Goal: Task Accomplishment & Management: Manage account settings

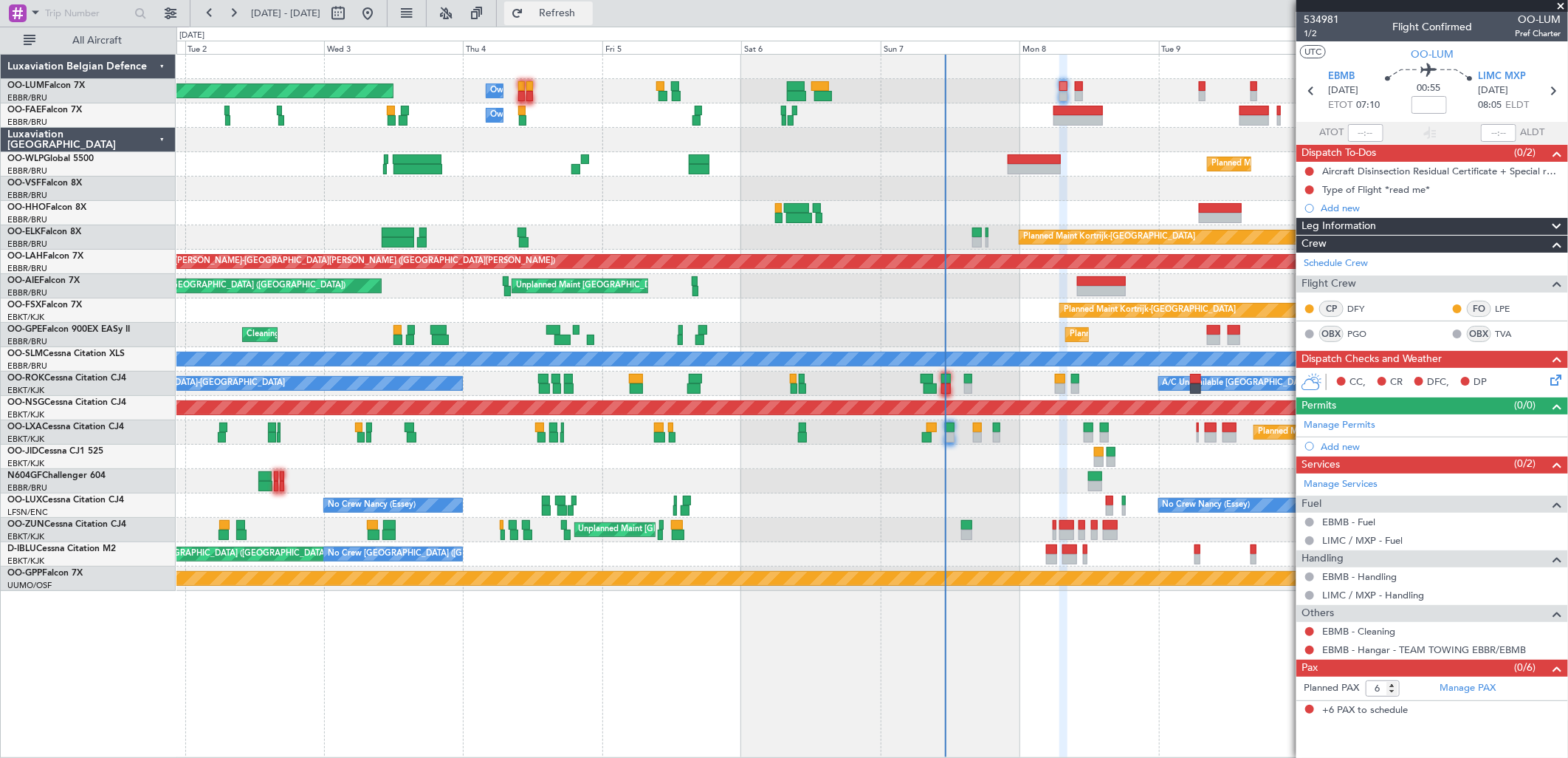
click at [588, 23] on button "Refresh" at bounding box center [548, 13] width 89 height 23
click at [1307, 189] on button at bounding box center [1309, 189] width 9 height 9
click at [1320, 239] on span "In Progress" at bounding box center [1317, 233] width 51 height 15
click at [1556, 380] on icon at bounding box center [1553, 377] width 12 height 12
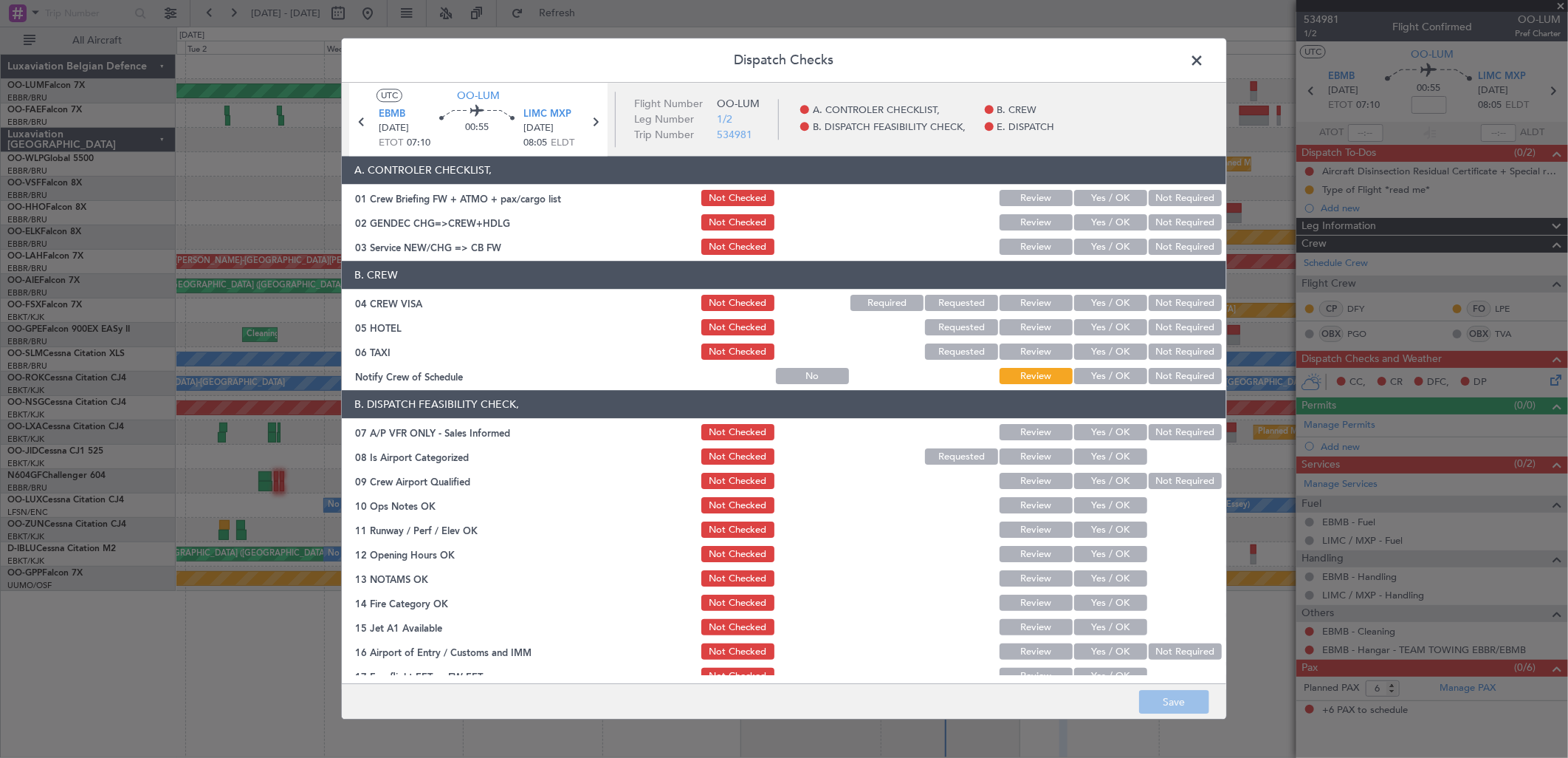
click at [1108, 248] on button "Yes / OK" at bounding box center [1110, 247] width 73 height 17
click at [1175, 221] on button "Not Required" at bounding box center [1185, 223] width 73 height 17
click at [1160, 306] on button "Not Required" at bounding box center [1185, 304] width 73 height 17
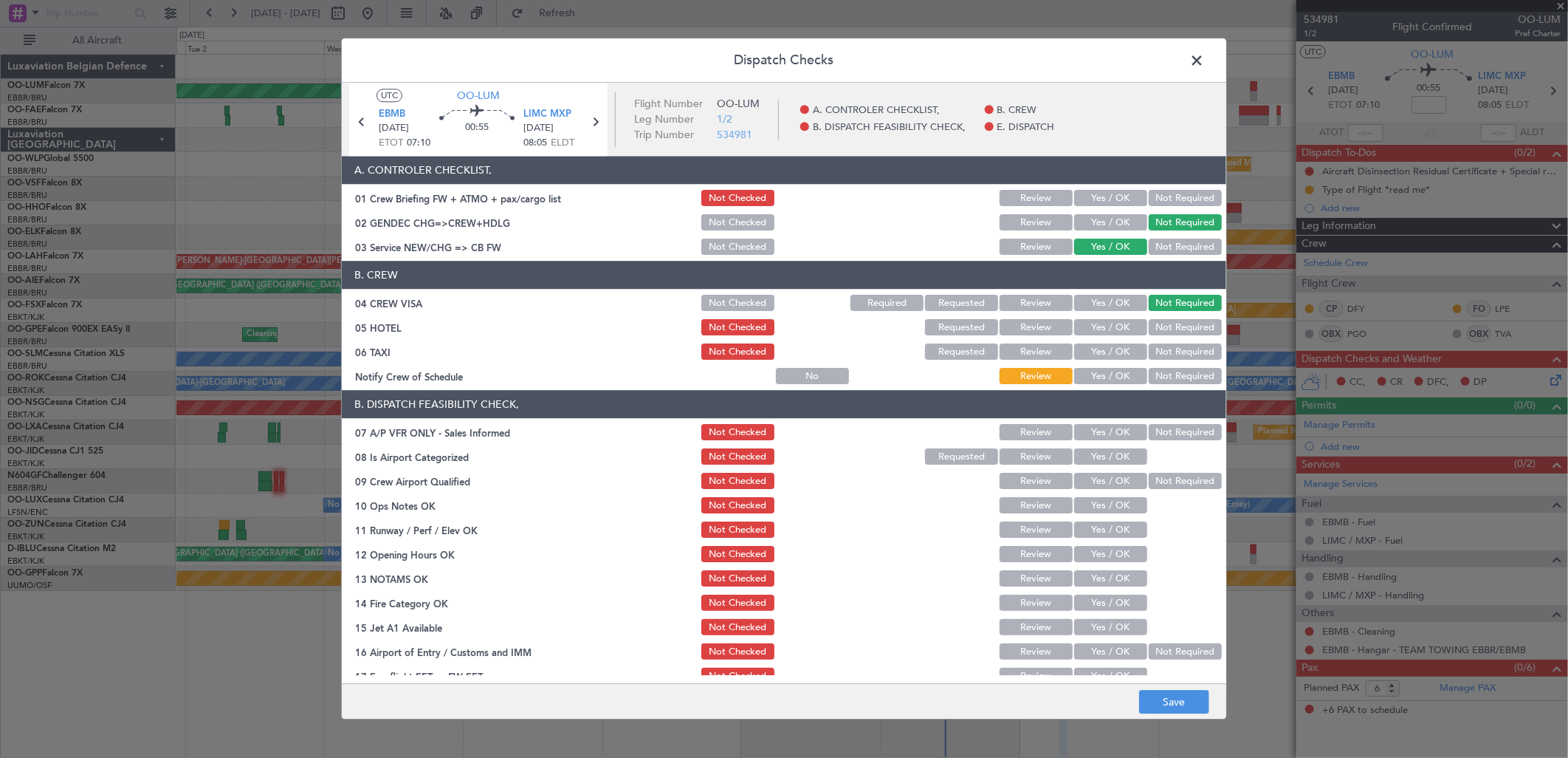
click at [1155, 318] on div "Not Required" at bounding box center [1184, 328] width 75 height 21
click at [1152, 329] on button "Not Required" at bounding box center [1185, 328] width 73 height 17
click at [1152, 347] on button "Not Required" at bounding box center [1185, 352] width 73 height 17
click at [1126, 370] on button "Yes / OK" at bounding box center [1110, 377] width 73 height 17
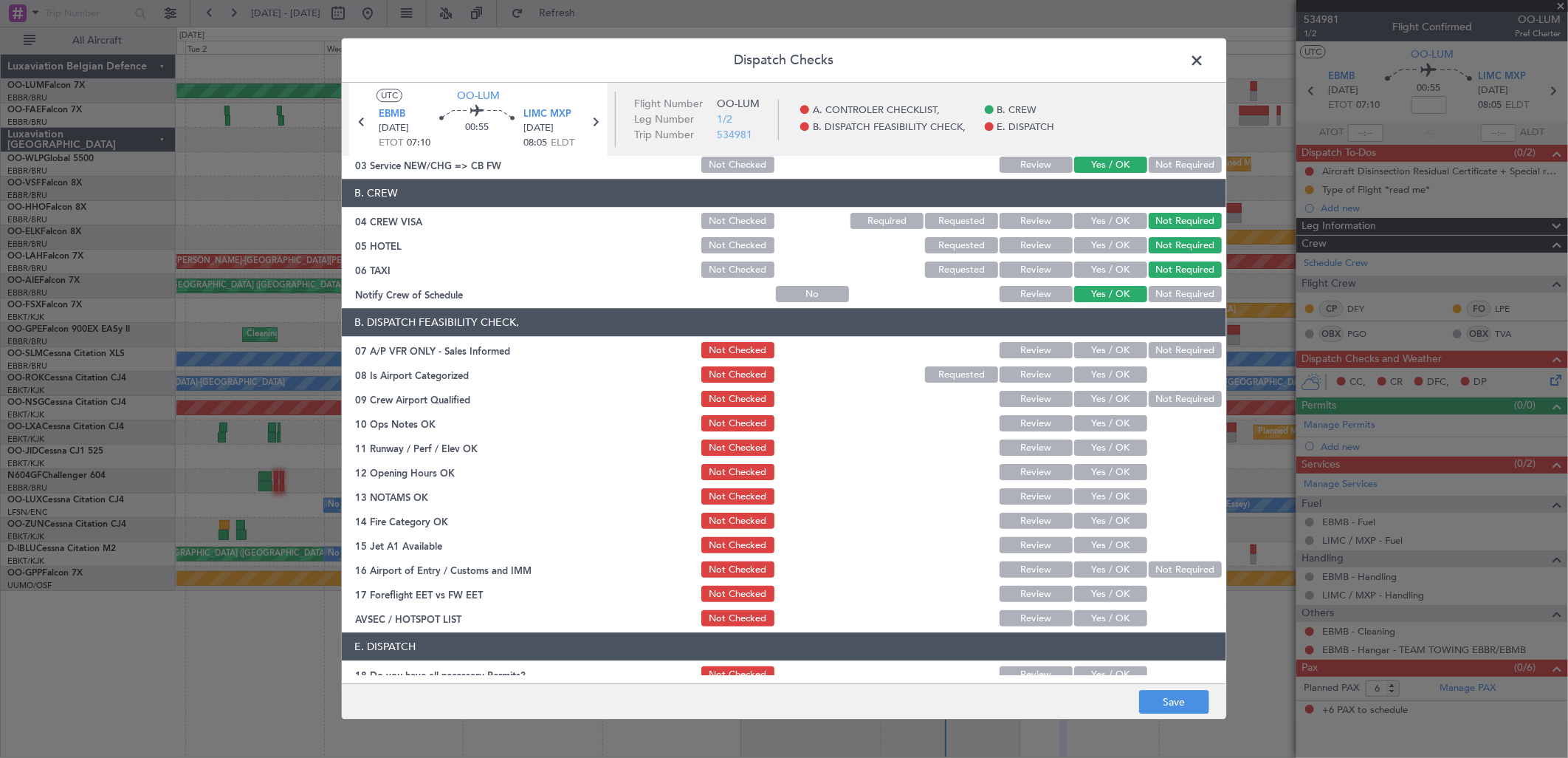
click at [1162, 349] on button "Not Required" at bounding box center [1185, 351] width 73 height 17
click at [1100, 382] on div "Yes / OK" at bounding box center [1109, 375] width 75 height 21
click at [1102, 380] on button "Yes / OK" at bounding box center [1110, 376] width 73 height 17
click at [1108, 397] on button "Yes / OK" at bounding box center [1110, 400] width 73 height 17
click at [1097, 425] on button "Yes / OK" at bounding box center [1110, 424] width 73 height 17
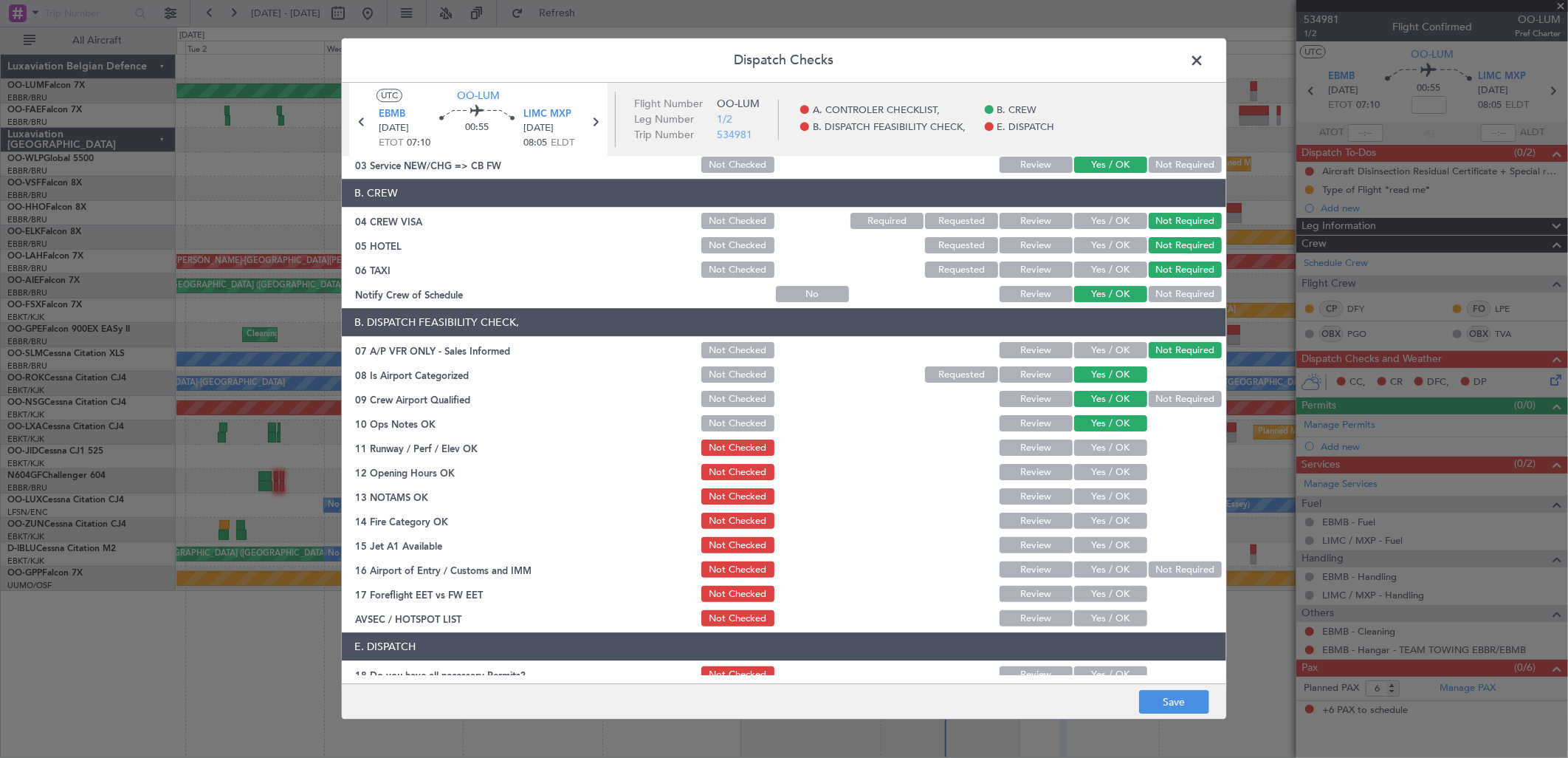
click at [1093, 454] on button "Yes / OK" at bounding box center [1110, 449] width 73 height 17
click at [1094, 467] on button "Yes / OK" at bounding box center [1110, 473] width 73 height 17
click at [1097, 482] on section "B. DISPATCH FEASIBILITY CHECK, 07 A/P VFR ONLY - Sales Informed Not Checked Rev…" at bounding box center [784, 469] width 885 height 320
click at [1102, 498] on button "Yes / OK" at bounding box center [1110, 497] width 73 height 17
click at [1106, 514] on button "Yes / OK" at bounding box center [1110, 522] width 73 height 17
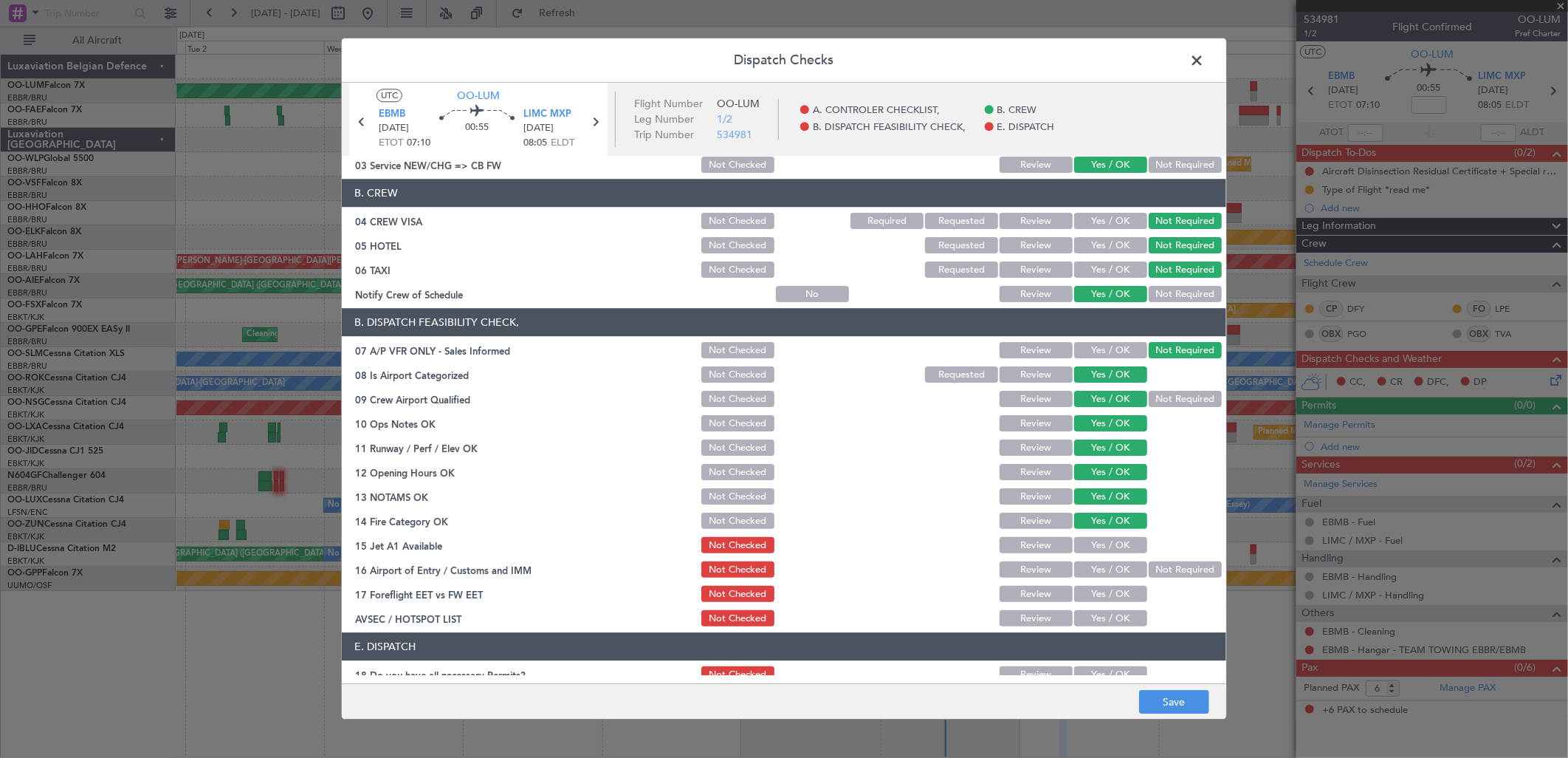
click at [1108, 542] on button "Yes / OK" at bounding box center [1110, 546] width 73 height 17
click at [1104, 571] on button "Yes / OK" at bounding box center [1110, 571] width 73 height 17
click at [1118, 596] on button "Yes / OK" at bounding box center [1110, 595] width 73 height 17
click at [1114, 611] on button "Yes / OK" at bounding box center [1110, 619] width 73 height 17
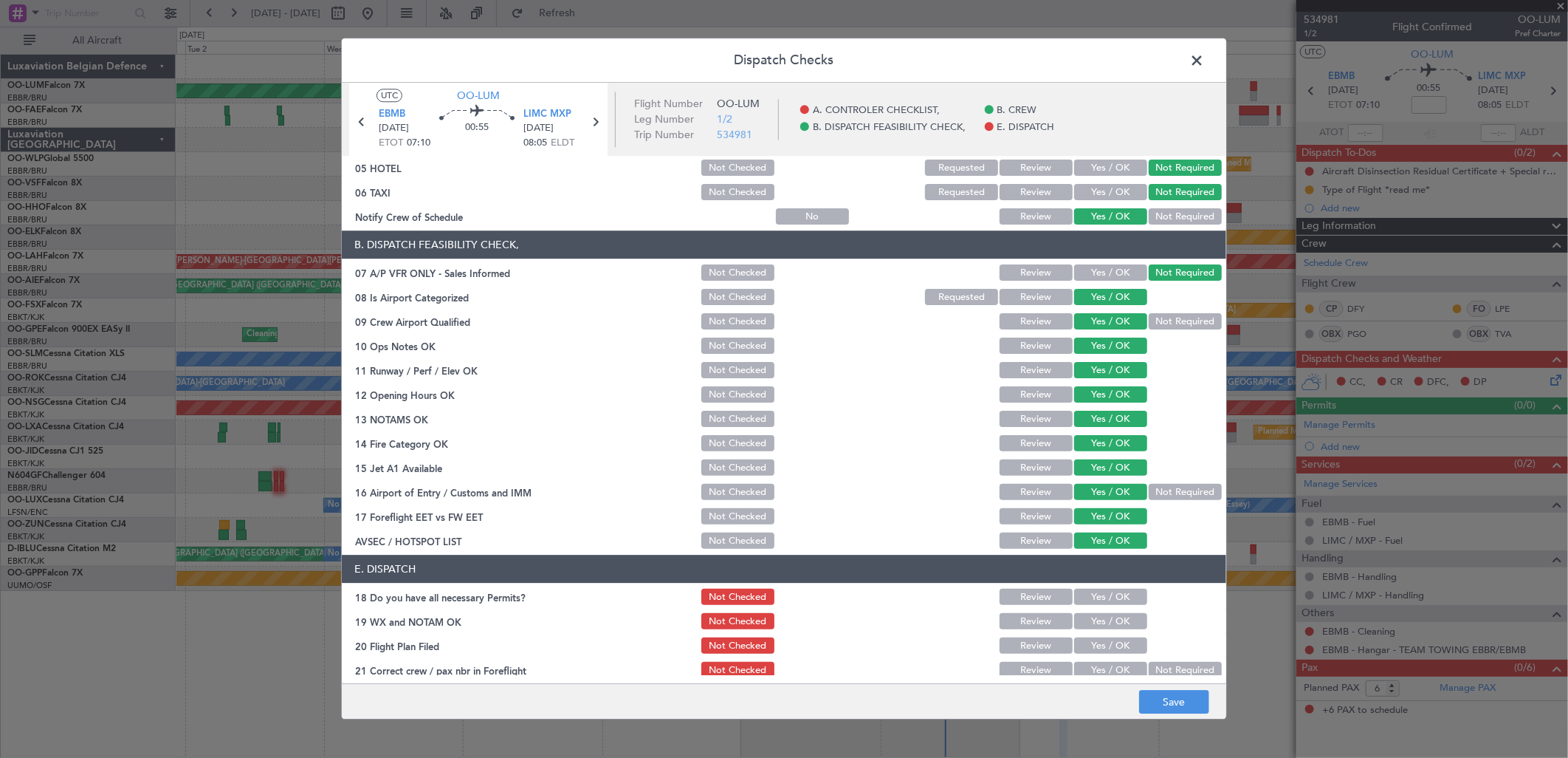
scroll to position [168, 0]
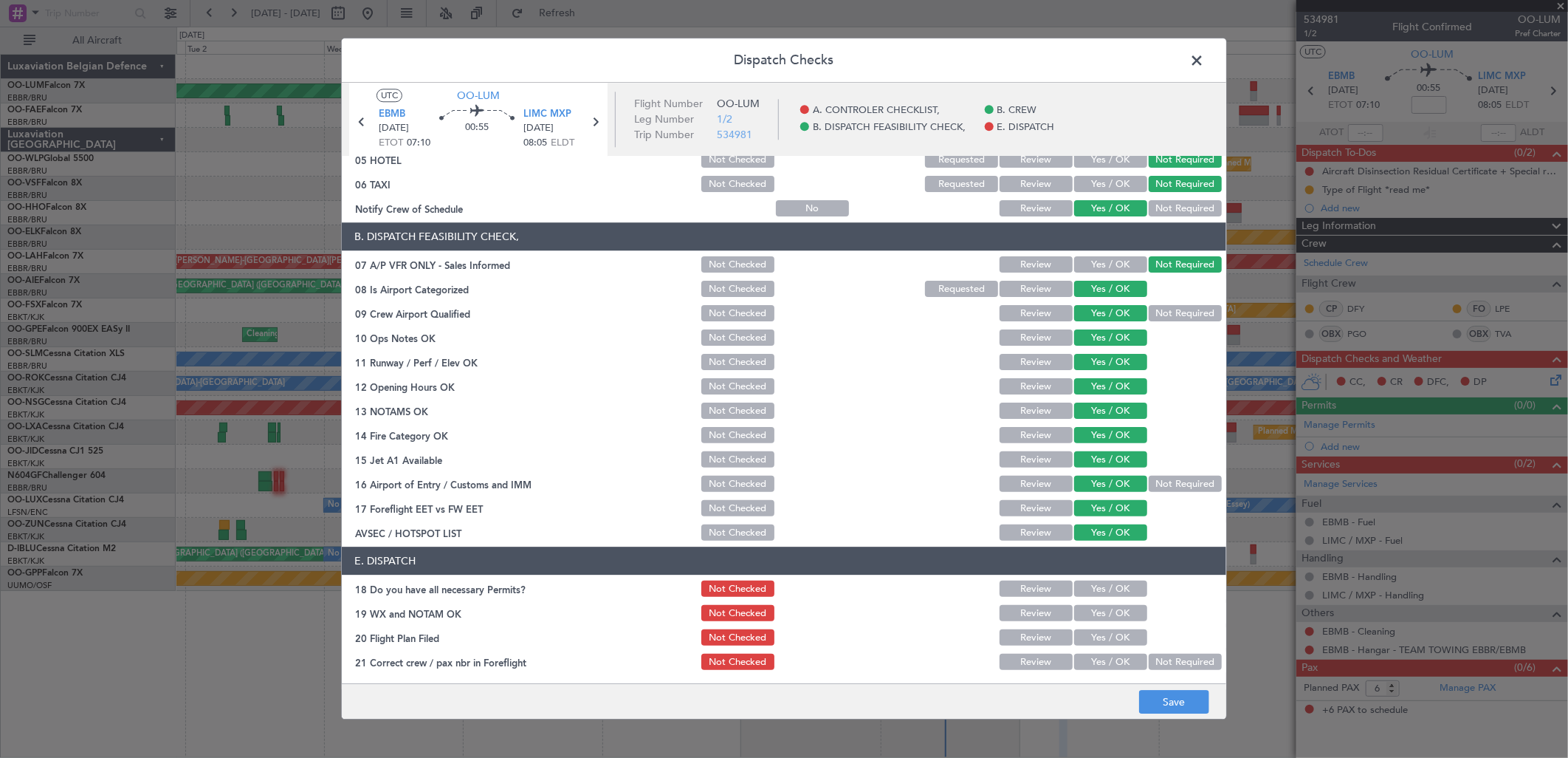
click at [1098, 595] on button "Yes / OK" at bounding box center [1110, 590] width 73 height 17
click at [1101, 609] on button "Yes / OK" at bounding box center [1110, 614] width 73 height 17
click at [1110, 641] on button "Yes / OK" at bounding box center [1110, 638] width 73 height 17
click at [1112, 664] on button "Yes / OK" at bounding box center [1110, 663] width 73 height 17
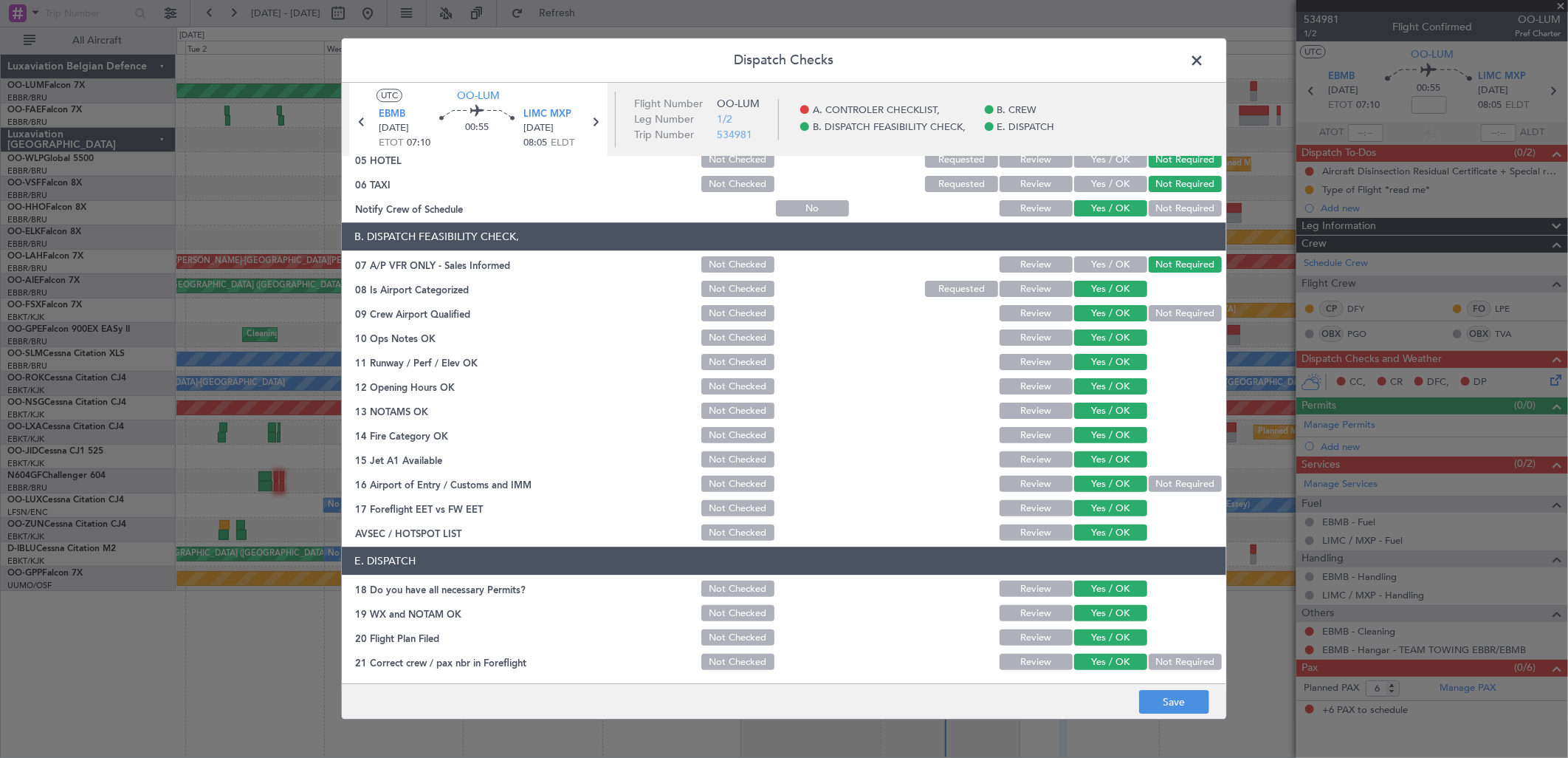
click at [744, 637] on button "Not Checked" at bounding box center [738, 638] width 73 height 17
click at [1201, 707] on button "Save" at bounding box center [1174, 702] width 70 height 23
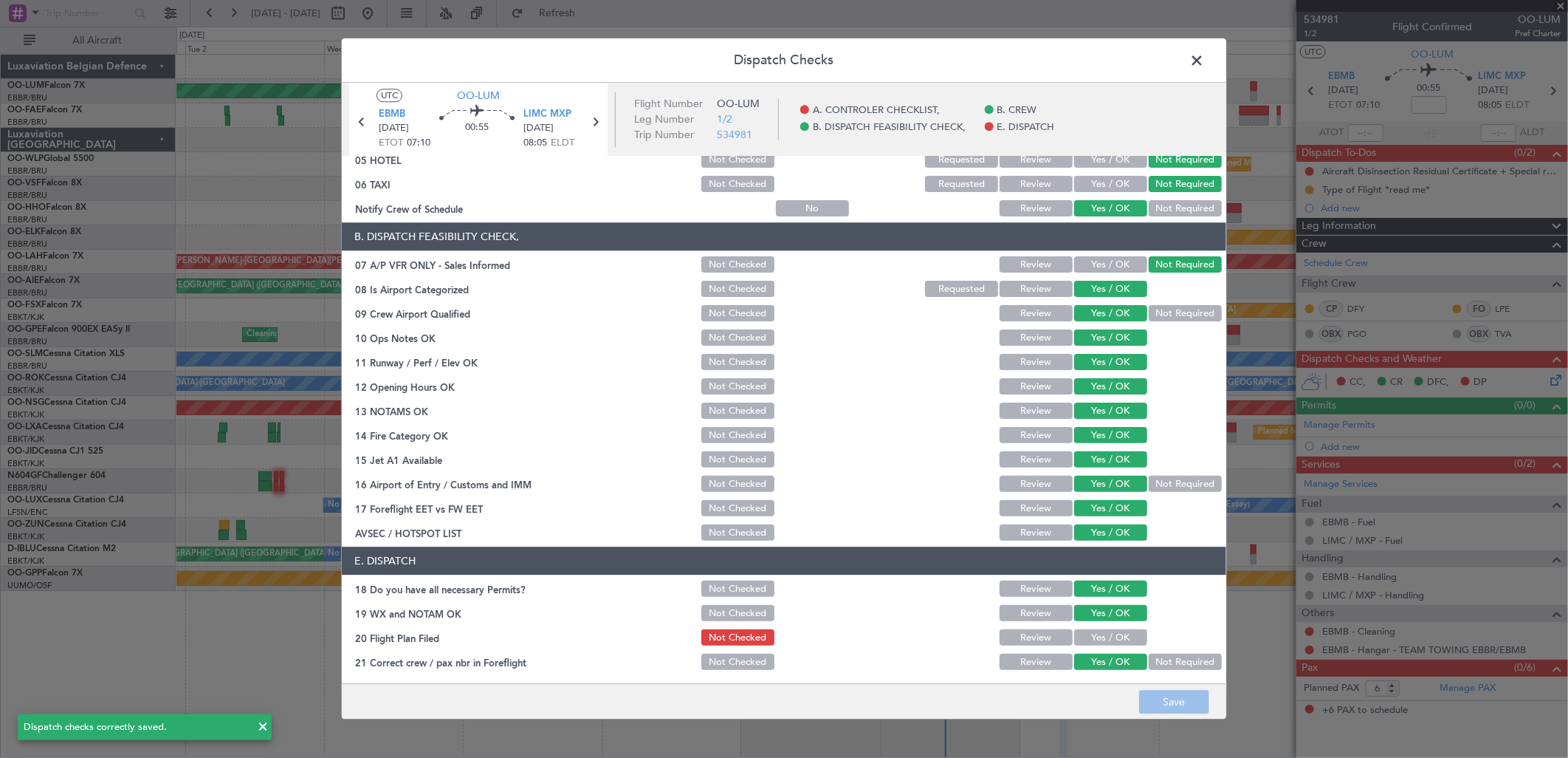
click at [1204, 56] on span at bounding box center [1204, 65] width 0 height 30
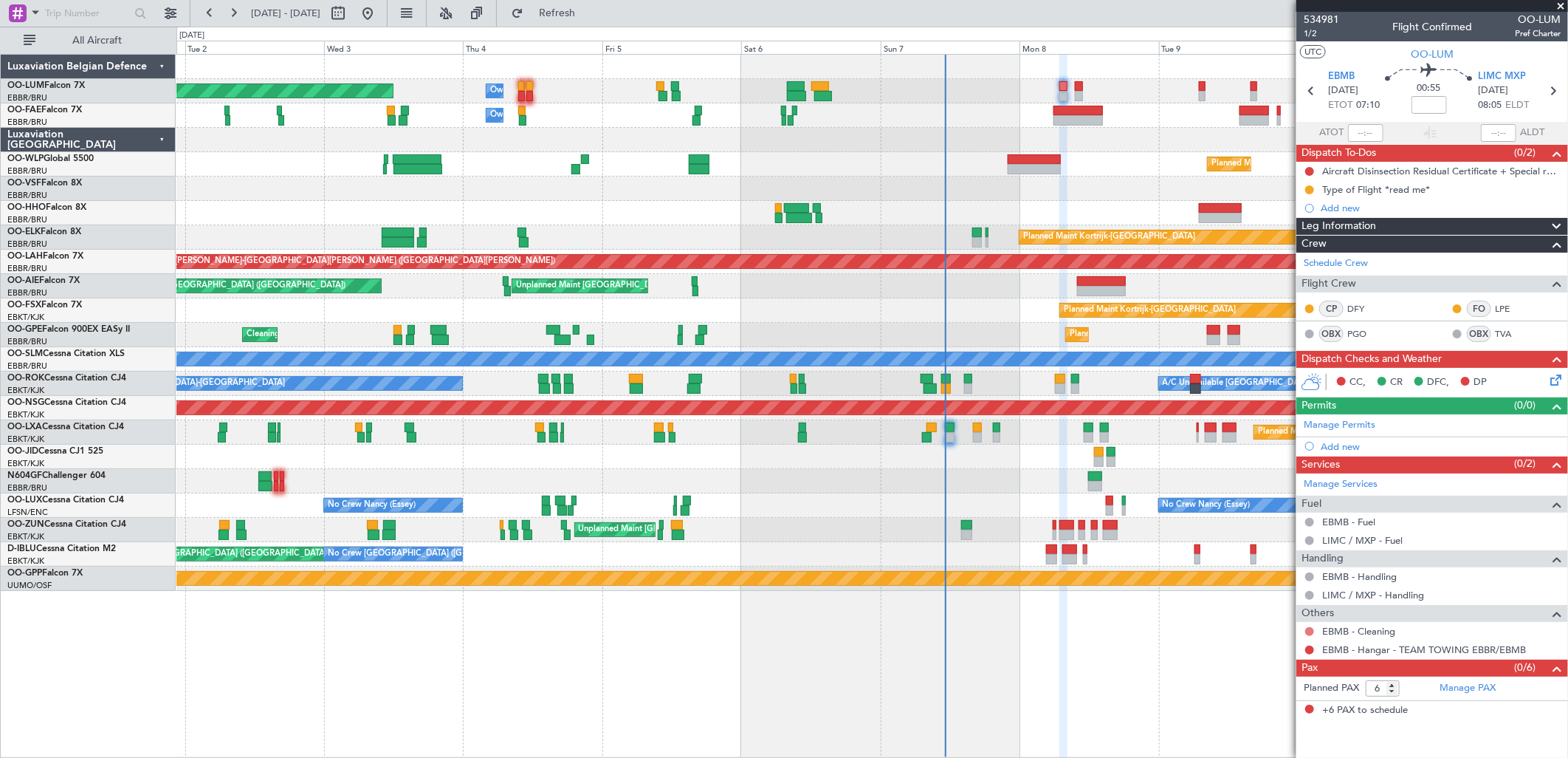
click at [1310, 629] on button at bounding box center [1309, 631] width 9 height 9
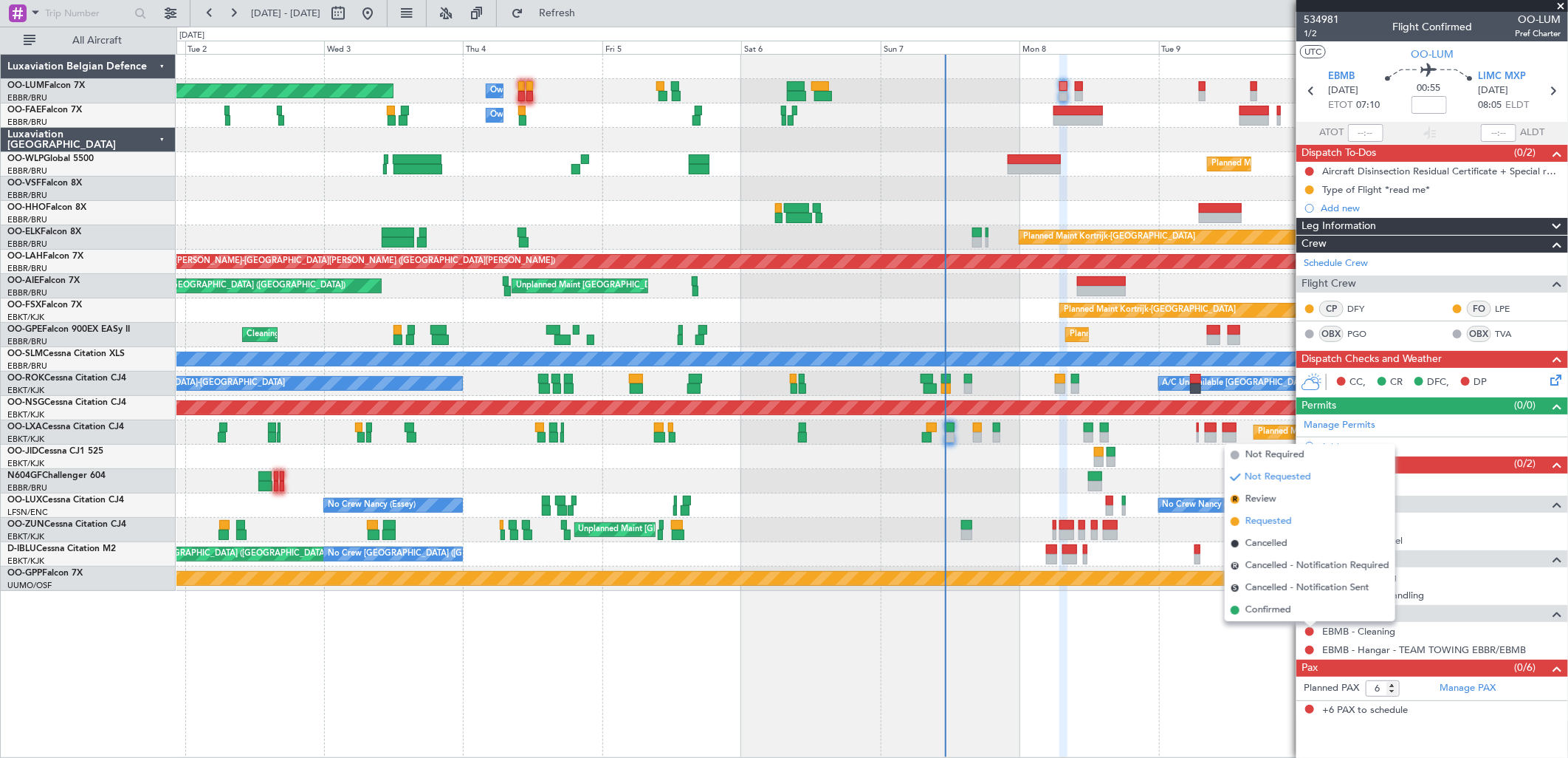
click at [1250, 524] on span "Requested" at bounding box center [1269, 522] width 46 height 15
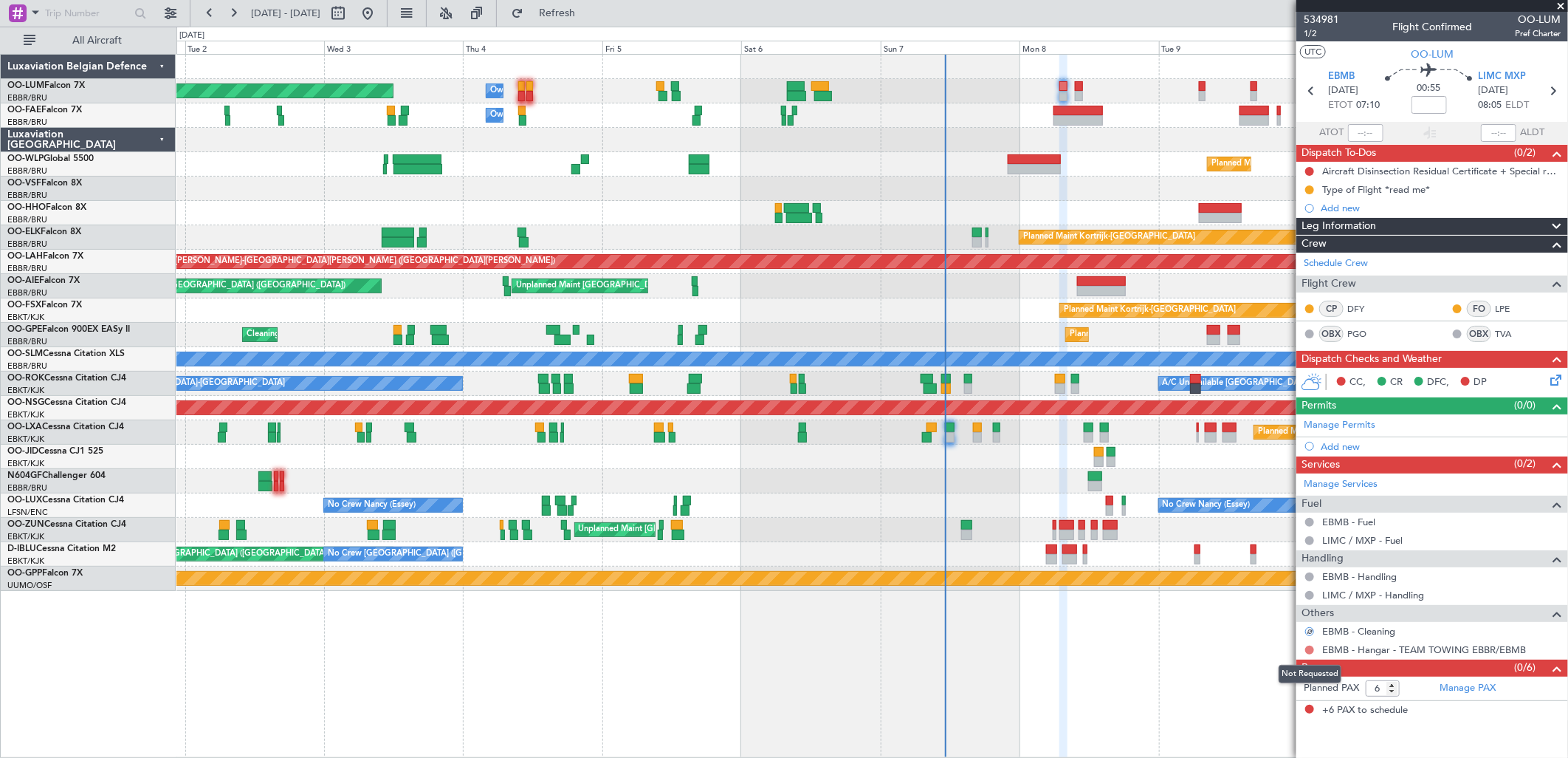
click at [1313, 649] on button at bounding box center [1309, 649] width 9 height 9
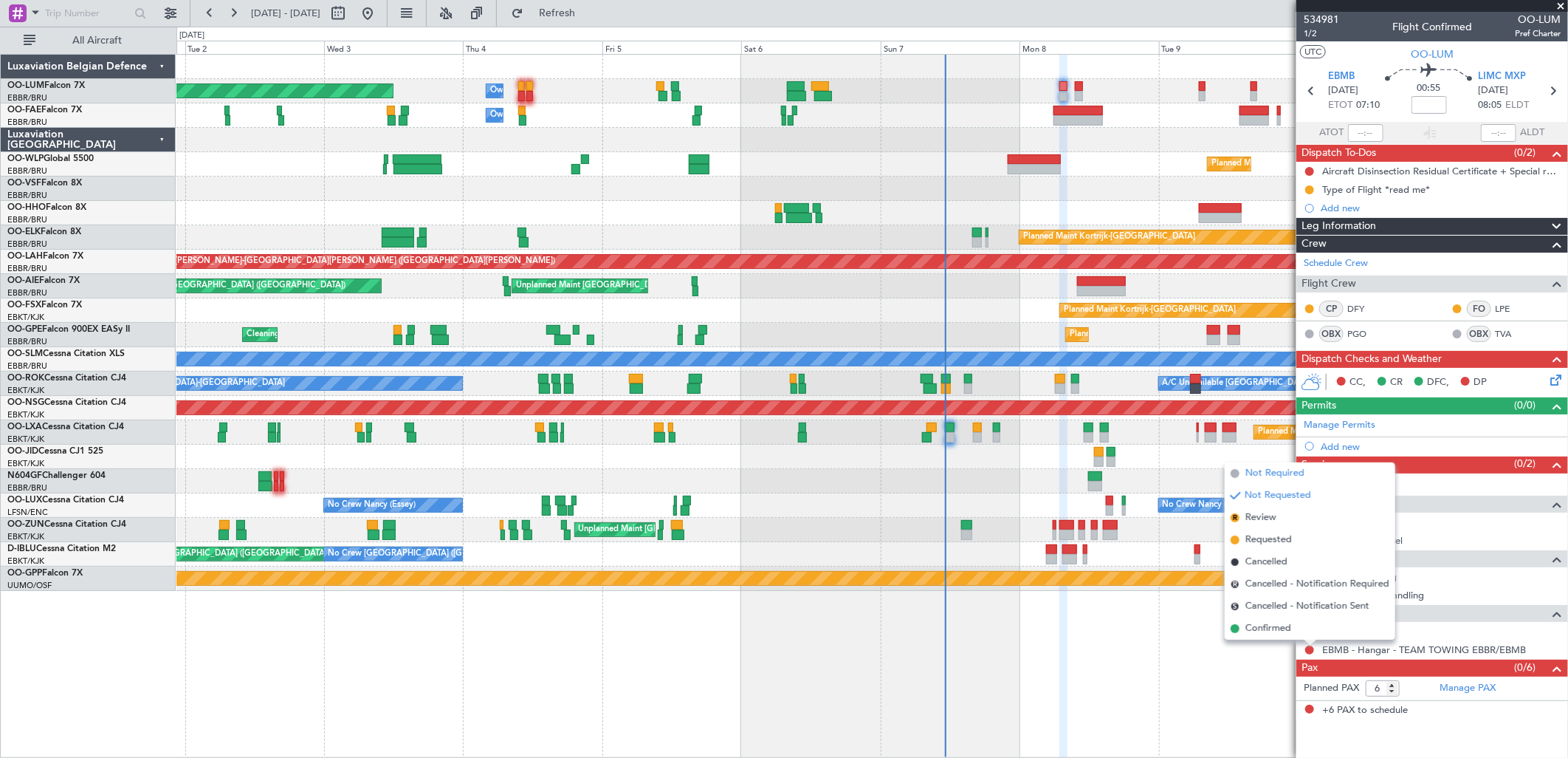
click at [1269, 474] on span "Not Required" at bounding box center [1274, 474] width 59 height 15
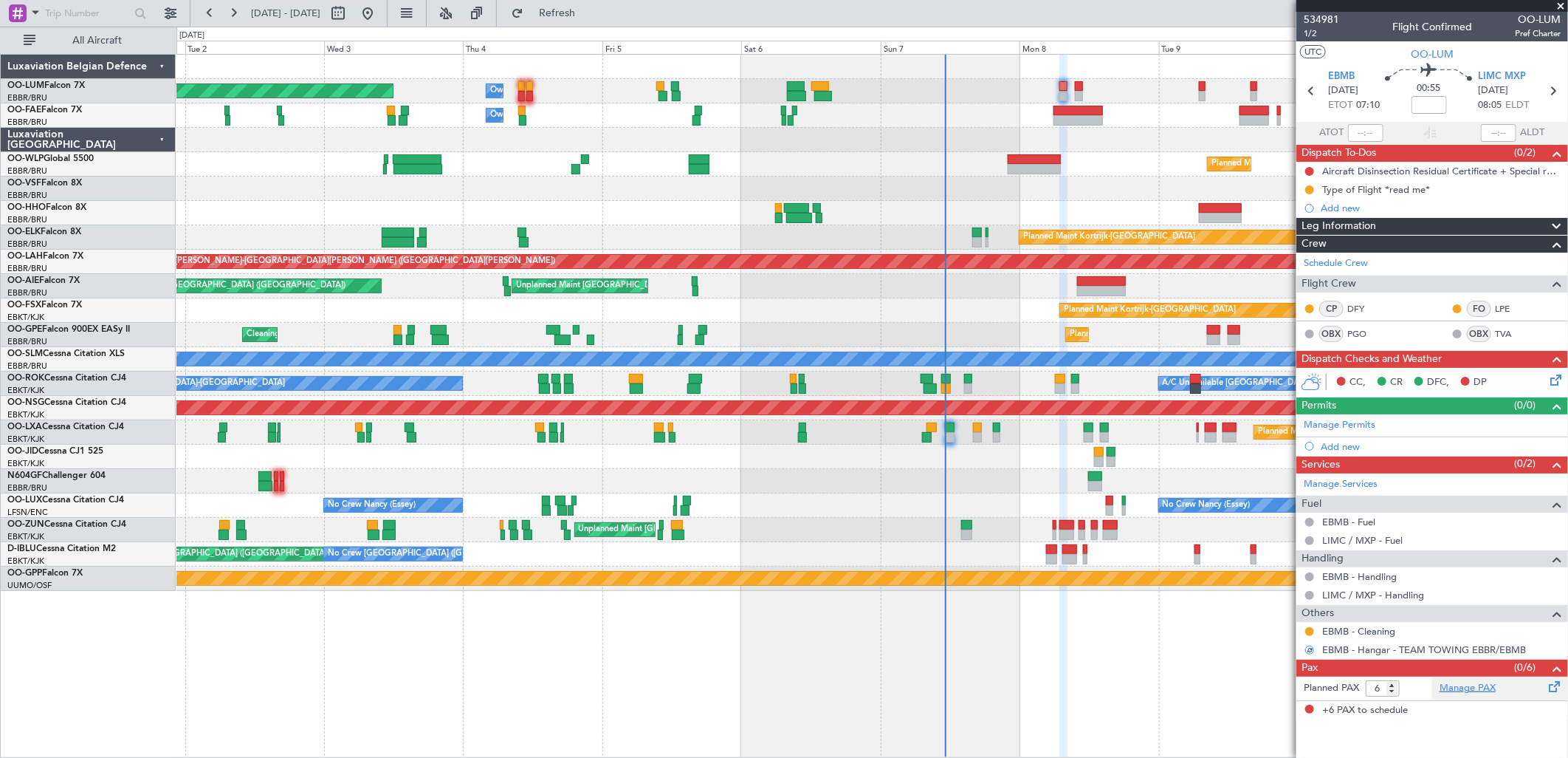
click at [1464, 685] on link "Manage PAX" at bounding box center [1468, 688] width 56 height 15
click at [589, 17] on span "Refresh" at bounding box center [557, 13] width 62 height 10
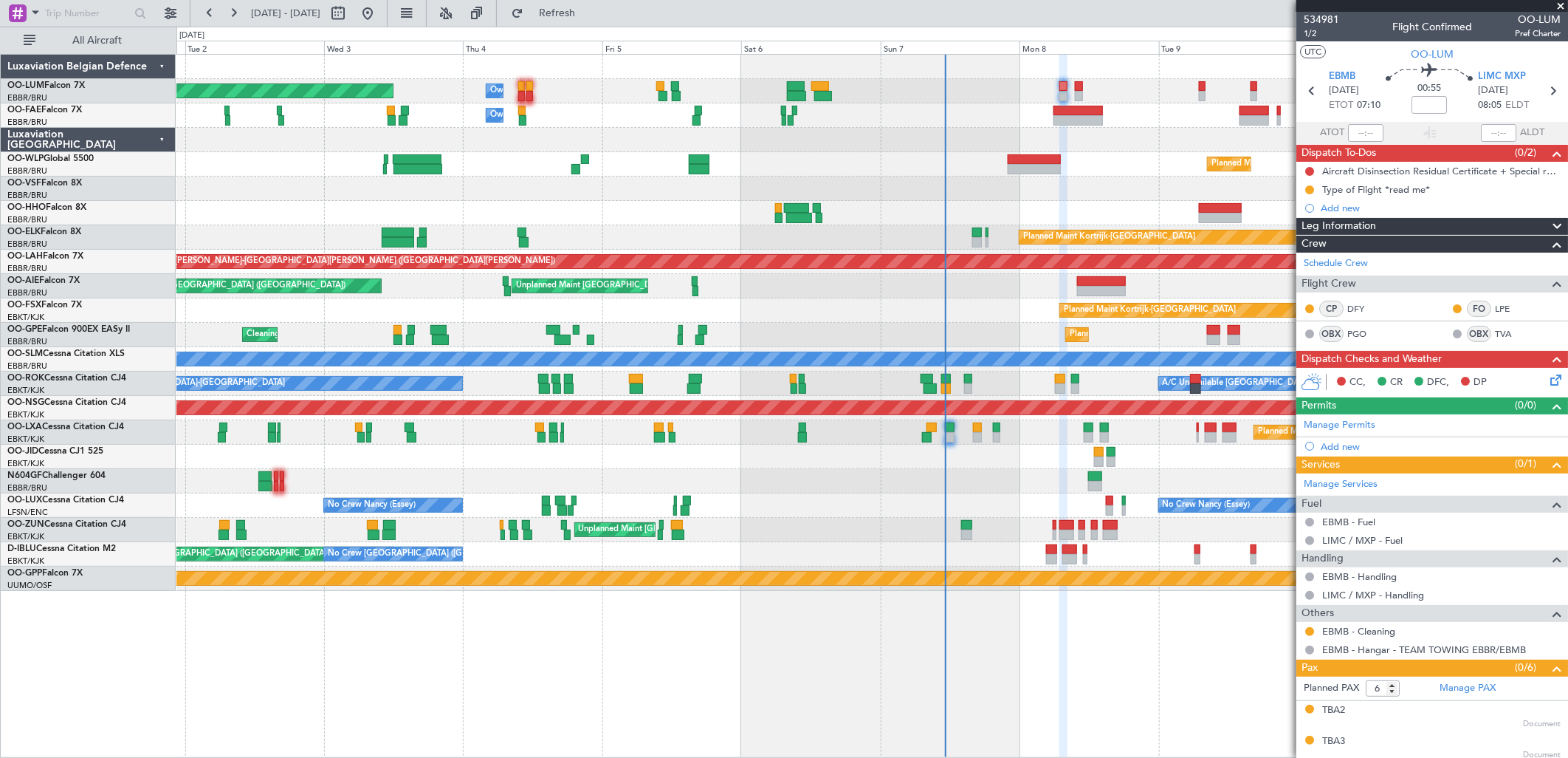
click at [1548, 374] on icon at bounding box center [1553, 377] width 12 height 12
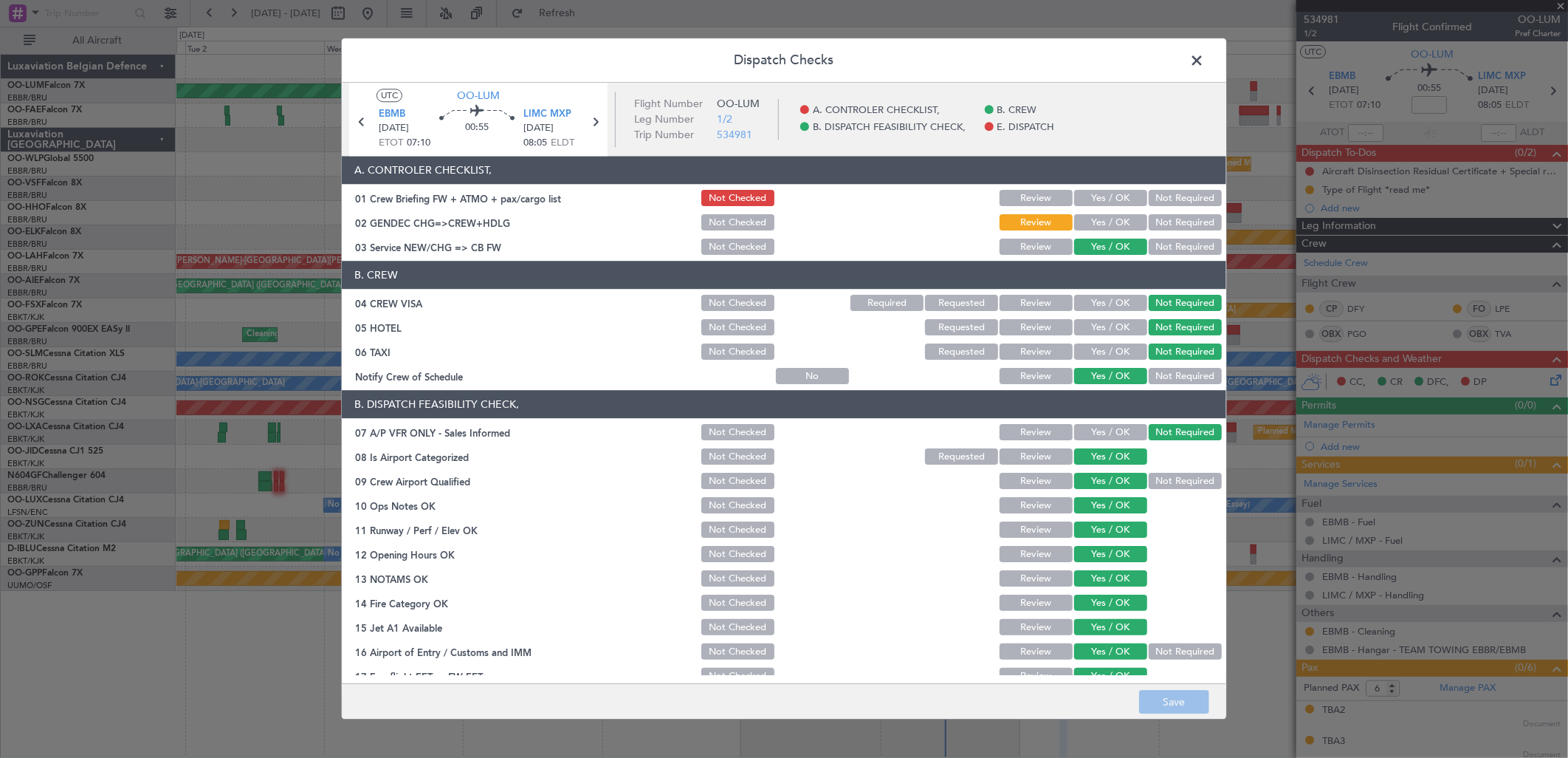
click at [1187, 226] on button "Not Required" at bounding box center [1185, 223] width 73 height 17
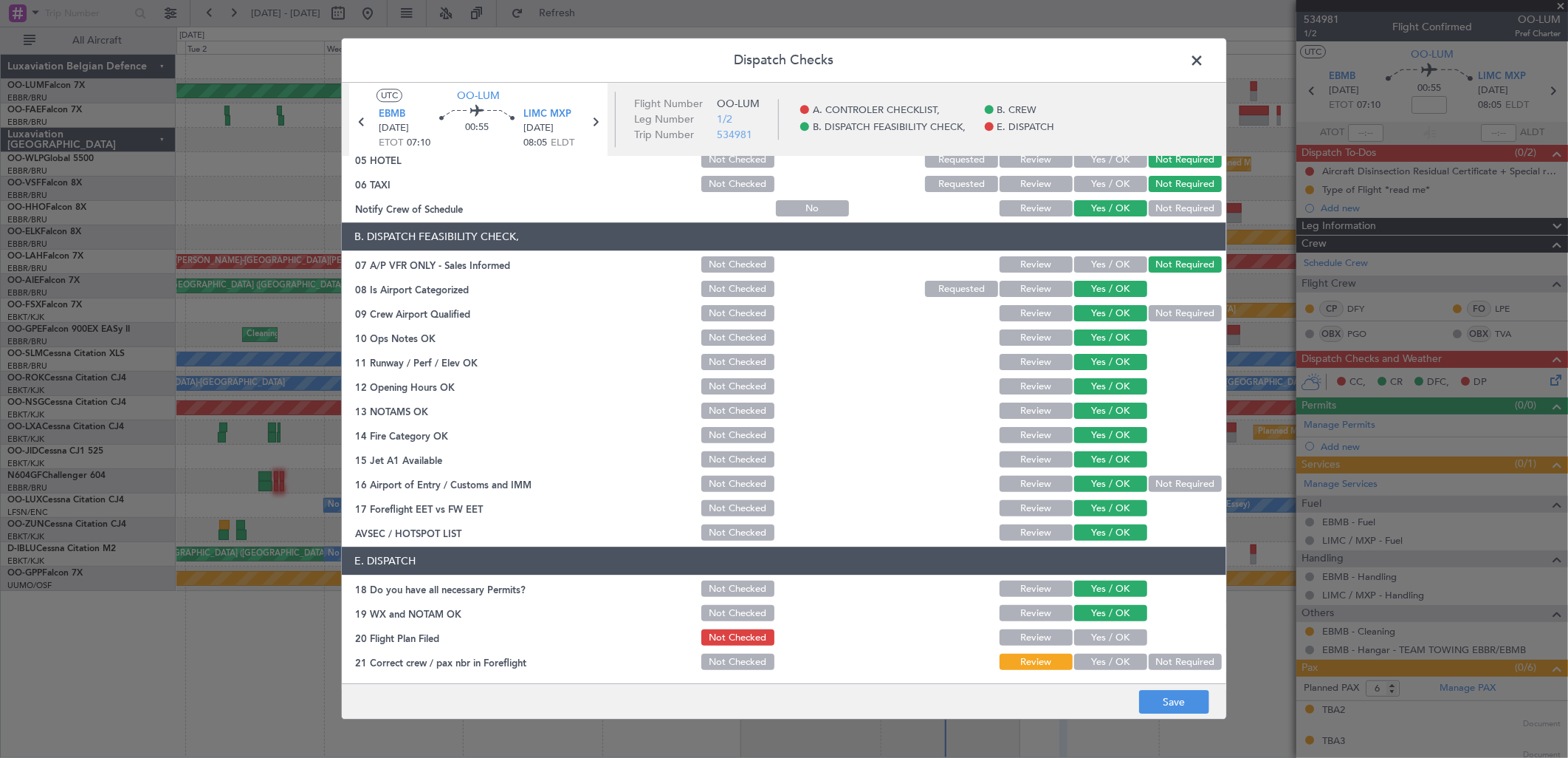
click at [1104, 654] on button "Yes / OK" at bounding box center [1110, 663] width 73 height 17
click at [1186, 692] on button "Save" at bounding box center [1174, 702] width 70 height 23
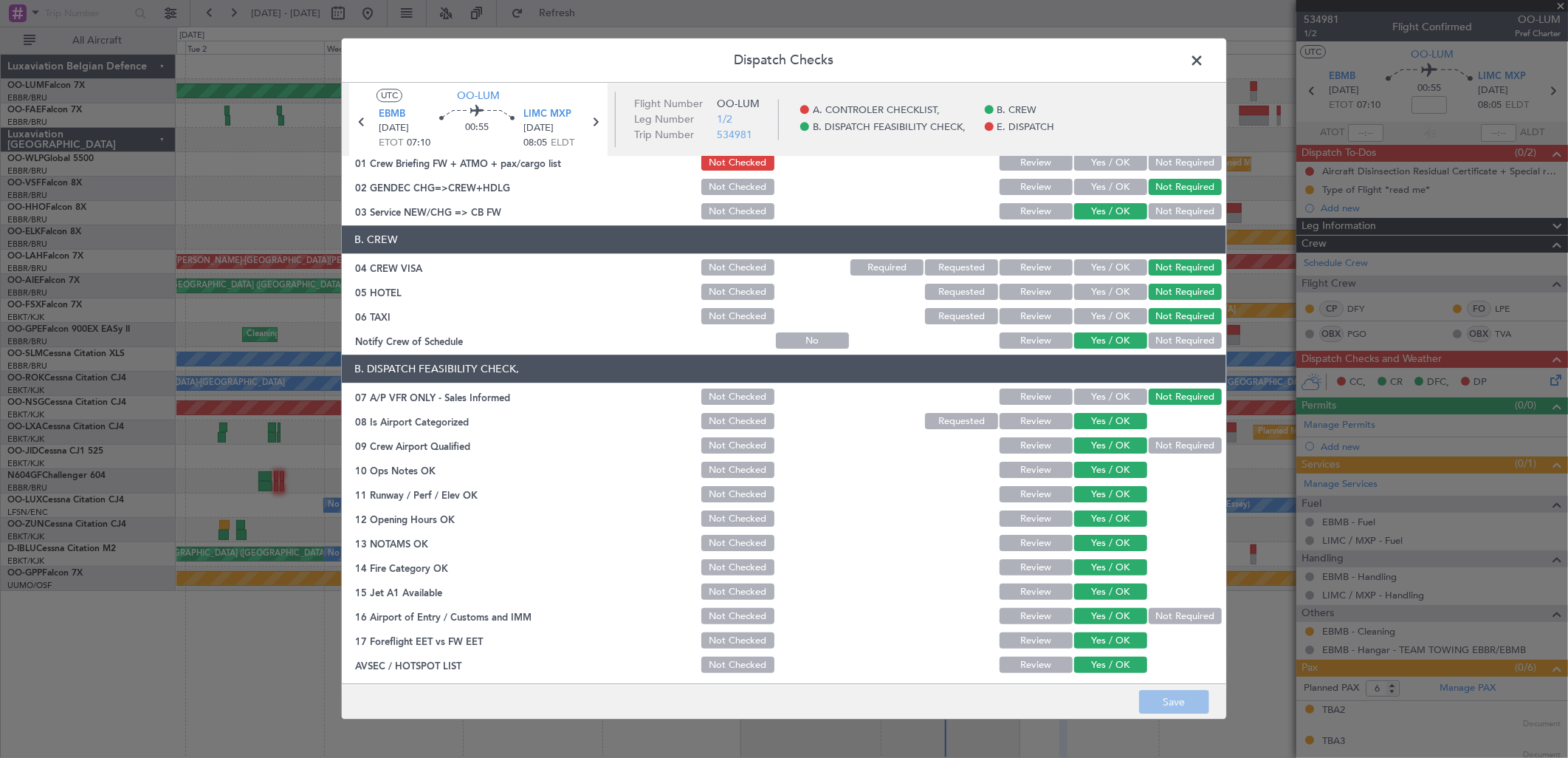
scroll to position [0, 0]
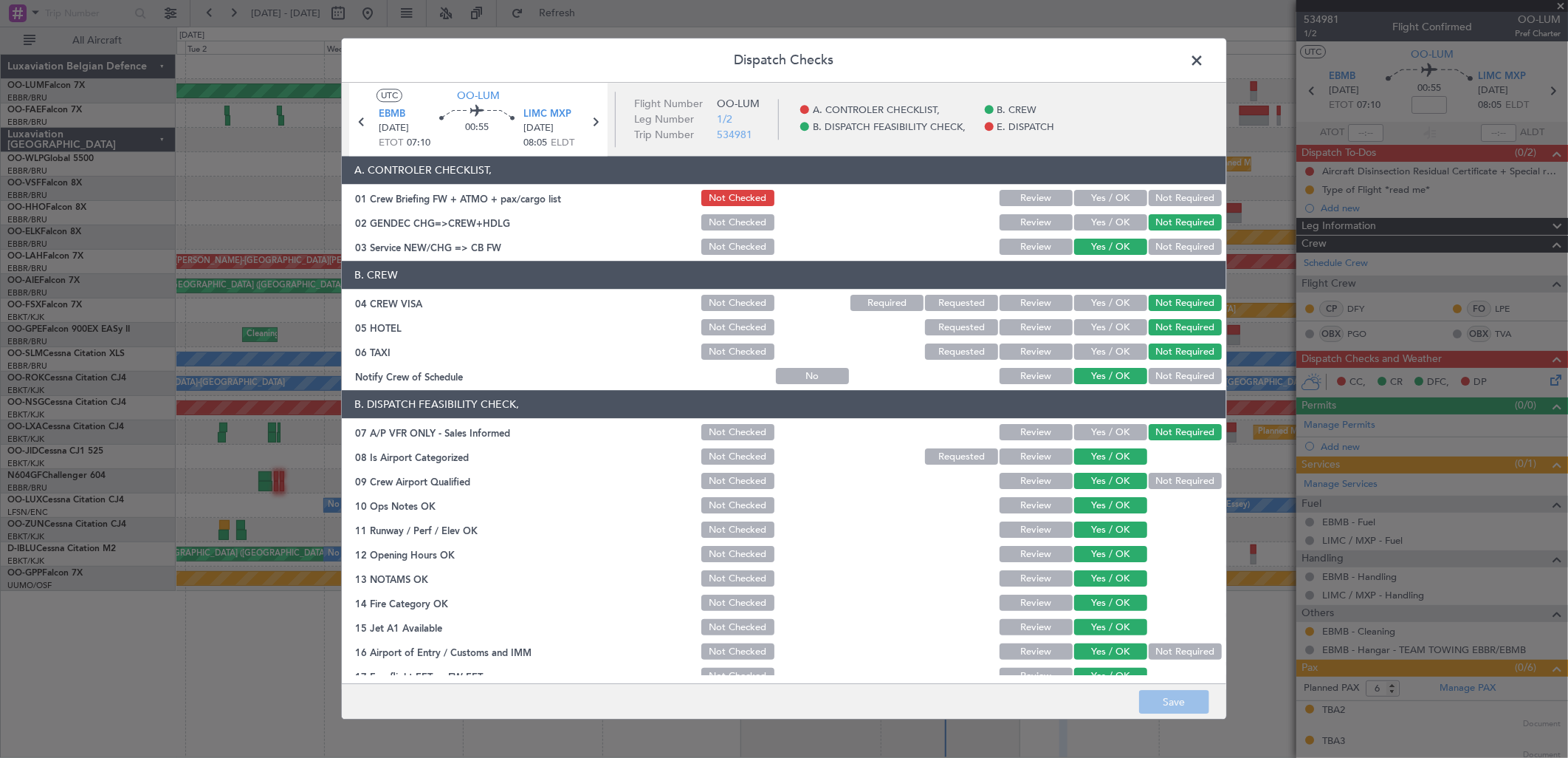
click at [1204, 50] on span at bounding box center [1204, 65] width 0 height 30
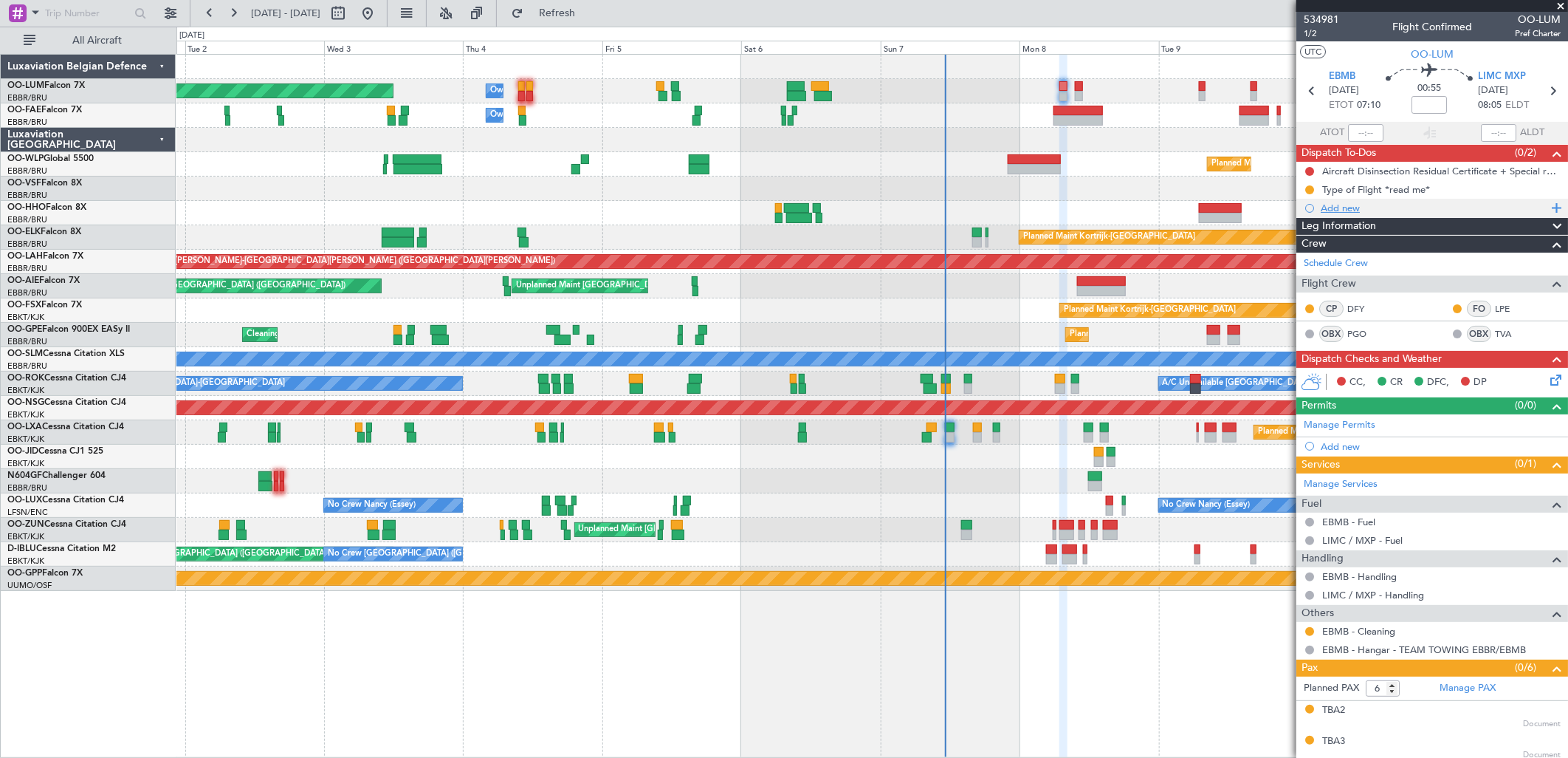
click at [1337, 214] on div "Add new" at bounding box center [1432, 208] width 272 height 18
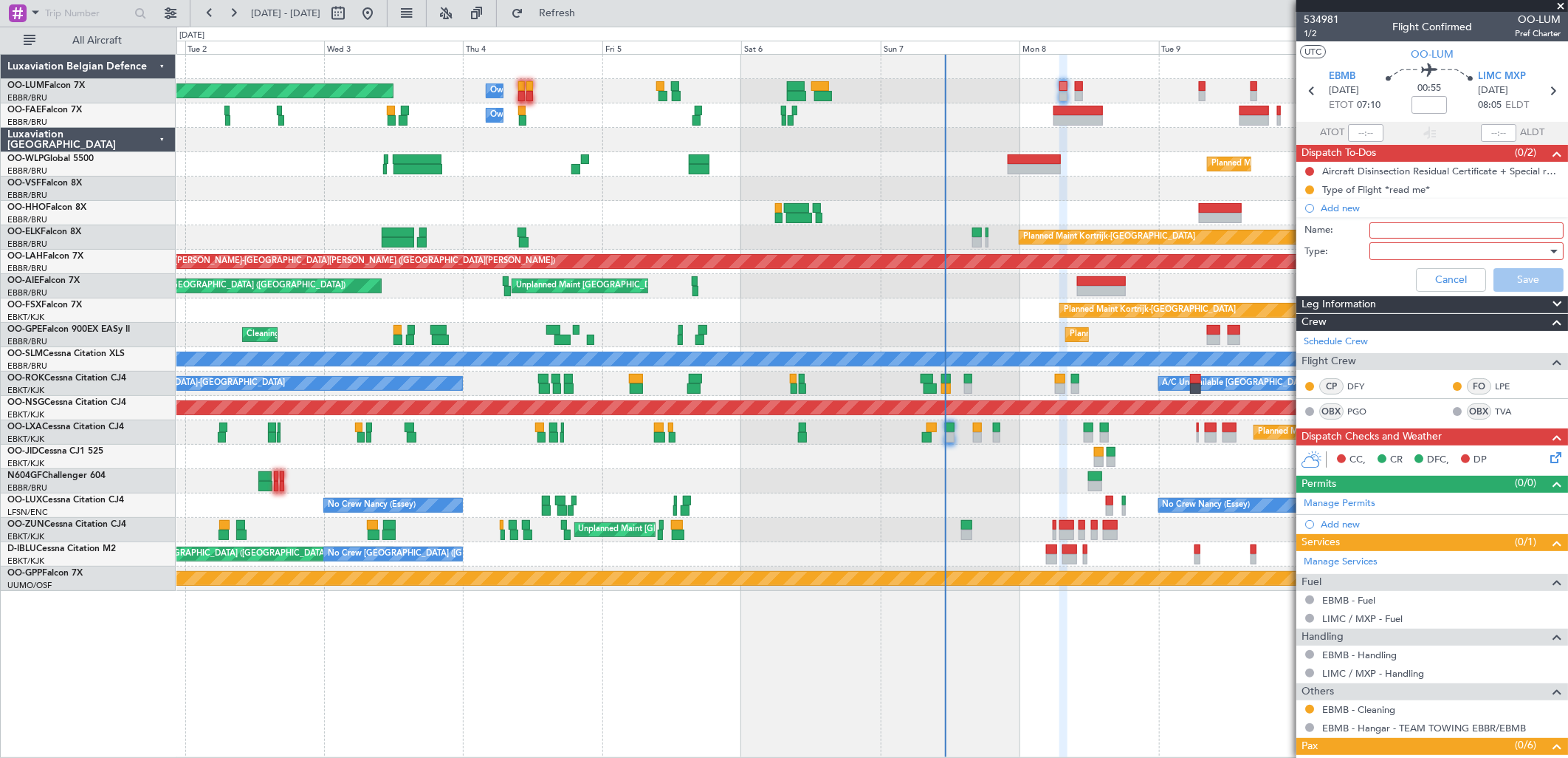
click at [1393, 226] on input "Name:" at bounding box center [1467, 231] width 194 height 17
type input "FPLIN FF"
click at [1391, 252] on div at bounding box center [1461, 250] width 172 height 22
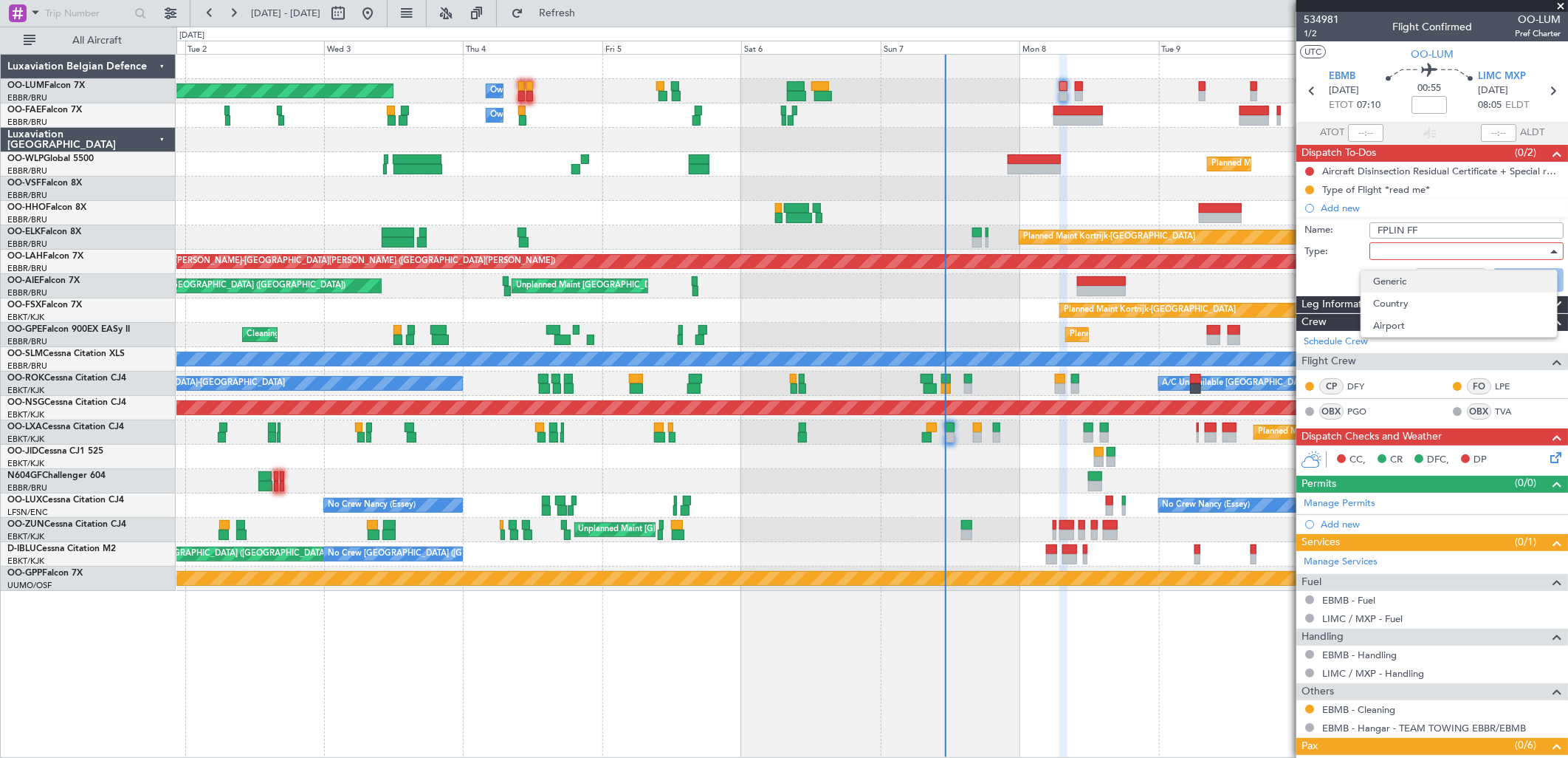
click at [1386, 286] on span "Generic" at bounding box center [1459, 281] width 172 height 22
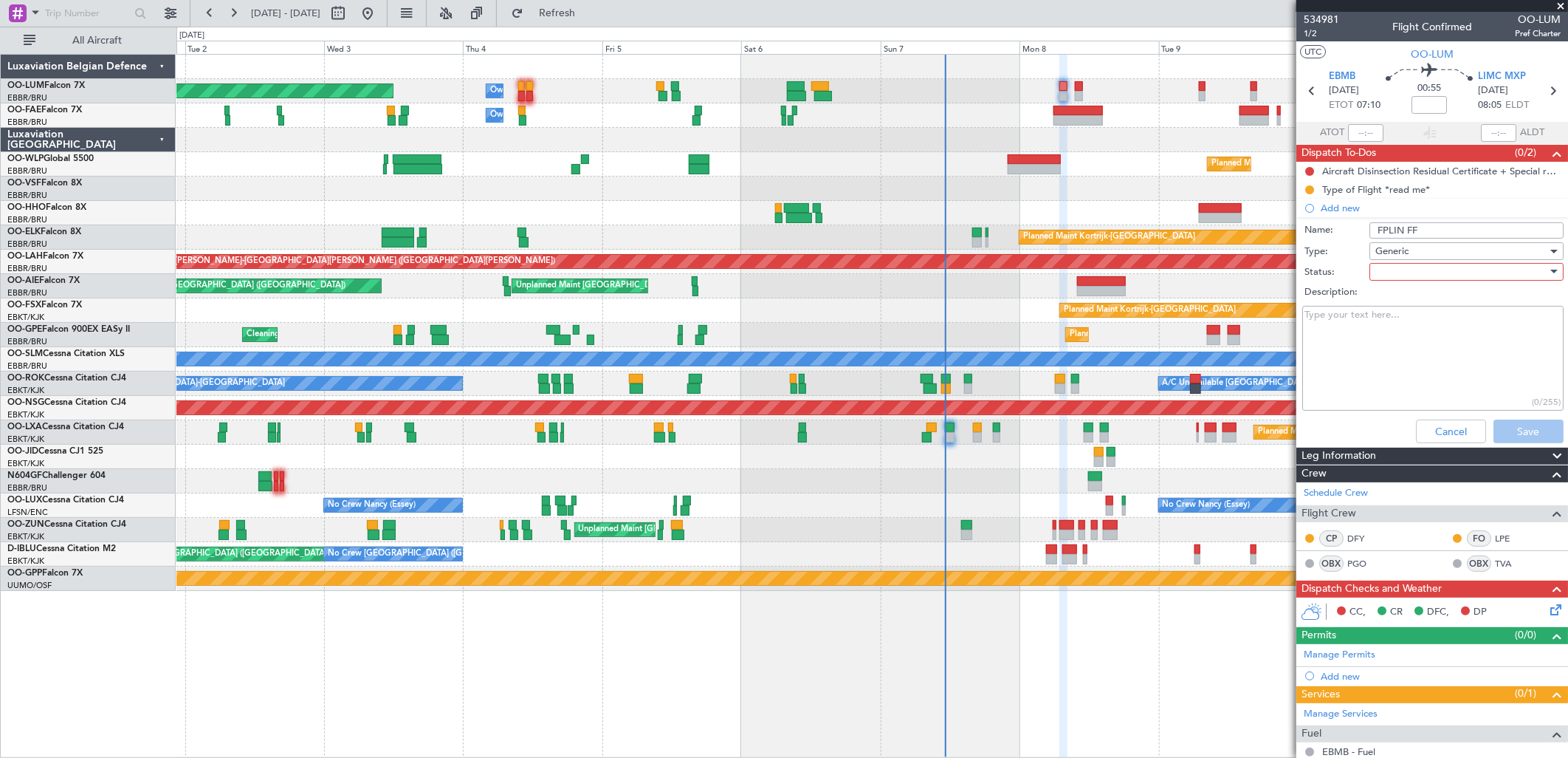
click at [1416, 270] on div at bounding box center [1461, 271] width 172 height 22
click at [1410, 319] on span "In Progress" at bounding box center [1459, 323] width 172 height 22
click at [1516, 426] on button "Save" at bounding box center [1528, 431] width 70 height 23
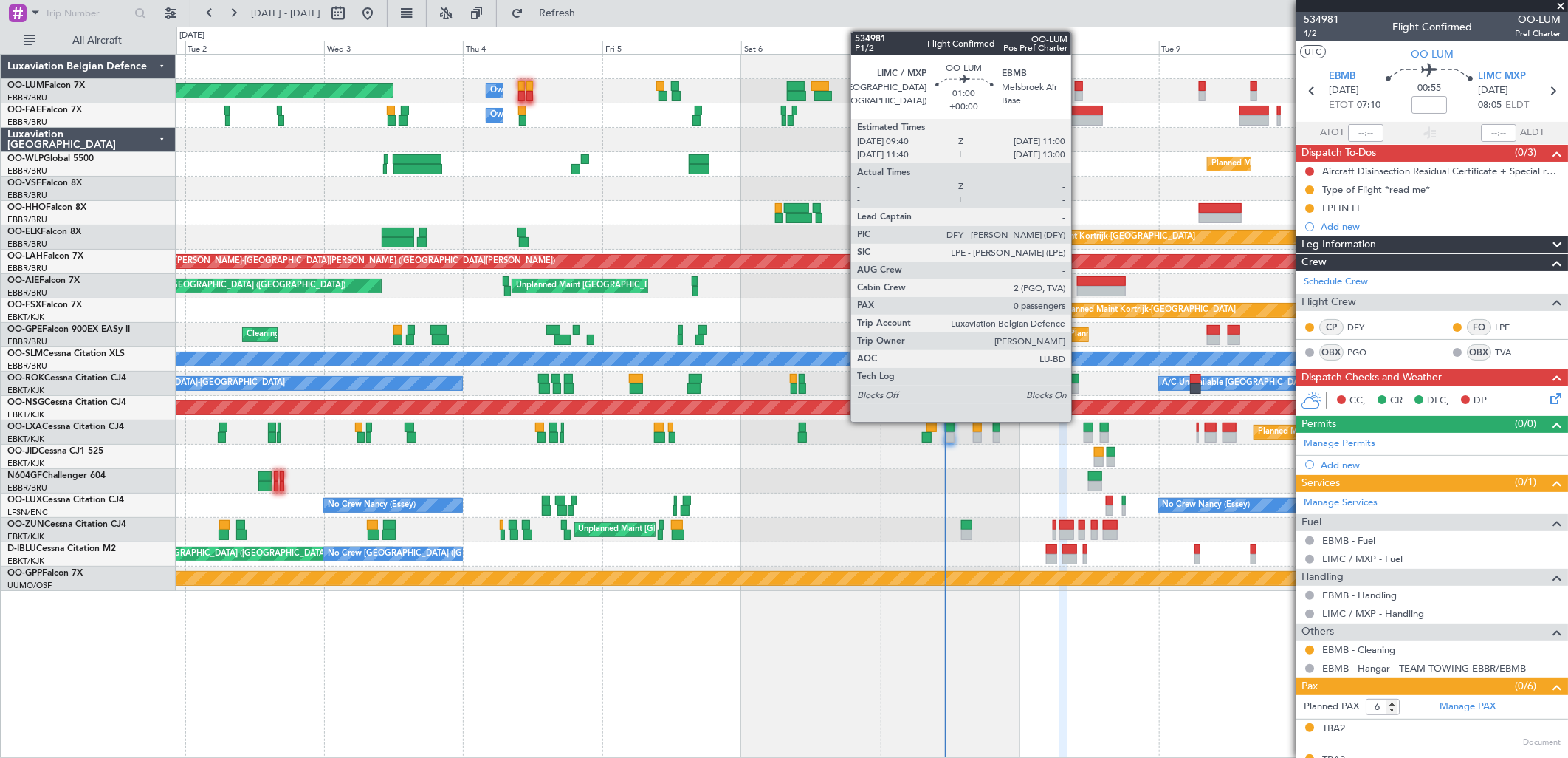
click at [1079, 91] on div at bounding box center [1079, 96] width 8 height 10
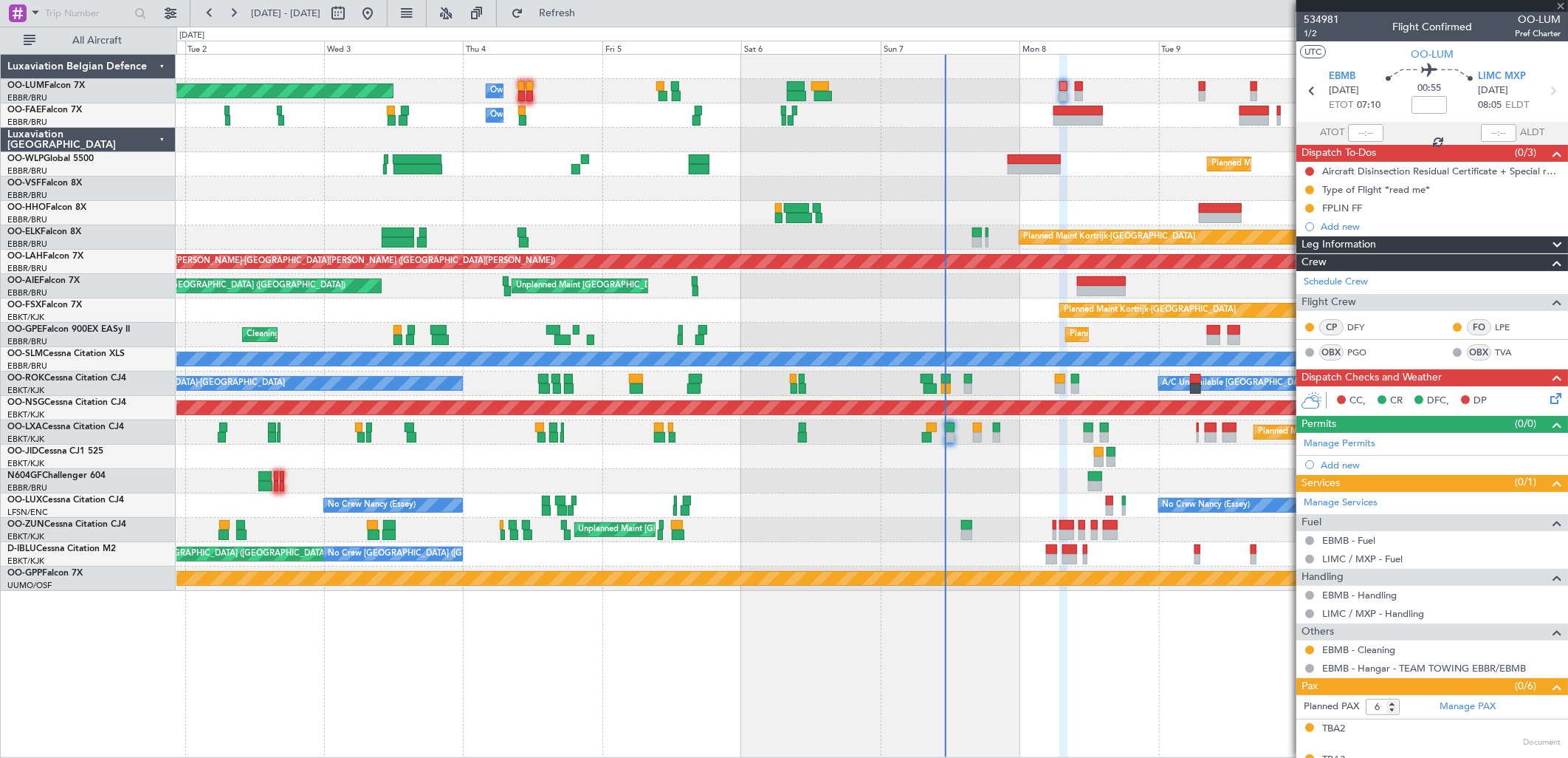
type input "0"
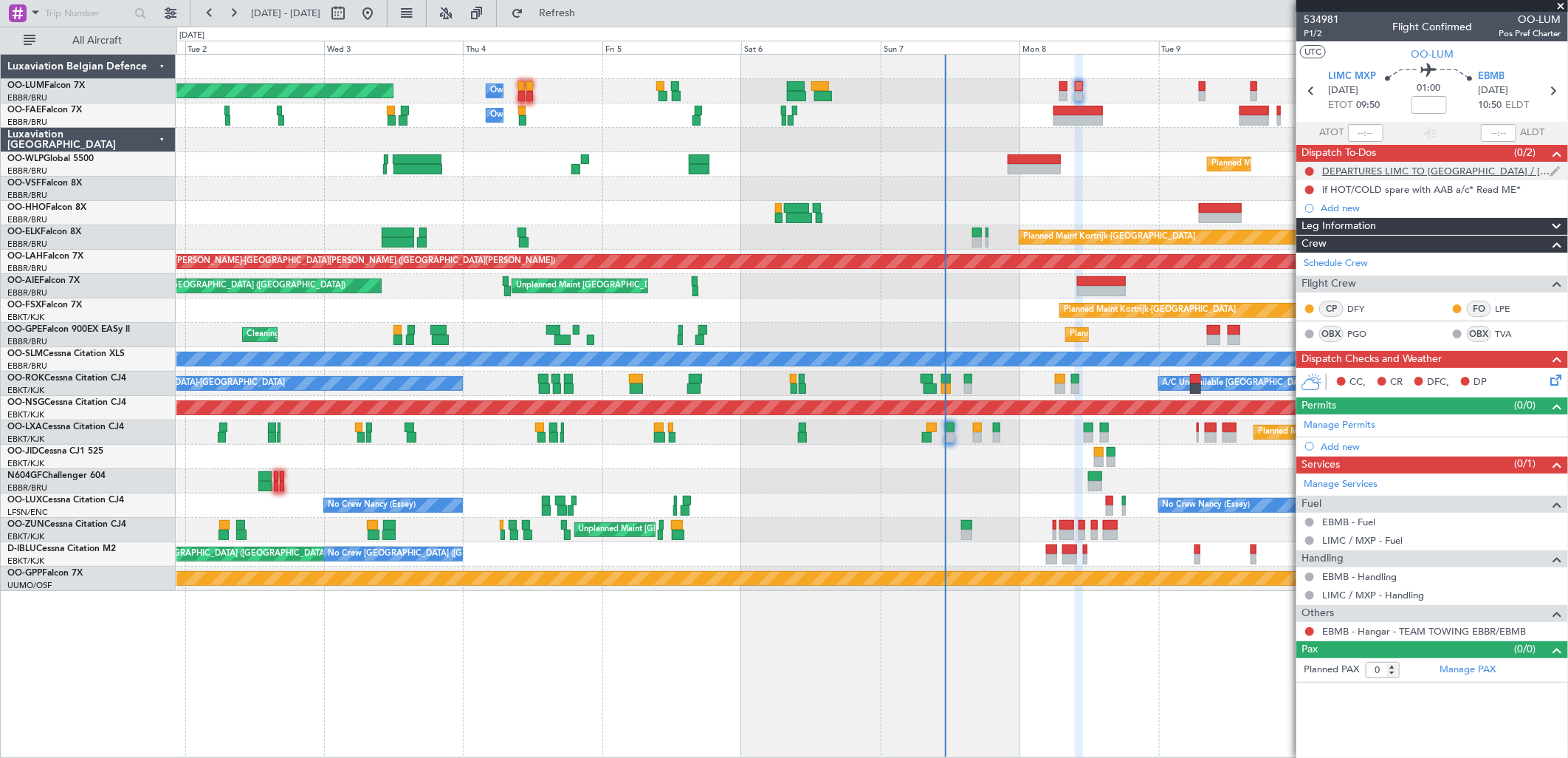
click at [1377, 172] on div "DEPARTURES LIMC TO BELGIUM / LUXEMBOURG - FILE VIA AOSTA" at bounding box center [1436, 171] width 227 height 12
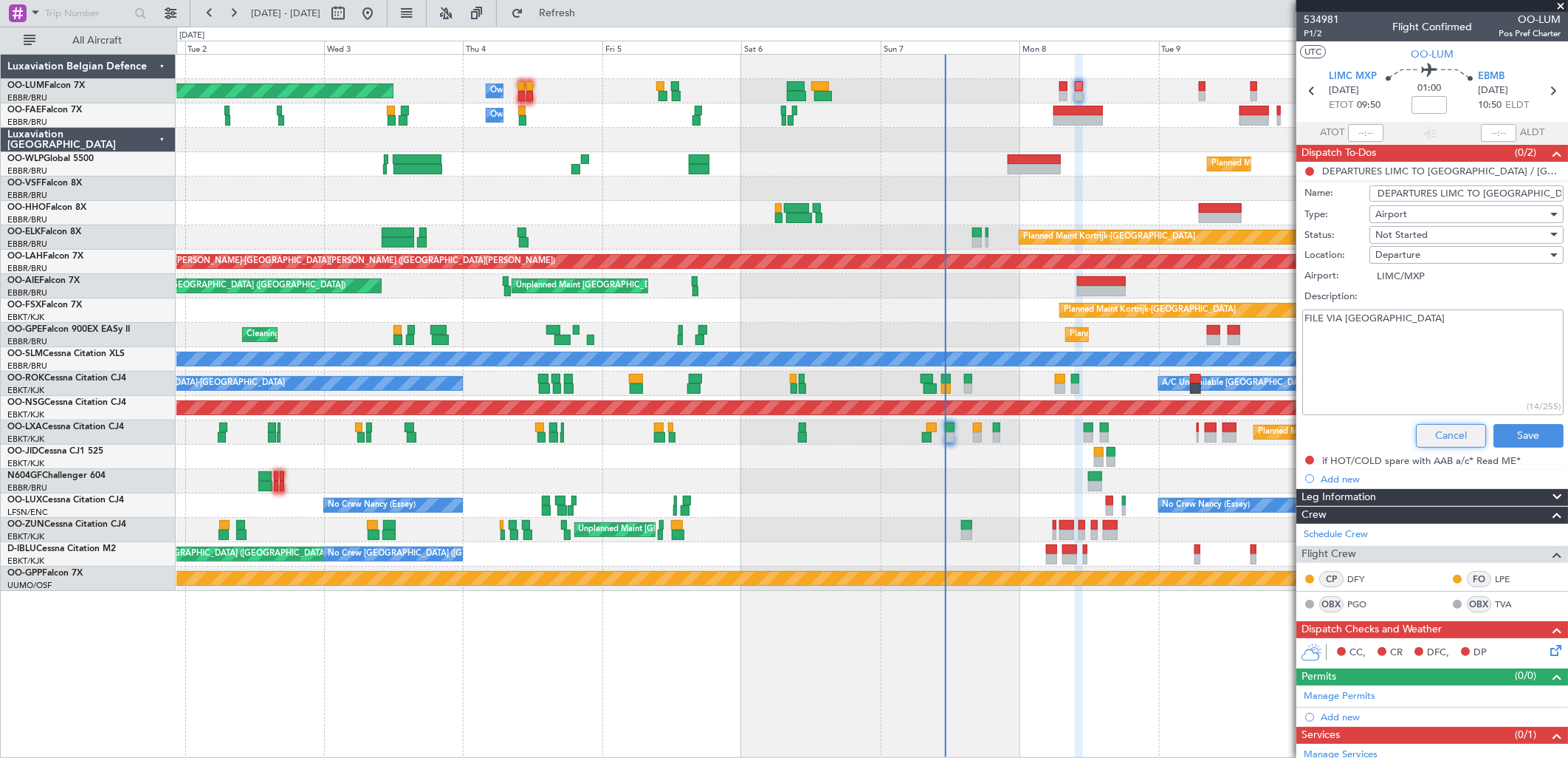
click at [1428, 440] on button "Cancel" at bounding box center [1451, 435] width 70 height 23
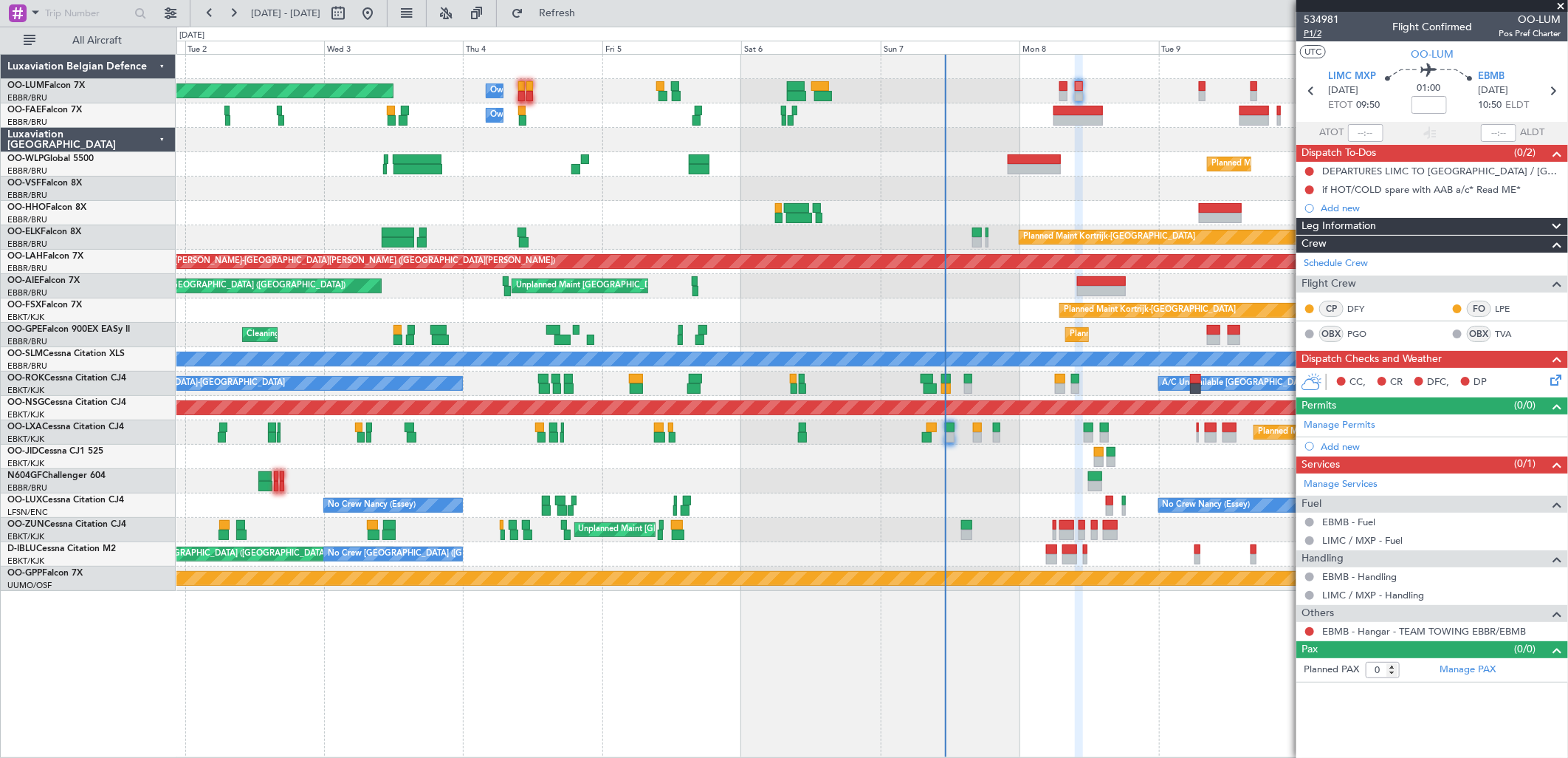
click at [1311, 35] on span "P1/2" at bounding box center [1321, 33] width 36 height 12
click at [589, 17] on span "Refresh" at bounding box center [557, 13] width 62 height 10
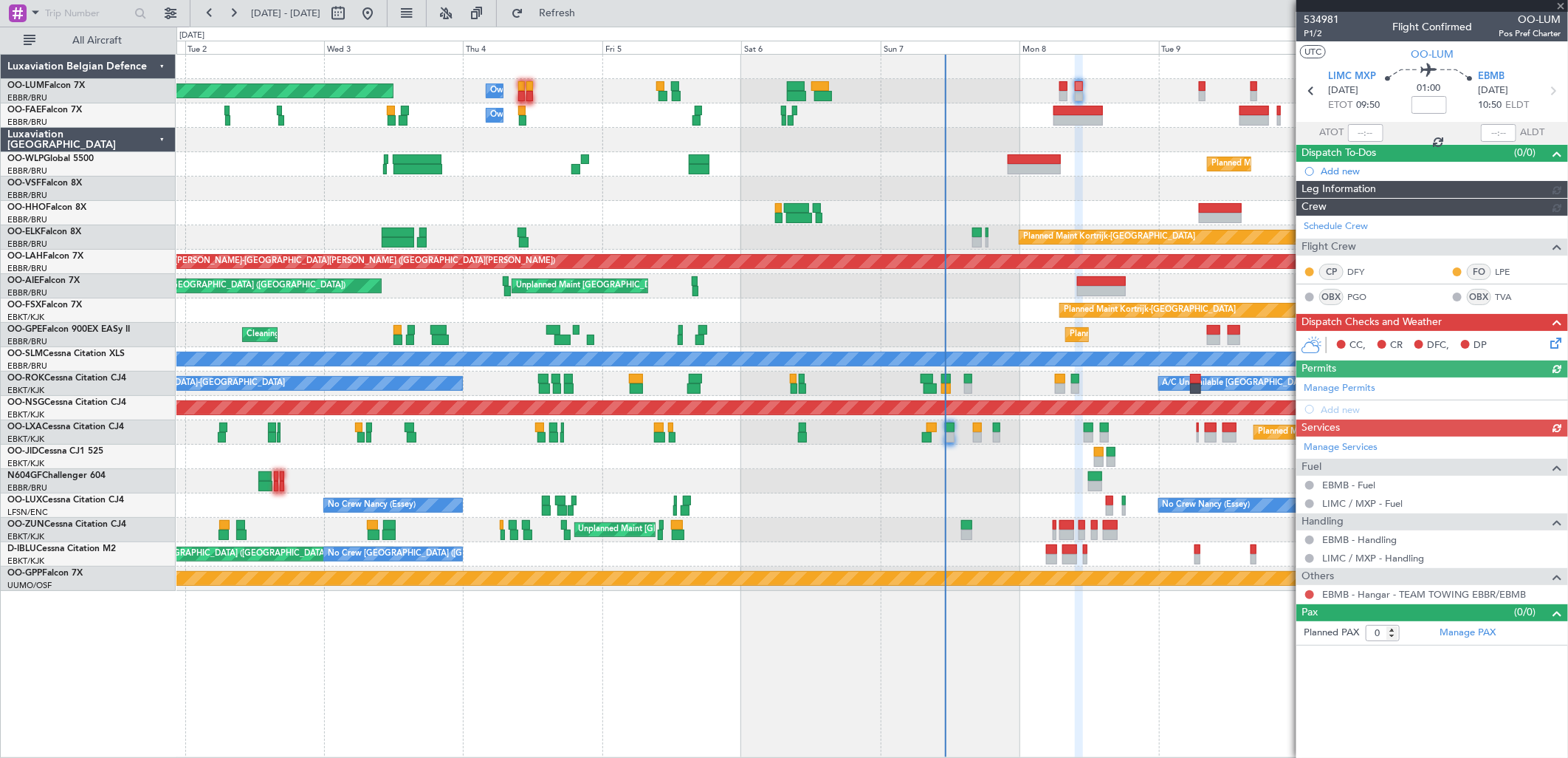
click at [1564, 386] on div "534981 P1/2 Flight Confirmed OO-LUM Pos Pref Charter UTC OO-LUM LIMC MXP 08/09/…" at bounding box center [1432, 328] width 272 height 634
click at [1553, 381] on div "Manage Permits Add new" at bounding box center [1432, 398] width 272 height 41
click at [1552, 347] on icon at bounding box center [1553, 340] width 12 height 12
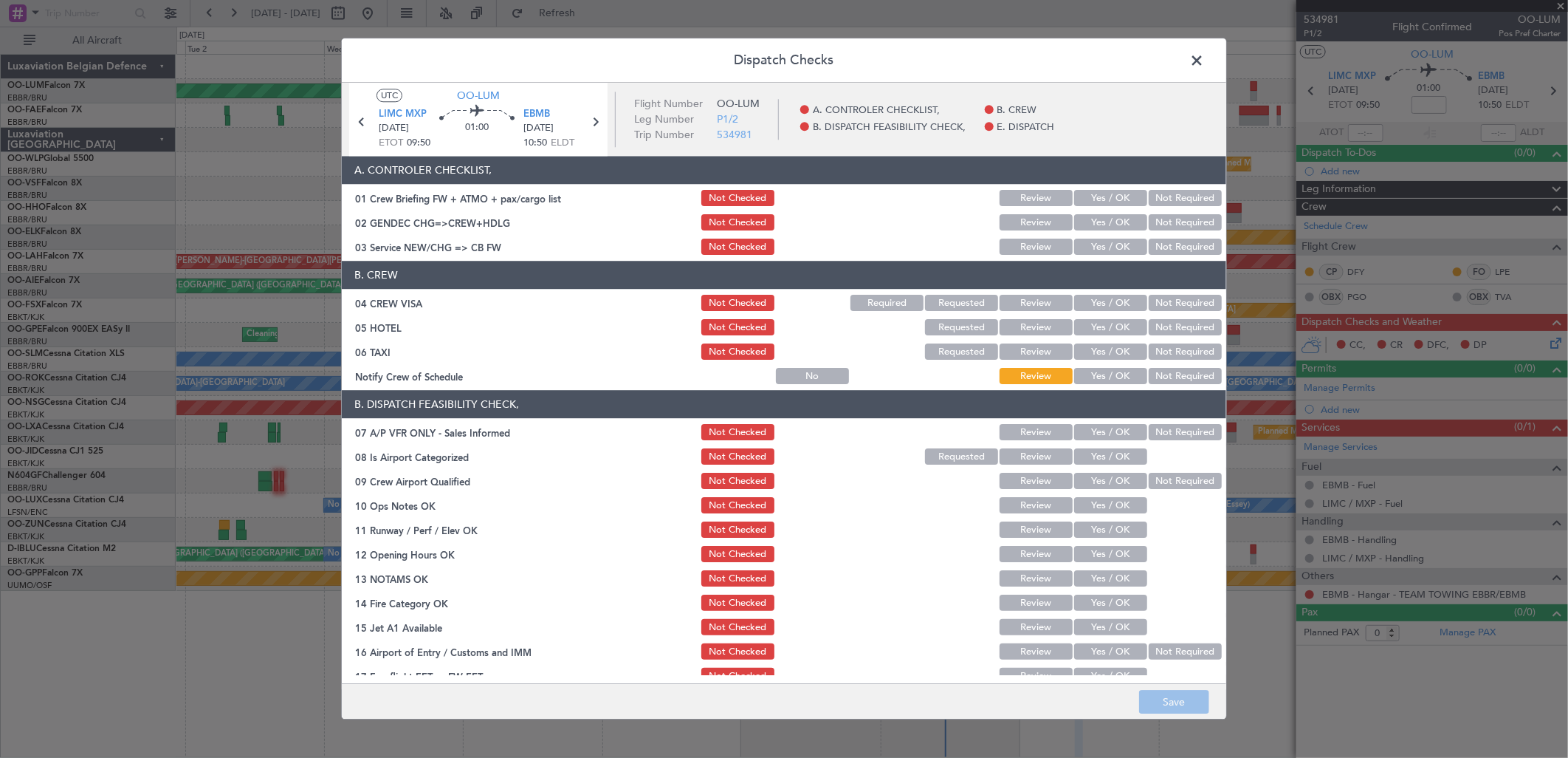
click at [1179, 220] on button "Not Required" at bounding box center [1185, 223] width 73 height 17
click at [1114, 245] on button "Yes / OK" at bounding box center [1110, 247] width 73 height 17
drag, startPoint x: 1164, startPoint y: 305, endPoint x: 1160, endPoint y: 323, distance: 18.4
click at [1165, 305] on button "Not Required" at bounding box center [1185, 304] width 73 height 17
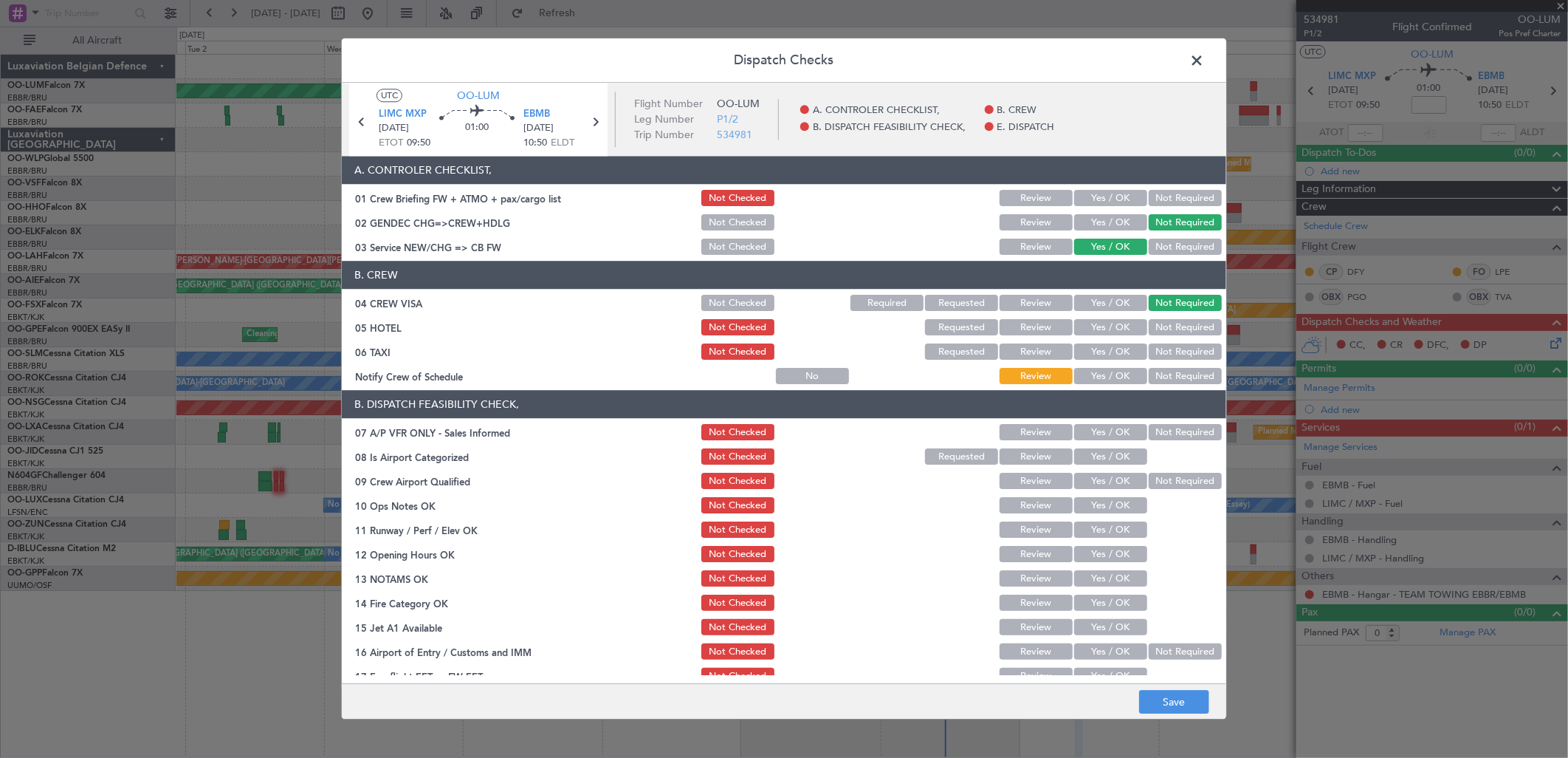
click at [1160, 323] on button "Not Required" at bounding box center [1185, 328] width 73 height 17
click at [1162, 357] on button "Not Required" at bounding box center [1185, 352] width 73 height 17
click at [1113, 374] on button "Yes / OK" at bounding box center [1110, 377] width 73 height 17
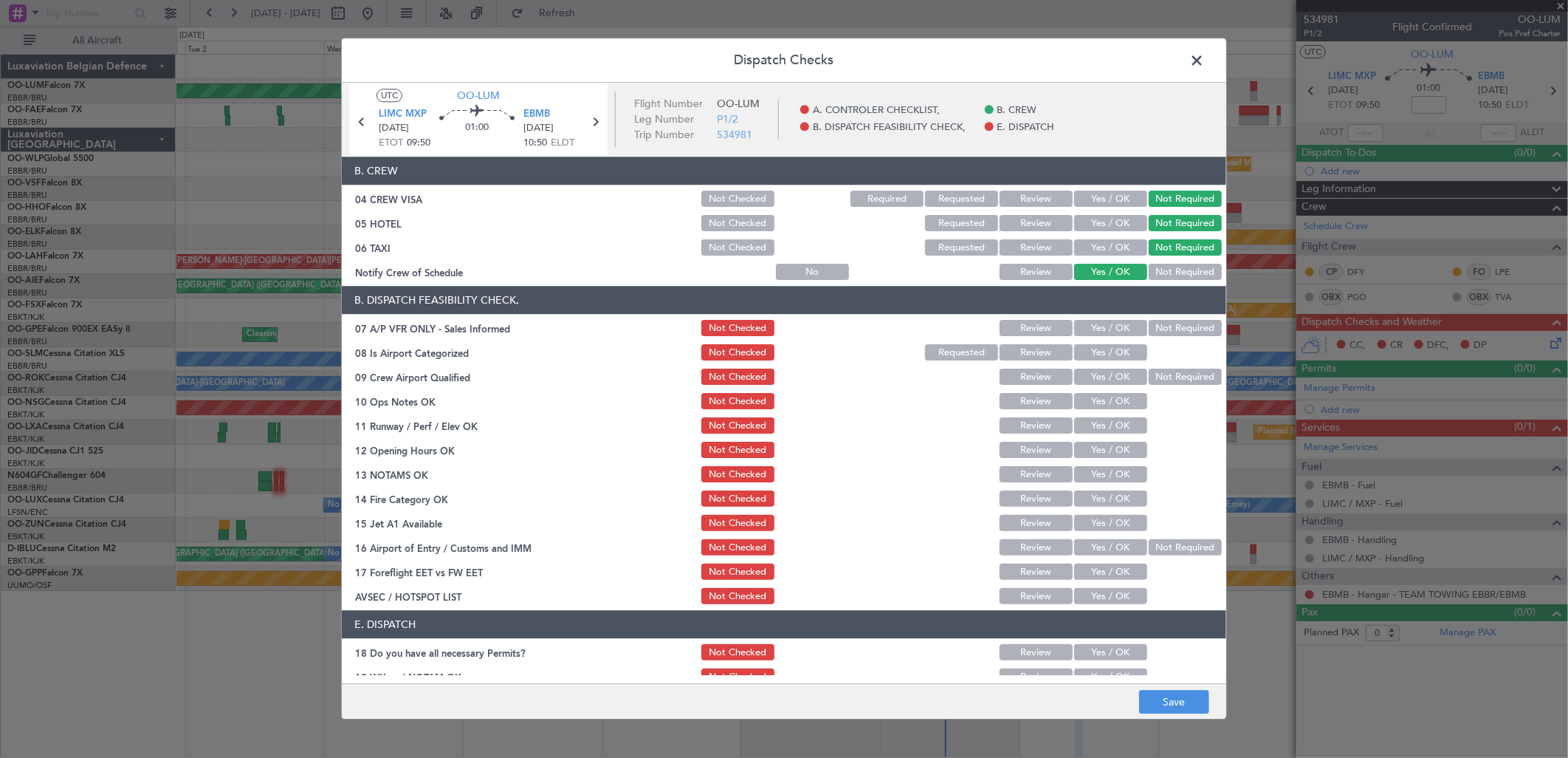
scroll to position [164, 0]
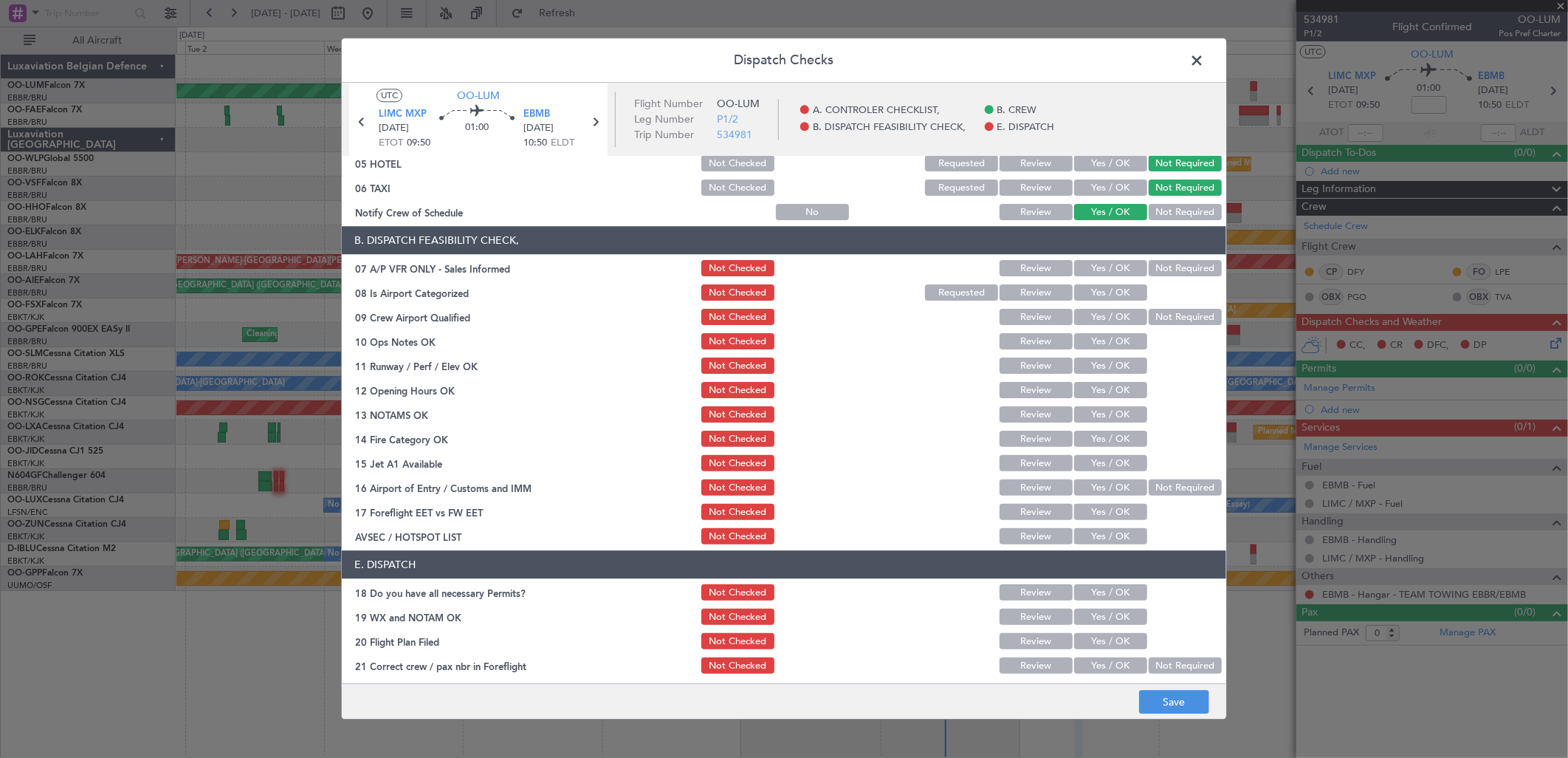
click at [1164, 249] on header "B. DISPATCH FEASIBILITY CHECK," at bounding box center [784, 241] width 885 height 28
click at [1154, 268] on button "Not Required" at bounding box center [1185, 269] width 73 height 17
click at [1105, 303] on section "B. DISPATCH FEASIBILITY CHECK, 07 A/P VFR ONLY - Sales Informed Not Checked Rev…" at bounding box center [784, 386] width 885 height 320
click at [1108, 293] on button "Yes / OK" at bounding box center [1110, 294] width 73 height 17
click at [1110, 319] on button "Yes / OK" at bounding box center [1110, 318] width 73 height 17
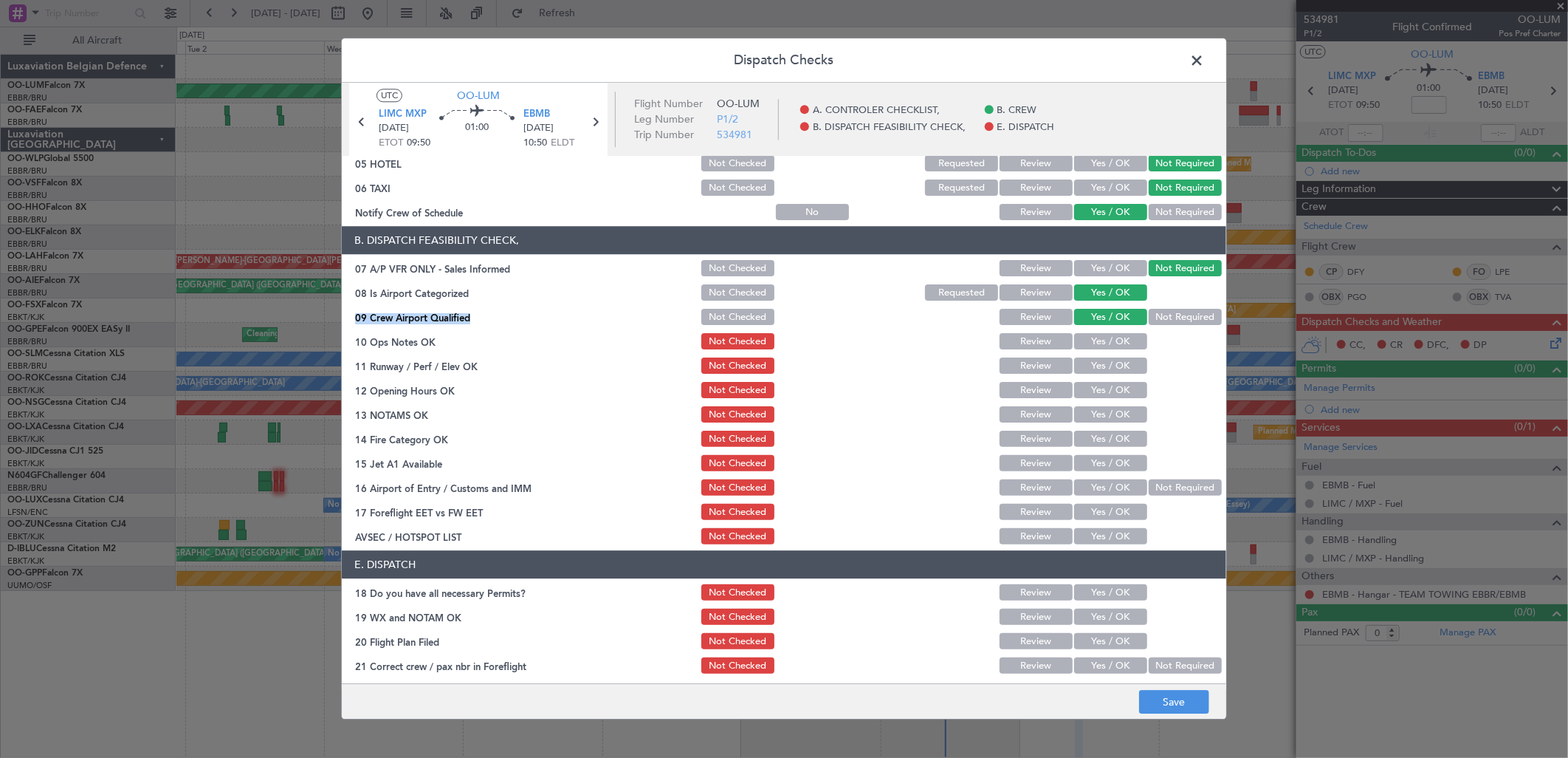
click at [1111, 336] on button "Yes / OK" at bounding box center [1110, 342] width 73 height 17
click at [1109, 362] on button "Yes / OK" at bounding box center [1110, 367] width 73 height 17
click at [1108, 372] on button "Yes / OK" at bounding box center [1110, 367] width 73 height 17
click at [1105, 395] on button "Yes / OK" at bounding box center [1110, 391] width 73 height 17
click at [1101, 411] on button "Yes / OK" at bounding box center [1110, 415] width 73 height 17
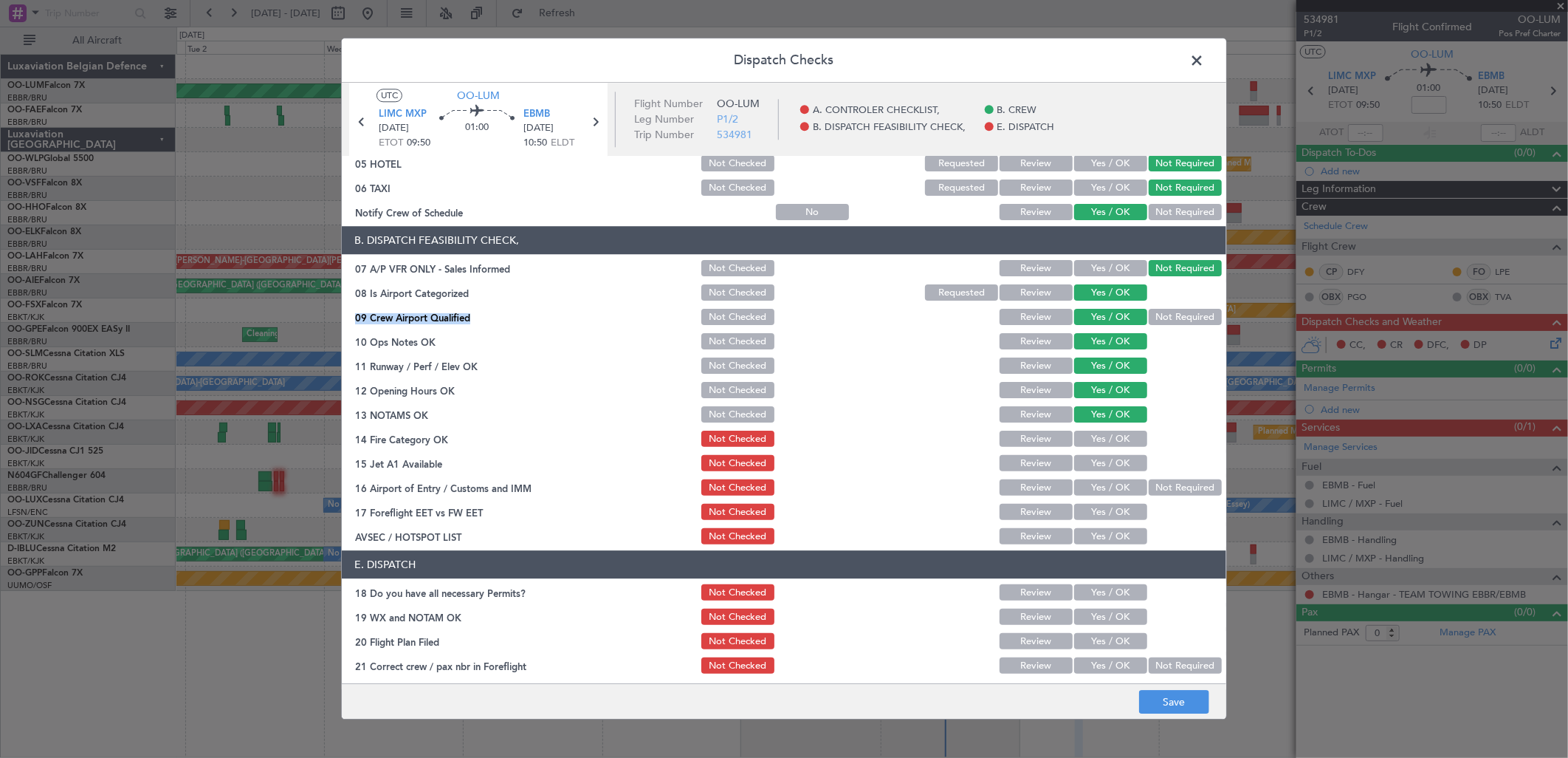
click at [1100, 433] on button "Yes / OK" at bounding box center [1110, 440] width 73 height 17
click at [1101, 454] on div "Yes / OK" at bounding box center [1109, 464] width 75 height 21
click at [1103, 478] on div "Yes / OK" at bounding box center [1109, 488] width 75 height 21
click at [1111, 461] on button "Yes / OK" at bounding box center [1110, 464] width 73 height 17
click at [1108, 490] on button "Yes / OK" at bounding box center [1110, 488] width 73 height 17
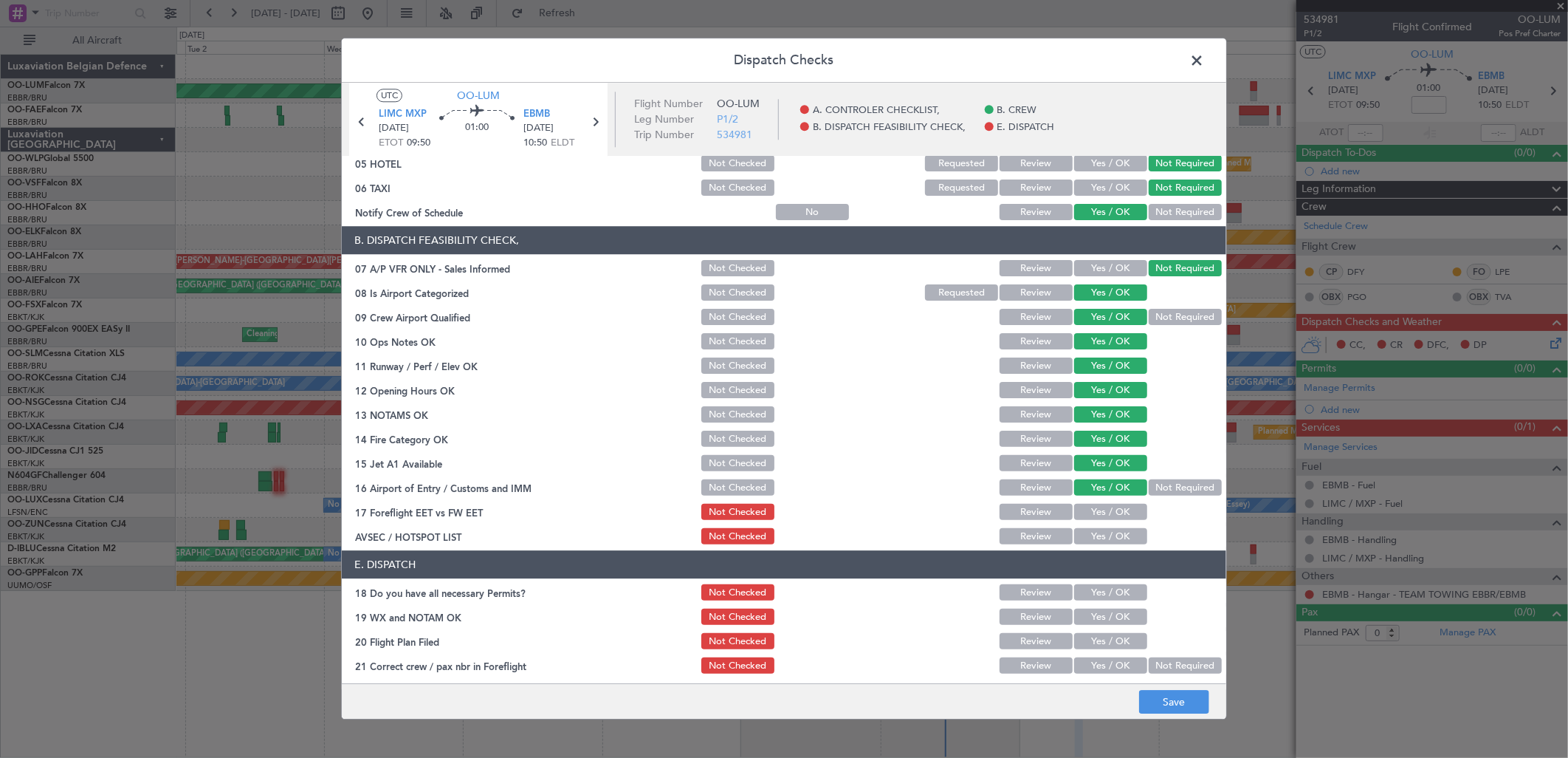
click at [1108, 511] on button "Yes / OK" at bounding box center [1110, 513] width 73 height 17
click at [1104, 532] on button "Yes / OK" at bounding box center [1110, 537] width 73 height 17
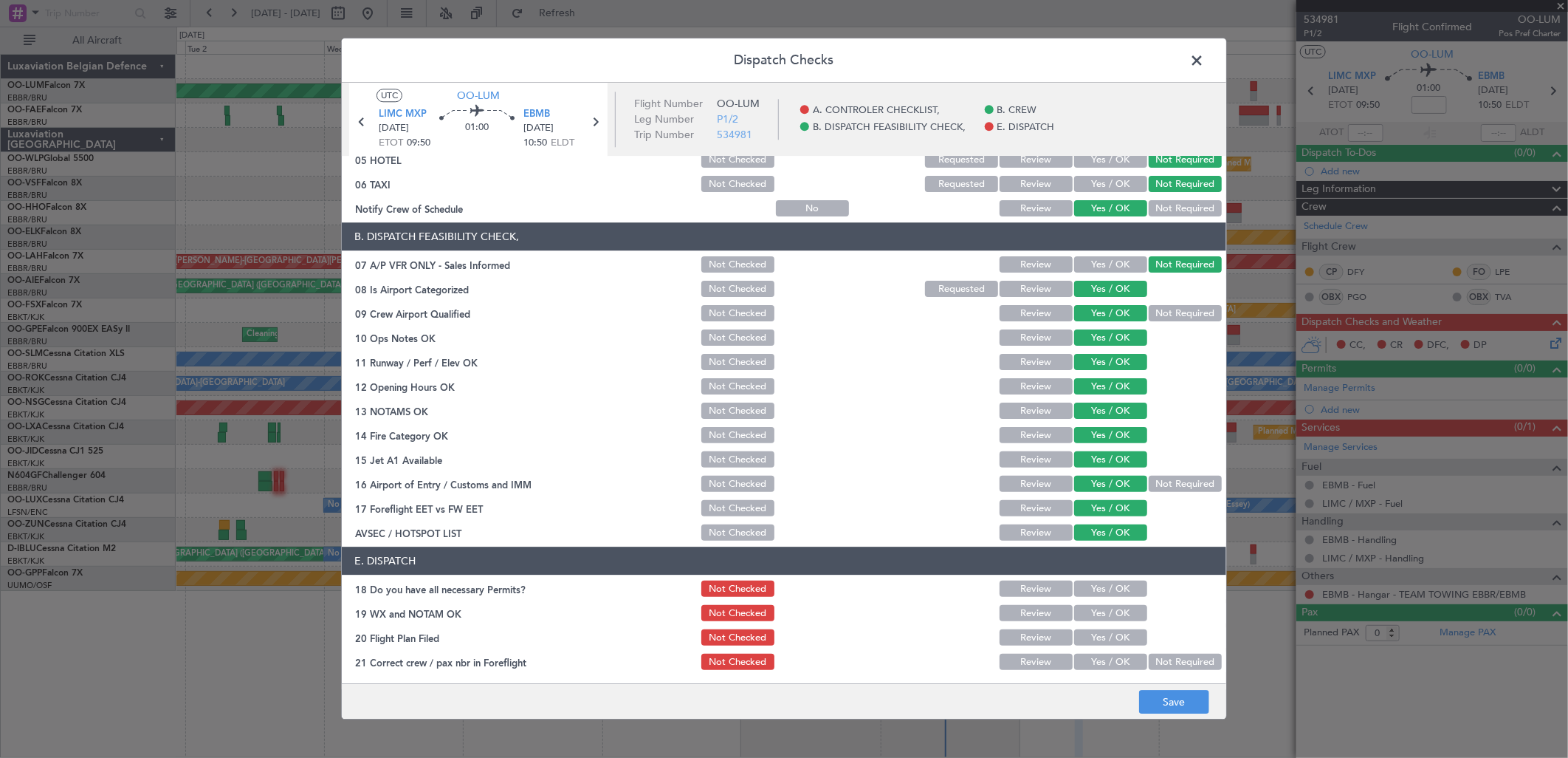
click at [1088, 590] on button "Yes / OK" at bounding box center [1110, 590] width 73 height 17
click at [1090, 616] on button "Yes / OK" at bounding box center [1110, 614] width 73 height 17
click at [1101, 655] on button "Yes / OK" at bounding box center [1110, 663] width 73 height 17
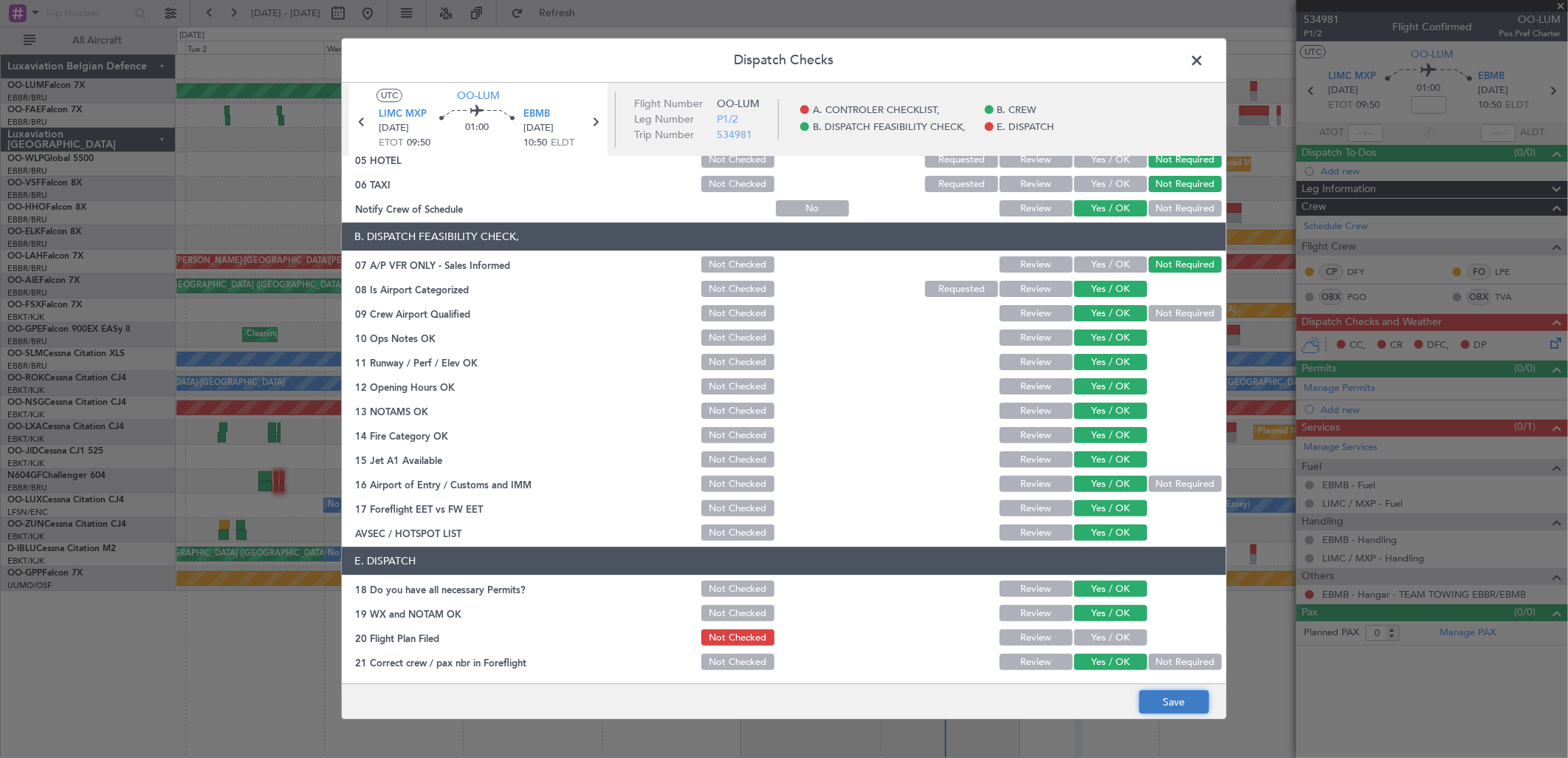
click at [1164, 707] on button "Save" at bounding box center [1174, 702] width 70 height 23
click at [1204, 54] on span at bounding box center [1204, 65] width 0 height 30
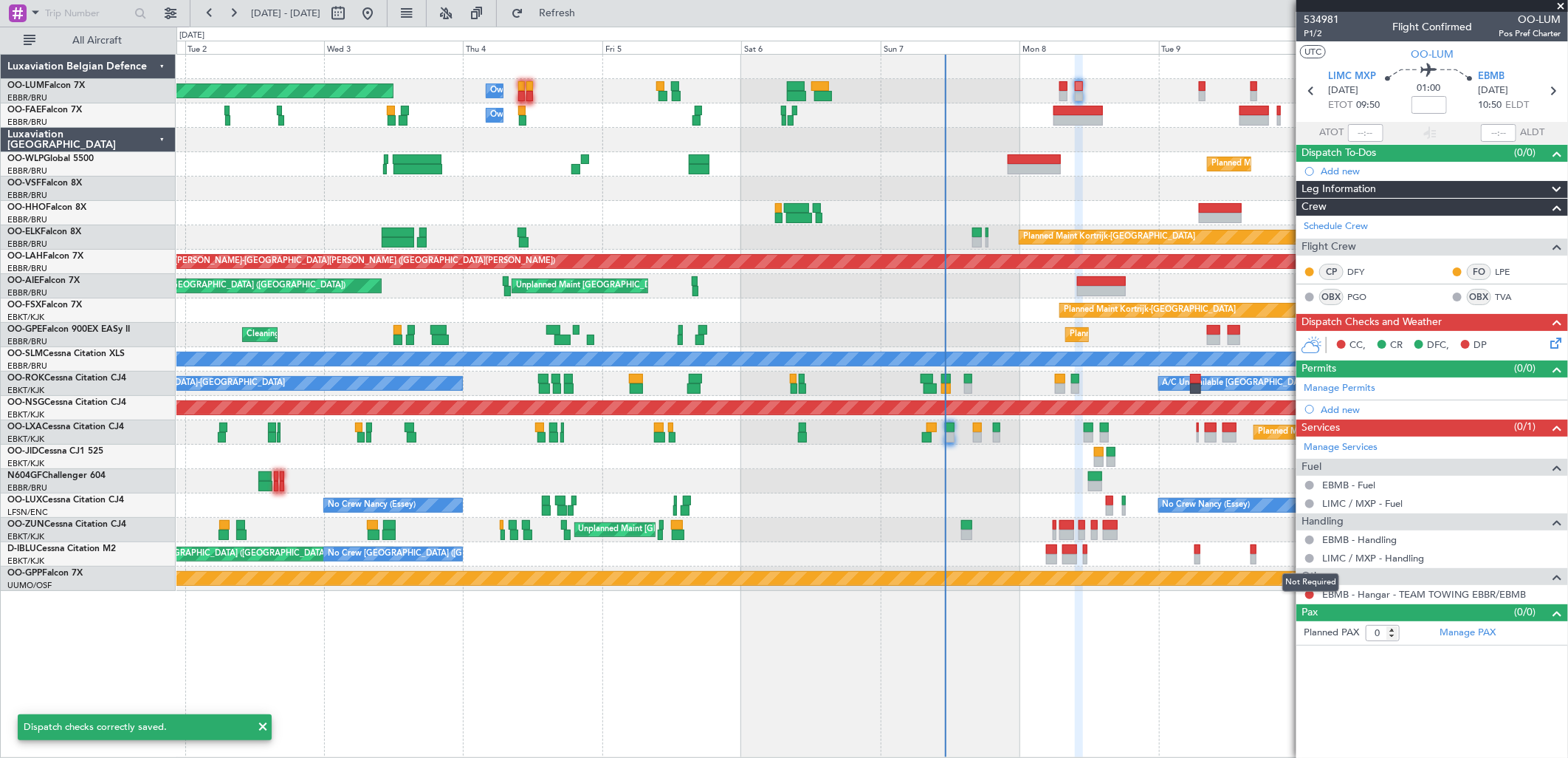
click at [1308, 594] on mat-tooltip-component "Not Required" at bounding box center [1310, 581] width 77 height 39
click at [1307, 595] on button at bounding box center [1309, 594] width 9 height 9
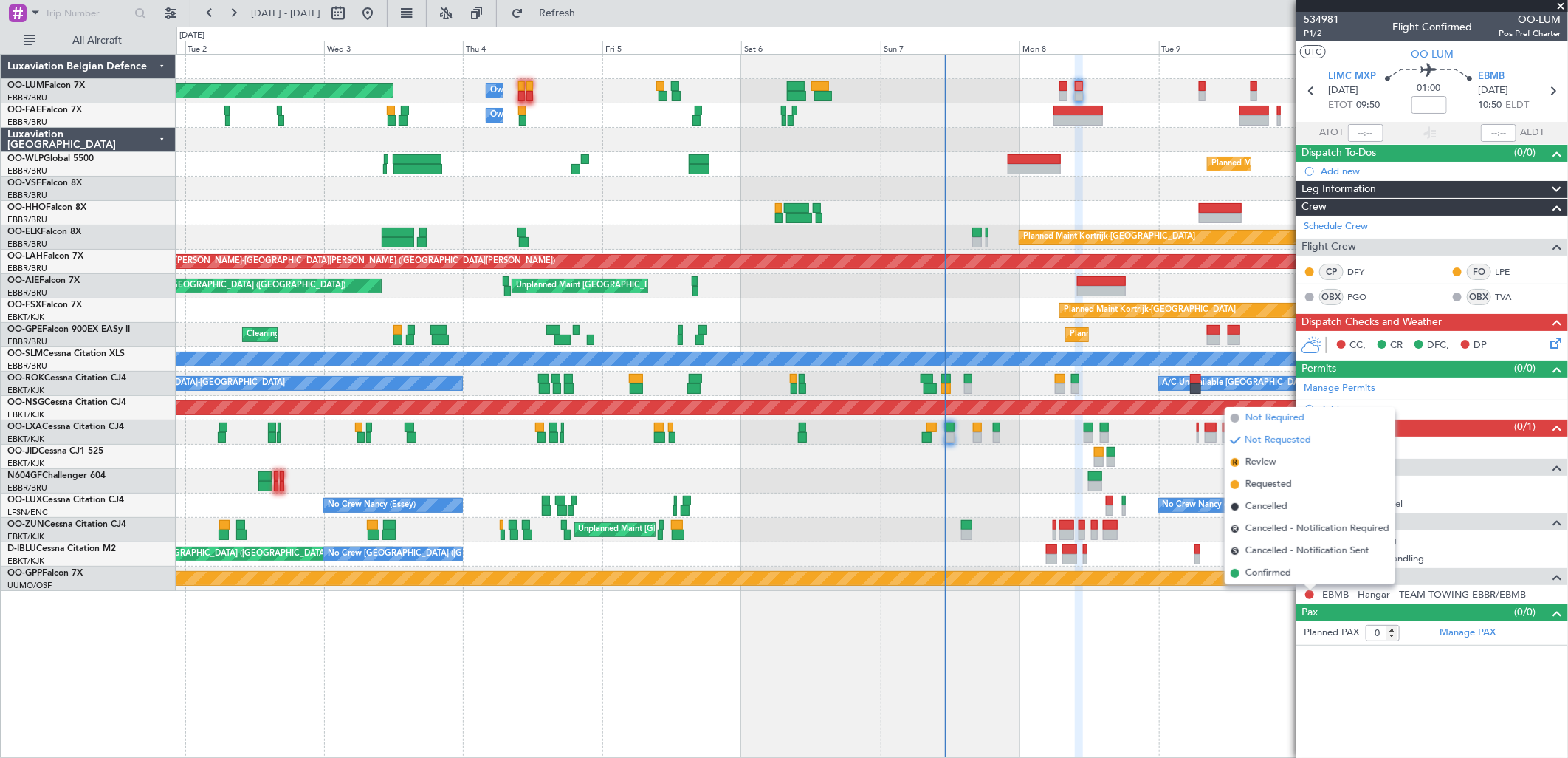
click at [1282, 421] on span "Not Required" at bounding box center [1274, 418] width 59 height 15
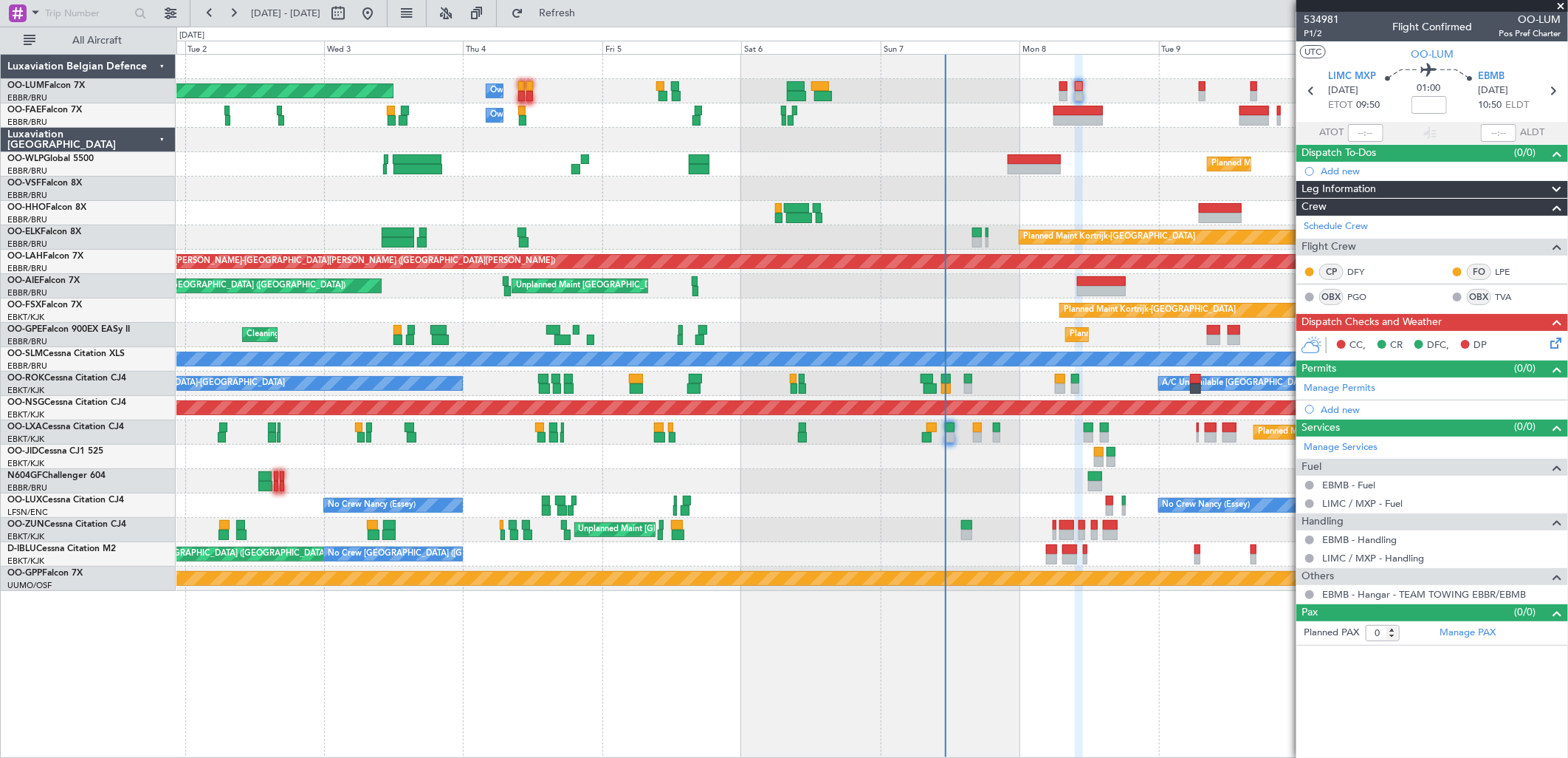
click at [1352, 181] on span "Leg Information" at bounding box center [1339, 189] width 75 height 17
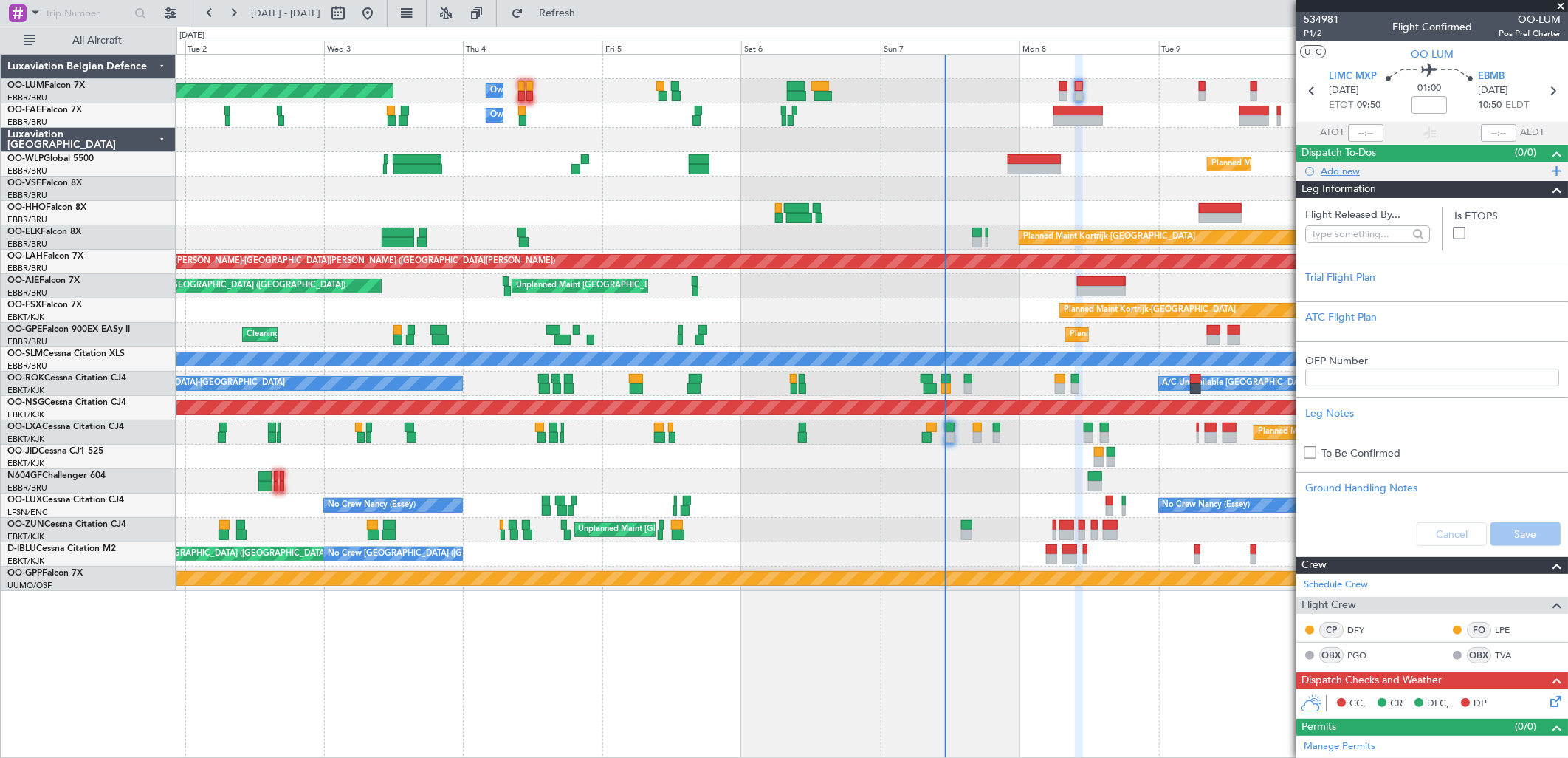
click at [1349, 178] on div "Add new" at bounding box center [1432, 171] width 272 height 18
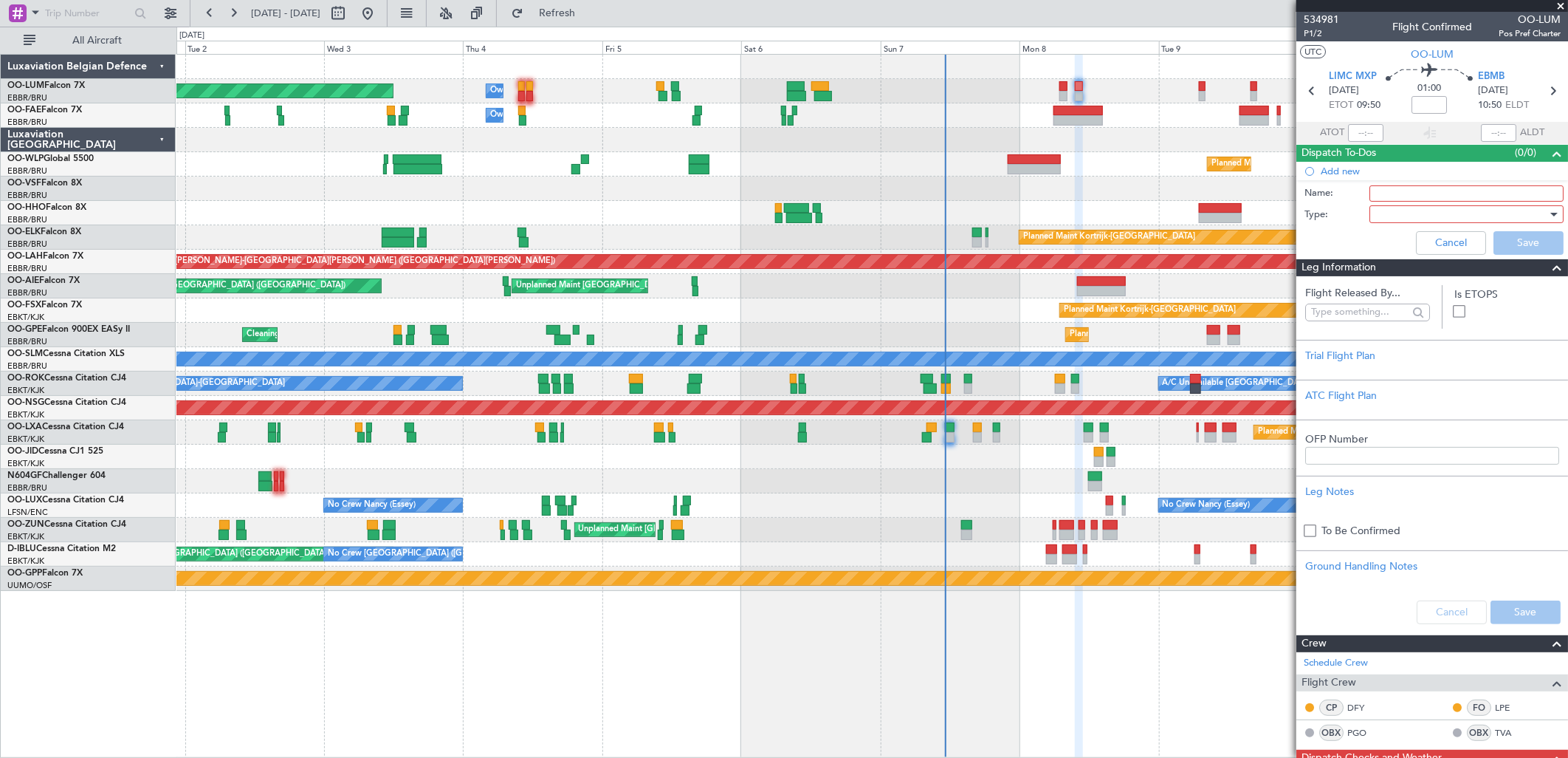
click at [1381, 206] on div at bounding box center [1461, 214] width 172 height 22
click at [1384, 195] on div at bounding box center [784, 379] width 1568 height 758
click at [1384, 195] on input "Name:" at bounding box center [1467, 193] width 194 height 17
type input "FPLIN FF"
click at [1393, 216] on div at bounding box center [1461, 214] width 172 height 22
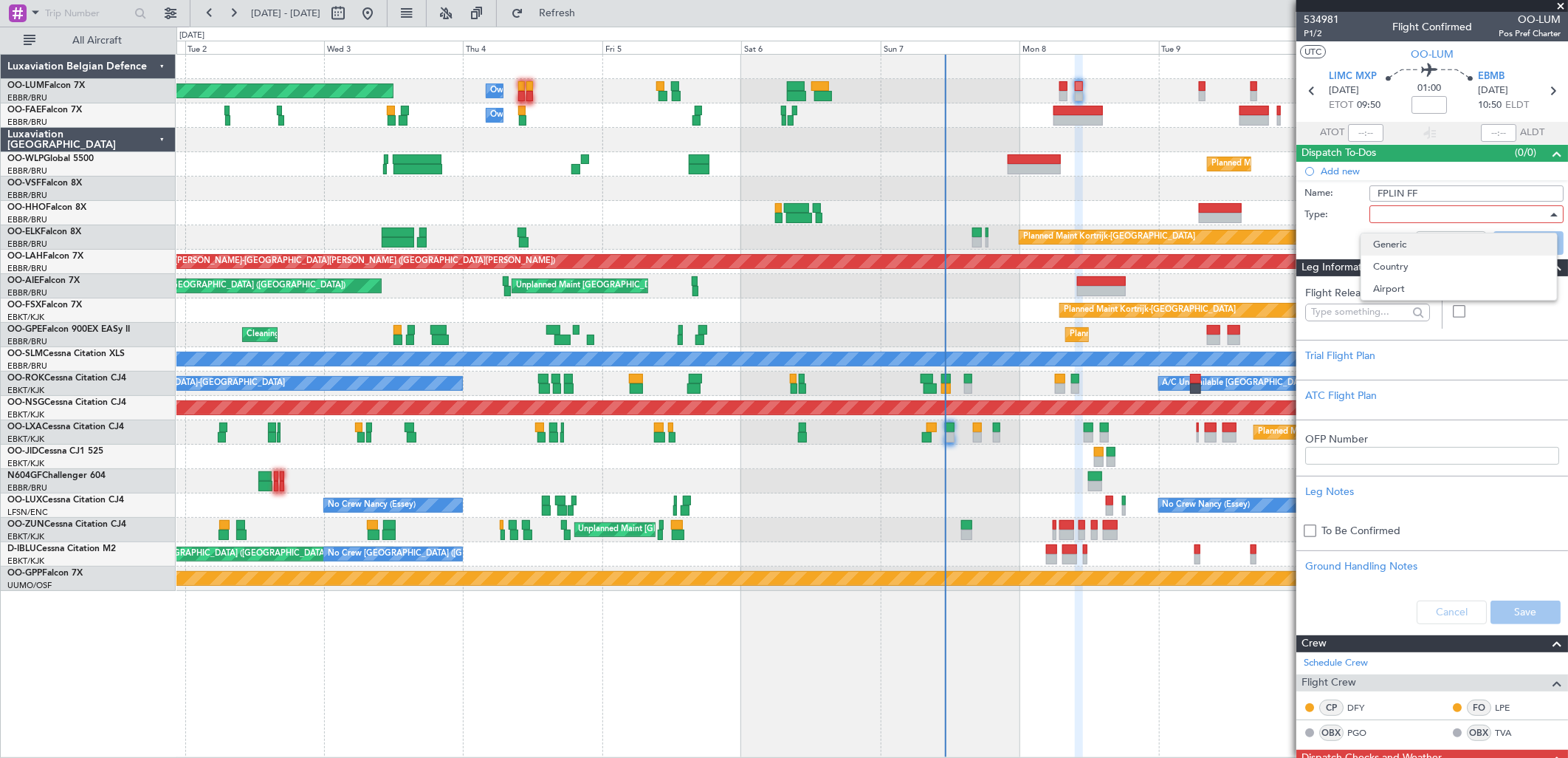
click at [1396, 247] on span "Generic" at bounding box center [1459, 244] width 172 height 22
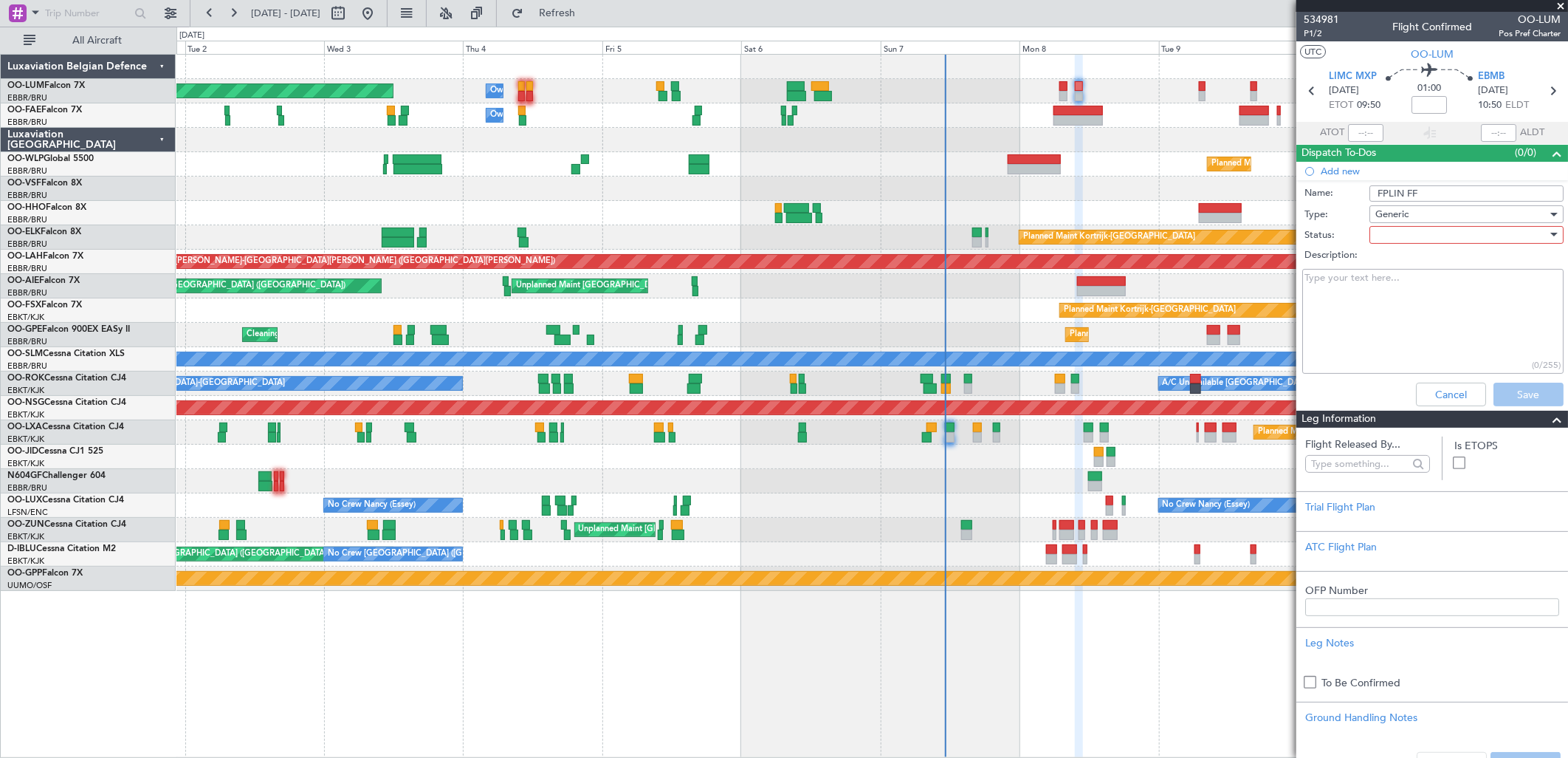
click at [1455, 234] on div at bounding box center [1461, 235] width 172 height 22
click at [1418, 283] on span "In Progress" at bounding box center [1459, 286] width 172 height 22
click at [1405, 231] on span "In Progress" at bounding box center [1401, 235] width 51 height 13
click at [1514, 394] on div at bounding box center [784, 379] width 1568 height 758
click at [1517, 396] on button "Save" at bounding box center [1528, 394] width 70 height 23
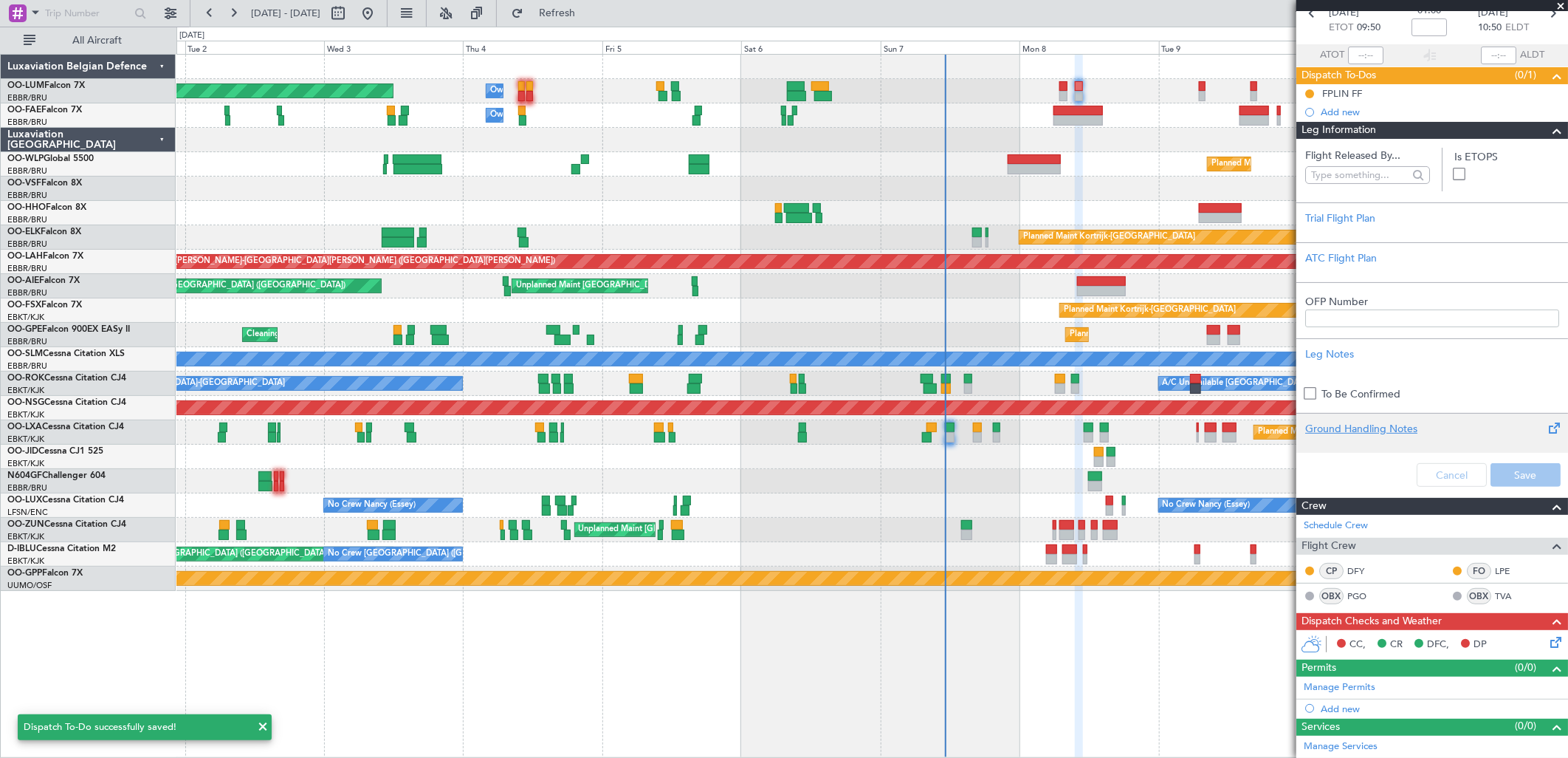
scroll to position [0, 0]
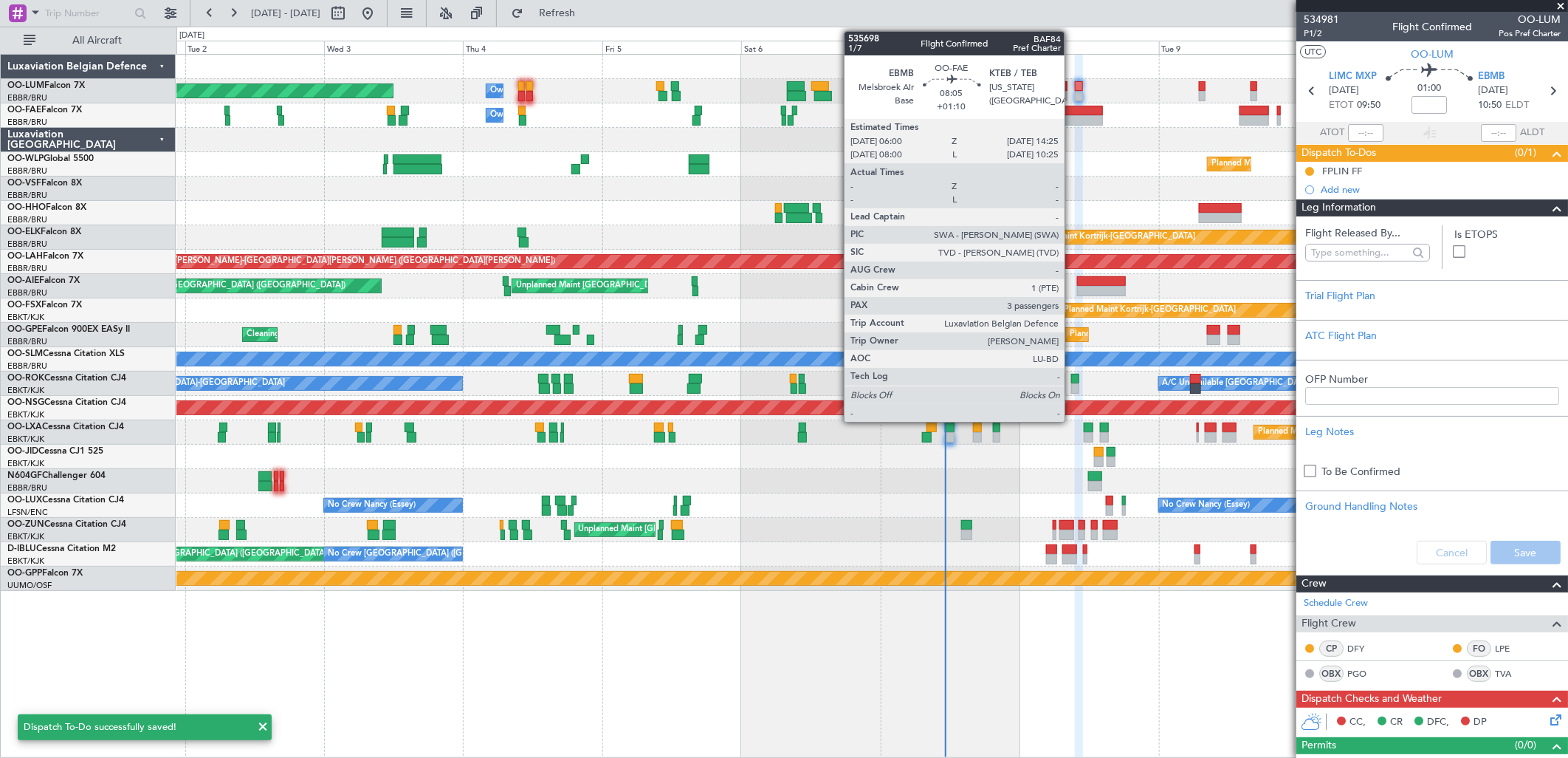
click at [1071, 114] on div at bounding box center [1079, 110] width 50 height 10
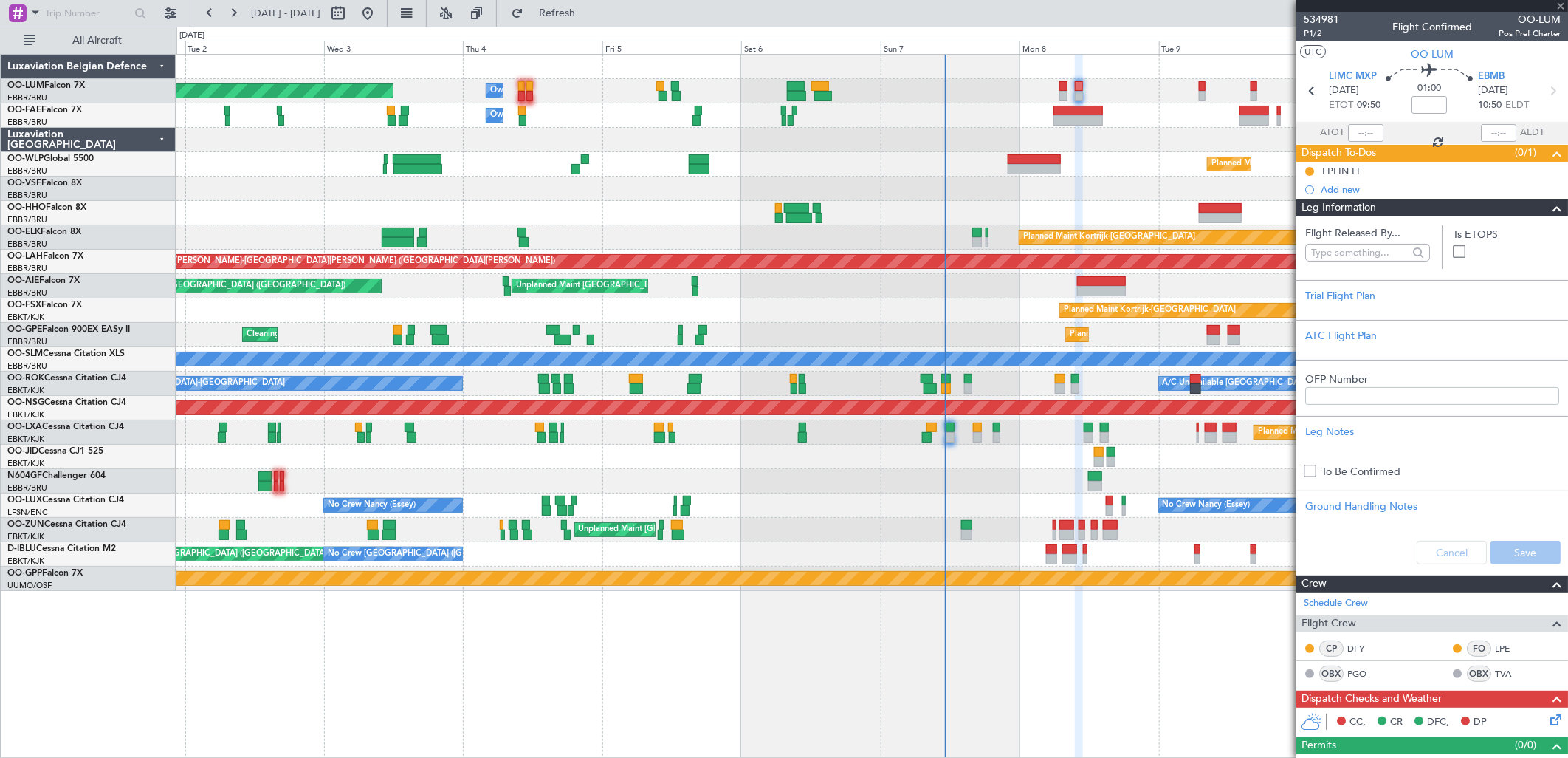
type input "+01:10"
type input "3"
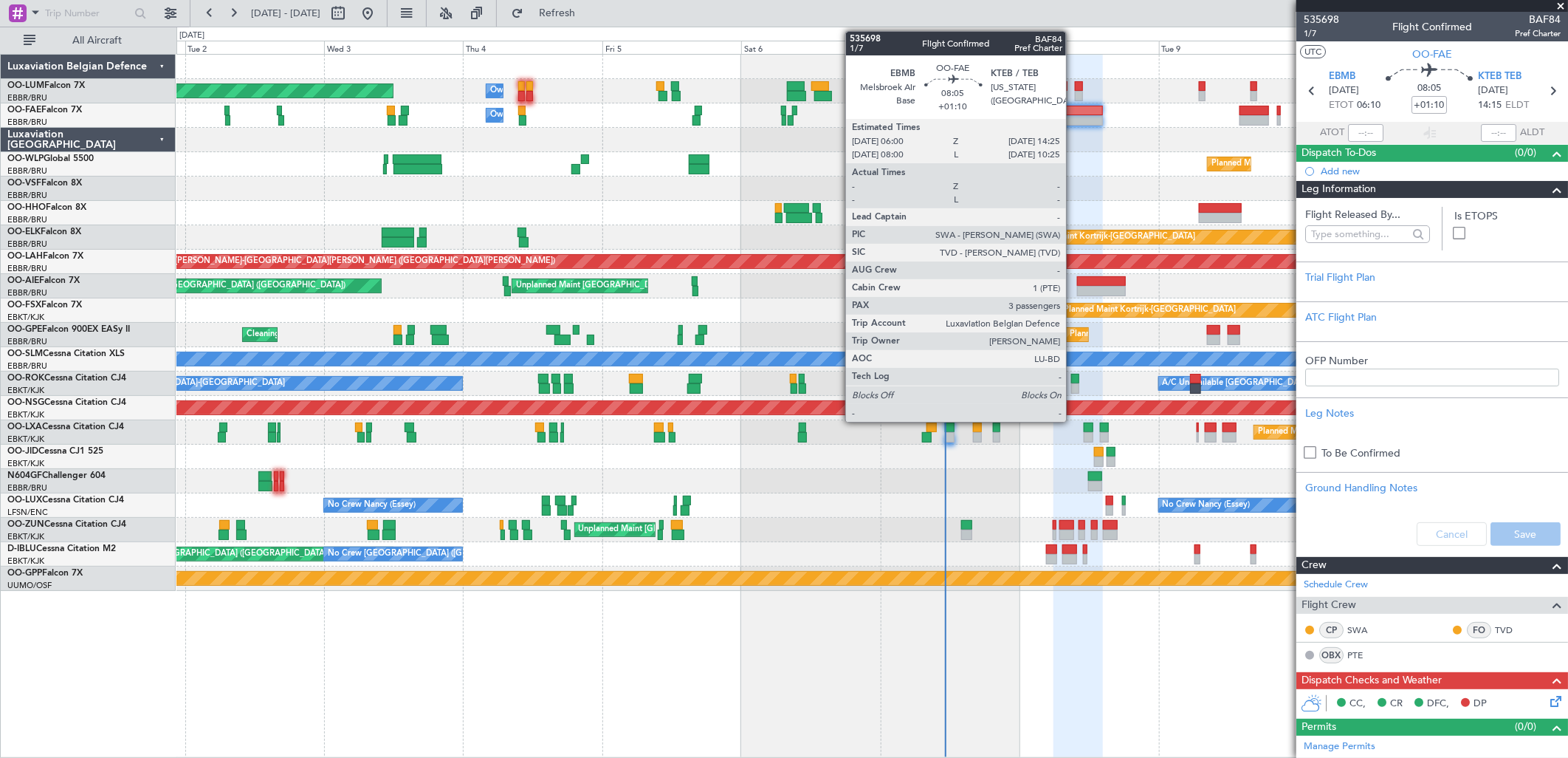
click at [1074, 119] on div at bounding box center [1079, 120] width 50 height 10
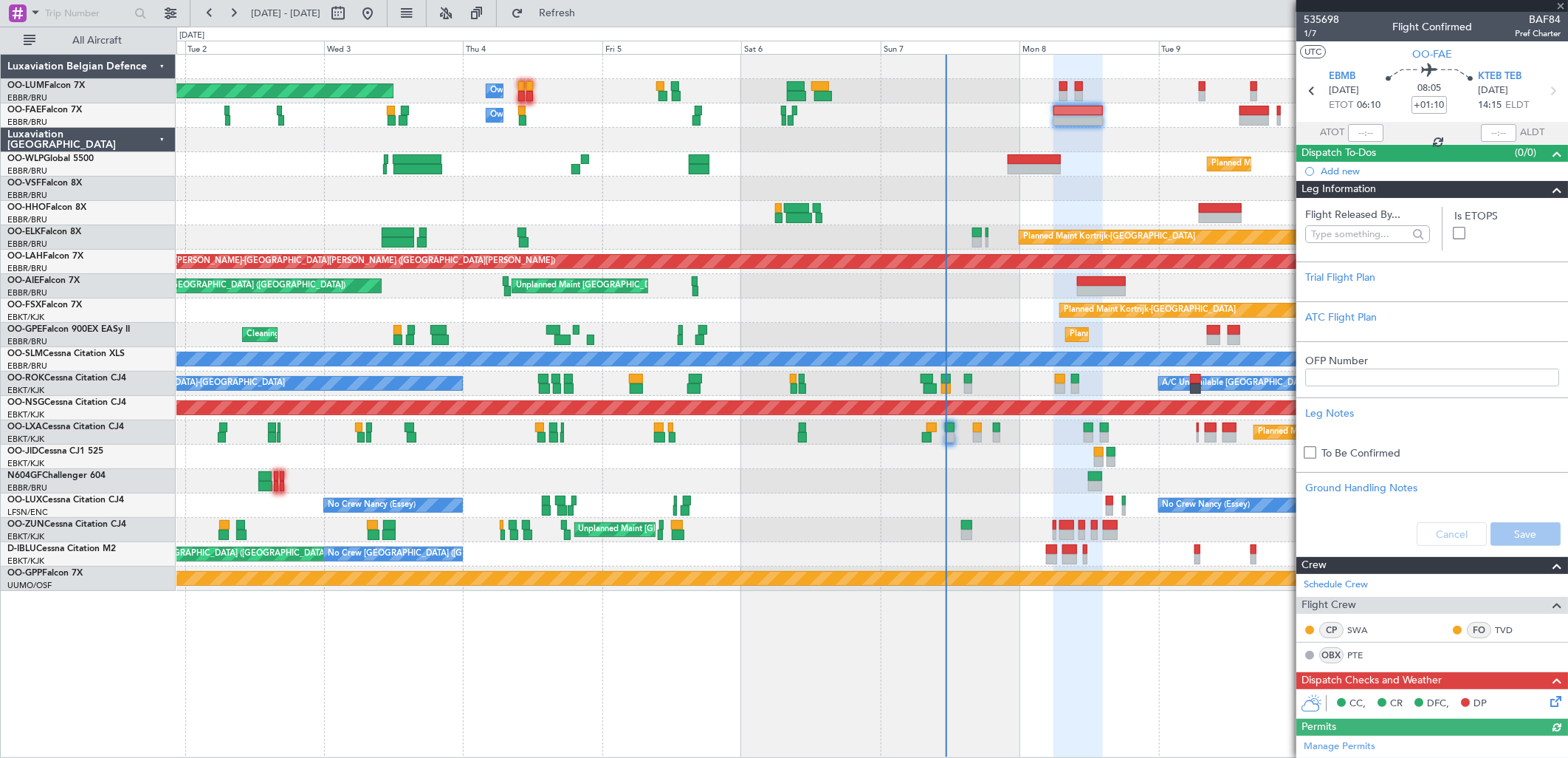
click at [1548, 191] on span at bounding box center [1556, 189] width 17 height 17
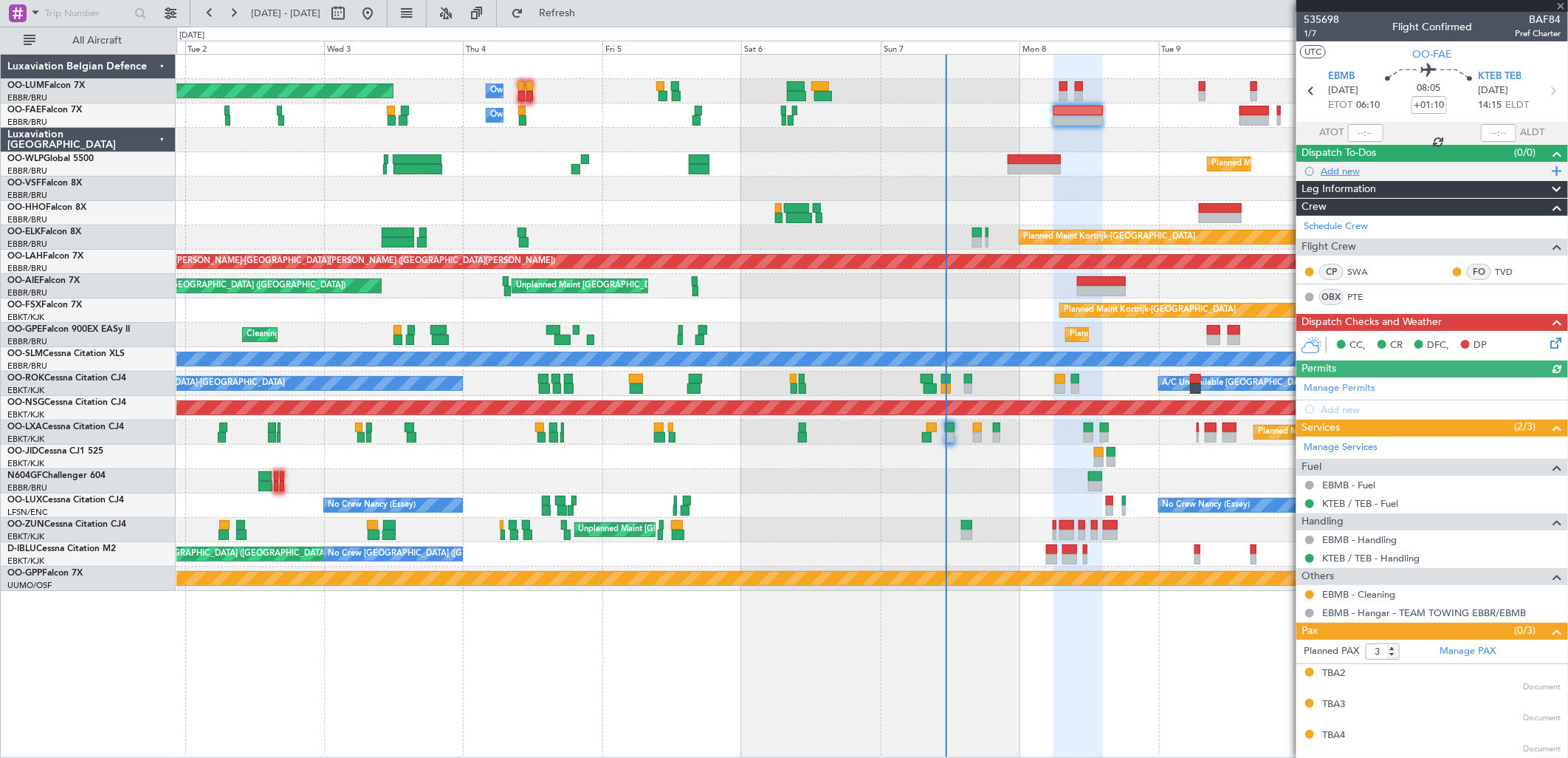
click at [1352, 172] on div "Add new" at bounding box center [1434, 171] width 226 height 12
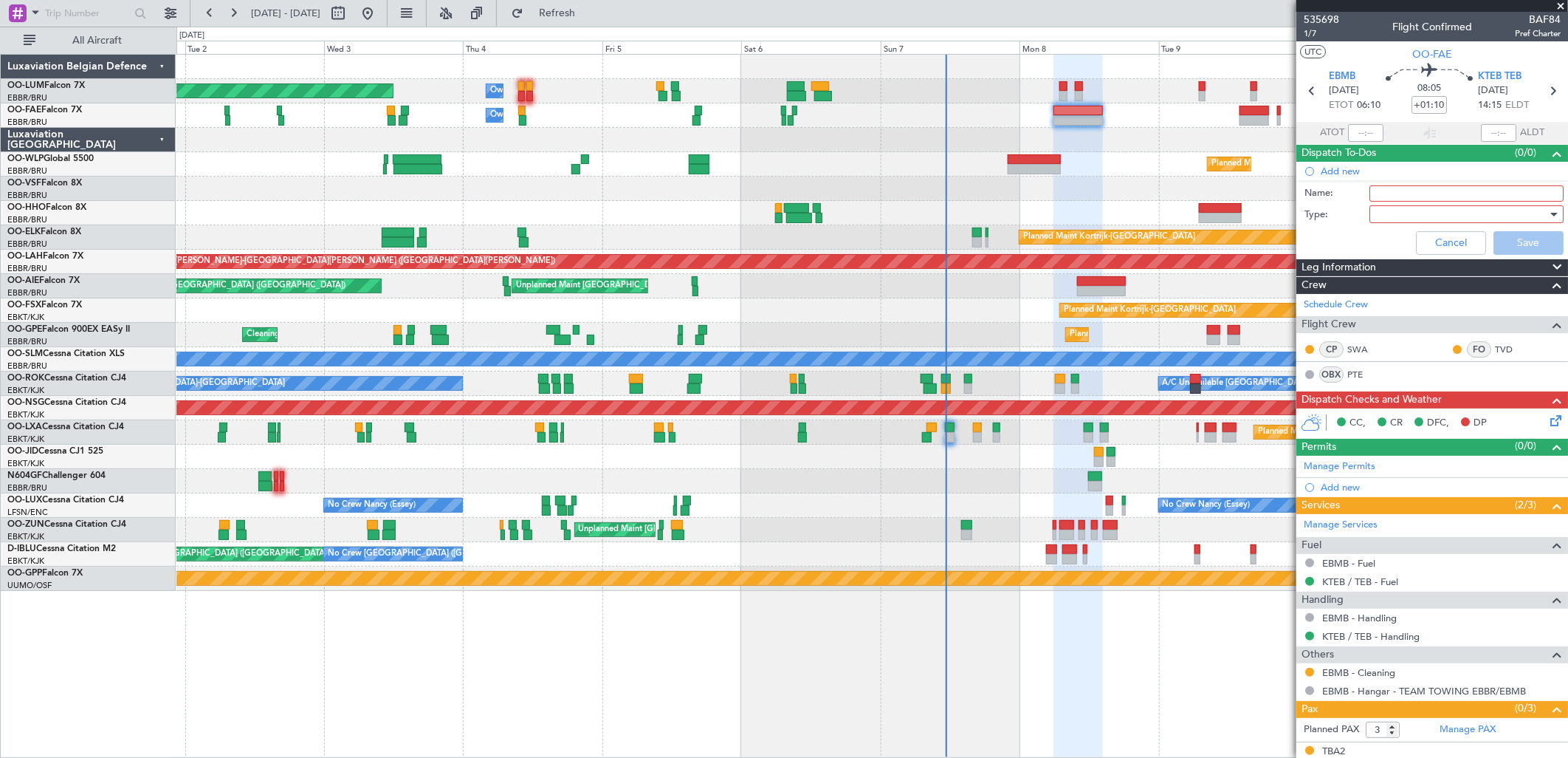
click at [1393, 188] on input "Name:" at bounding box center [1467, 193] width 194 height 17
click at [1393, 188] on input "To be filed via tracks" at bounding box center [1467, 193] width 194 height 17
type input "v"
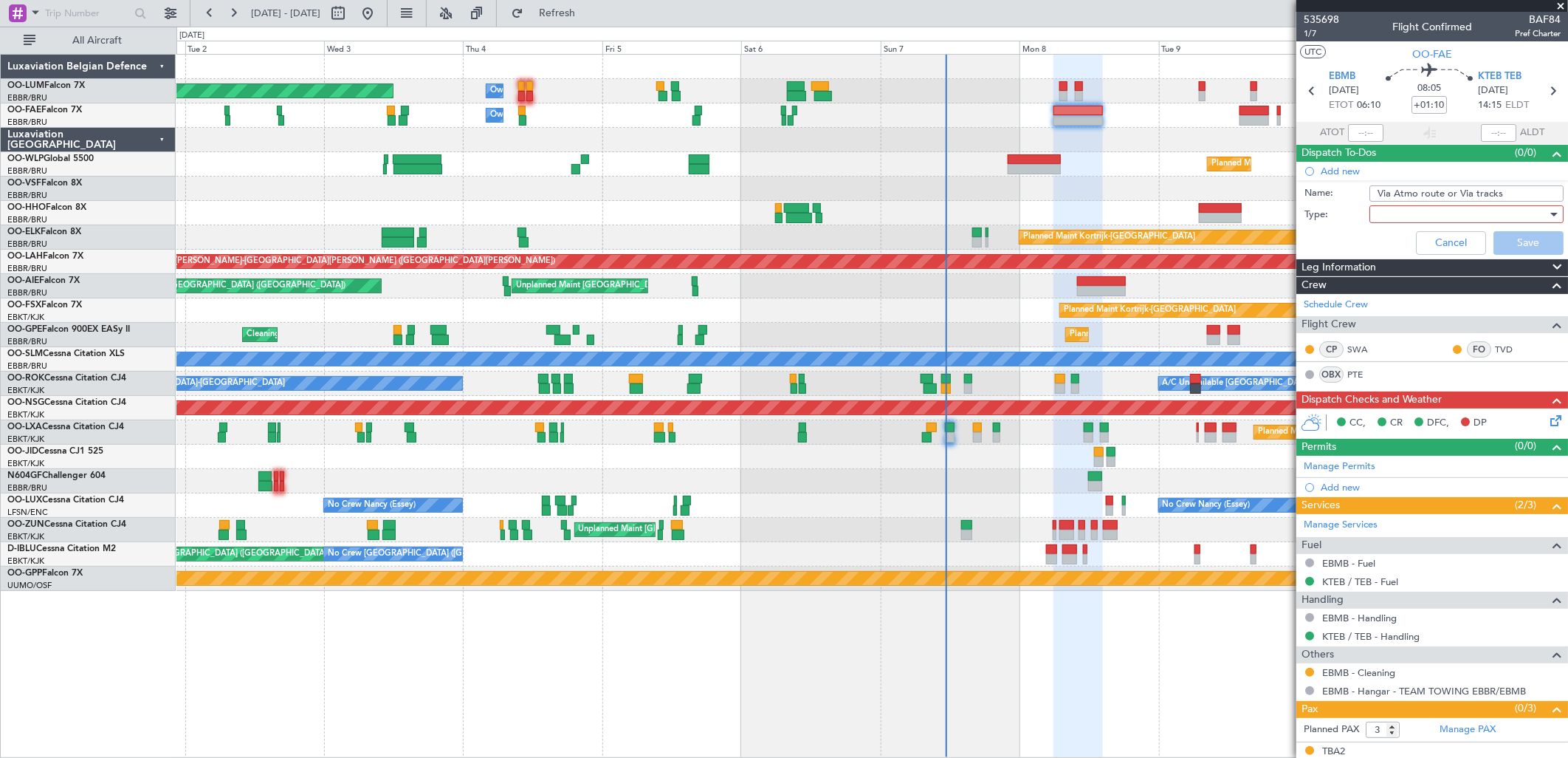
type input "Via Atmo route or Via tracks"
drag, startPoint x: 1396, startPoint y: 202, endPoint x: 1393, endPoint y: 211, distance: 9.5
click at [1393, 211] on form "Name: Via Atmo route or Via tracks Type: Cancel Save" at bounding box center [1432, 221] width 286 height 78
click at [1393, 216] on div at bounding box center [1461, 214] width 172 height 22
click at [1393, 216] on div at bounding box center [784, 379] width 1568 height 758
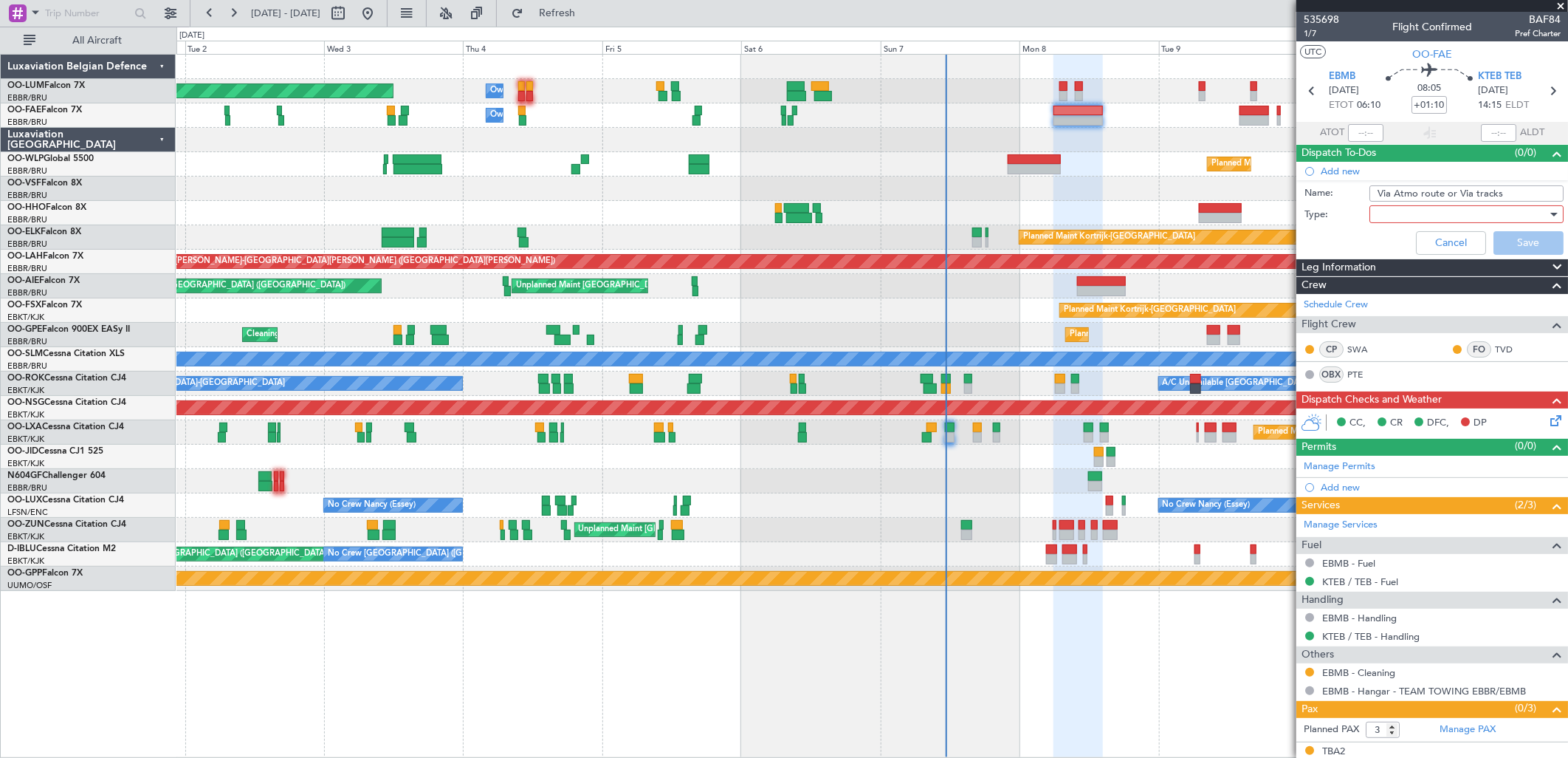
click at [1401, 218] on div at bounding box center [1461, 214] width 172 height 22
click at [1392, 244] on span "Generic" at bounding box center [1459, 244] width 172 height 22
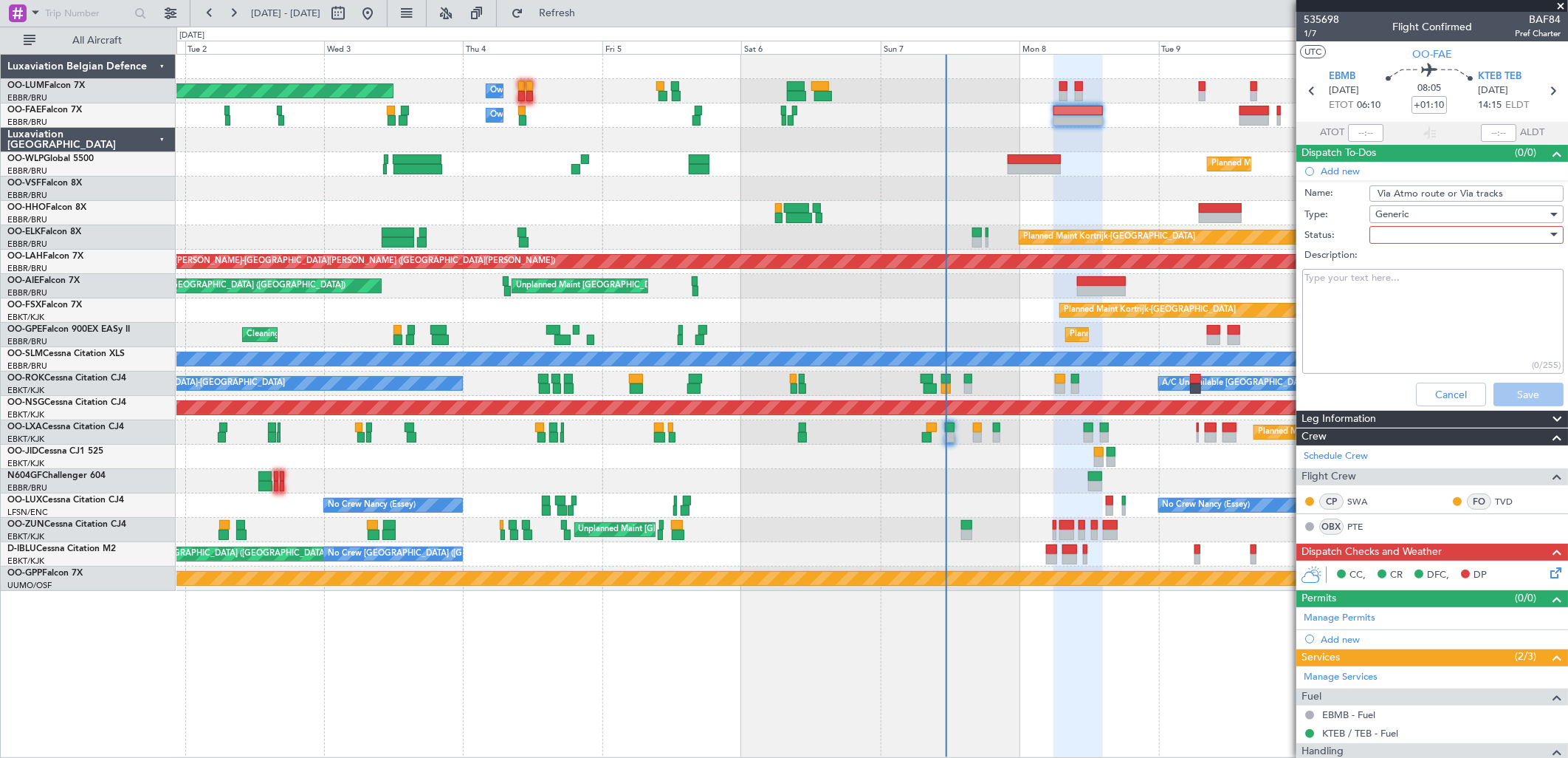
click at [1396, 239] on div at bounding box center [1461, 235] width 172 height 22
click at [1392, 285] on span "In Progress" at bounding box center [1459, 286] width 172 height 22
click at [1353, 284] on textarea "Description:" at bounding box center [1433, 321] width 261 height 105
type textarea "C"
type textarea "A"
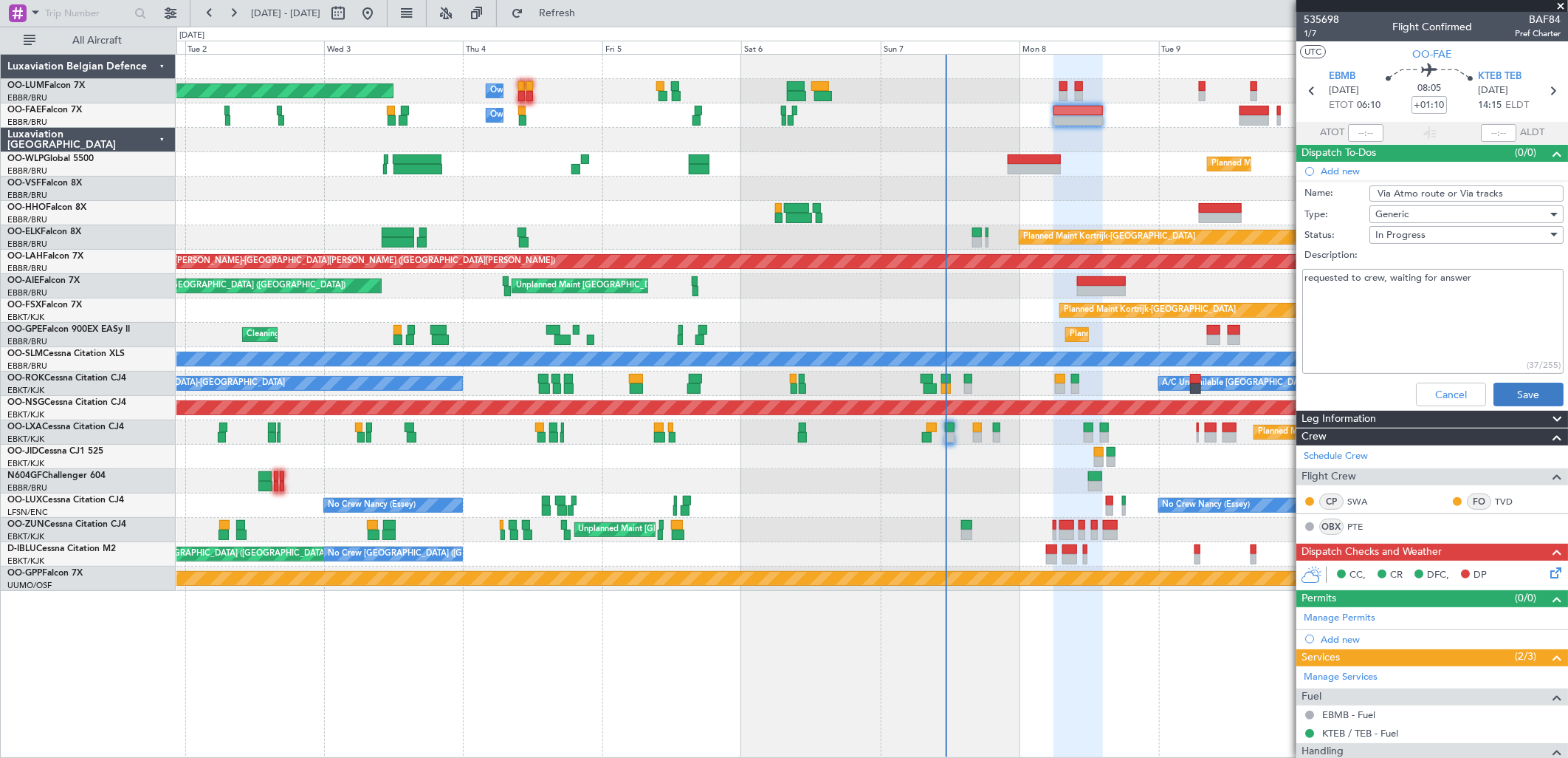
type textarea "requested to crew, waiting for answer"
click at [1530, 387] on button "Save" at bounding box center [1528, 394] width 70 height 23
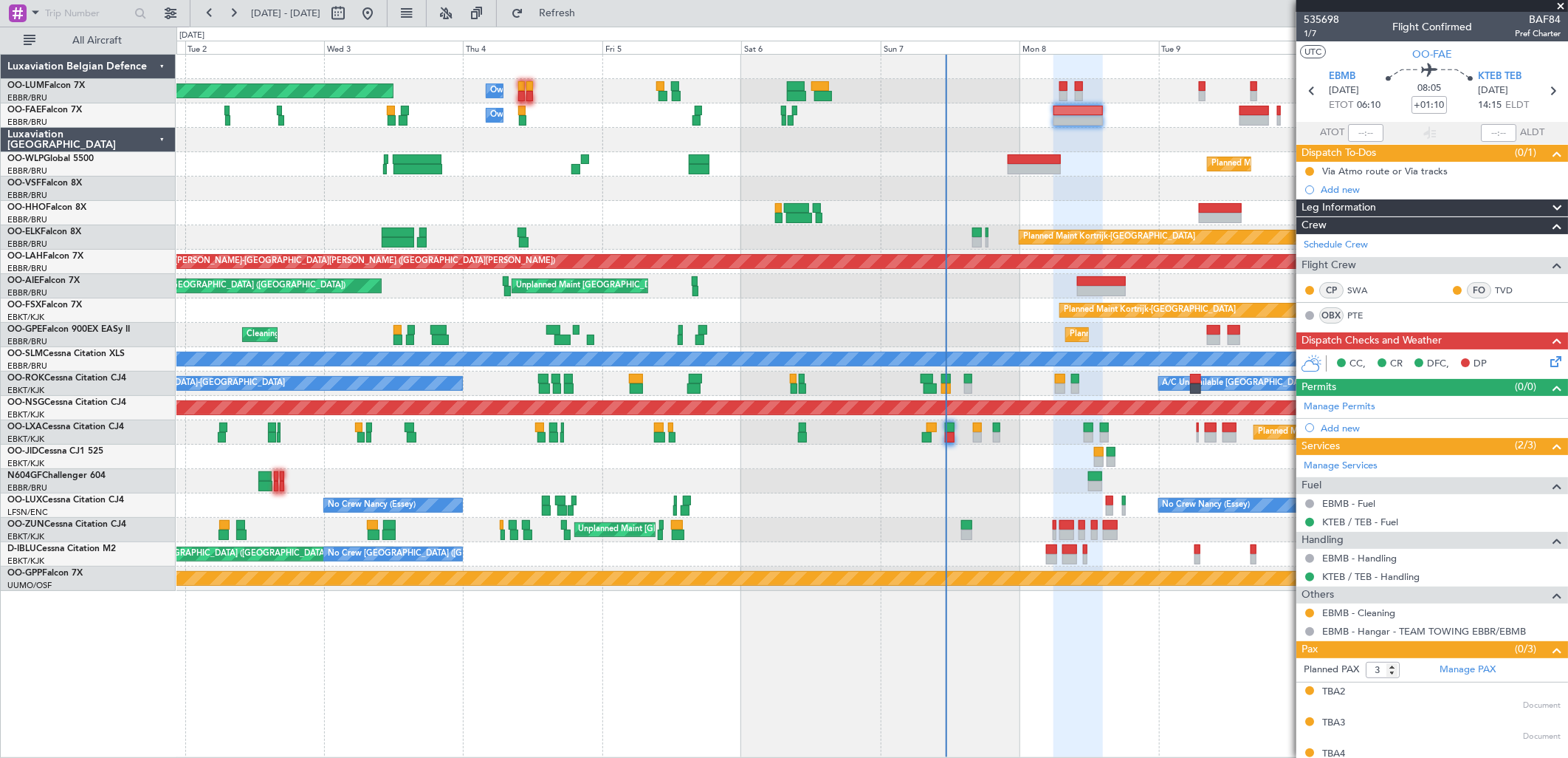
click at [1091, 275] on div "Unplanned Maint Brussels (Brussels National) Planned Maint London (Farnborough)" at bounding box center [871, 285] width 1391 height 24
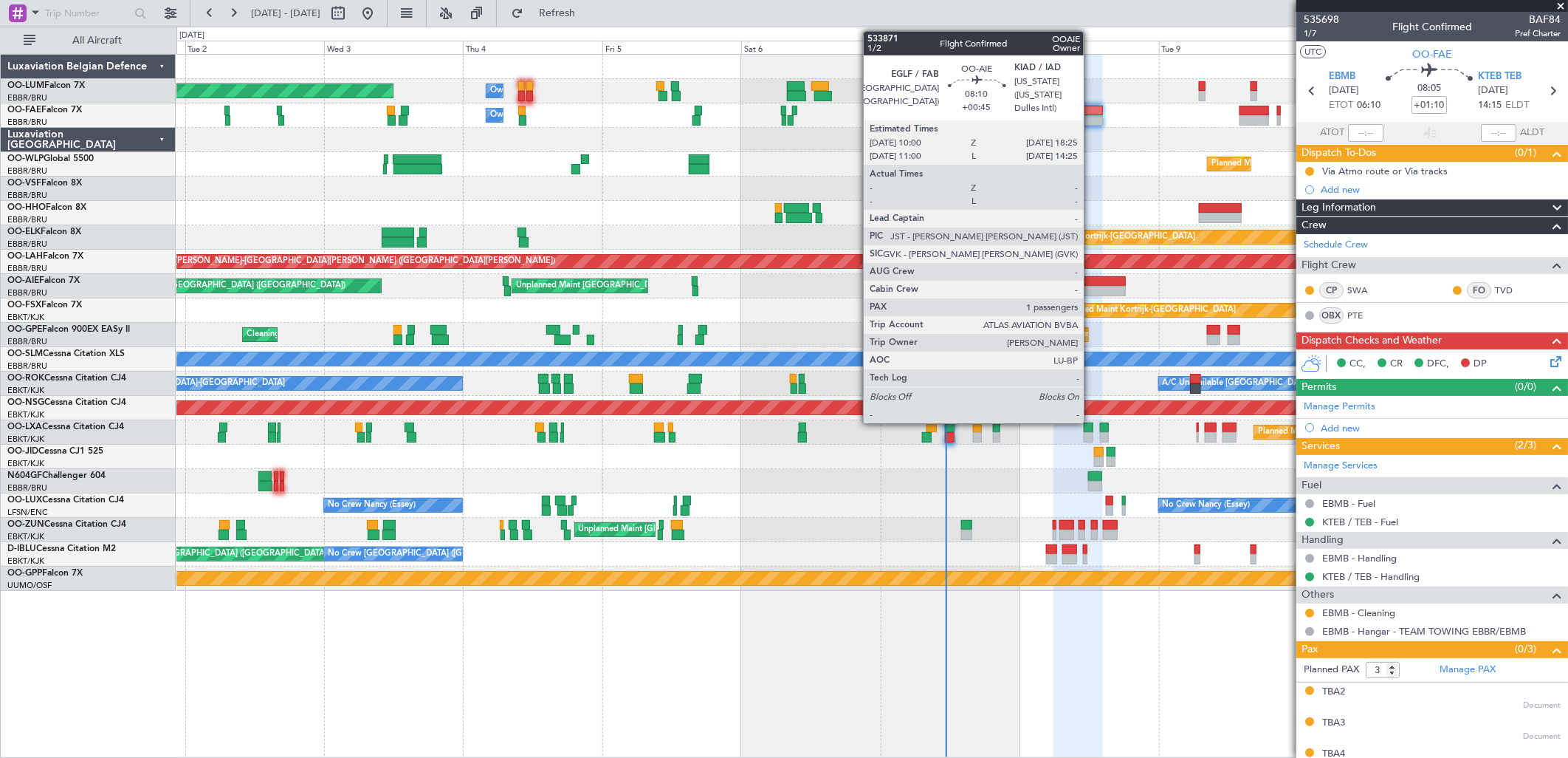
click at [1091, 283] on div at bounding box center [1102, 281] width 50 height 10
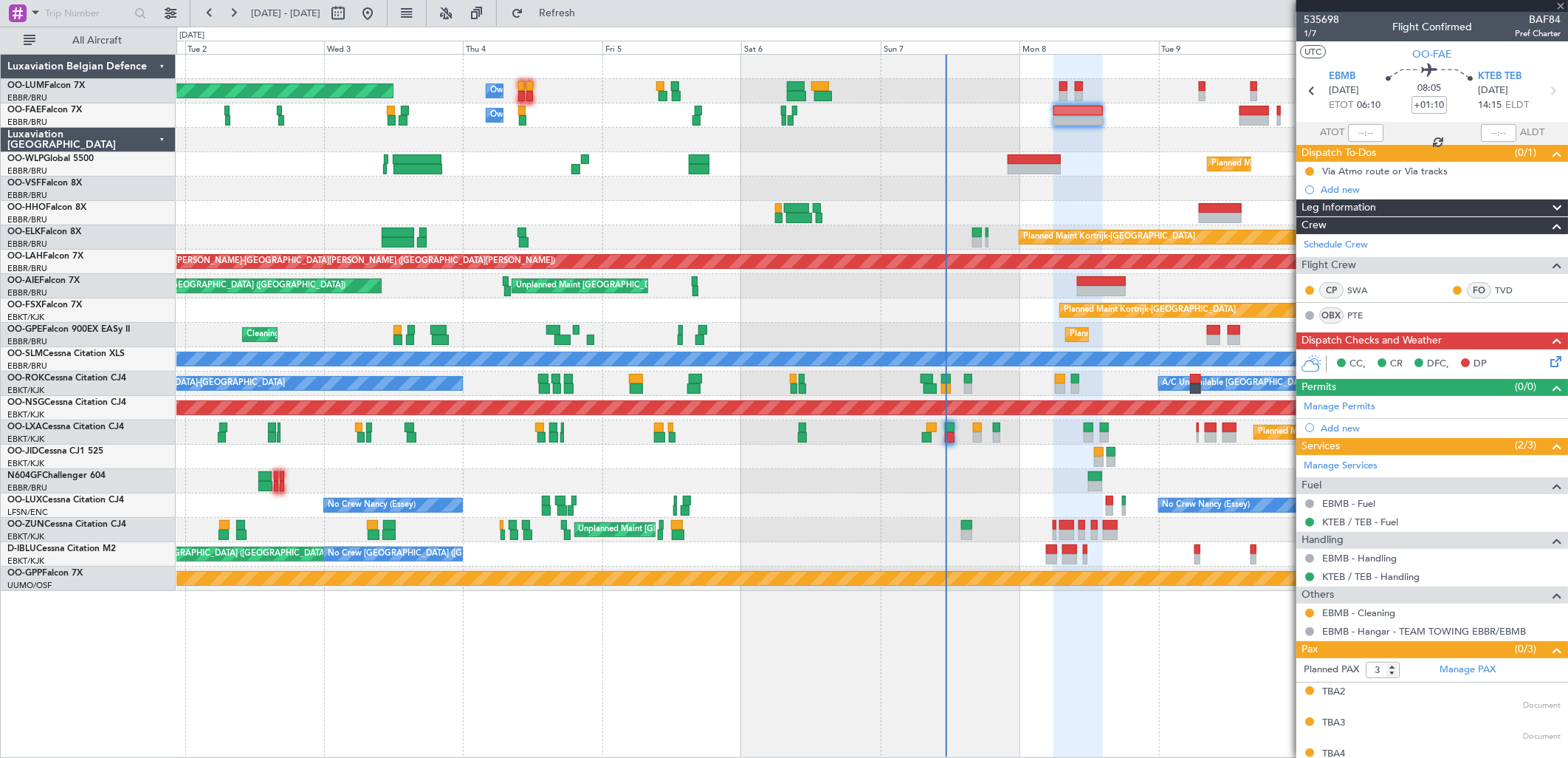
type input "+00:45"
type input "1"
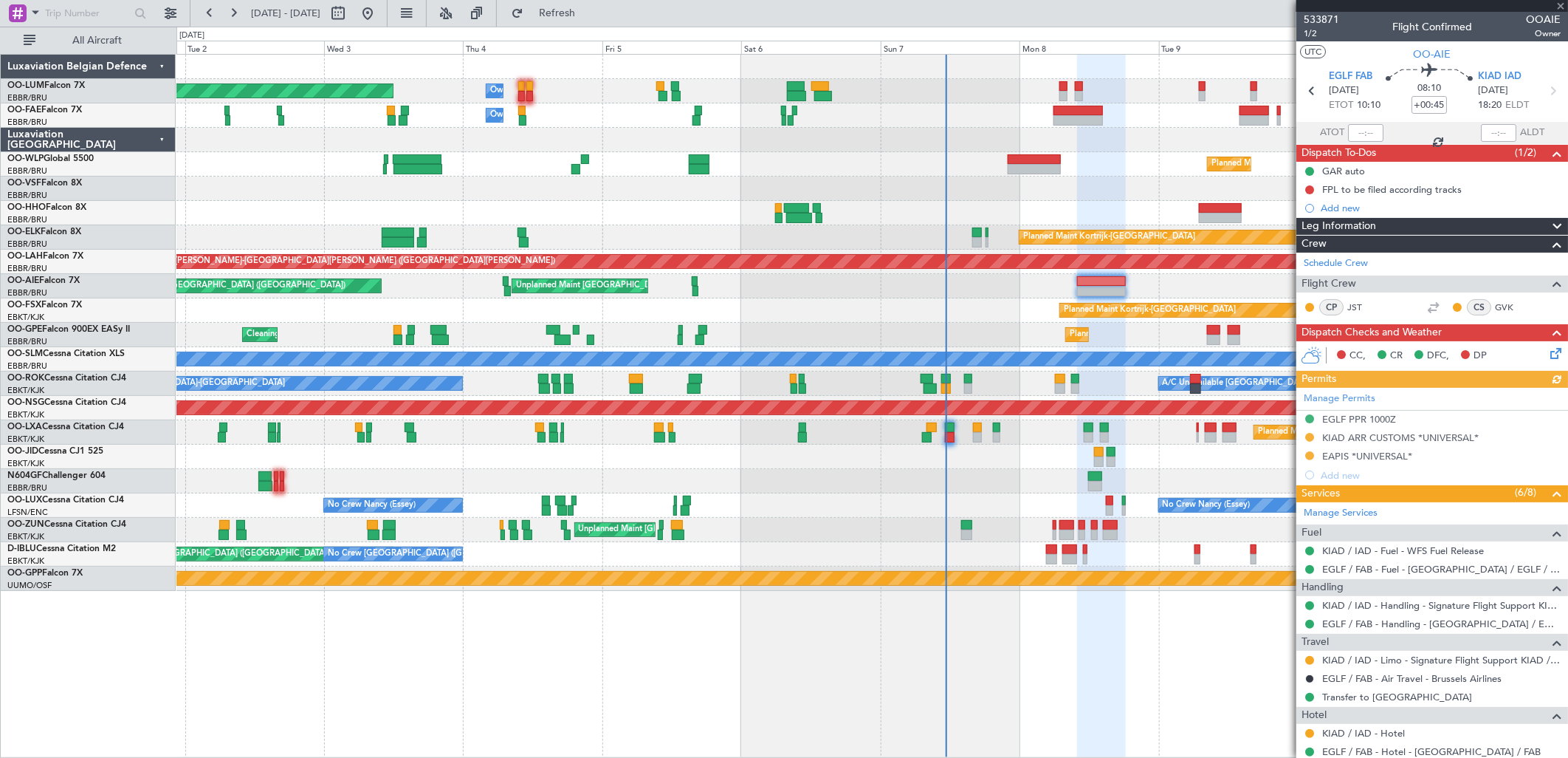
click at [1547, 348] on icon at bounding box center [1553, 351] width 12 height 12
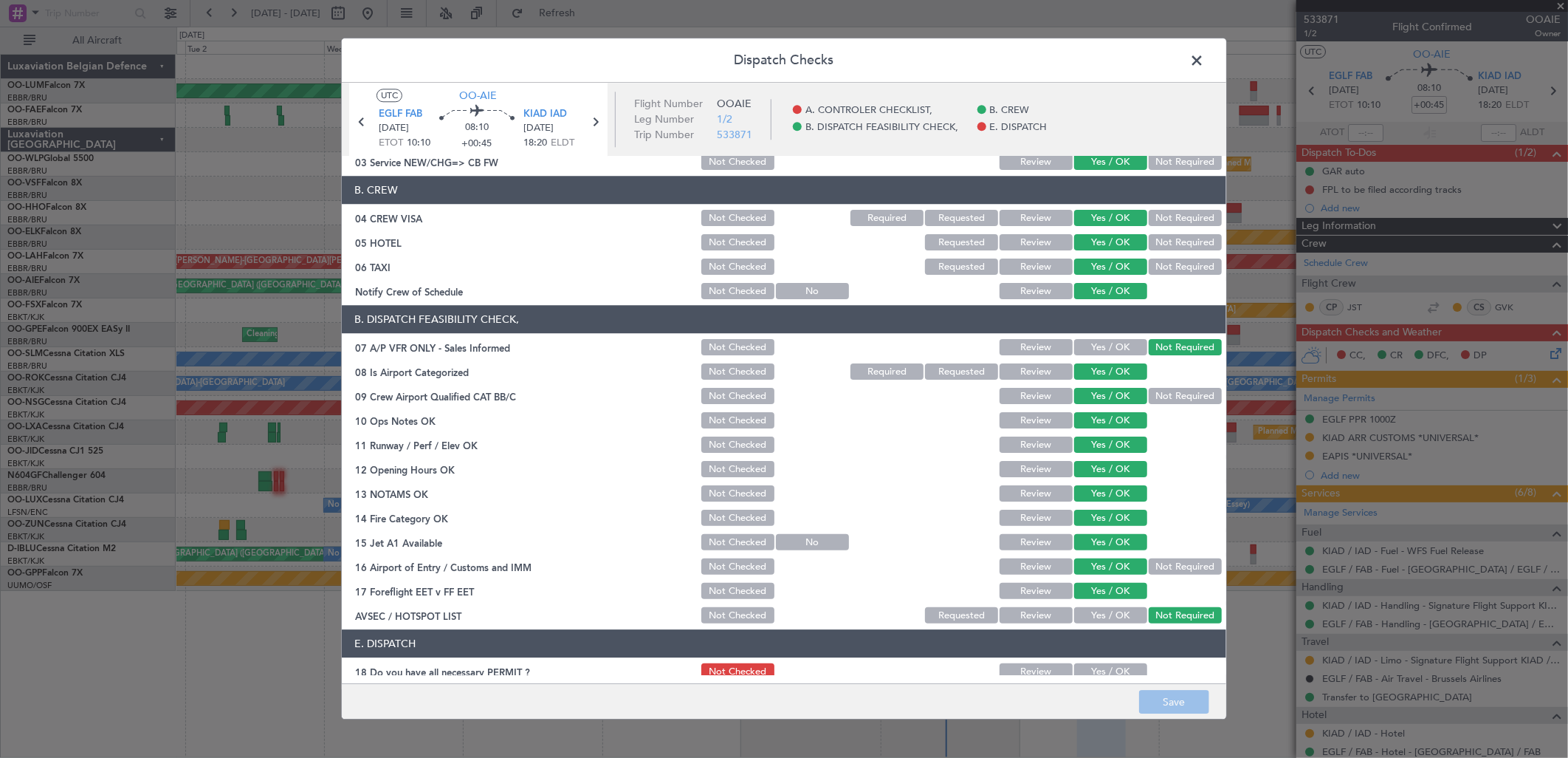
scroll to position [168, 0]
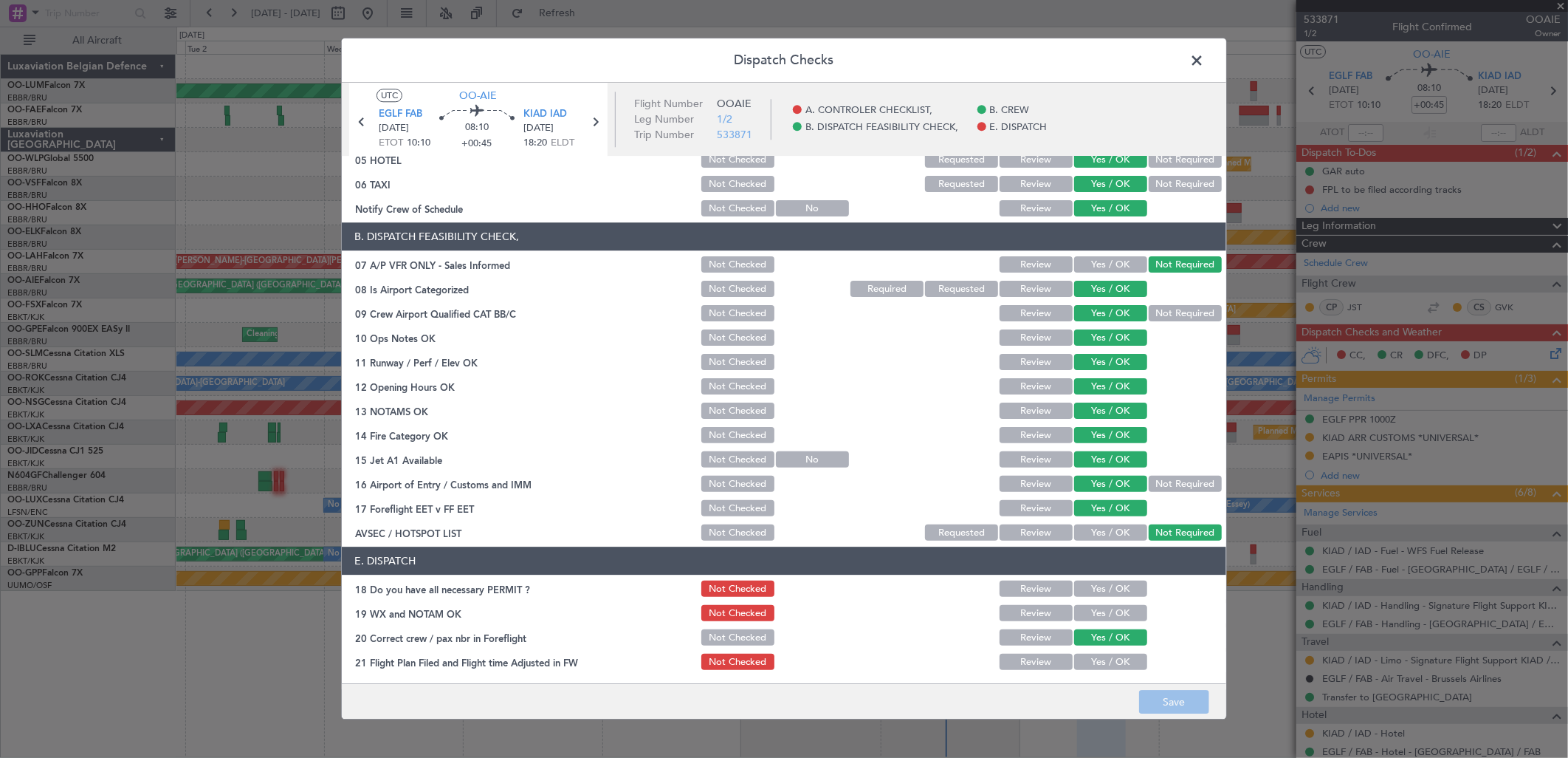
click at [1204, 53] on span at bounding box center [1204, 65] width 0 height 30
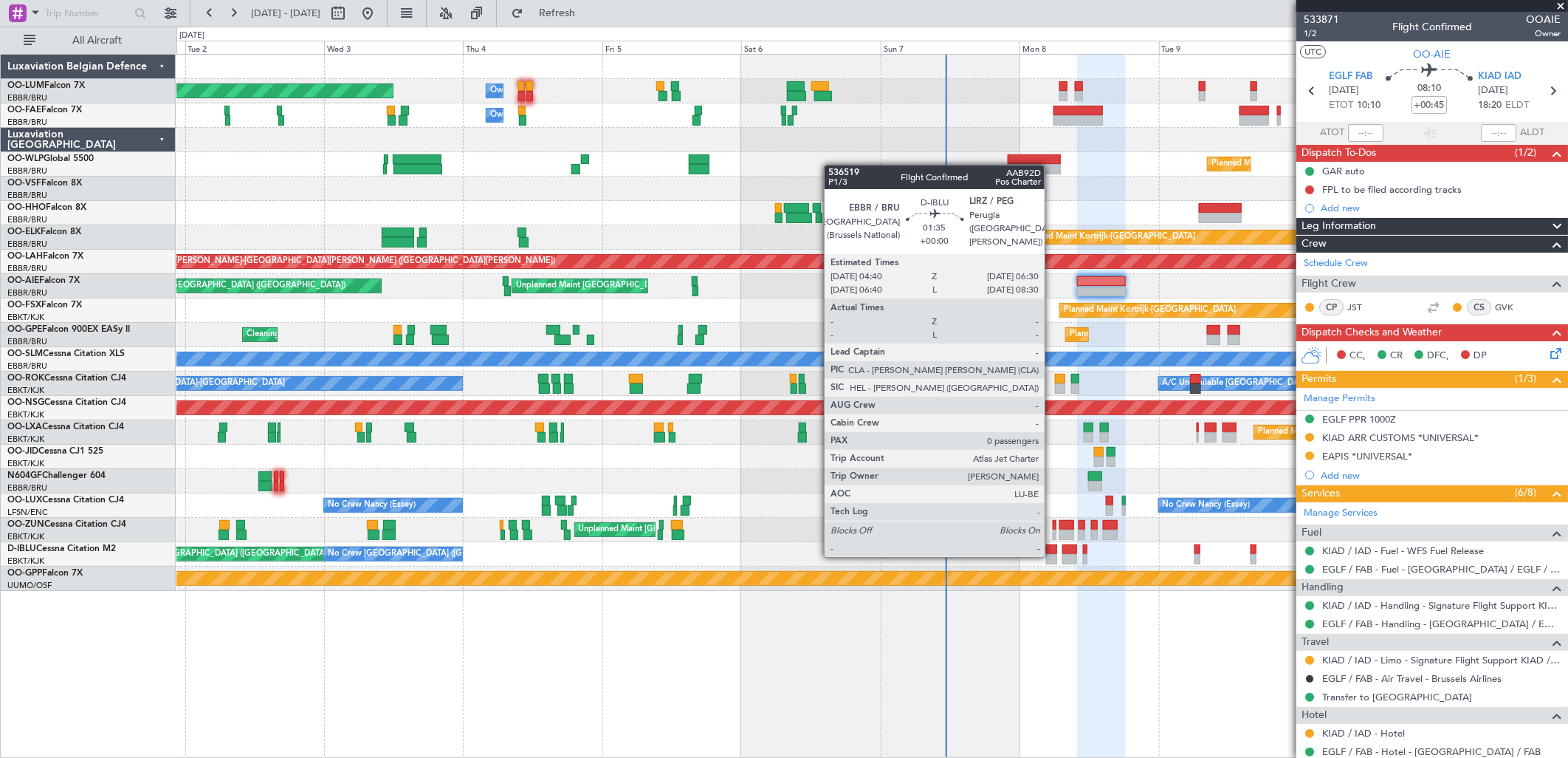
click at [1052, 556] on div at bounding box center [1051, 559] width 11 height 10
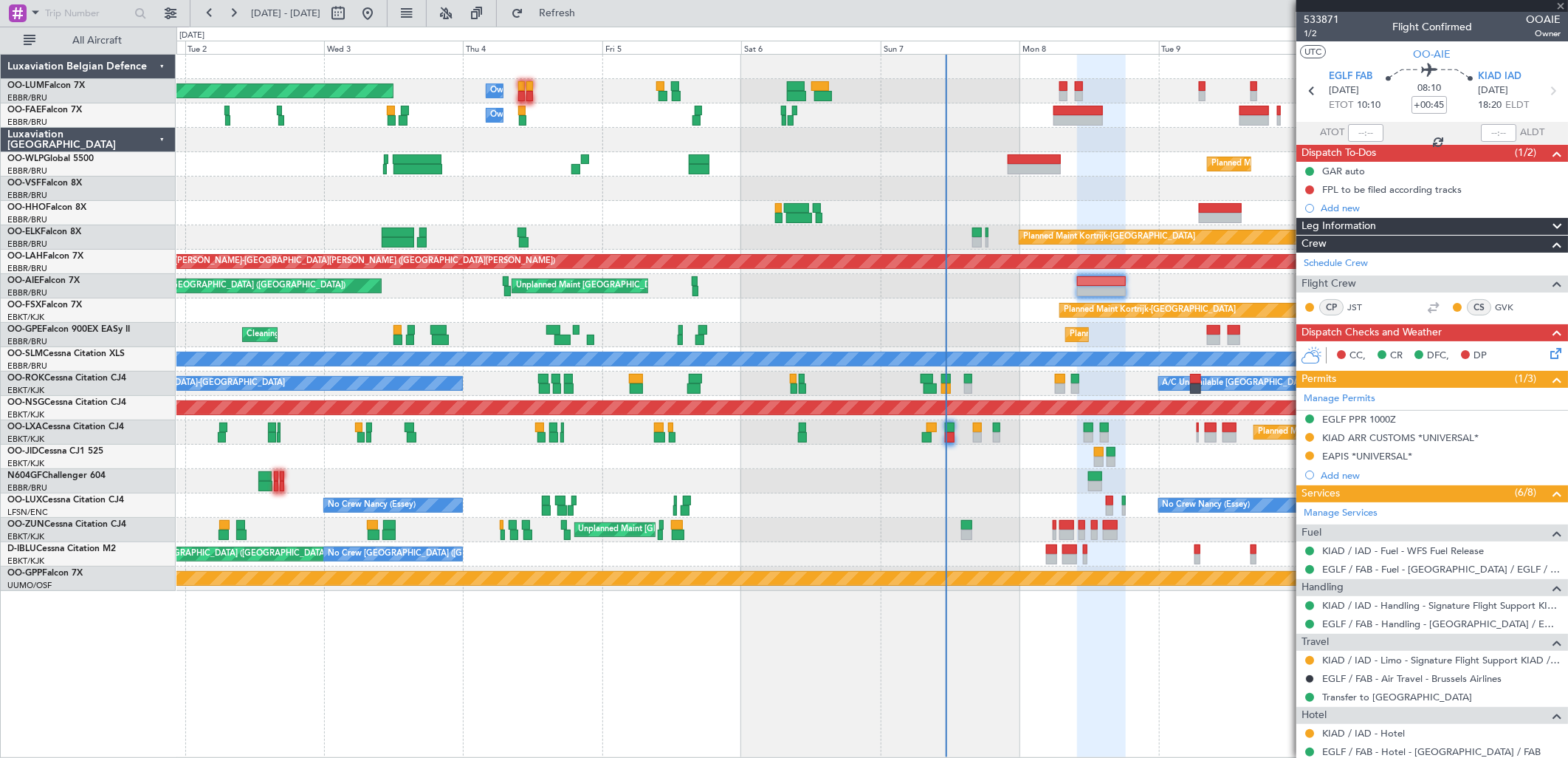
type input "0"
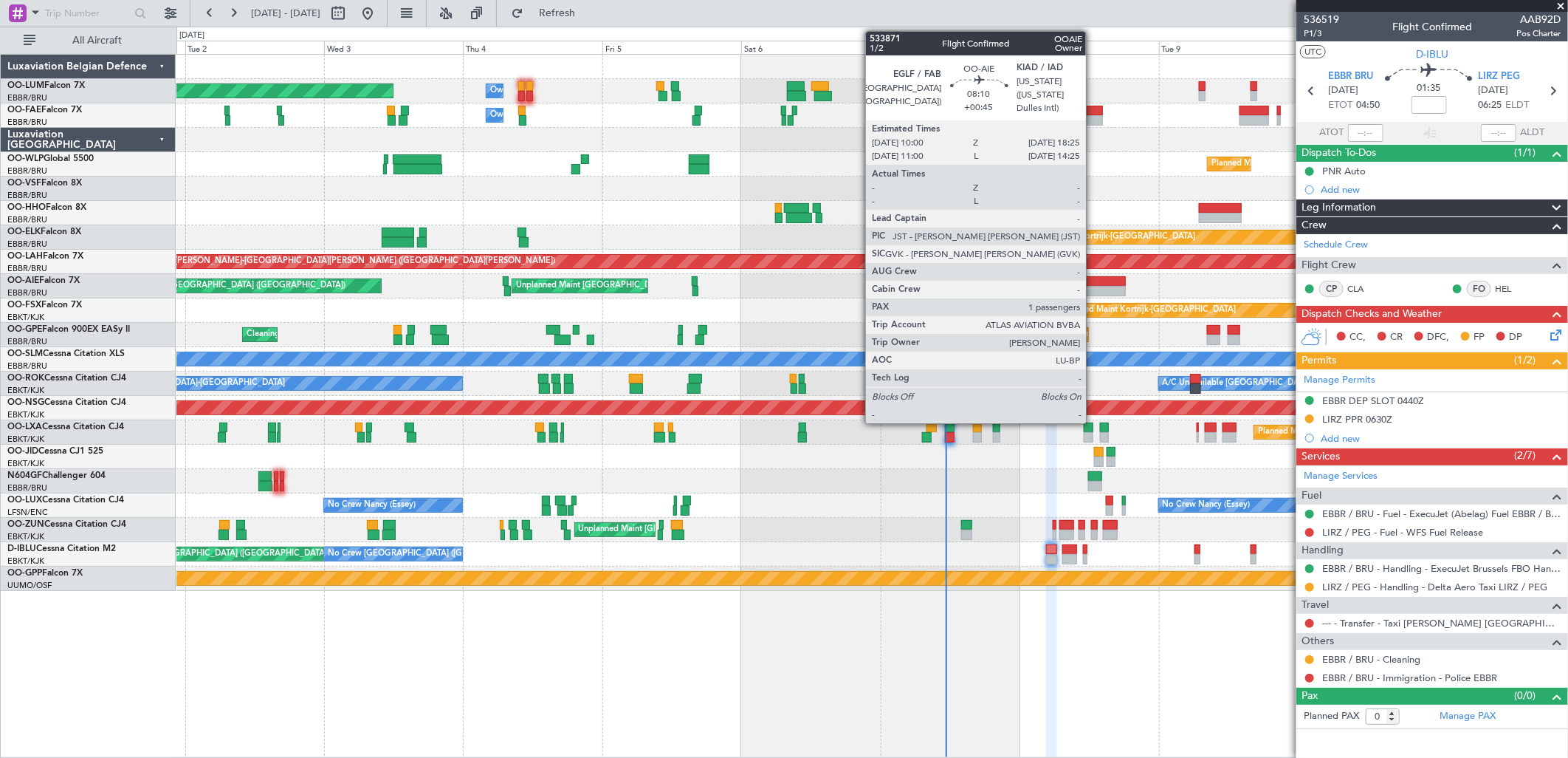
click at [1094, 281] on div at bounding box center [1102, 281] width 50 height 10
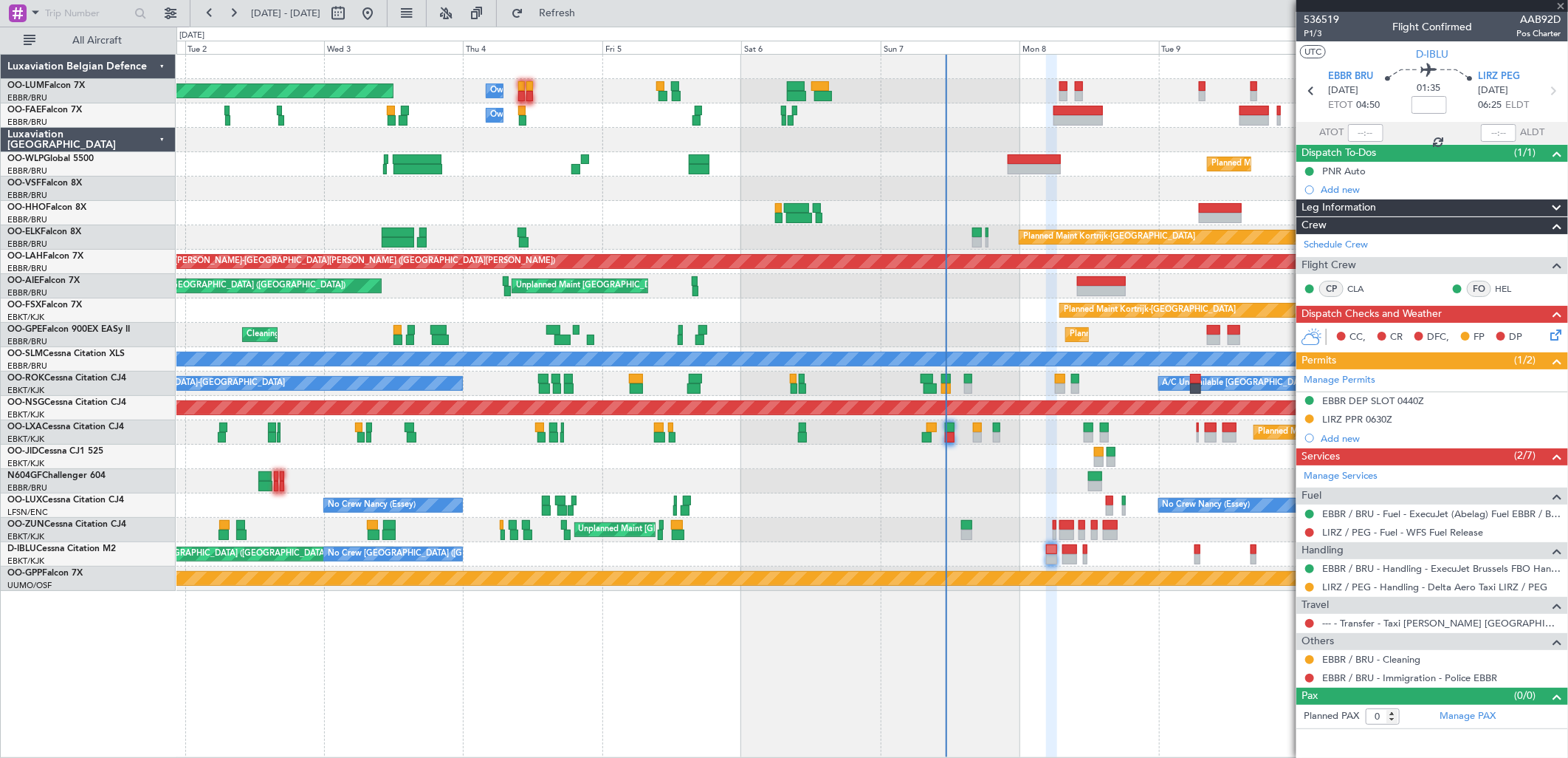
type input "+00:45"
type input "1"
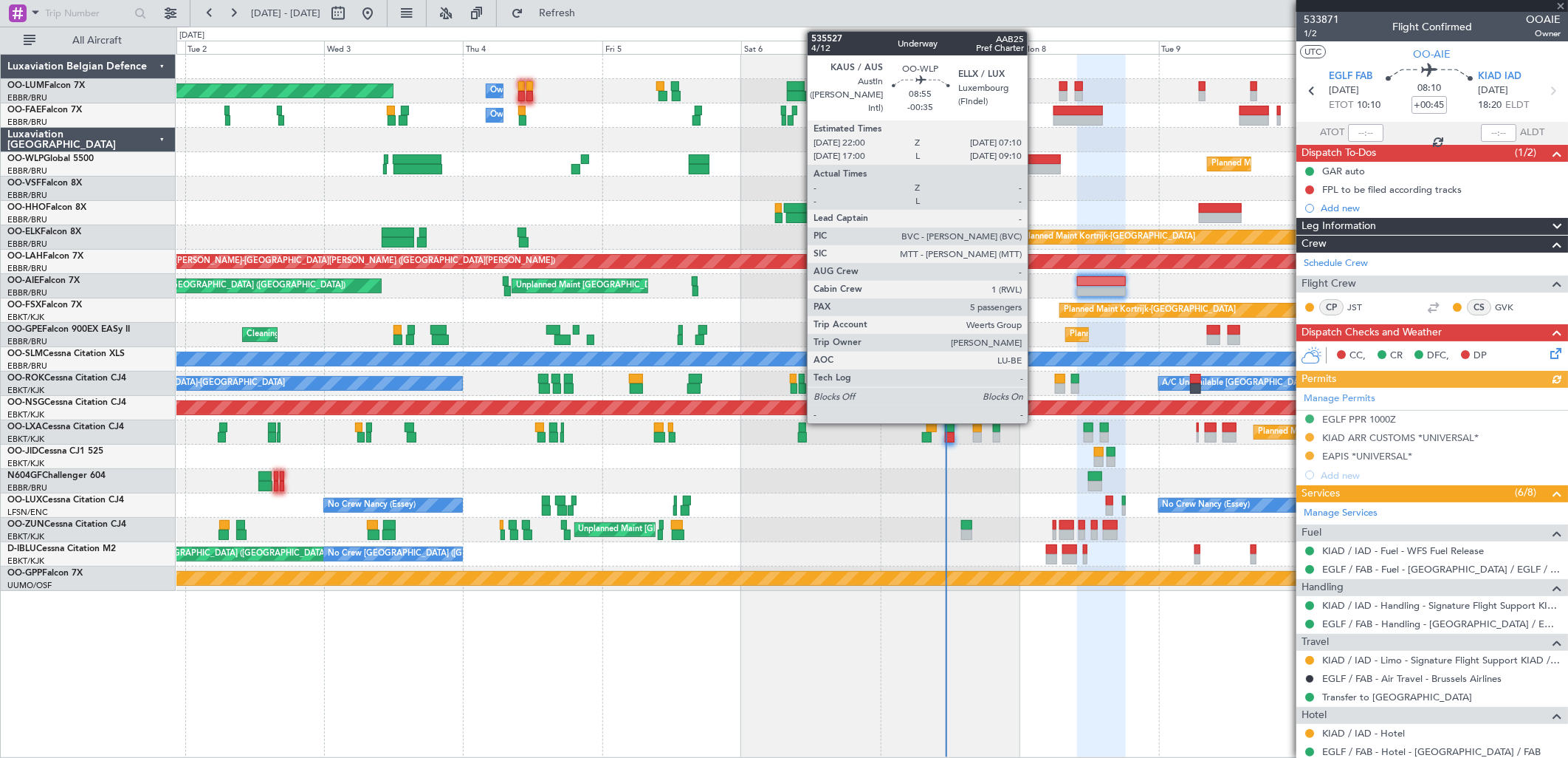
click at [1035, 158] on div at bounding box center [1034, 159] width 53 height 10
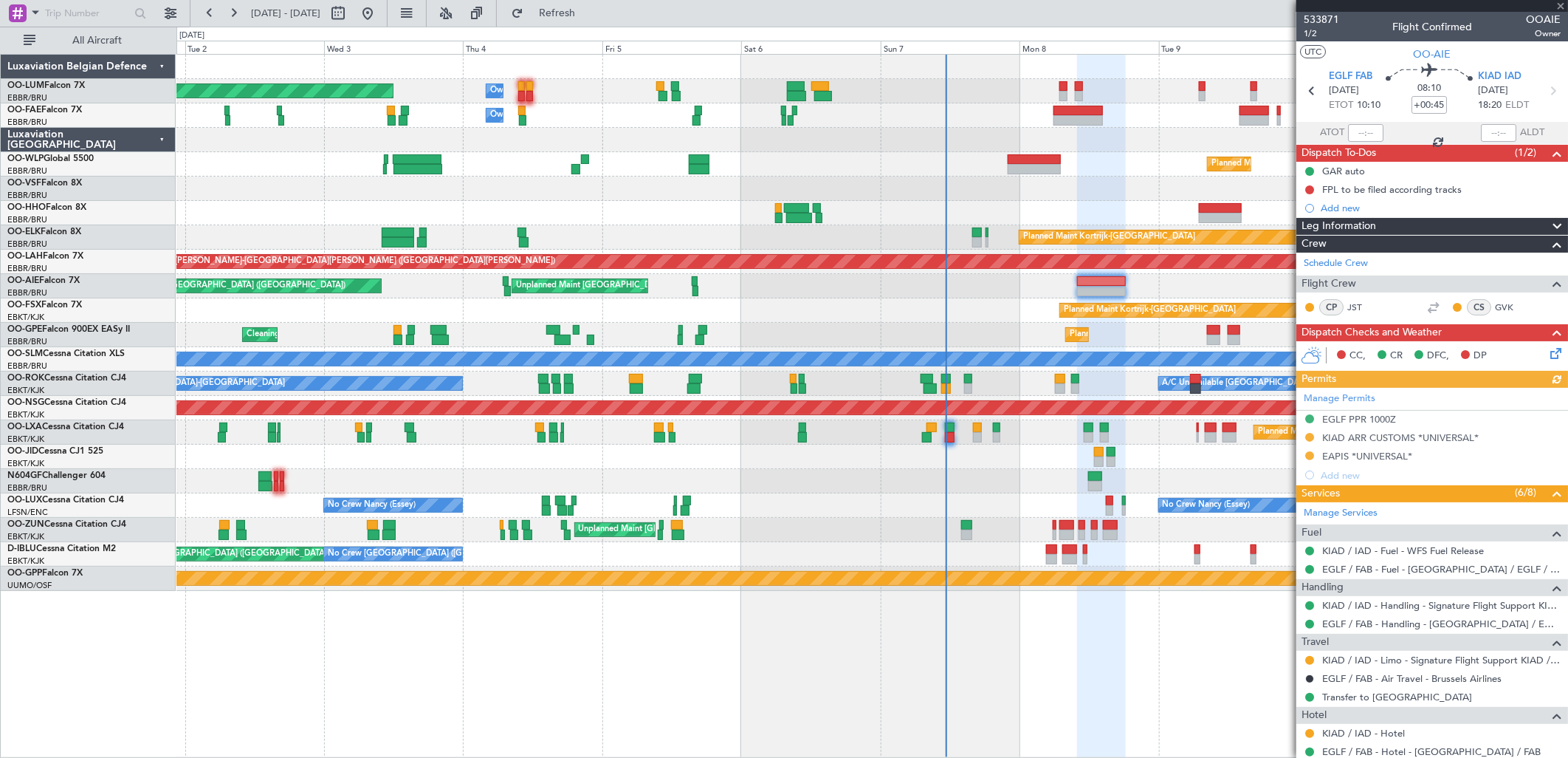
type input "-00:35"
type input "5"
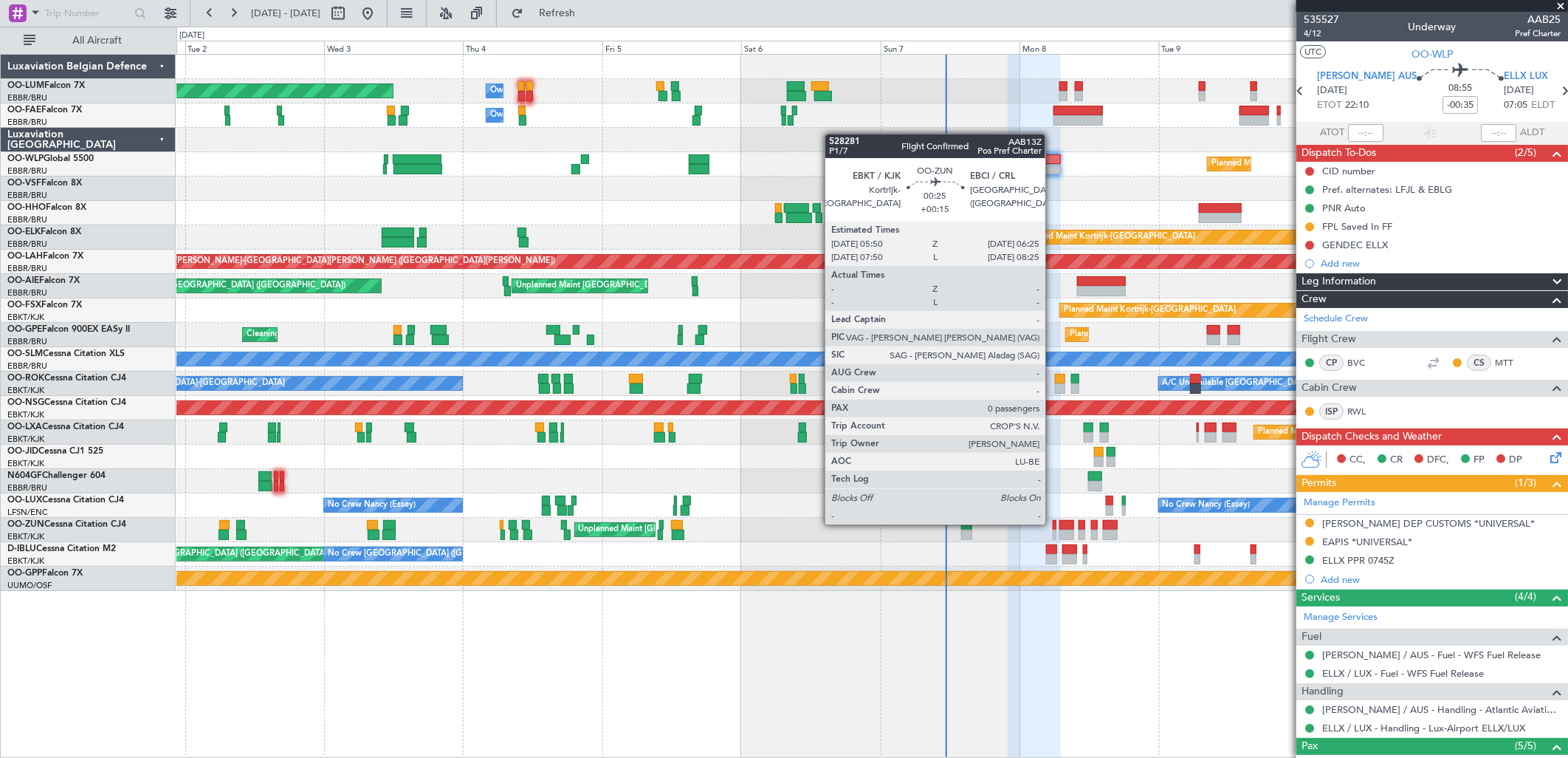
click at [1053, 522] on div at bounding box center [1055, 525] width 3 height 10
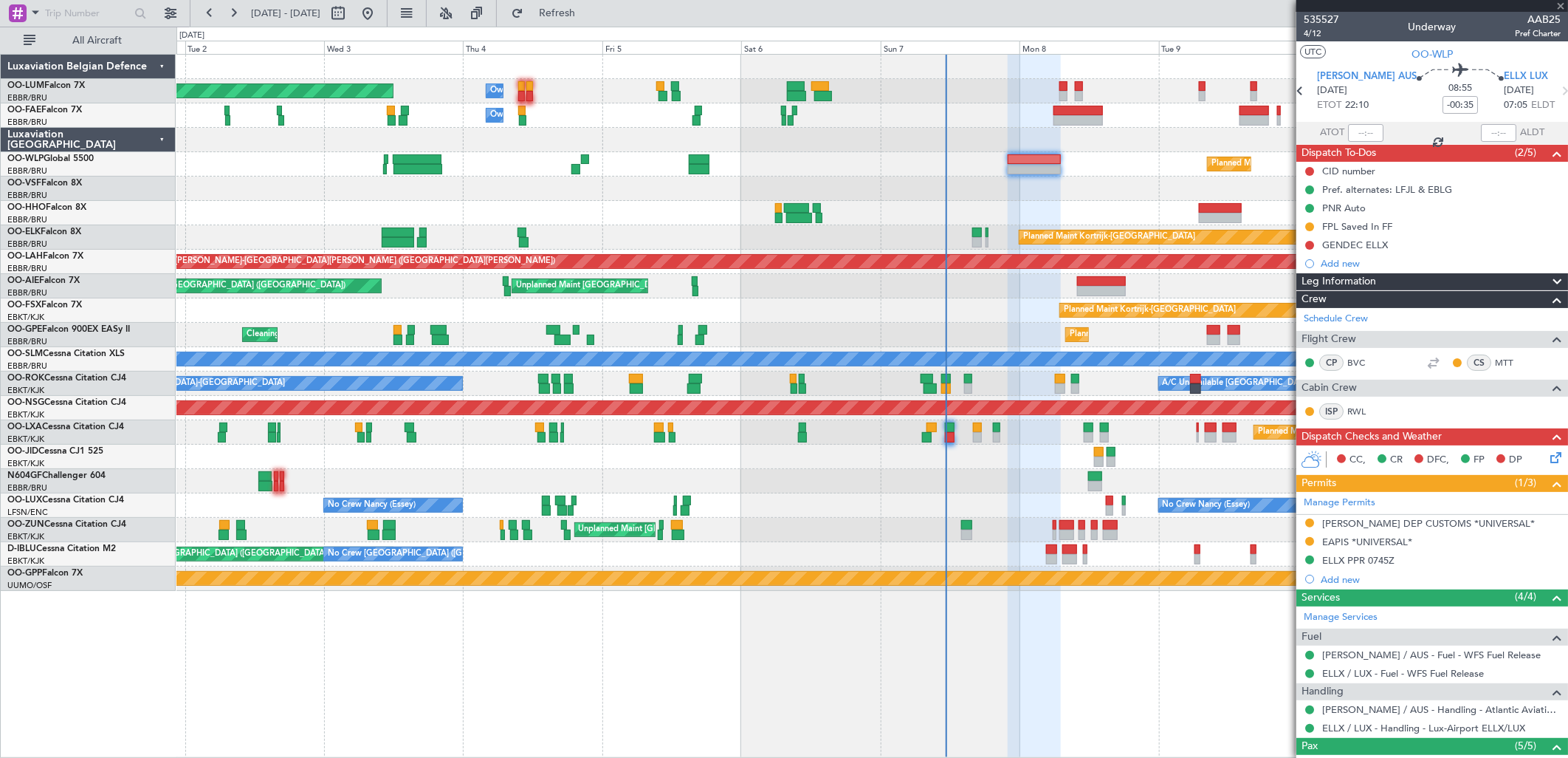
type input "+00:15"
type input "0"
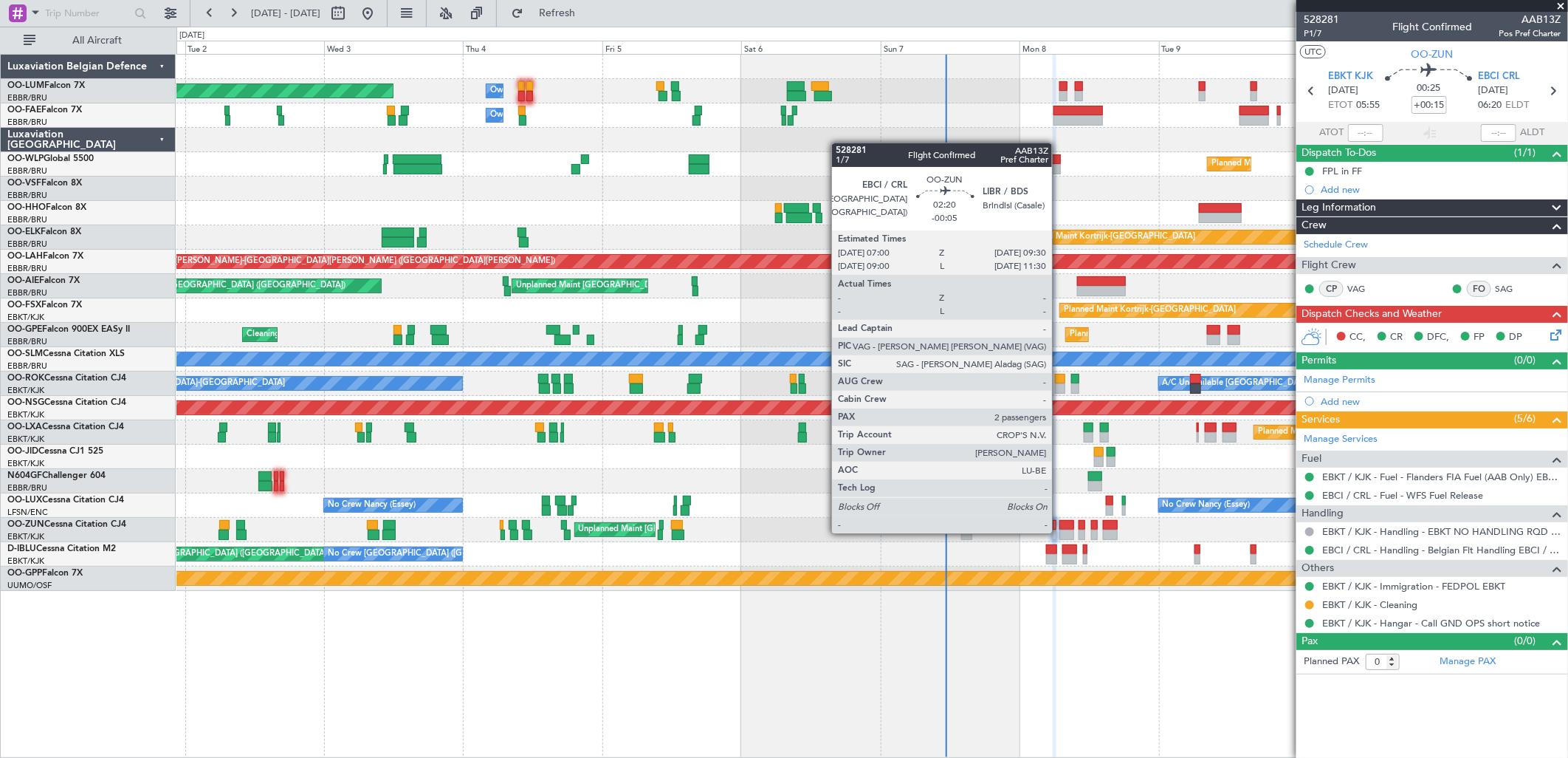
click at [1060, 532] on div at bounding box center [1067, 534] width 15 height 10
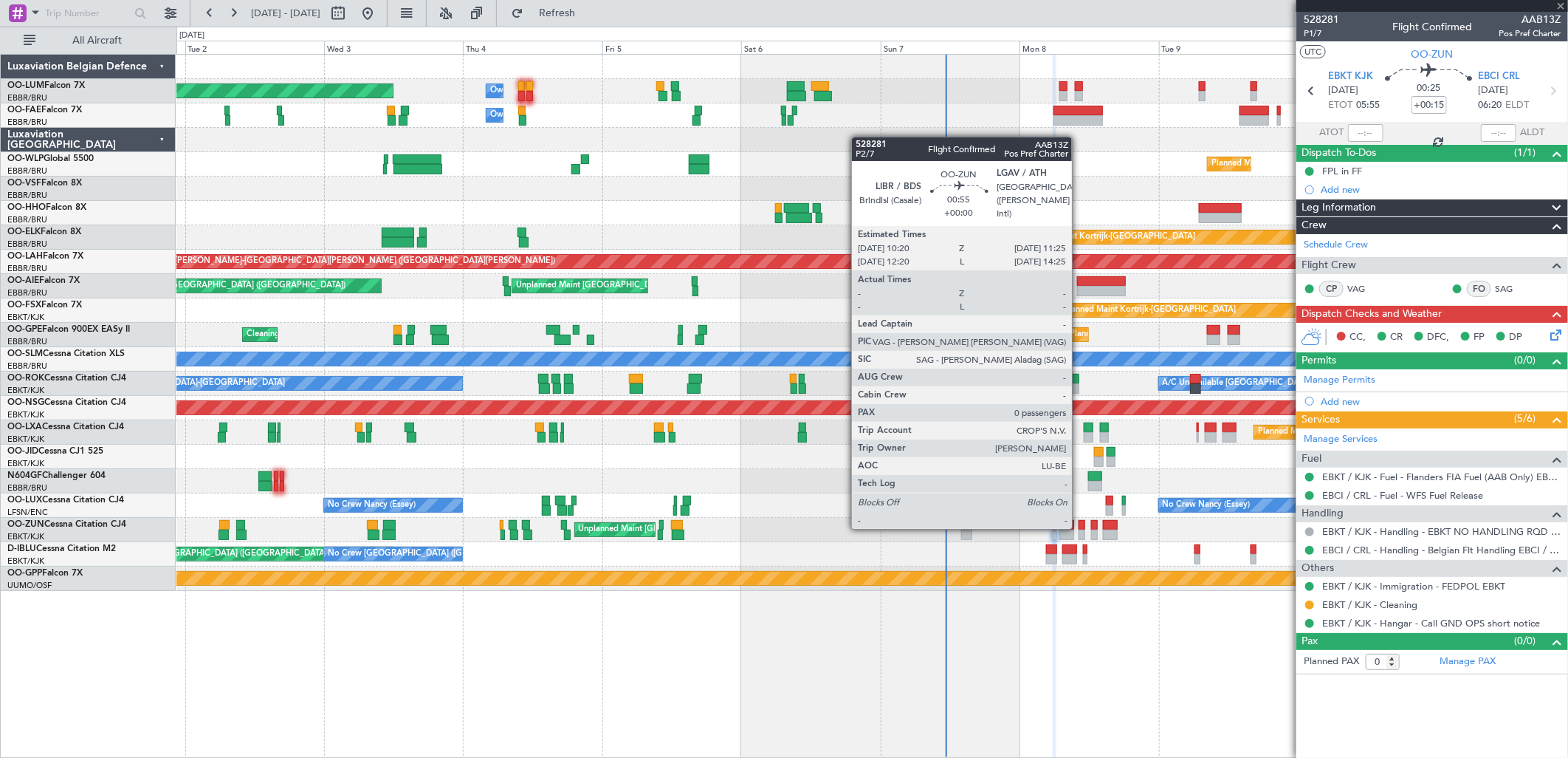
type input "-00:05"
type input "2"
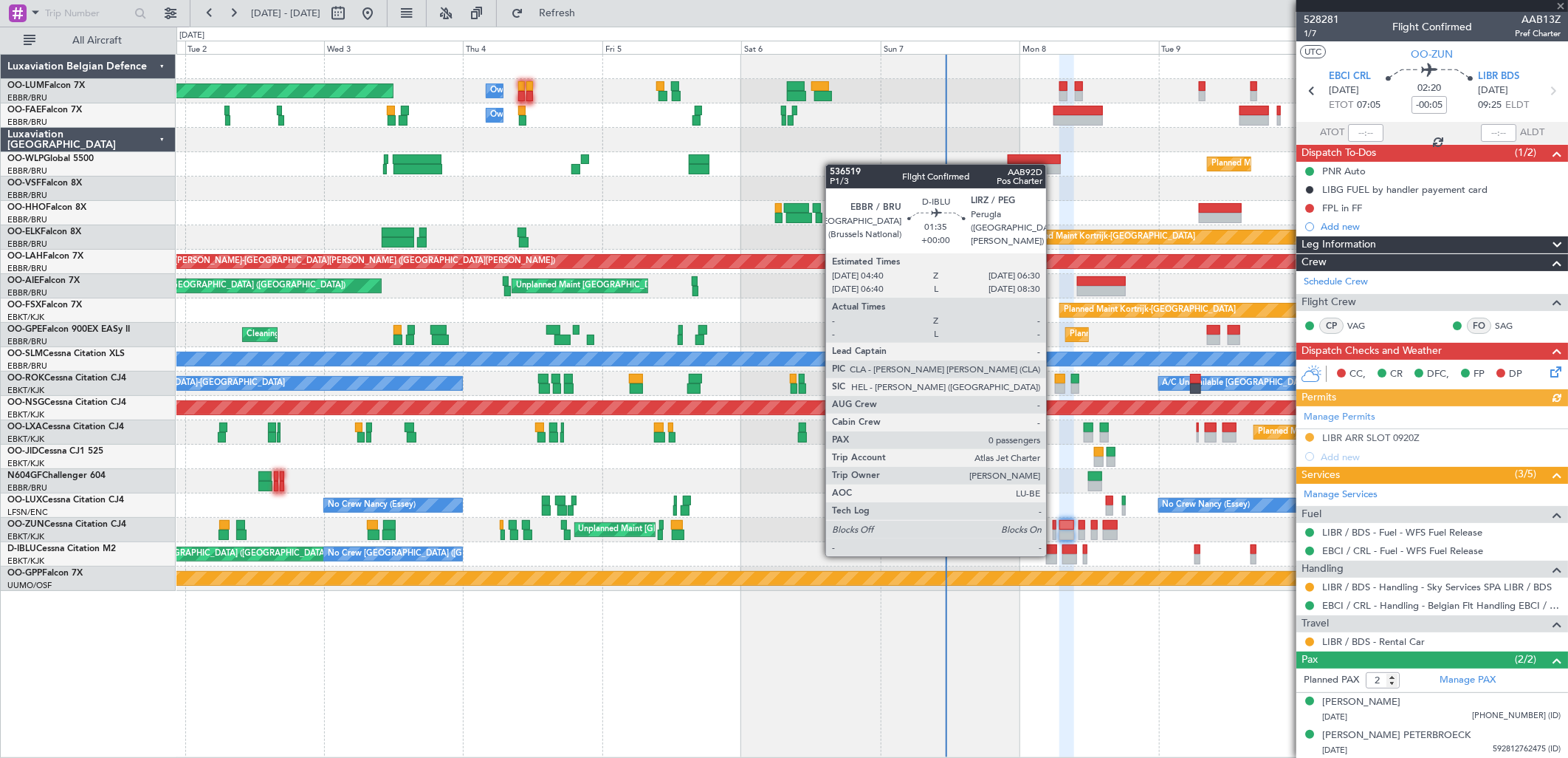
click at [1054, 555] on div at bounding box center [1051, 559] width 11 height 10
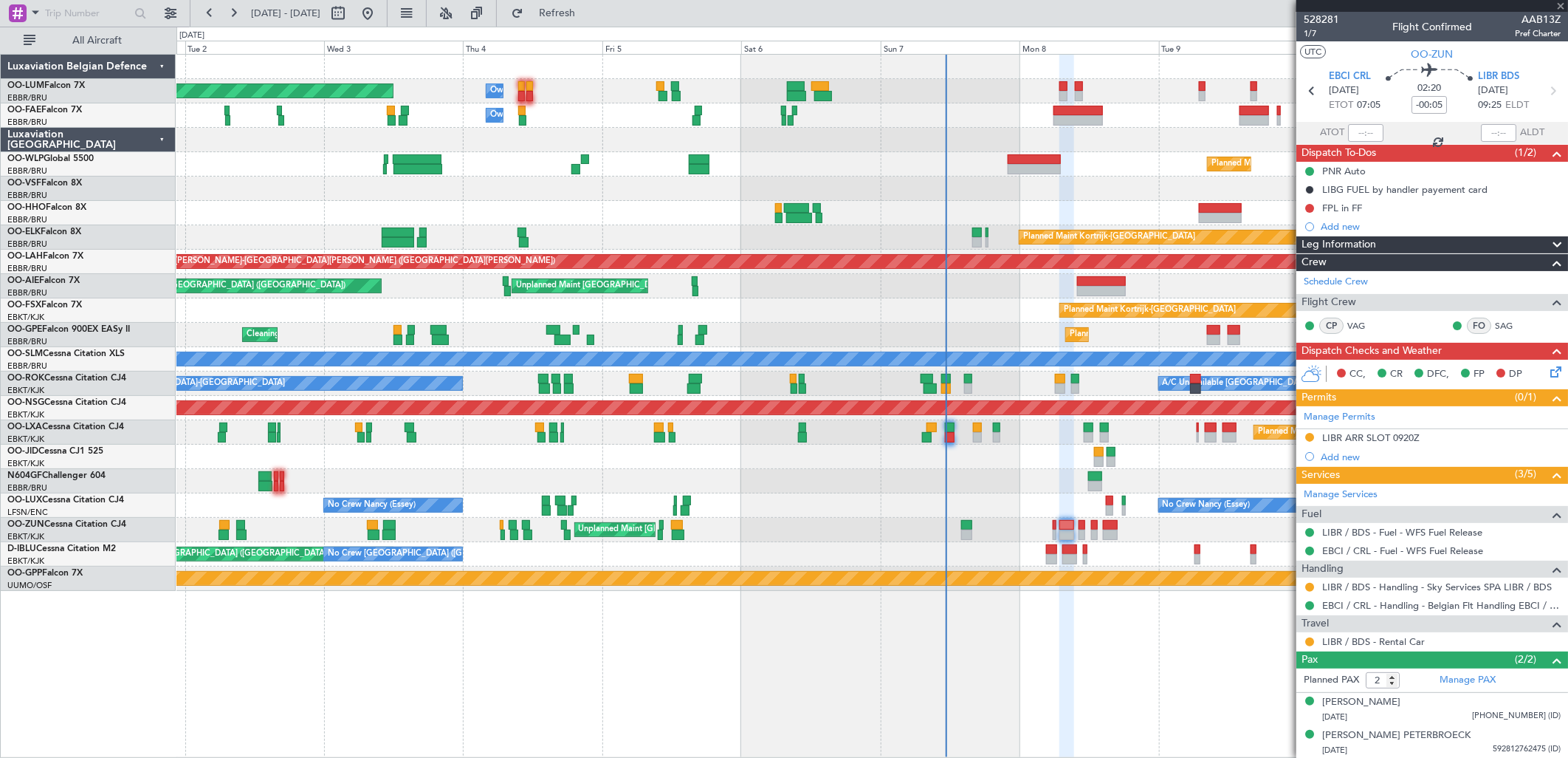
type input "0"
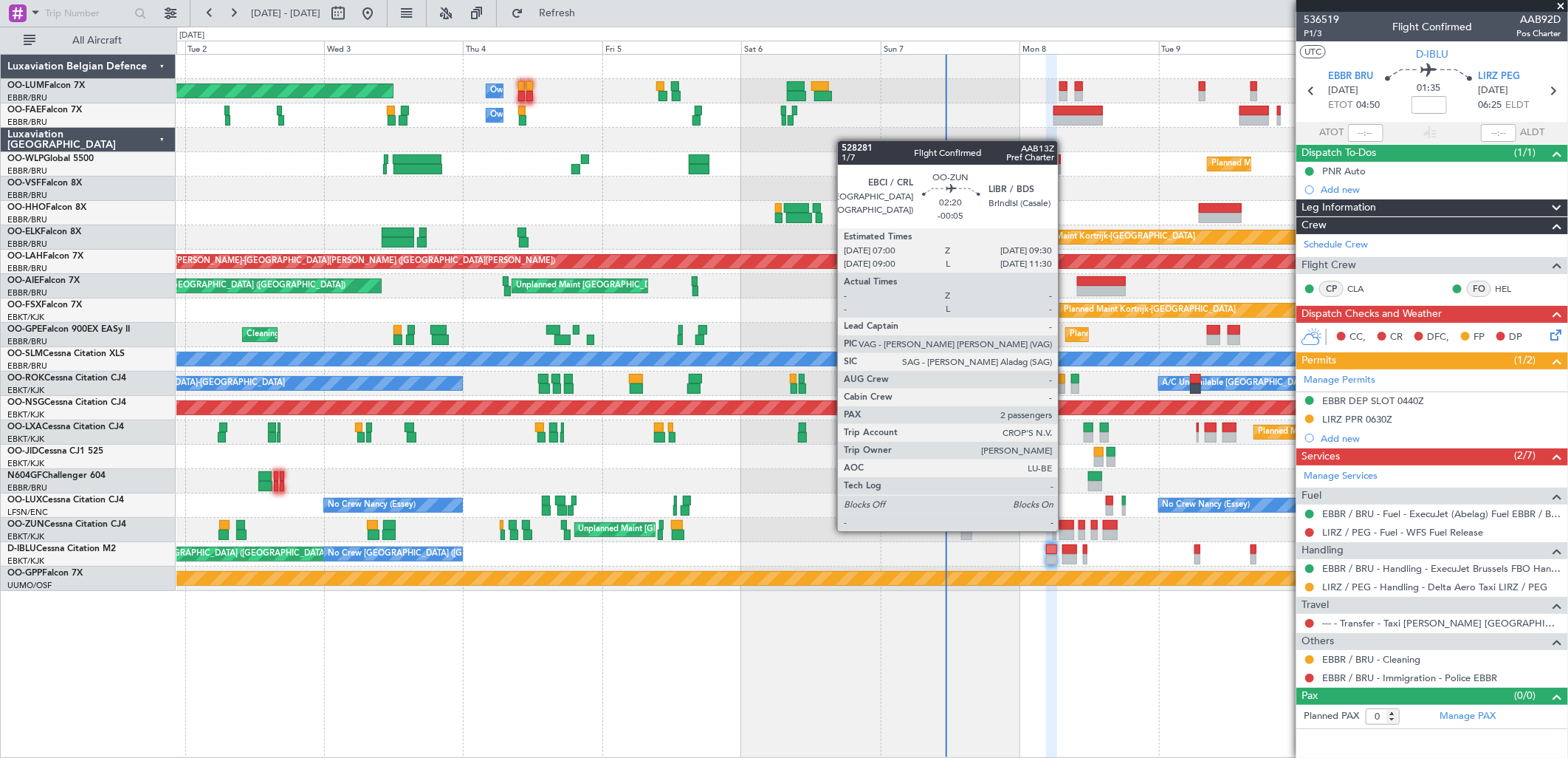
click at [1066, 529] on div at bounding box center [1067, 534] width 15 height 10
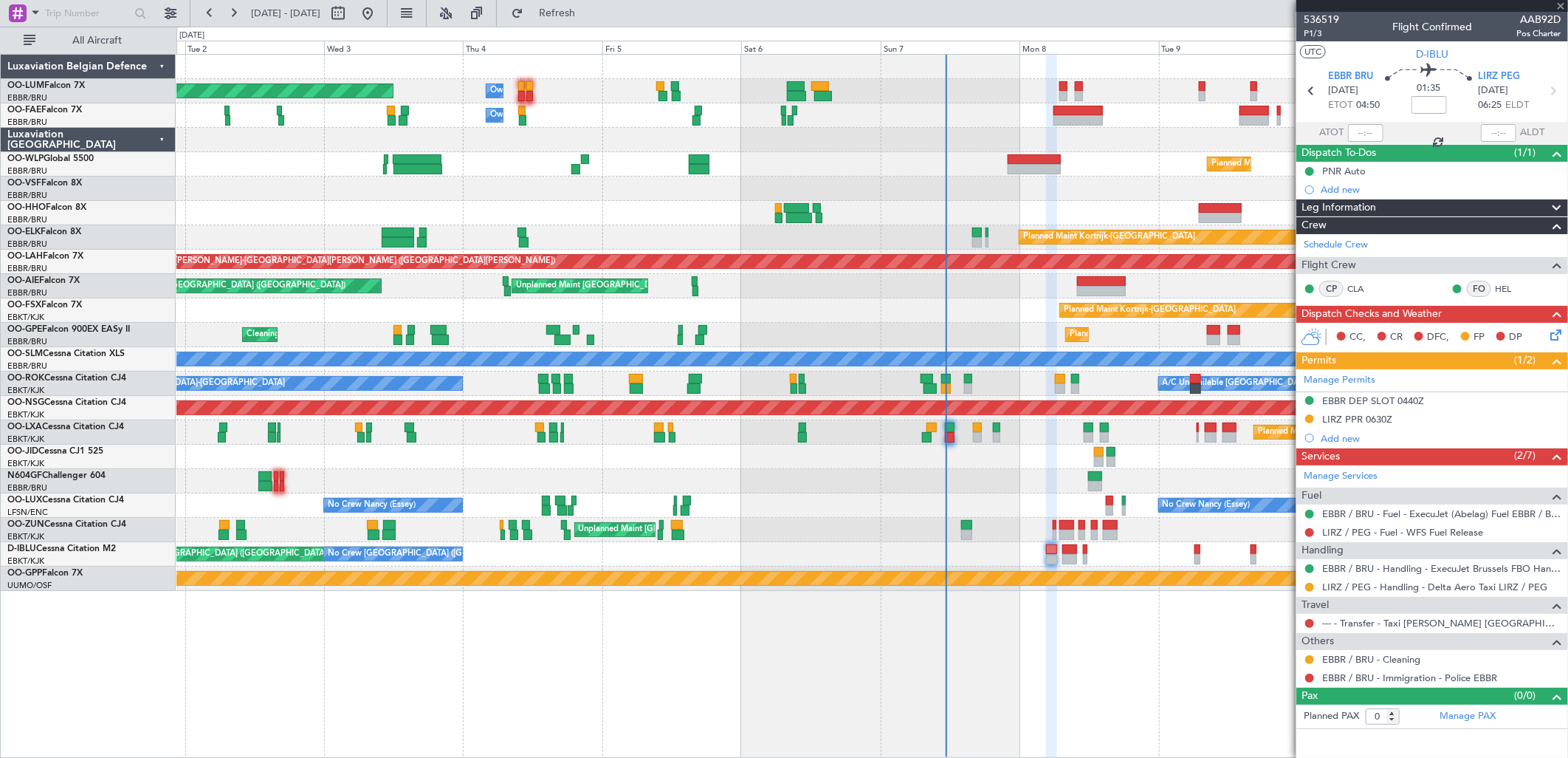
type input "-00:05"
type input "2"
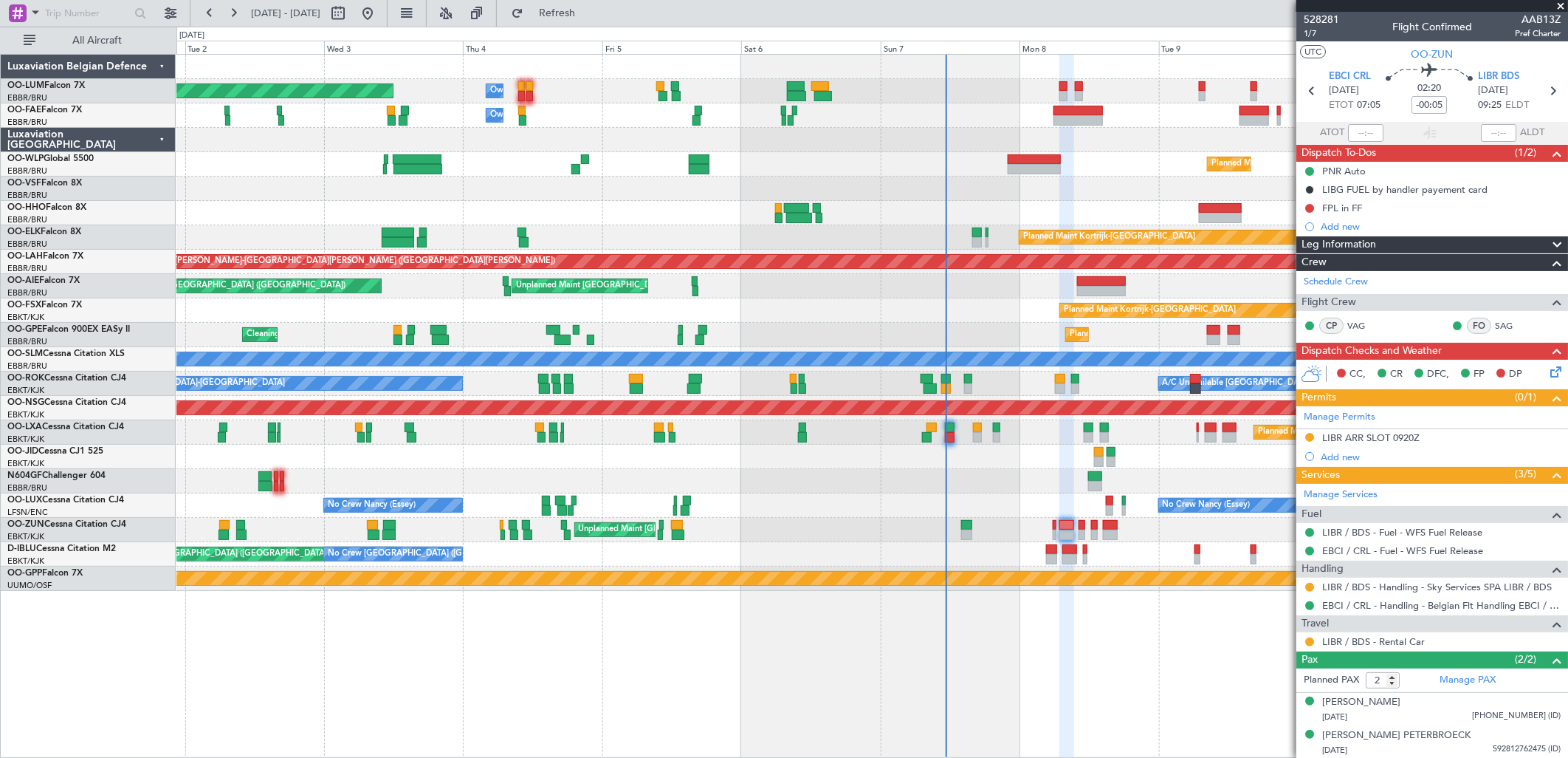
click at [1547, 370] on icon at bounding box center [1553, 369] width 12 height 12
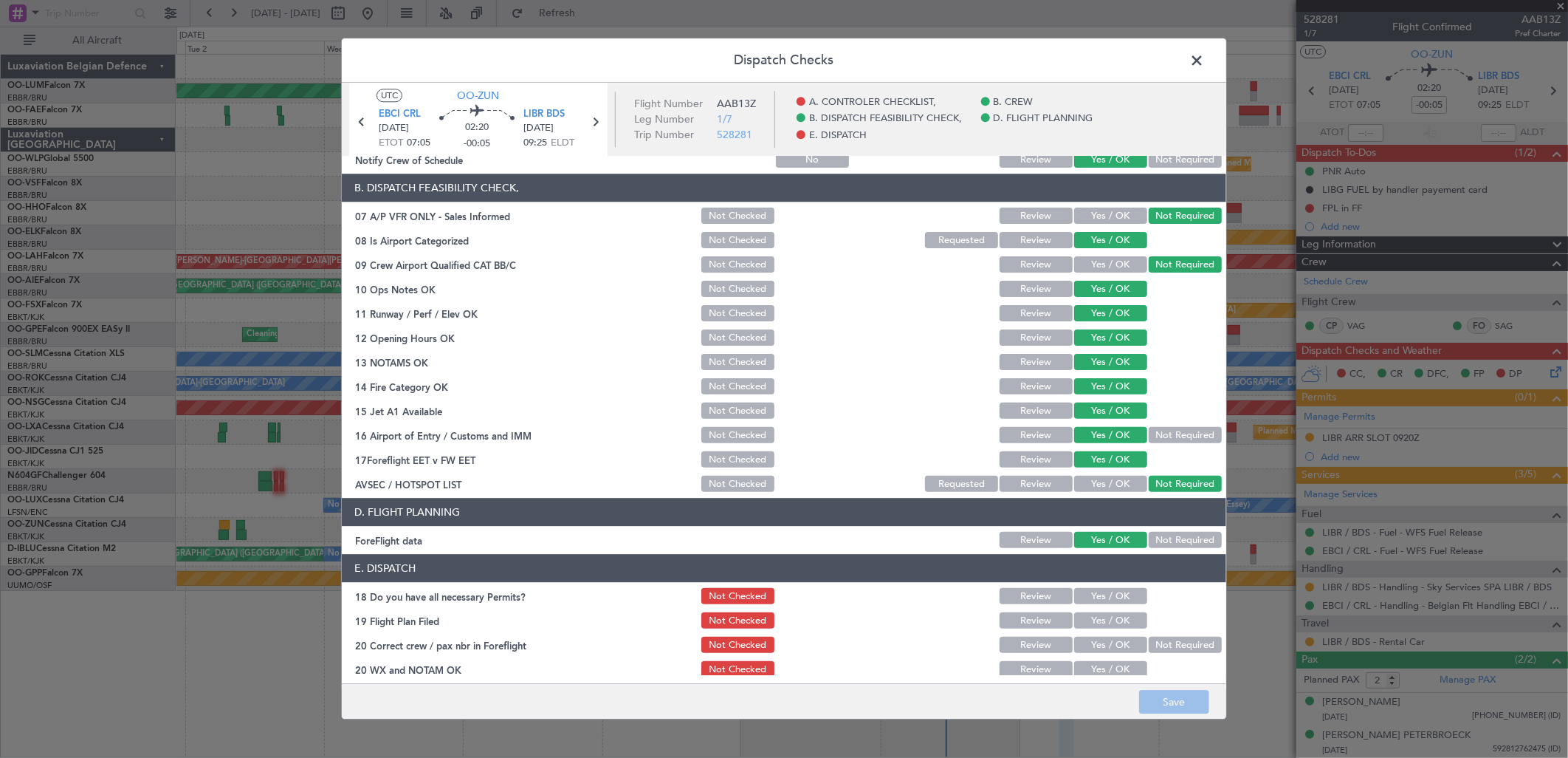
scroll to position [225, 0]
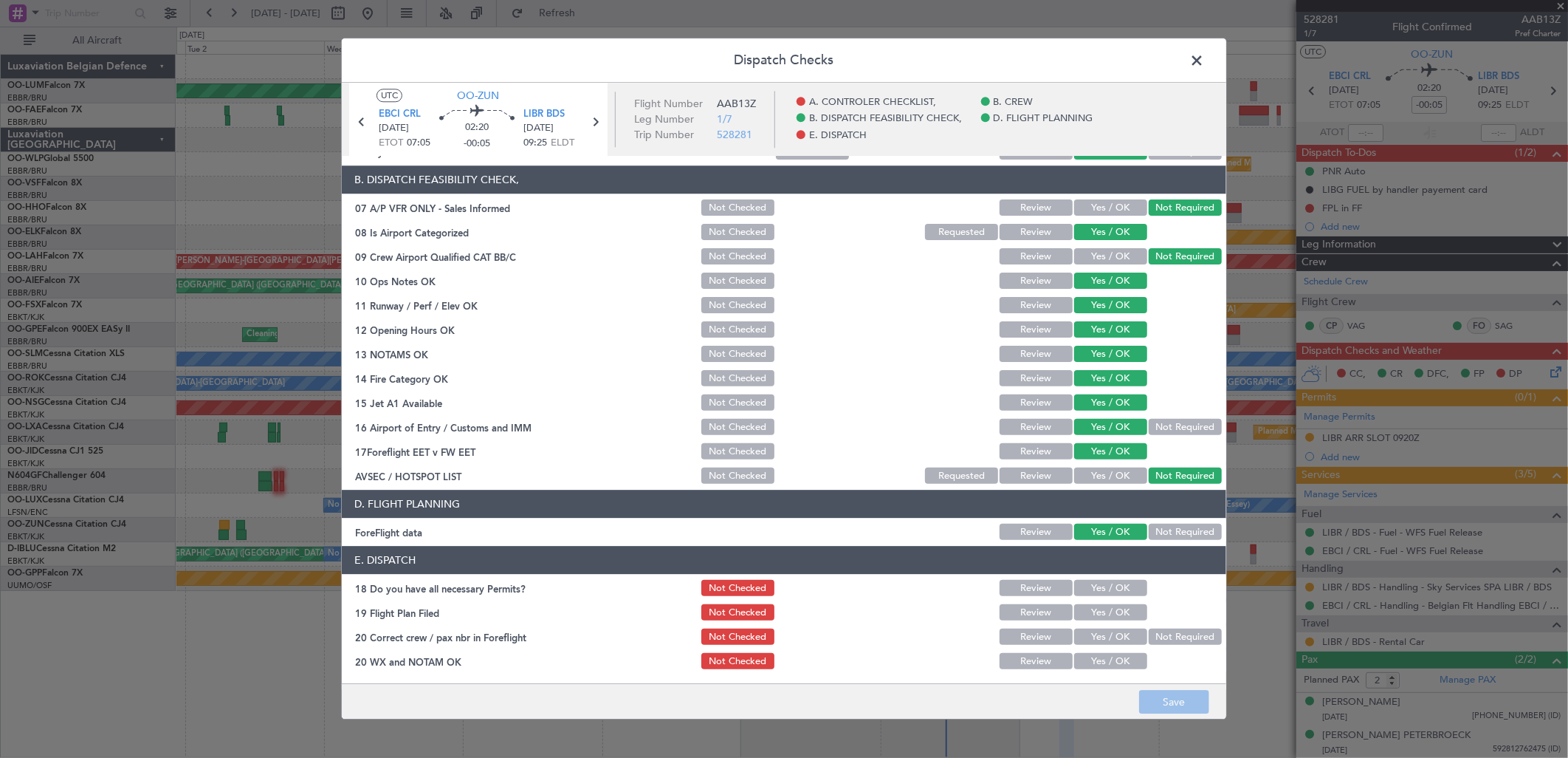
click at [1204, 55] on span at bounding box center [1204, 65] width 0 height 30
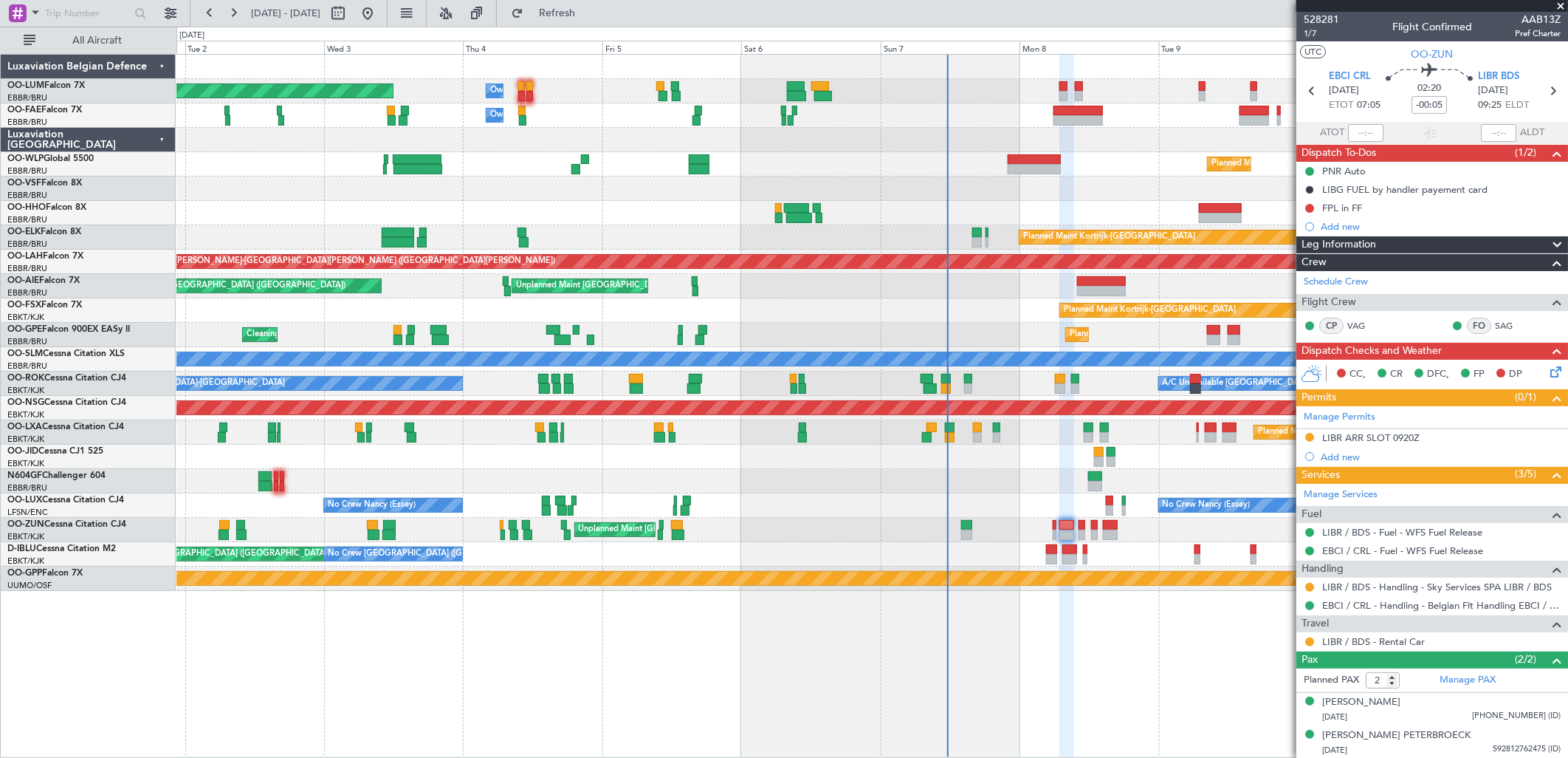
click at [1025, 165] on div at bounding box center [1034, 169] width 53 height 10
type input "-00:35"
type input "5"
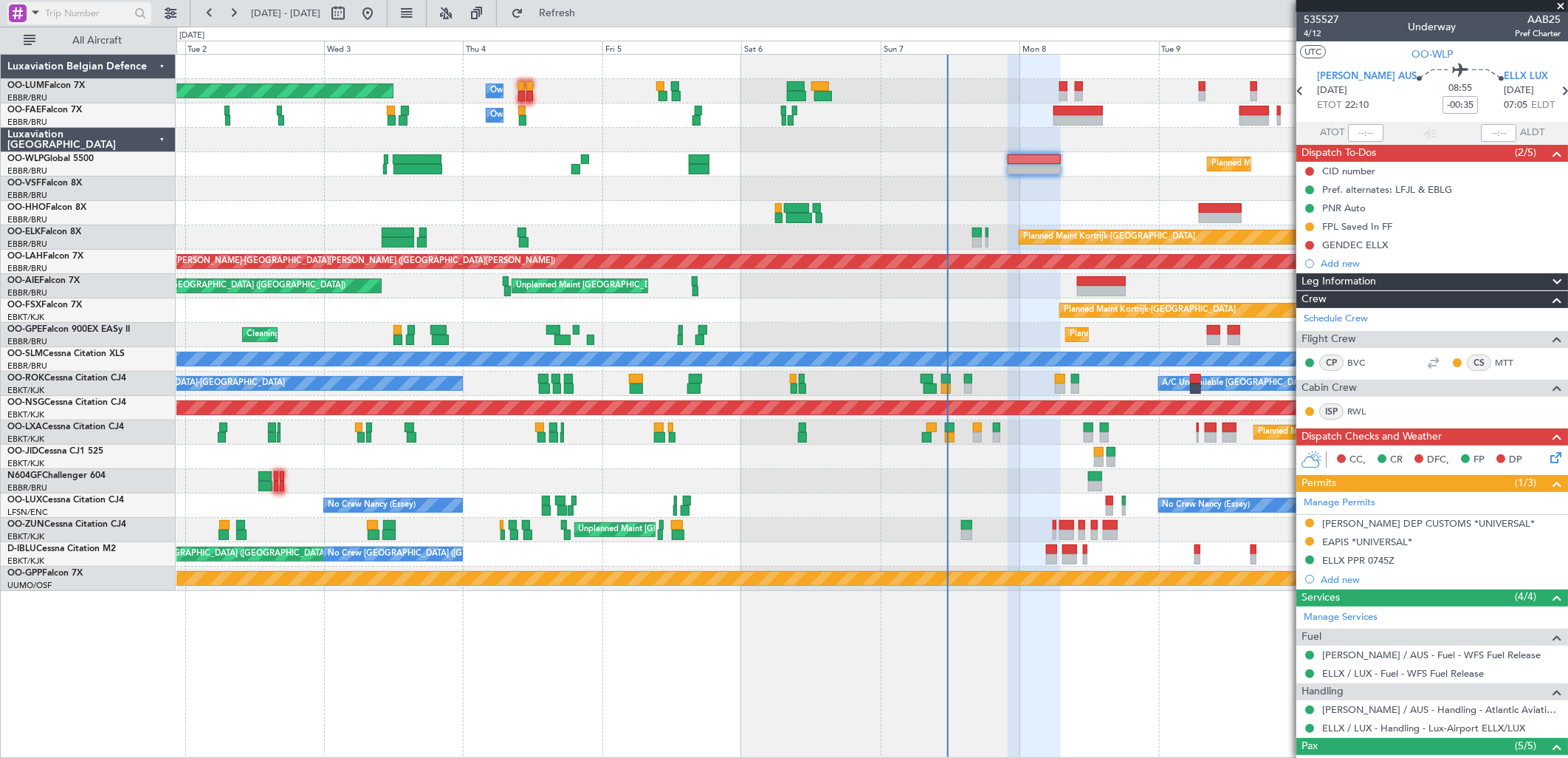
click at [32, 8] on span at bounding box center [35, 12] width 17 height 18
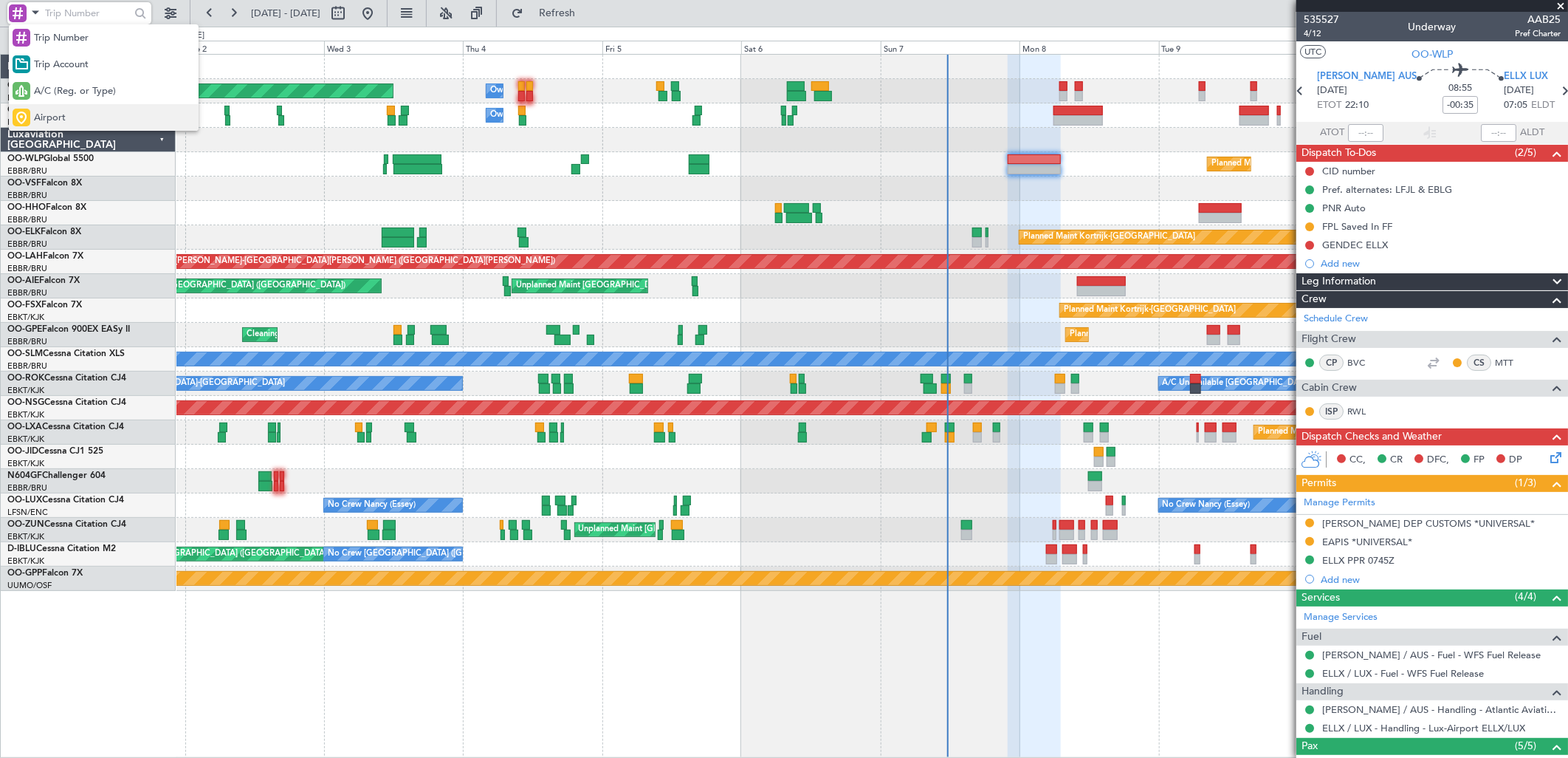
click at [51, 108] on div "Airport" at bounding box center [104, 118] width 190 height 27
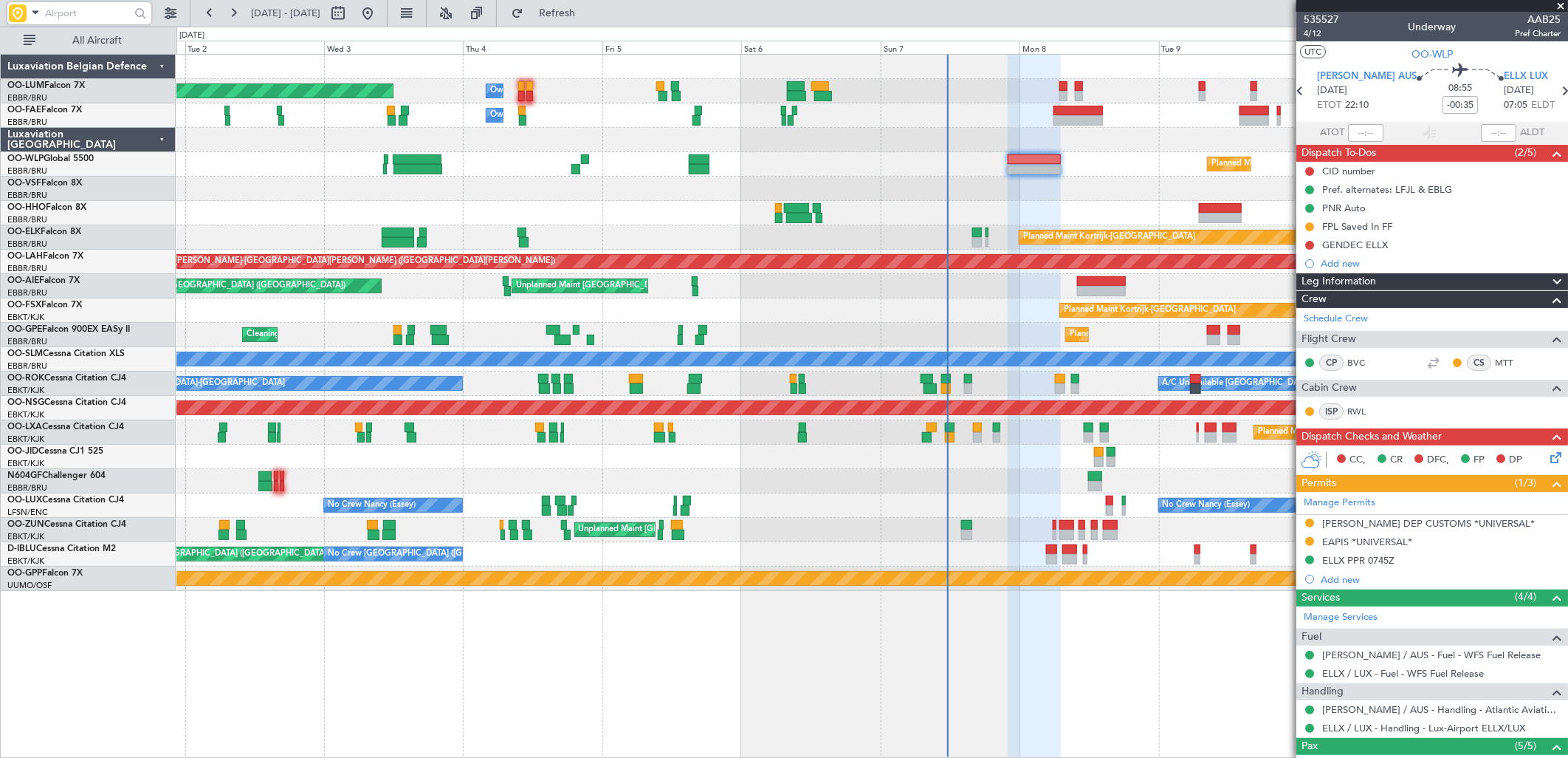
click at [55, 17] on input "text" at bounding box center [87, 13] width 85 height 22
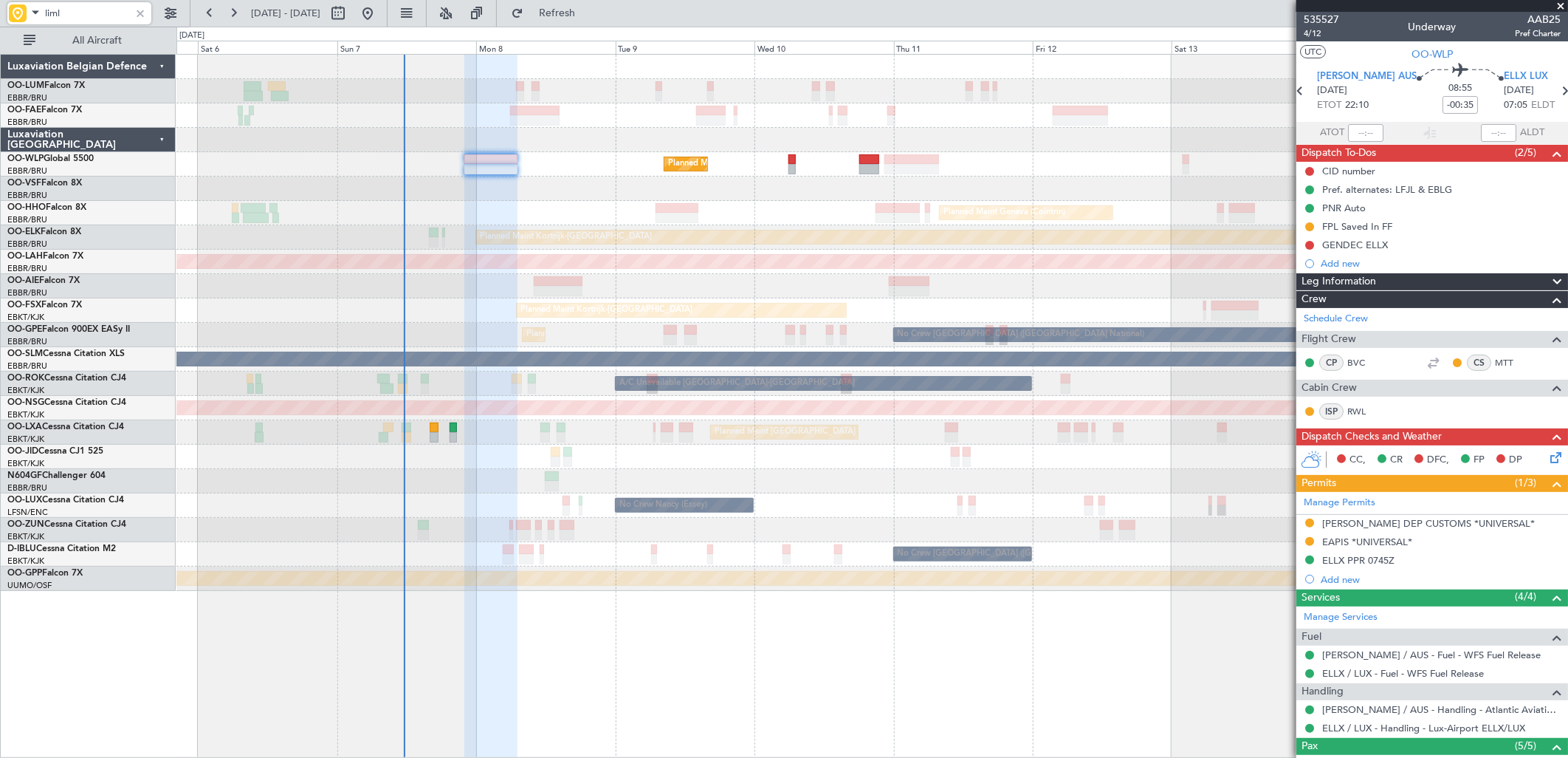
click at [511, 455] on div "Owner Melsbroek Air Base Planned Maint Brussels (Brussels National) Owner Melsb…" at bounding box center [871, 323] width 1391 height 536
type input "liml"
click at [138, 13] on div at bounding box center [140, 13] width 17 height 17
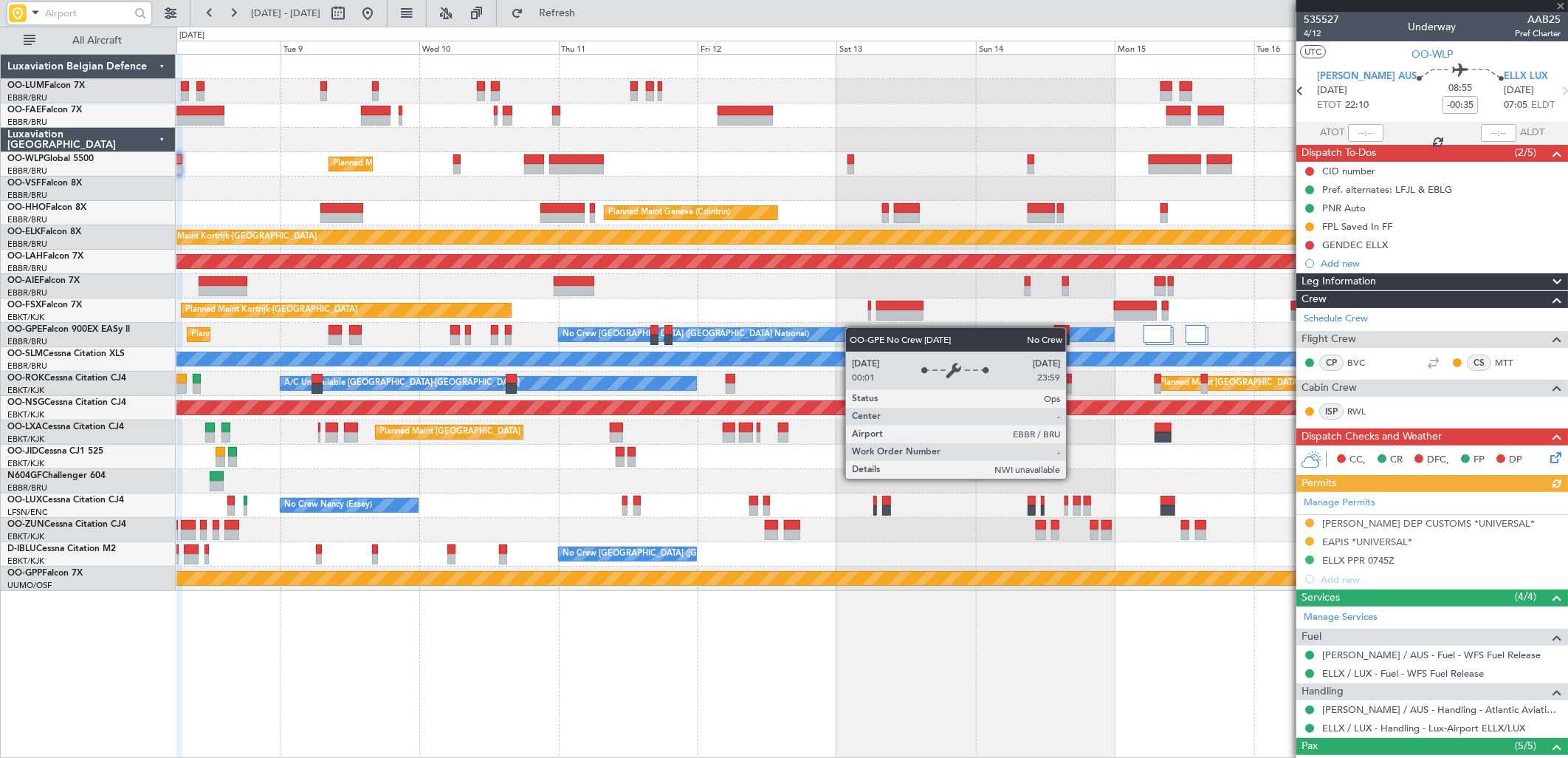
click at [753, 338] on div "Planned Maint Milan (Linate) Planned Maint Geneva (Cointrin) Planned Maint Kort…" at bounding box center [871, 323] width 1391 height 536
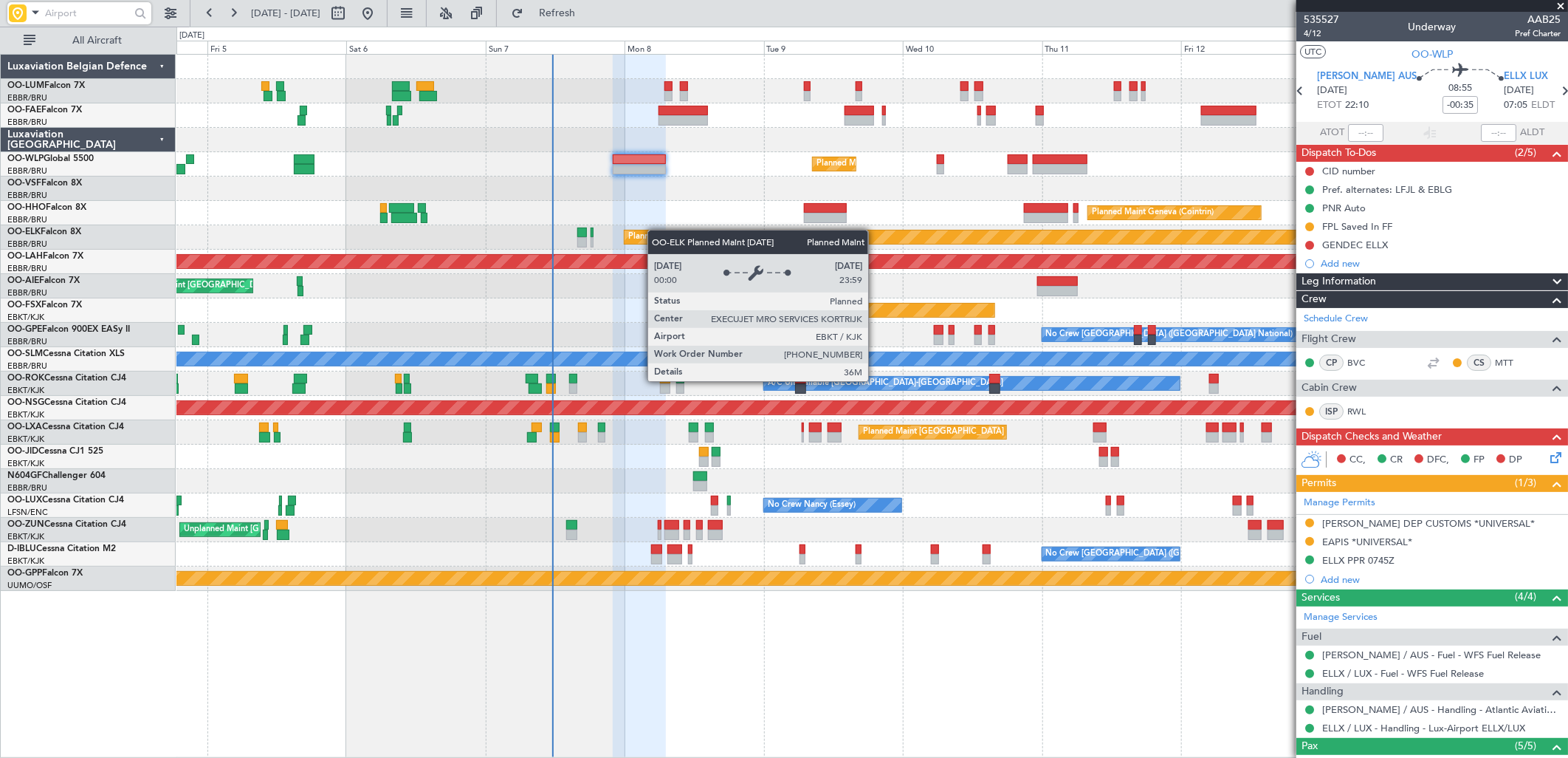
click at [880, 231] on div "Owner Melsbroek Air Base Planned Maint Brussels (Brussels National) Owner Melsb…" at bounding box center [871, 323] width 1391 height 536
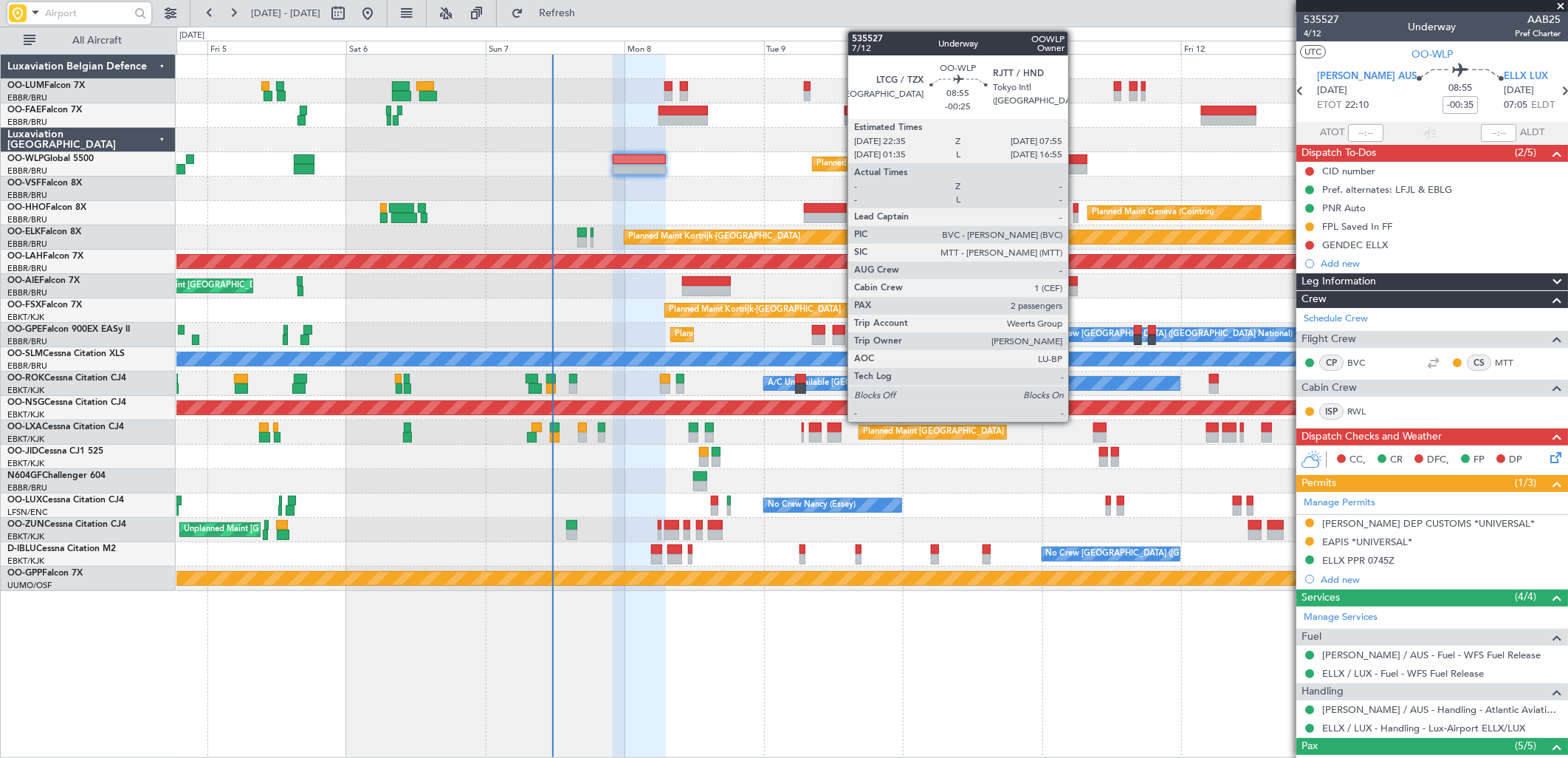
click at [1075, 160] on div at bounding box center [1061, 159] width 55 height 10
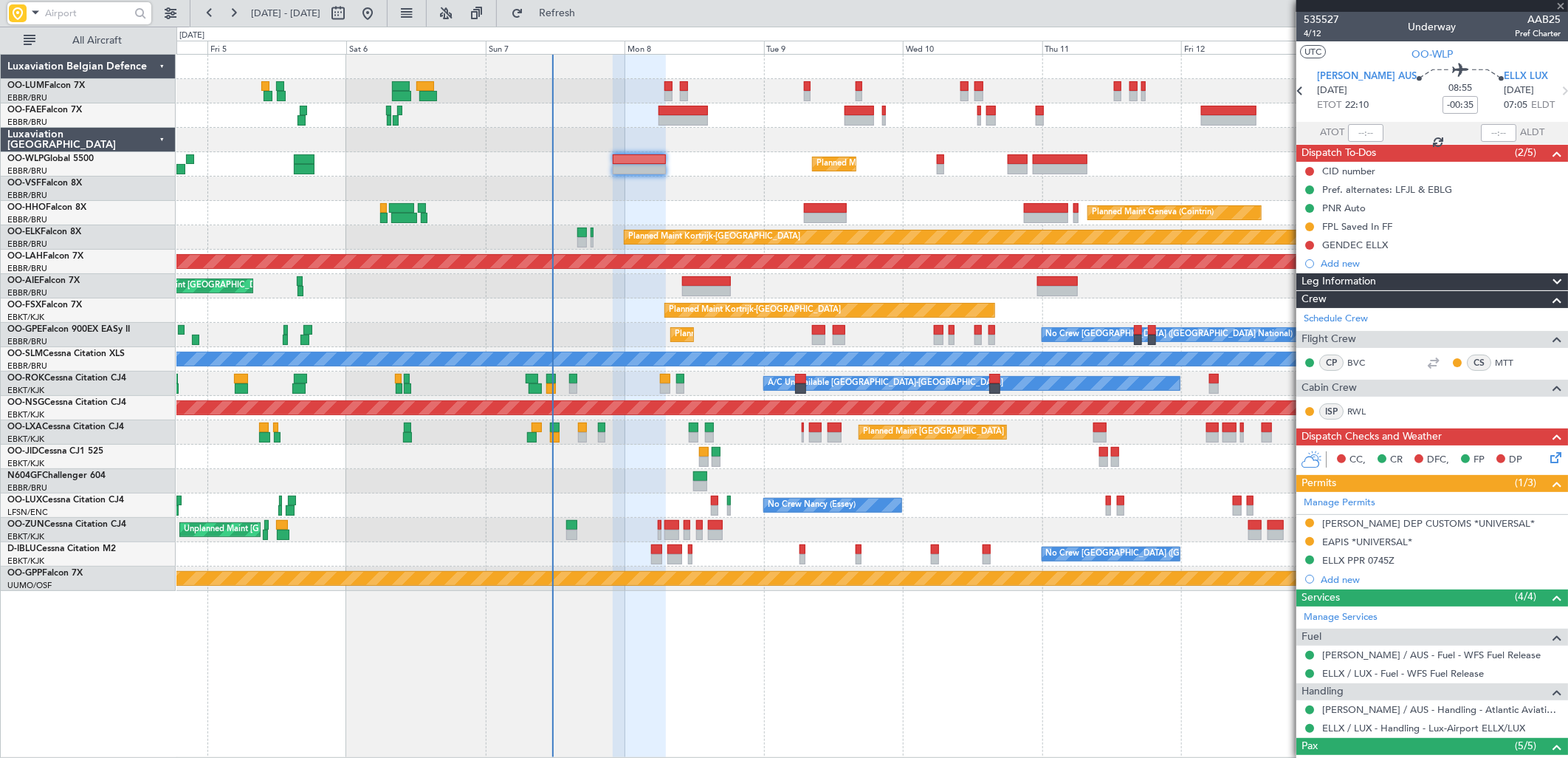
type input "-00:25"
type input "2"
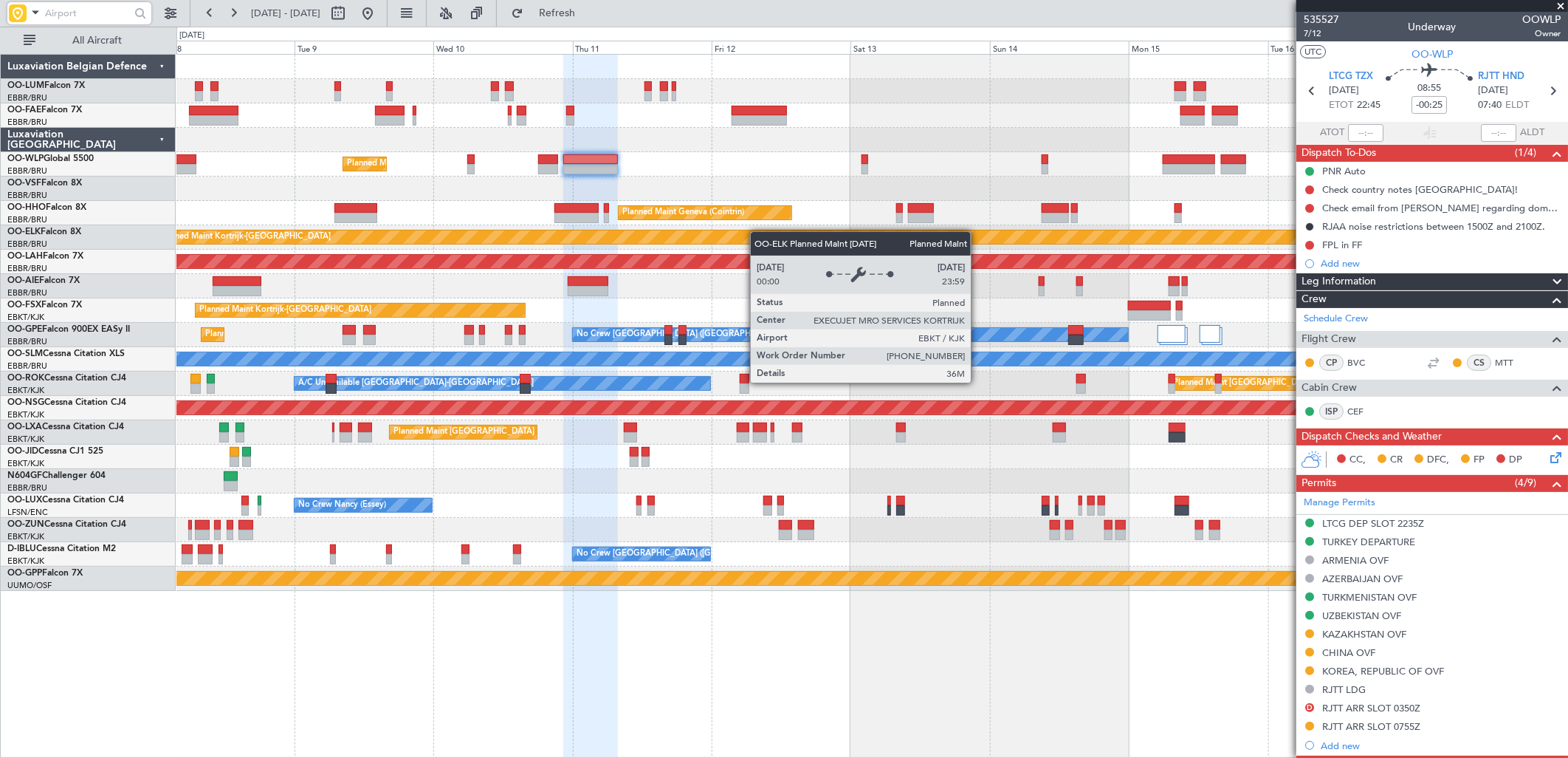
click at [722, 239] on div "Planned Maint Milan (Linate) Planned Maint Geneva (Cointrin) Planned Maint Kort…" at bounding box center [871, 323] width 1391 height 536
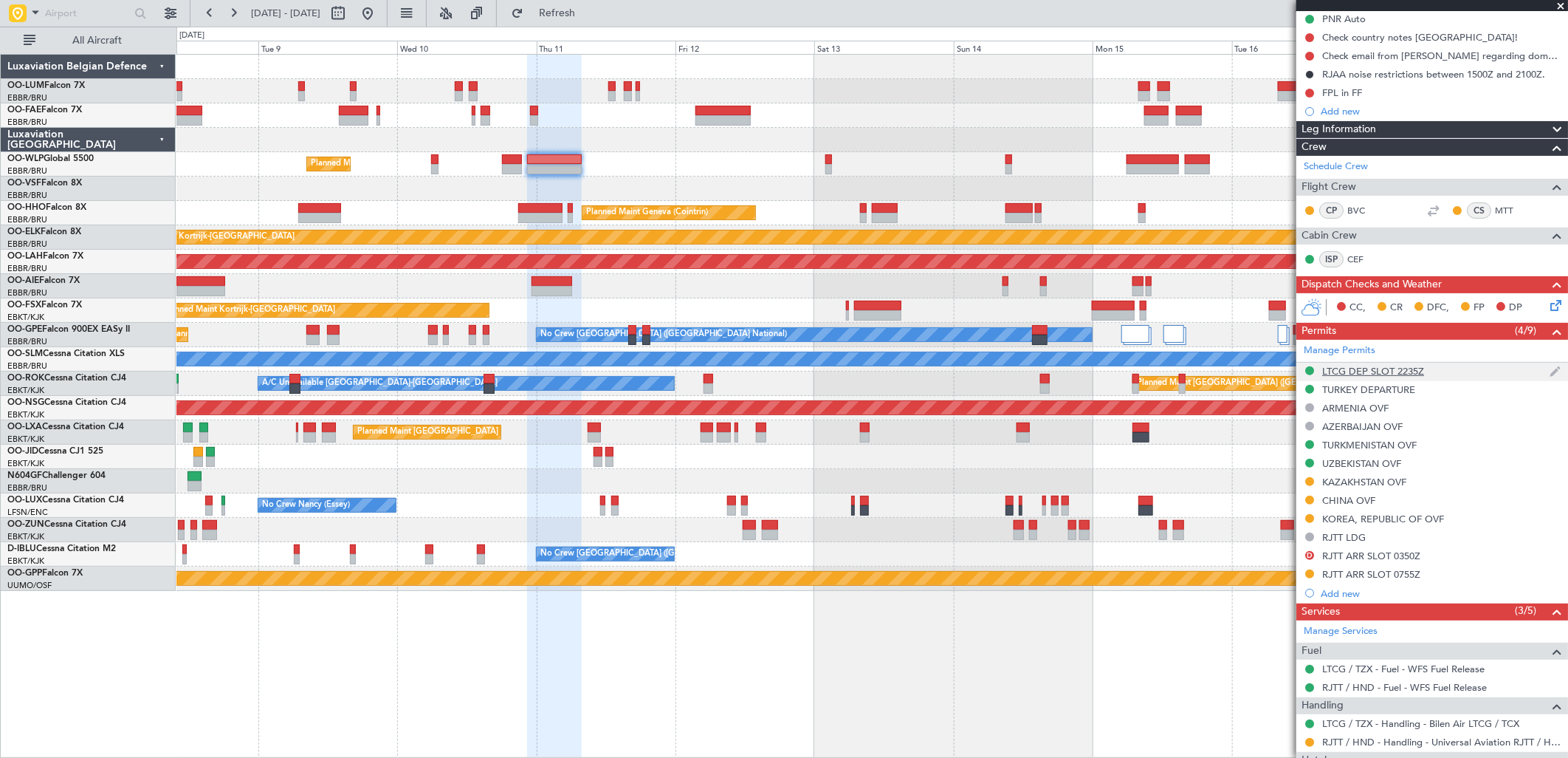
scroll to position [289, 0]
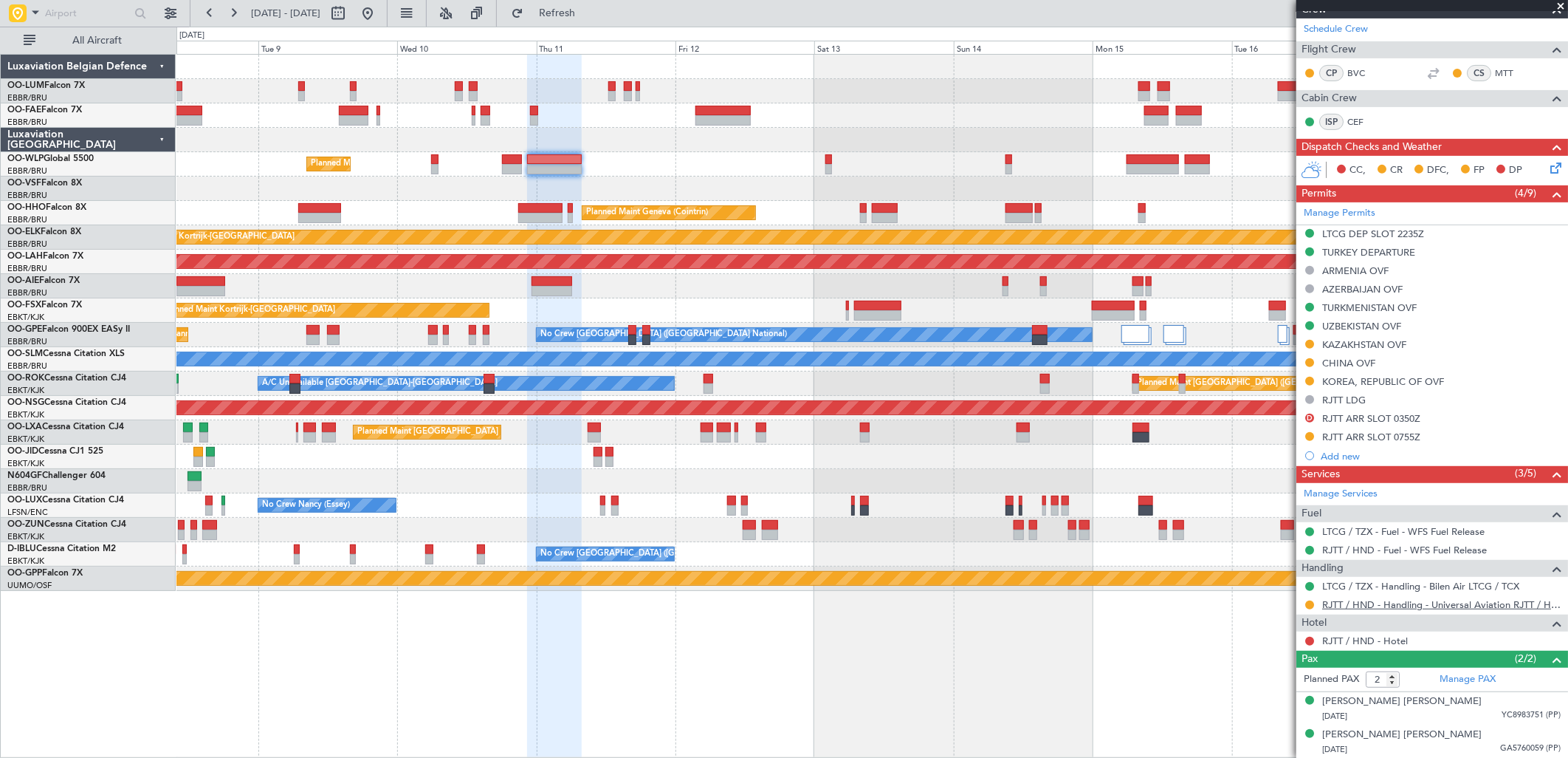
click at [1371, 604] on link "RJTT / HND - Handling - Universal Aviation RJTT / HND" at bounding box center [1442, 604] width 239 height 12
click at [1386, 600] on link "RJTT / HND - Handling - Universal Aviation RJTT / HND" at bounding box center [1442, 604] width 239 height 12
click at [380, 12] on button at bounding box center [367, 13] width 23 height 23
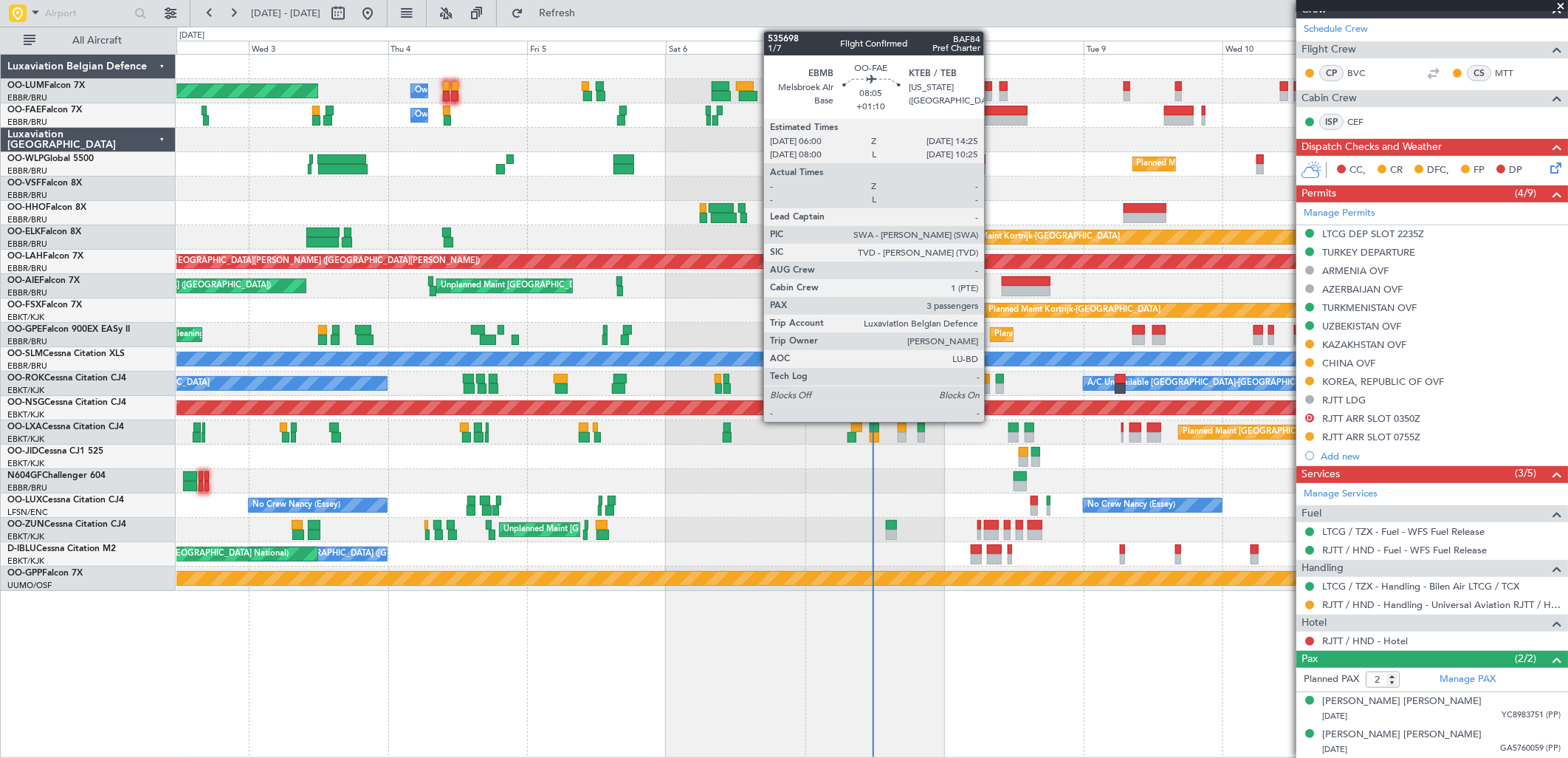
click at [992, 119] on div at bounding box center [1003, 120] width 50 height 10
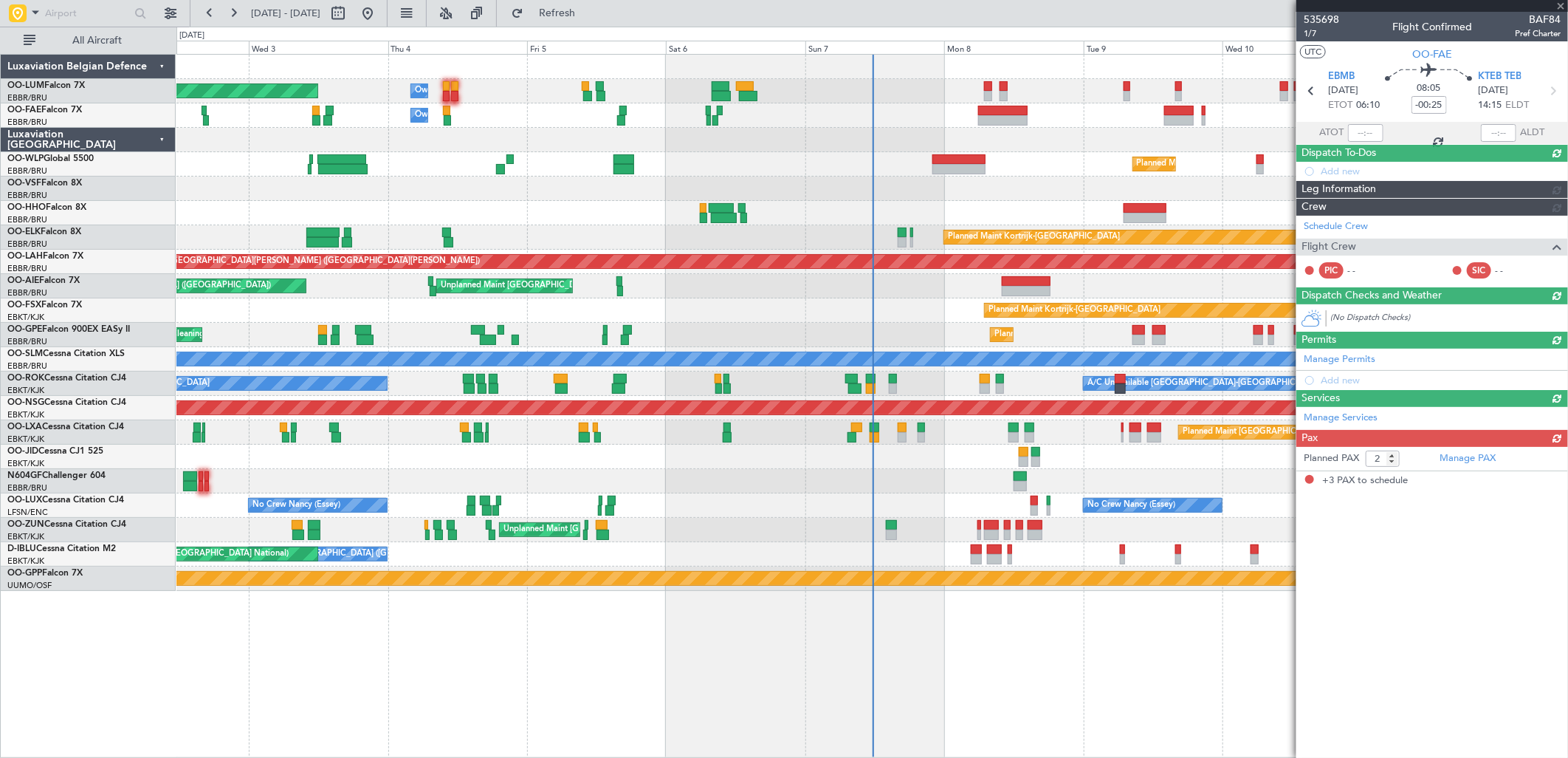
type input "+01:10"
type input "3"
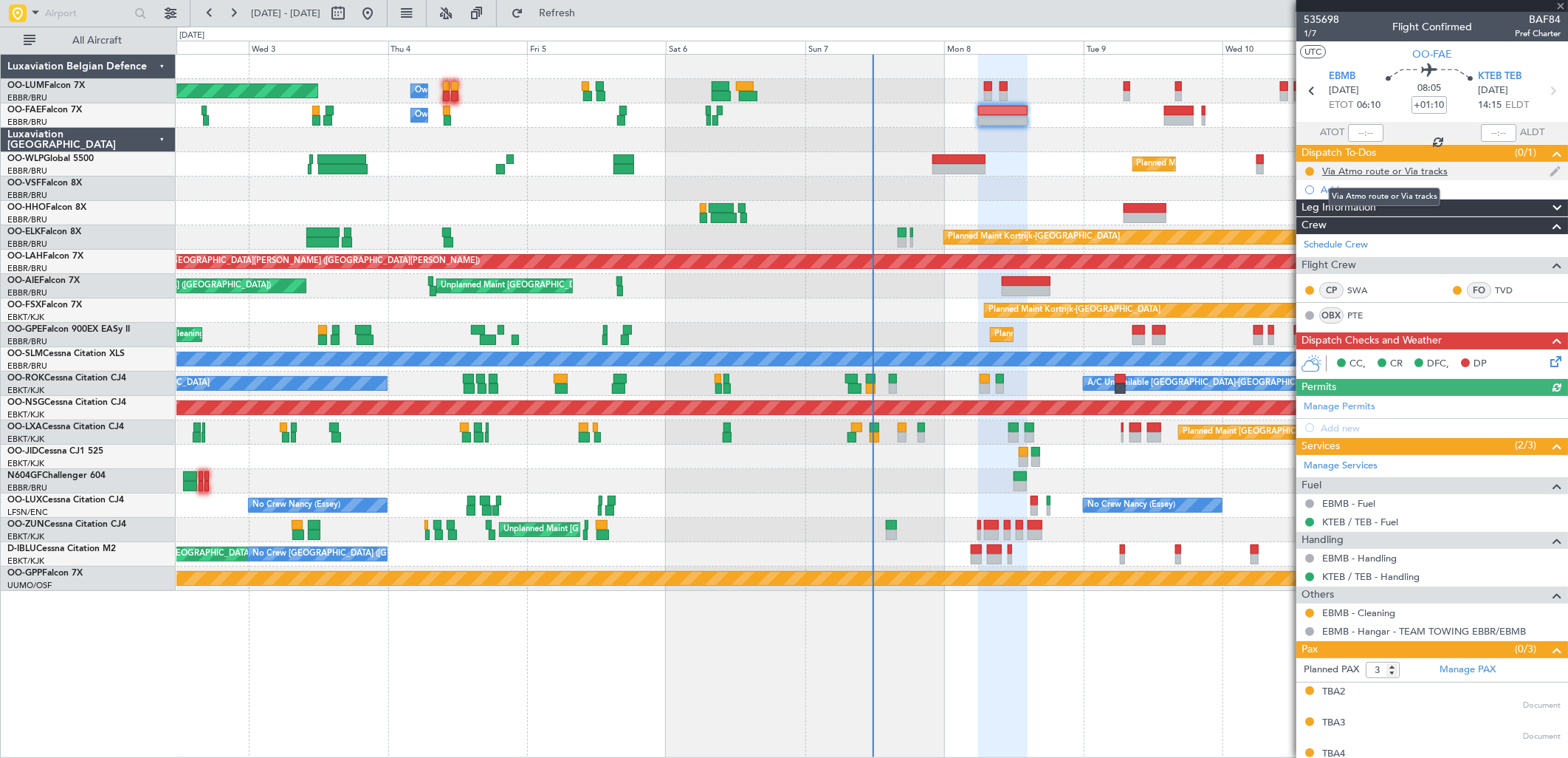
click at [1386, 172] on div "Via Atmo route or Via tracks" at bounding box center [1385, 171] width 125 height 12
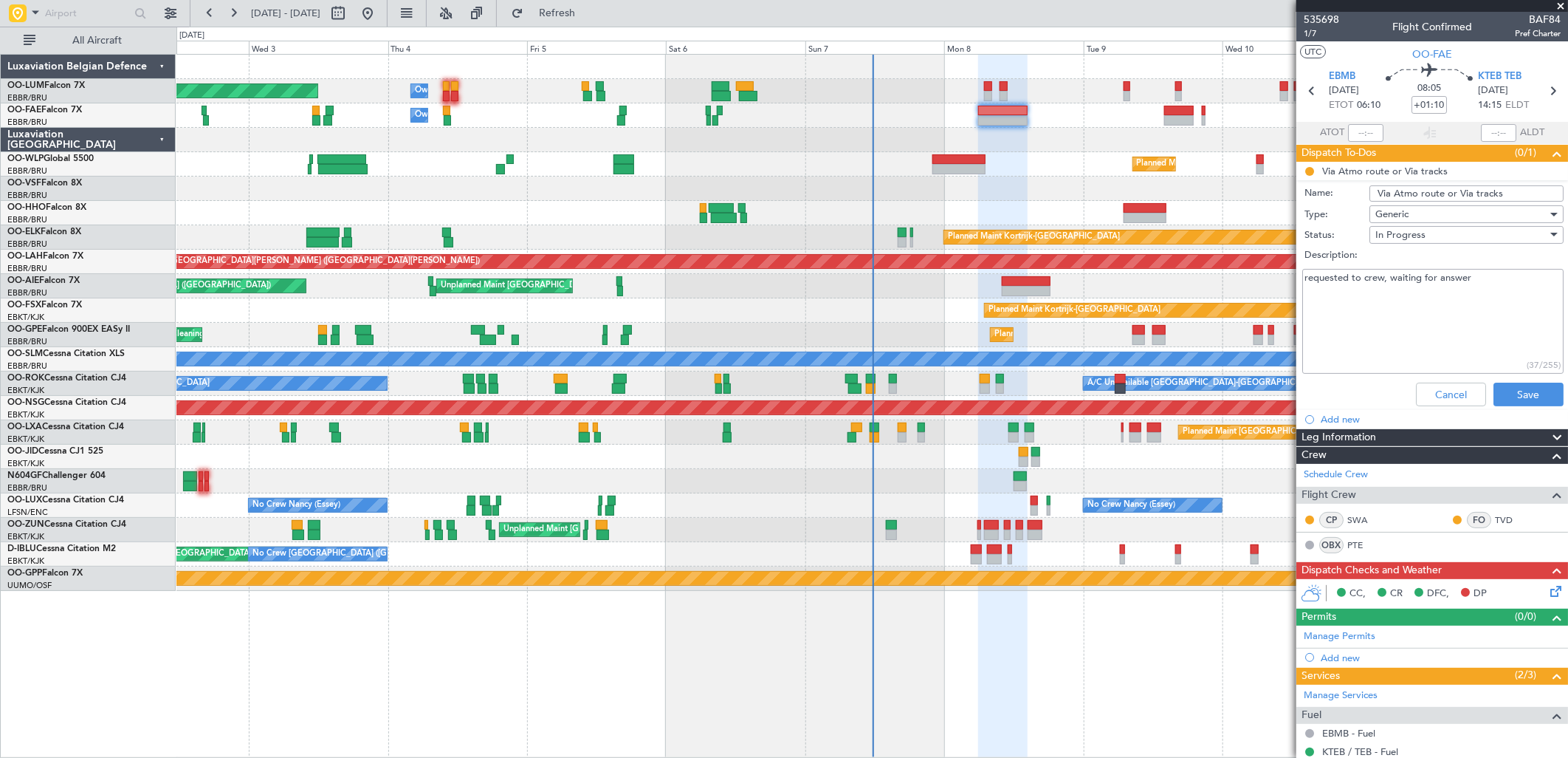
click at [1427, 196] on input "Via Atmo route or Via tracks" at bounding box center [1467, 193] width 194 height 17
type input "file according to tracks"
drag, startPoint x: 1310, startPoint y: 279, endPoint x: 1551, endPoint y: 276, distance: 241.0
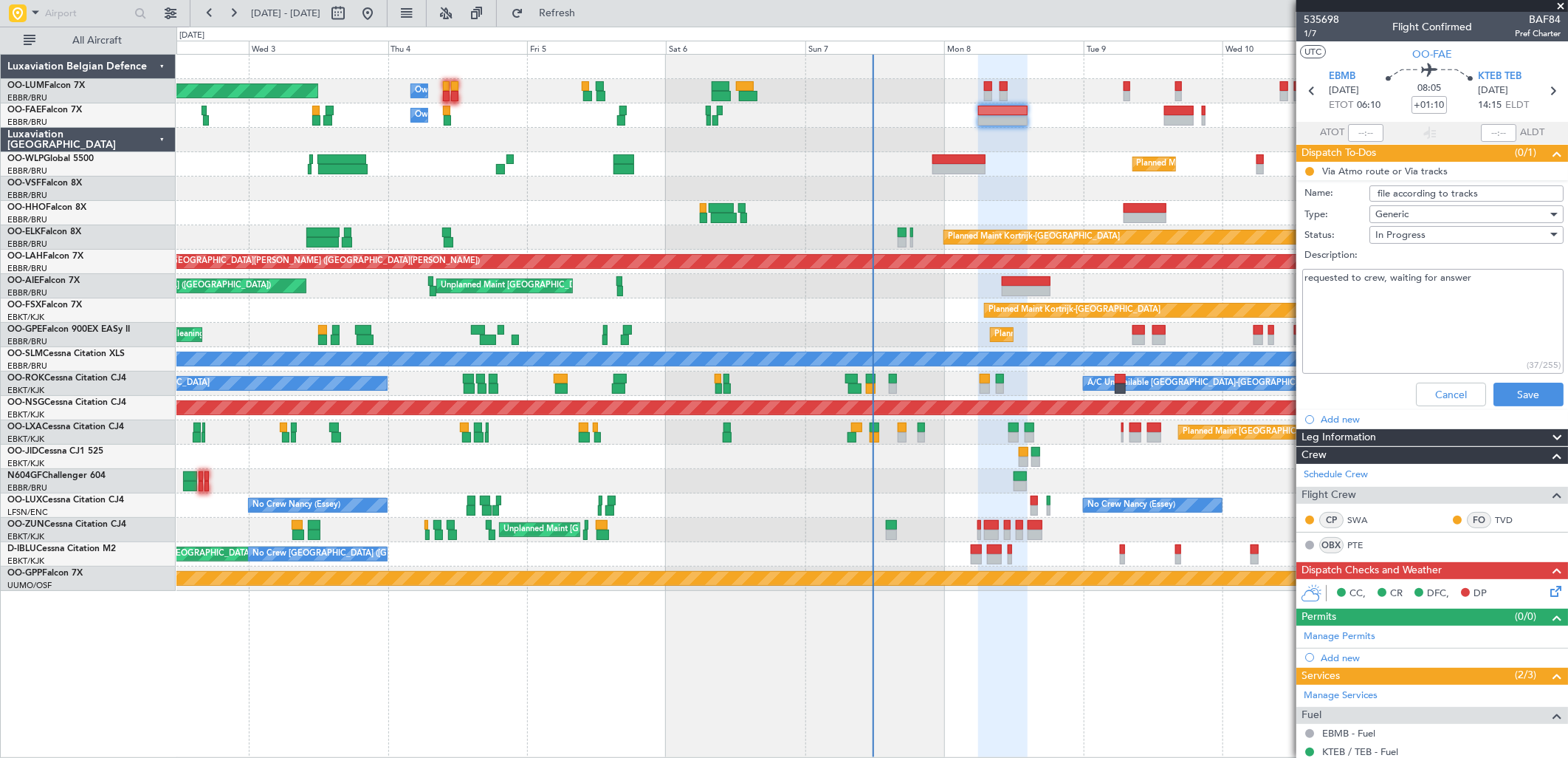
click at [1551, 276] on textarea "requested to crew, waiting for answer" at bounding box center [1433, 321] width 261 height 105
type textarea "r"
click at [1525, 399] on button "Save" at bounding box center [1528, 394] width 70 height 23
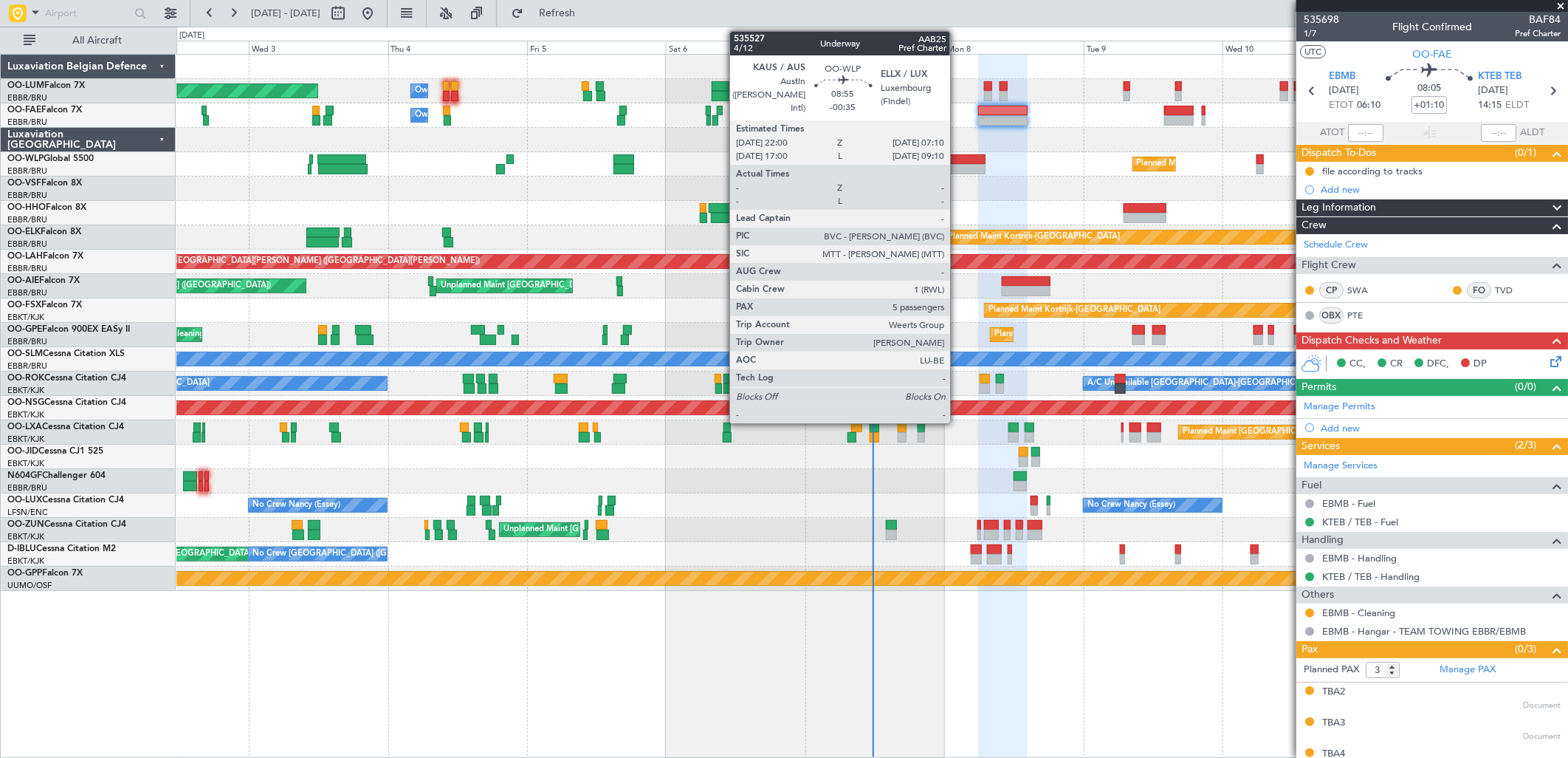
click at [958, 155] on div at bounding box center [959, 159] width 53 height 10
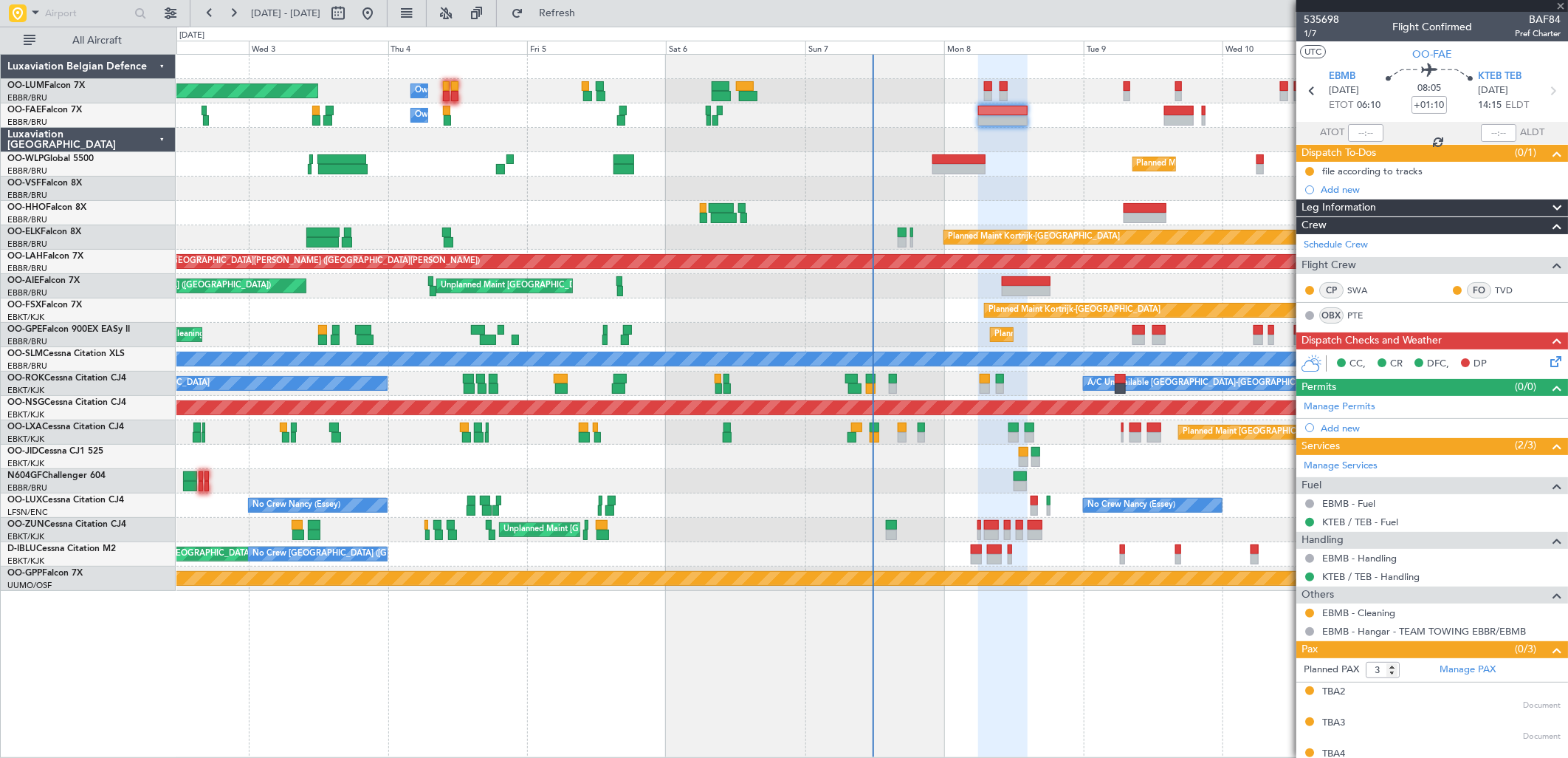
type input "-00:35"
type input "5"
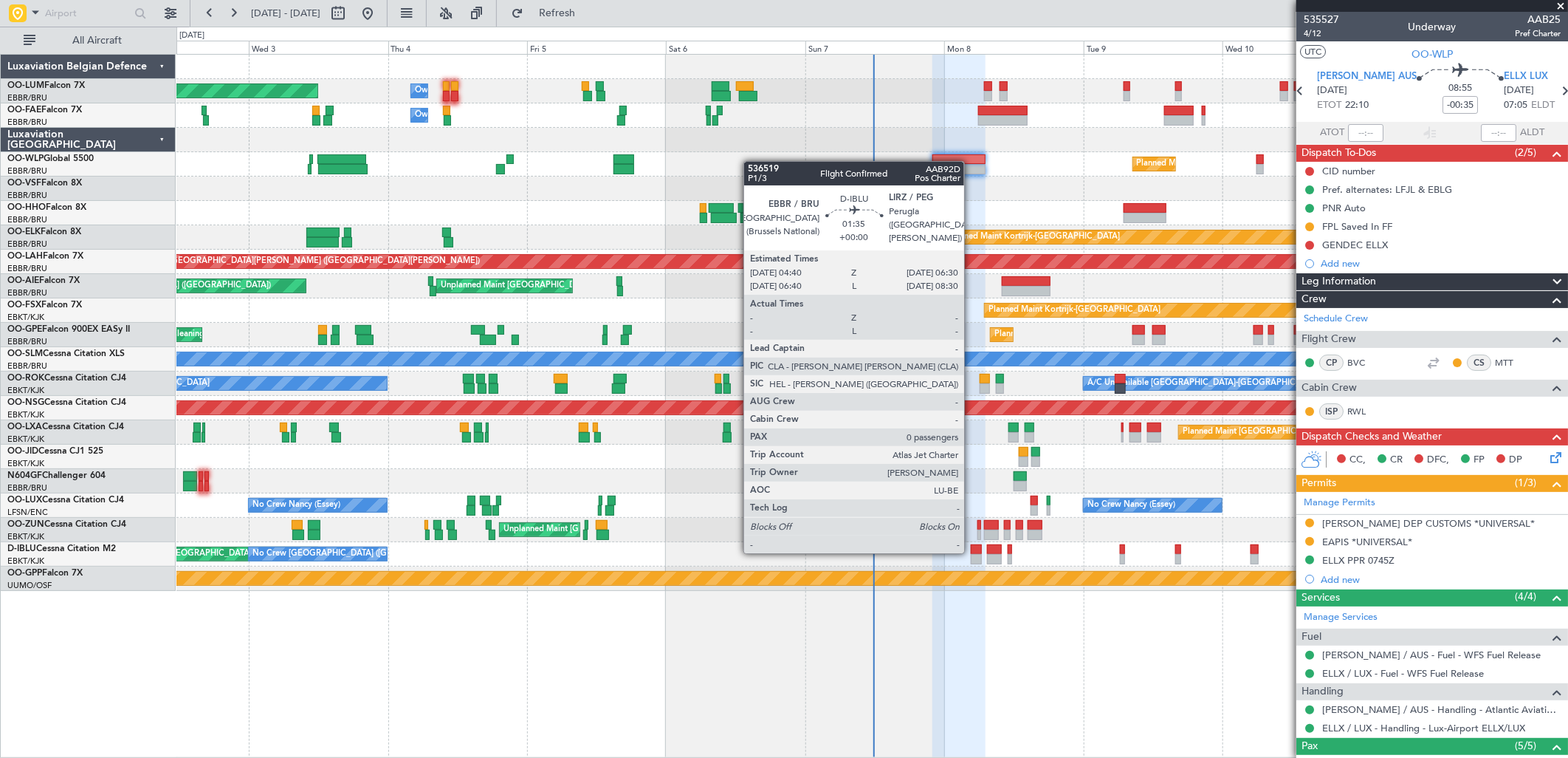
click at [973, 551] on div at bounding box center [976, 549] width 11 height 10
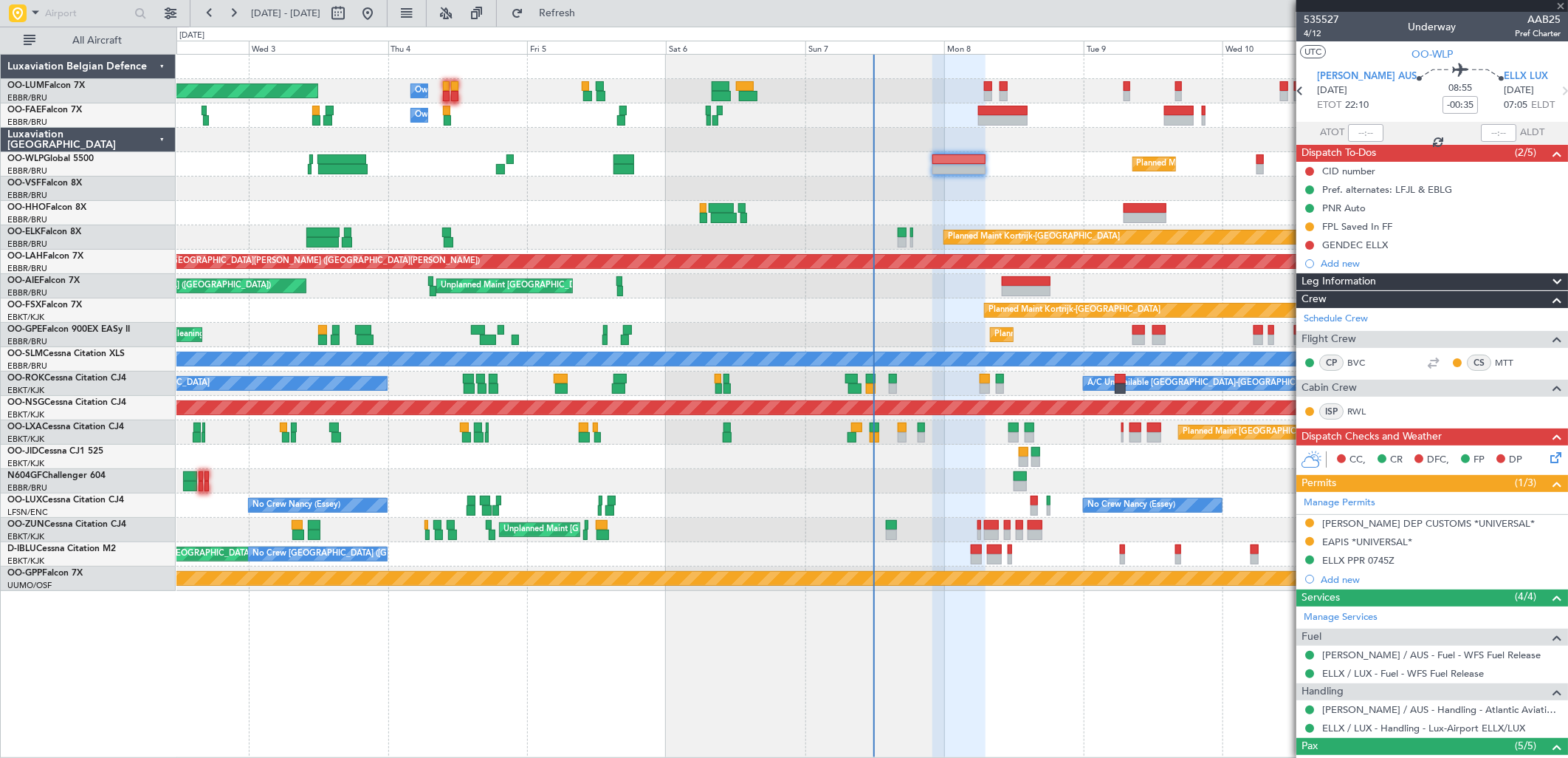
type input "0"
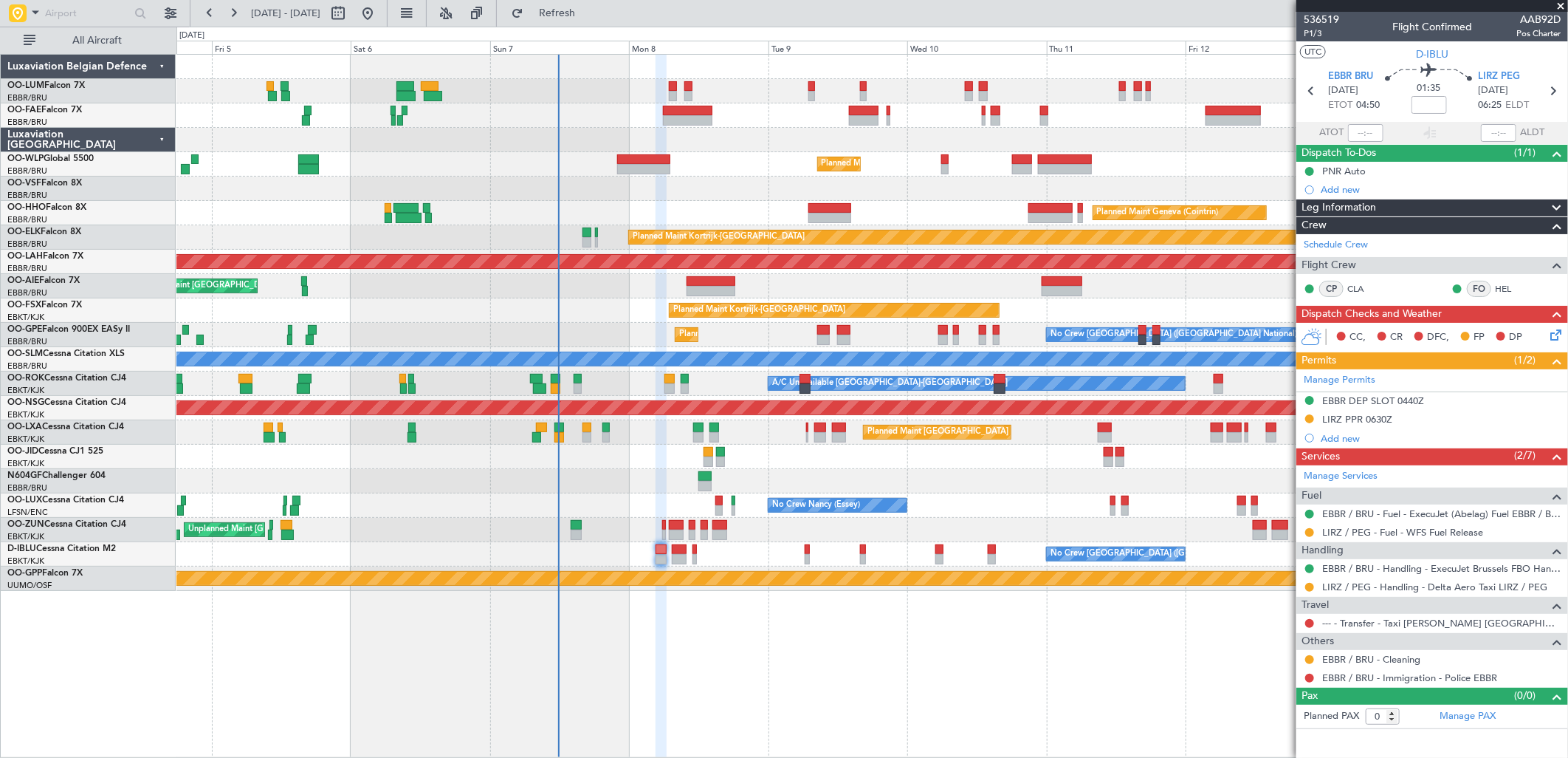
click at [879, 295] on div "Owner Melsbroek Air Base Planned Maint Brussels (Brussels National) Owner Melsb…" at bounding box center [871, 323] width 1391 height 536
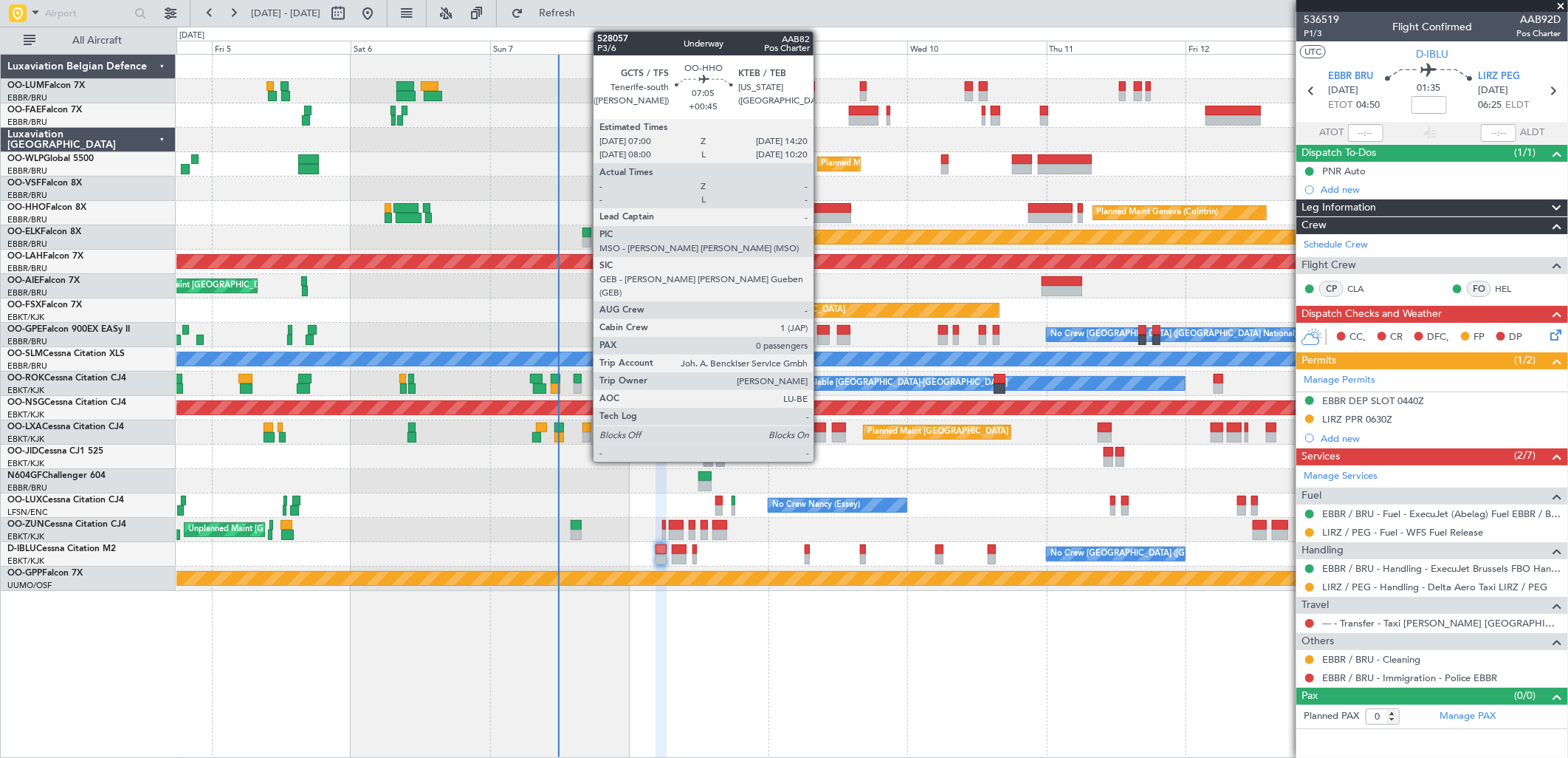
click at [821, 208] on div at bounding box center [830, 208] width 43 height 10
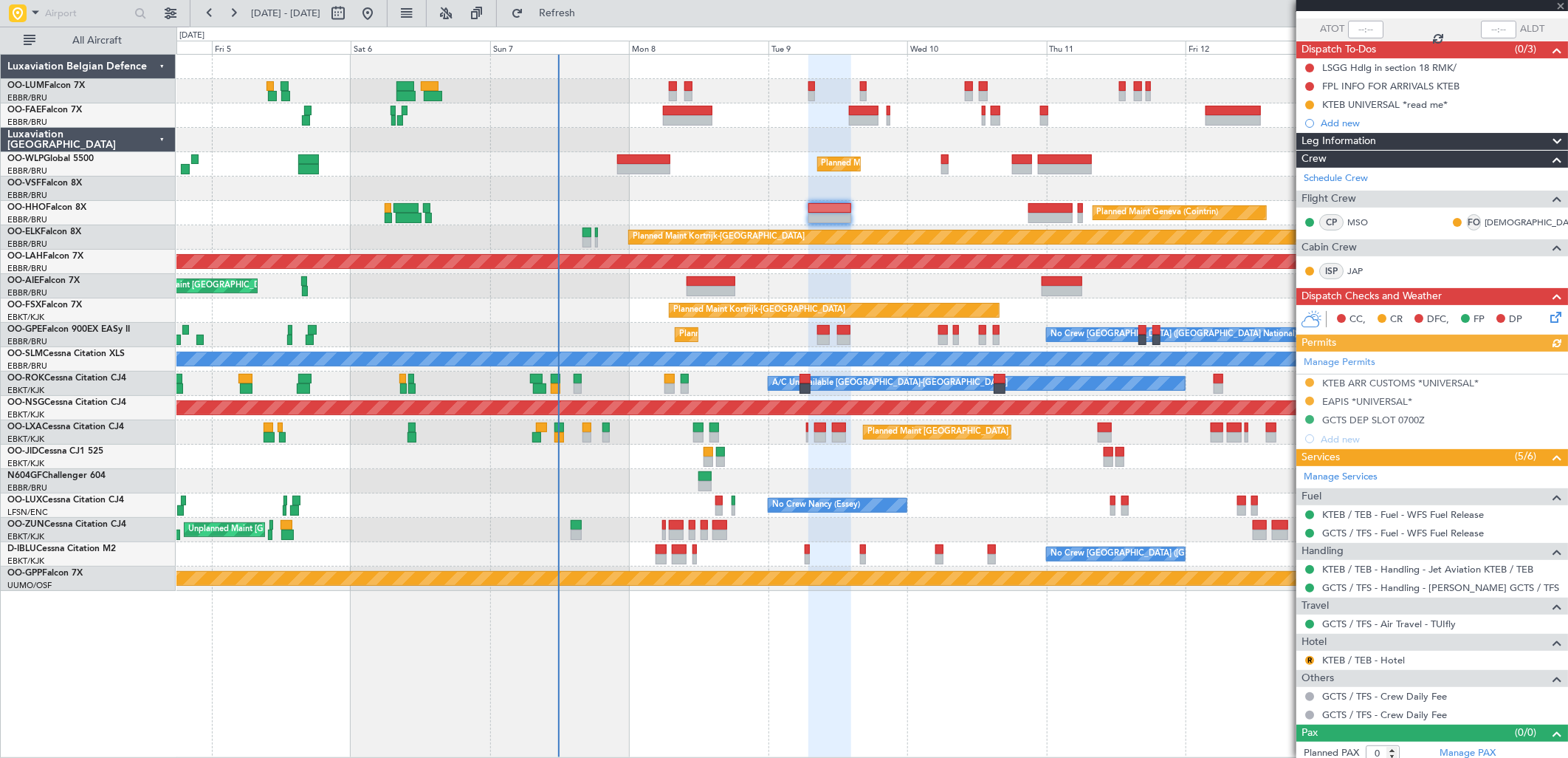
scroll to position [111, 0]
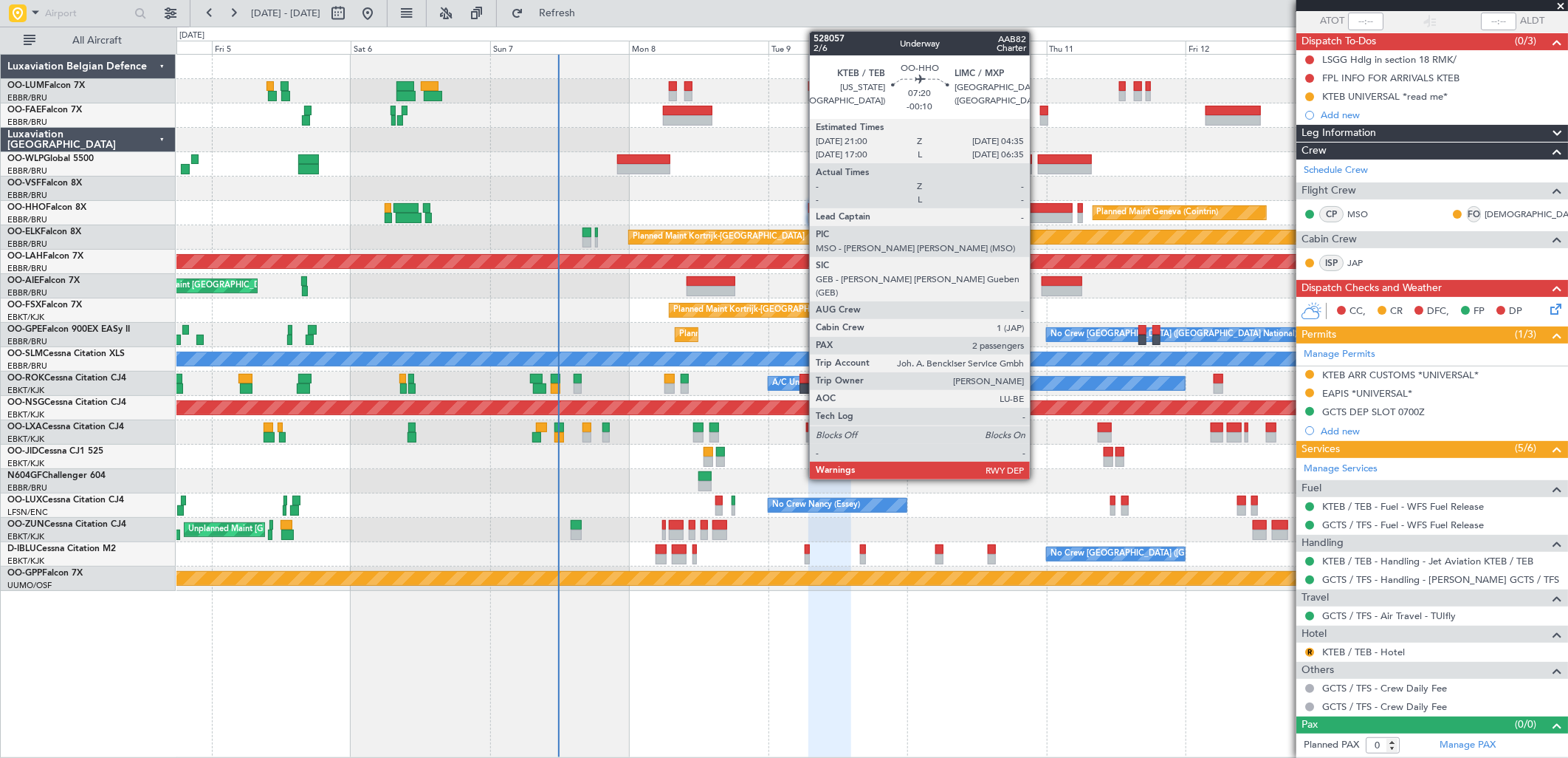
click at [1037, 211] on div at bounding box center [1050, 208] width 44 height 10
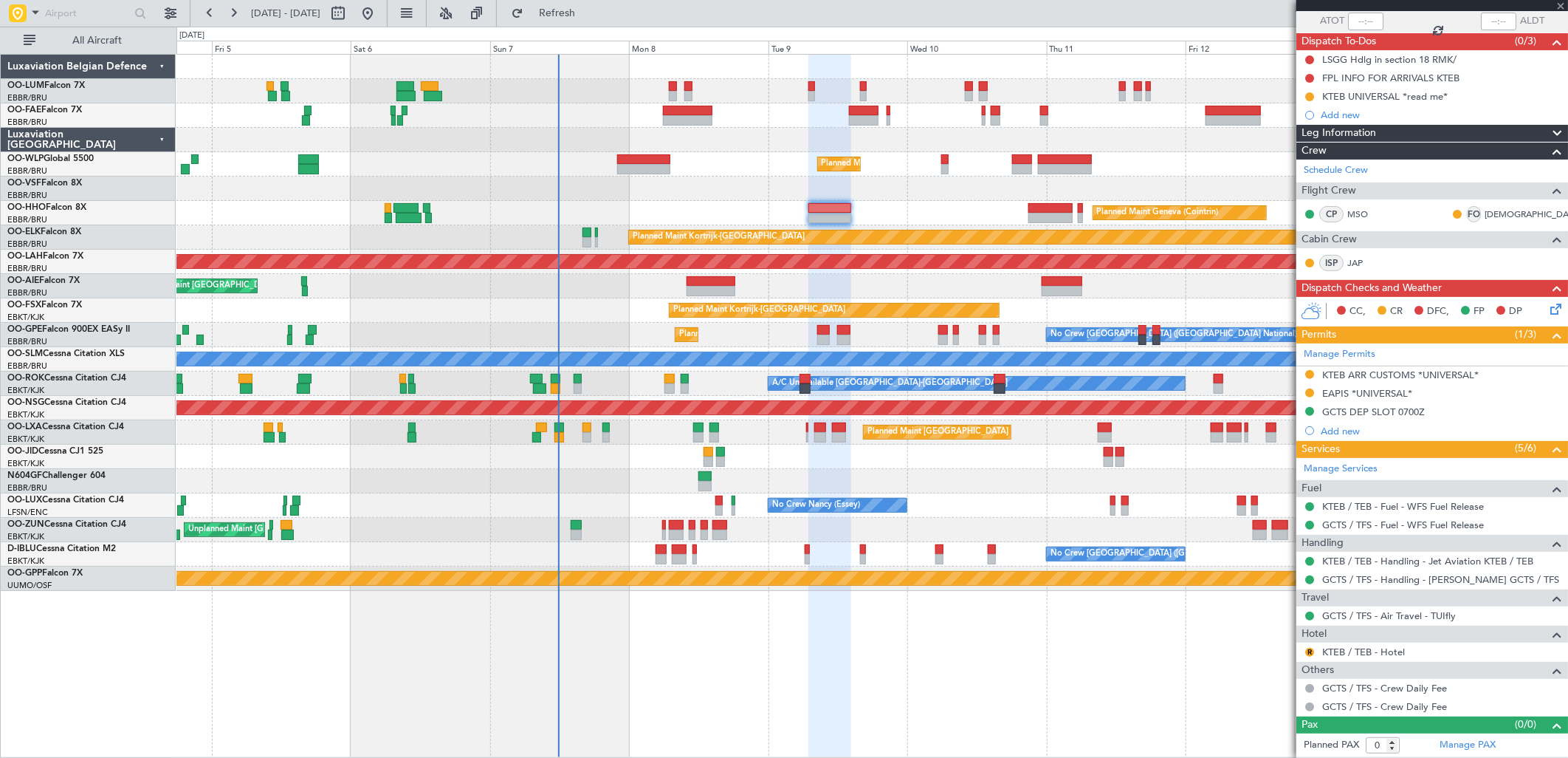
type input "-00:10"
type input "2"
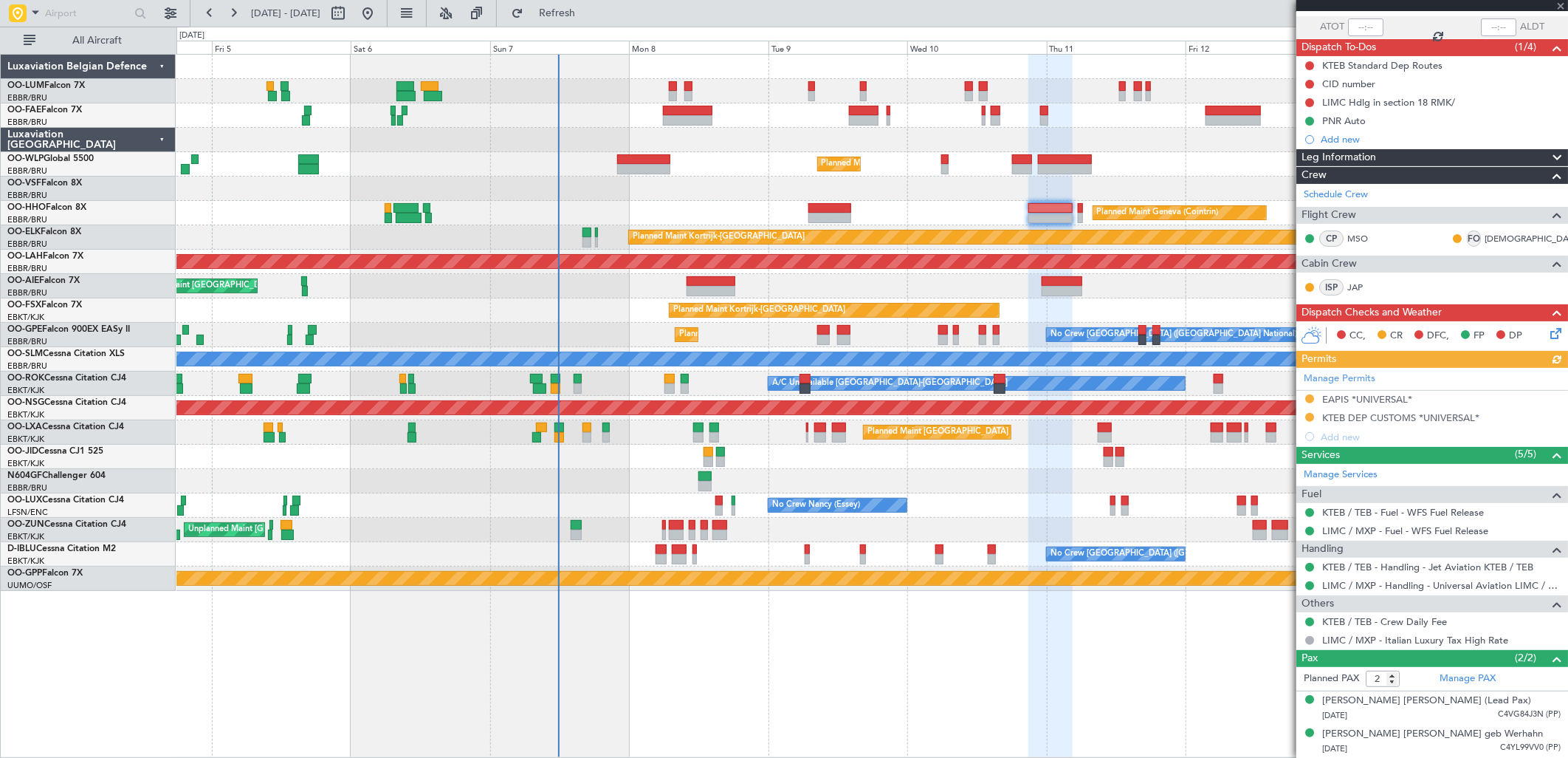
scroll to position [0, 0]
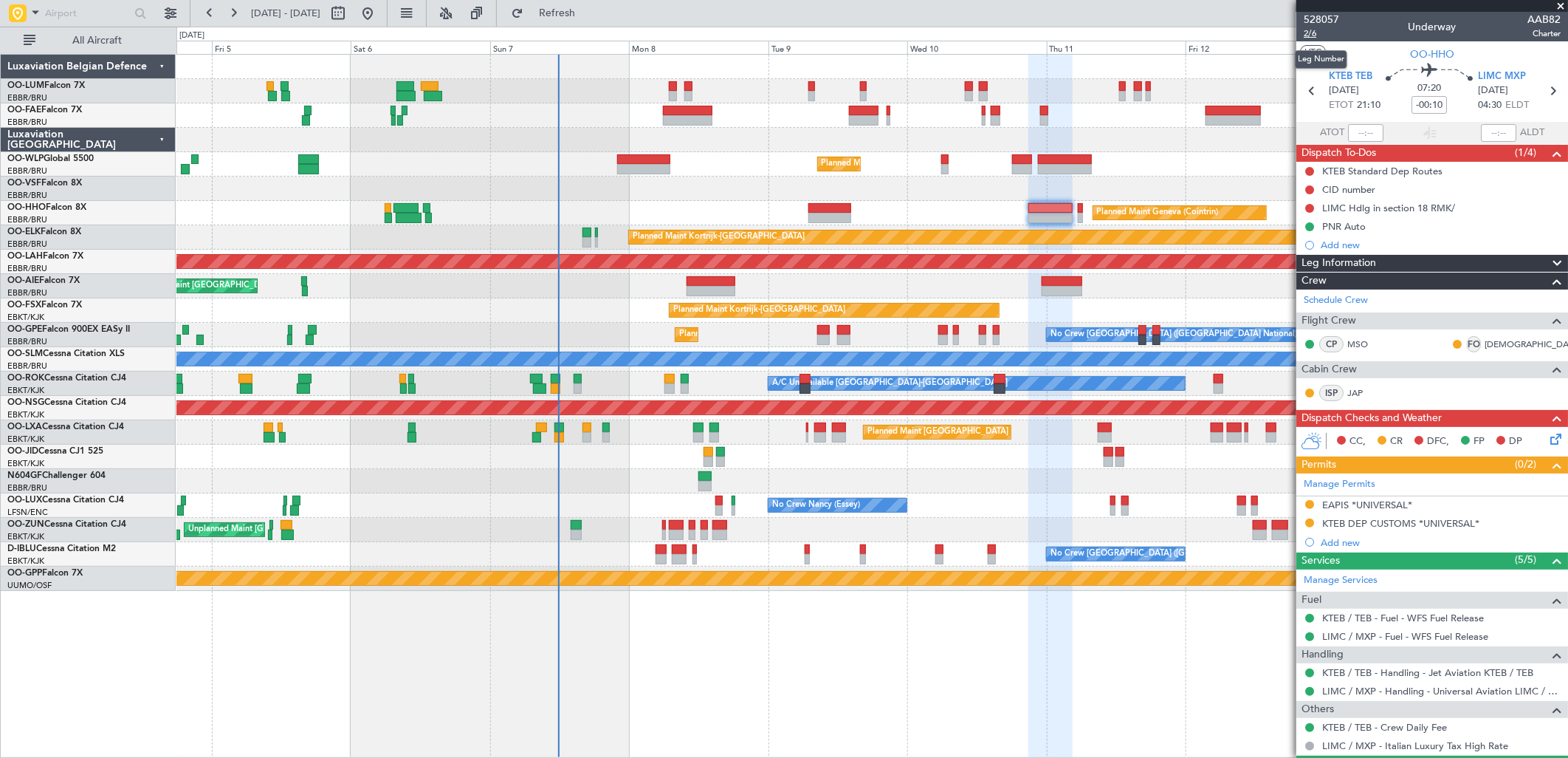
click at [1311, 32] on span "2/6" at bounding box center [1321, 33] width 36 height 12
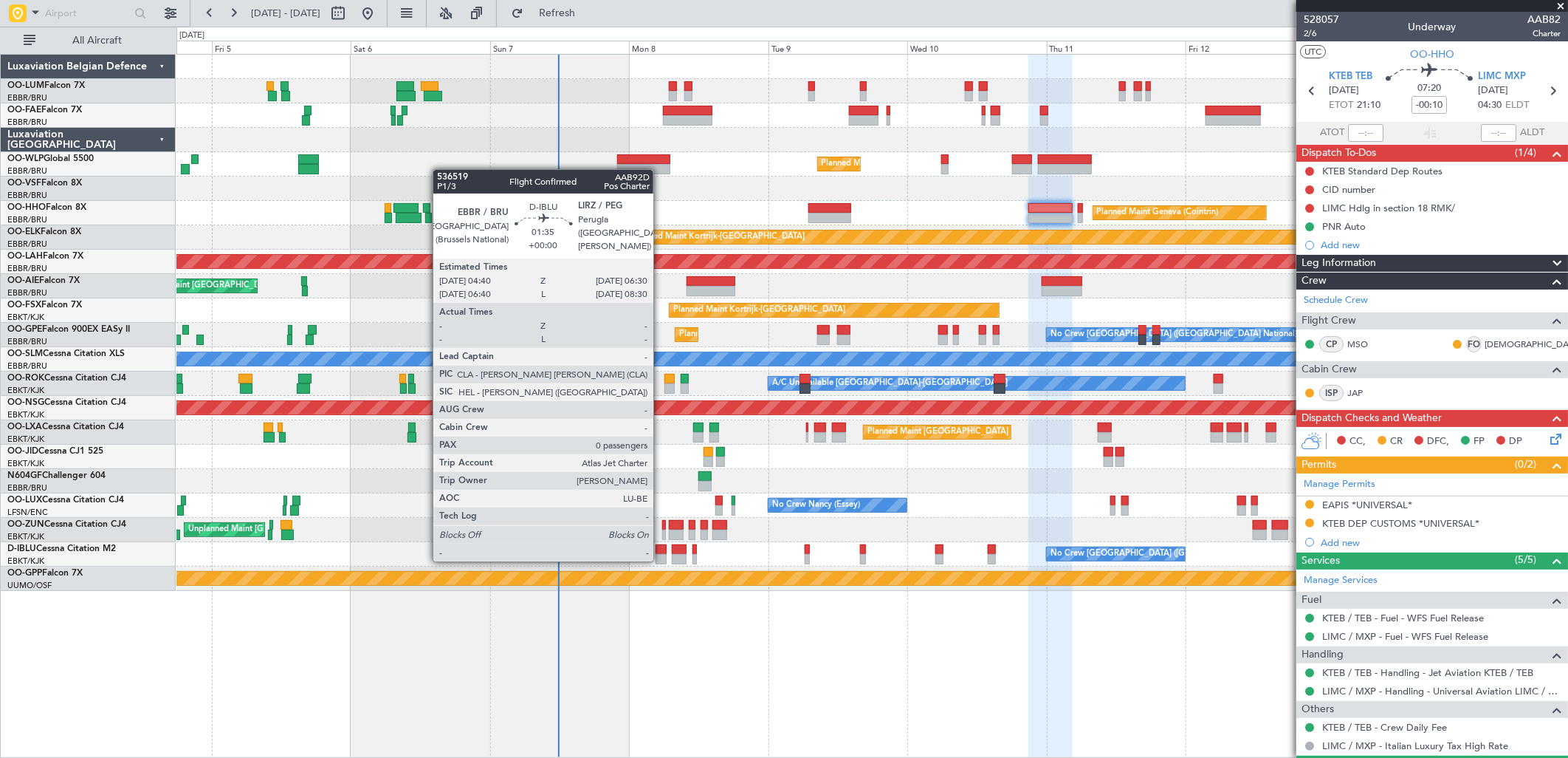
click at [661, 560] on div at bounding box center [661, 559] width 11 height 10
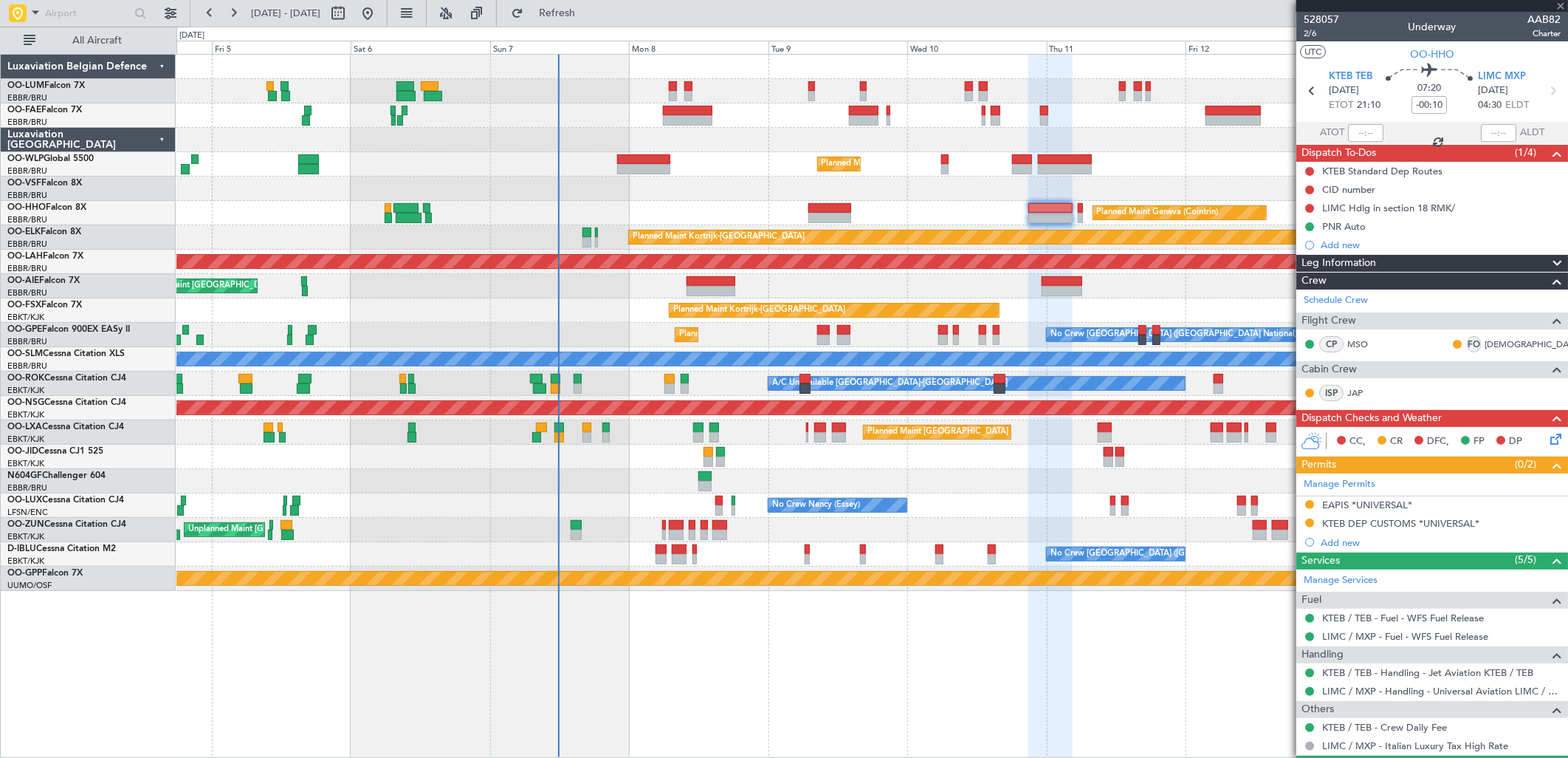
type input "0"
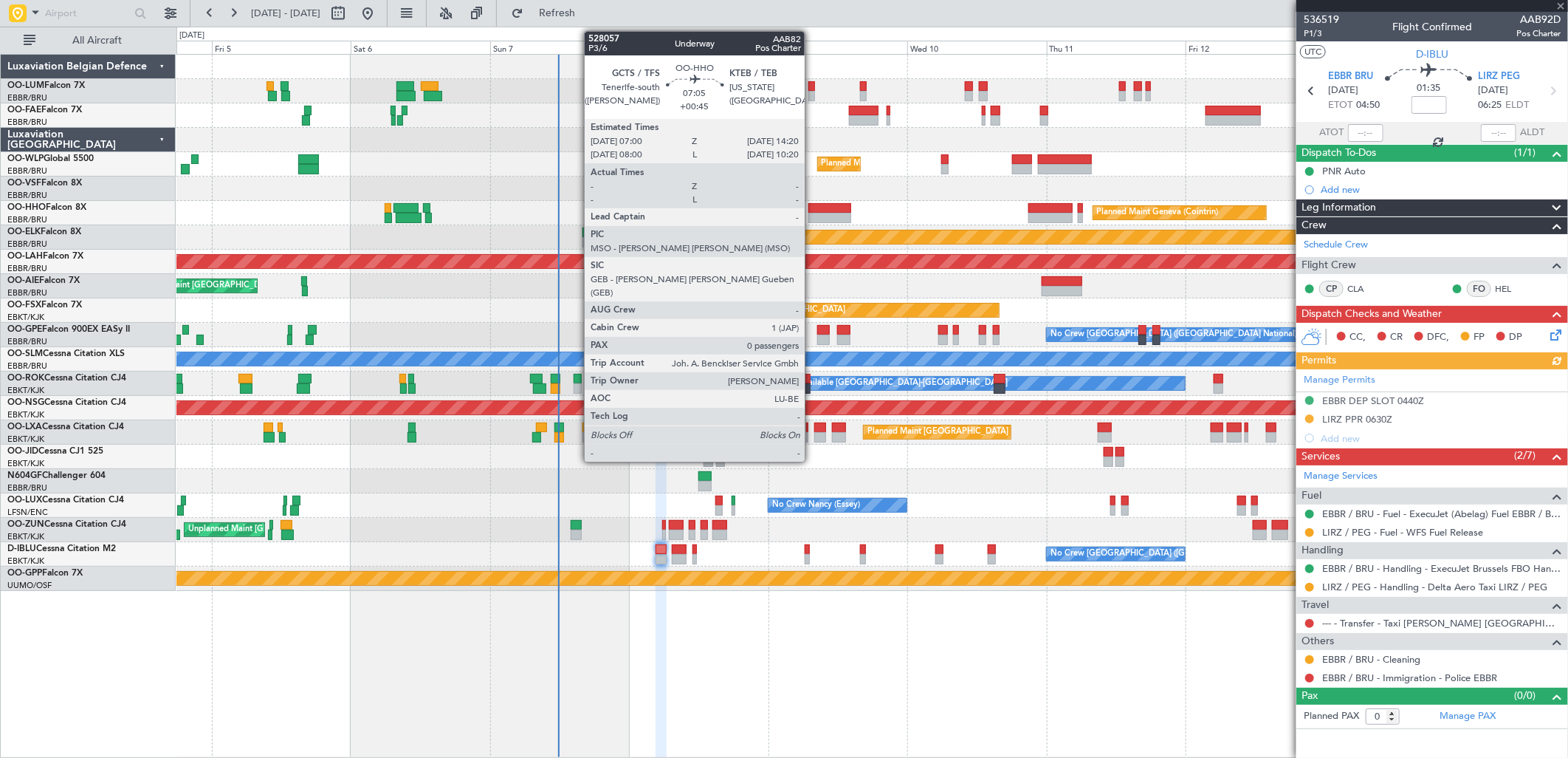
click at [812, 206] on div at bounding box center [830, 208] width 43 height 10
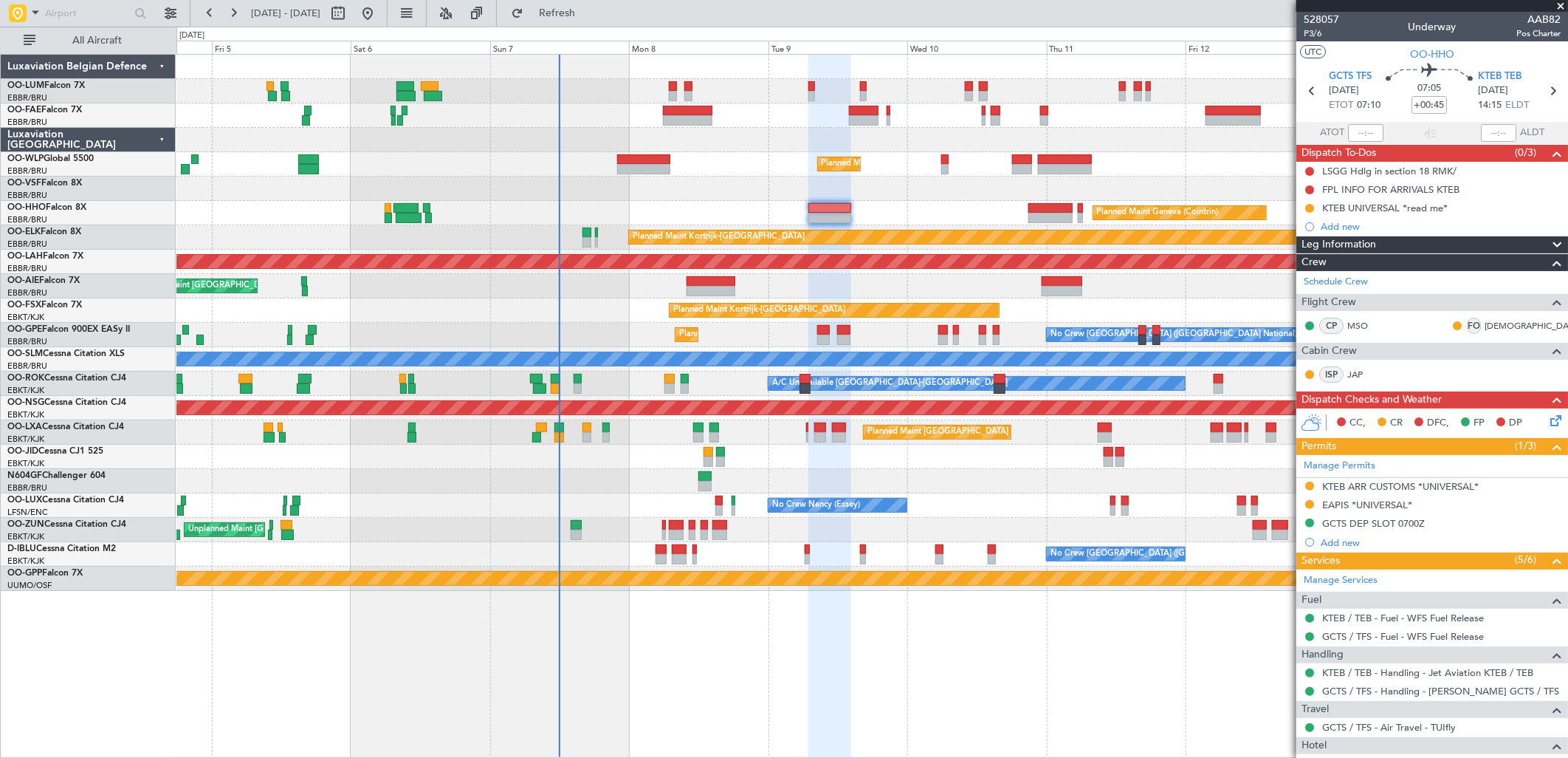
click at [687, 525] on div "Unplanned Maint [GEOGRAPHIC_DATA] ([GEOGRAPHIC_DATA])" at bounding box center [871, 529] width 1391 height 24
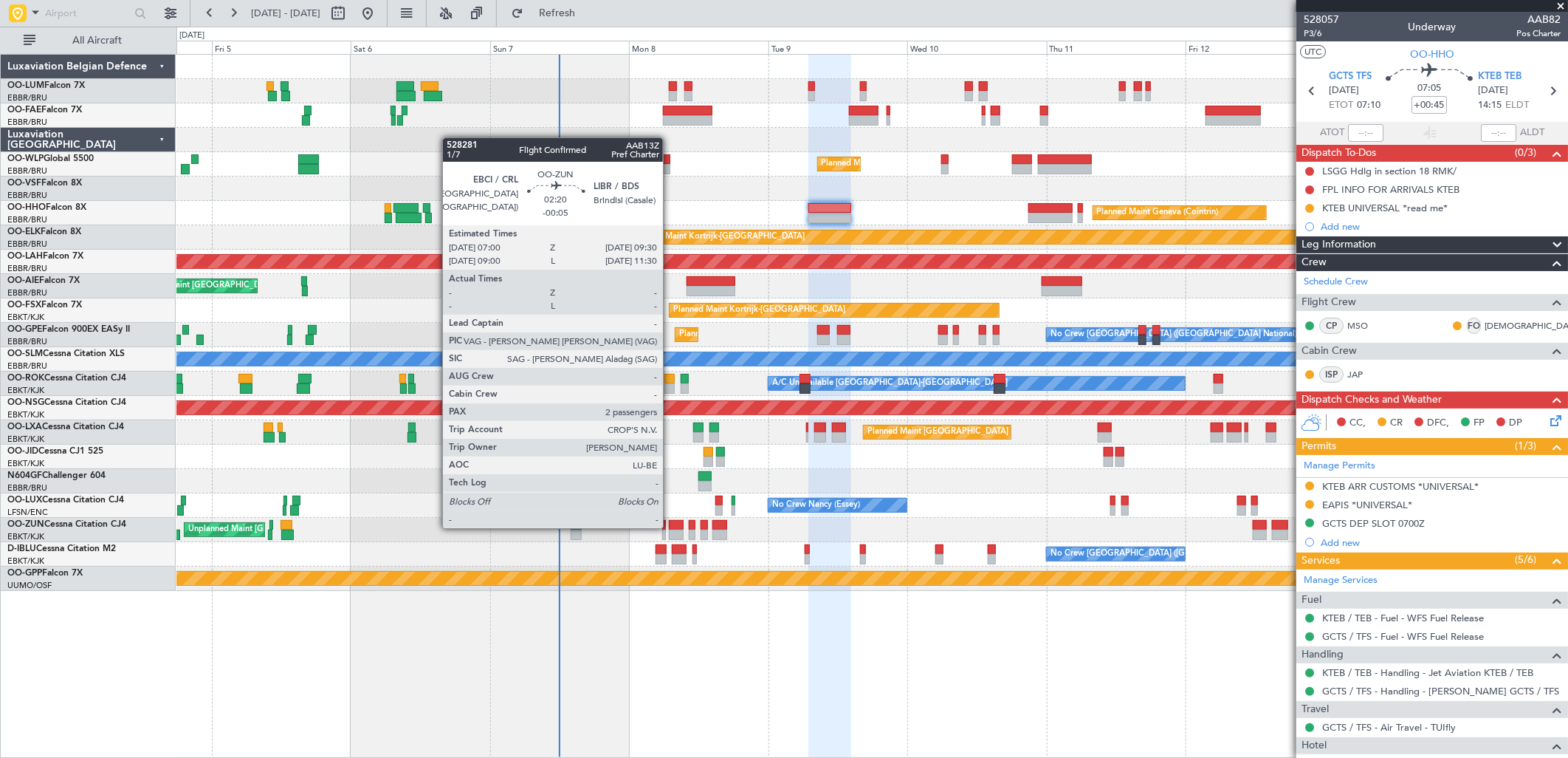
click at [670, 527] on div at bounding box center [677, 525] width 15 height 10
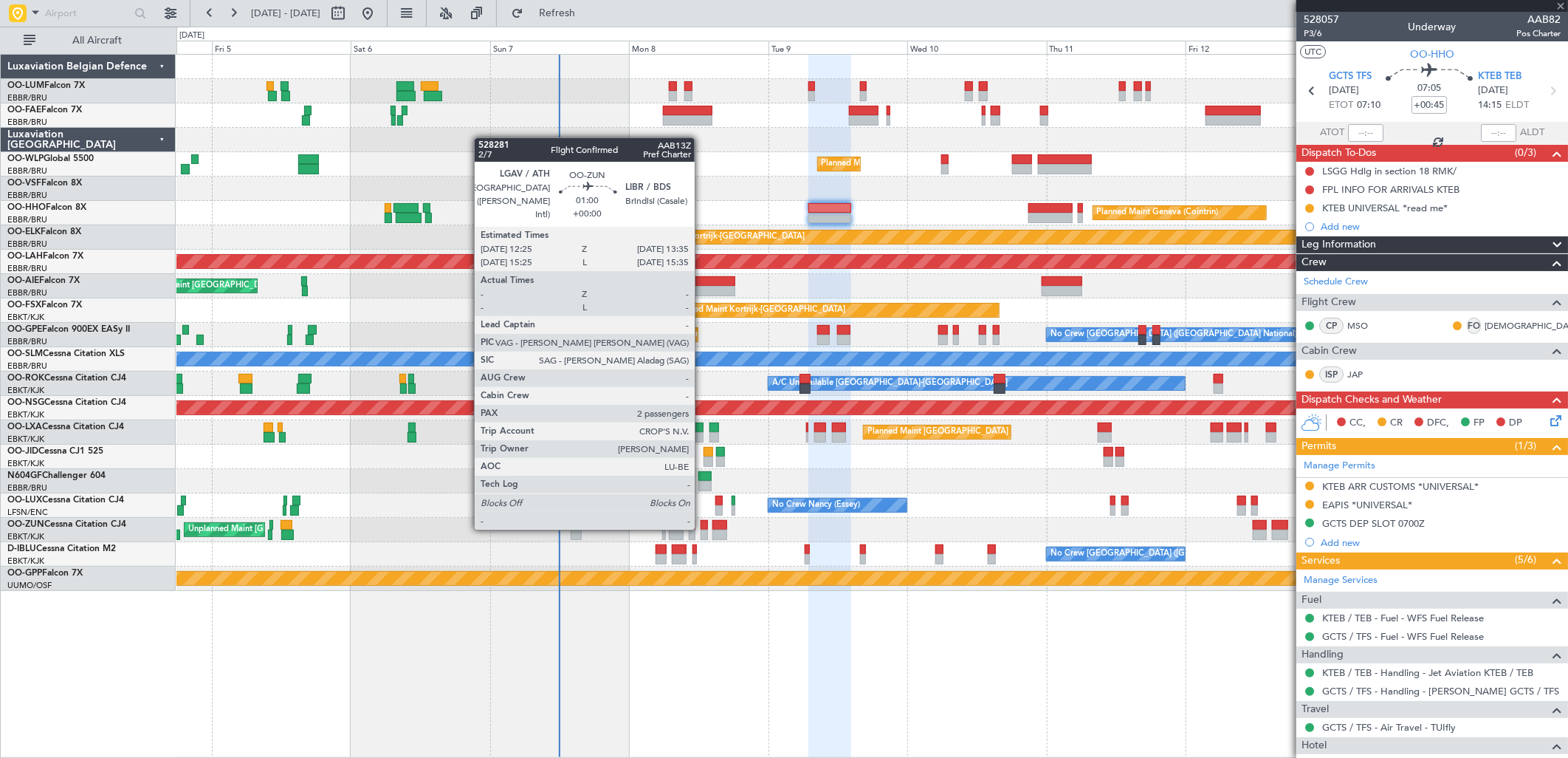
type input "-00:05"
type input "2"
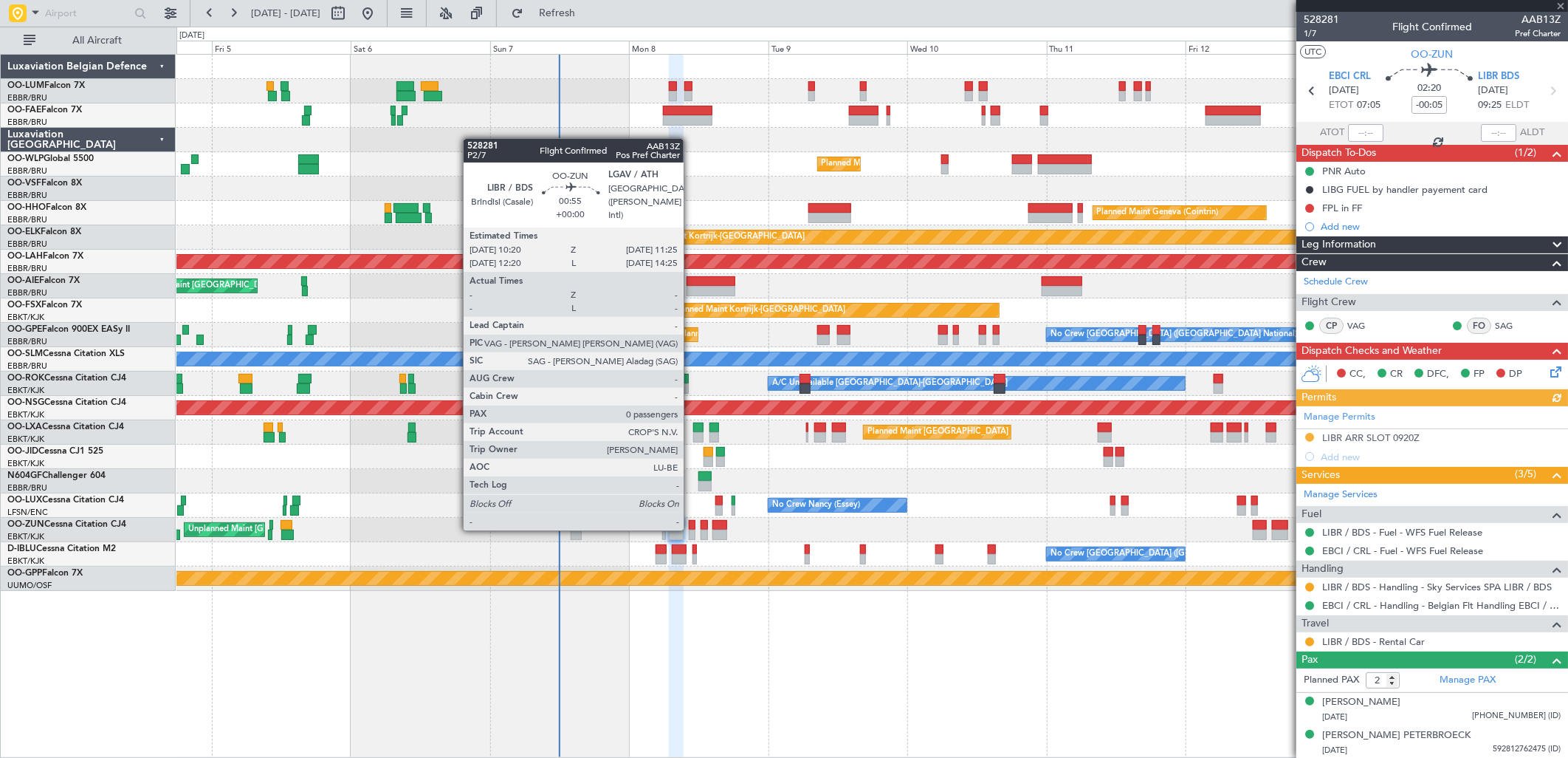
click at [691, 529] on div at bounding box center [692, 534] width 7 height 10
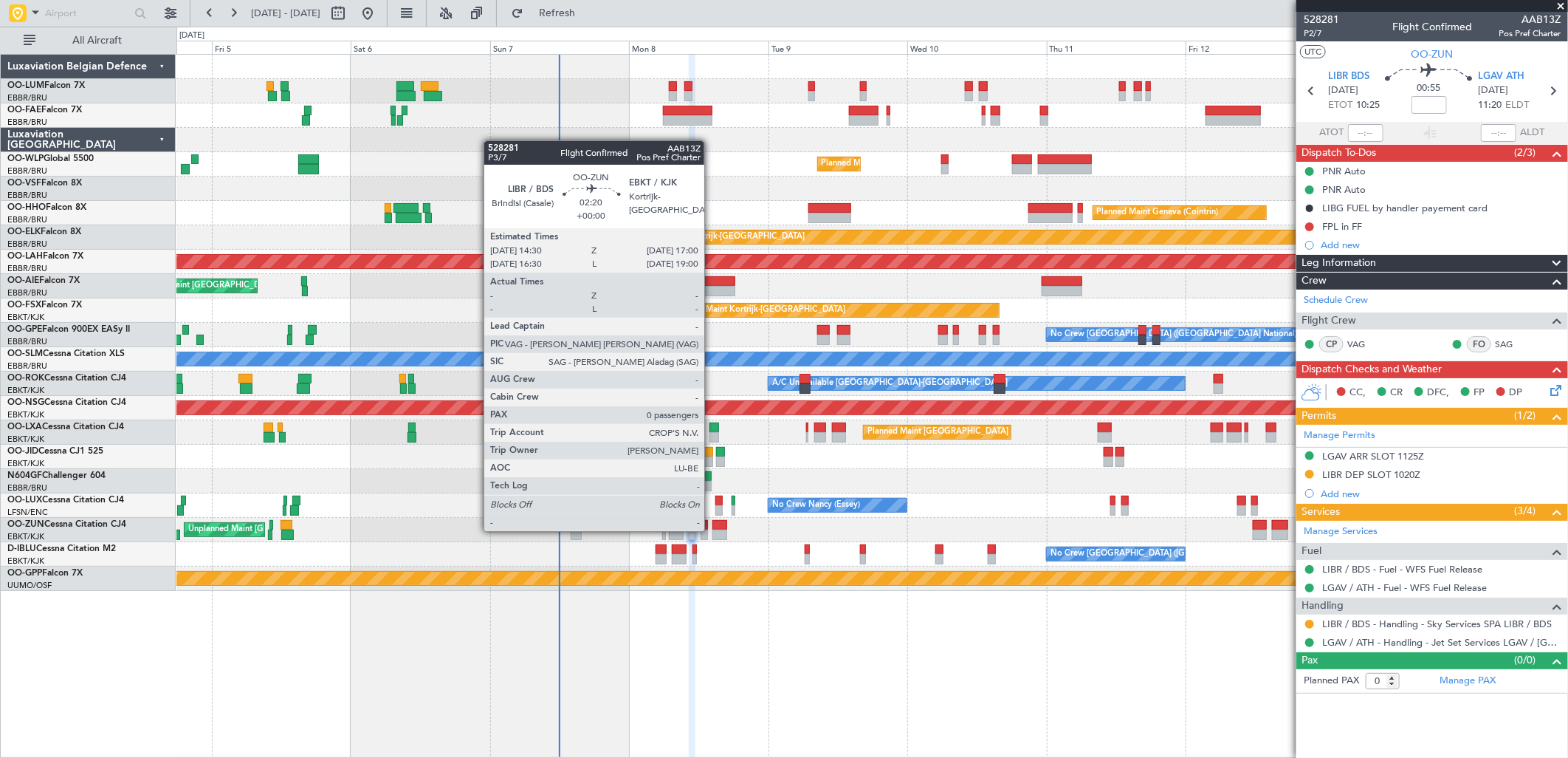
click at [712, 529] on div at bounding box center [720, 534] width 15 height 10
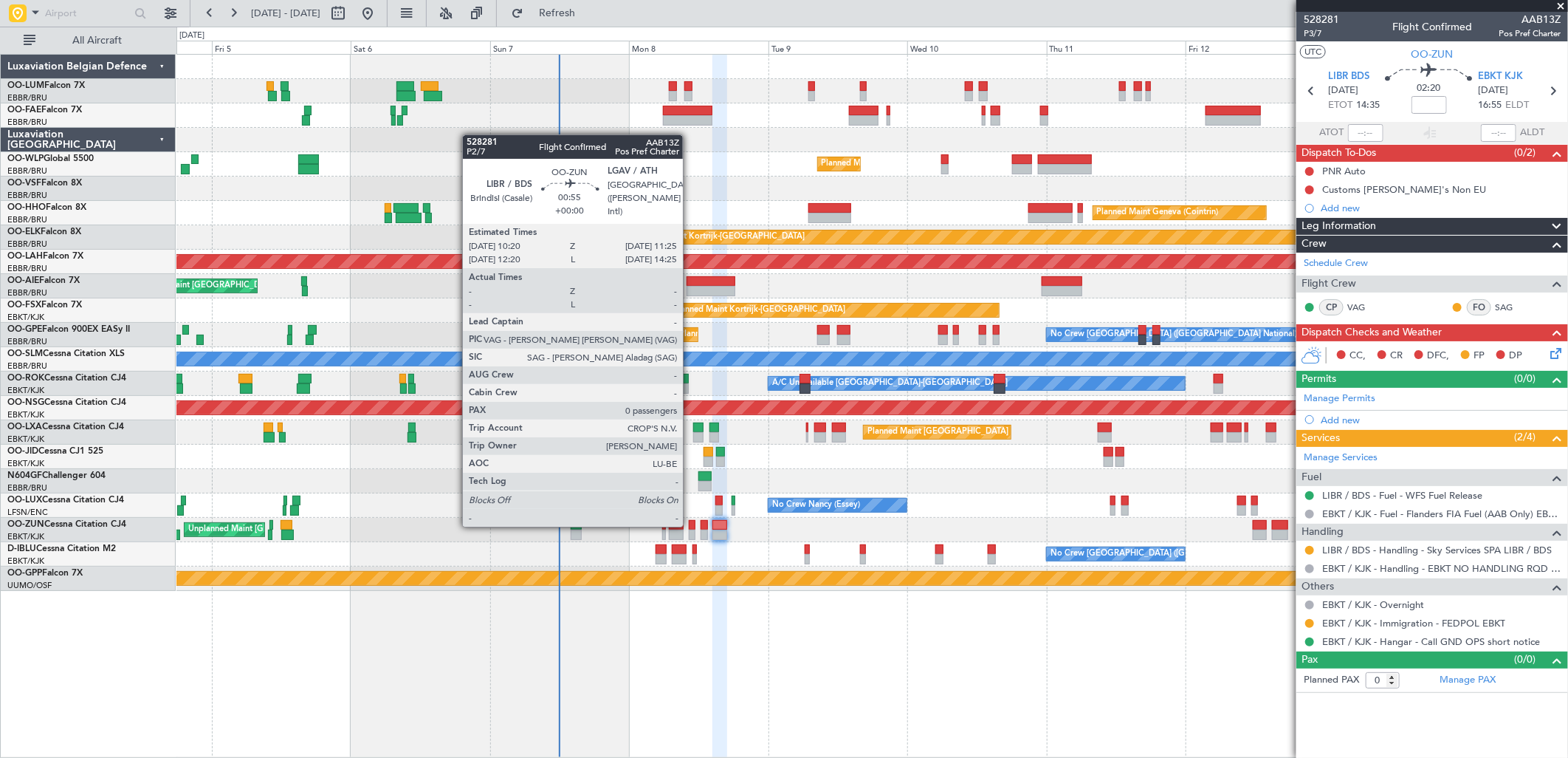
click at [691, 525] on div at bounding box center [692, 525] width 7 height 10
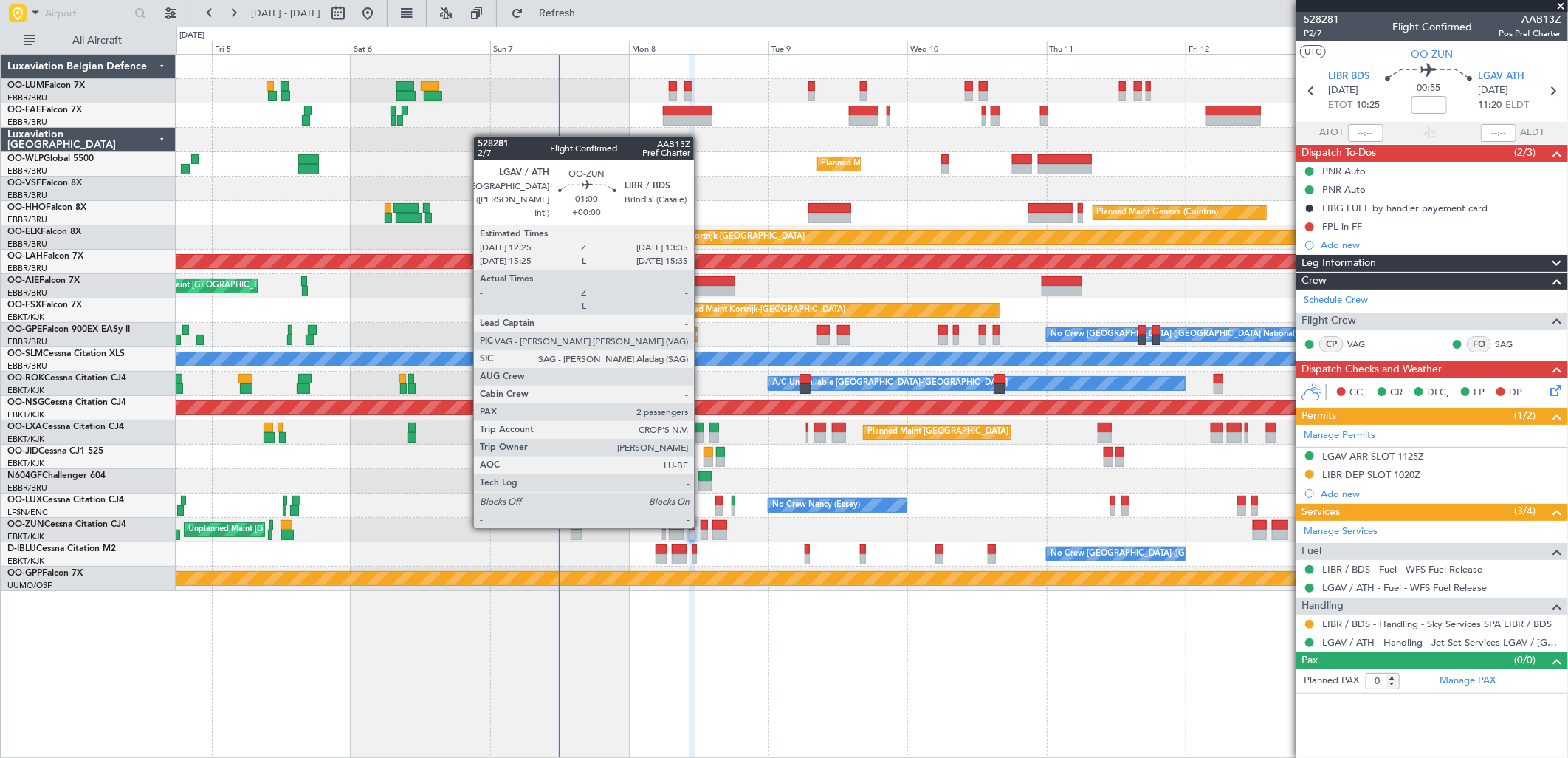
click at [701, 527] on div at bounding box center [704, 525] width 7 height 10
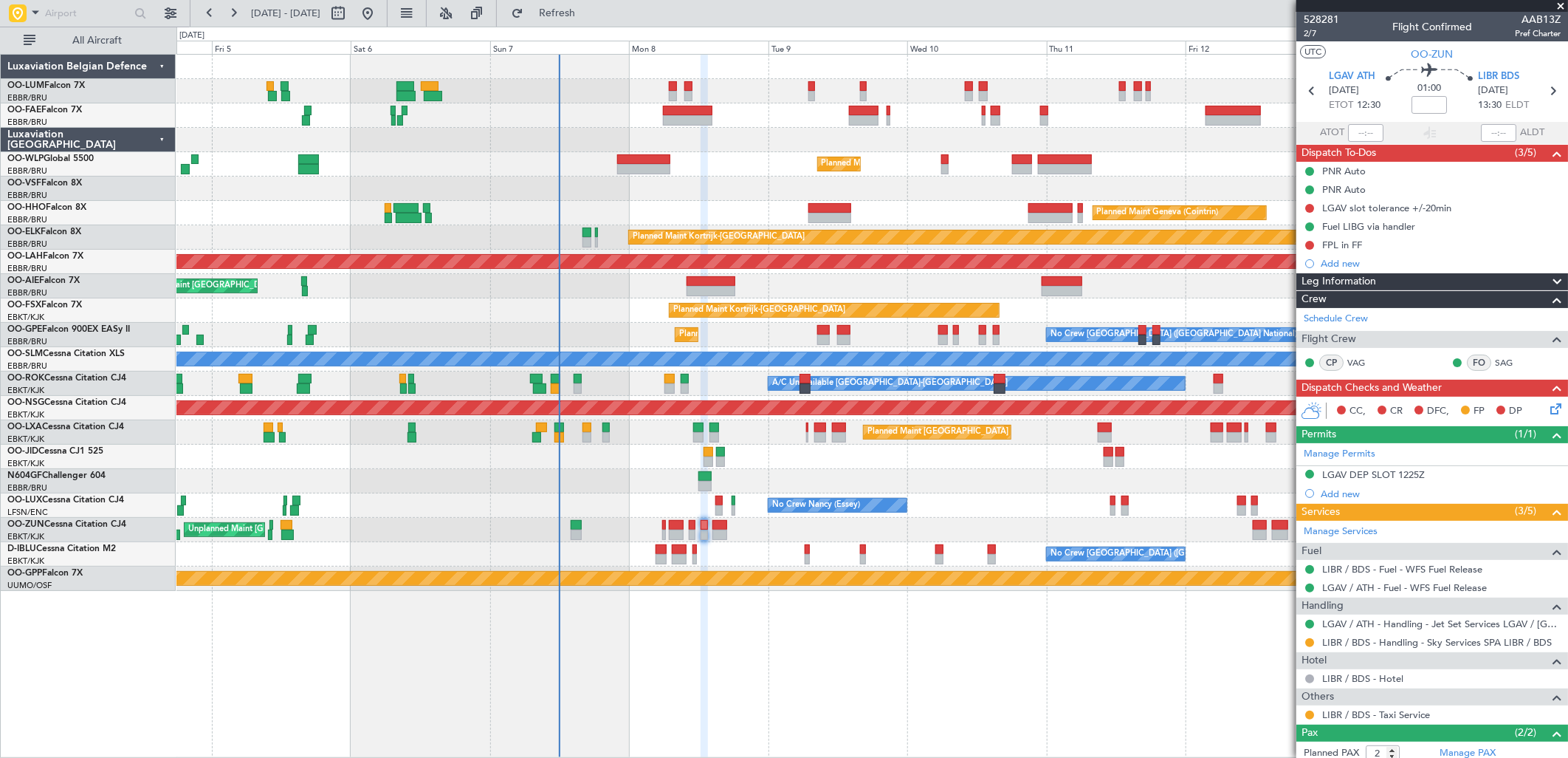
click at [711, 495] on div "No Crew Nancy (Essey) No Crew Nancy (Essey)" at bounding box center [871, 505] width 1391 height 24
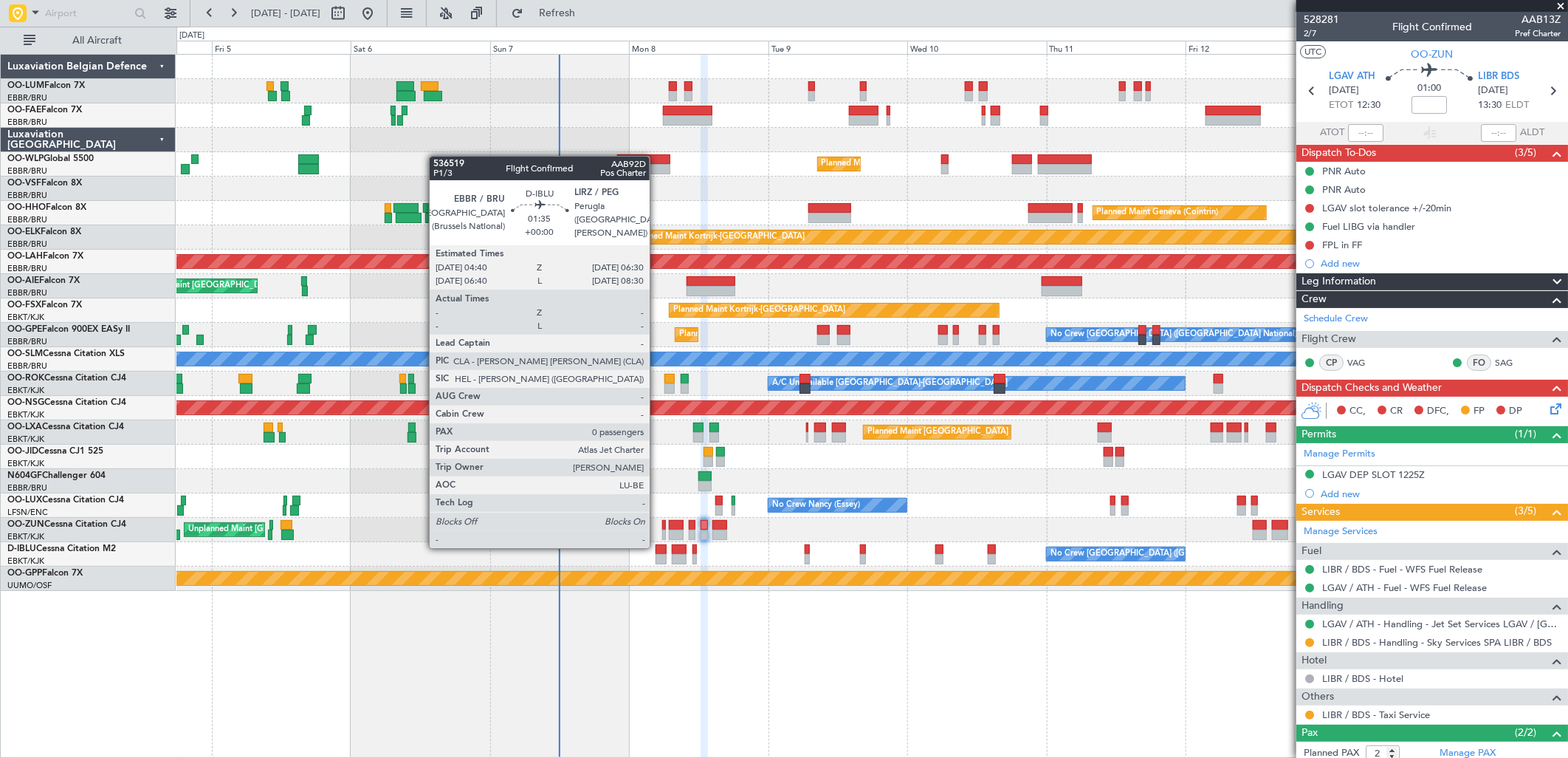
click at [657, 547] on div at bounding box center [661, 549] width 11 height 10
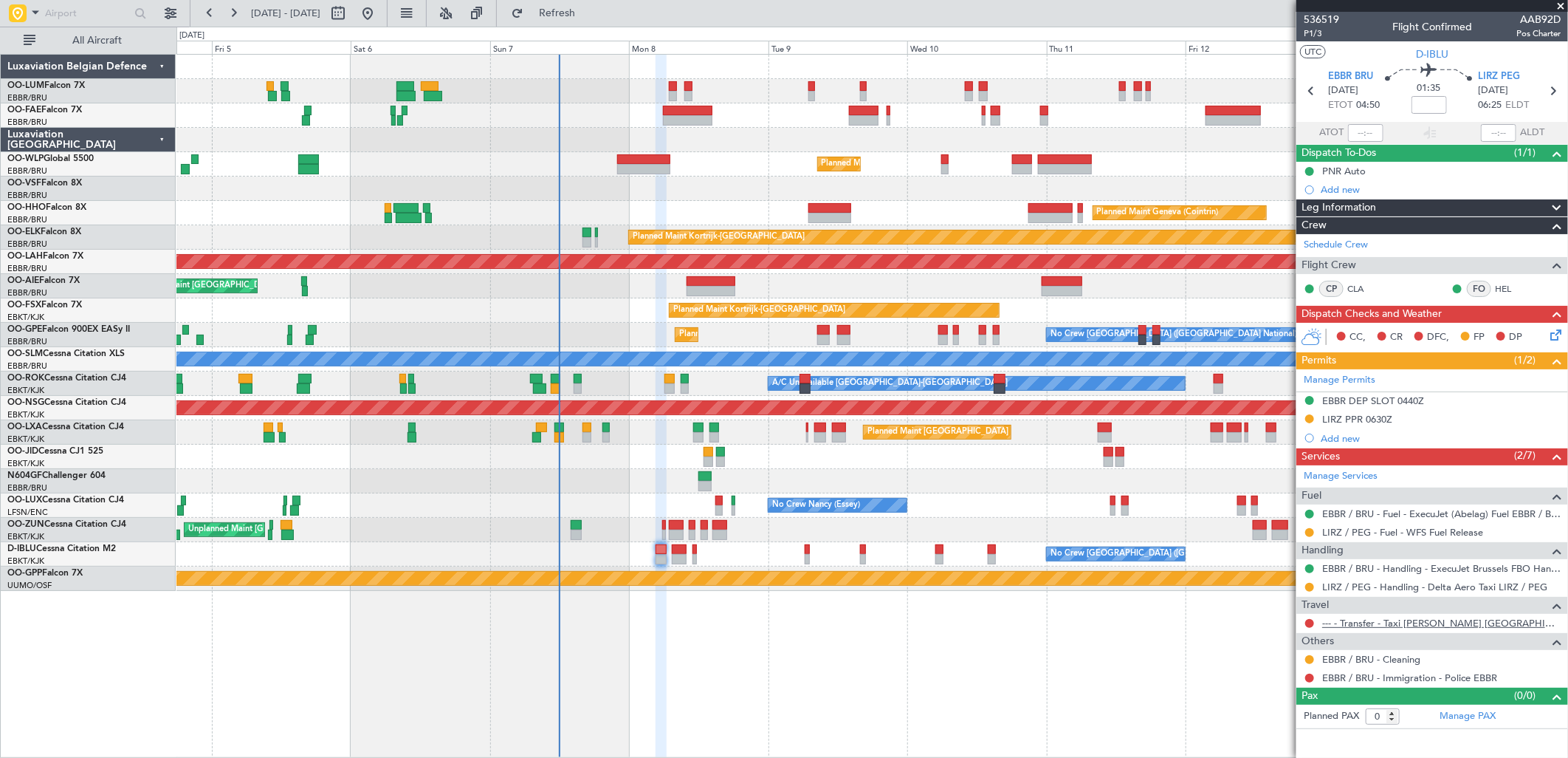
click at [1352, 622] on link "--- - Transfer - Taxi [PERSON_NAME] [GEOGRAPHIC_DATA]" at bounding box center [1442, 622] width 239 height 12
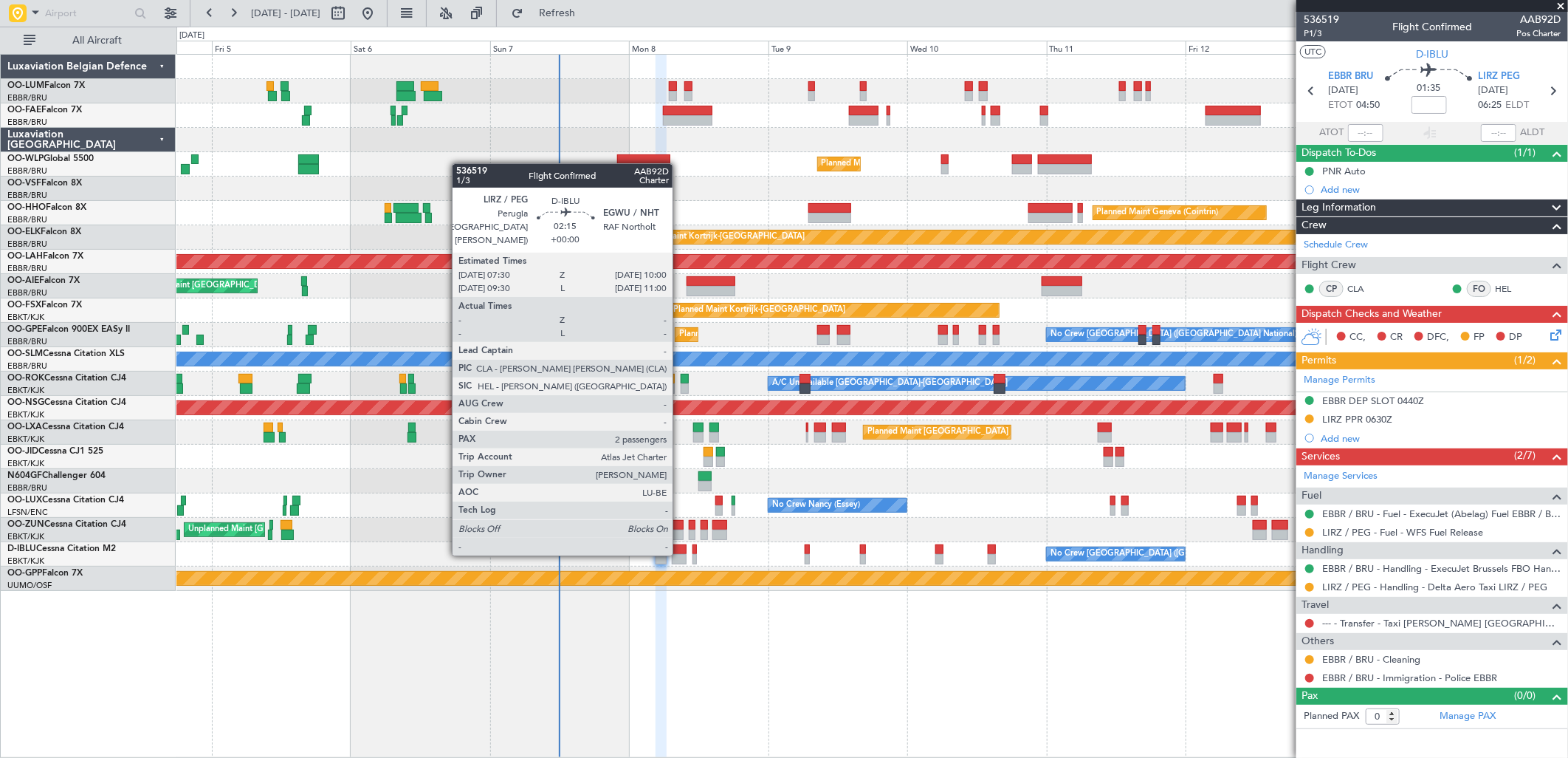
click at [680, 554] on div at bounding box center [679, 559] width 15 height 10
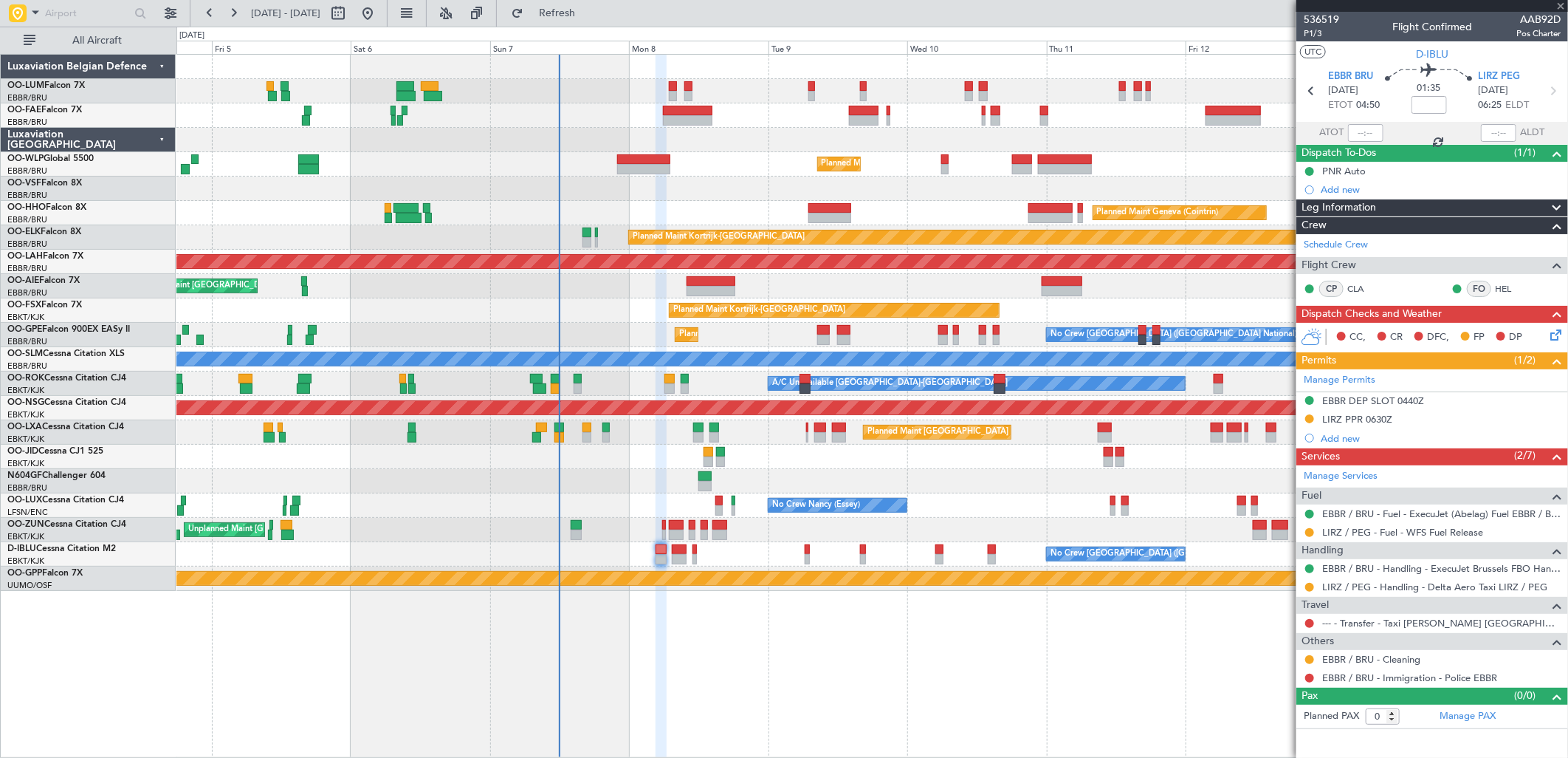
type input "2"
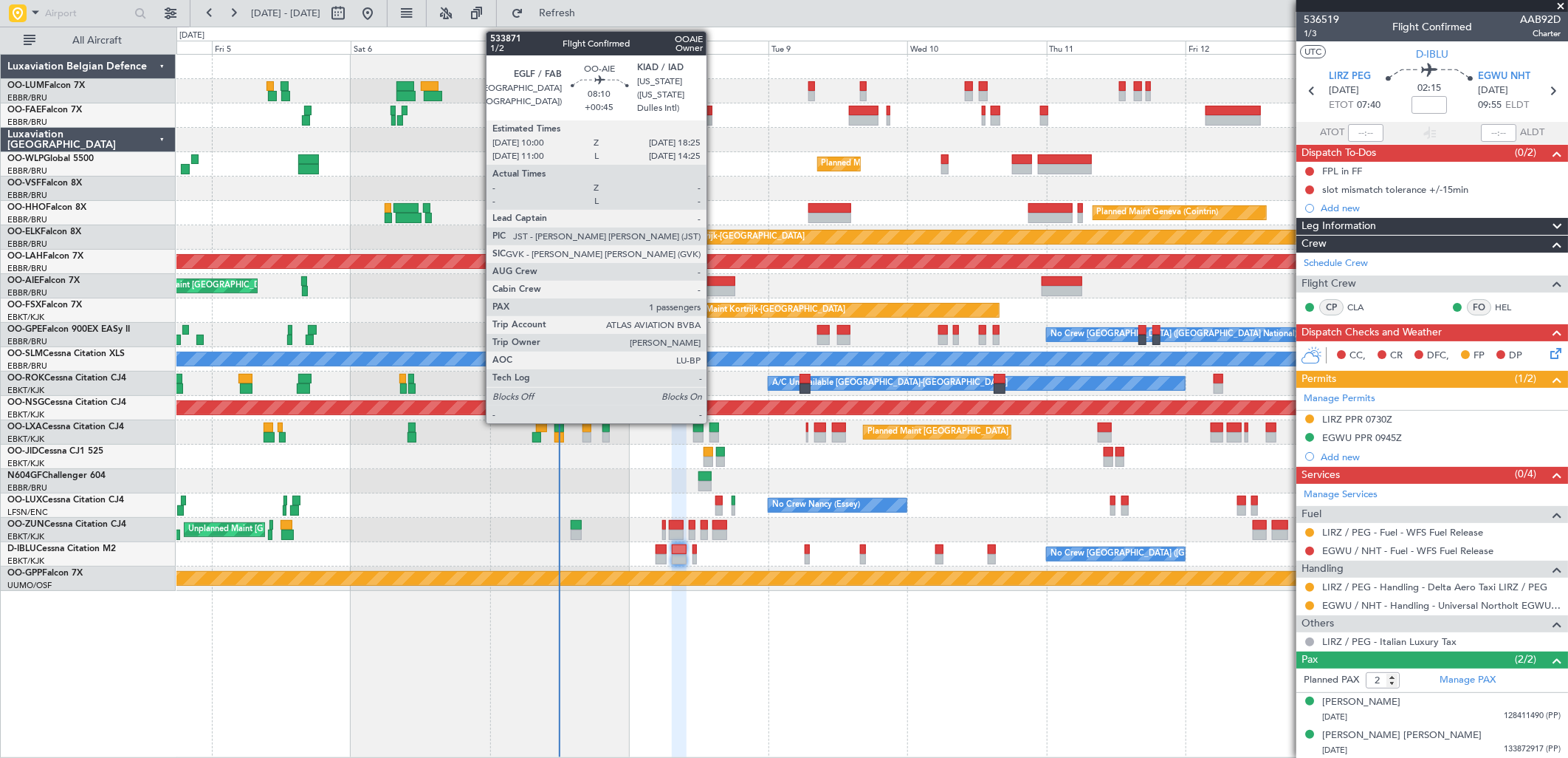
click at [714, 286] on div at bounding box center [711, 291] width 50 height 10
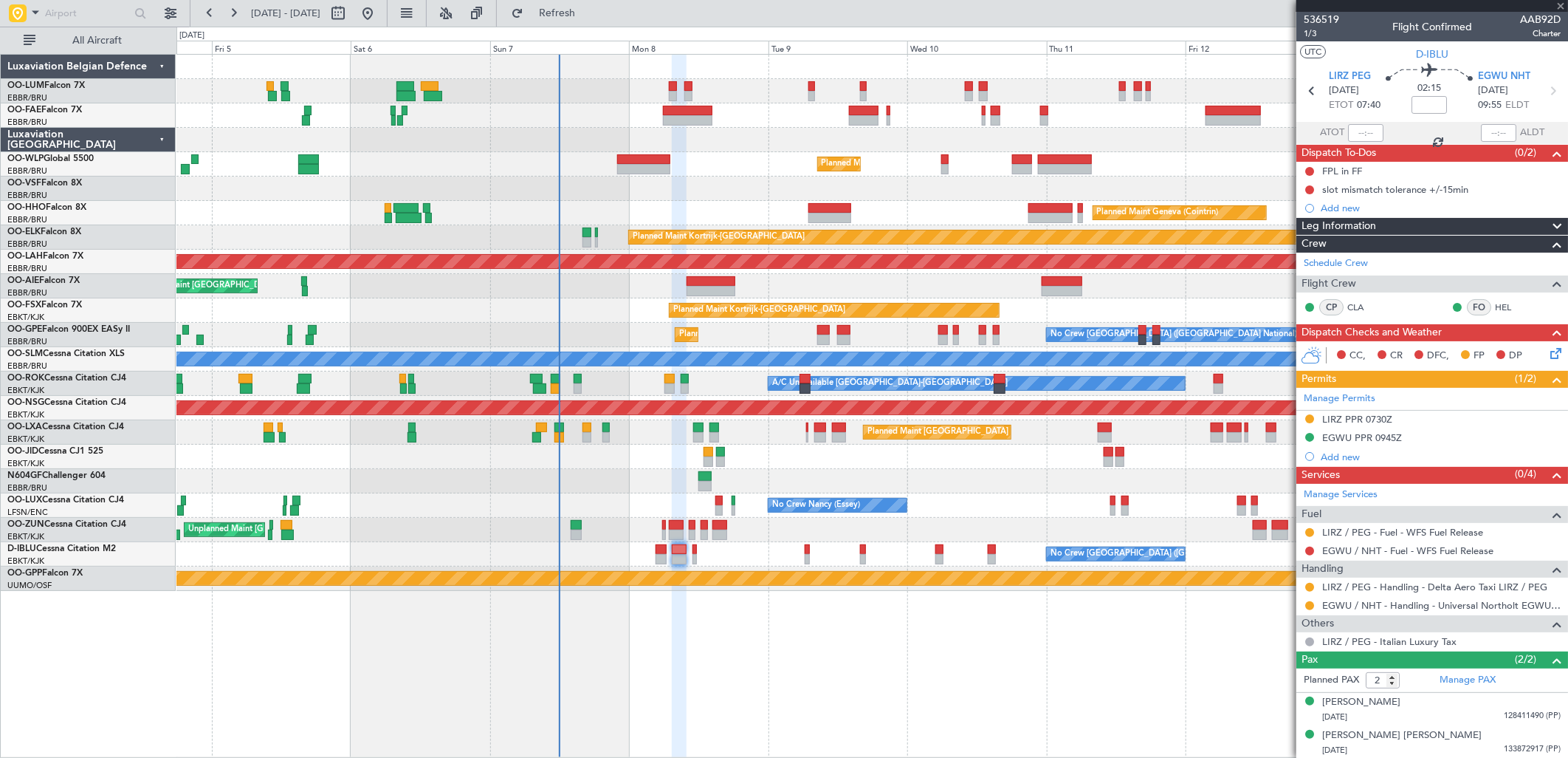
type input "+00:45"
type input "1"
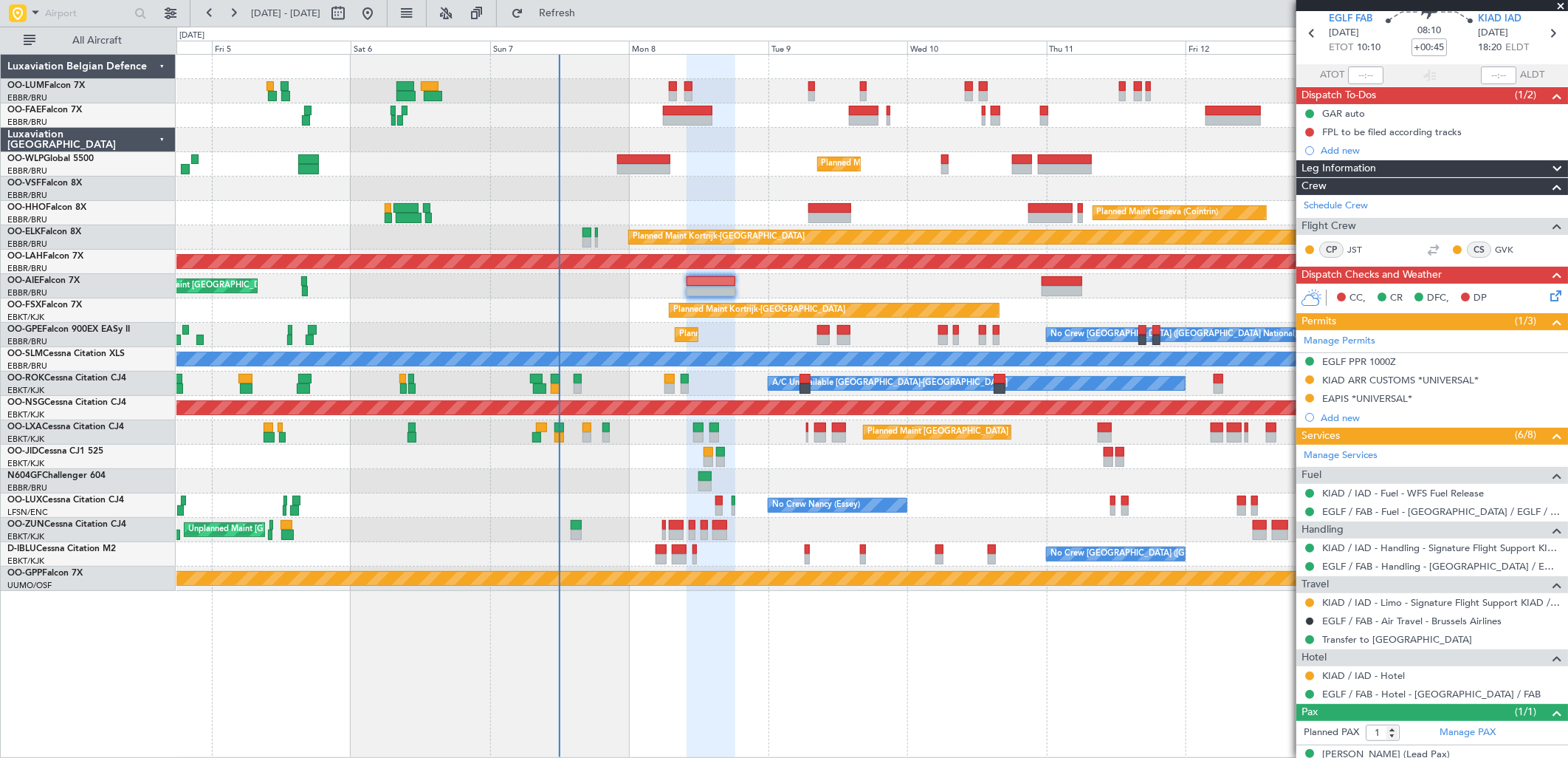
scroll to position [82, 0]
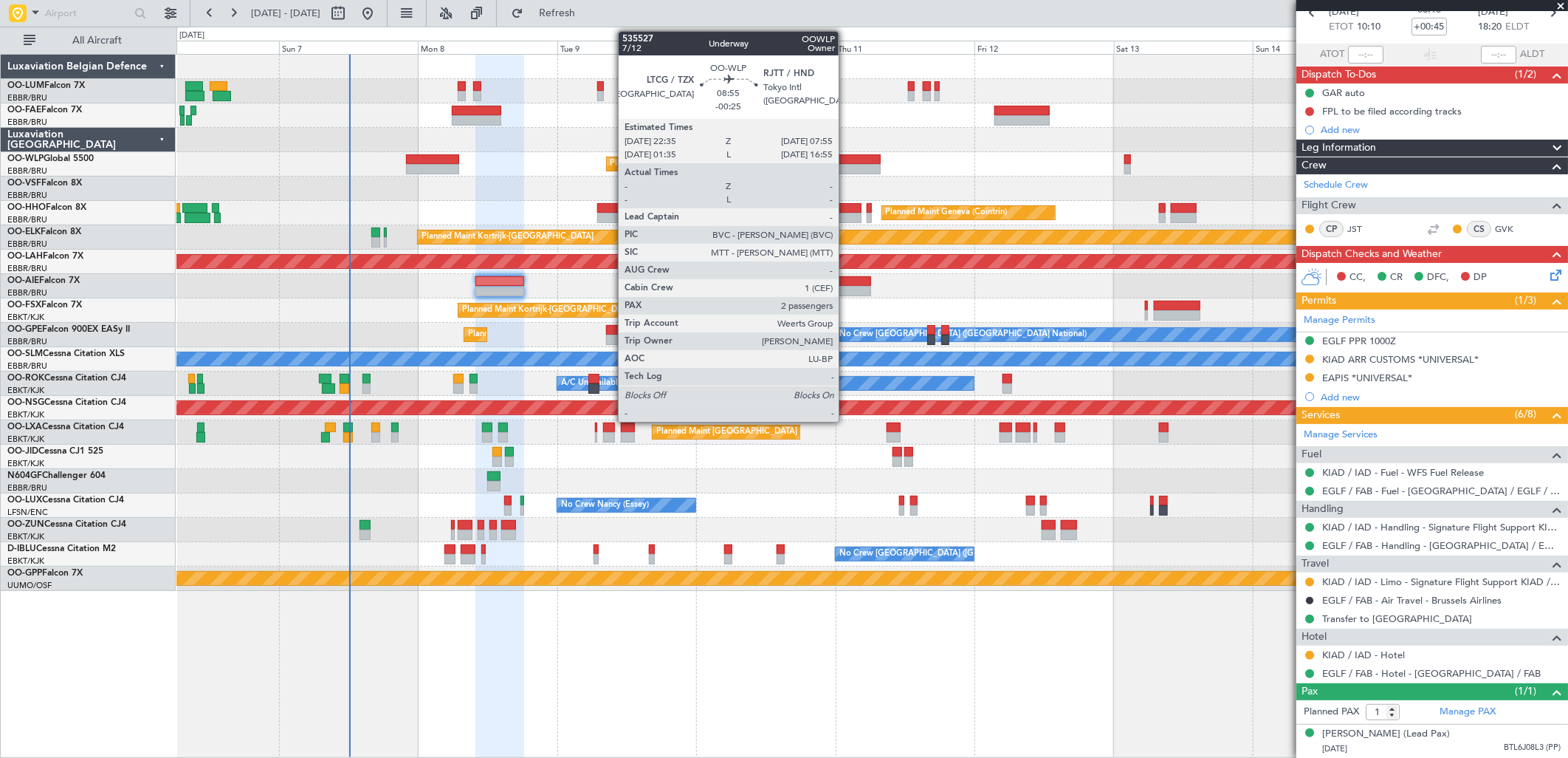
click at [846, 154] on div at bounding box center [854, 159] width 55 height 10
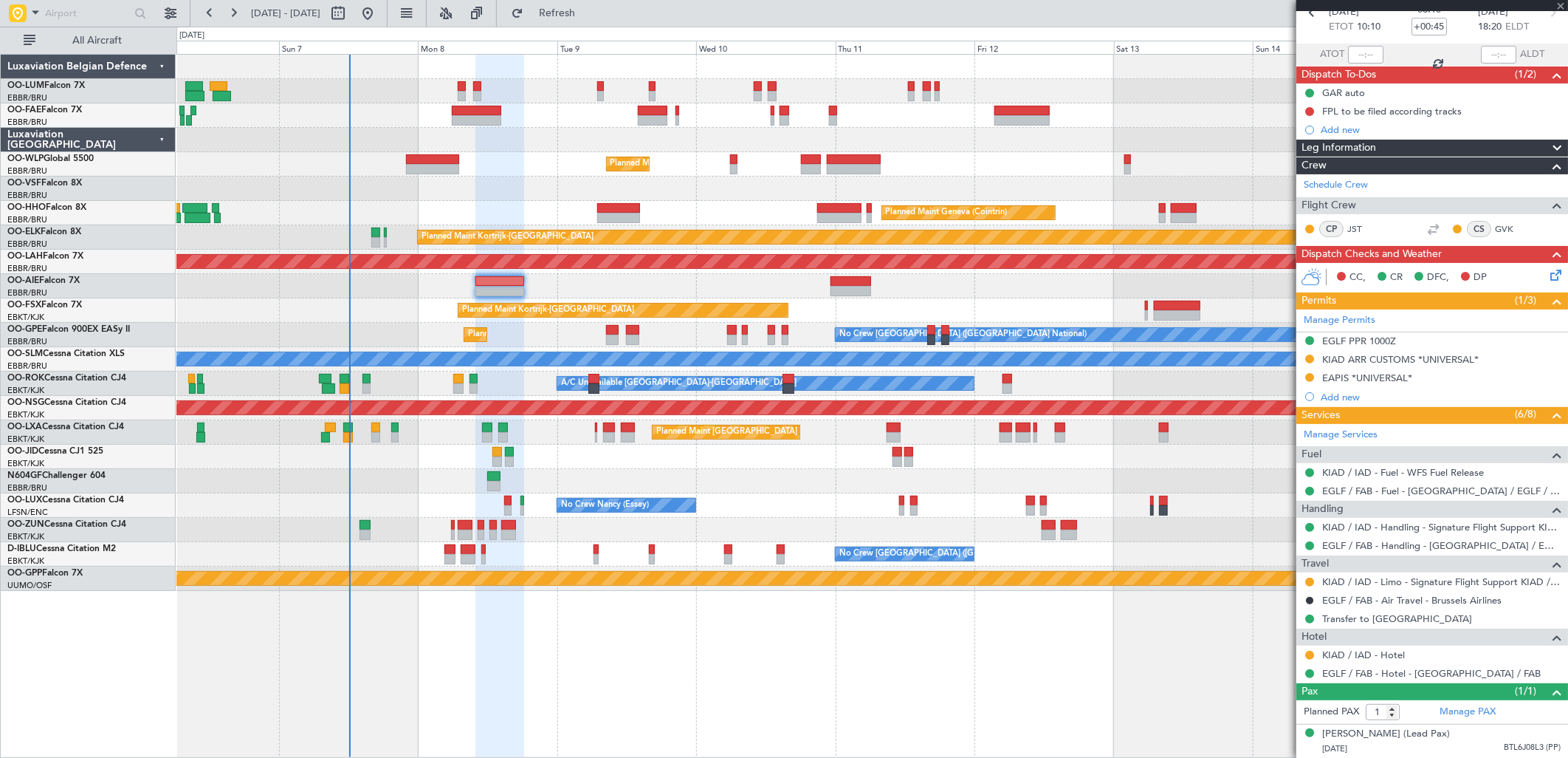
type input "-00:25"
type input "2"
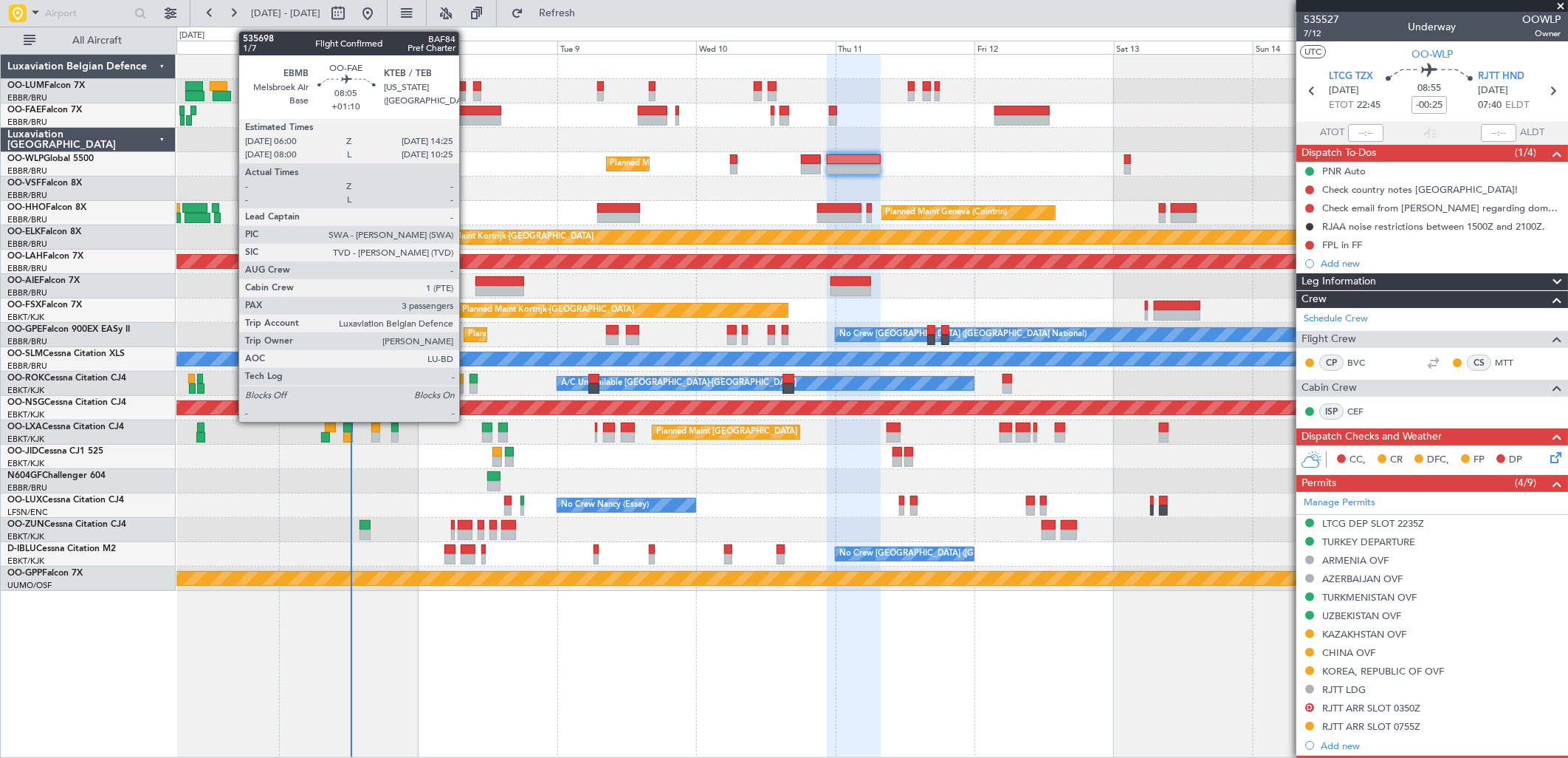
click at [467, 111] on div at bounding box center [477, 110] width 50 height 10
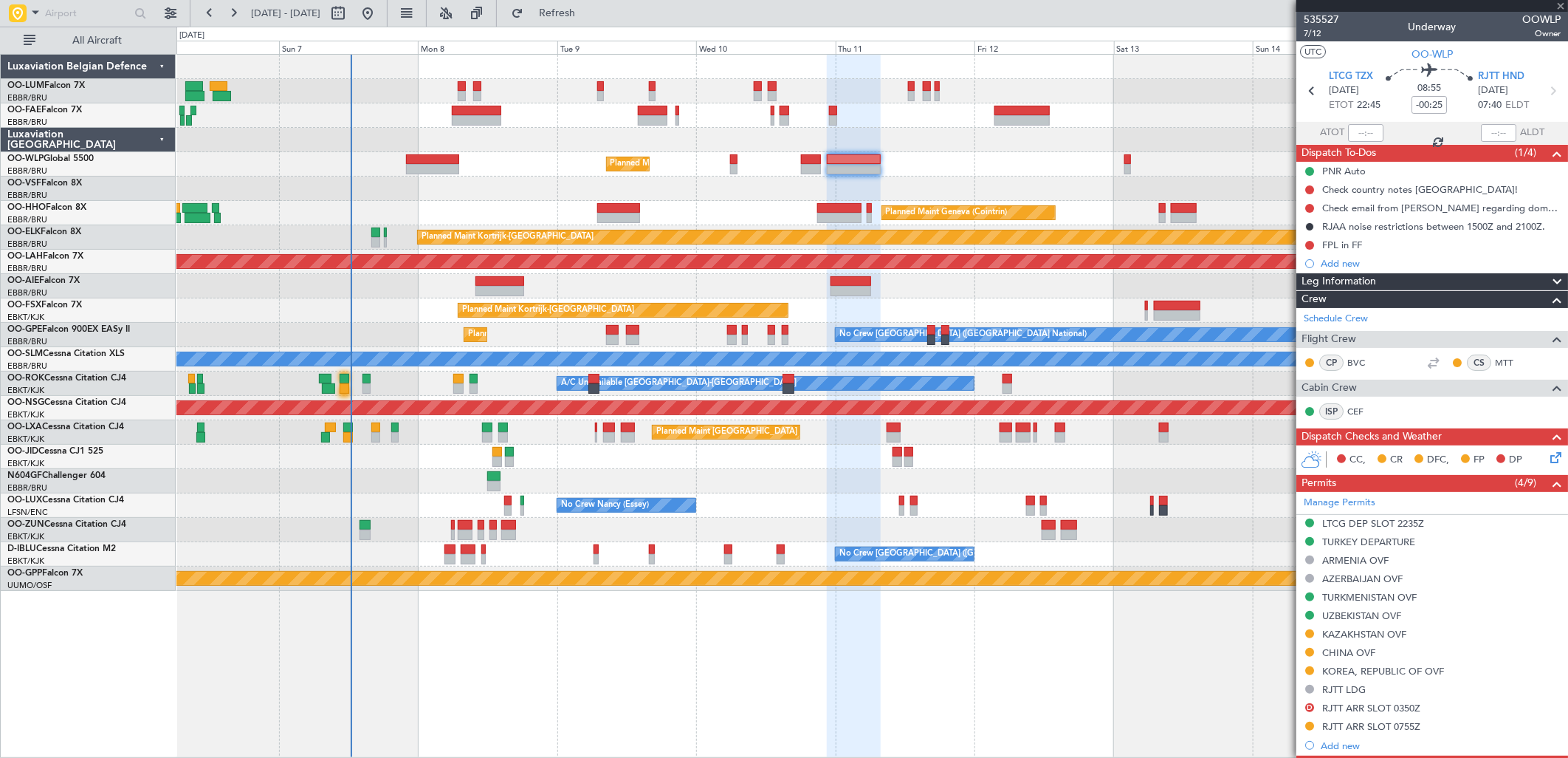
type input "+01:10"
type input "3"
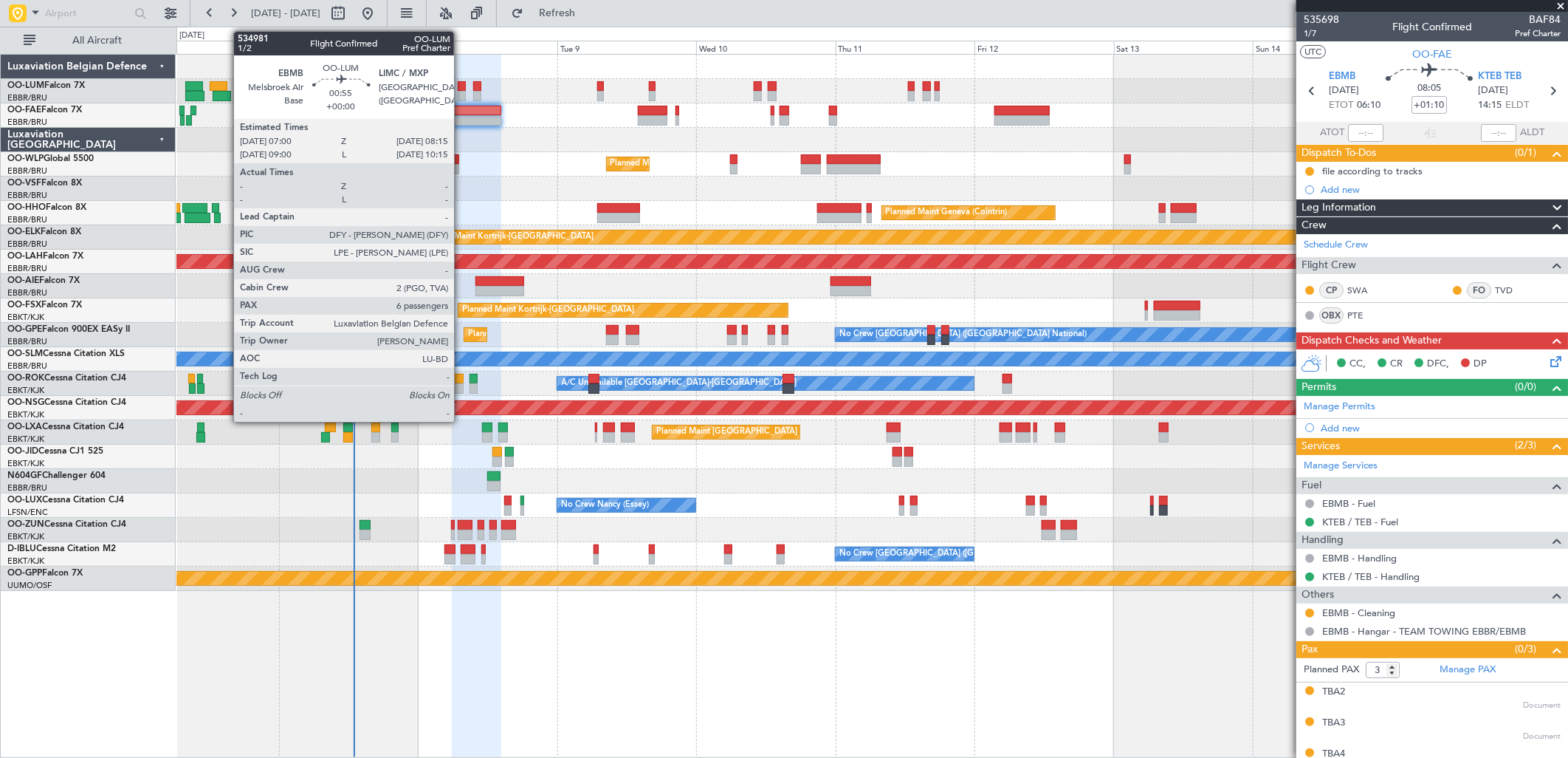
click at [461, 87] on div at bounding box center [461, 86] width 7 height 10
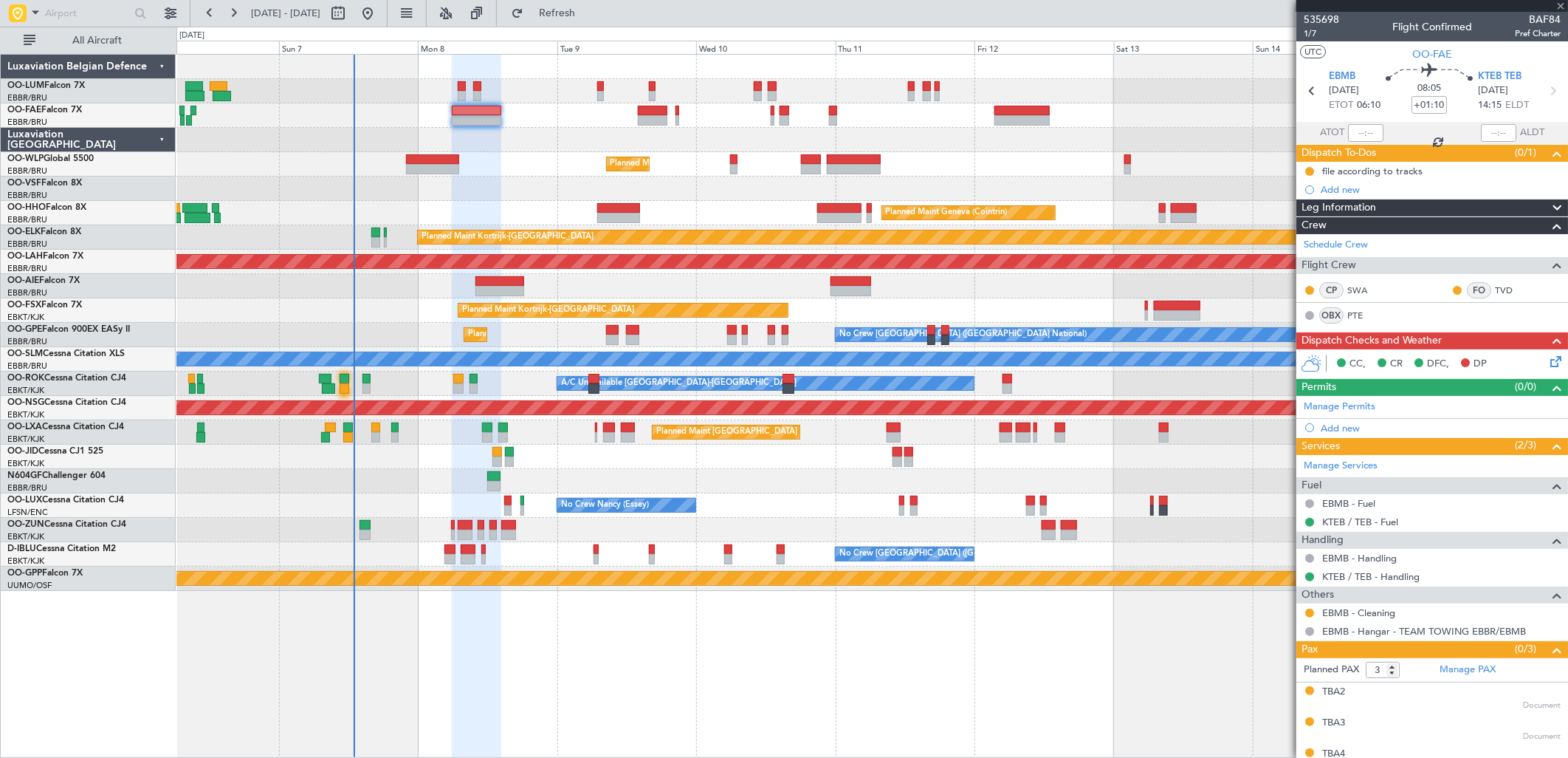
type input "6"
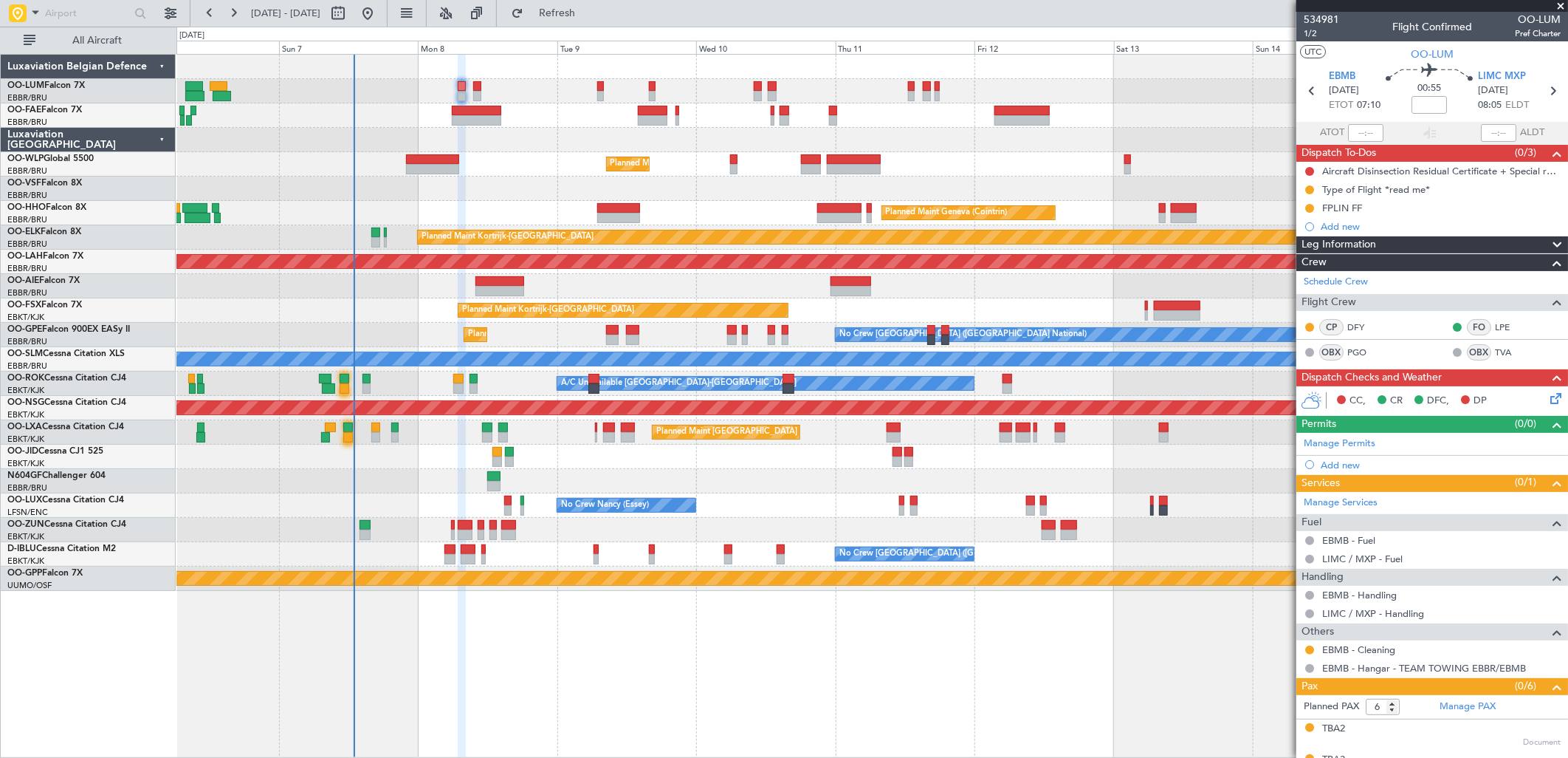
click at [585, 144] on div at bounding box center [871, 139] width 1391 height 24
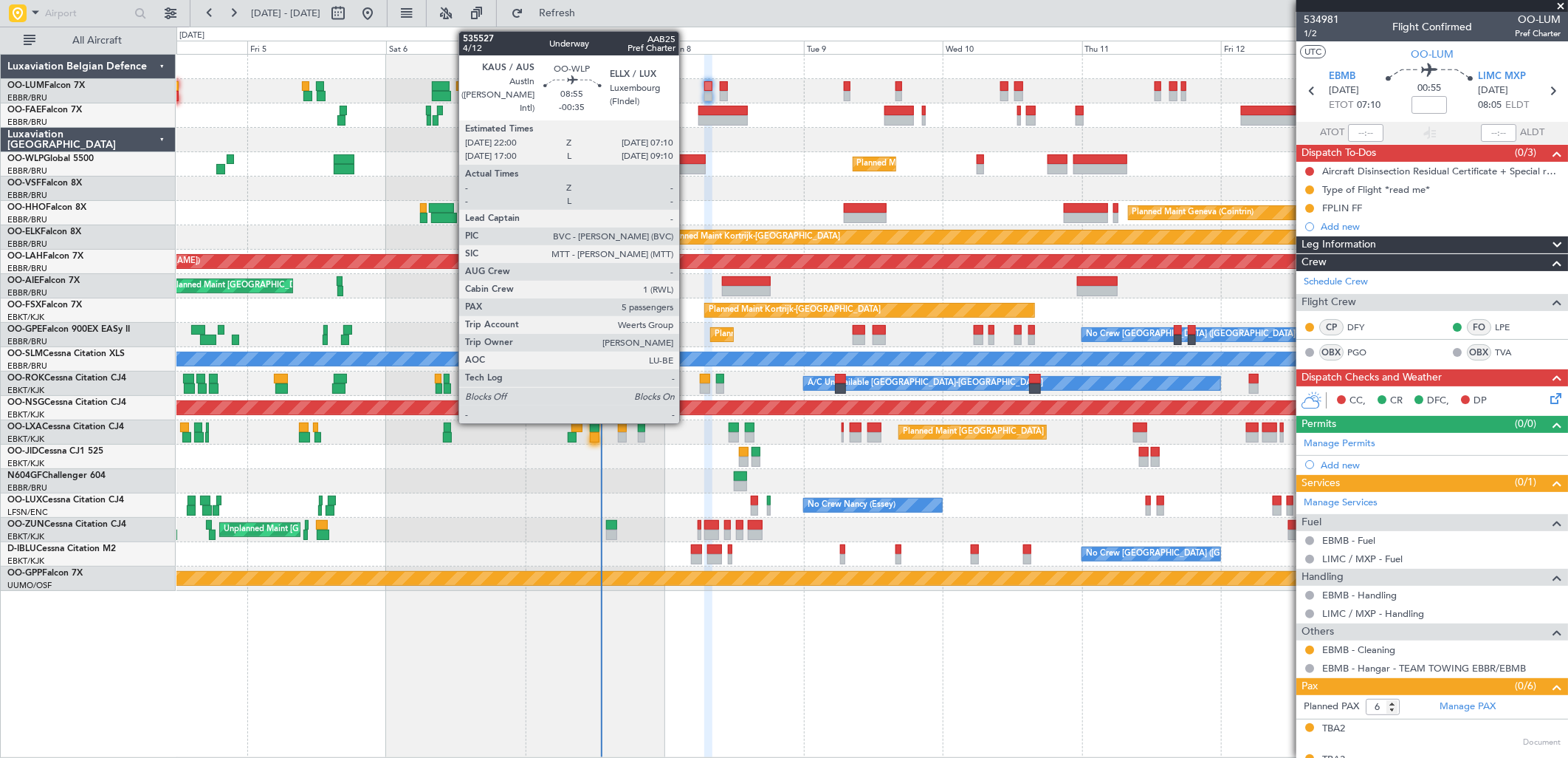
click at [687, 157] on div at bounding box center [679, 159] width 53 height 10
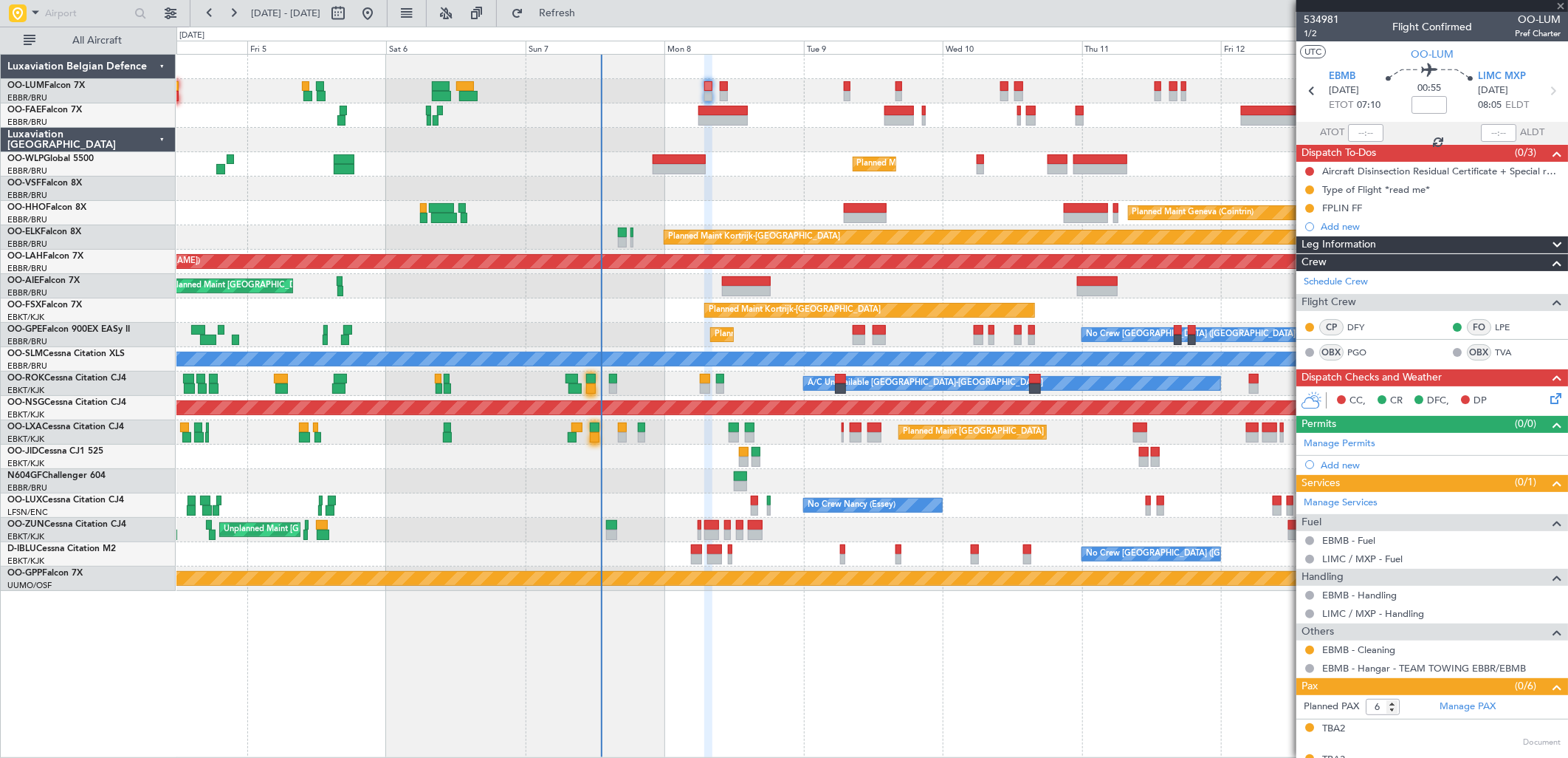
type input "-00:35"
type input "5"
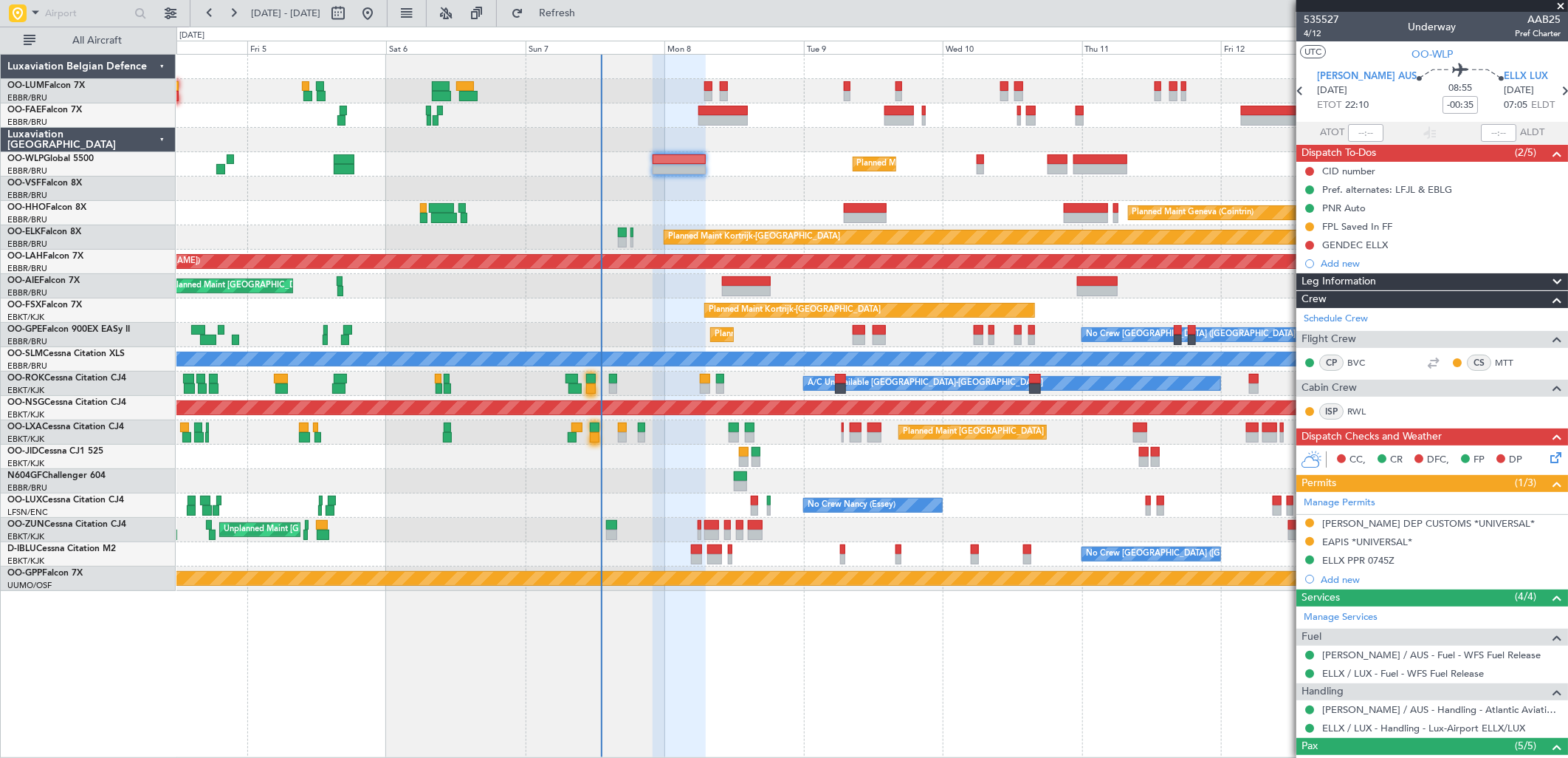
click at [1553, 460] on div "CC, CR DFC, FP DP" at bounding box center [1432, 460] width 272 height 30
click at [1547, 454] on icon at bounding box center [1553, 454] width 12 height 12
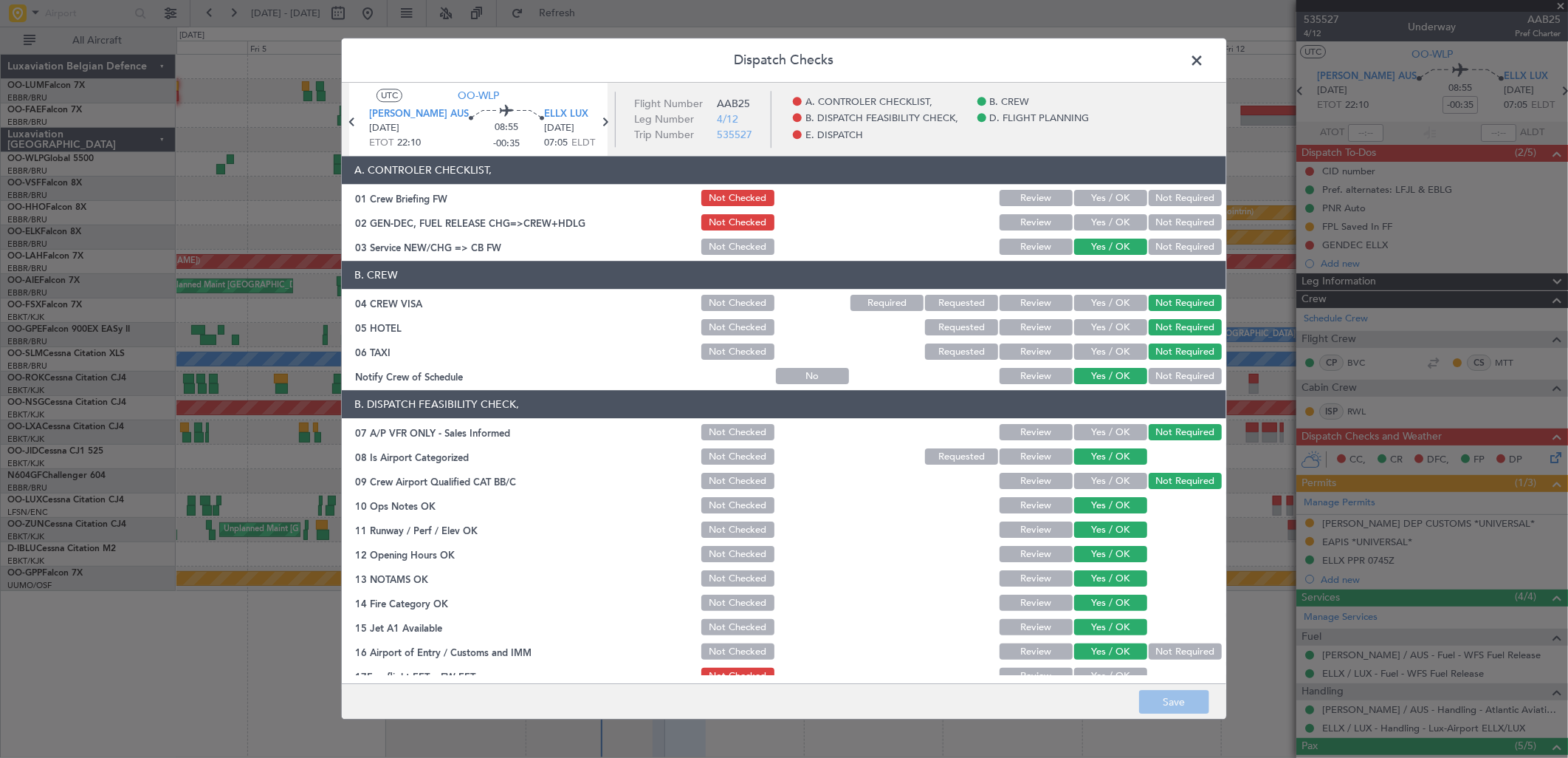
click at [1204, 62] on span at bounding box center [1204, 65] width 0 height 30
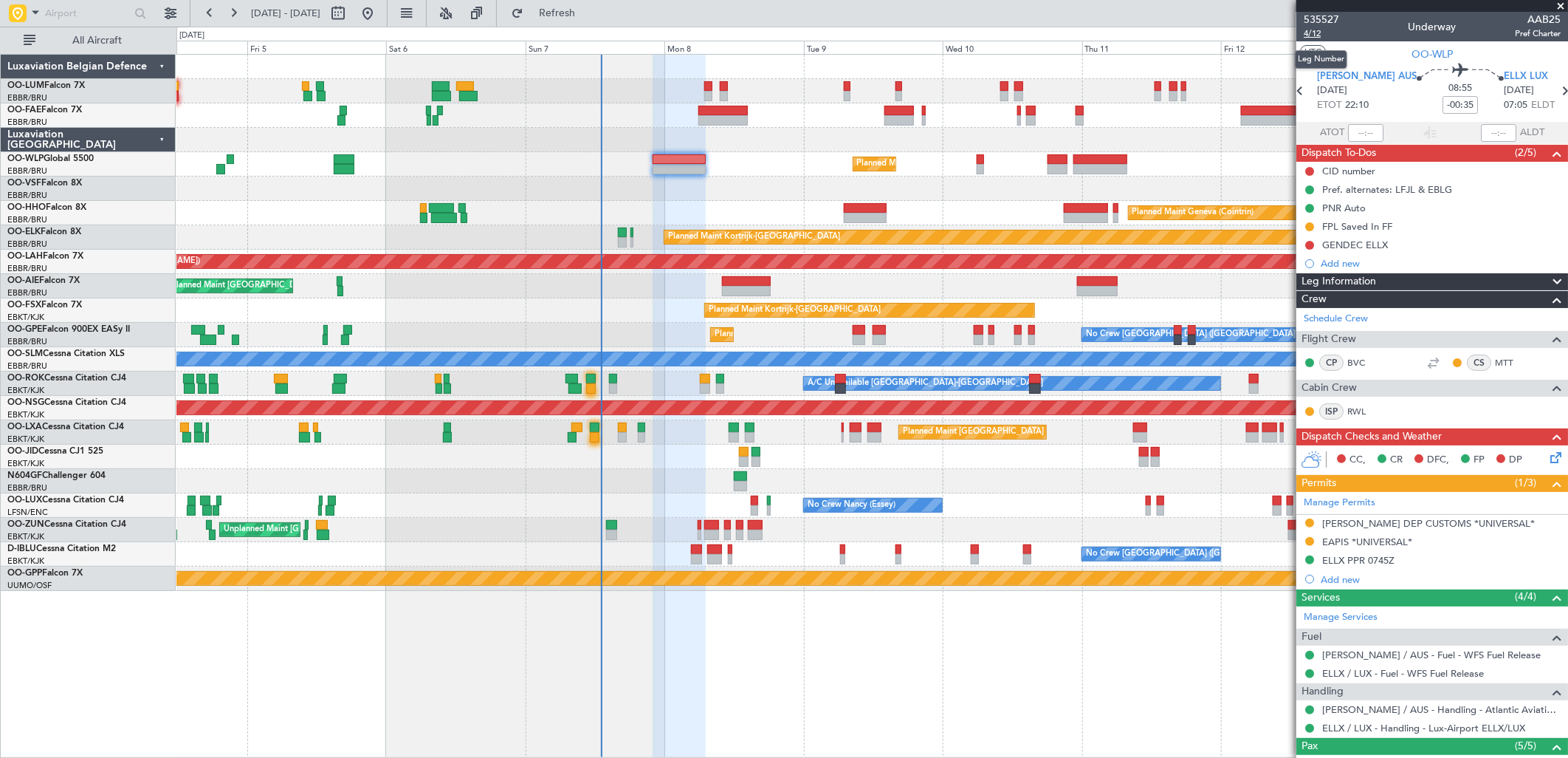
click at [1320, 28] on span "4/12" at bounding box center [1321, 33] width 36 height 12
click at [799, 165] on div "Planned Maint Milan (Linate)" at bounding box center [871, 163] width 1391 height 24
click at [593, 13] on button "Refresh" at bounding box center [548, 13] width 89 height 23
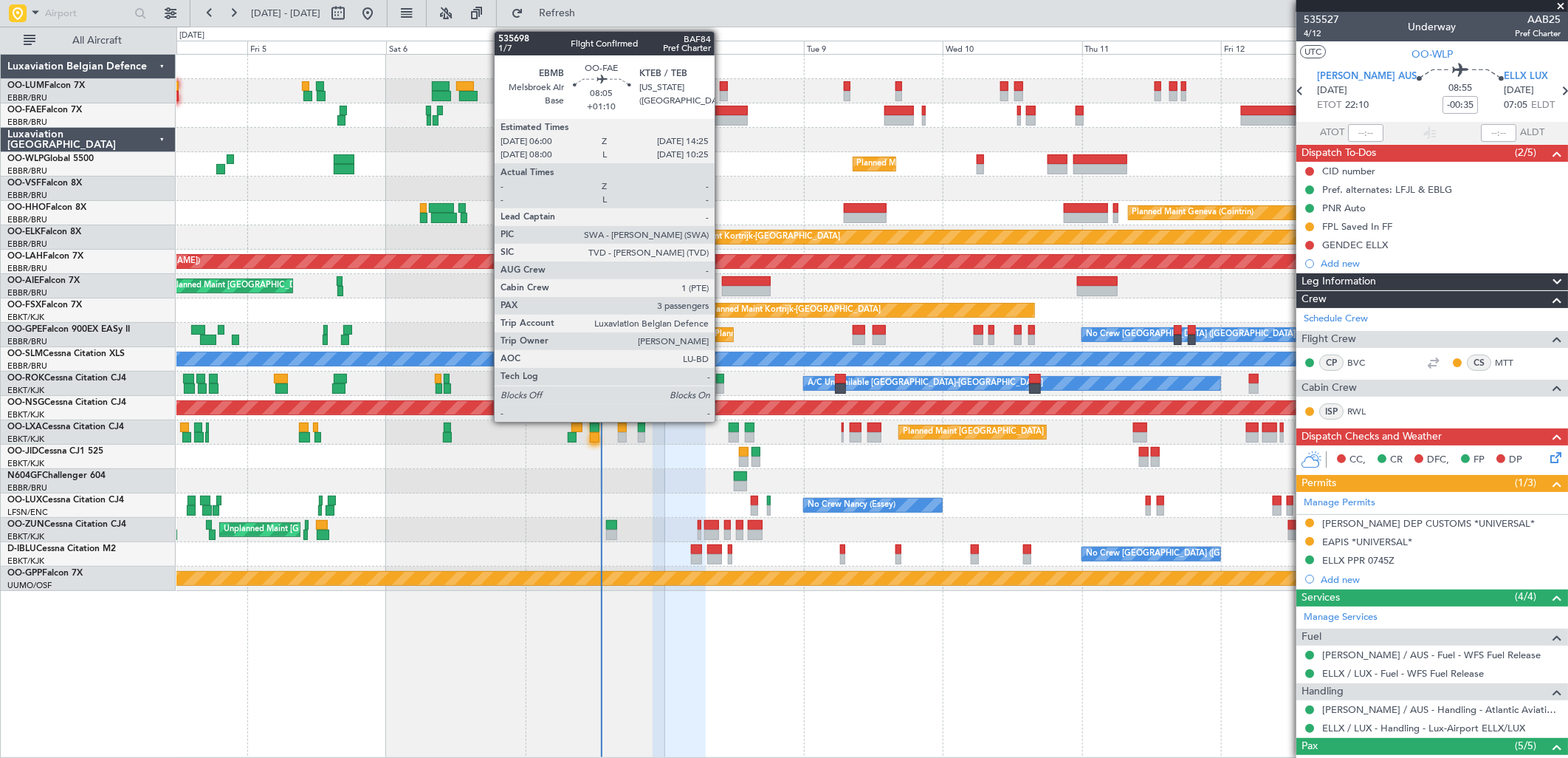
click at [722, 117] on div at bounding box center [723, 120] width 50 height 10
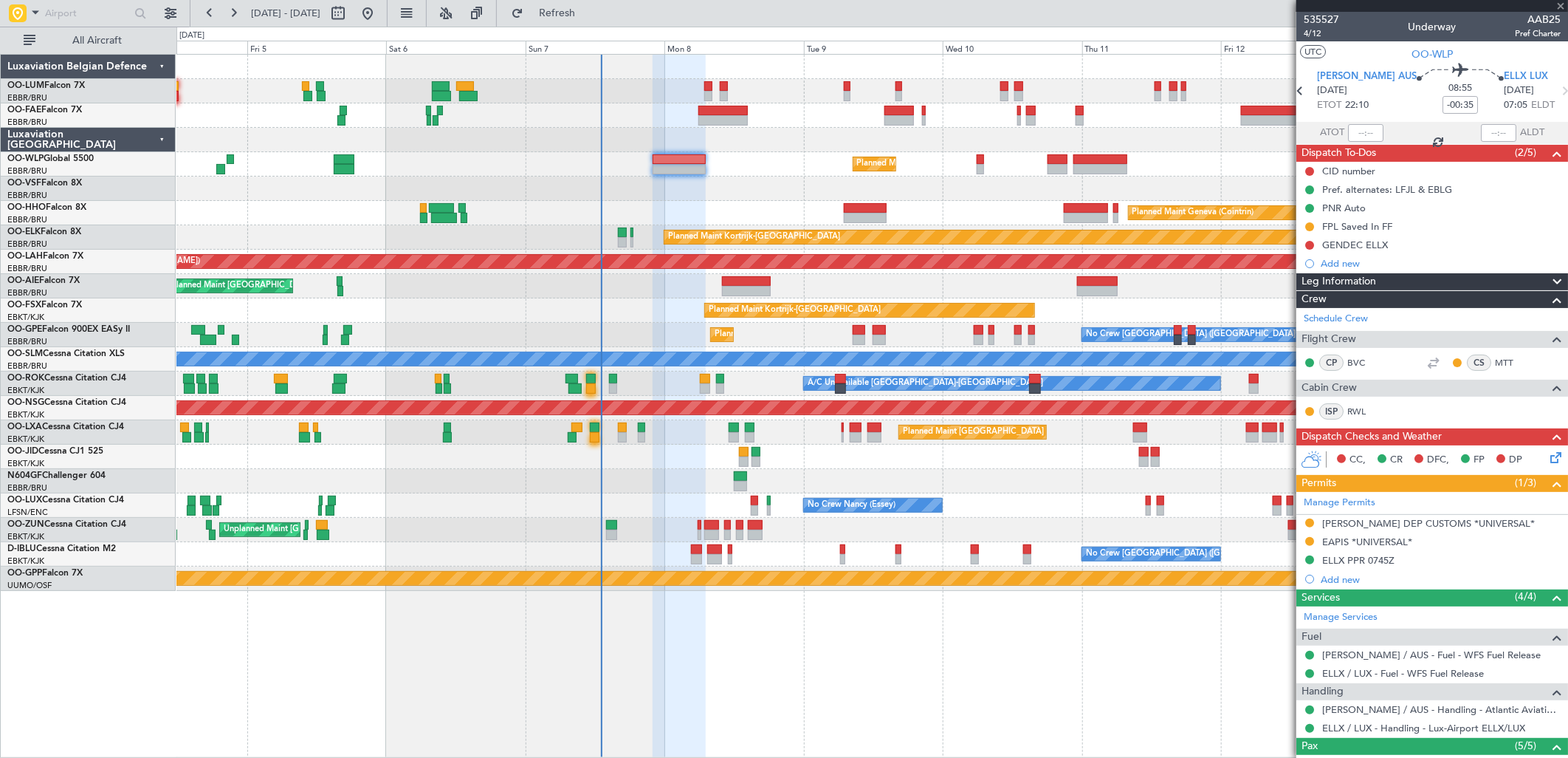
type input "+01:10"
type input "3"
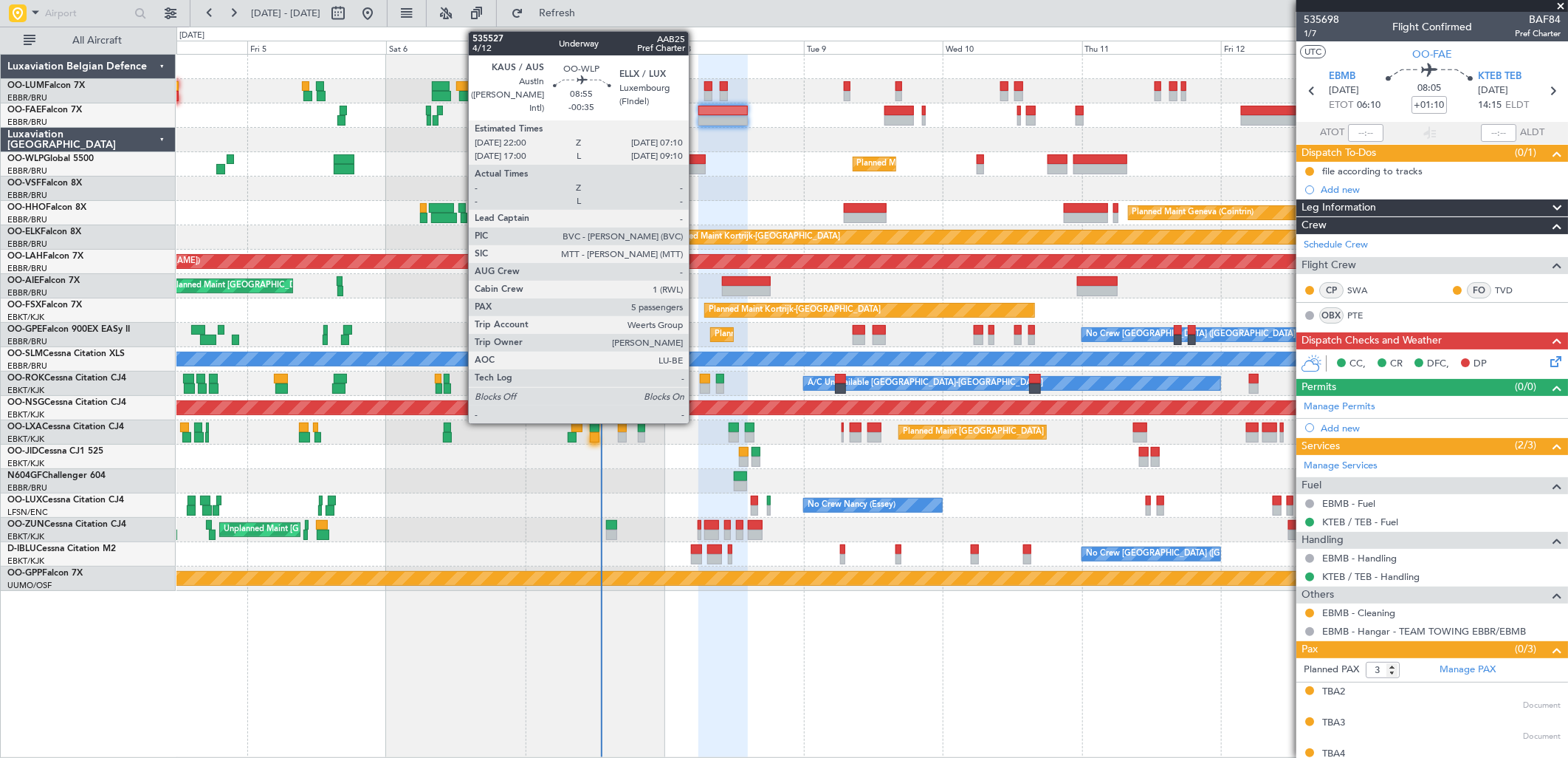
click at [697, 157] on div at bounding box center [679, 159] width 53 height 10
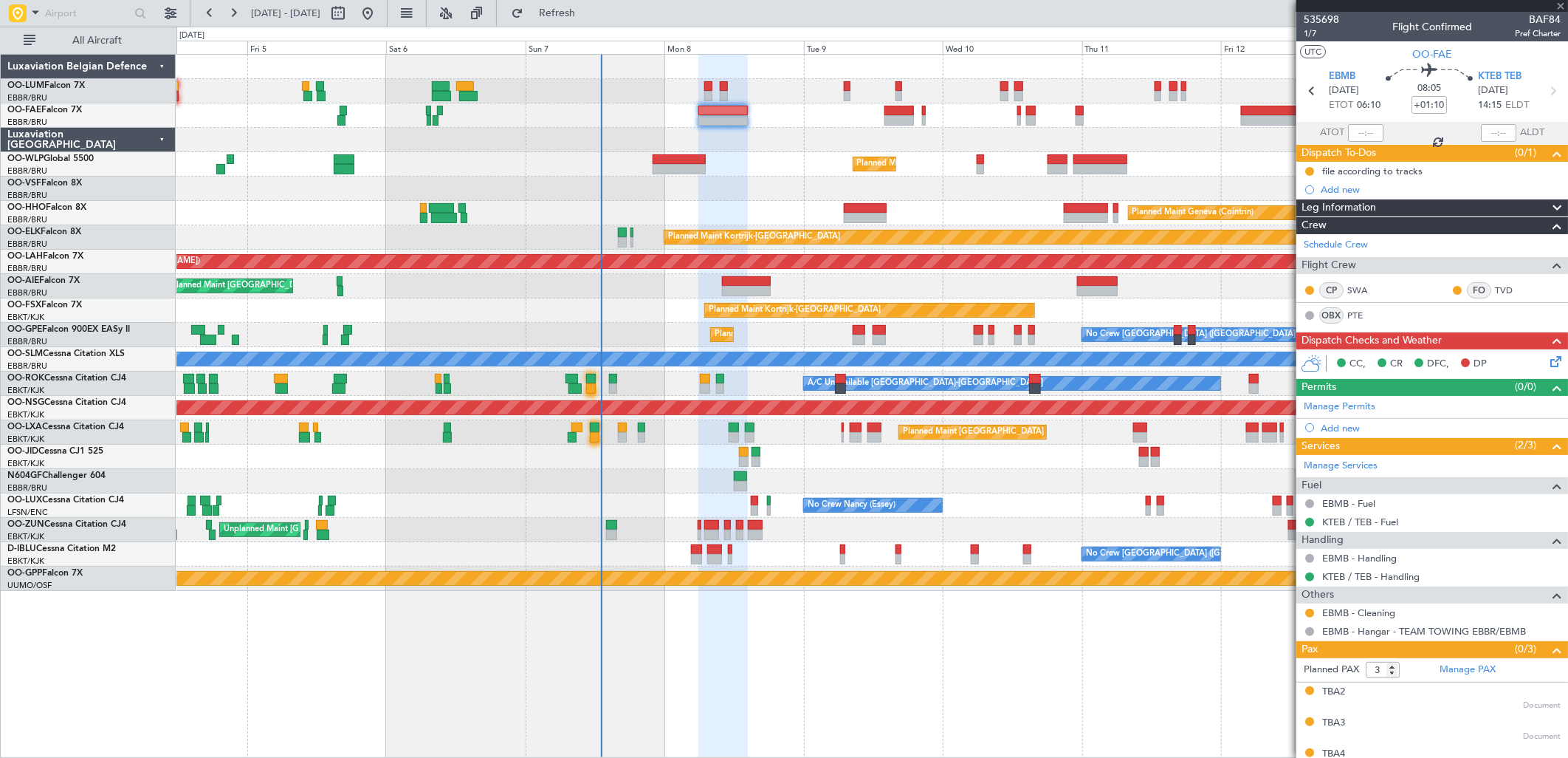
type input "-00:35"
type input "5"
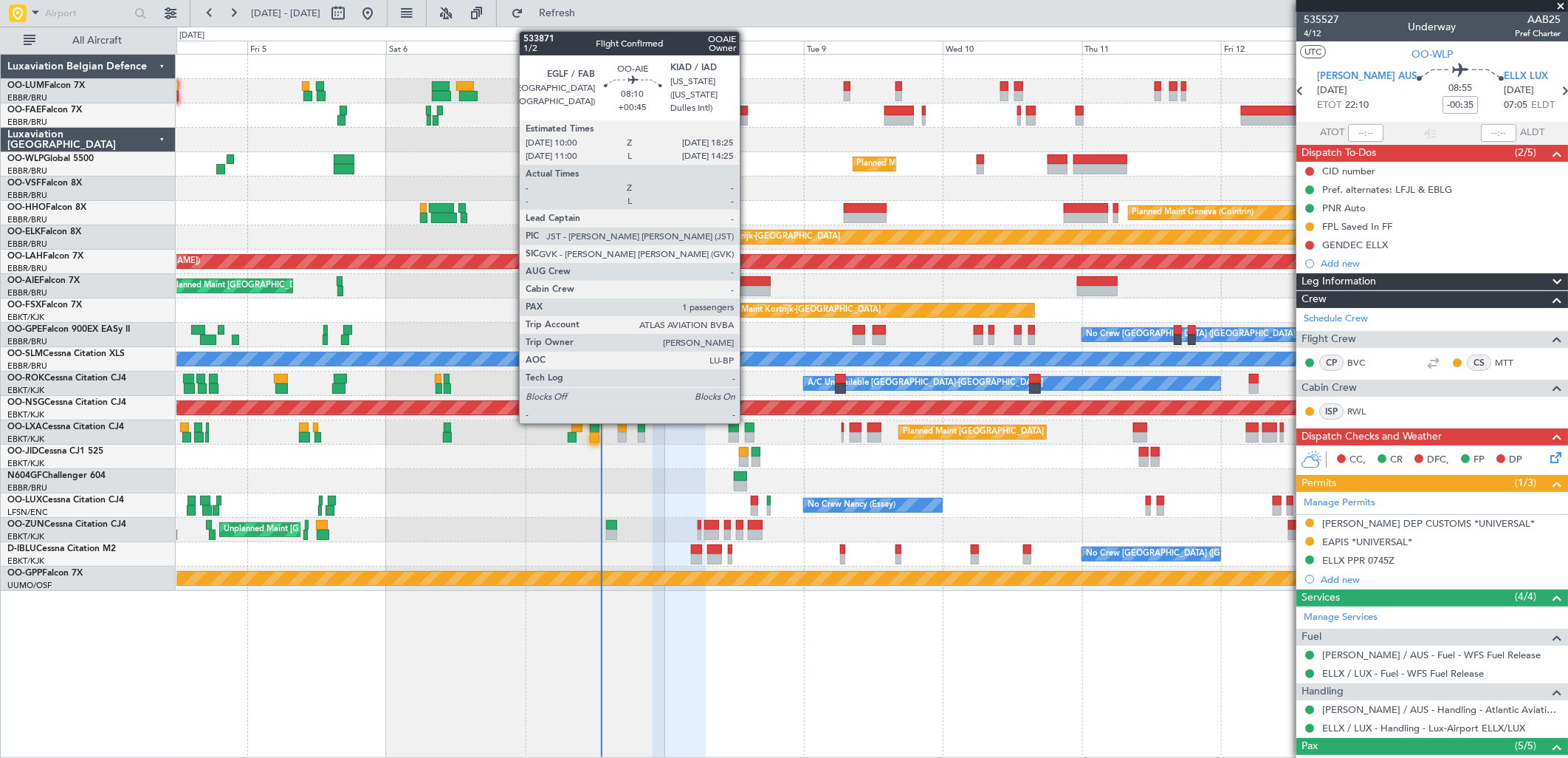
click at [747, 280] on div at bounding box center [747, 281] width 50 height 10
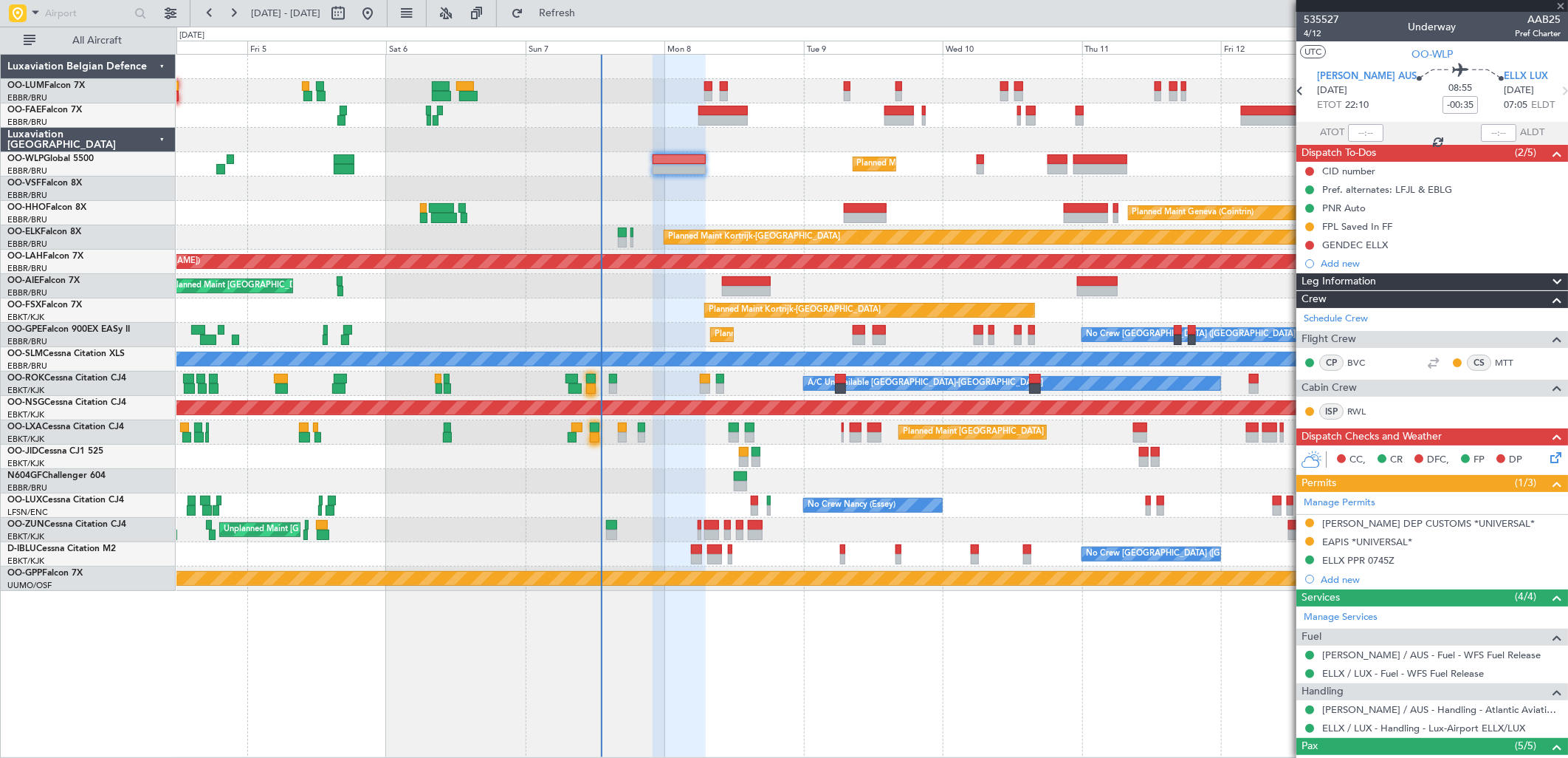
type input "+00:45"
type input "1"
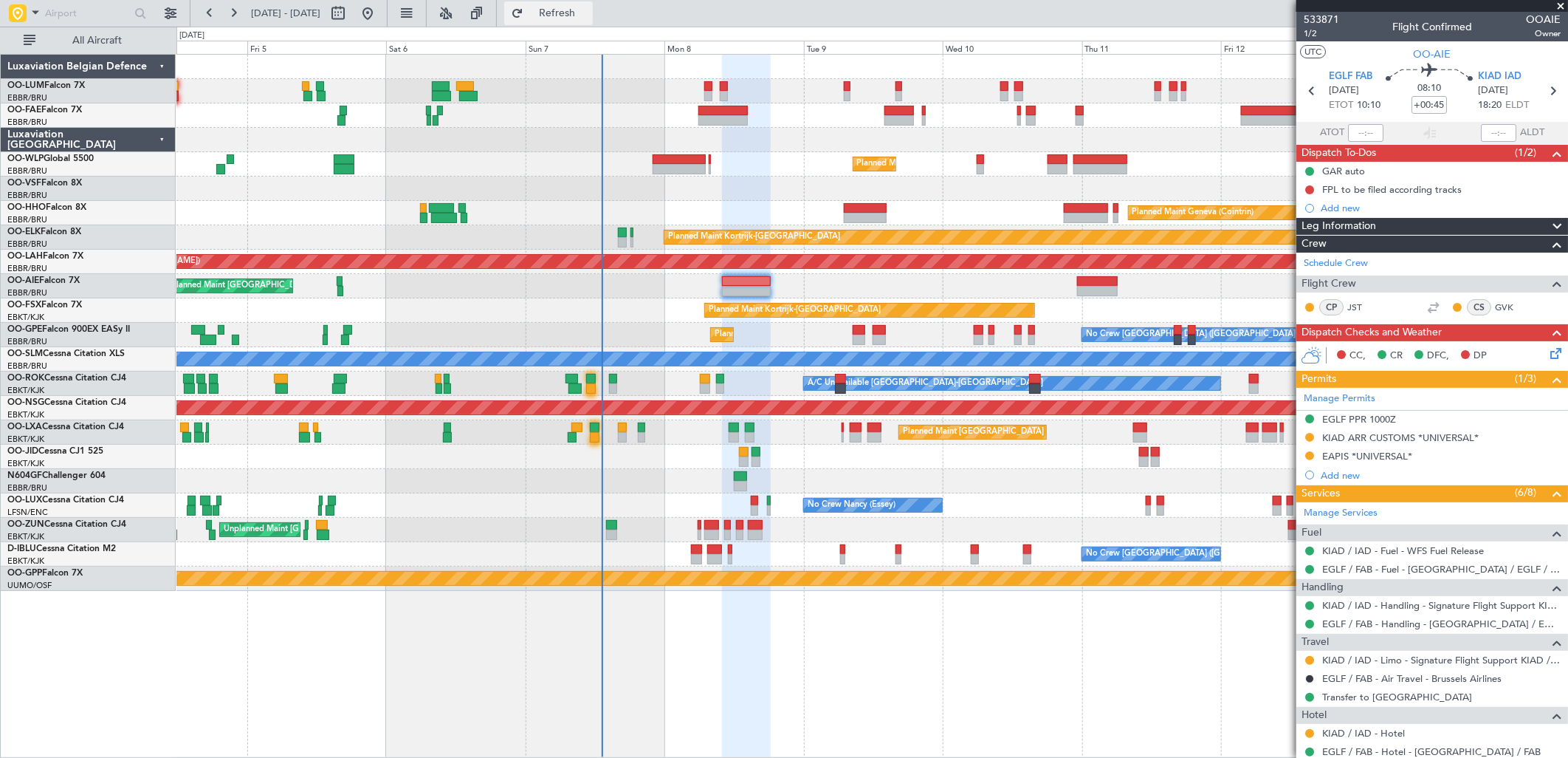
click at [589, 18] on span "Refresh" at bounding box center [557, 13] width 62 height 10
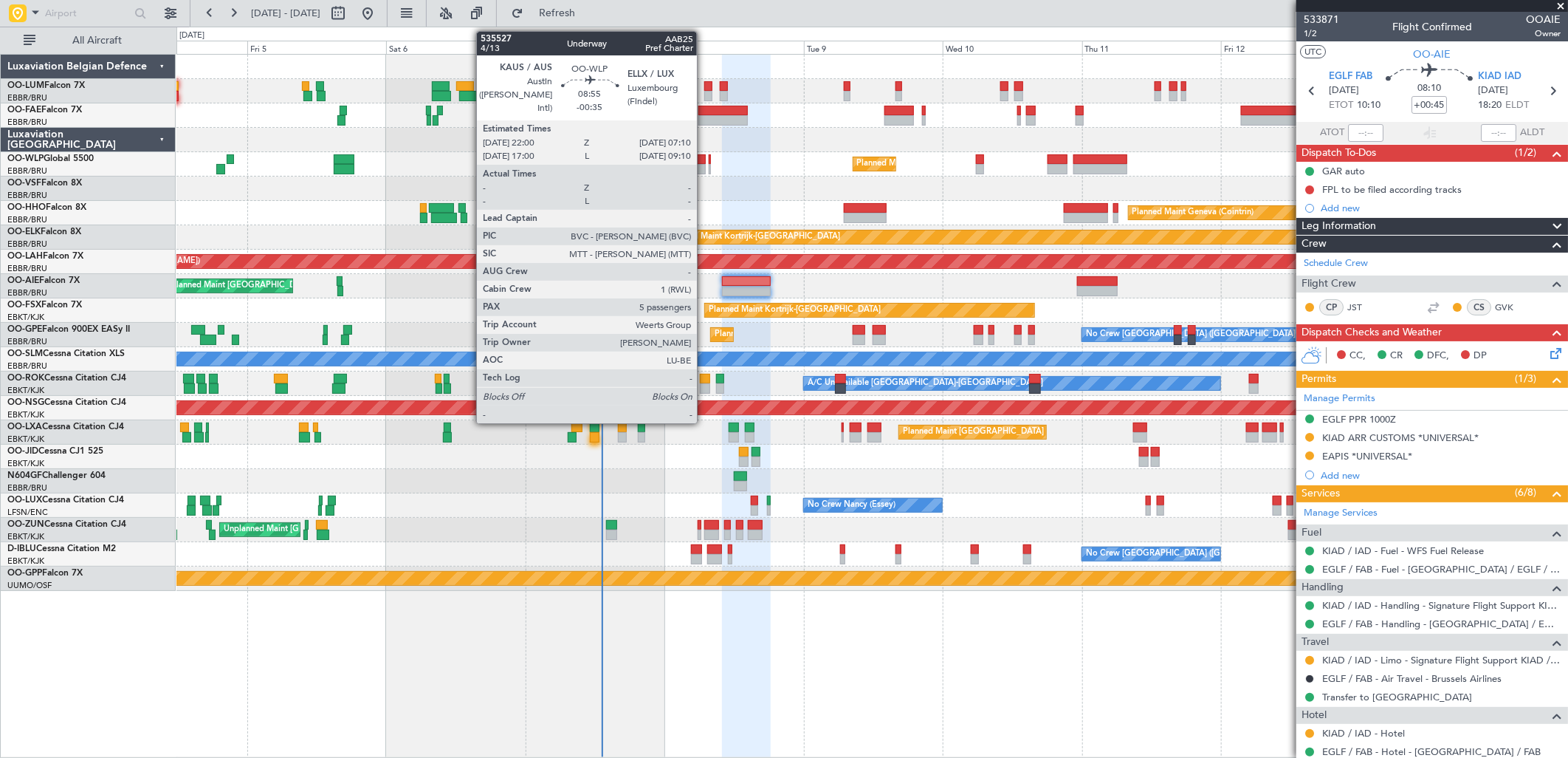
click at [704, 163] on div at bounding box center [679, 159] width 53 height 10
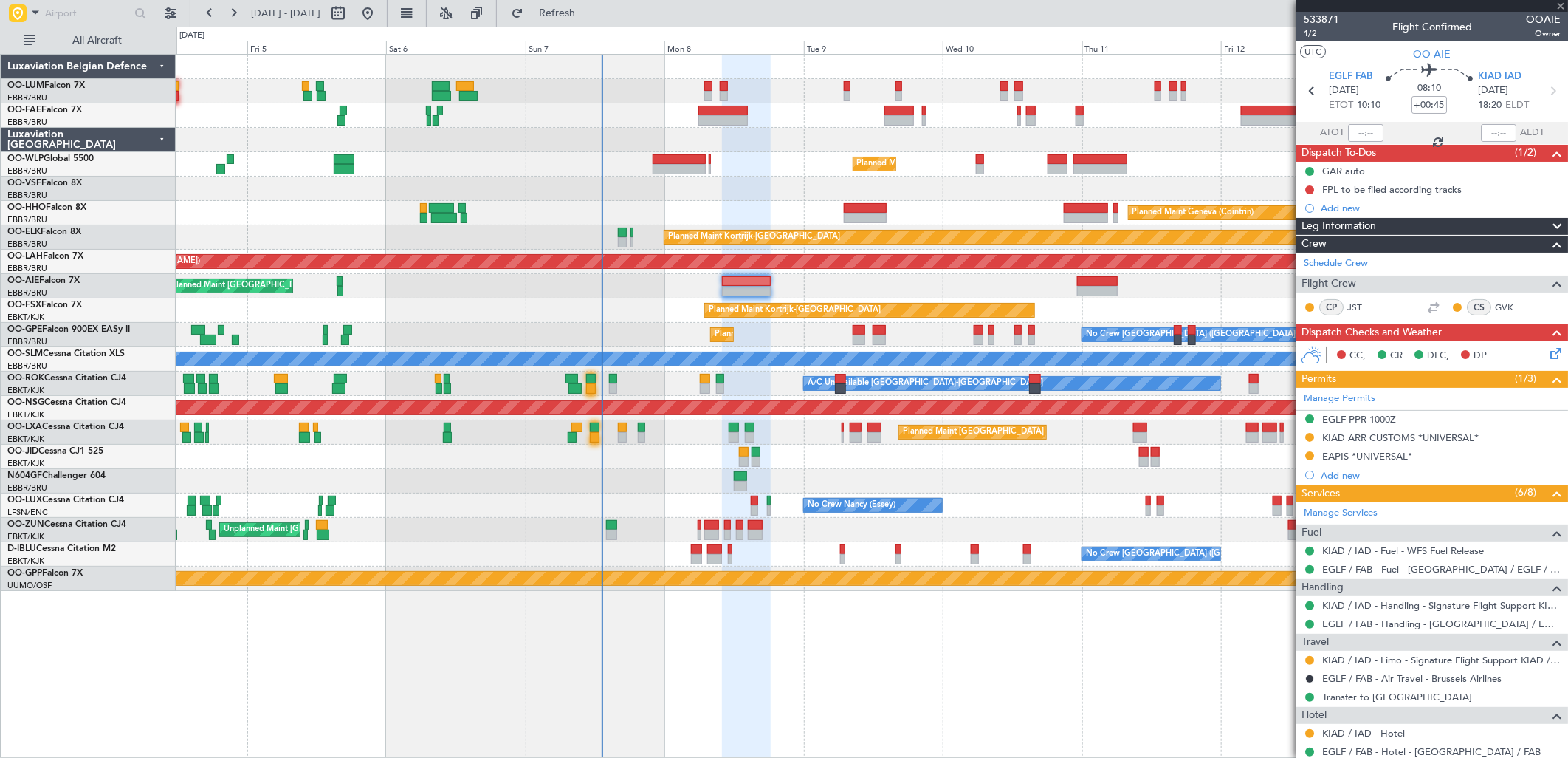
type input "-00:35"
type input "5"
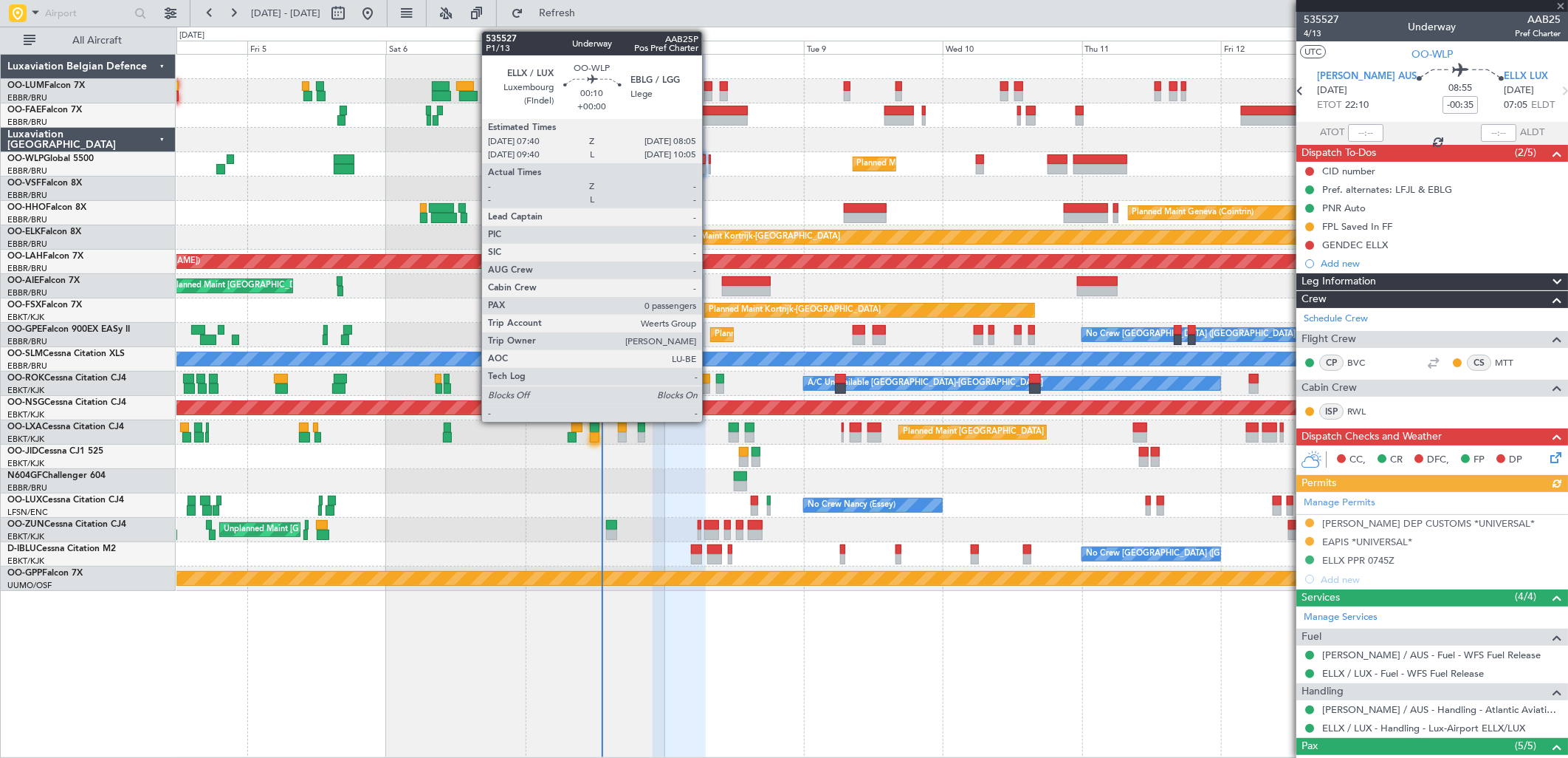
click at [710, 163] on div at bounding box center [711, 159] width 3 height 10
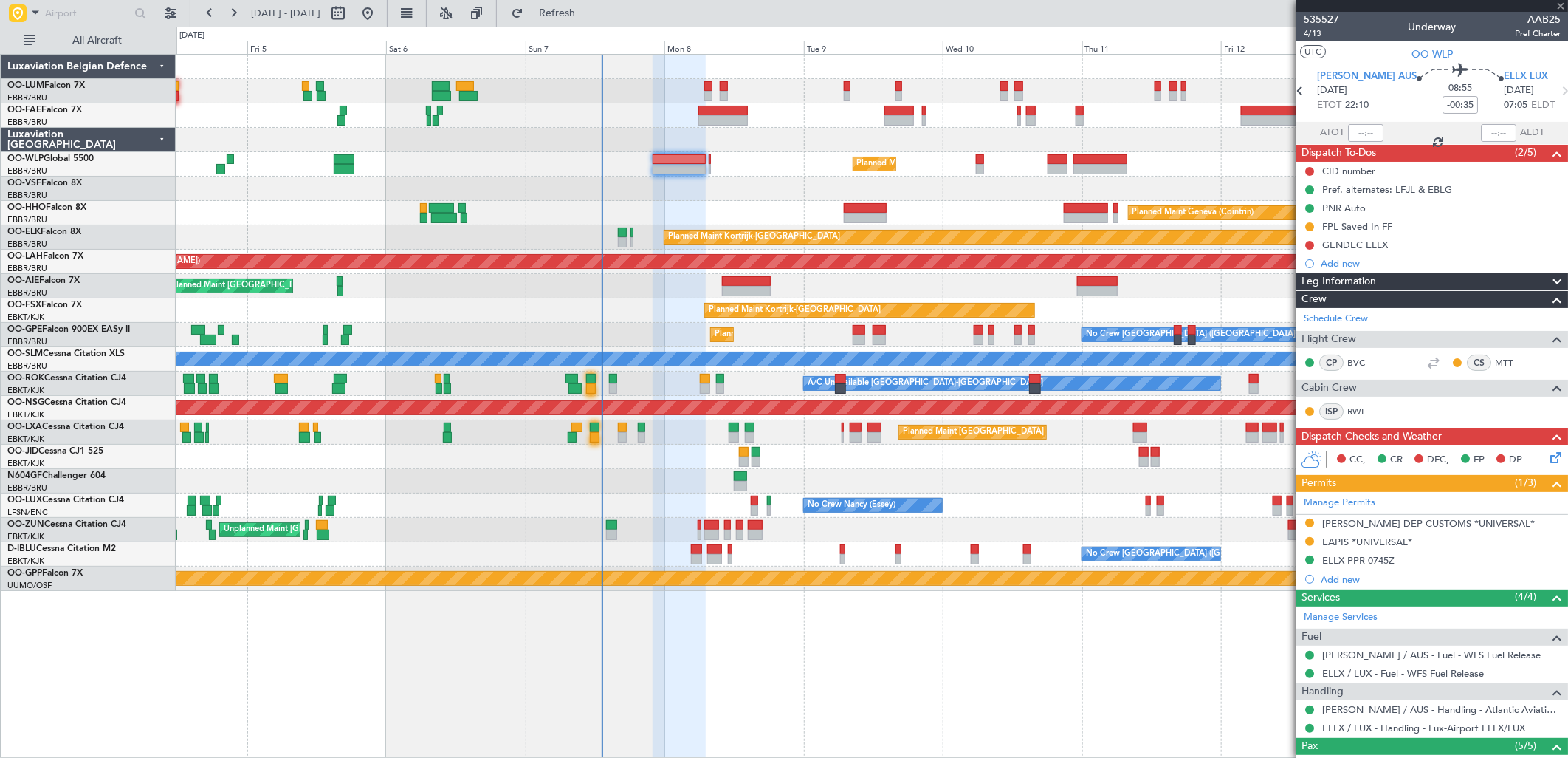
type input "0"
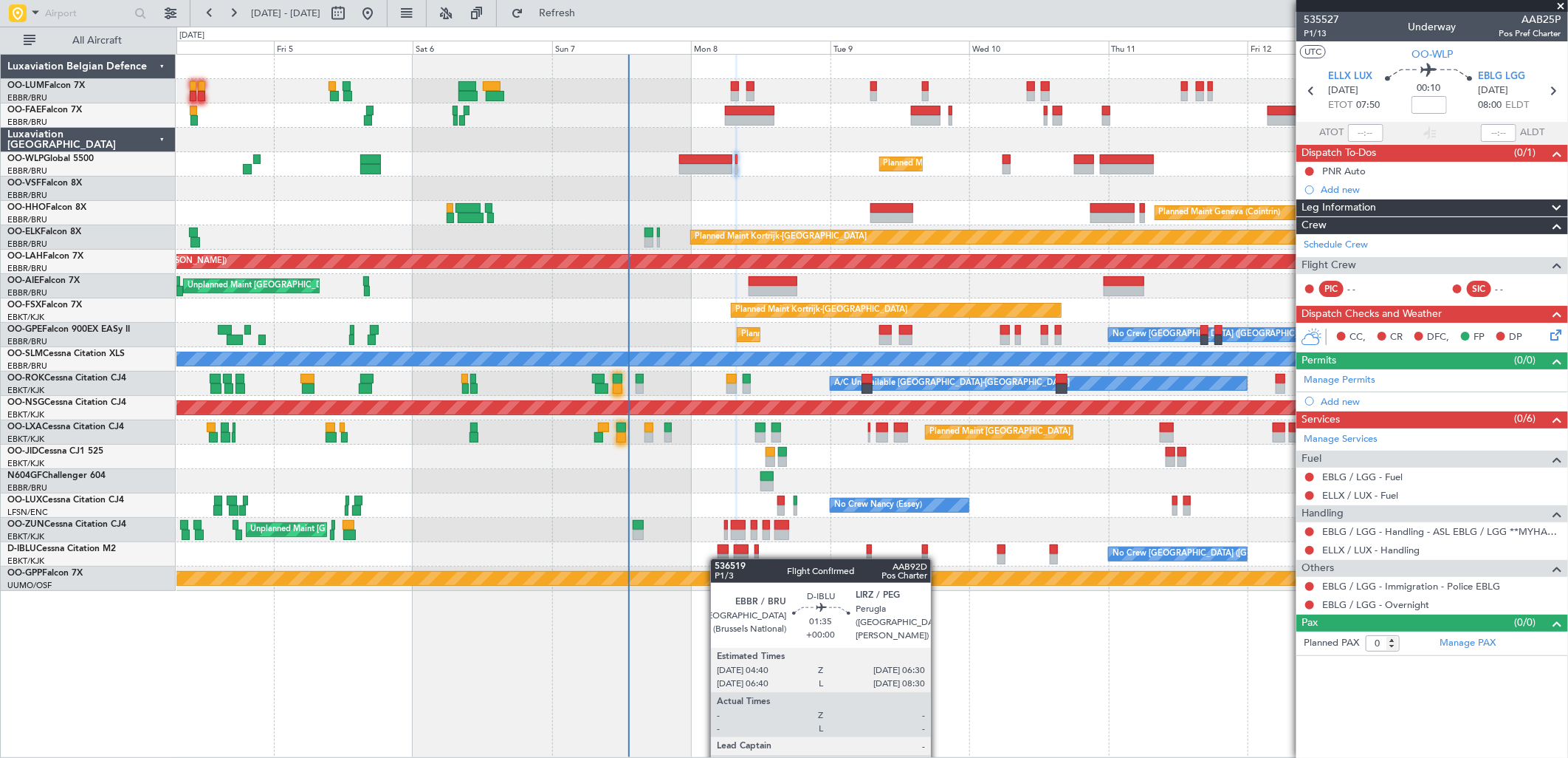
click at [717, 559] on div "No Crew Brussels (Brussels National) No Crew Brussels (Brussels National) AOG M…" at bounding box center [871, 554] width 1391 height 24
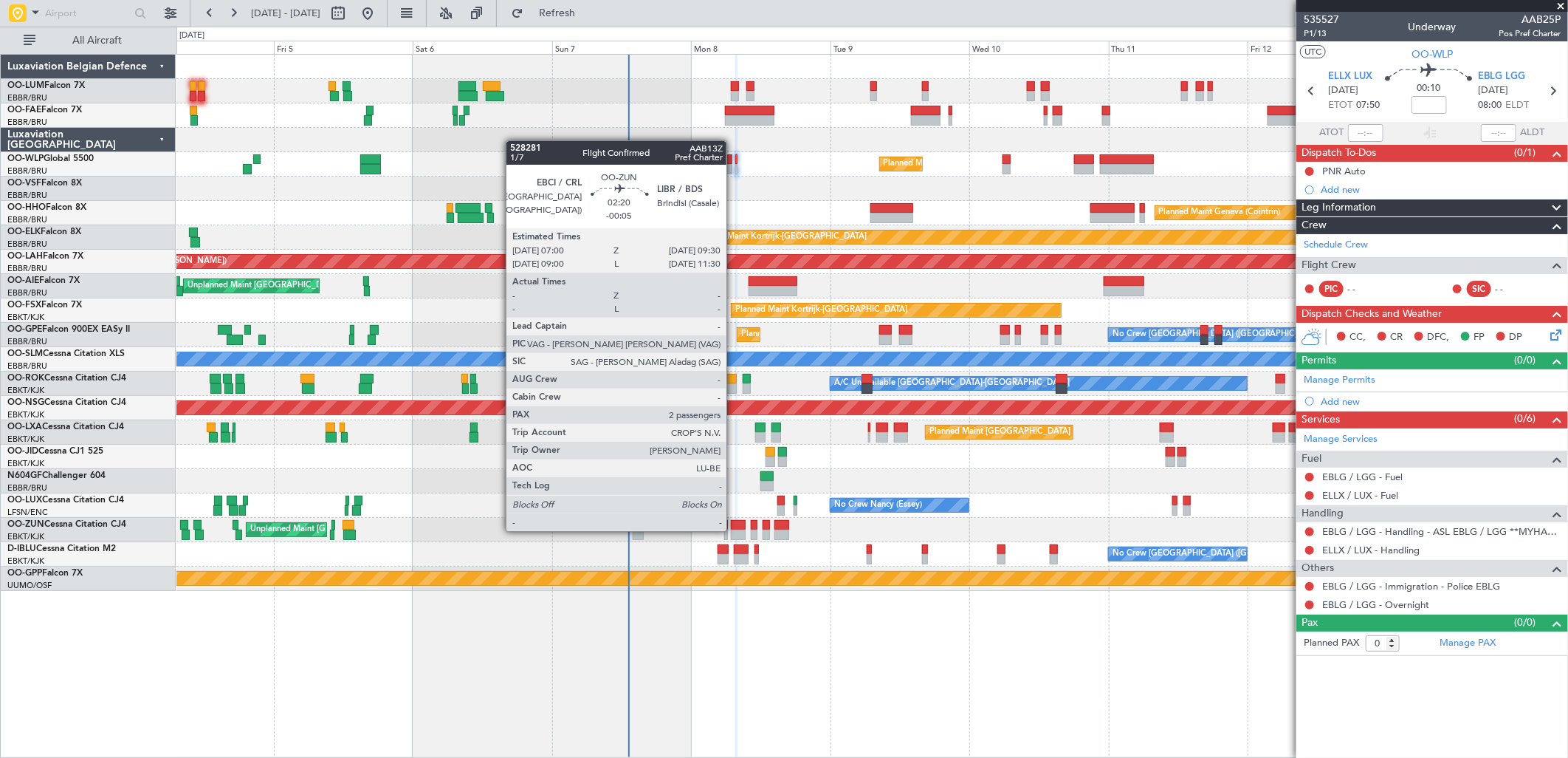
click at [734, 529] on div at bounding box center [738, 534] width 15 height 10
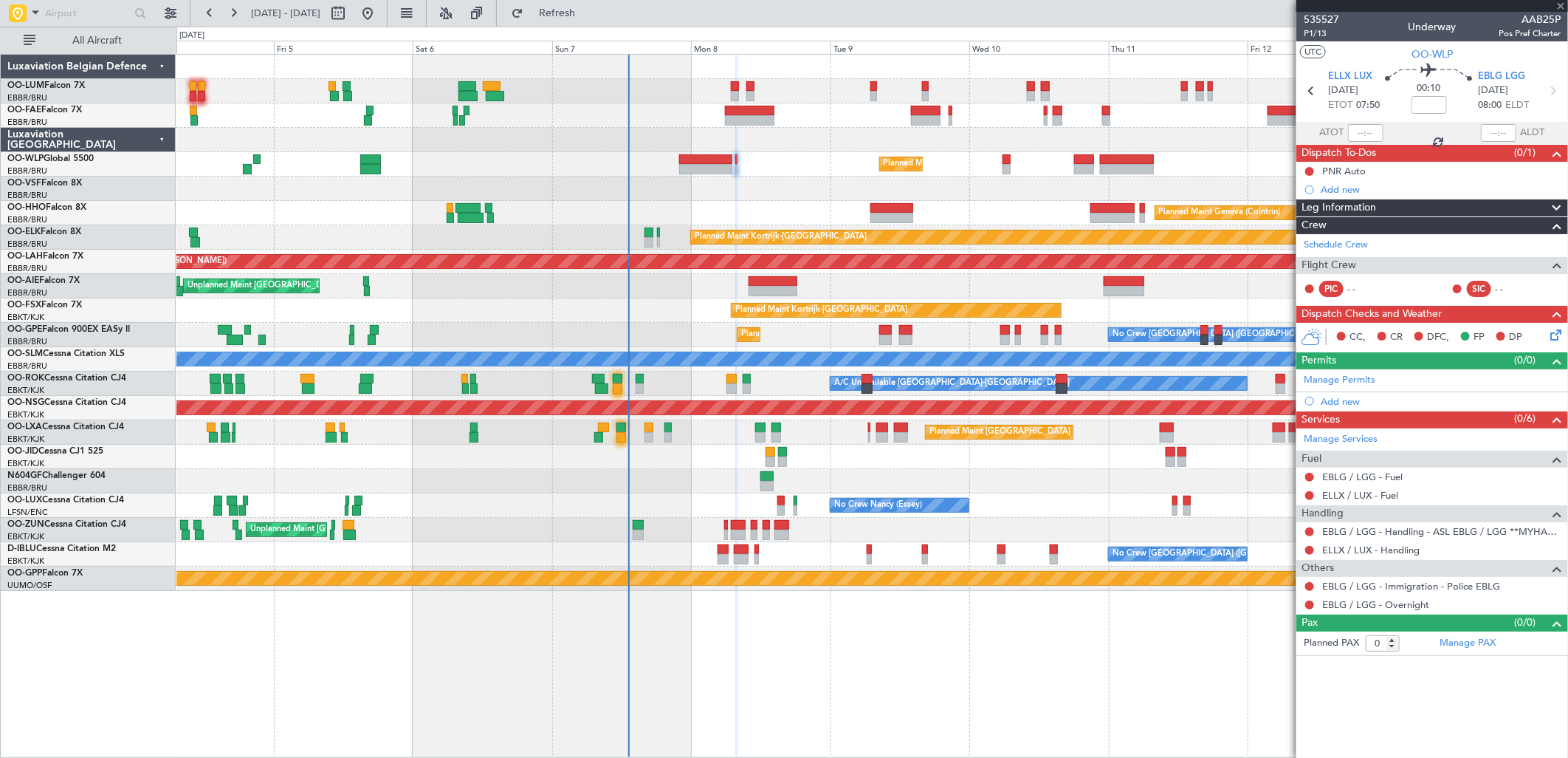
type input "-00:05"
type input "2"
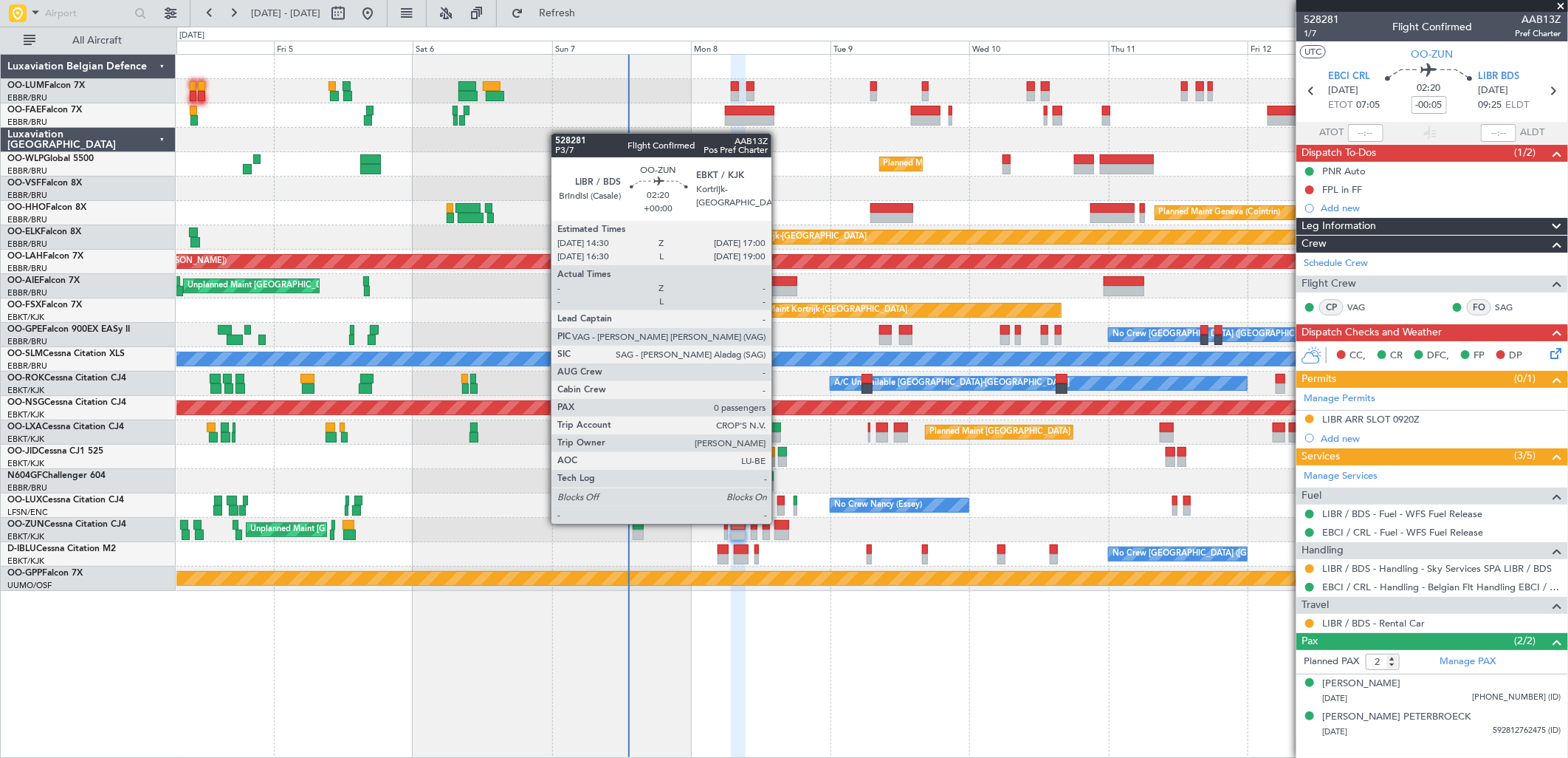
click at [779, 522] on div at bounding box center [782, 525] width 15 height 10
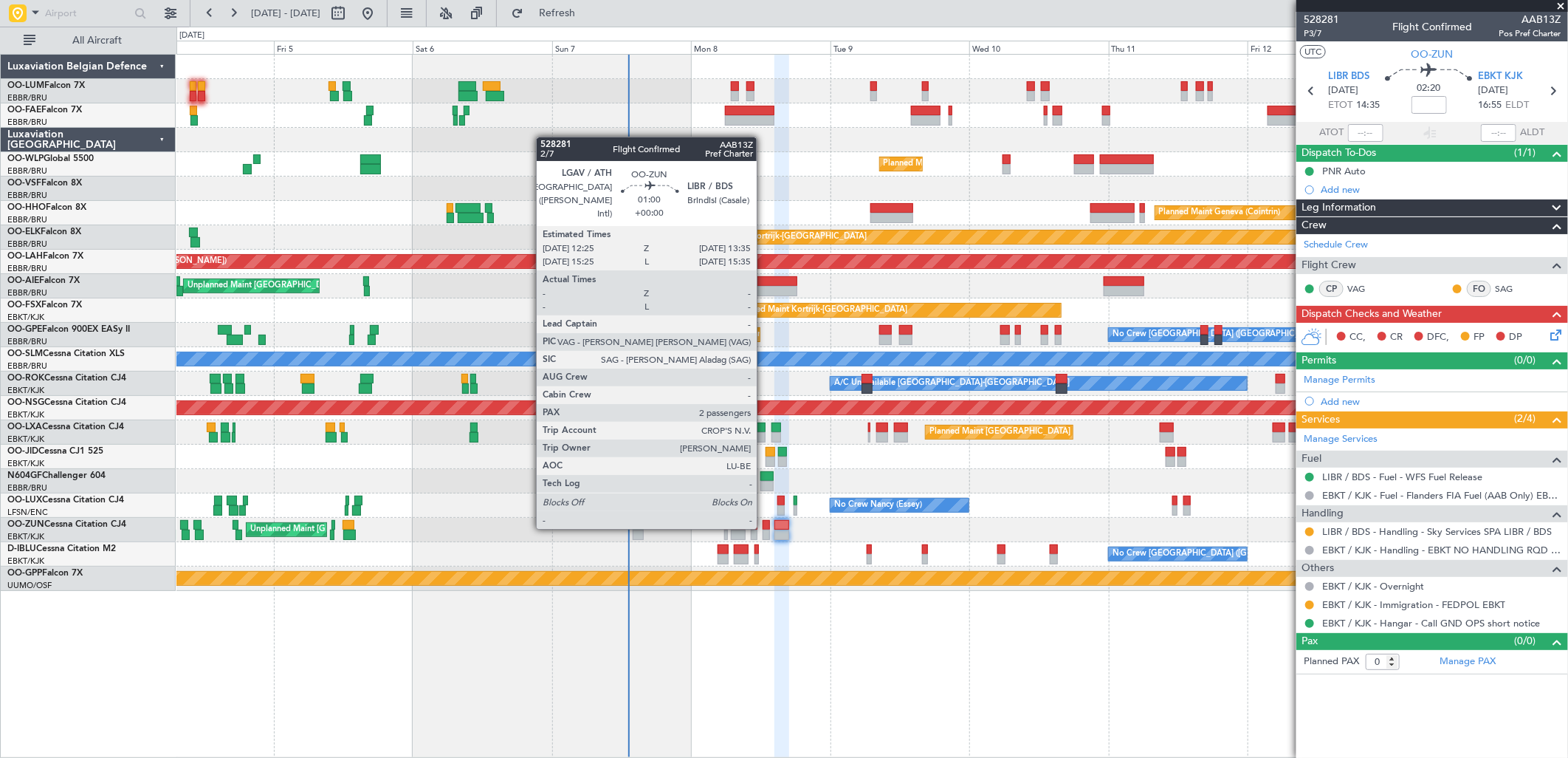
click at [765, 527] on div at bounding box center [766, 525] width 7 height 10
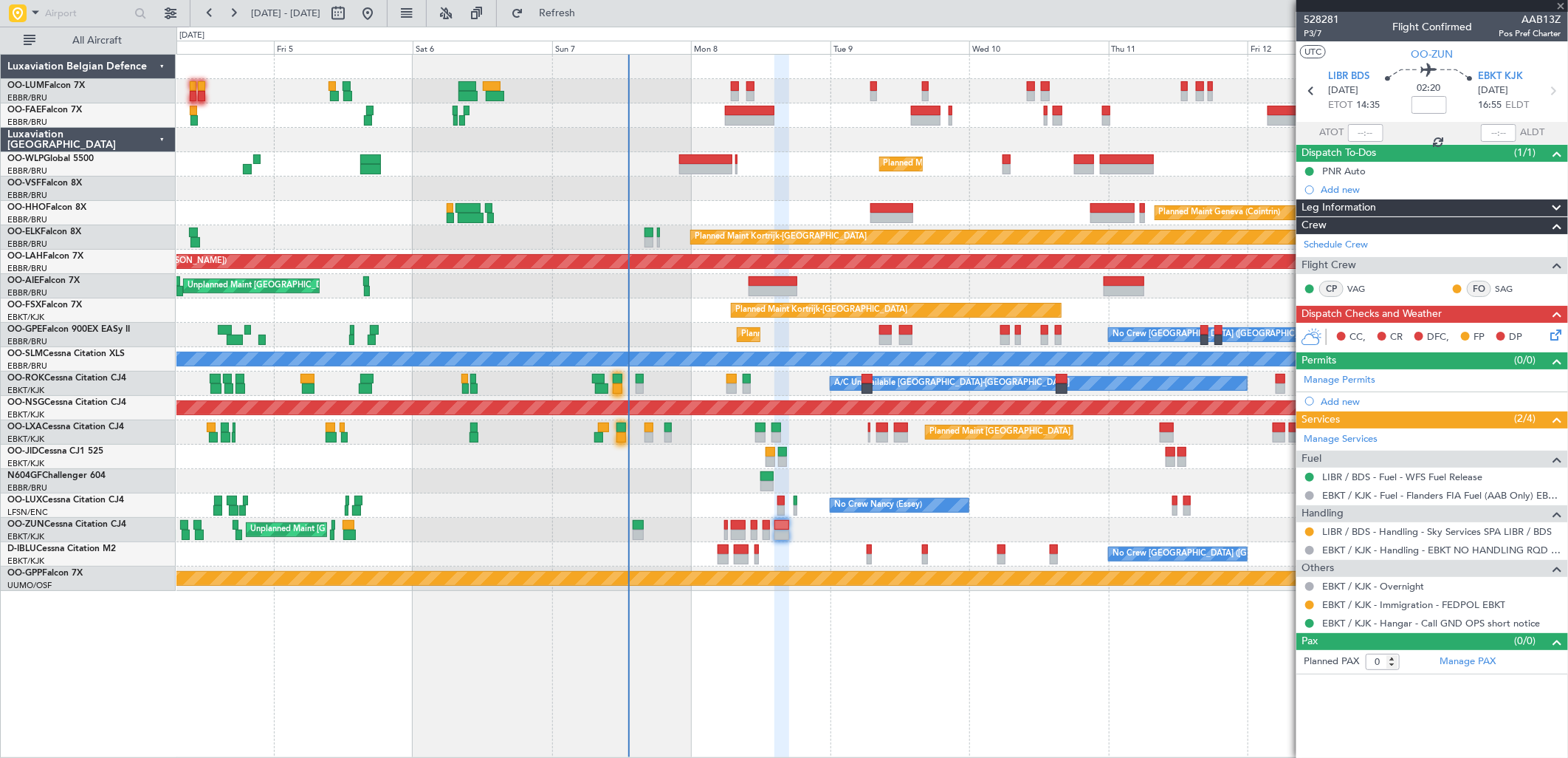
type input "2"
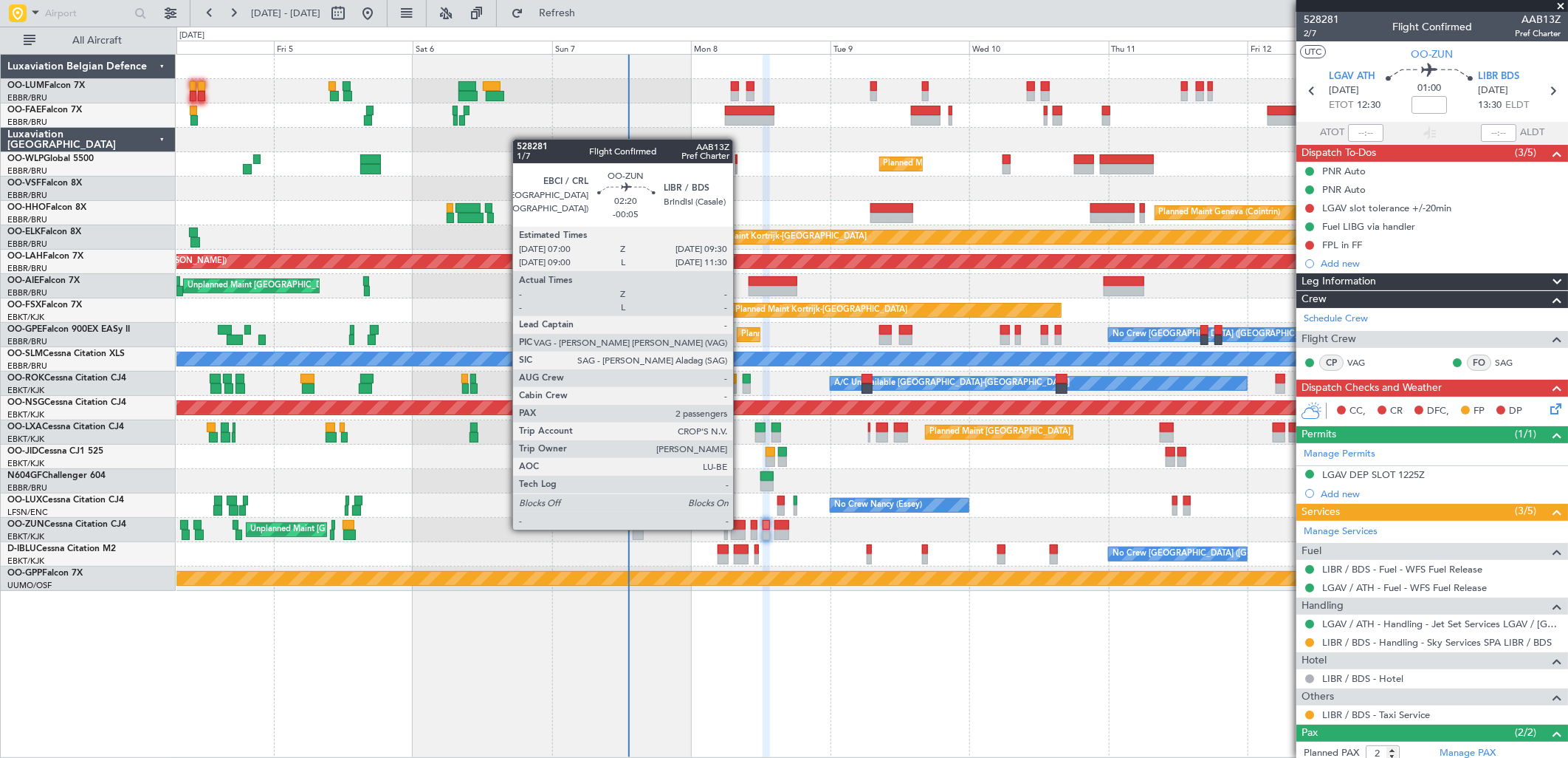
click at [740, 528] on div at bounding box center [738, 525] width 15 height 10
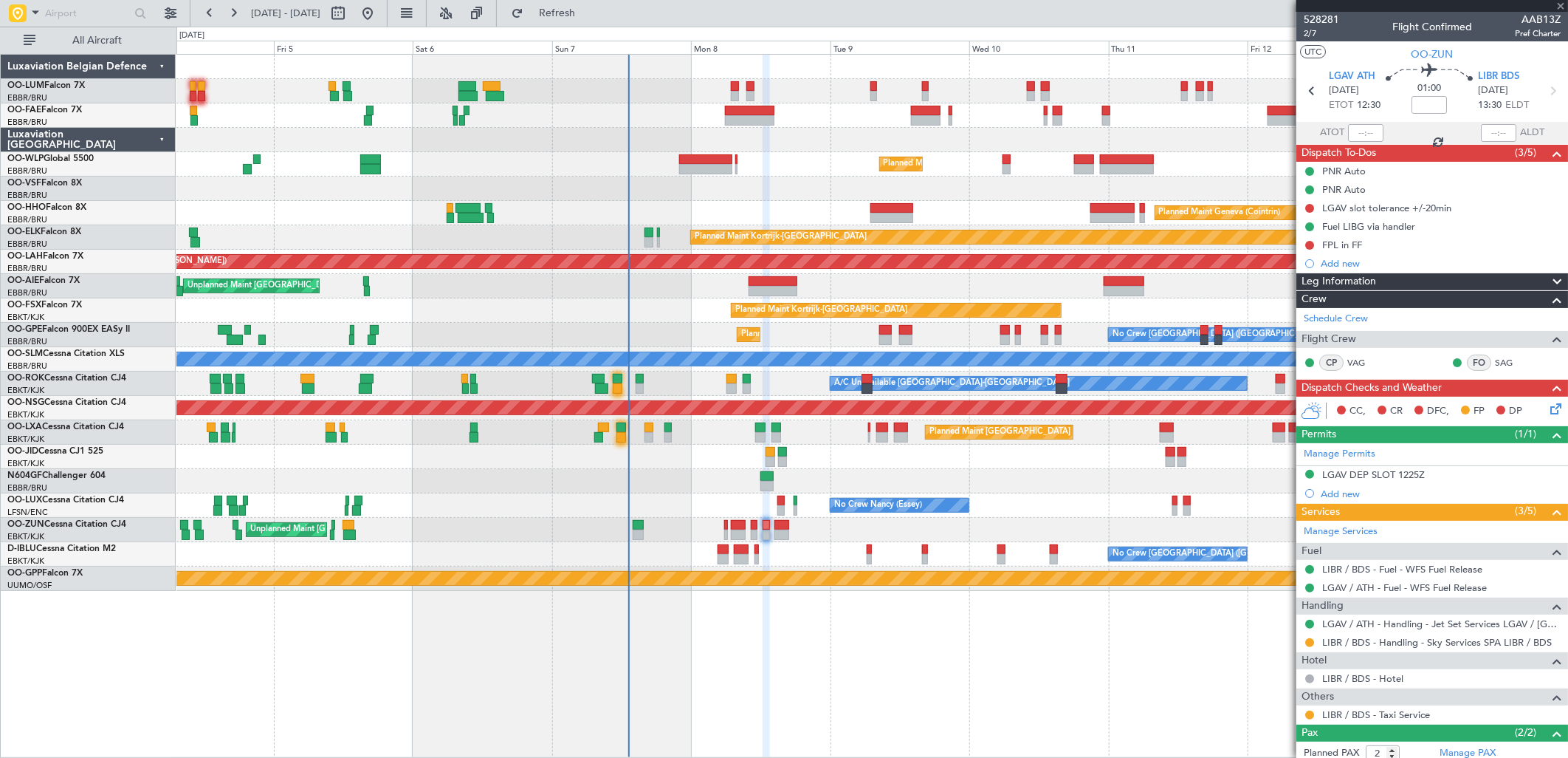
type input "-00:05"
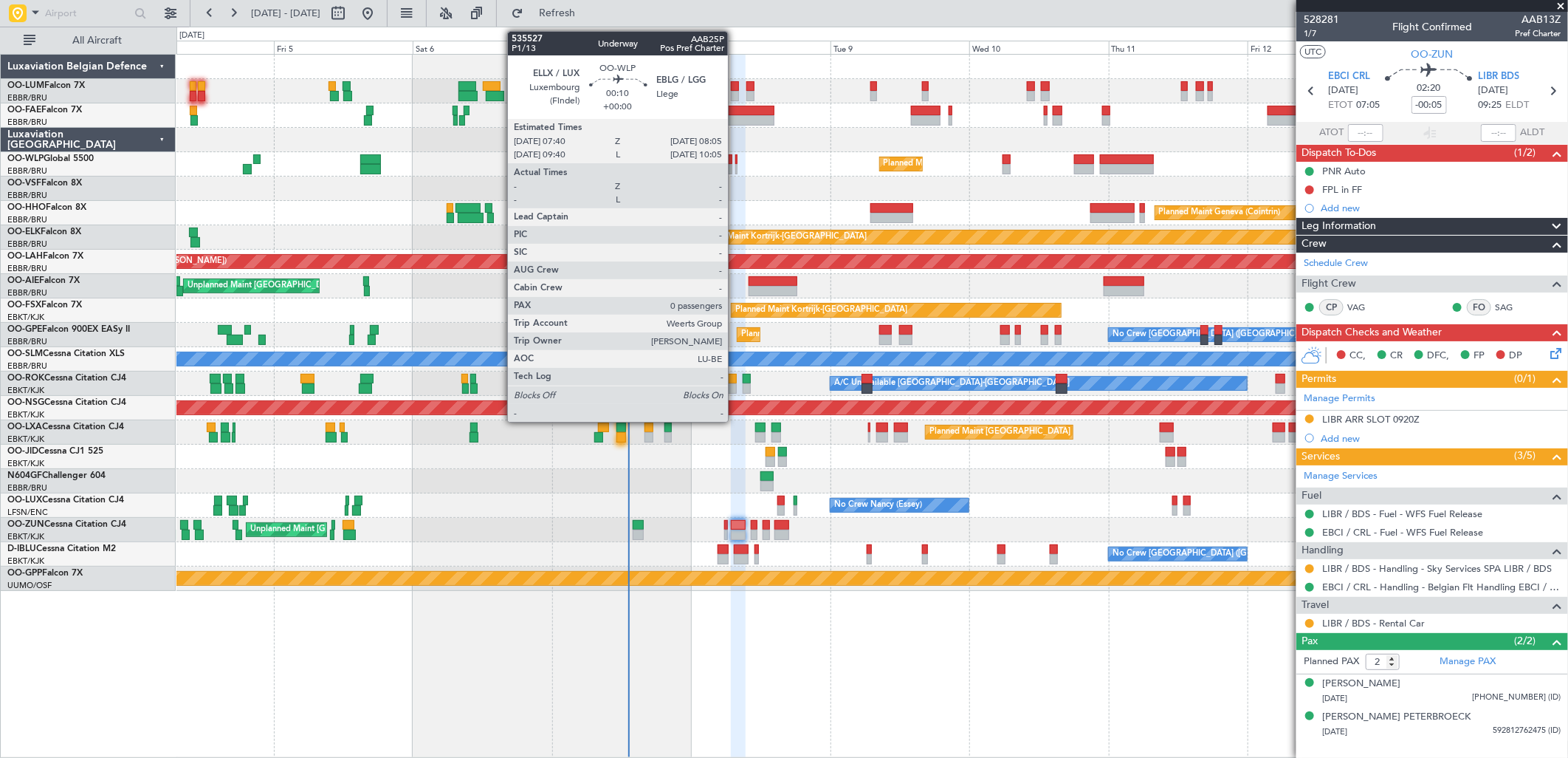
click at [735, 158] on div at bounding box center [737, 159] width 3 height 10
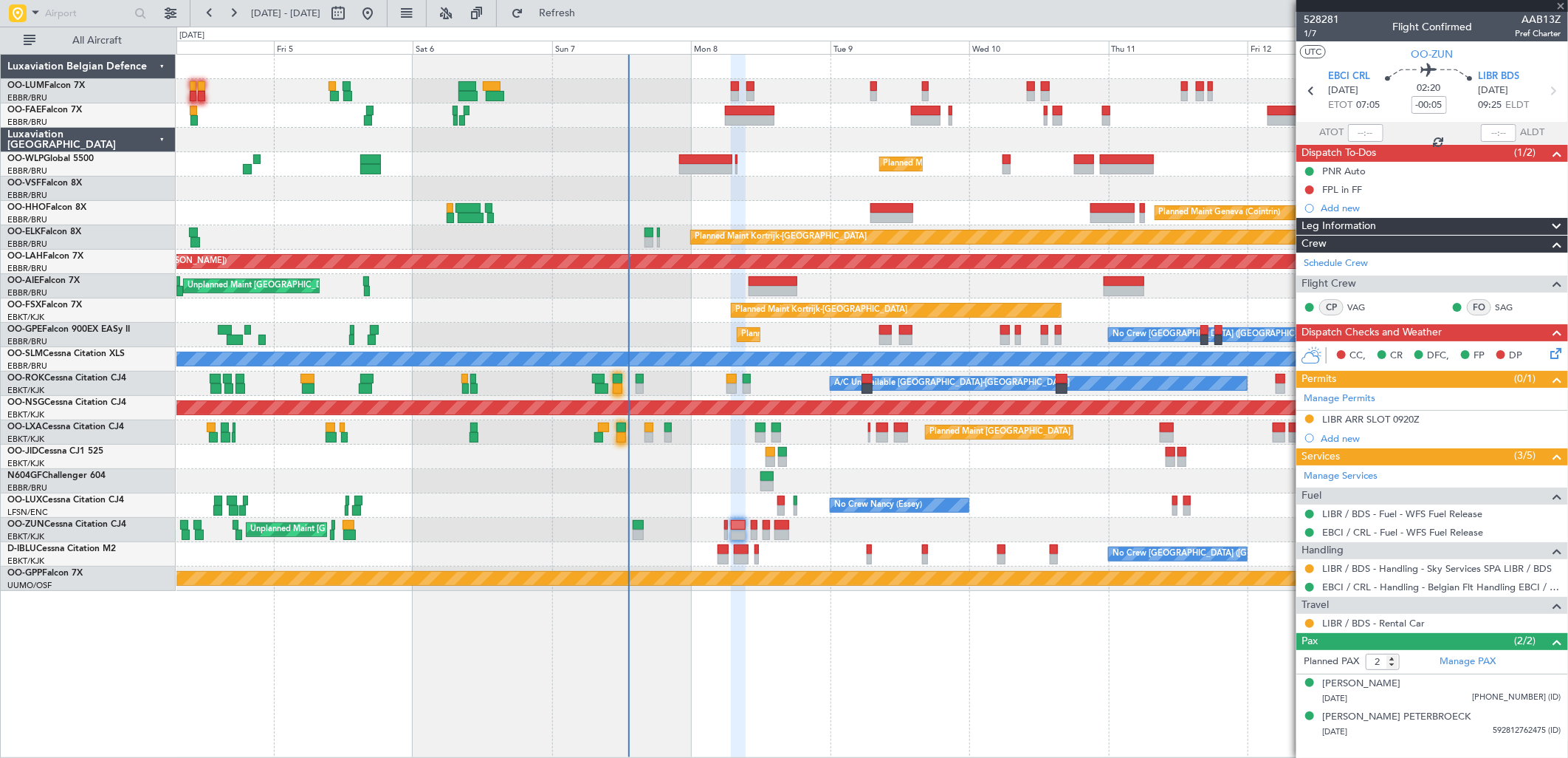
type input "0"
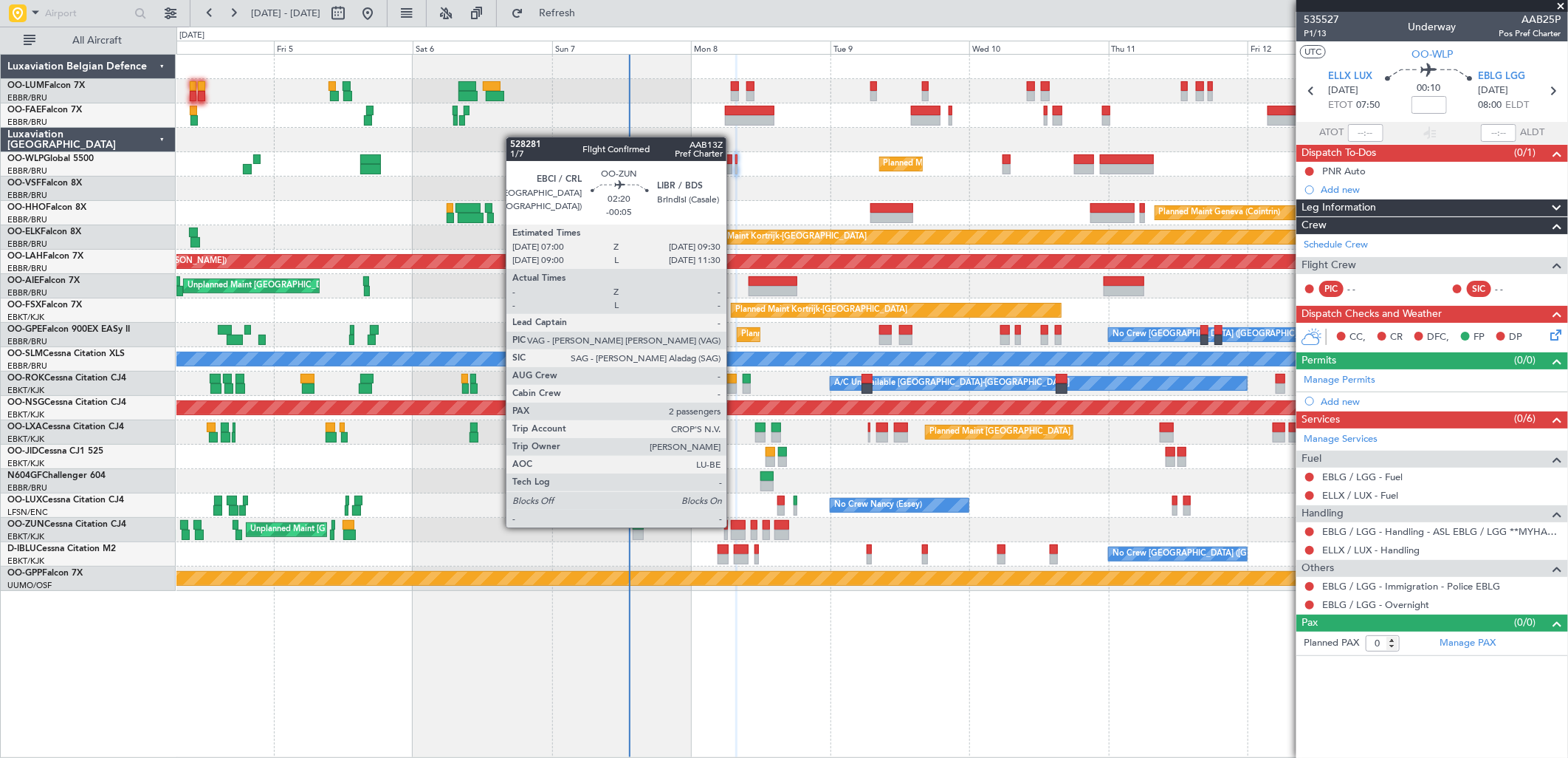
click at [734, 526] on div at bounding box center [738, 525] width 15 height 10
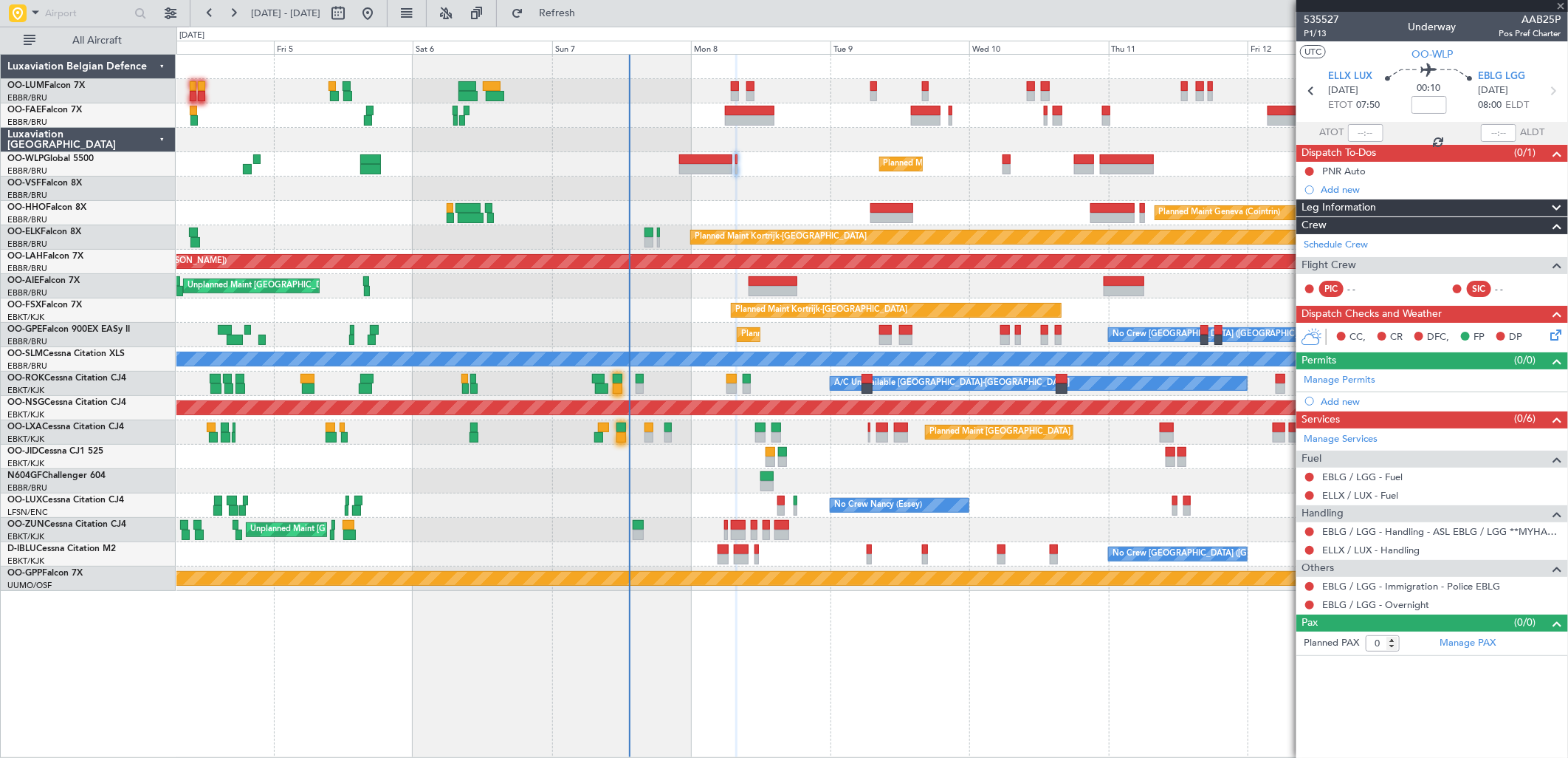
type input "-00:05"
type input "2"
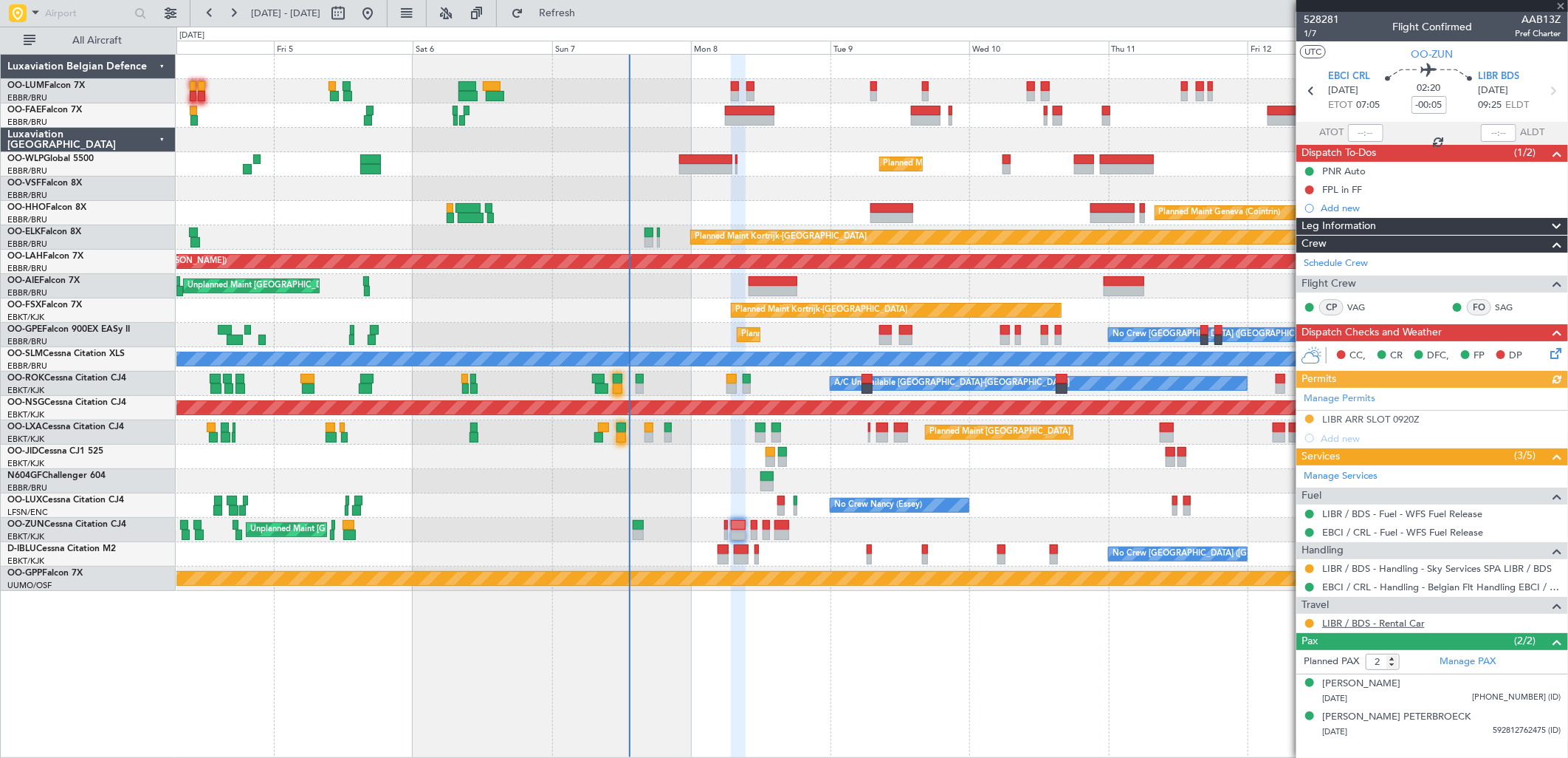
click at [1396, 628] on link "LIBR / BDS - Rental Car" at bounding box center [1374, 622] width 103 height 12
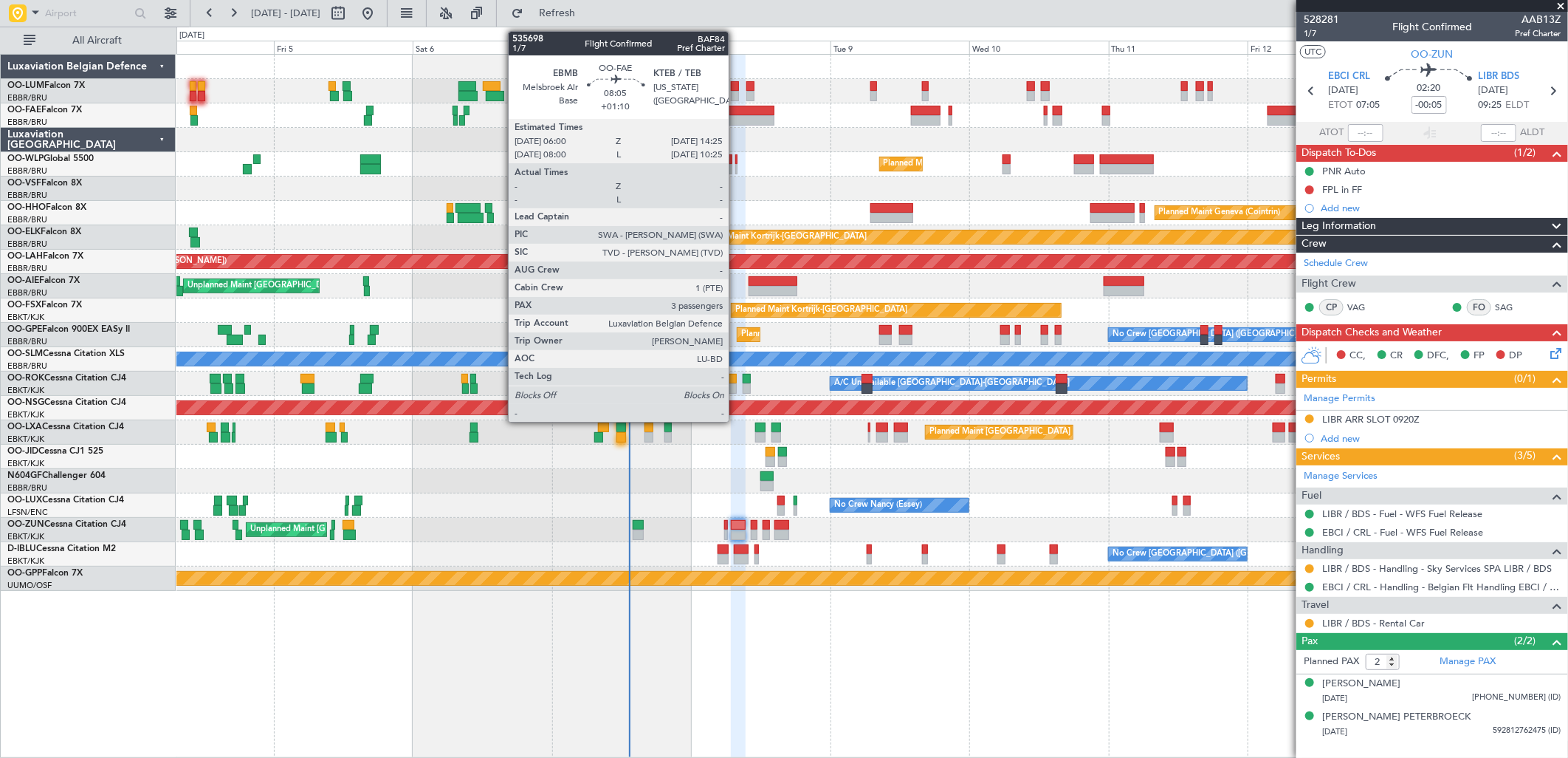
click at [736, 119] on div at bounding box center [750, 120] width 50 height 10
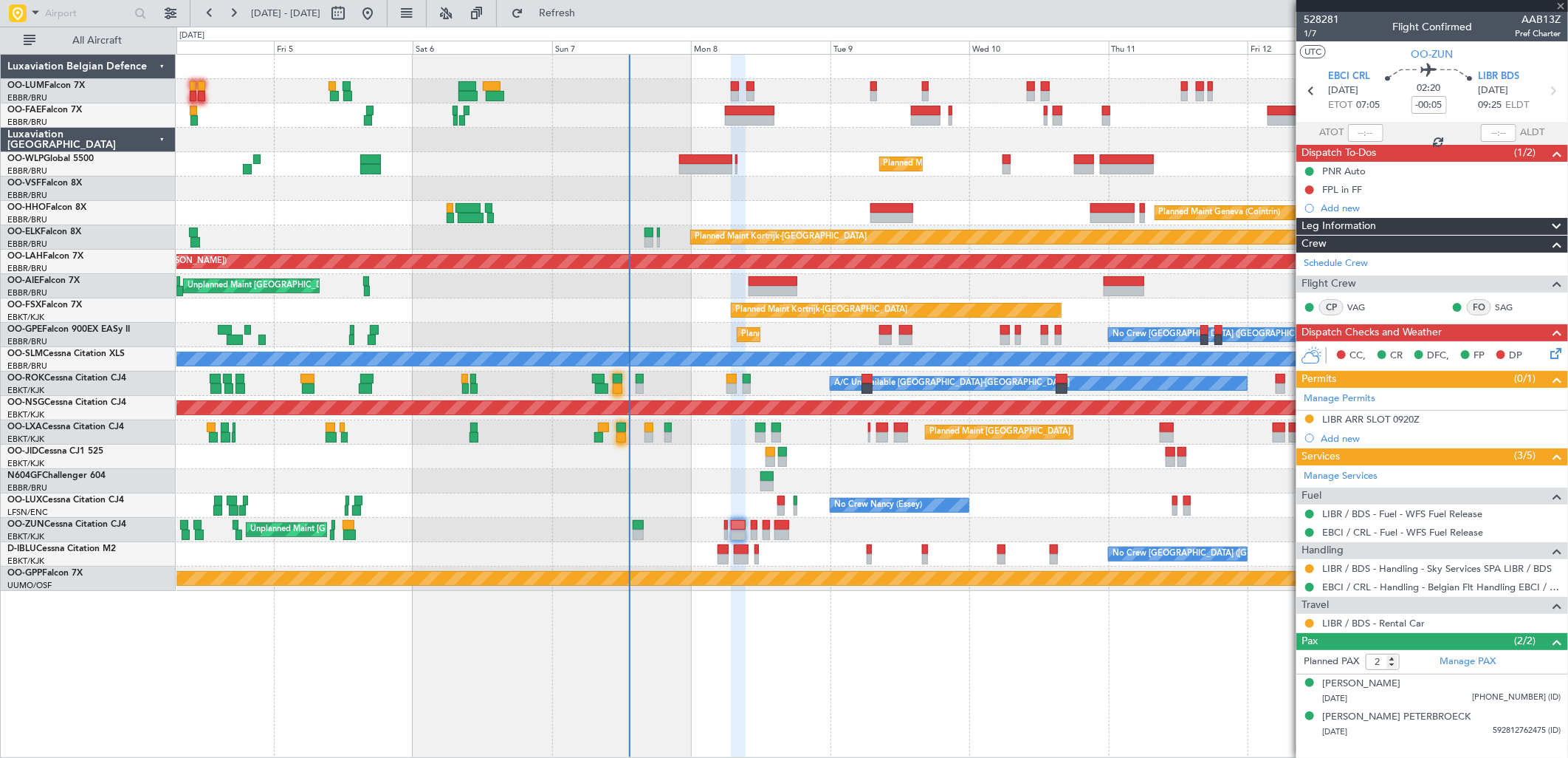
type input "+01:10"
type input "3"
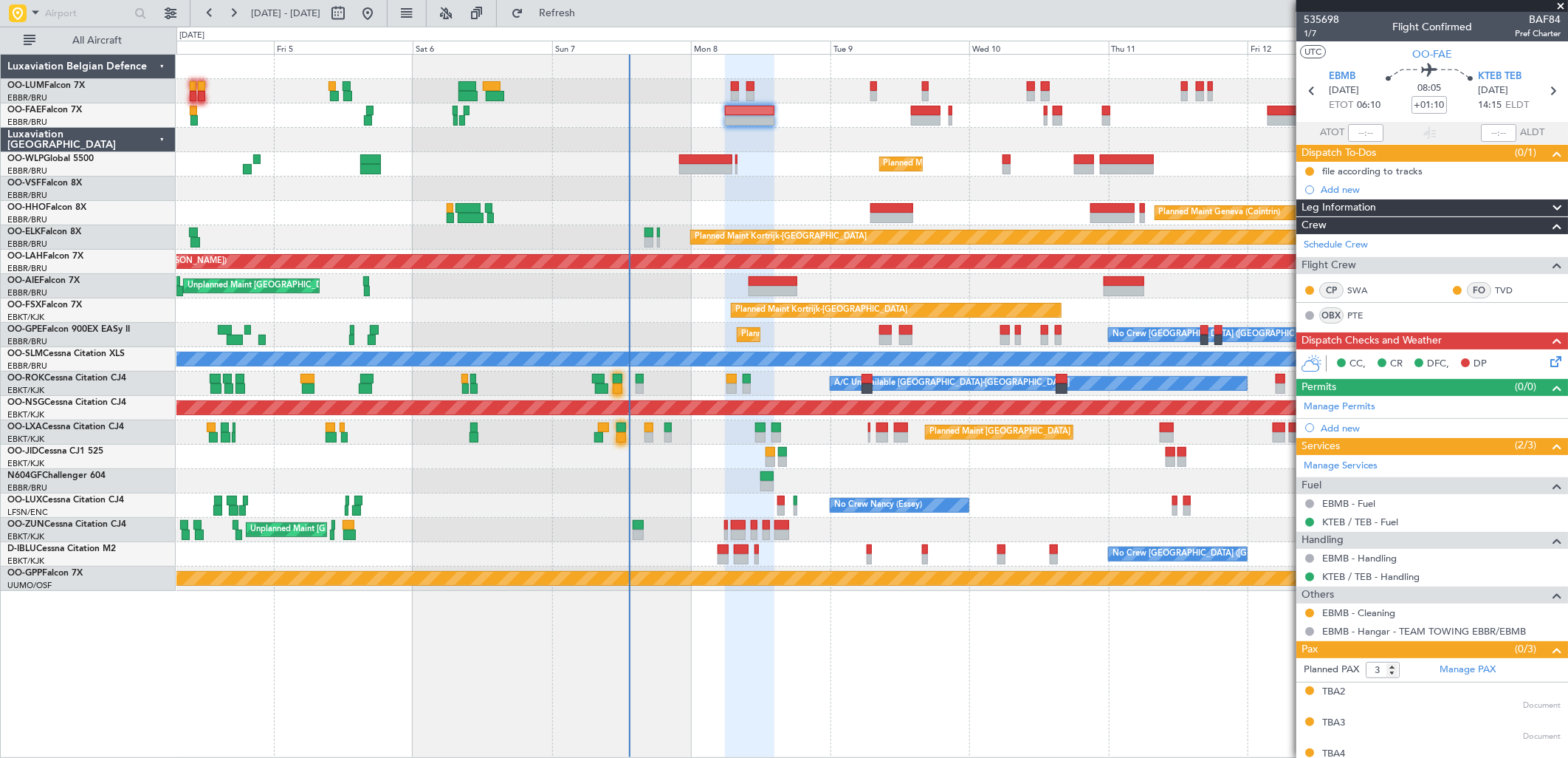
click at [1547, 357] on icon at bounding box center [1553, 359] width 12 height 12
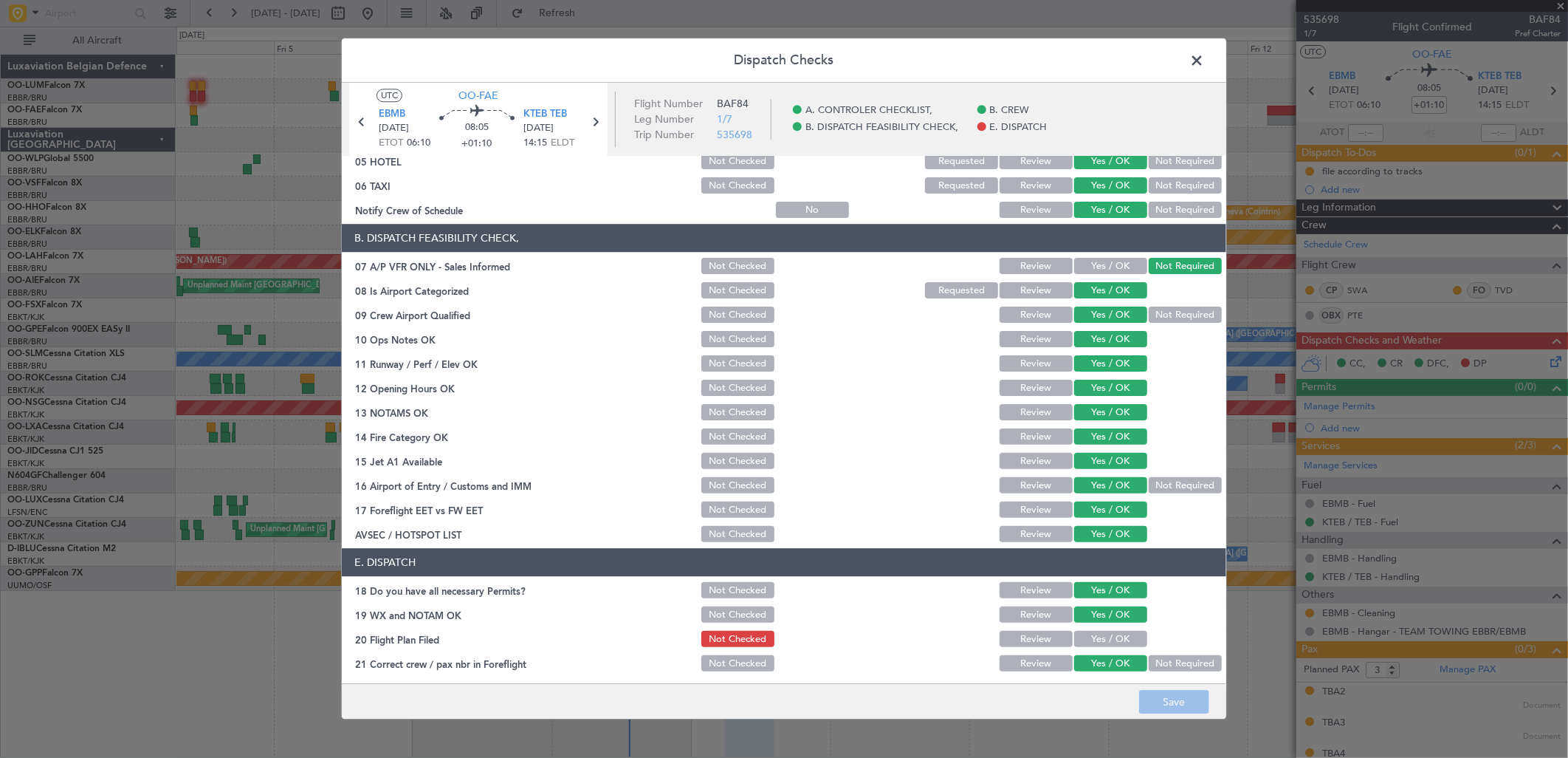
scroll to position [168, 0]
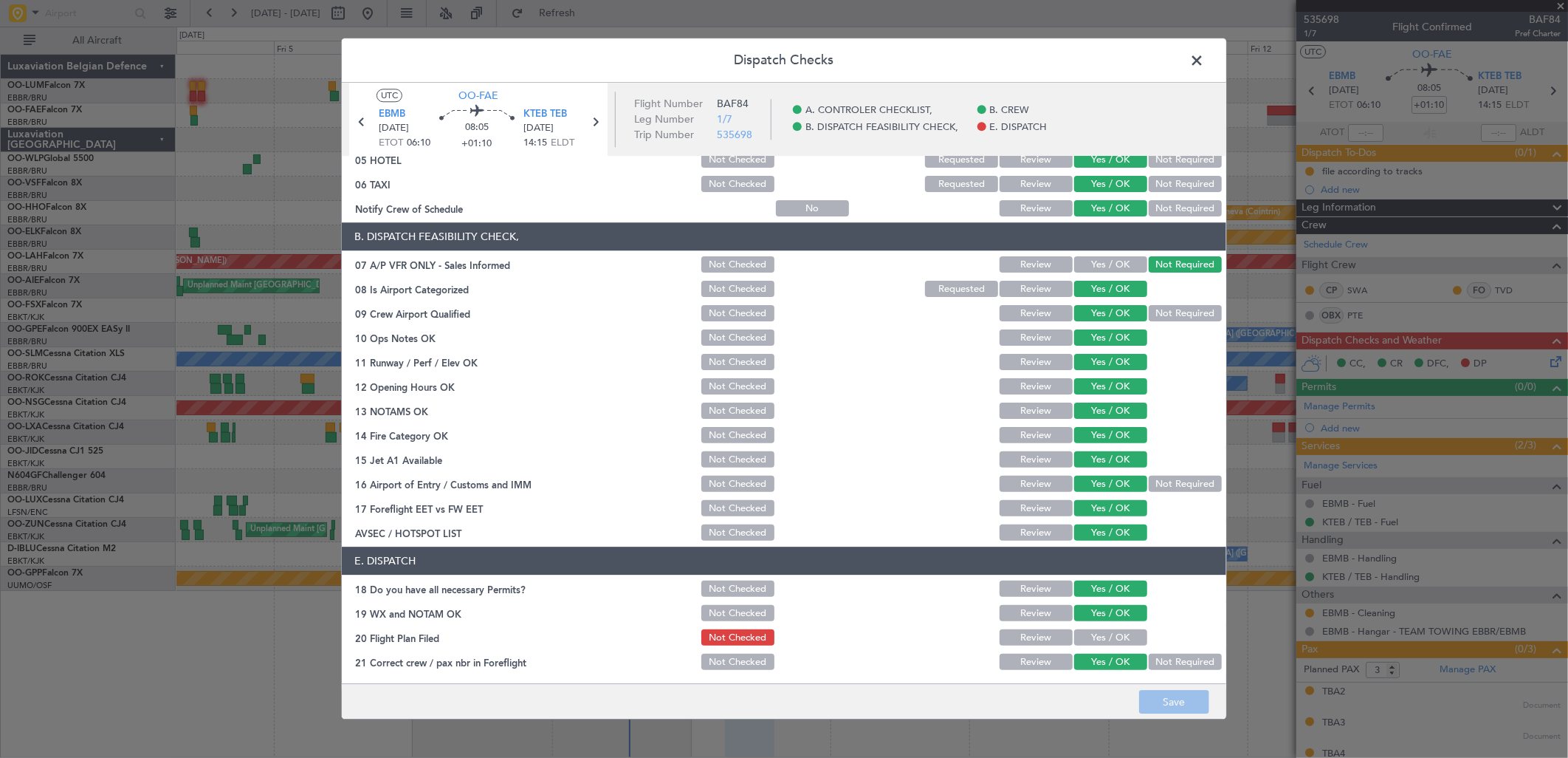
click at [1095, 629] on button "Yes / OK" at bounding box center [1110, 638] width 73 height 17
click at [1036, 639] on button "Review" at bounding box center [1036, 638] width 73 height 17
click at [1147, 694] on button "Save" at bounding box center [1174, 702] width 70 height 23
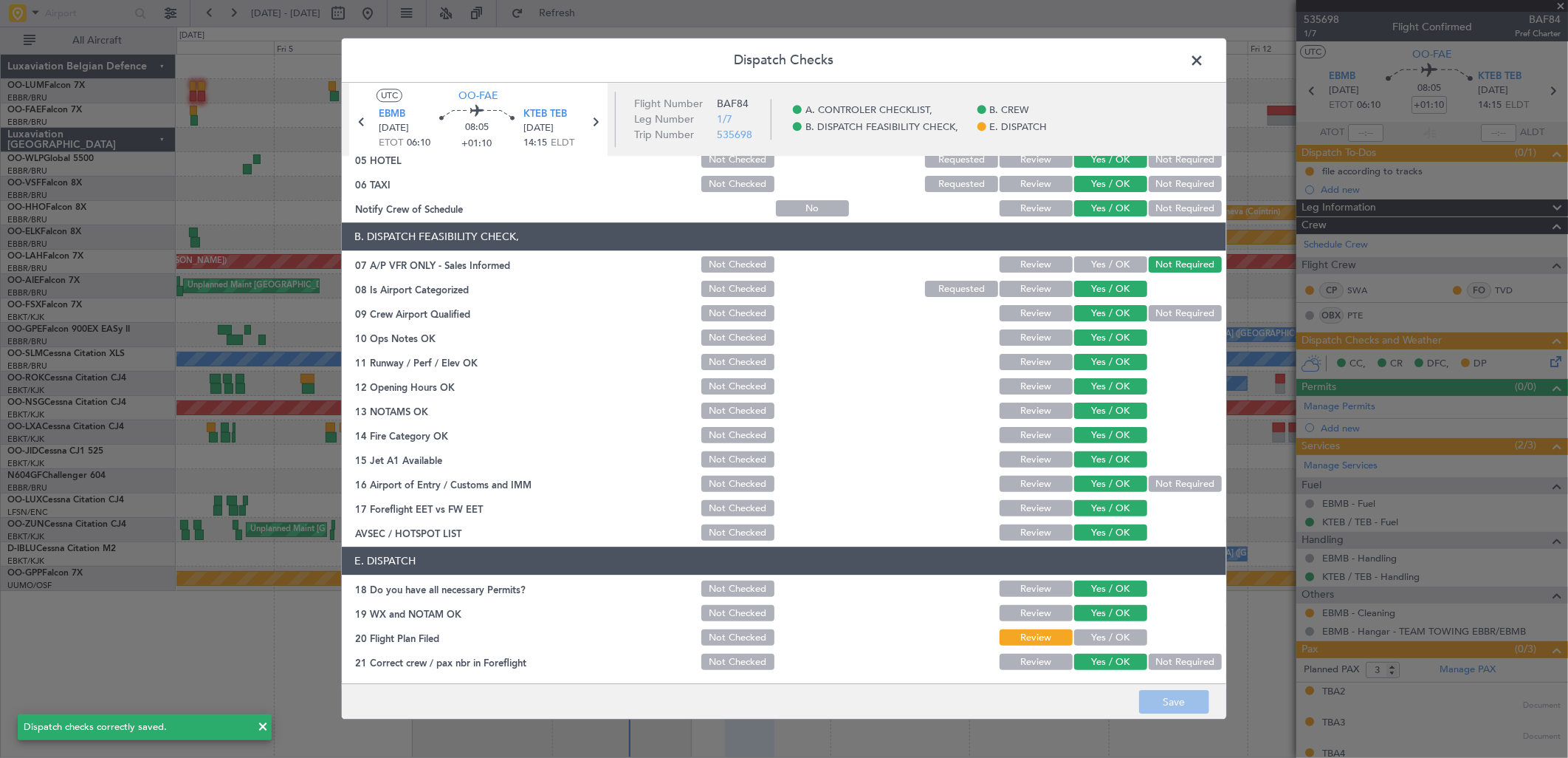
click at [1204, 64] on span at bounding box center [1204, 65] width 0 height 30
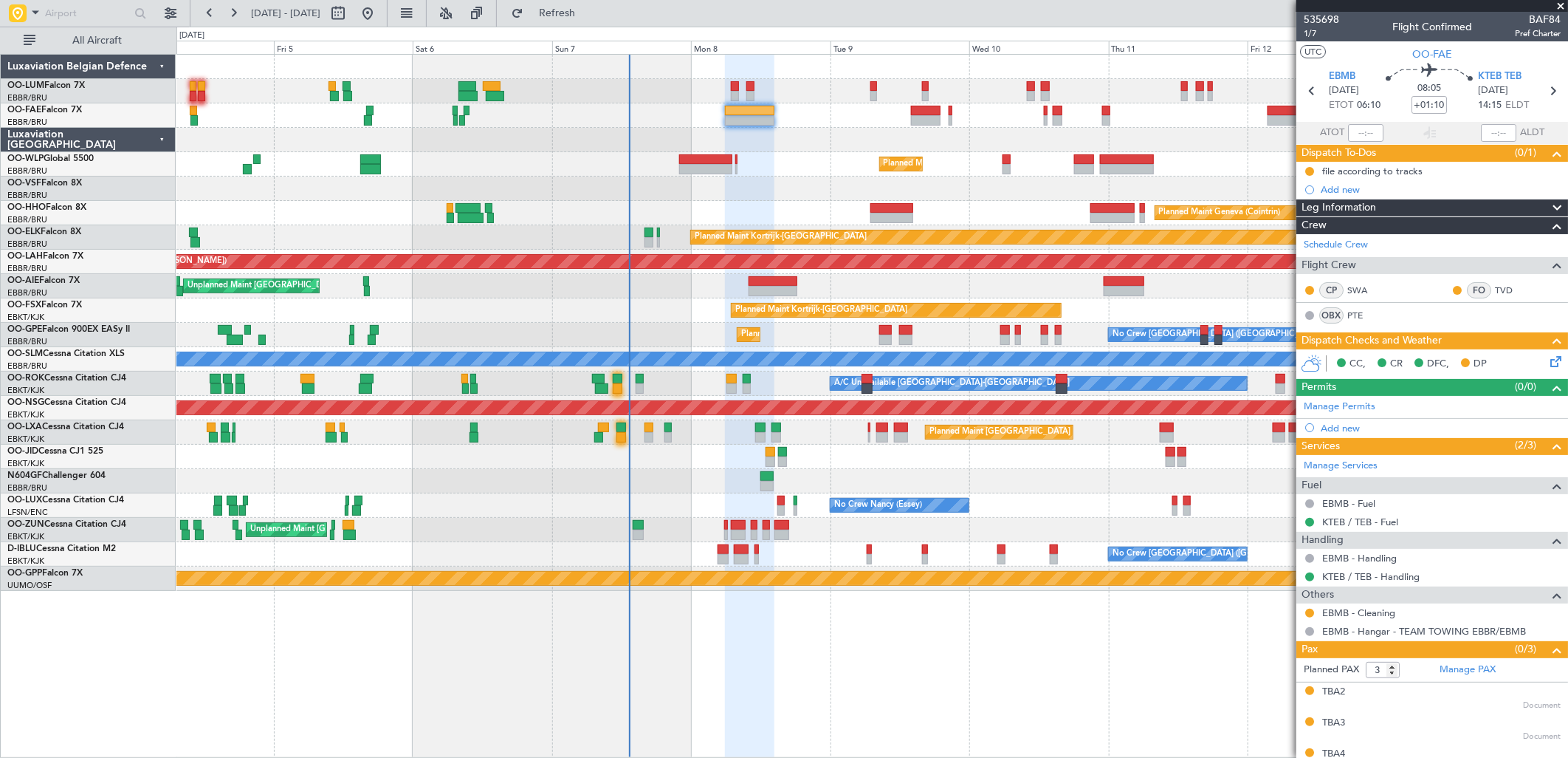
click at [732, 161] on div "Planned Maint Milan (Linate)" at bounding box center [871, 163] width 1391 height 24
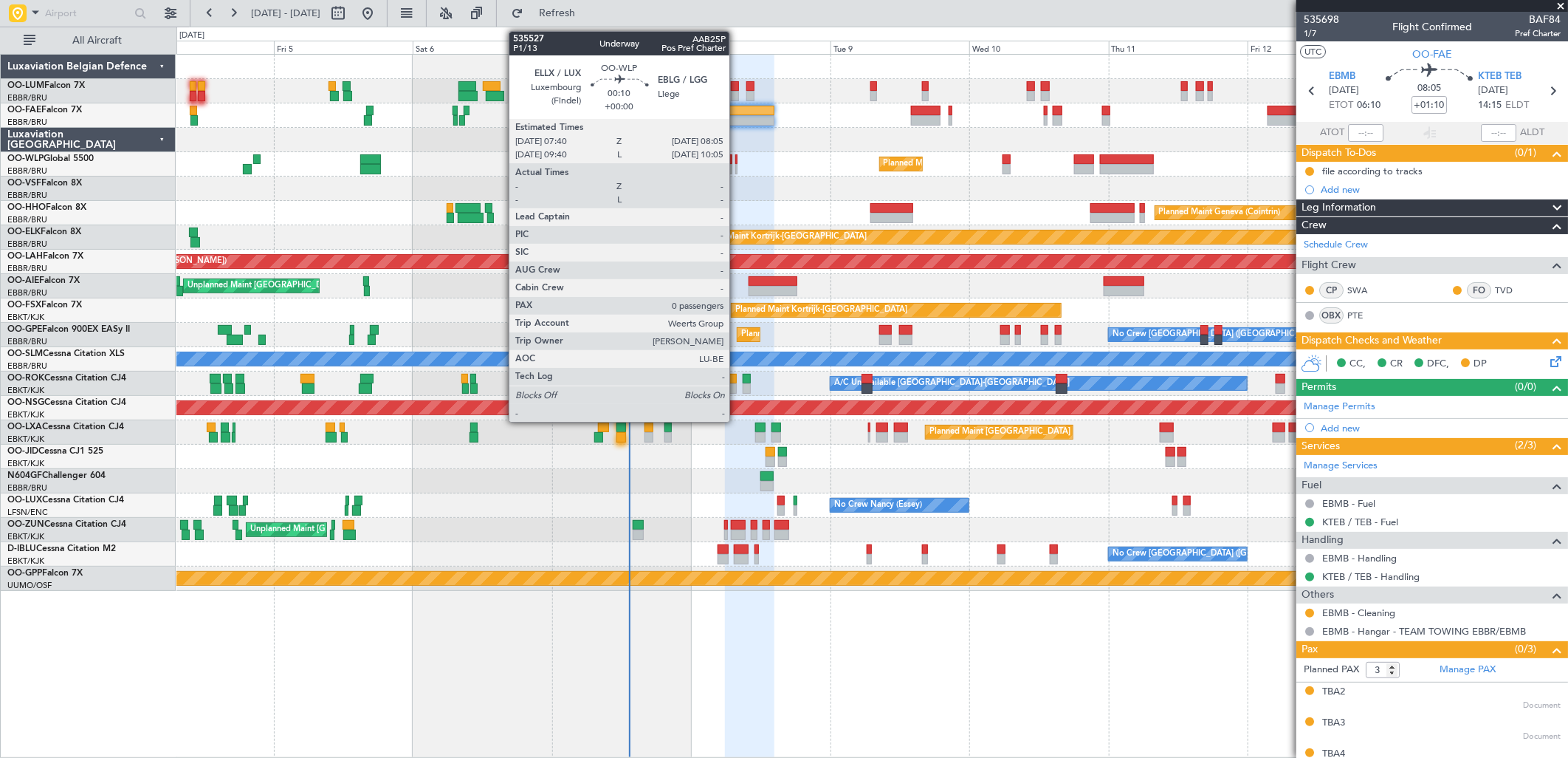
click at [737, 161] on div at bounding box center [737, 159] width 3 height 10
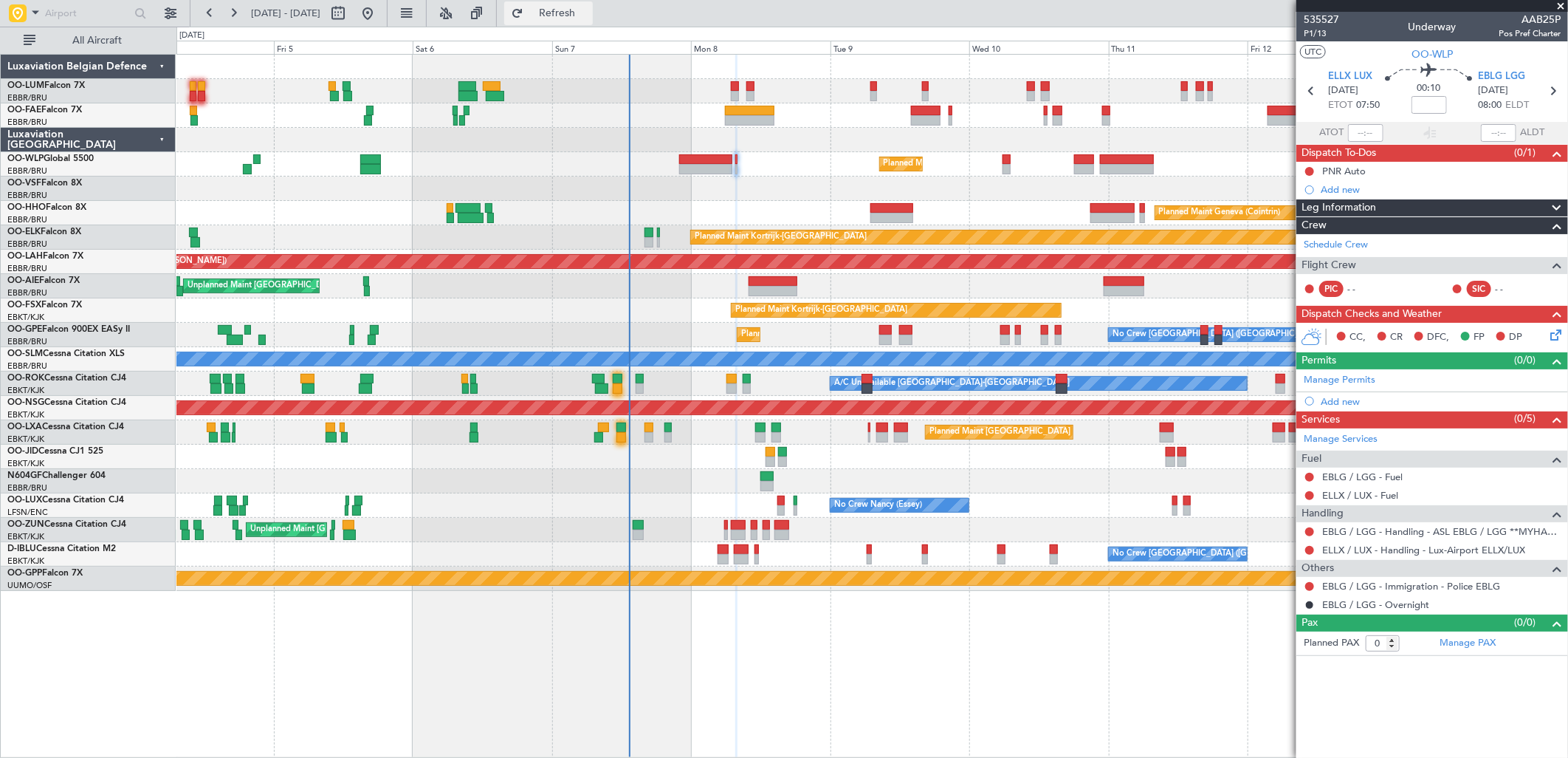
click at [589, 10] on span "Refresh" at bounding box center [557, 13] width 62 height 10
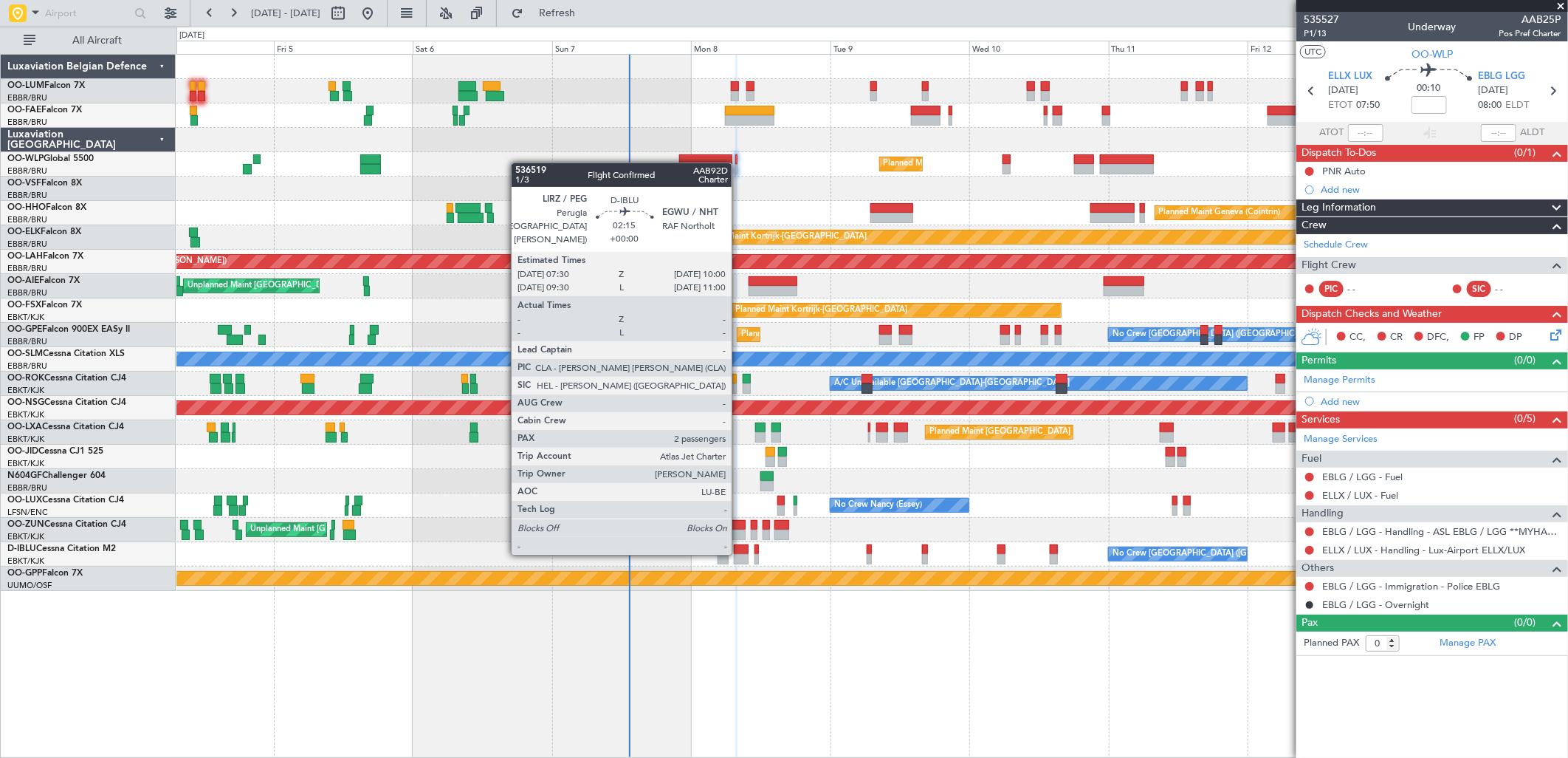
click at [739, 551] on div at bounding box center [741, 549] width 15 height 10
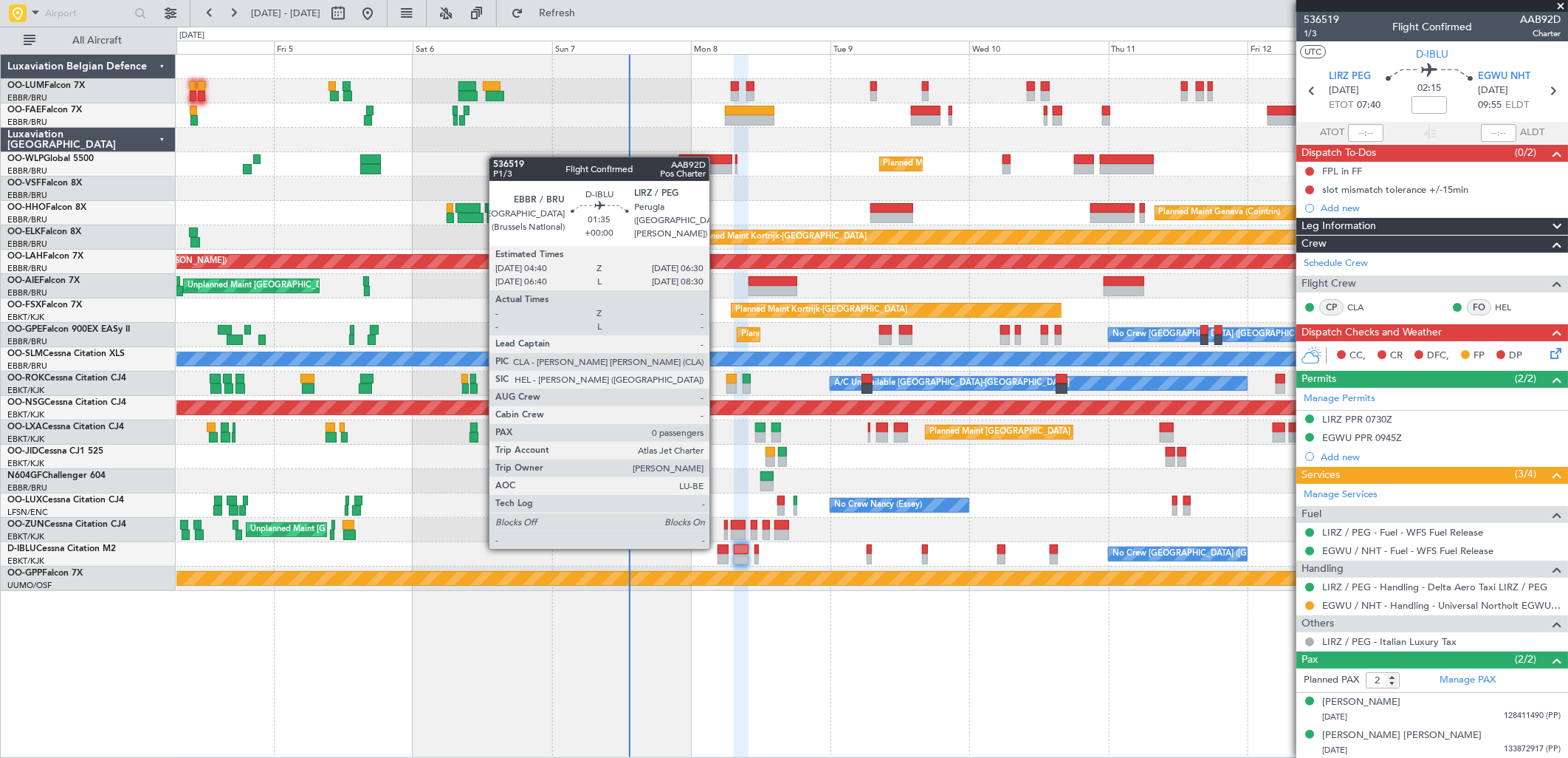
click at [717, 547] on div at bounding box center [722, 549] width 11 height 10
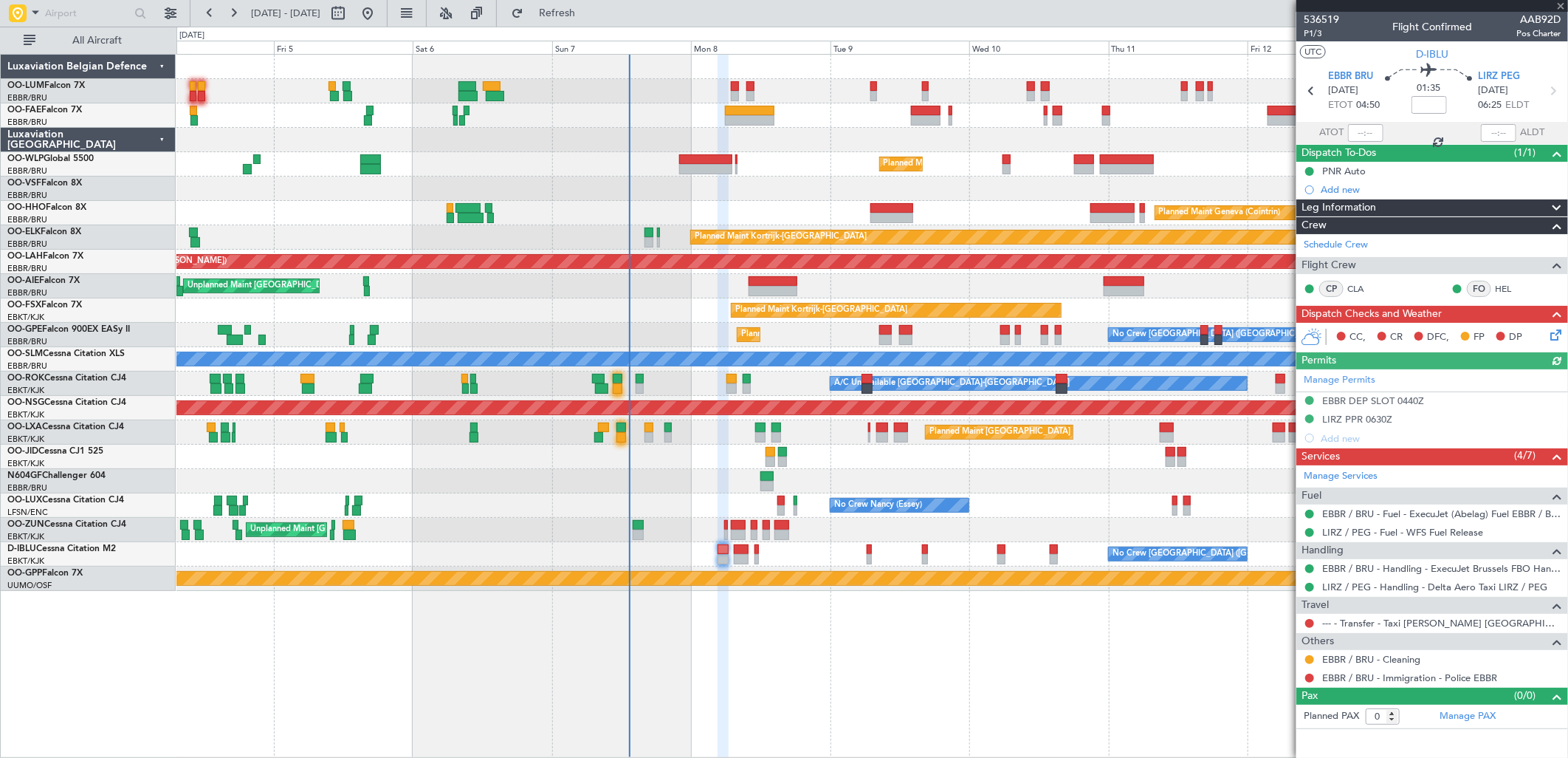
click at [731, 556] on div "No Crew Brussels (Brussels National) No Crew Brussels (Brussels National) AOG M…" at bounding box center [871, 554] width 1391 height 24
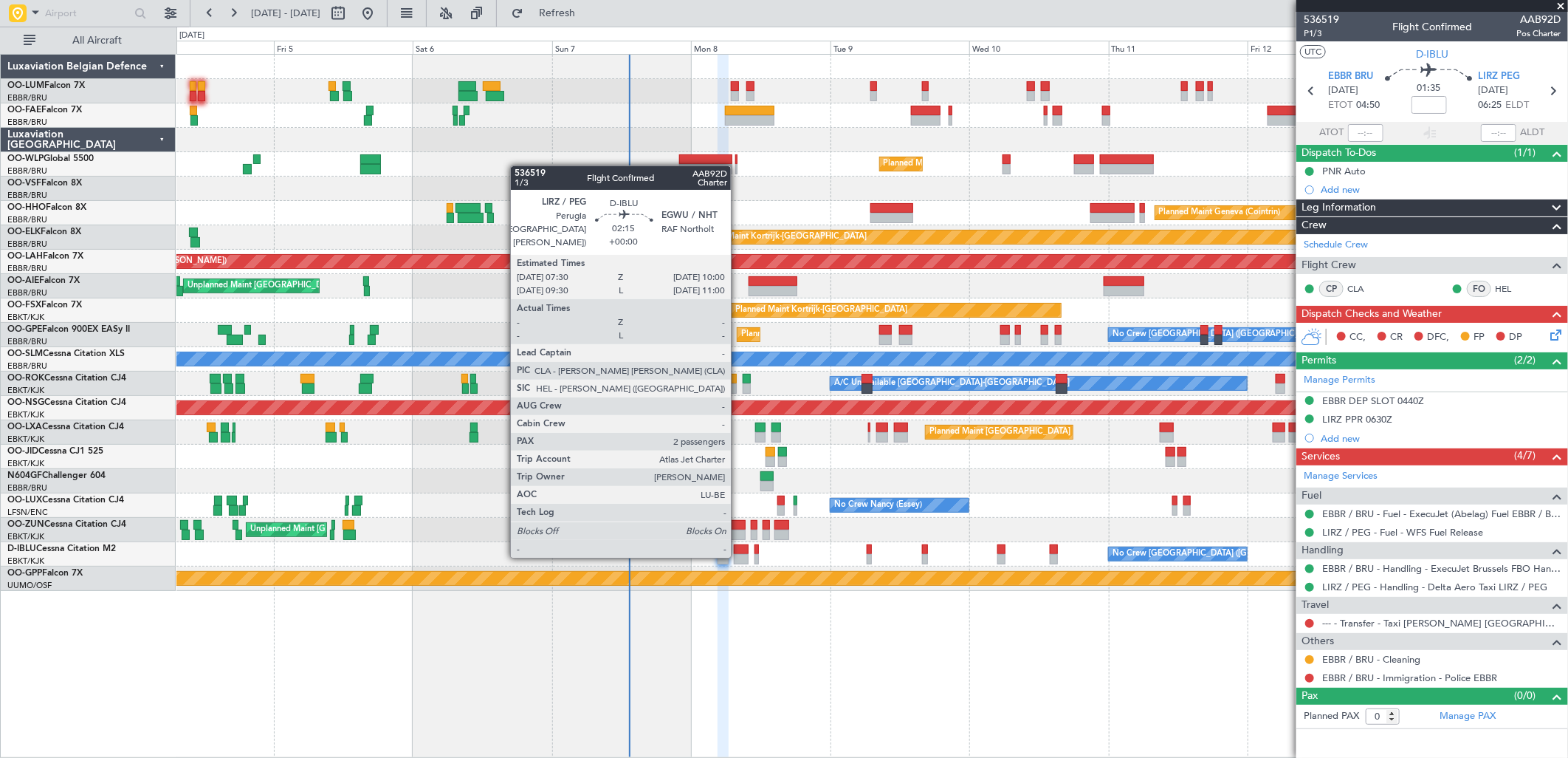
click at [738, 555] on div at bounding box center [741, 559] width 15 height 10
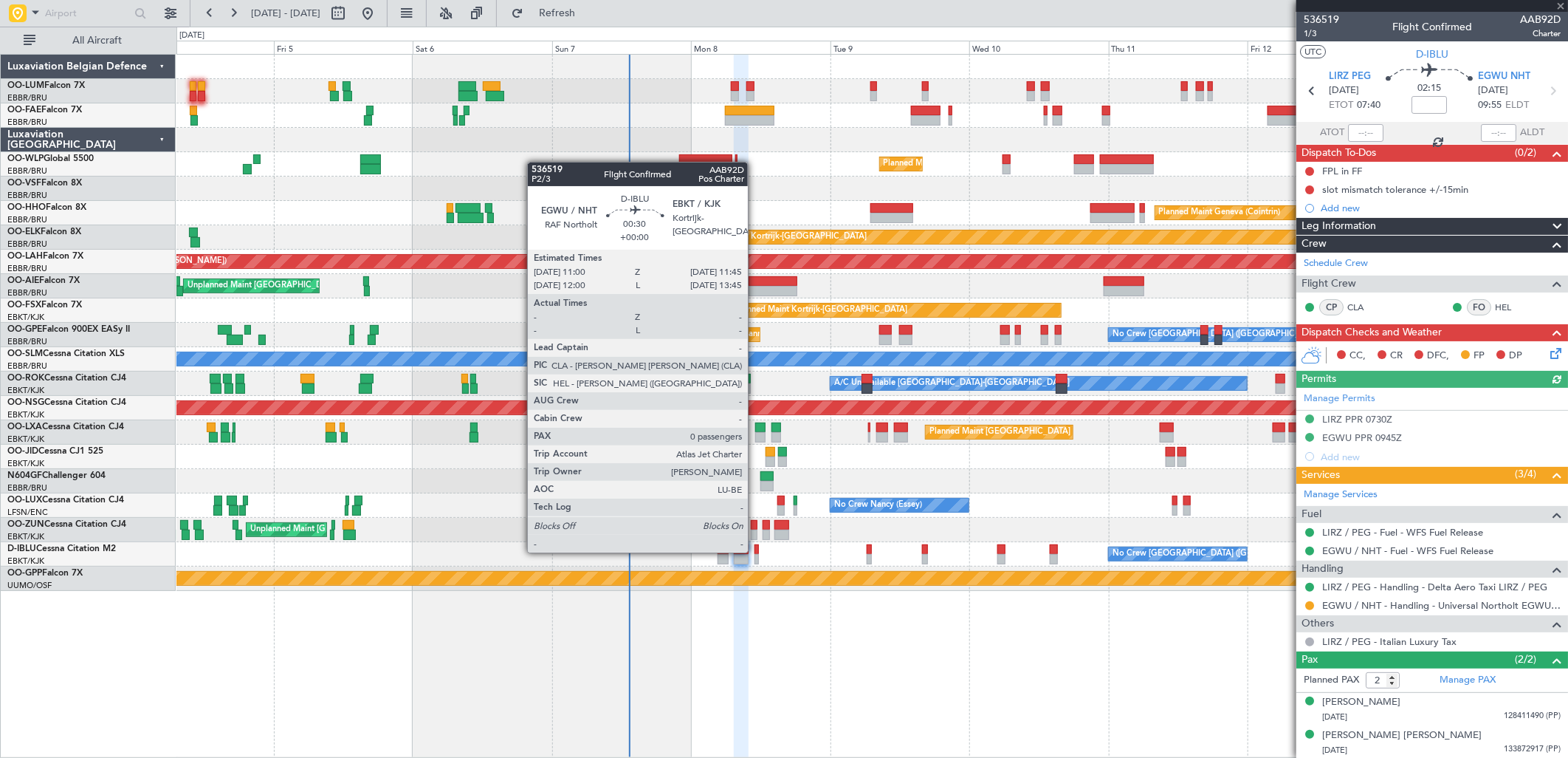
click at [755, 551] on div at bounding box center [756, 549] width 4 height 10
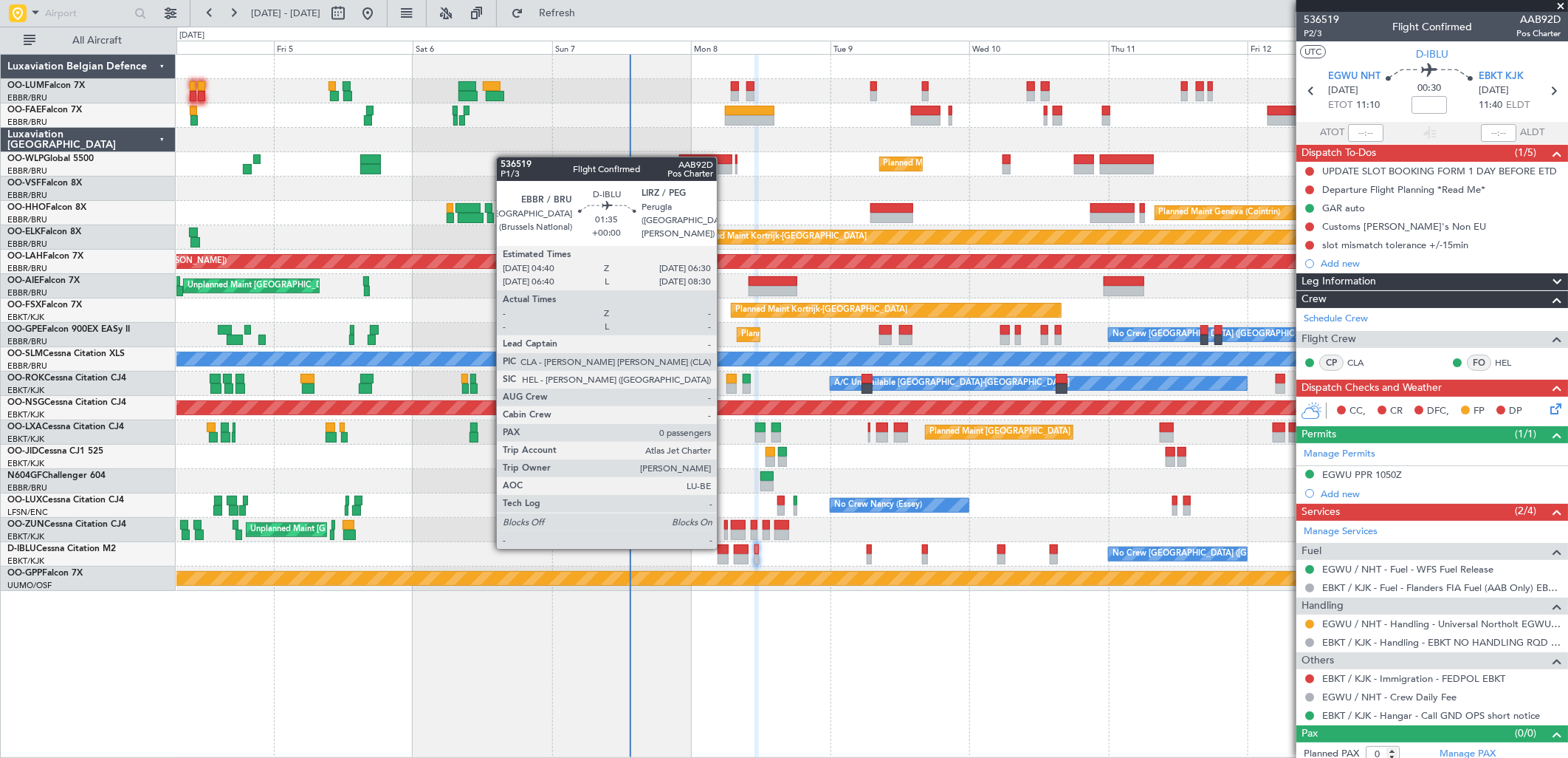
click at [724, 548] on div at bounding box center [722, 549] width 11 height 10
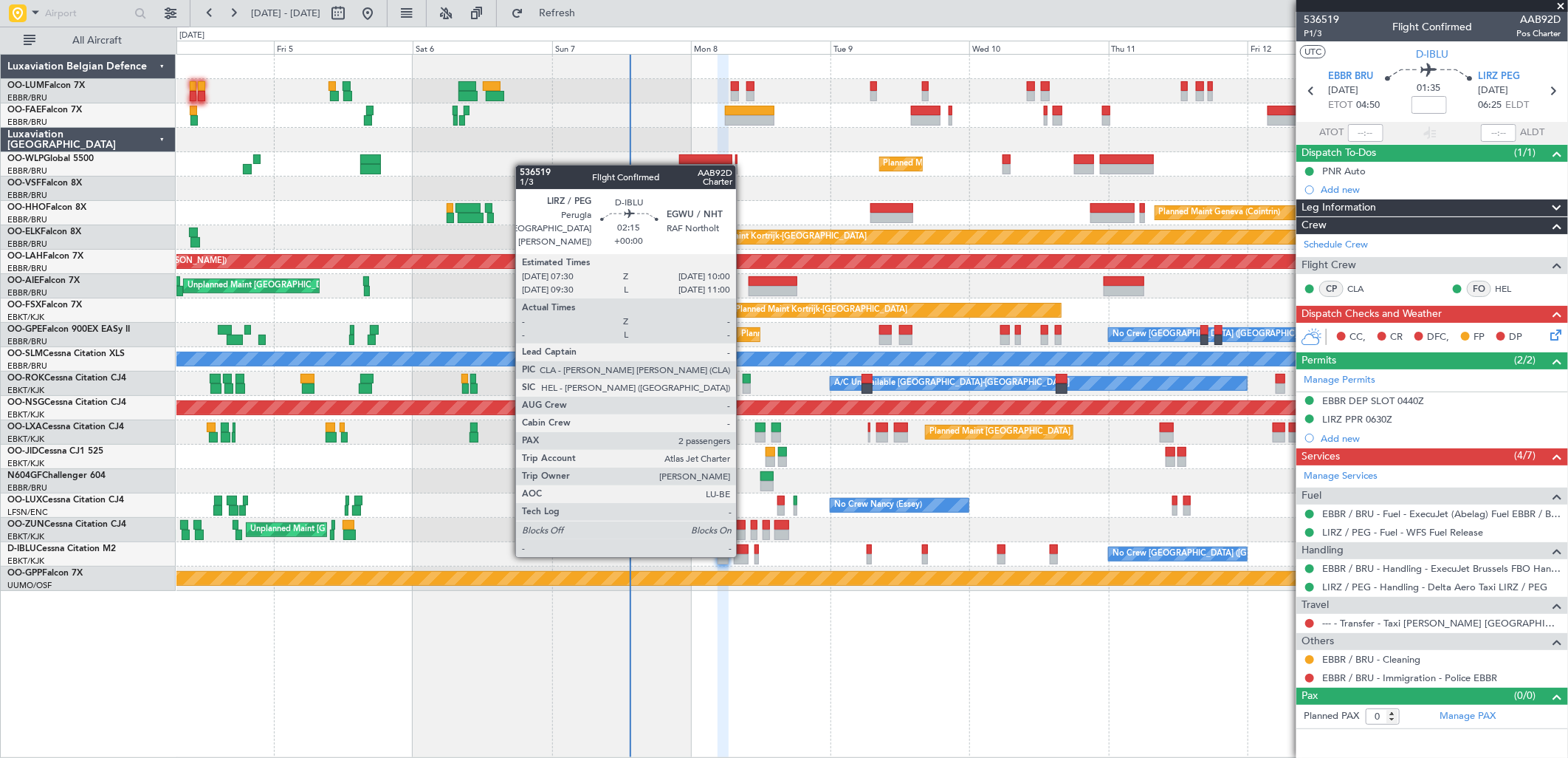
click at [744, 554] on div at bounding box center [741, 559] width 15 height 10
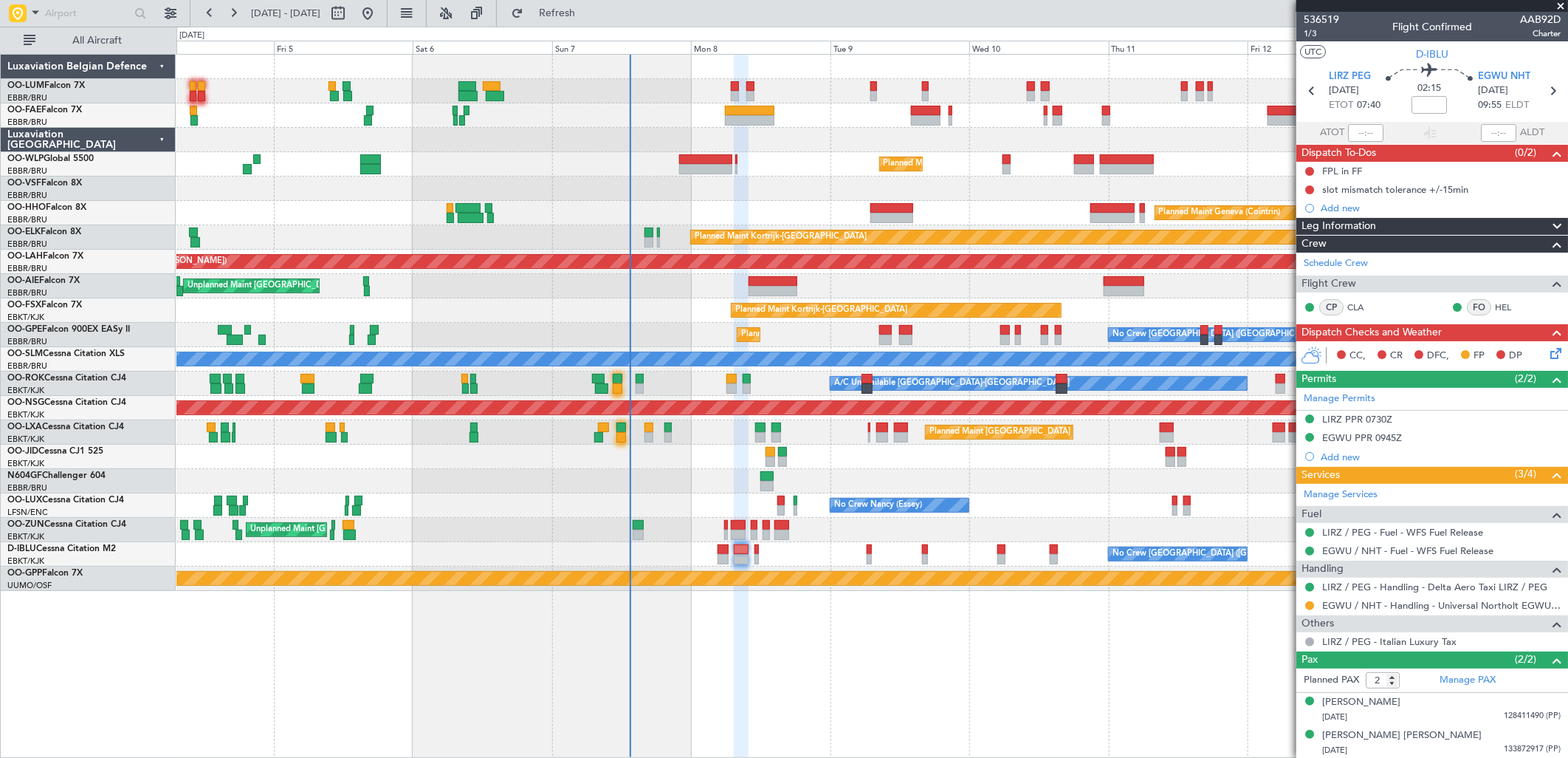
click at [715, 551] on div "No Crew Brussels (Brussels National) No Crew Brussels (Brussels National) AOG M…" at bounding box center [871, 554] width 1391 height 24
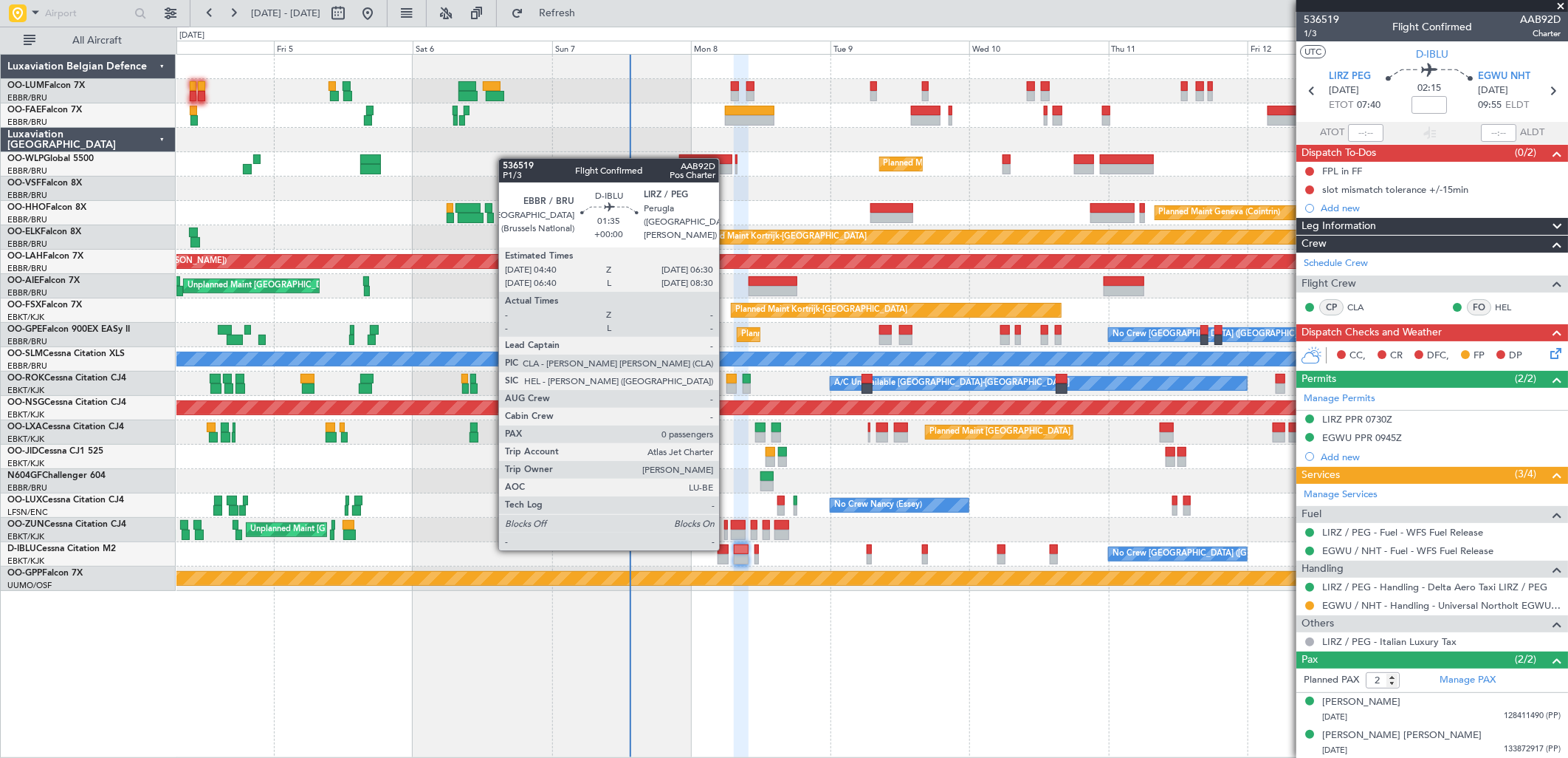
click at [726, 549] on div at bounding box center [722, 549] width 11 height 10
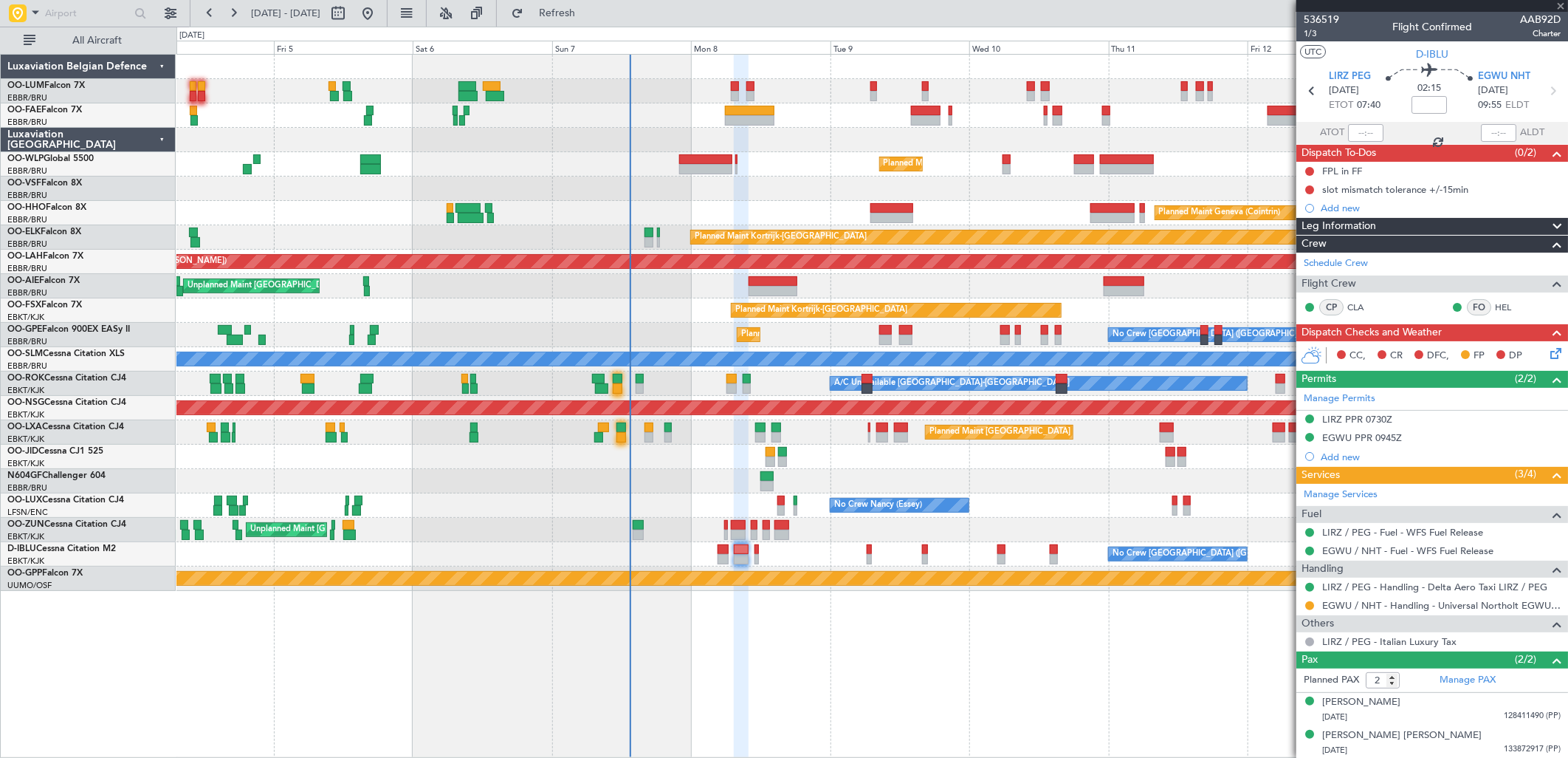
click at [725, 549] on div at bounding box center [722, 549] width 11 height 10
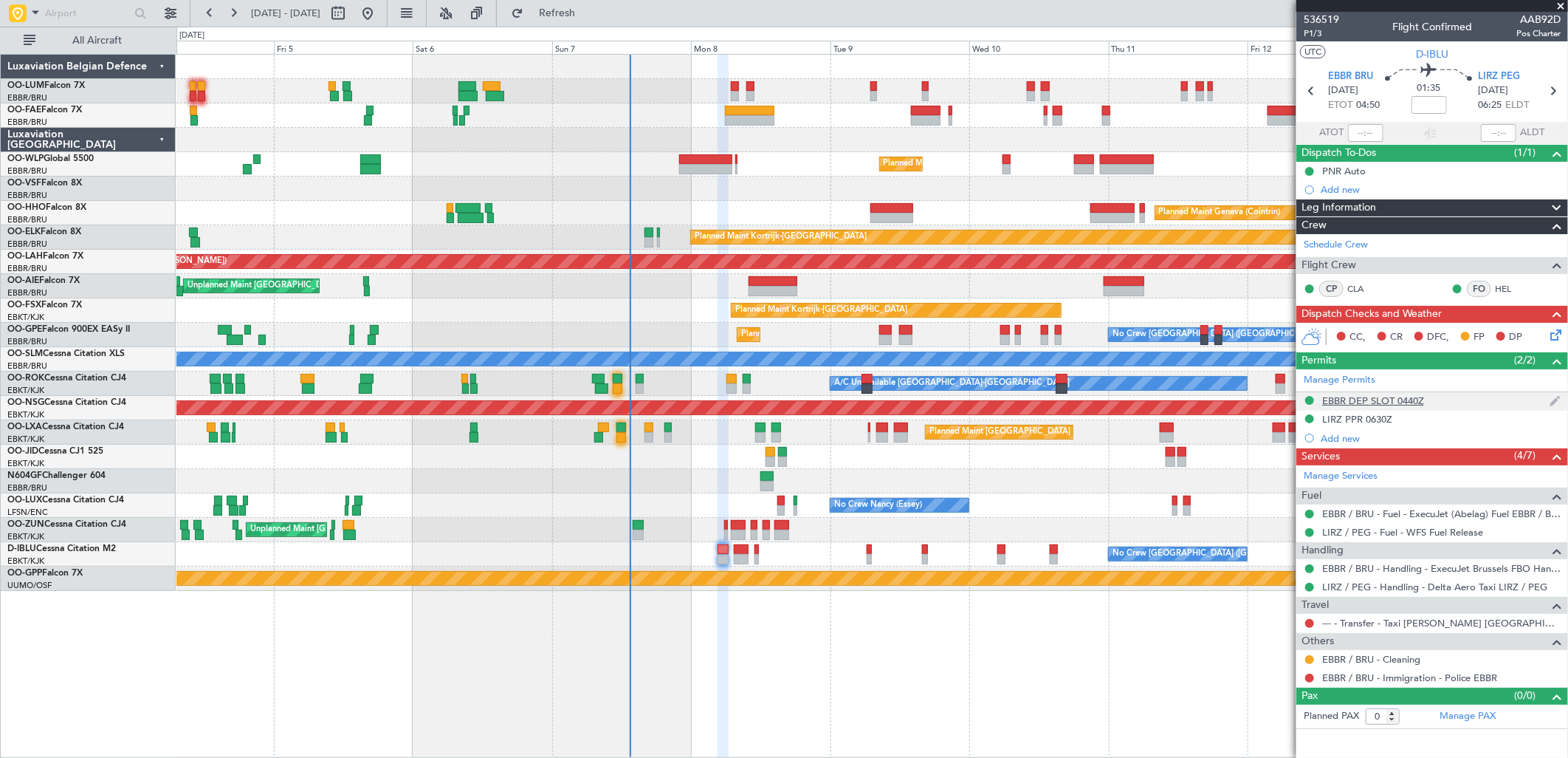
click at [1385, 401] on div "EBBR DEP SLOT 0440Z" at bounding box center [1373, 400] width 102 height 12
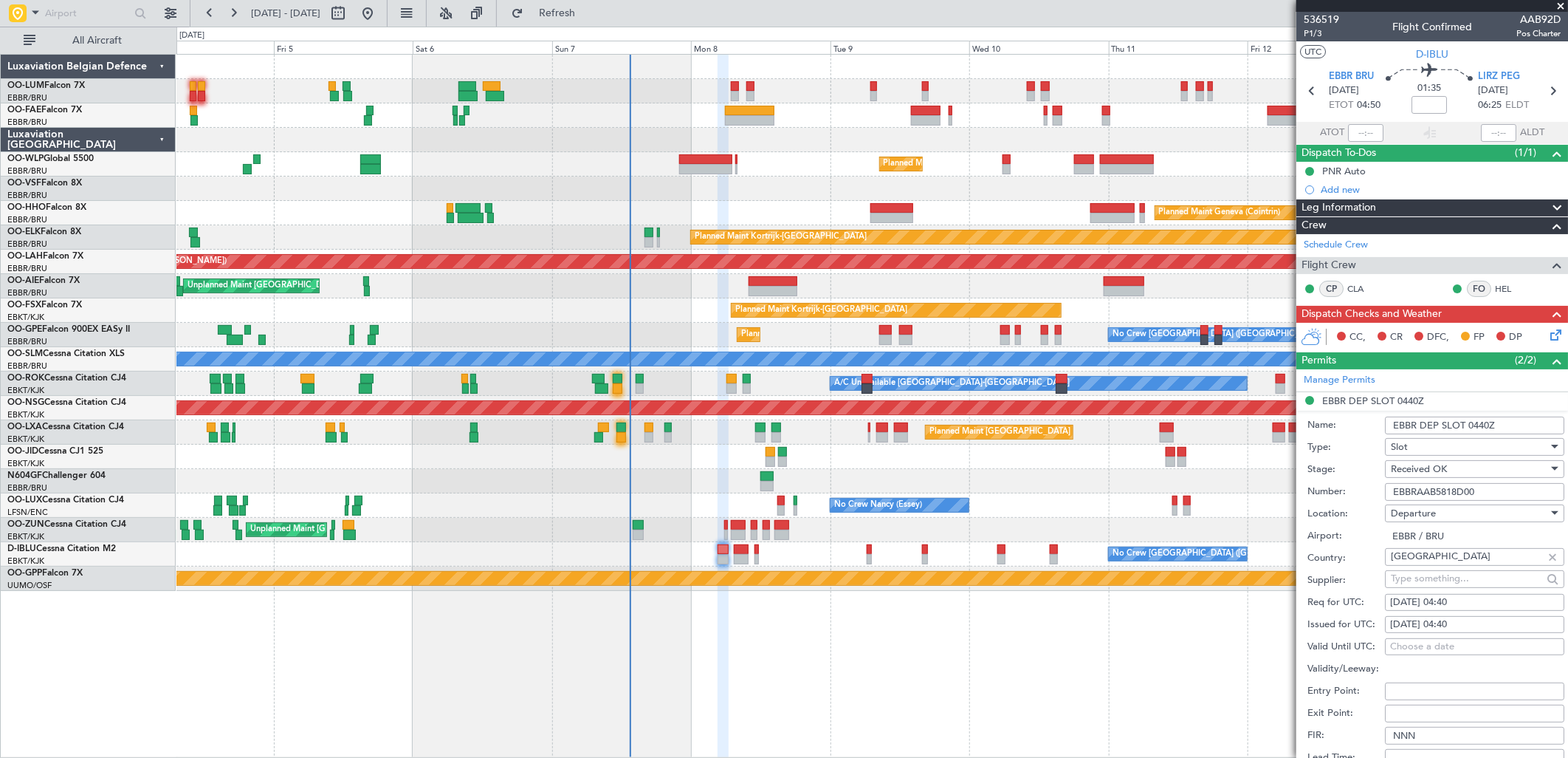
click at [1414, 496] on input "EBBRAAB5818D00" at bounding box center [1474, 491] width 179 height 17
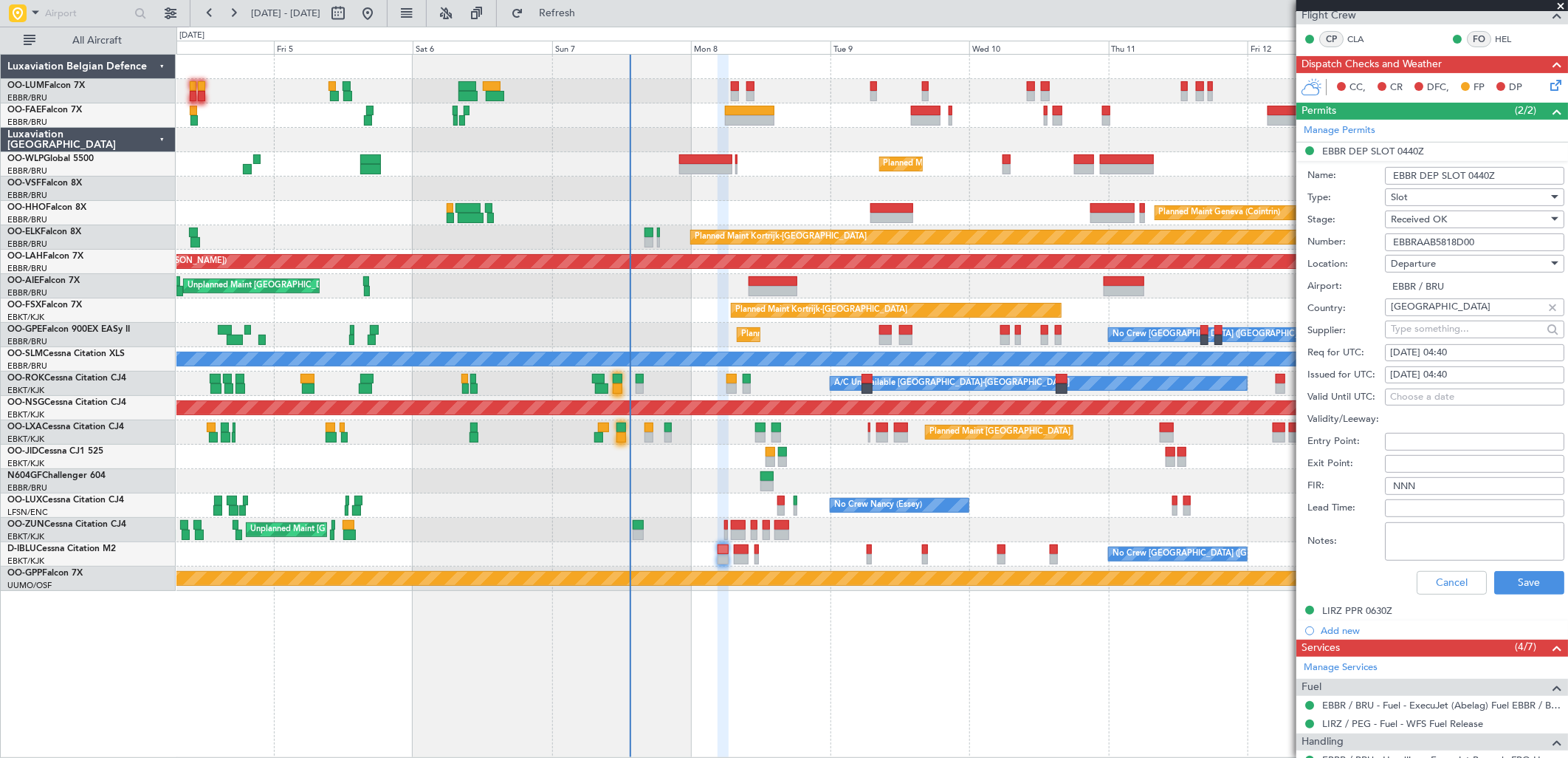
scroll to position [410, 0]
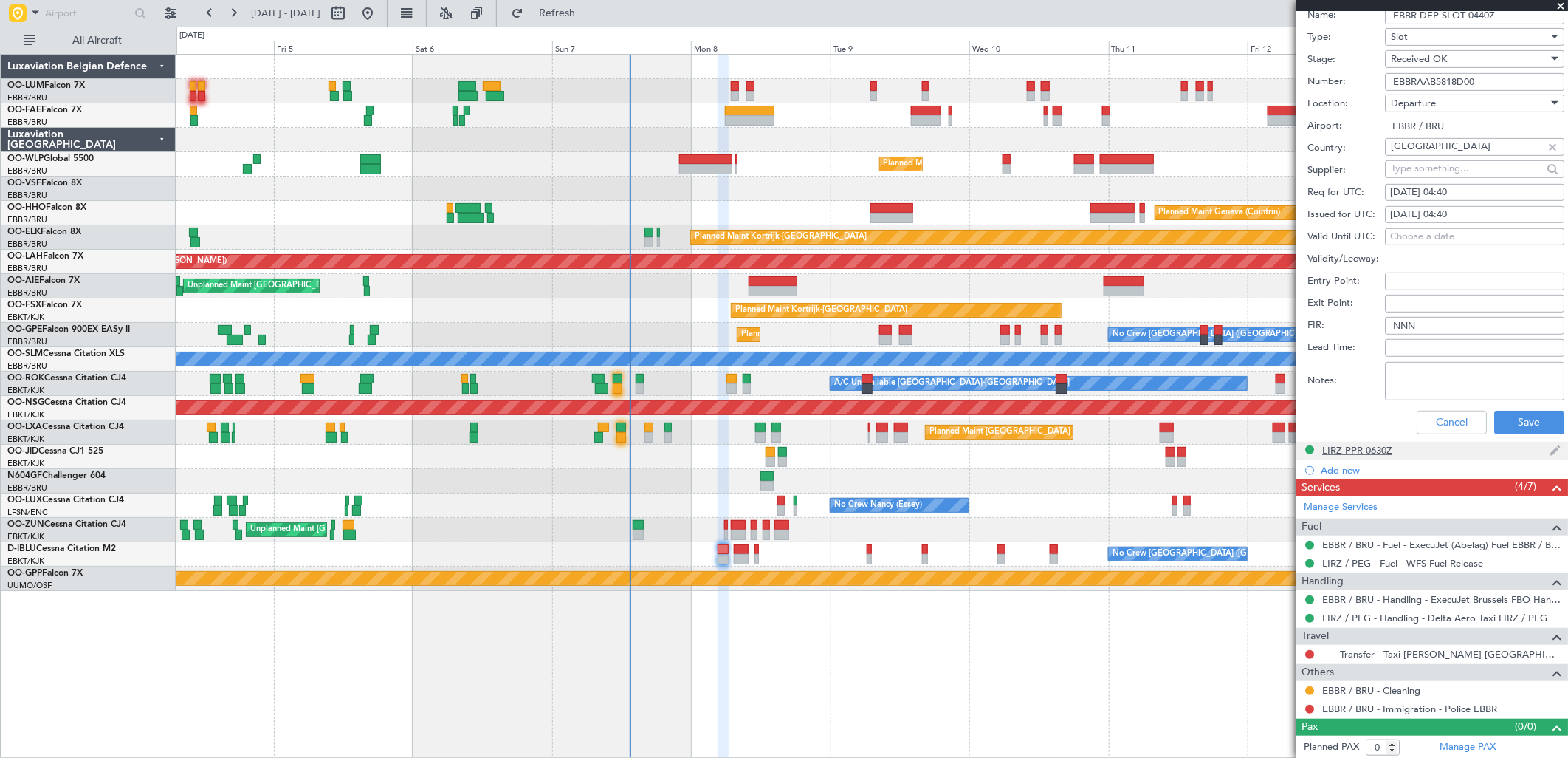
click at [1343, 448] on div "LIRZ PPR 0630Z" at bounding box center [1357, 449] width 70 height 12
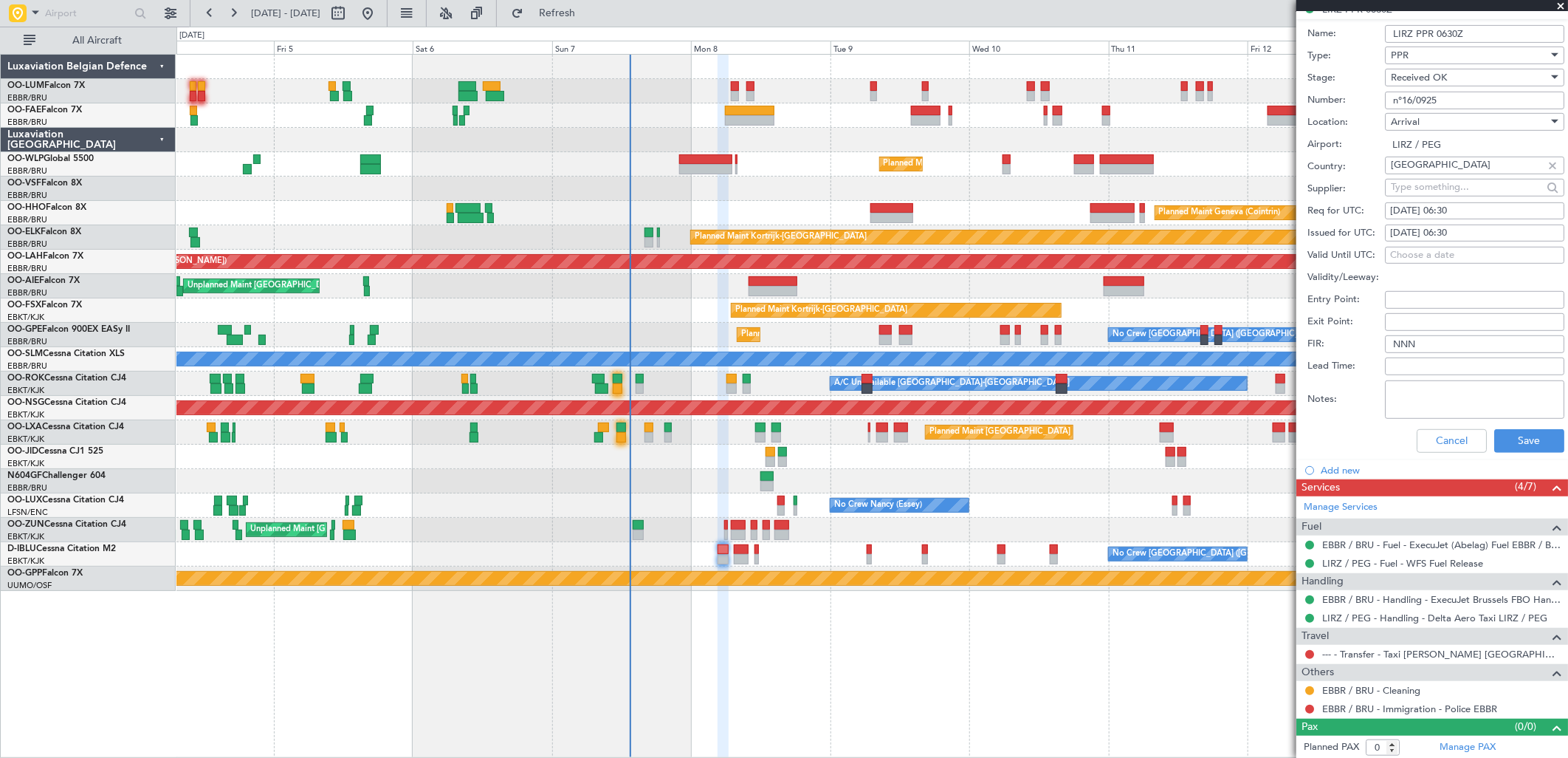
scroll to position [0, 0]
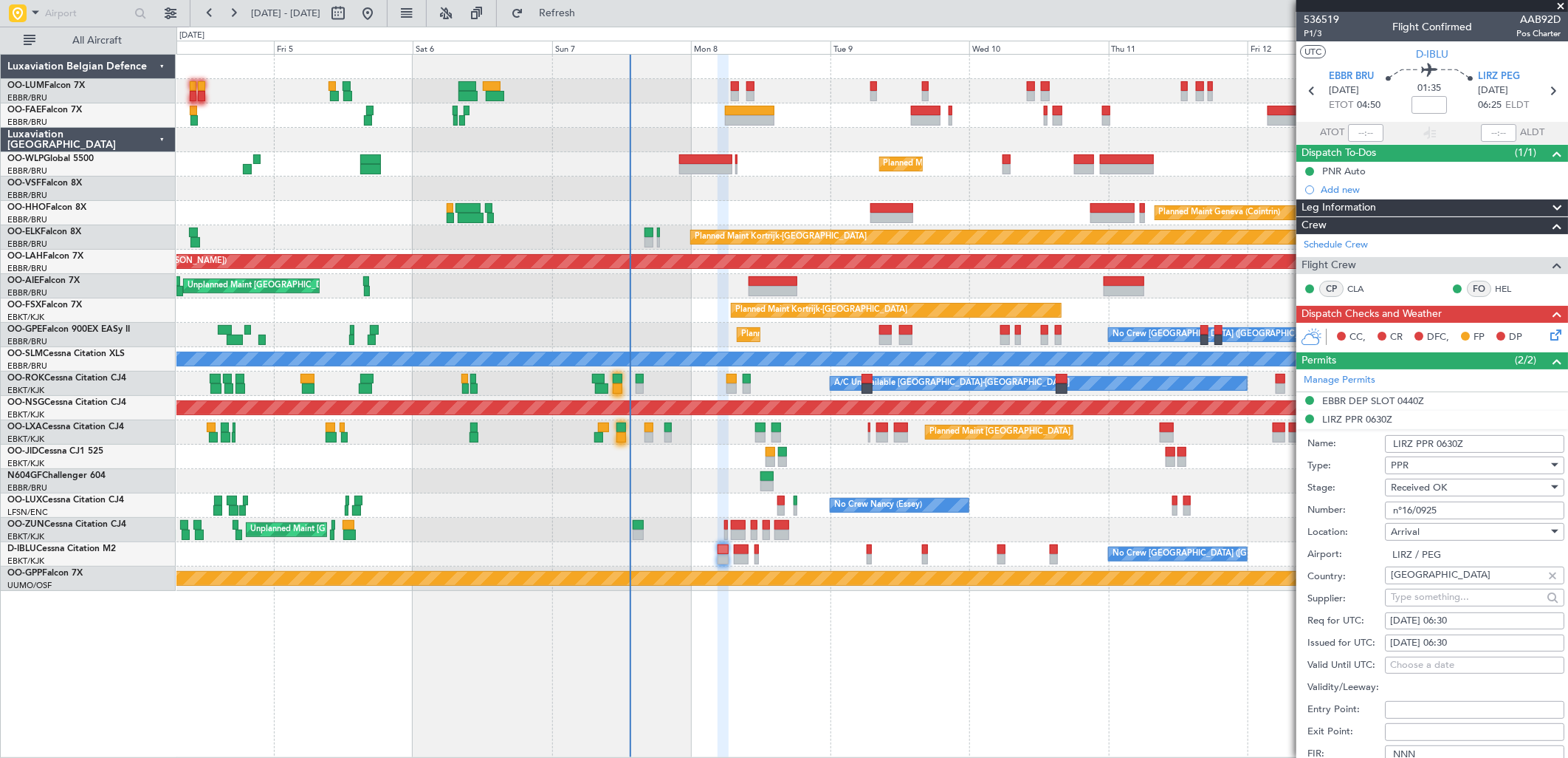
click at [1421, 513] on input "n°16/0925" at bounding box center [1474, 510] width 179 height 17
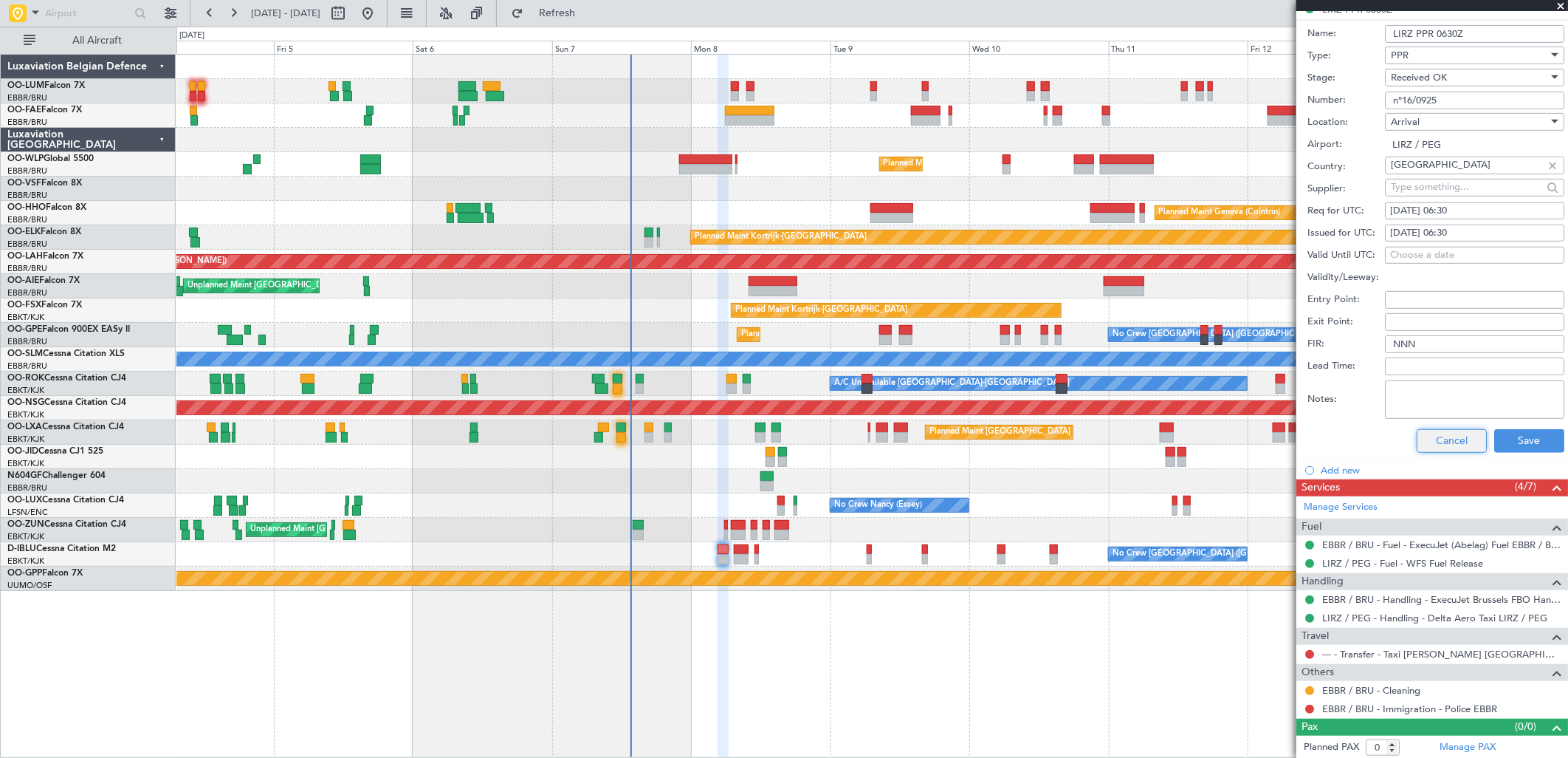
click at [1433, 432] on button "Cancel" at bounding box center [1452, 440] width 70 height 23
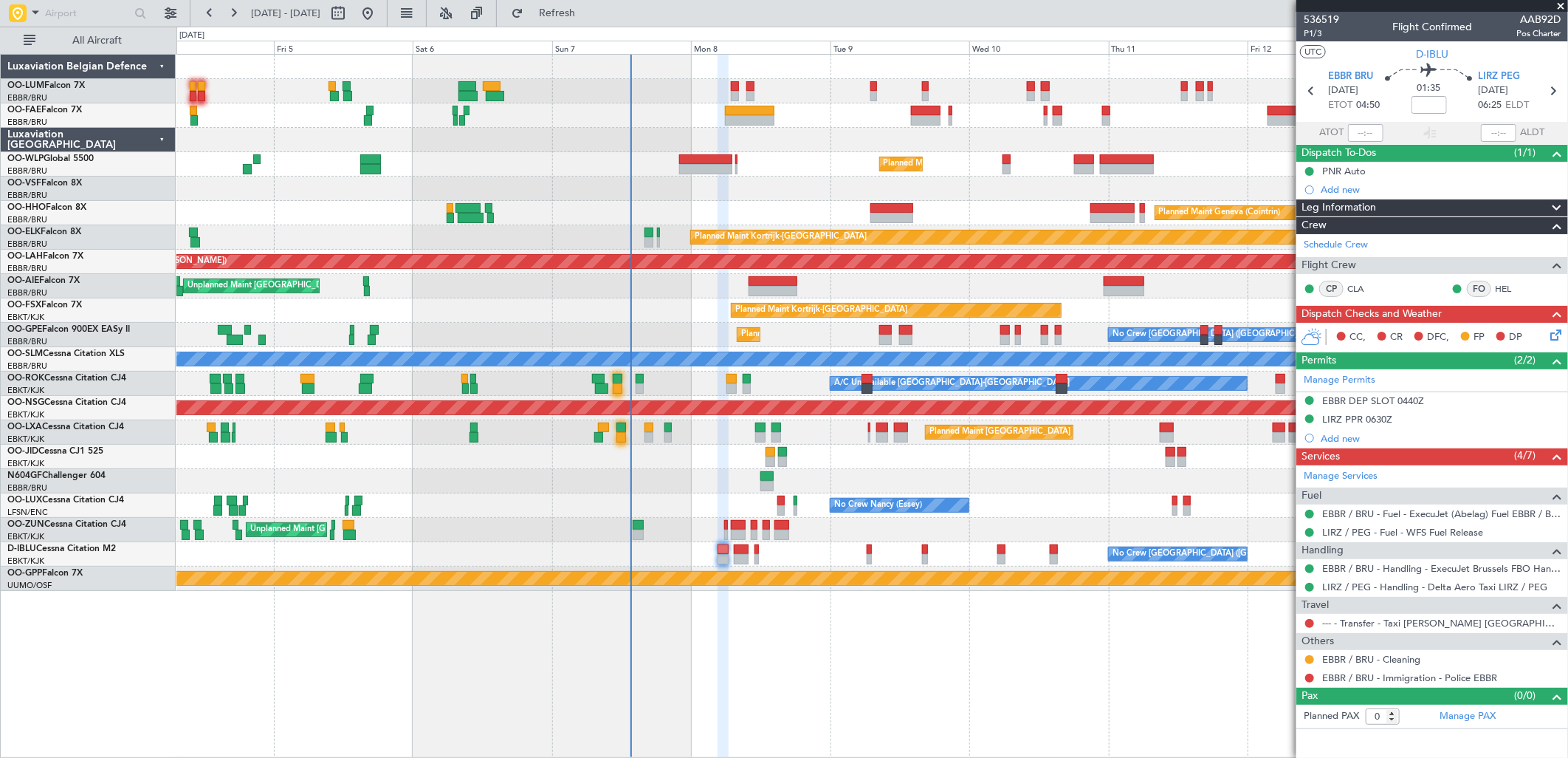
scroll to position [0, 0]
click at [1559, 333] on icon at bounding box center [1553, 333] width 12 height 12
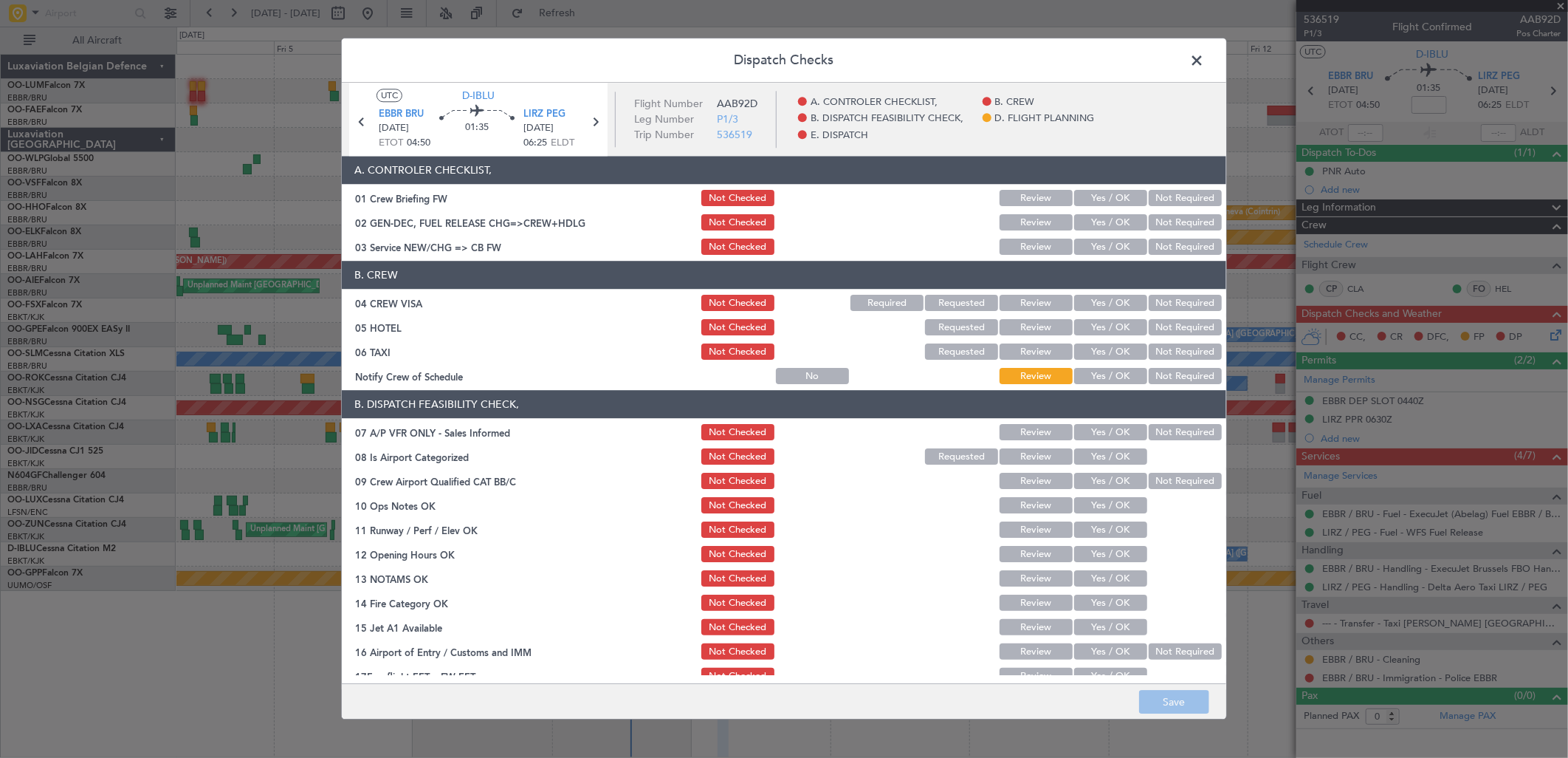
click at [1090, 244] on button "Yes / OK" at bounding box center [1110, 247] width 73 height 17
click at [1153, 295] on button "Not Required" at bounding box center [1185, 304] width 73 height 17
click at [1159, 330] on button "Not Required" at bounding box center [1185, 328] width 73 height 17
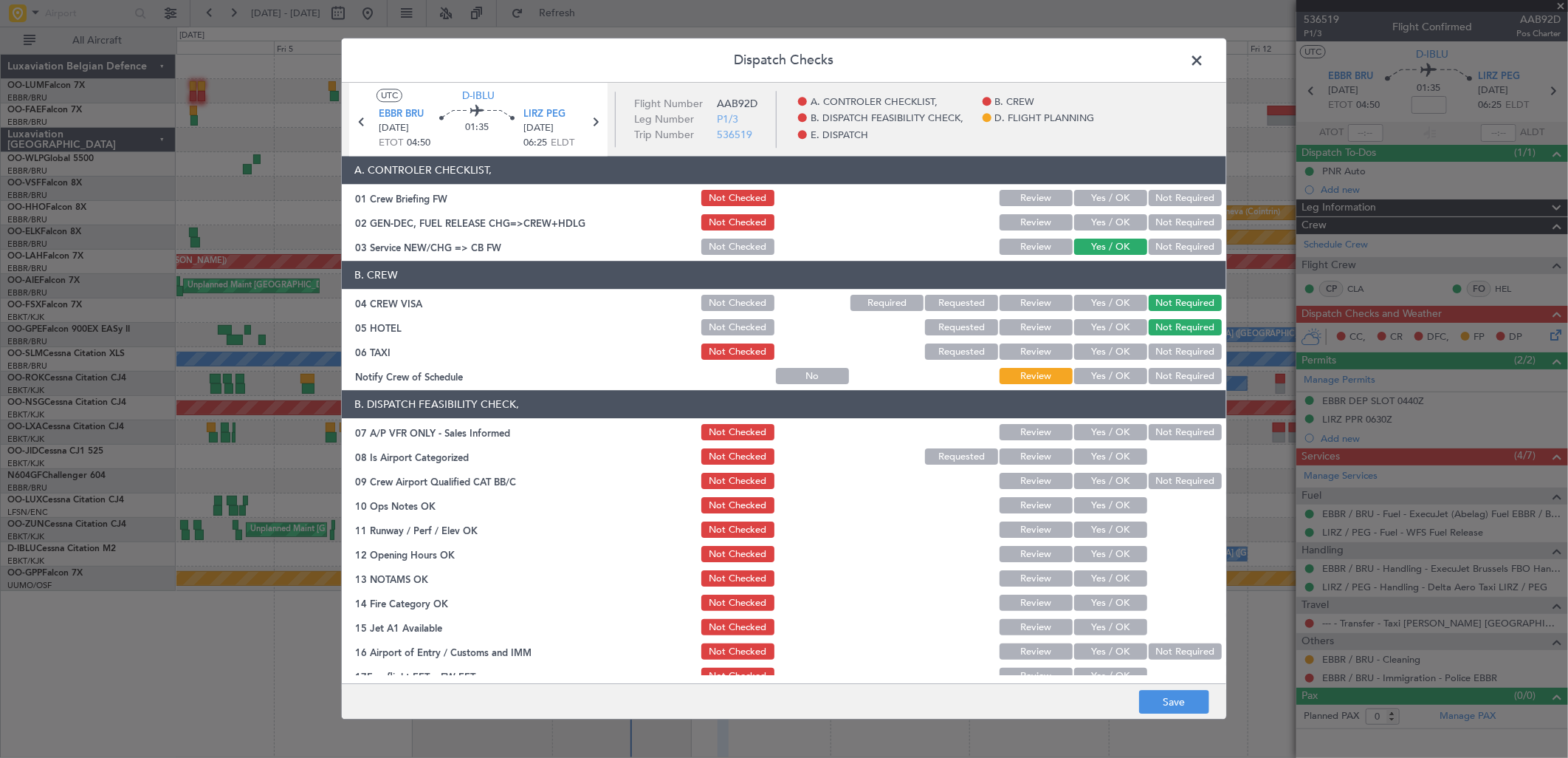
click at [1154, 348] on button "Not Required" at bounding box center [1185, 352] width 73 height 17
click at [1116, 382] on button "Yes / OK" at bounding box center [1110, 377] width 73 height 17
click at [1148, 431] on button "Not Required" at bounding box center [1185, 433] width 73 height 17
click at [536, 108] on span "LIRZ PEG" at bounding box center [544, 114] width 42 height 15
click at [1101, 450] on button "Yes / OK" at bounding box center [1110, 457] width 73 height 17
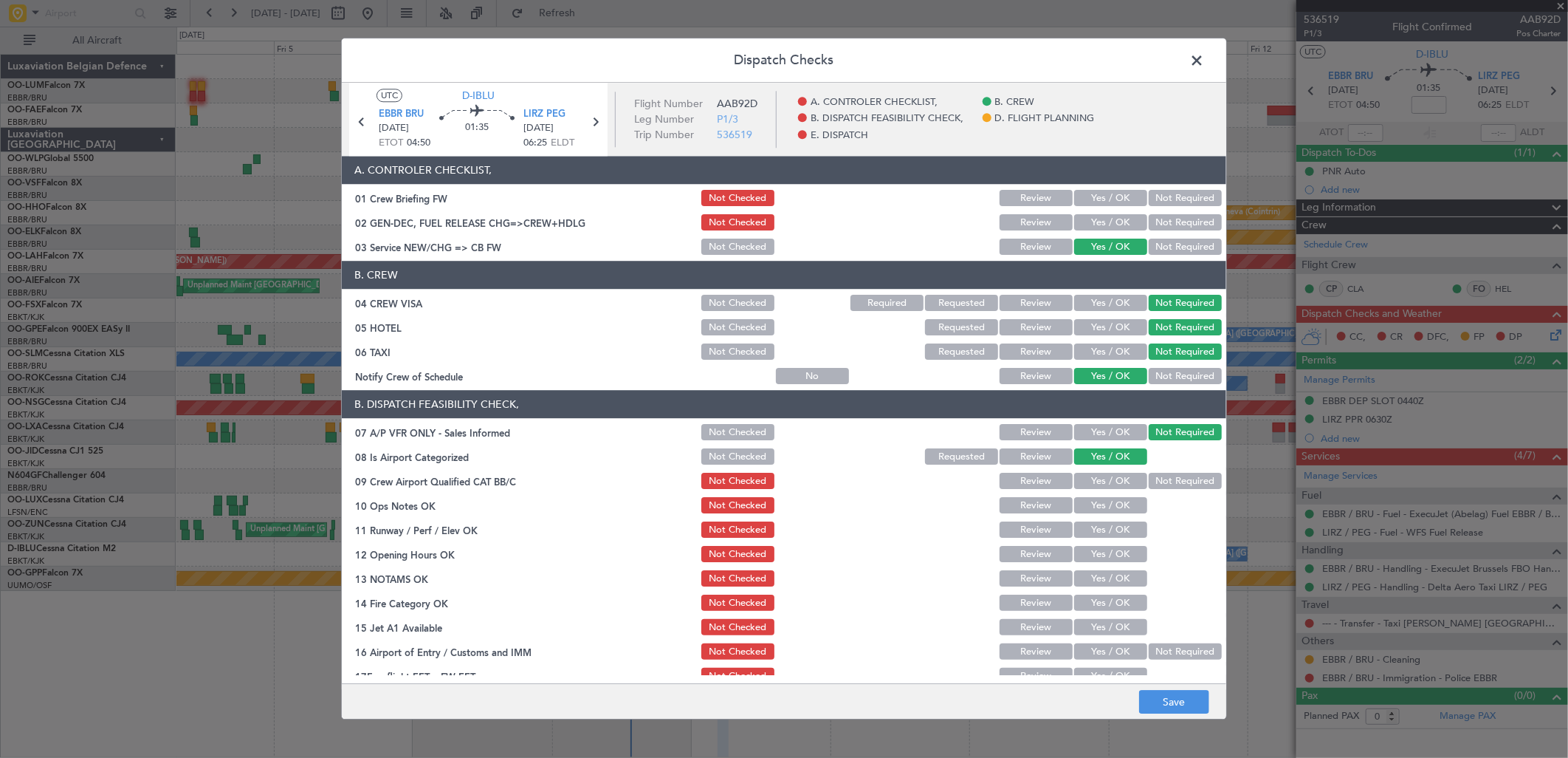
click at [1099, 482] on button "Yes / OK" at bounding box center [1110, 482] width 73 height 17
click at [1095, 505] on button "Yes / OK" at bounding box center [1110, 506] width 73 height 17
click at [1091, 522] on button "Yes / OK" at bounding box center [1110, 530] width 73 height 17
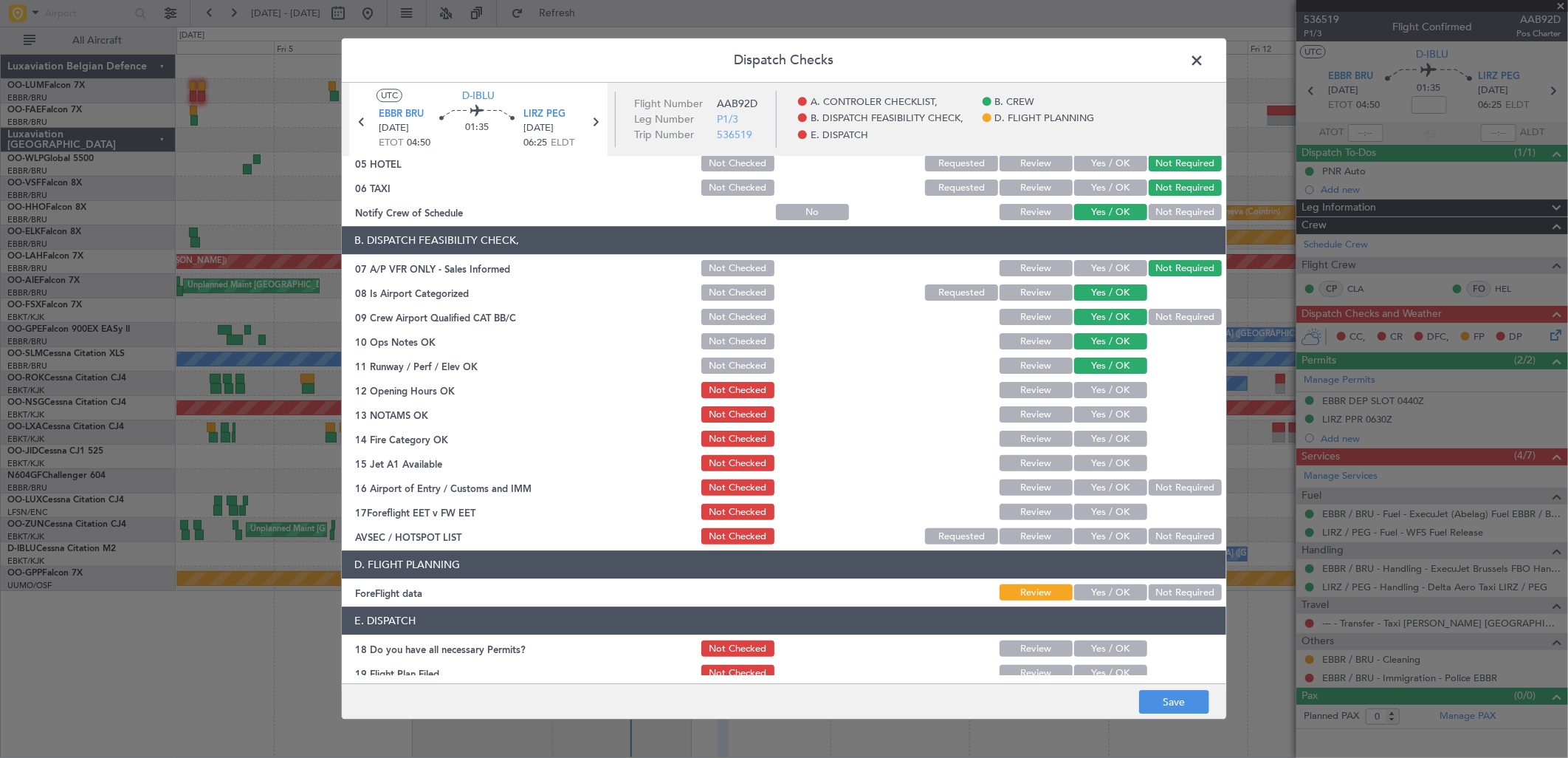
click at [1075, 386] on button "Yes / OK" at bounding box center [1110, 391] width 73 height 17
click at [1086, 415] on button "Yes / OK" at bounding box center [1110, 415] width 73 height 17
click at [1089, 435] on button "Yes / OK" at bounding box center [1110, 440] width 73 height 17
click at [1088, 459] on button "Yes / OK" at bounding box center [1110, 464] width 73 height 17
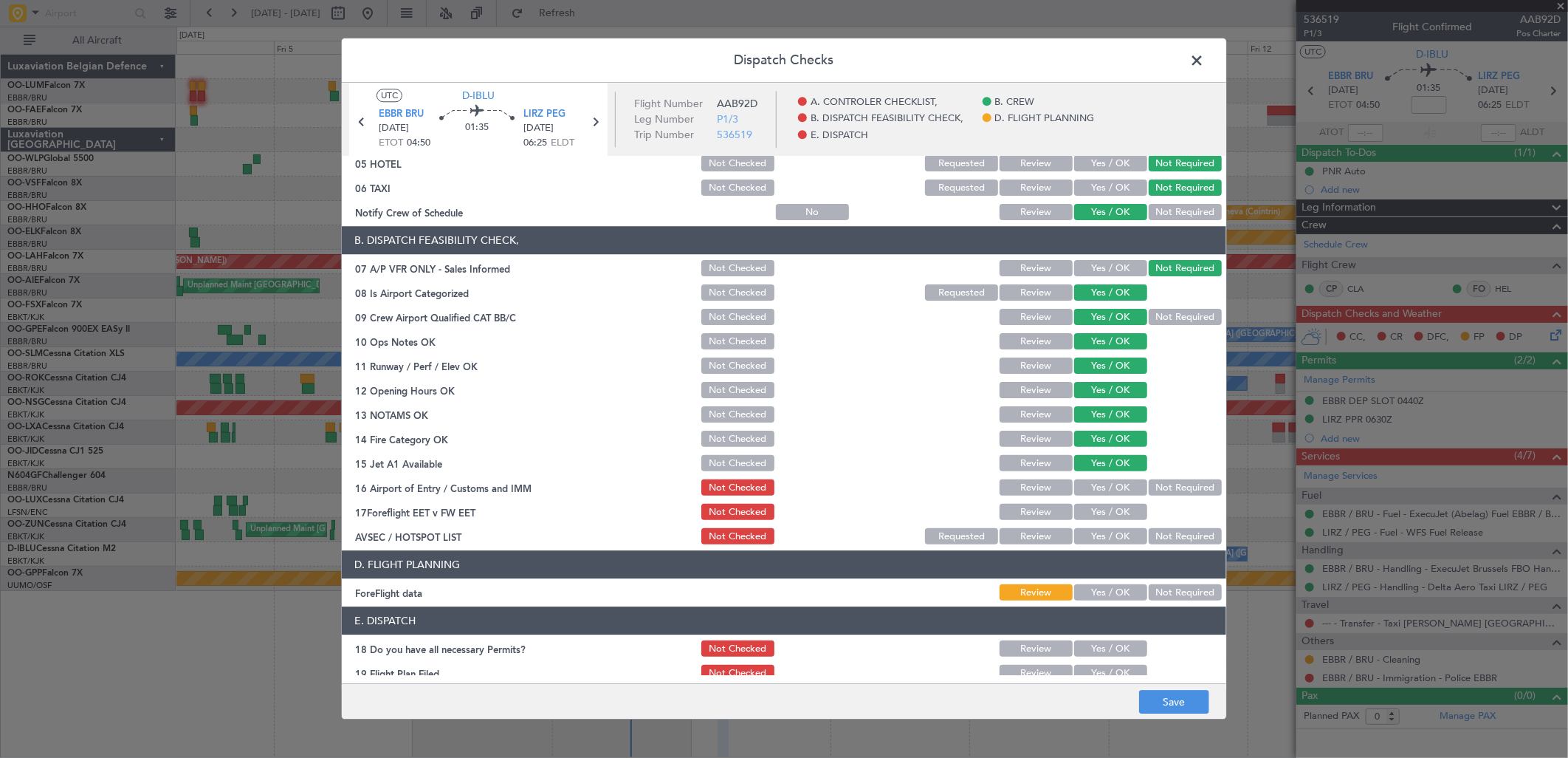
click at [1088, 471] on div "Yes / OK" at bounding box center [1109, 464] width 75 height 21
click at [1093, 495] on div "Yes / OK" at bounding box center [1109, 488] width 75 height 21
click at [1095, 499] on section "B. DISPATCH FEASIBILITY CHECK, 07 A/P VFR ONLY - Sales Informed Not Checked Rev…" at bounding box center [784, 386] width 885 height 320
click at [1086, 484] on button "Yes / OK" at bounding box center [1110, 488] width 73 height 17
click at [1098, 510] on button "Yes / OK" at bounding box center [1110, 513] width 73 height 17
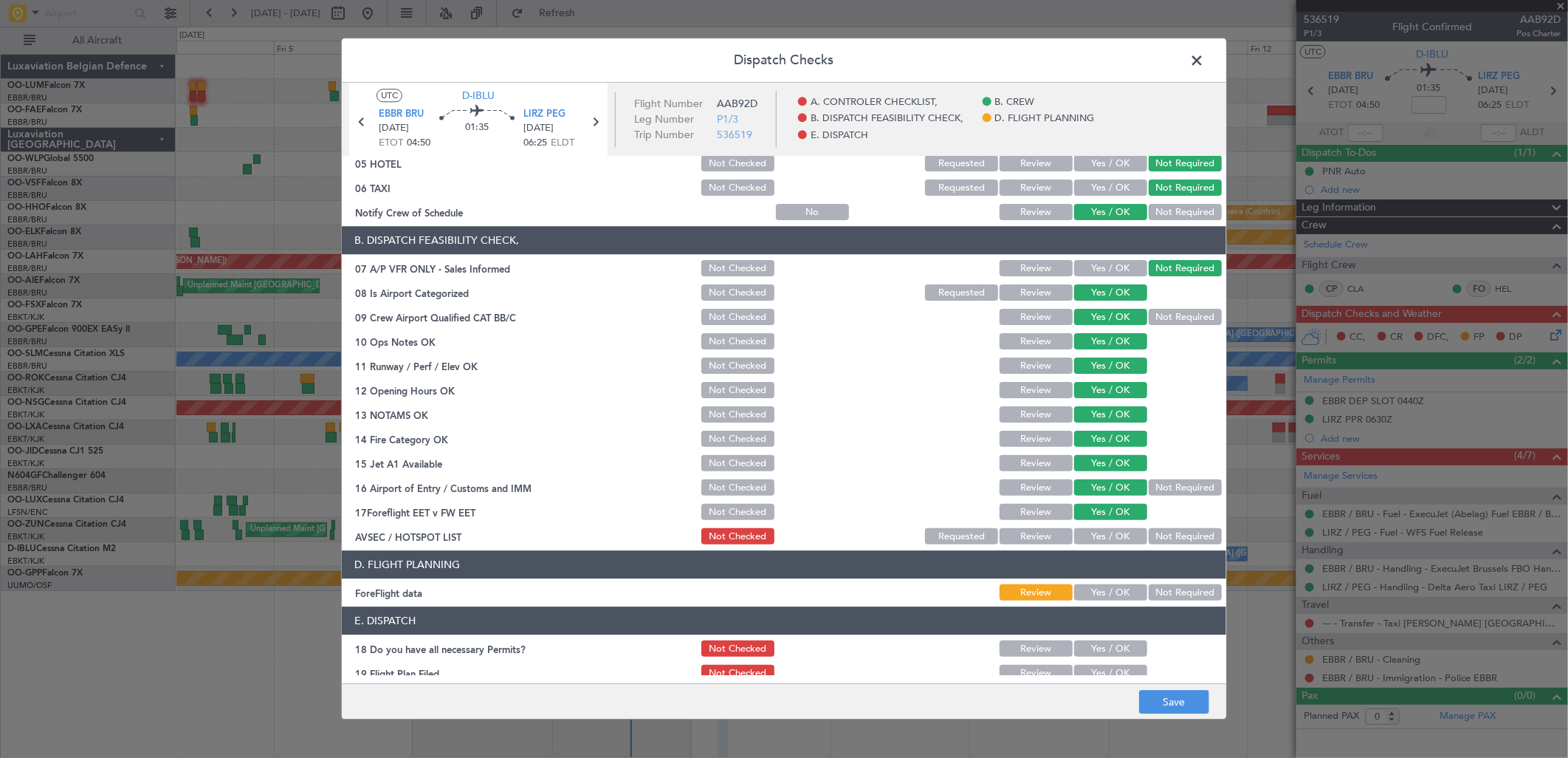
click at [1172, 551] on header "D. FLIGHT PLANNING" at bounding box center [784, 565] width 885 height 28
click at [1172, 542] on button "Not Required" at bounding box center [1185, 537] width 73 height 17
click at [1175, 581] on section "D. FLIGHT PLANNING ForeFlight data Review Yes / OK Not Required" at bounding box center [784, 576] width 885 height 52
click at [1175, 593] on button "Not Required" at bounding box center [1185, 593] width 73 height 17
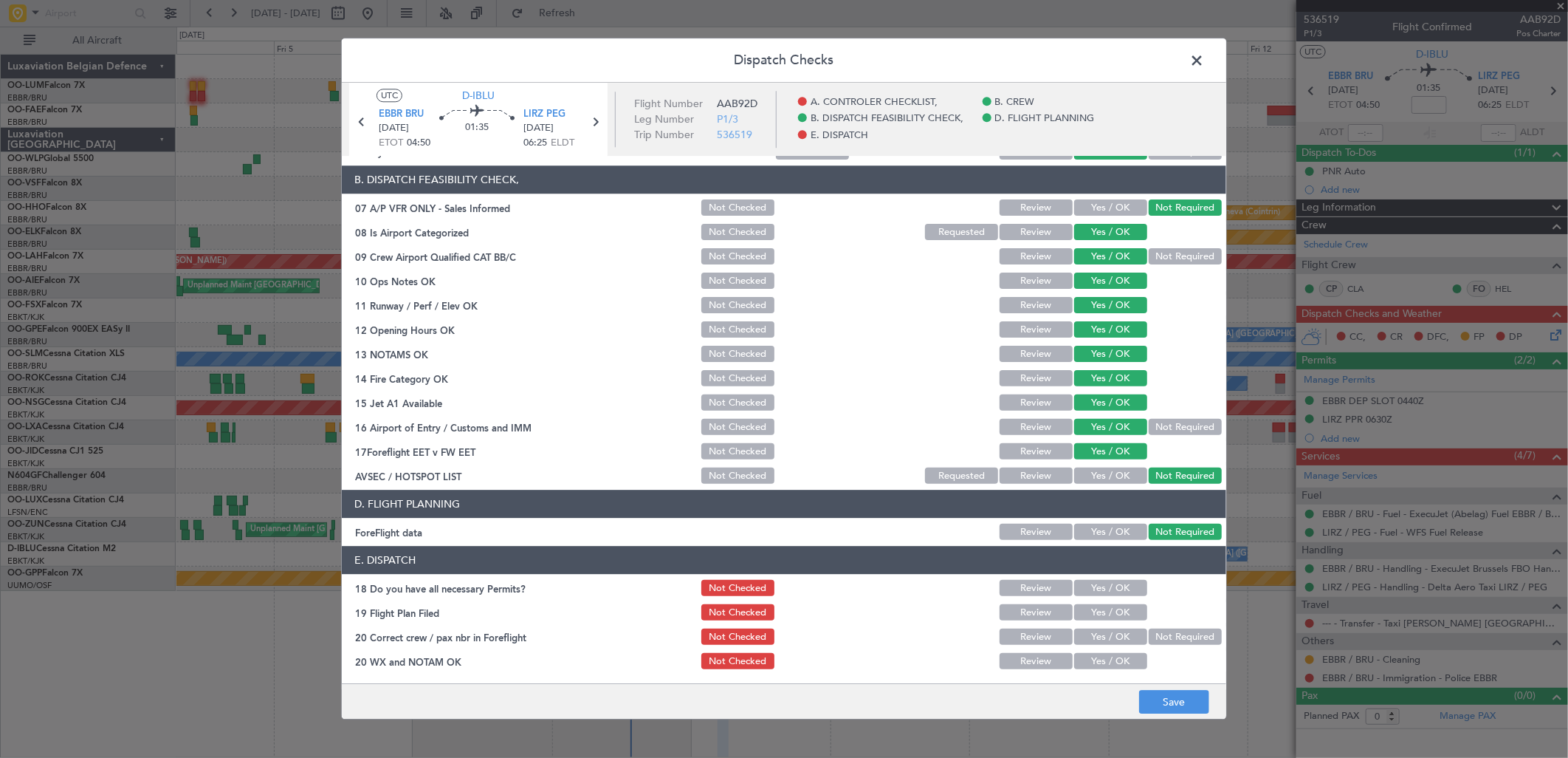
click at [1101, 603] on div "Yes / OK" at bounding box center [1109, 613] width 75 height 21
click at [1106, 591] on button "Yes / OK" at bounding box center [1110, 589] width 73 height 17
click at [1101, 615] on button "Yes / OK" at bounding box center [1110, 613] width 73 height 17
click at [1088, 654] on button "Yes / OK" at bounding box center [1110, 662] width 73 height 17
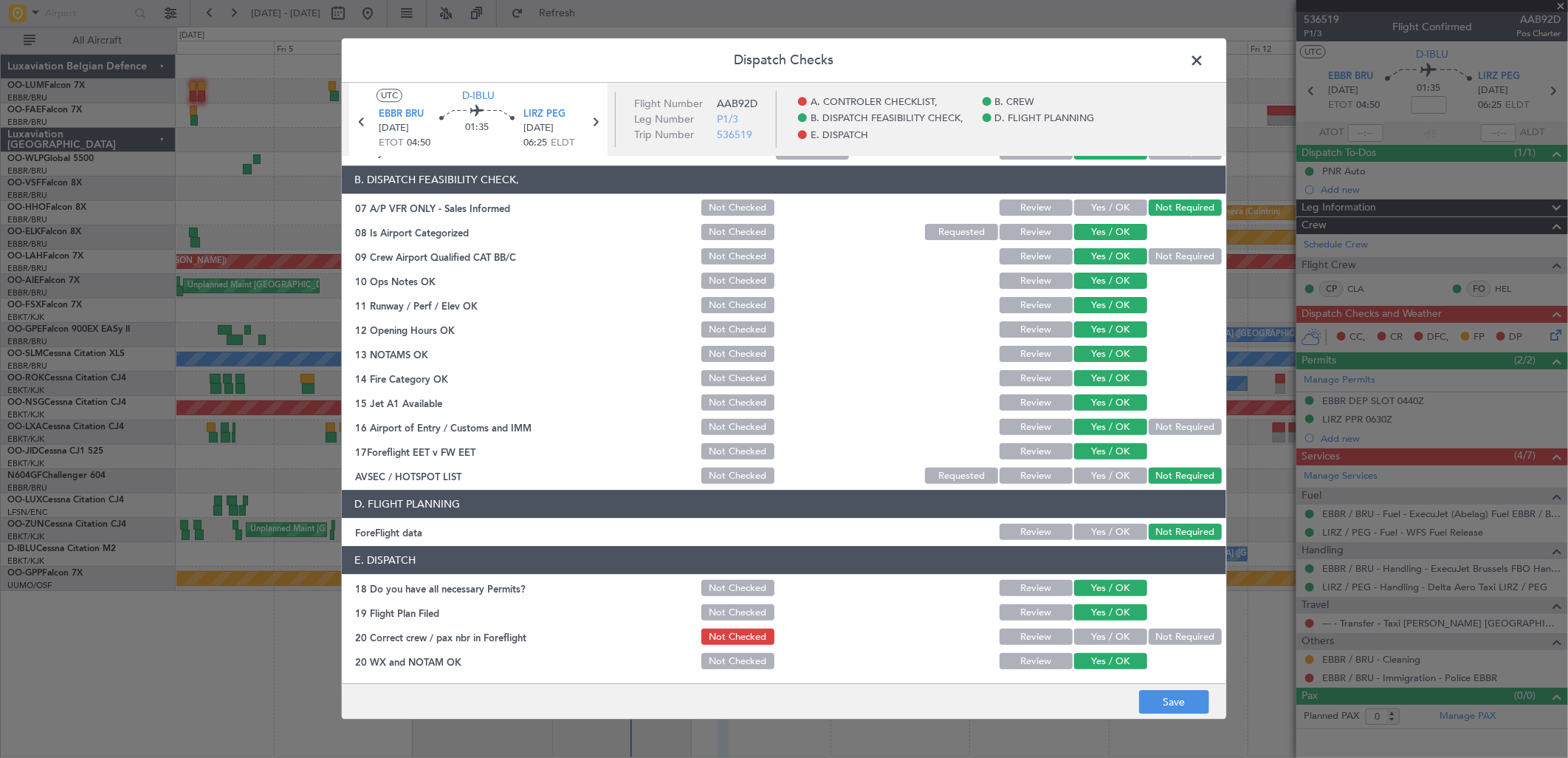
click at [1090, 645] on div "Yes / OK" at bounding box center [1109, 637] width 75 height 21
click at [1103, 638] on button "Yes / OK" at bounding box center [1110, 638] width 73 height 17
click at [1163, 697] on button "Save" at bounding box center [1174, 702] width 70 height 23
drag, startPoint x: 1201, startPoint y: 56, endPoint x: 1222, endPoint y: 57, distance: 21.0
click at [1204, 56] on span at bounding box center [1204, 65] width 0 height 30
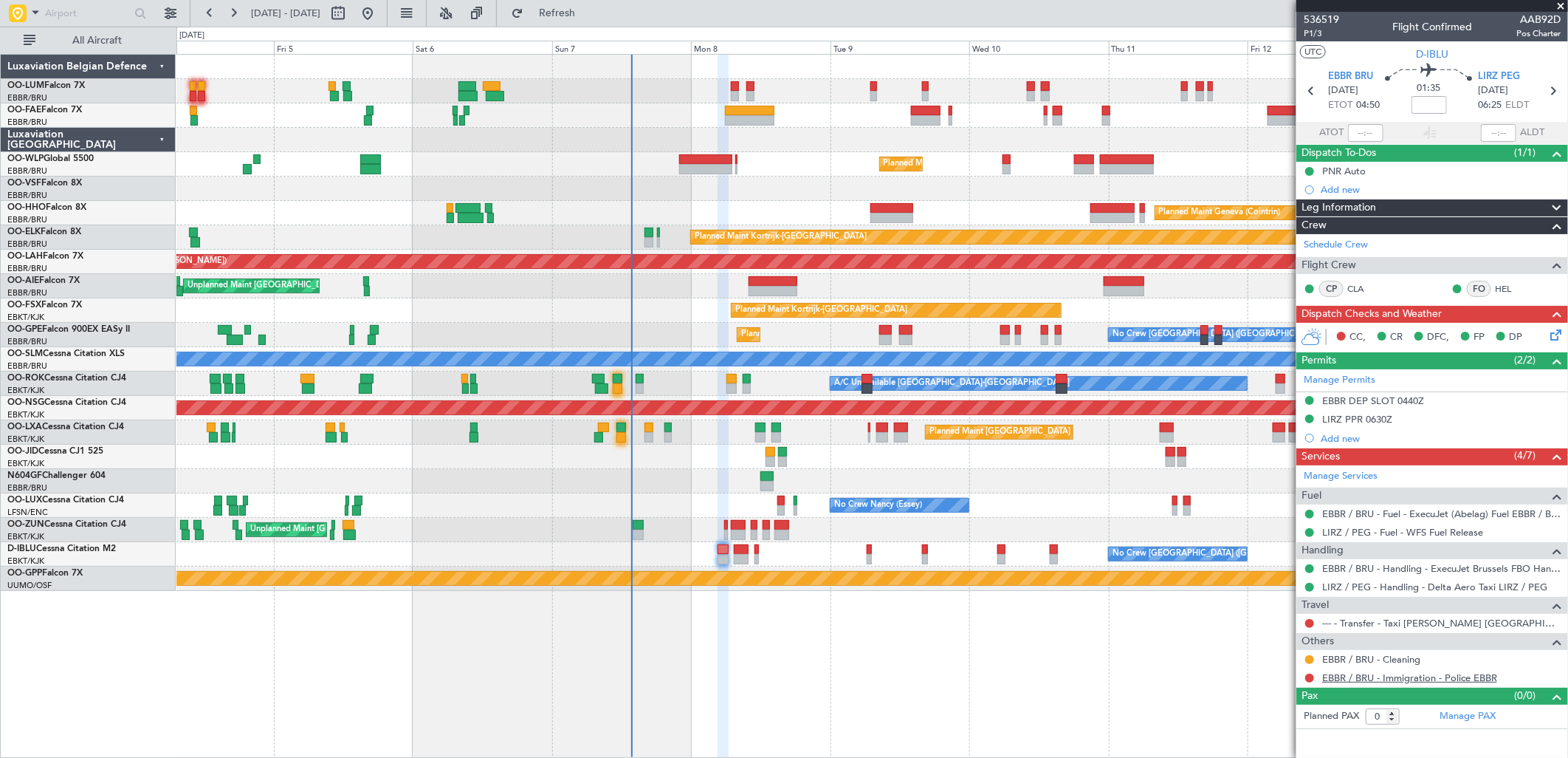
click at [1413, 673] on link "EBBR / BRU - Immigration - Police EBBR" at bounding box center [1410, 677] width 175 height 12
click at [1389, 681] on link "EBBR / BRU - Immigration - Police EBBR" at bounding box center [1410, 677] width 175 height 12
click at [593, 23] on button "Refresh" at bounding box center [548, 13] width 89 height 23
click at [1308, 680] on button at bounding box center [1309, 678] width 9 height 9
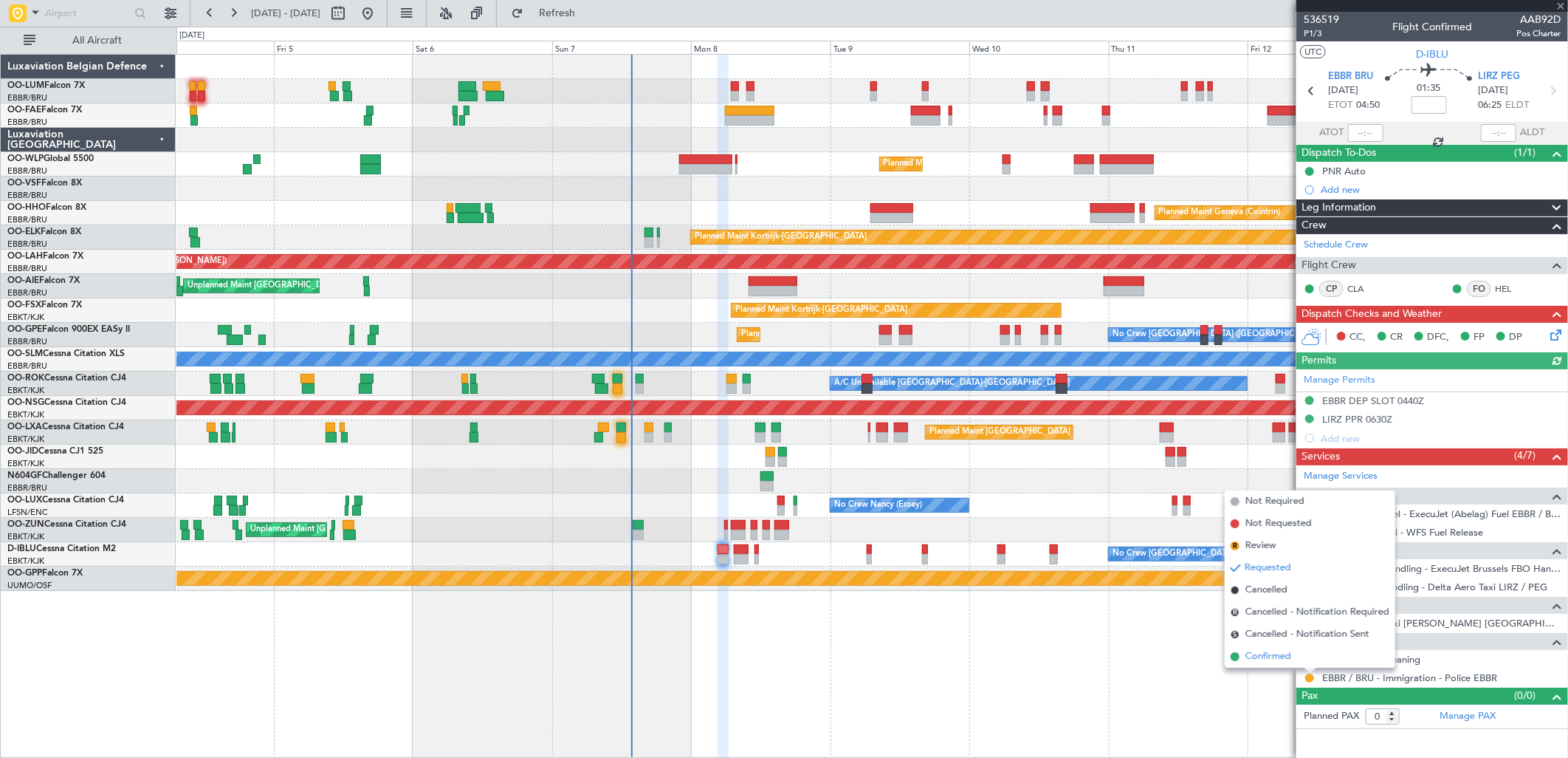
click at [1263, 663] on li "Confirmed" at bounding box center [1310, 656] width 171 height 22
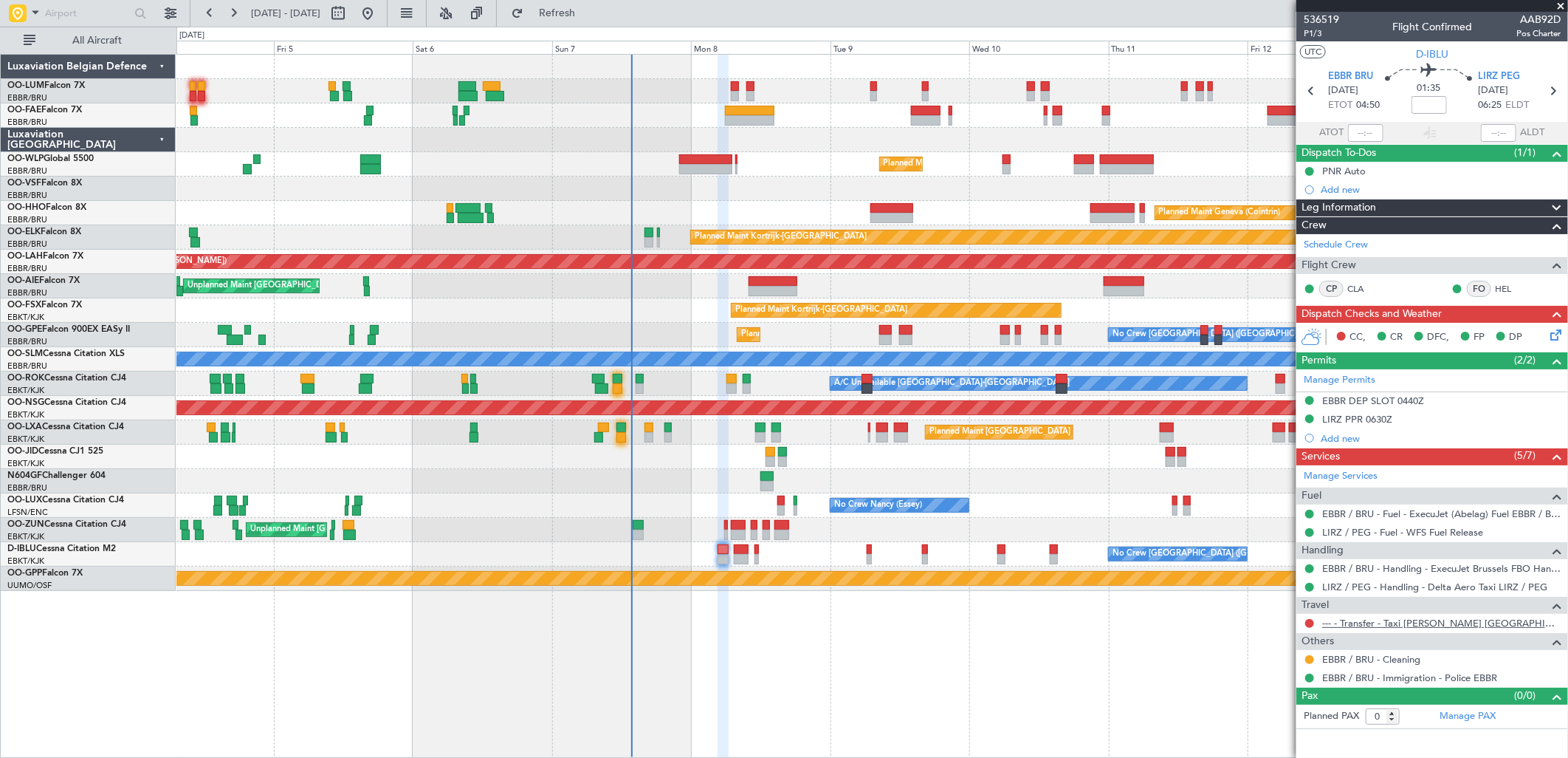
click at [1409, 621] on link "--- - Transfer - Taxi Sam Belgium" at bounding box center [1442, 622] width 239 height 12
click at [571, 23] on button "Refresh" at bounding box center [548, 13] width 89 height 23
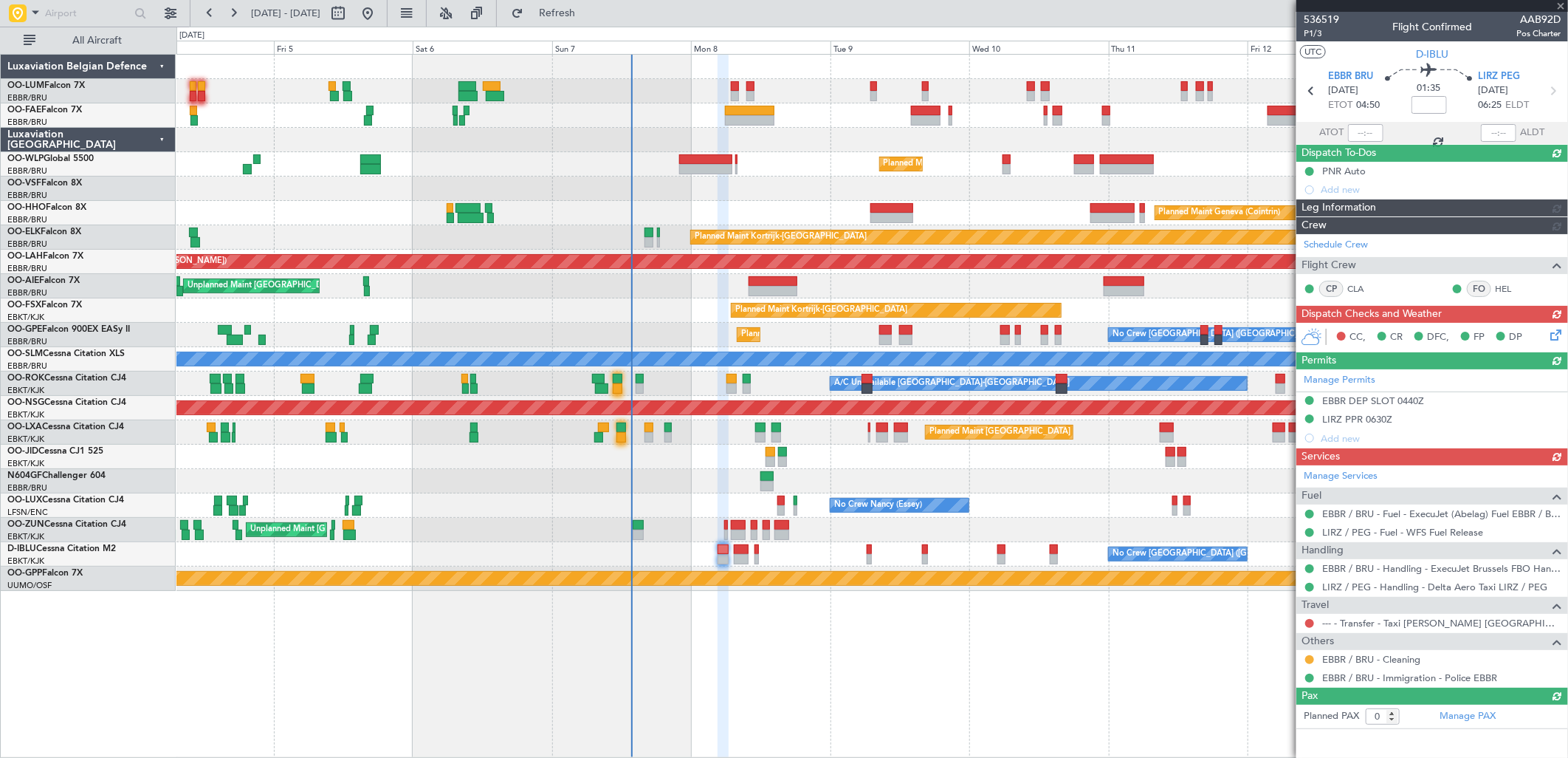
click at [1314, 623] on div "Manage Services Fuel EBBR / BRU - Fuel - ExecuJet (Abelag) Fuel EBBR / BRU LIRZ…" at bounding box center [1432, 576] width 272 height 222
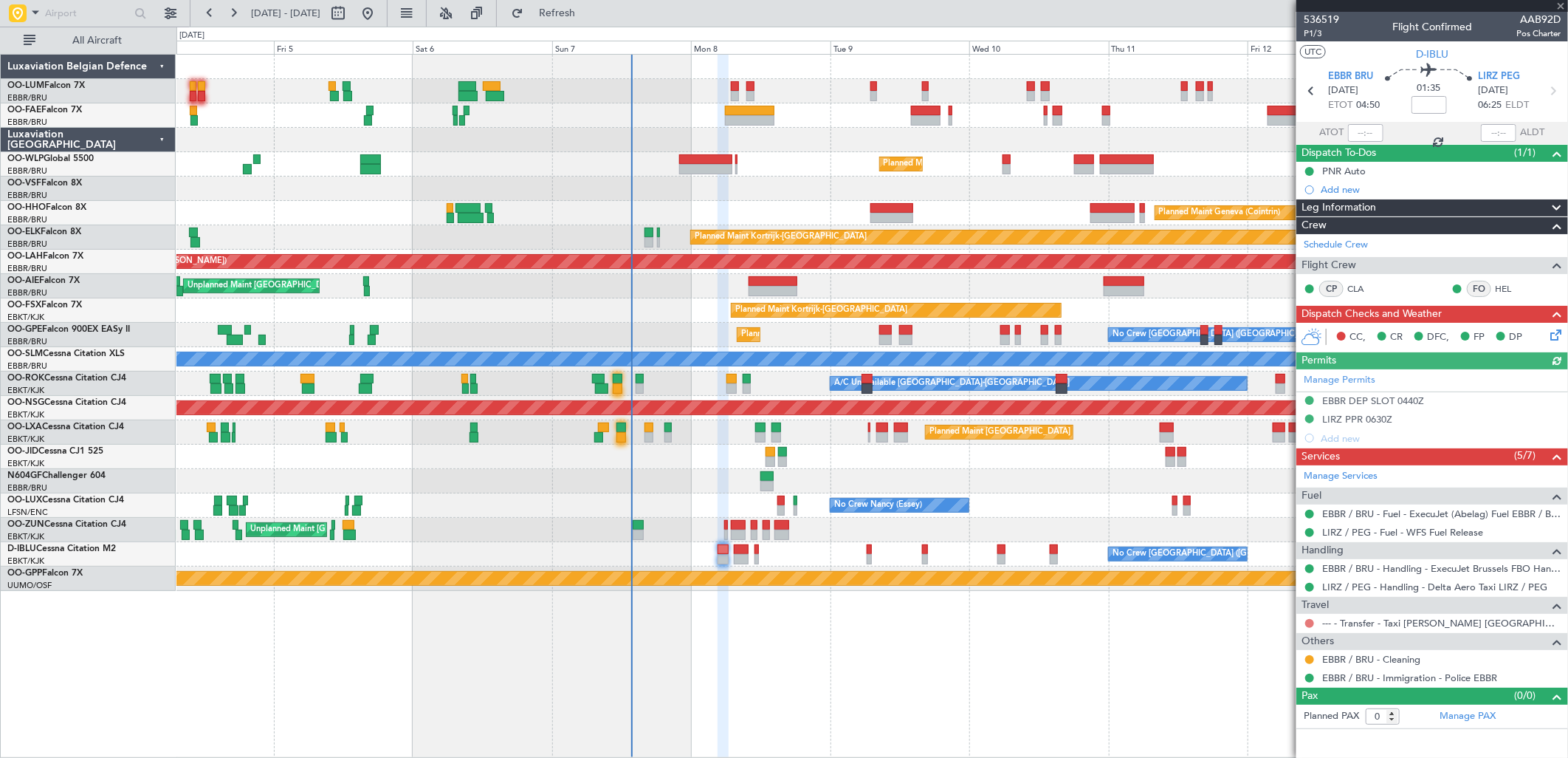
click at [1313, 622] on button at bounding box center [1309, 623] width 9 height 9
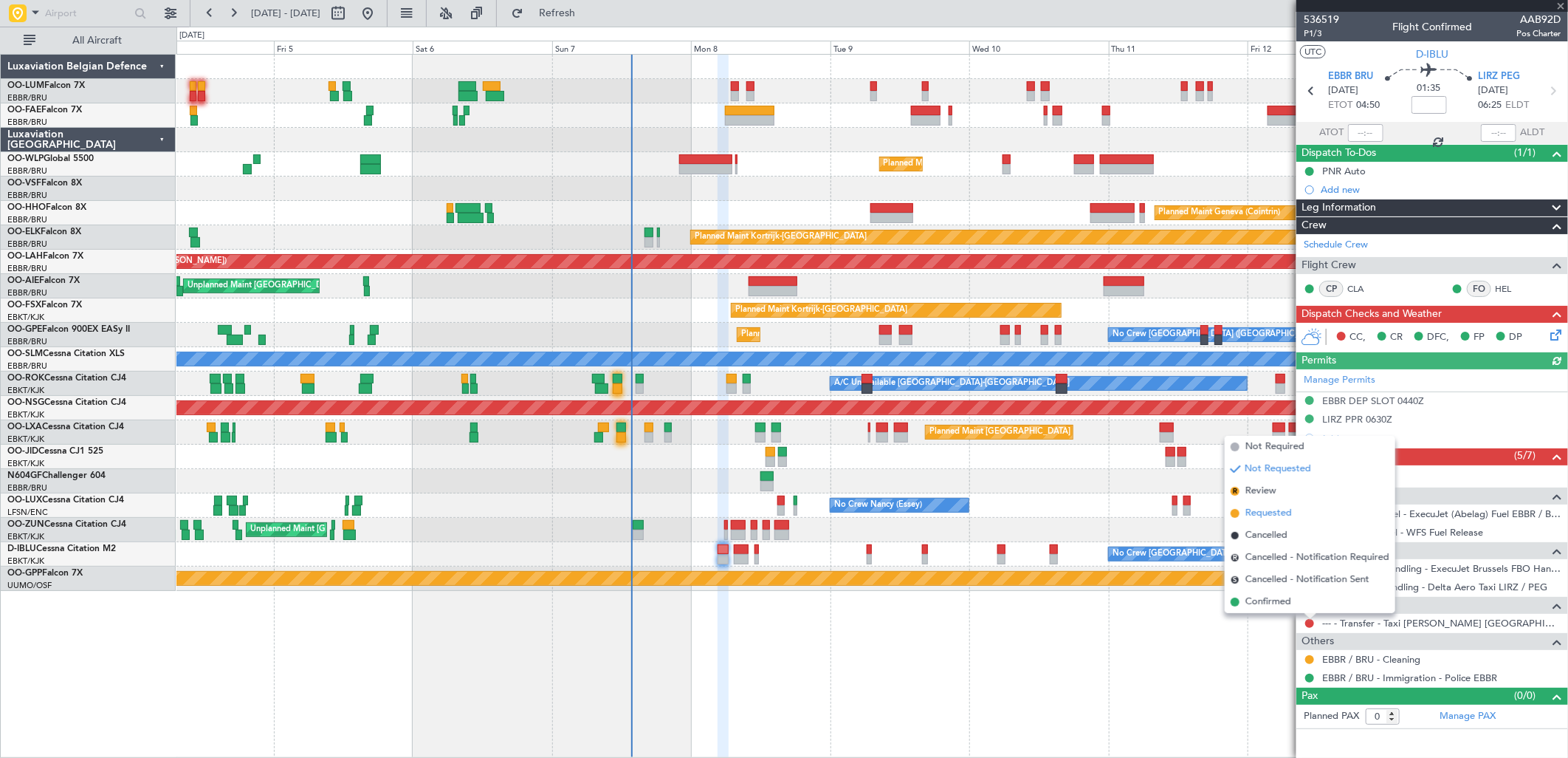
click at [1267, 503] on li "Requested" at bounding box center [1310, 513] width 171 height 22
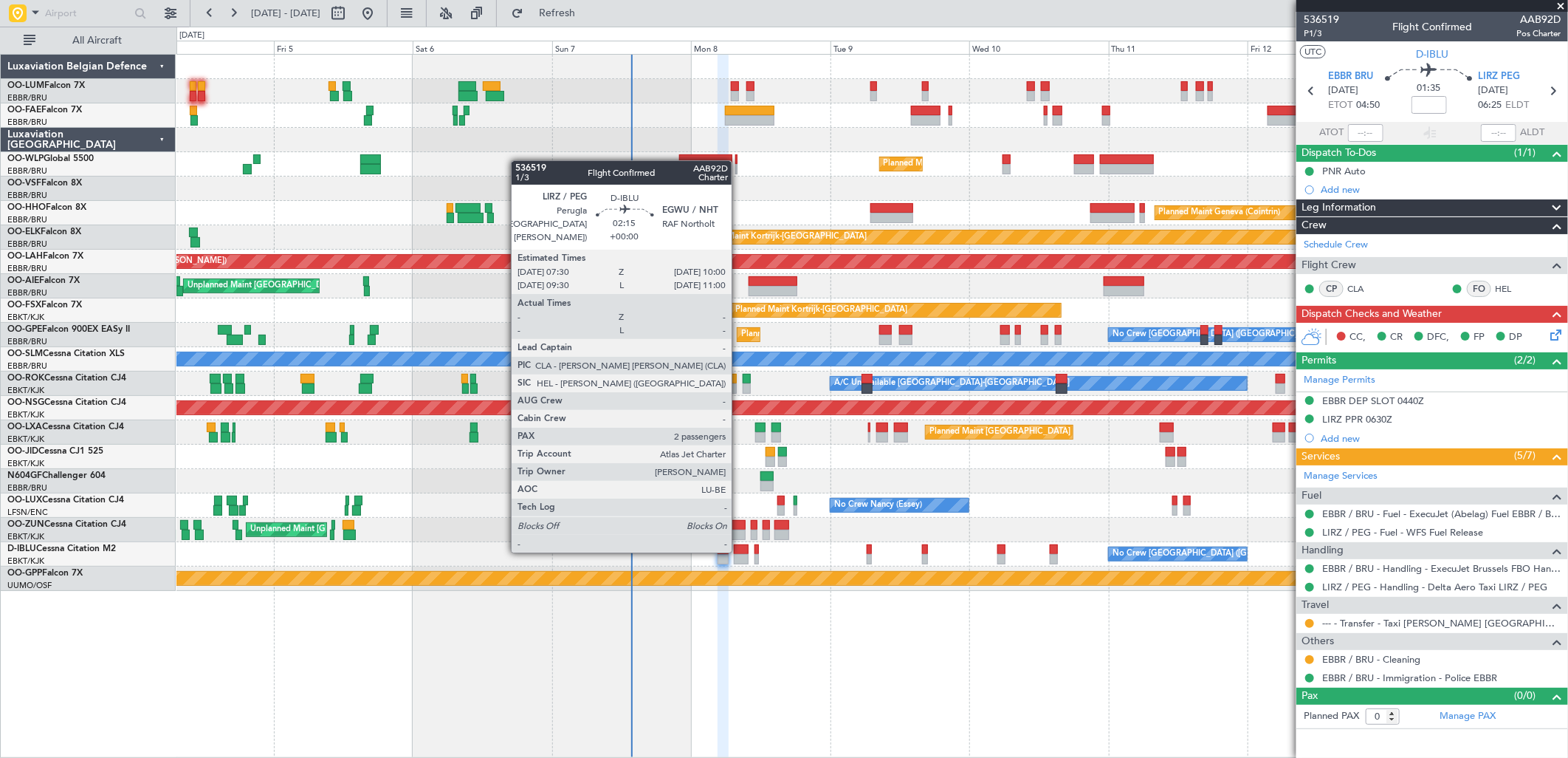
click at [739, 549] on div at bounding box center [741, 549] width 15 height 10
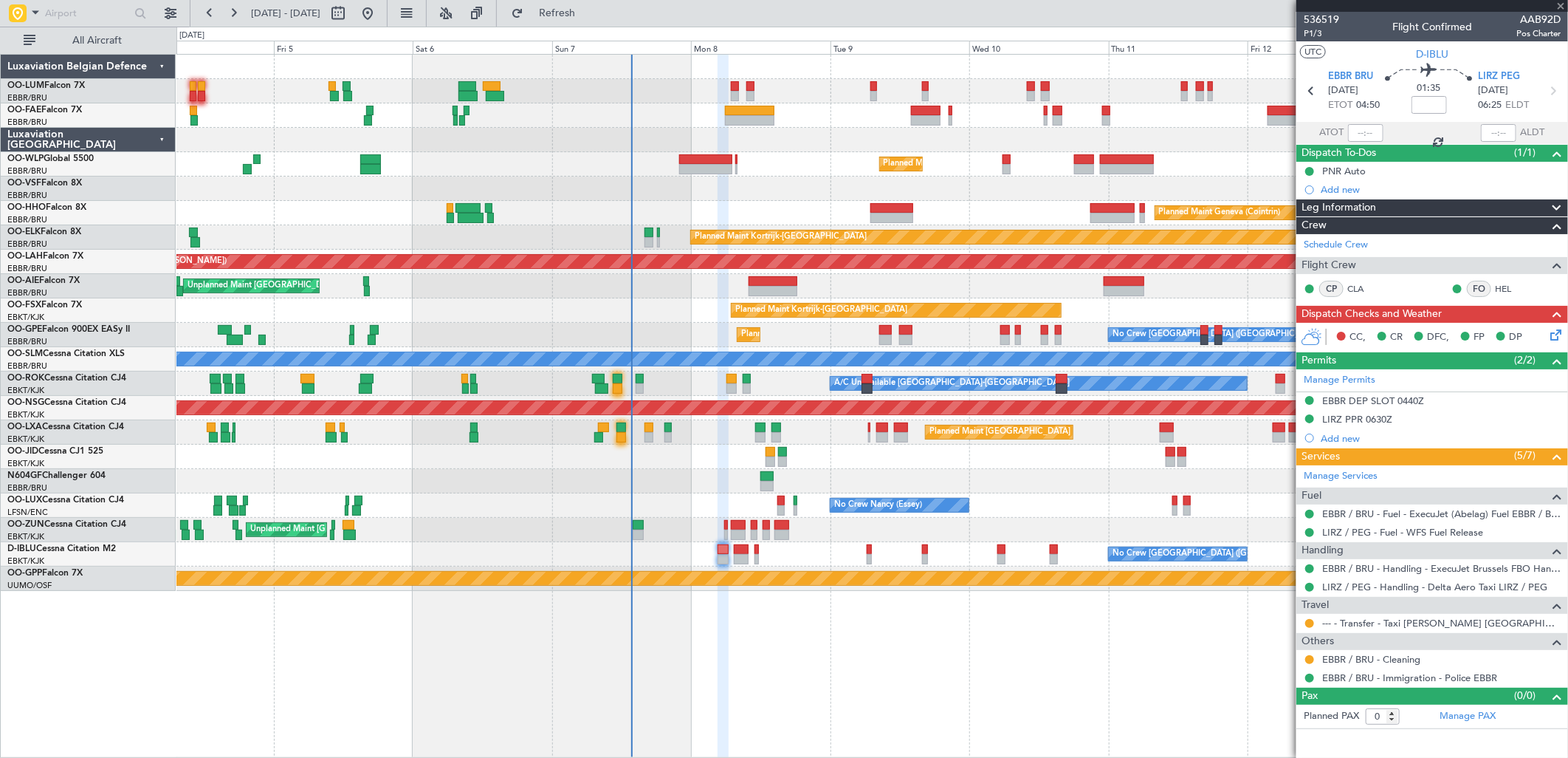
type input "2"
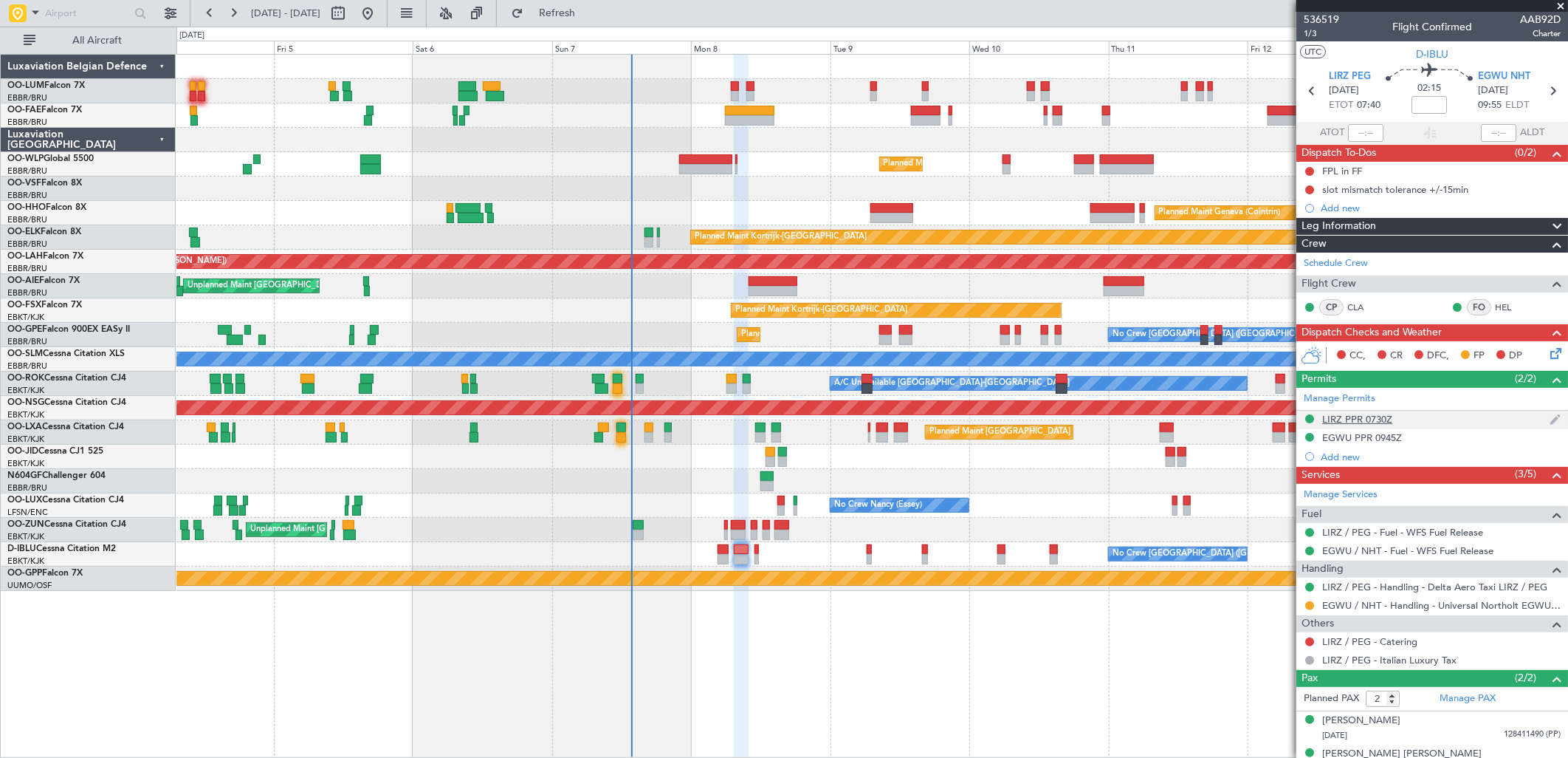
click at [1361, 417] on div "LIRZ PPR 0730Z" at bounding box center [1357, 419] width 70 height 12
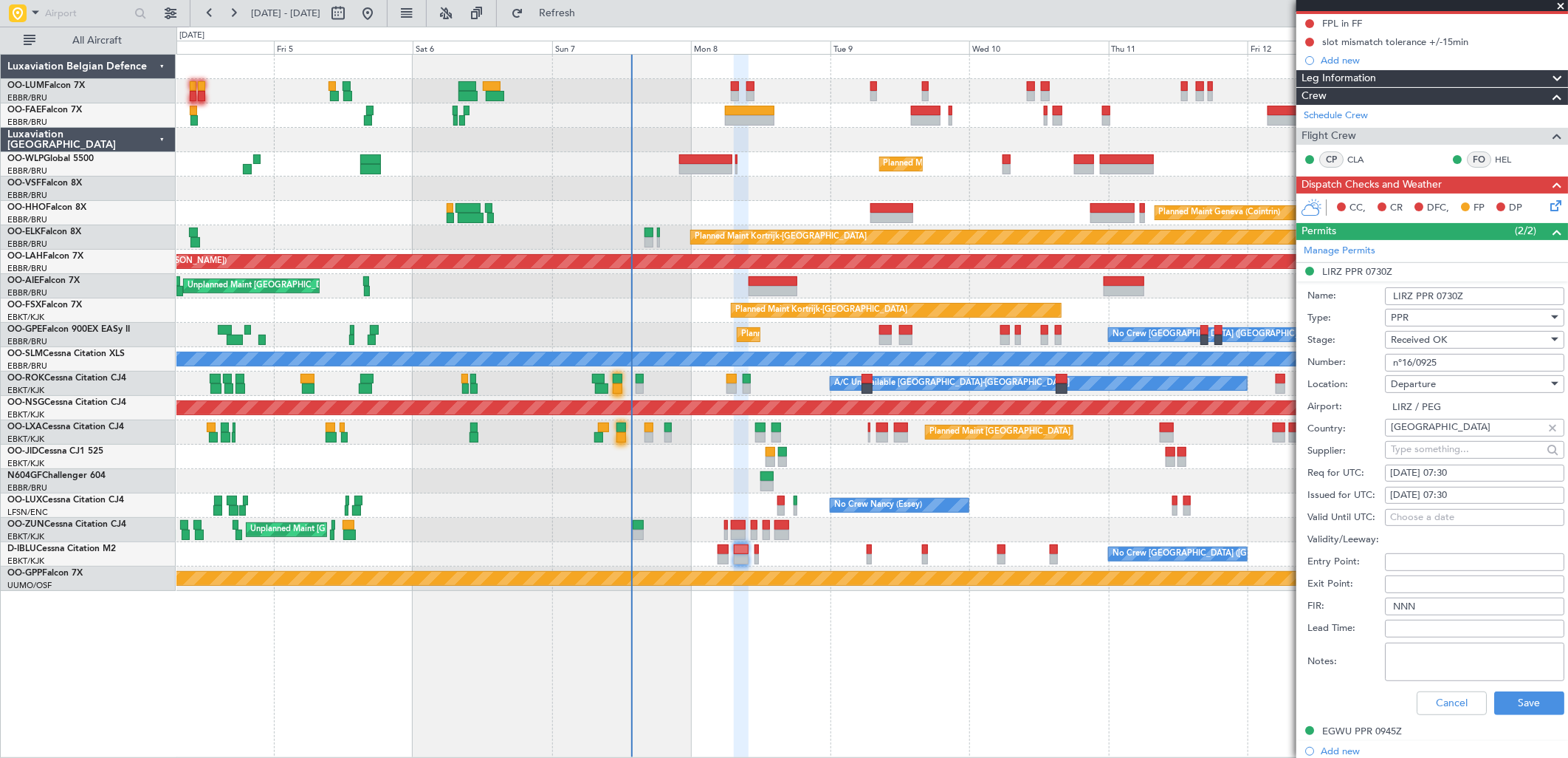
scroll to position [328, 0]
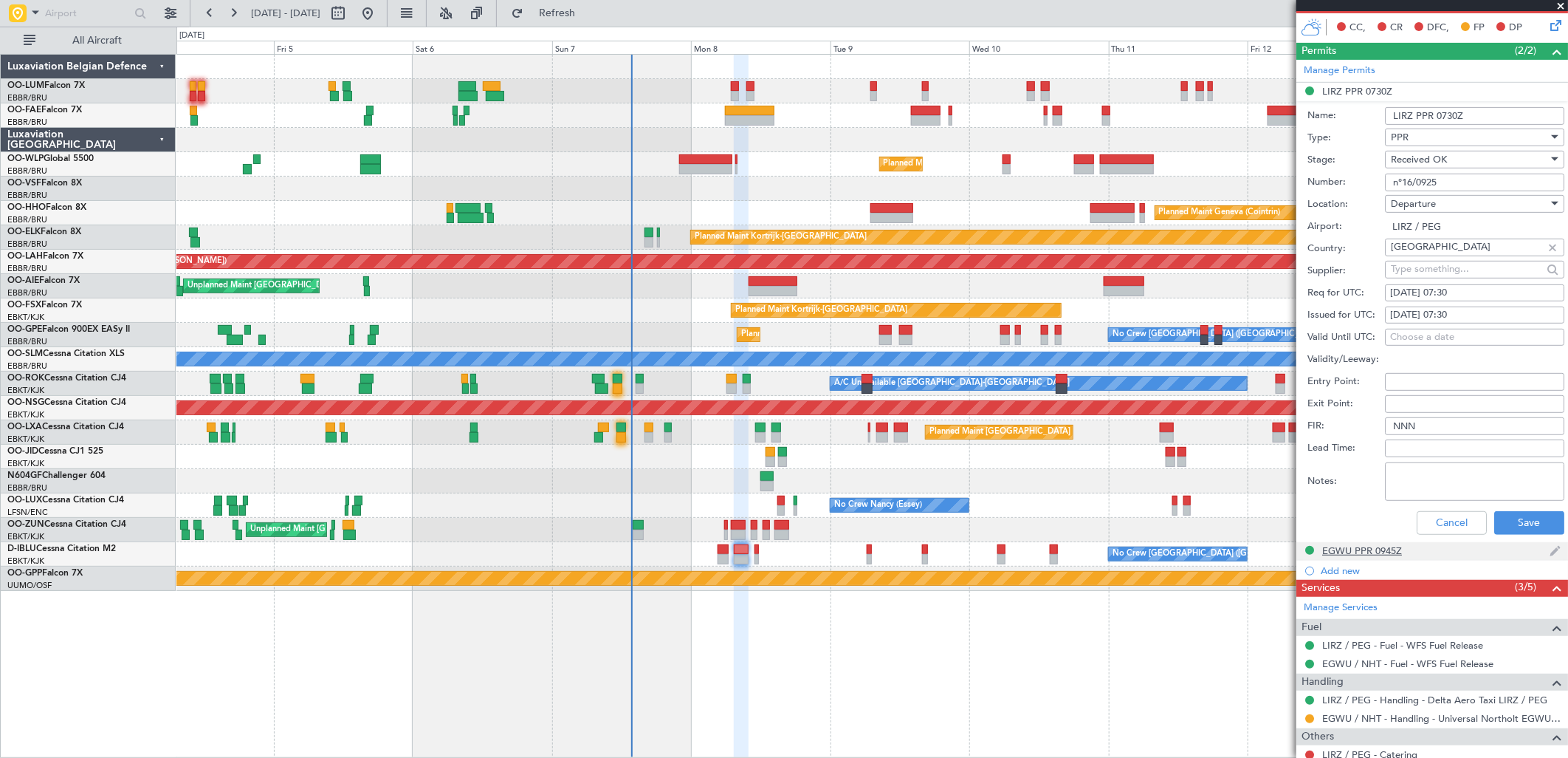
click at [1375, 550] on div "EGWU PPR 0945Z" at bounding box center [1362, 550] width 80 height 12
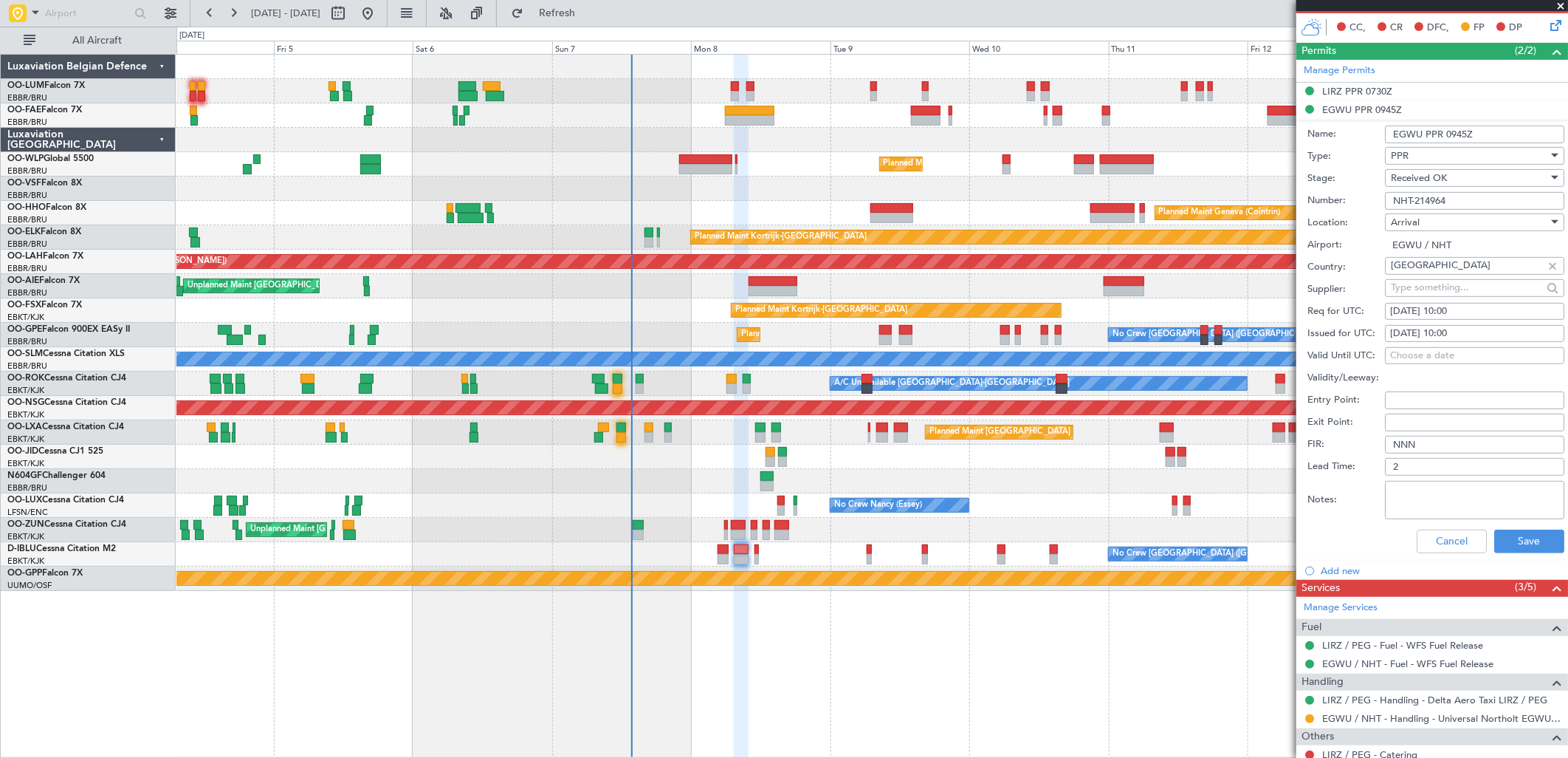
click at [1451, 195] on input "NHT-214964" at bounding box center [1474, 200] width 179 height 17
click at [1435, 539] on button "Cancel" at bounding box center [1452, 541] width 70 height 23
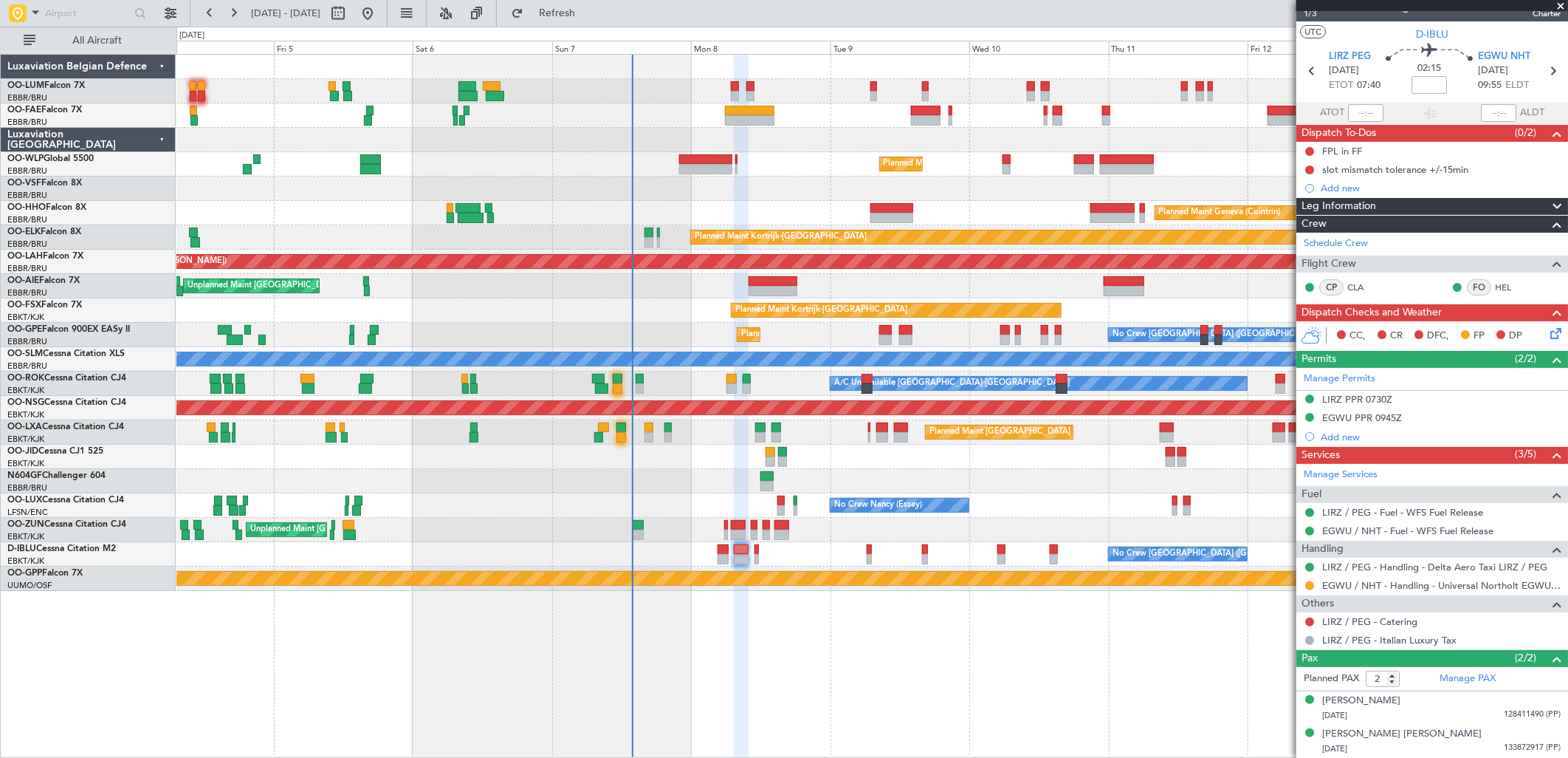
scroll to position [19, 0]
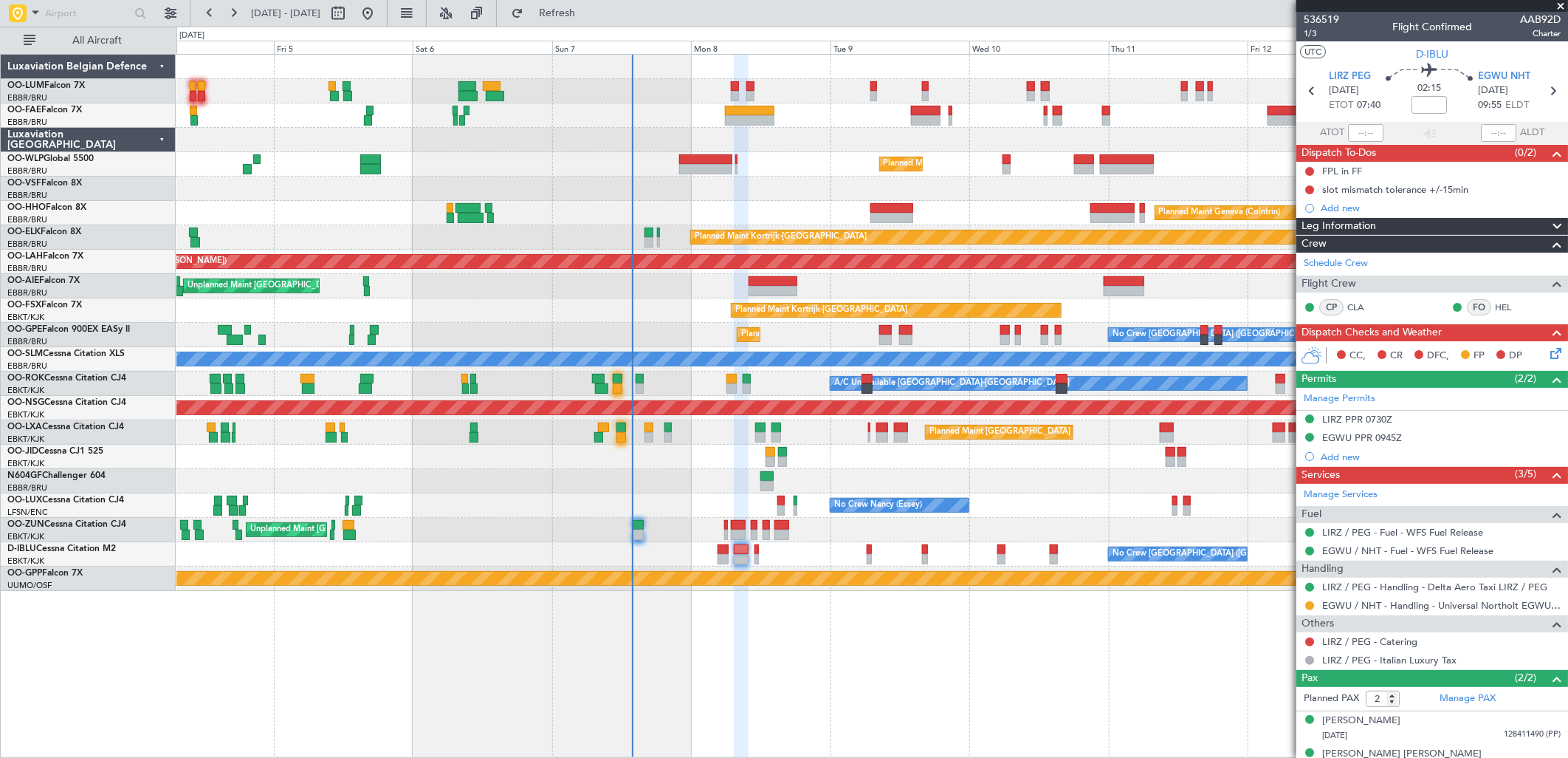
scroll to position [19, 0]
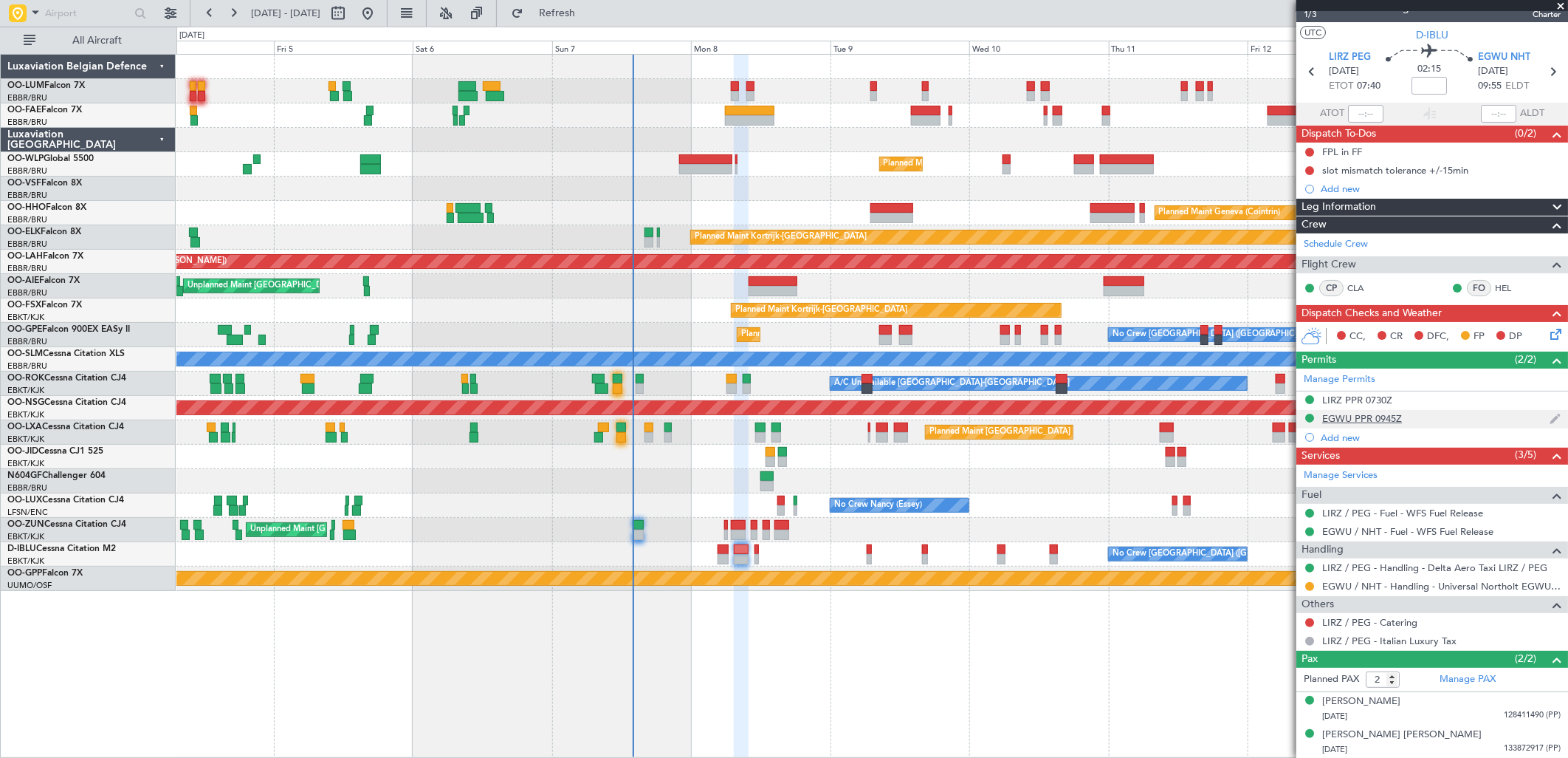
click at [1381, 415] on div "EGWU PPR 0945Z" at bounding box center [1362, 418] width 80 height 12
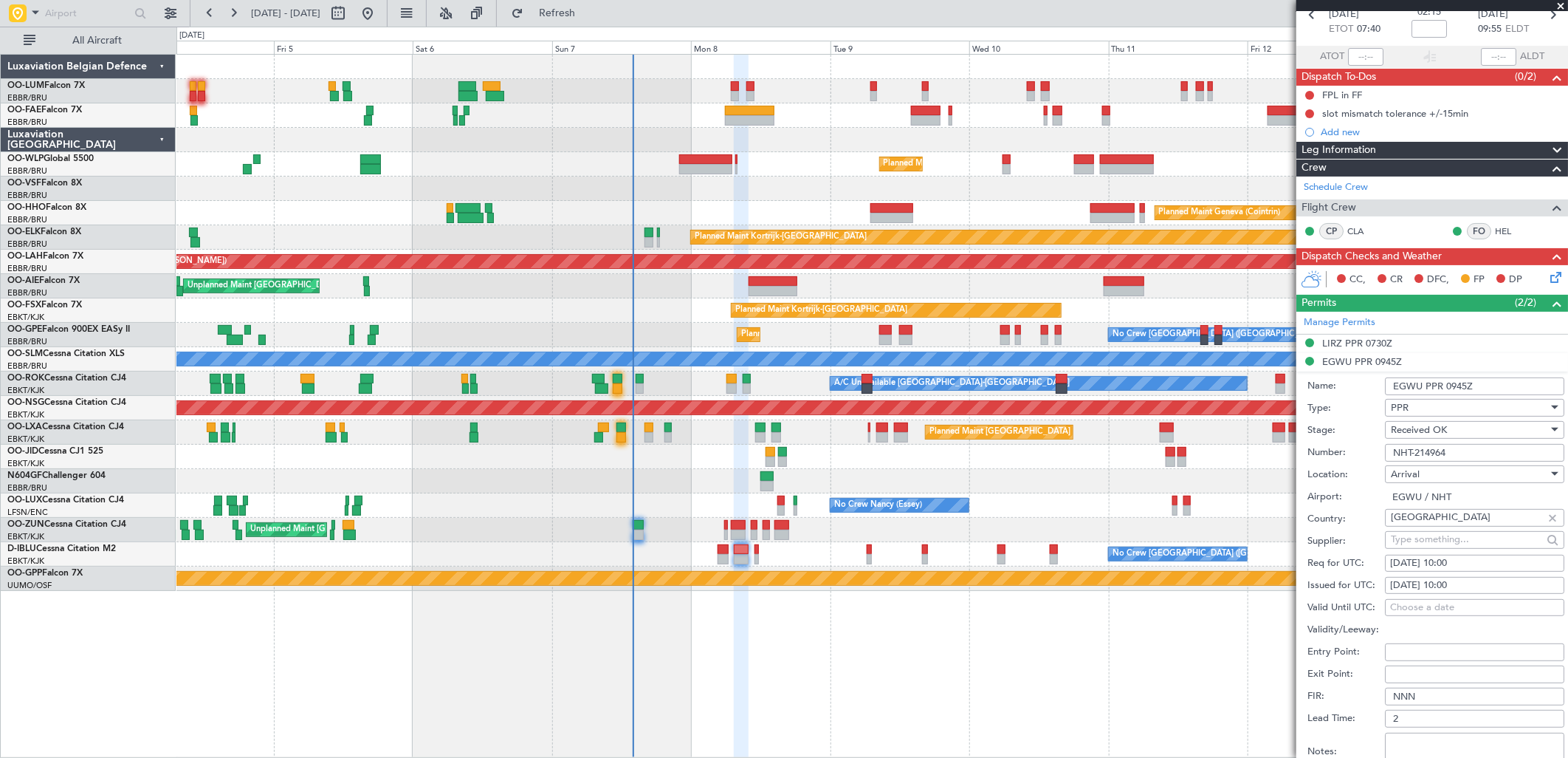
scroll to position [0, 0]
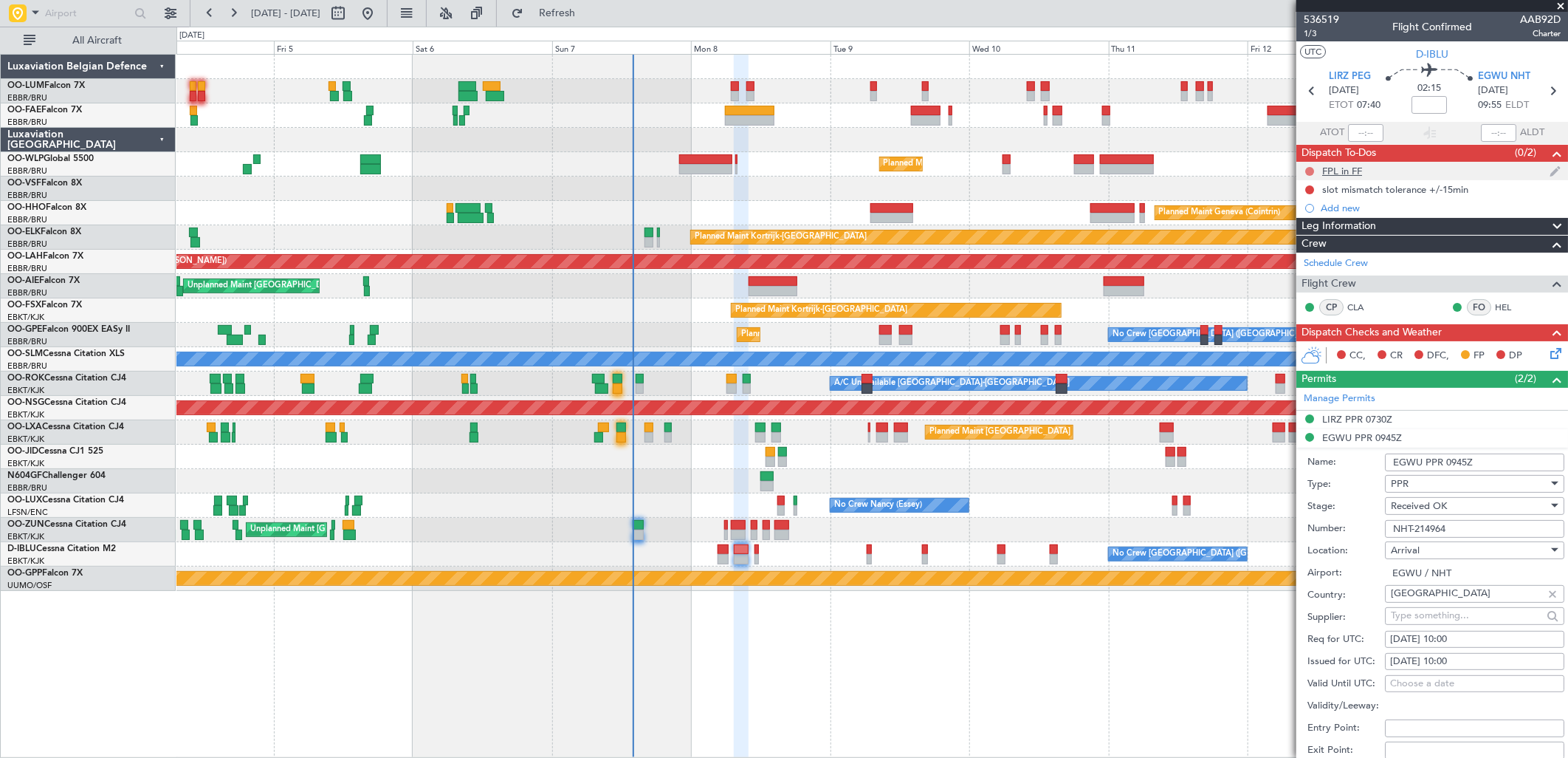
click at [1310, 168] on button at bounding box center [1309, 171] width 9 height 9
click at [1307, 241] on span "Completed" at bounding box center [1316, 236] width 49 height 15
click at [1312, 184] on div at bounding box center [1309, 190] width 12 height 12
click at [1309, 186] on button at bounding box center [1309, 189] width 9 height 9
click at [1303, 255] on span "Completed" at bounding box center [1316, 255] width 49 height 15
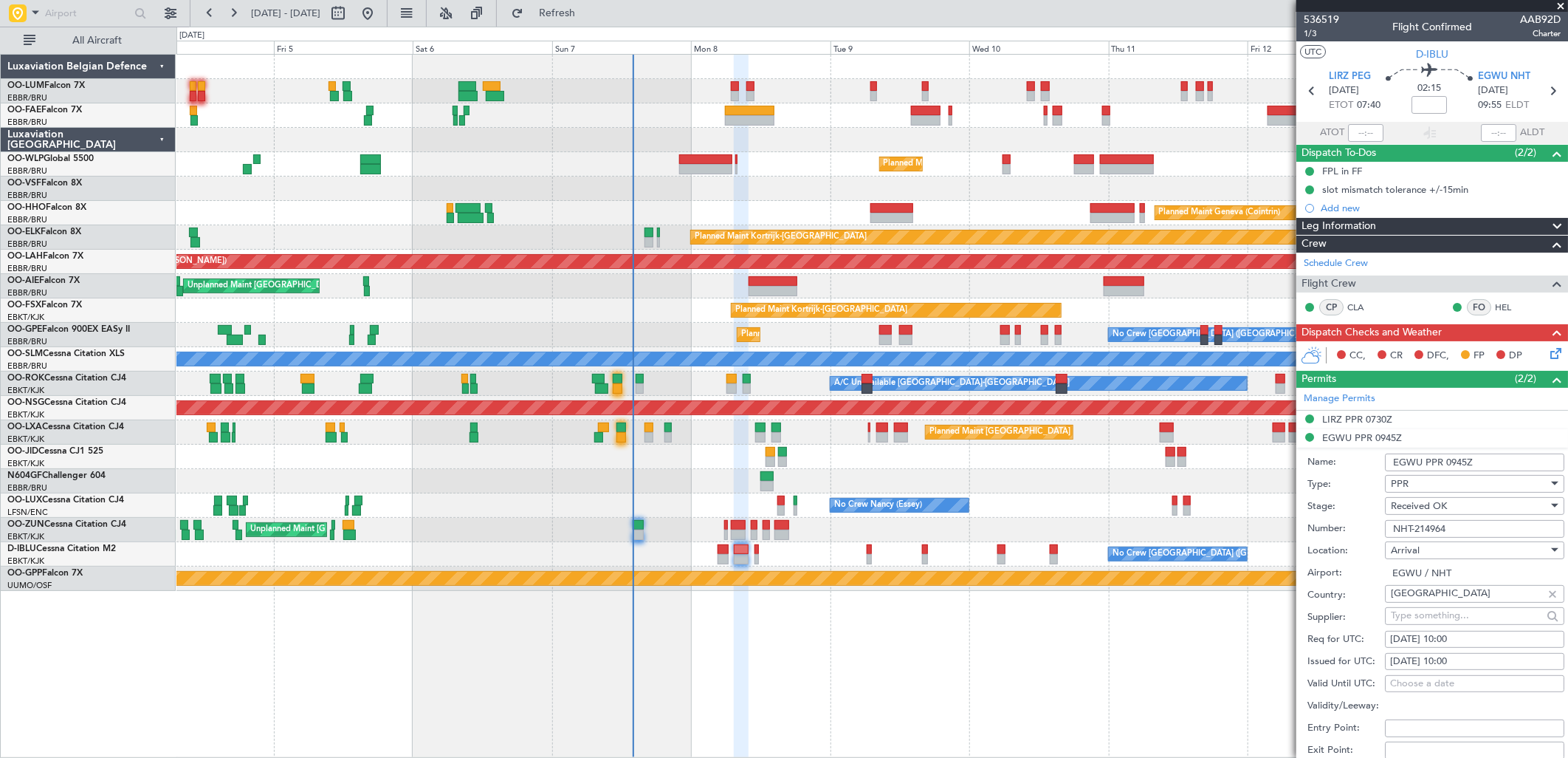
click at [1547, 357] on icon at bounding box center [1553, 351] width 12 height 12
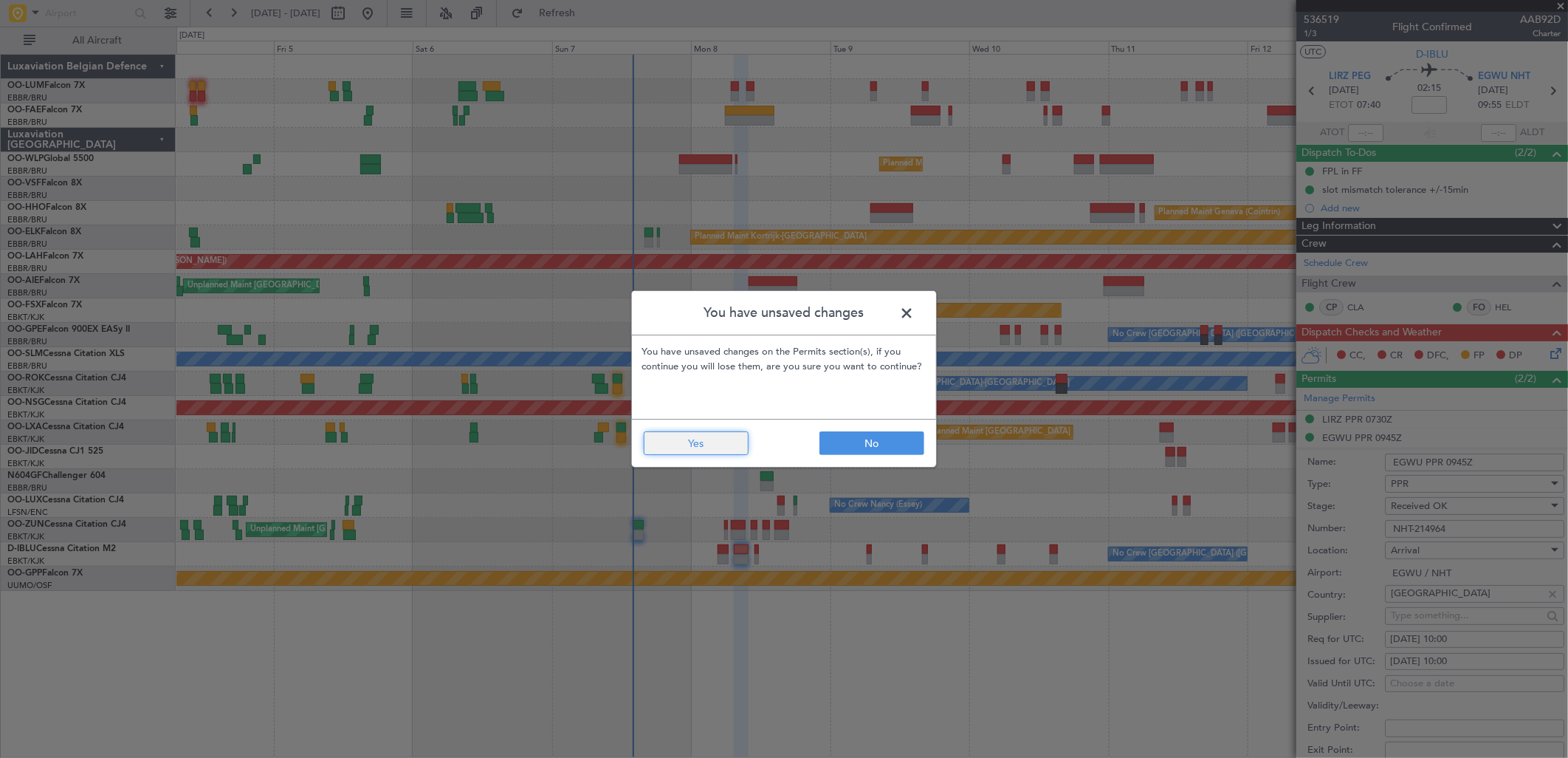
click at [729, 440] on button "Yes" at bounding box center [696, 443] width 104 height 23
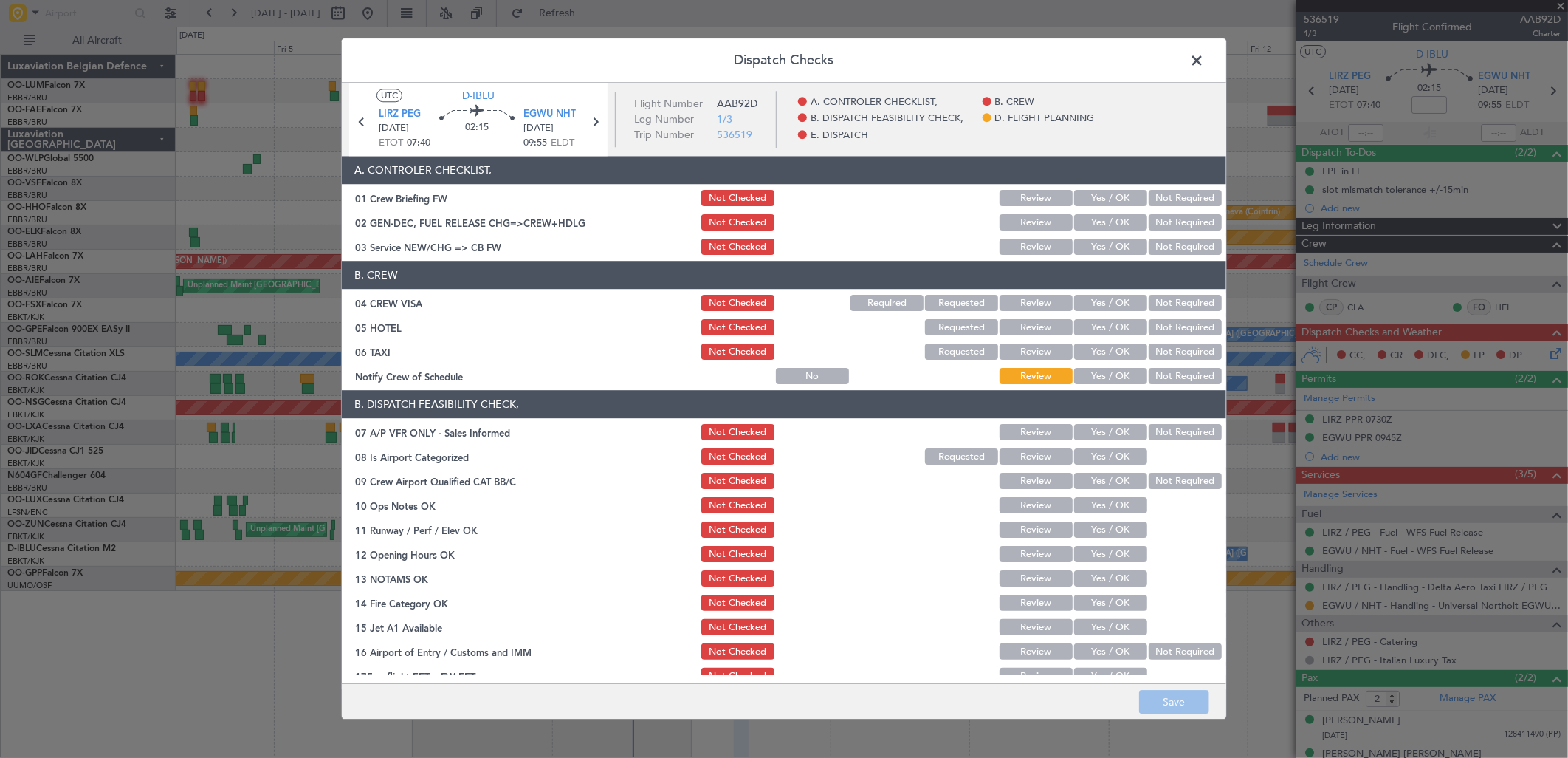
click at [1099, 251] on button "Yes / OK" at bounding box center [1110, 247] width 73 height 17
click at [1096, 296] on button "Yes / OK" at bounding box center [1110, 304] width 73 height 17
click at [1170, 323] on button "Not Required" at bounding box center [1185, 328] width 73 height 17
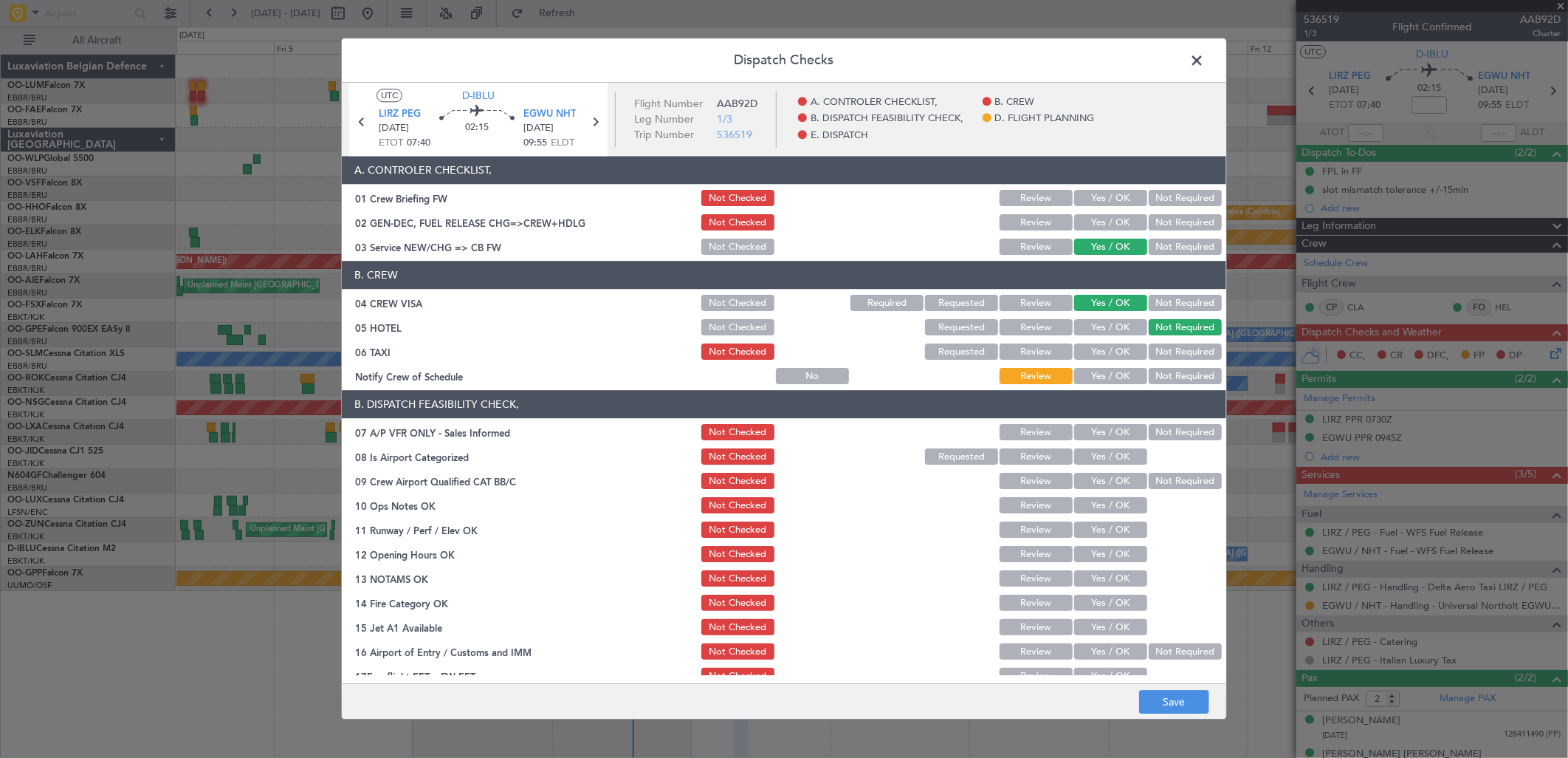
click at [1169, 344] on button "Not Required" at bounding box center [1185, 352] width 73 height 17
click at [1120, 371] on button "Yes / OK" at bounding box center [1110, 377] width 73 height 17
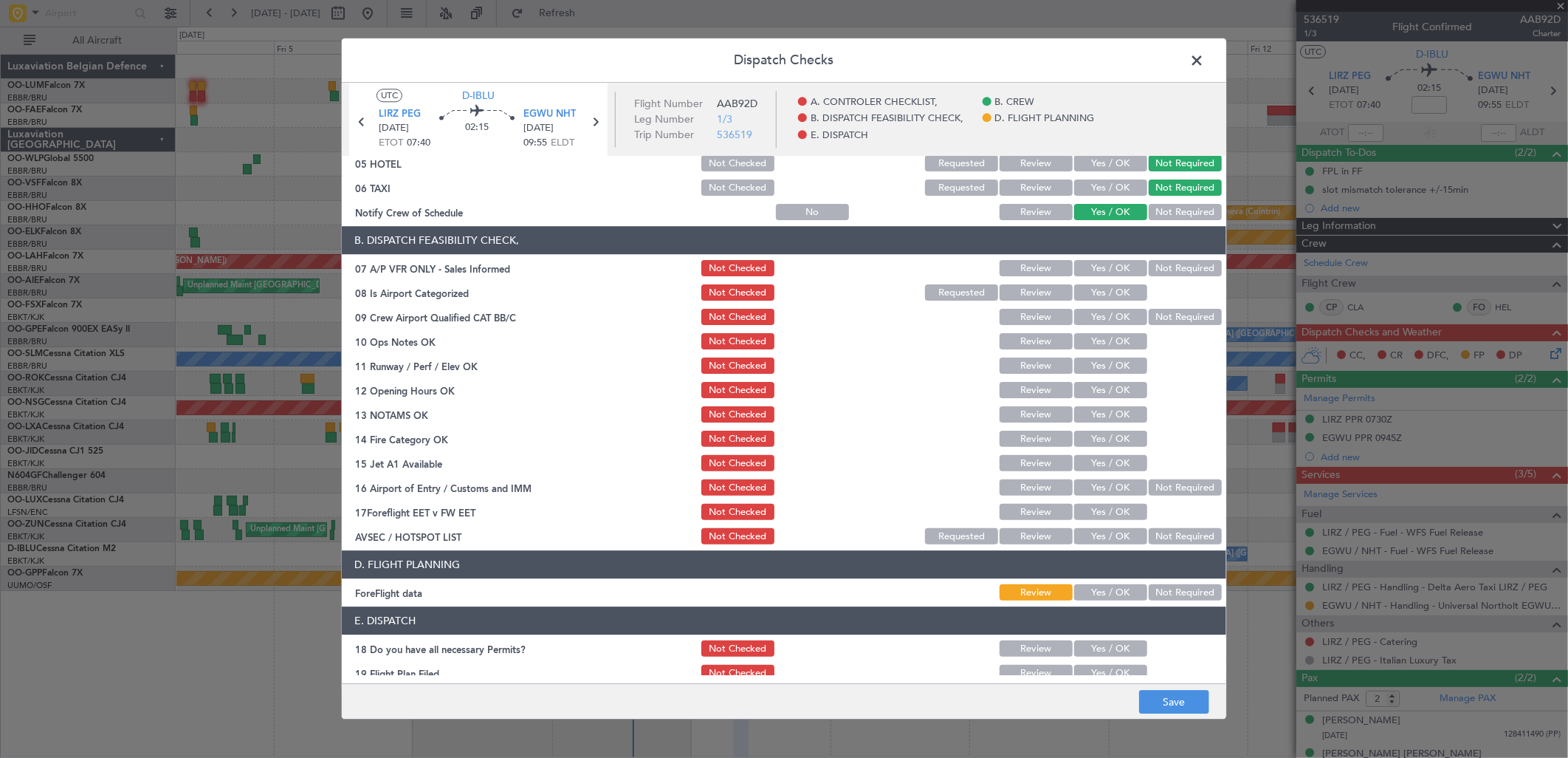
click at [1153, 263] on button "Not Required" at bounding box center [1185, 269] width 73 height 17
click at [1105, 288] on button "Yes / OK" at bounding box center [1110, 294] width 73 height 17
click at [1112, 323] on button "Yes / OK" at bounding box center [1110, 318] width 73 height 17
click at [1114, 358] on button "Yes / OK" at bounding box center [1110, 367] width 73 height 17
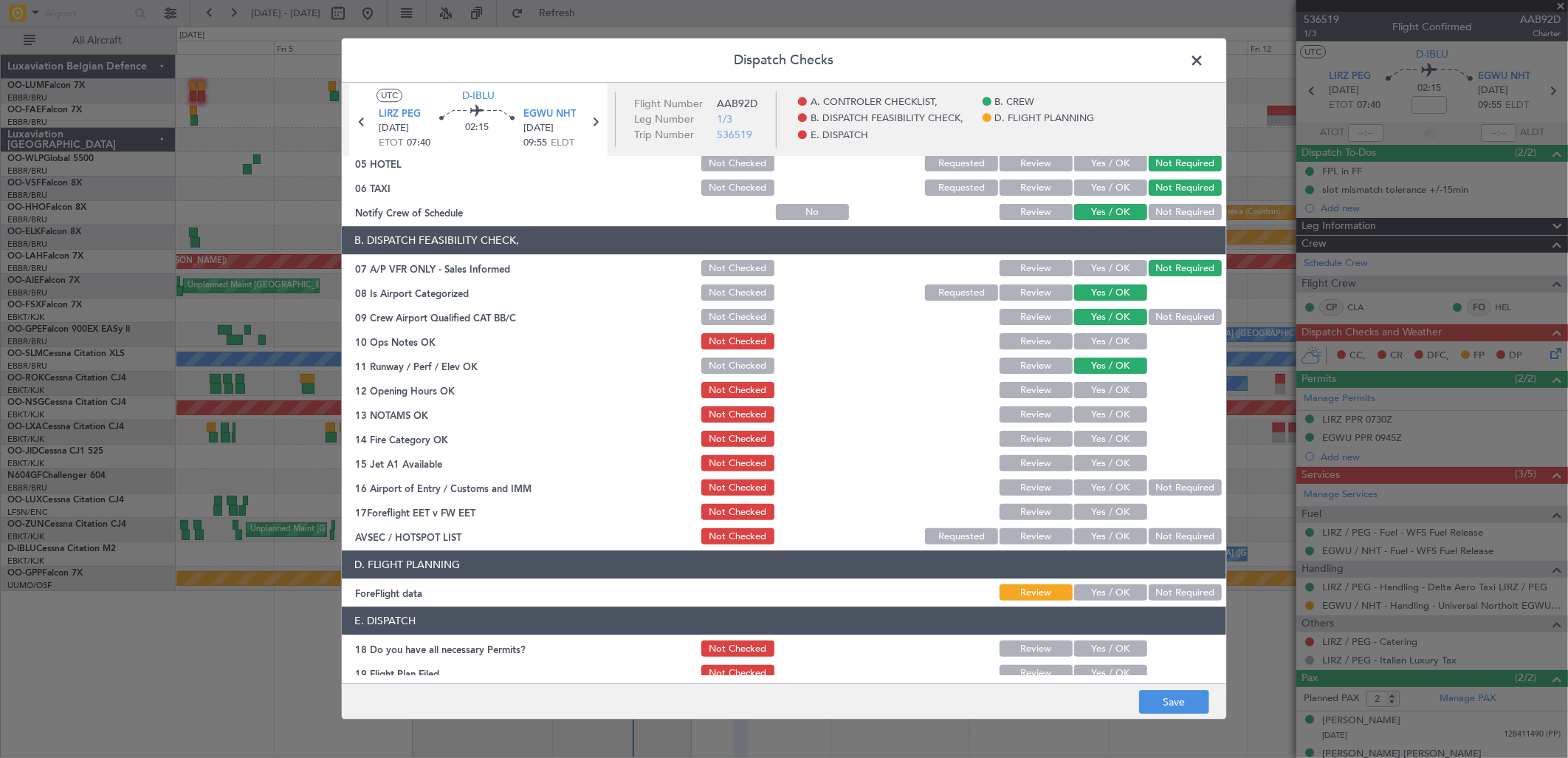
click at [1108, 342] on button "Yes / OK" at bounding box center [1110, 342] width 73 height 17
click at [1108, 394] on button "Yes / OK" at bounding box center [1110, 391] width 73 height 17
click at [1104, 409] on button "Yes / OK" at bounding box center [1110, 415] width 73 height 17
click at [1111, 431] on button "Yes / OK" at bounding box center [1110, 440] width 73 height 17
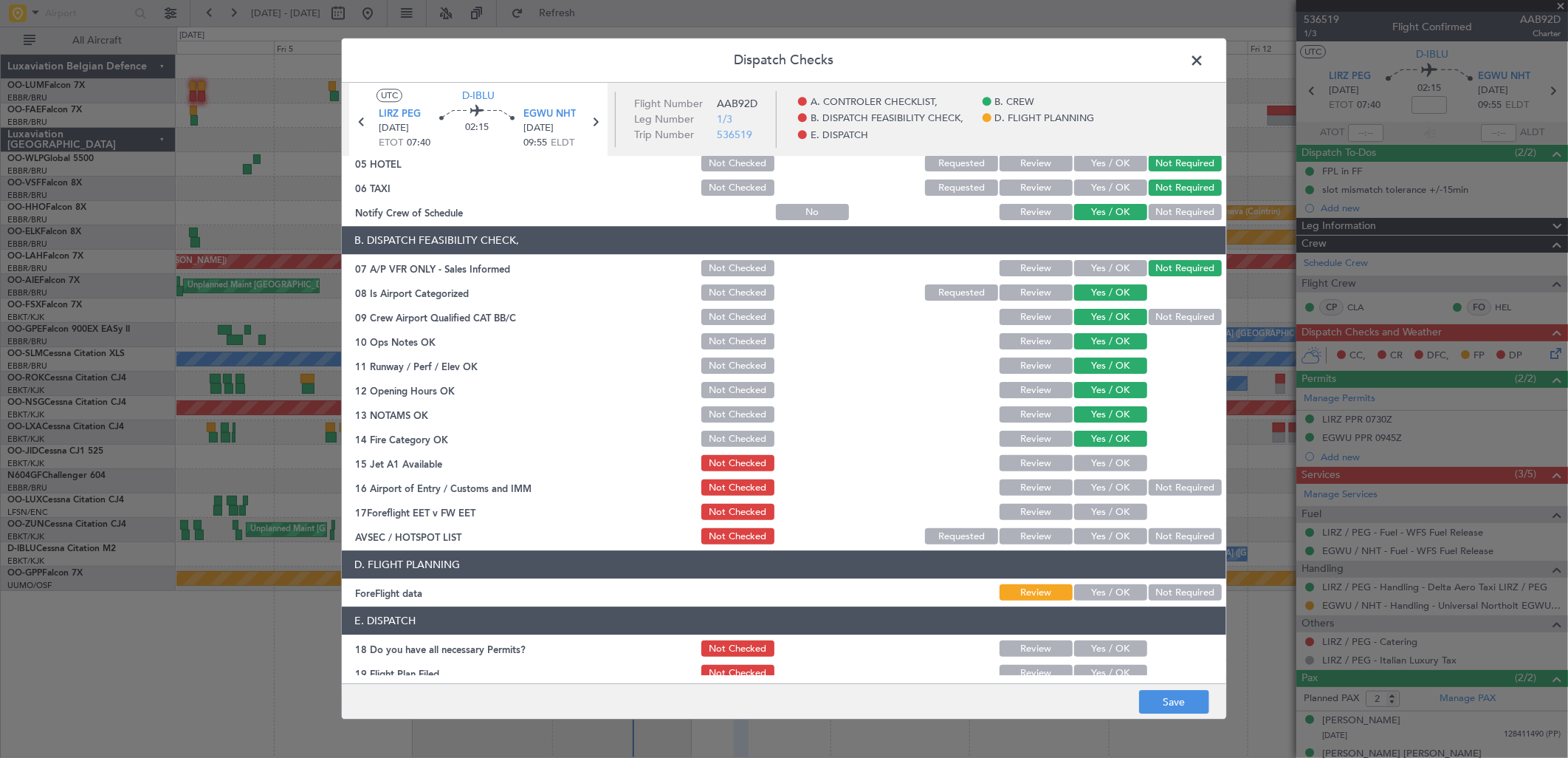
click at [1115, 454] on div "Yes / OK" at bounding box center [1109, 464] width 75 height 21
click at [1110, 474] on section "B. DISPATCH FEASIBILITY CHECK, 07 A/P VFR ONLY - Sales Informed Not Checked Rev…" at bounding box center [784, 386] width 885 height 320
drag, startPoint x: 1110, startPoint y: 485, endPoint x: 1104, endPoint y: 459, distance: 26.7
click at [1109, 478] on div "Yes / OK" at bounding box center [1109, 488] width 75 height 21
click at [1104, 459] on button "Yes / OK" at bounding box center [1110, 464] width 73 height 17
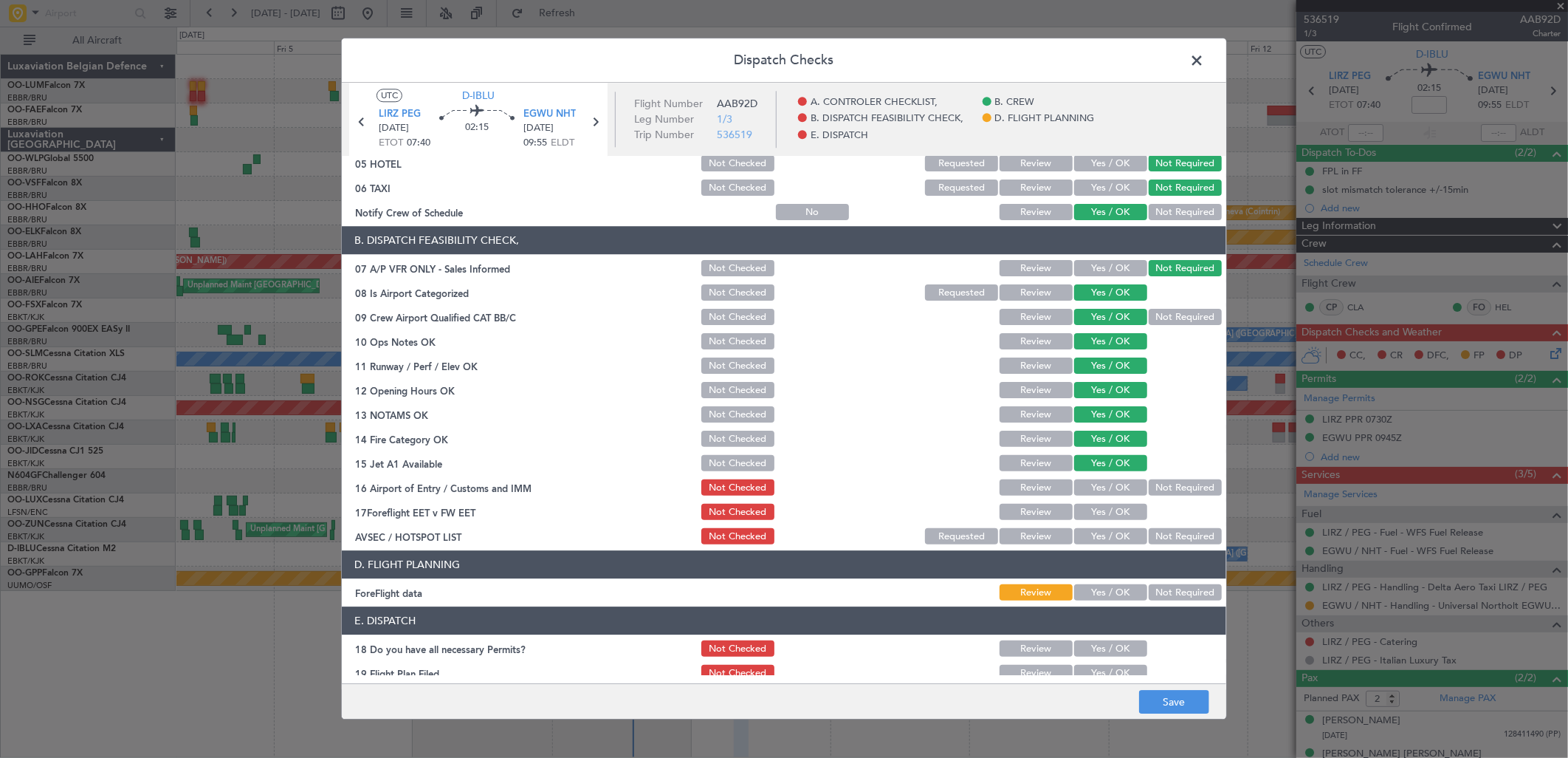
click at [1115, 505] on button "Yes / OK" at bounding box center [1110, 513] width 73 height 17
click at [1106, 491] on button "Yes / OK" at bounding box center [1110, 488] width 73 height 17
click at [1187, 537] on button "Not Required" at bounding box center [1185, 537] width 73 height 17
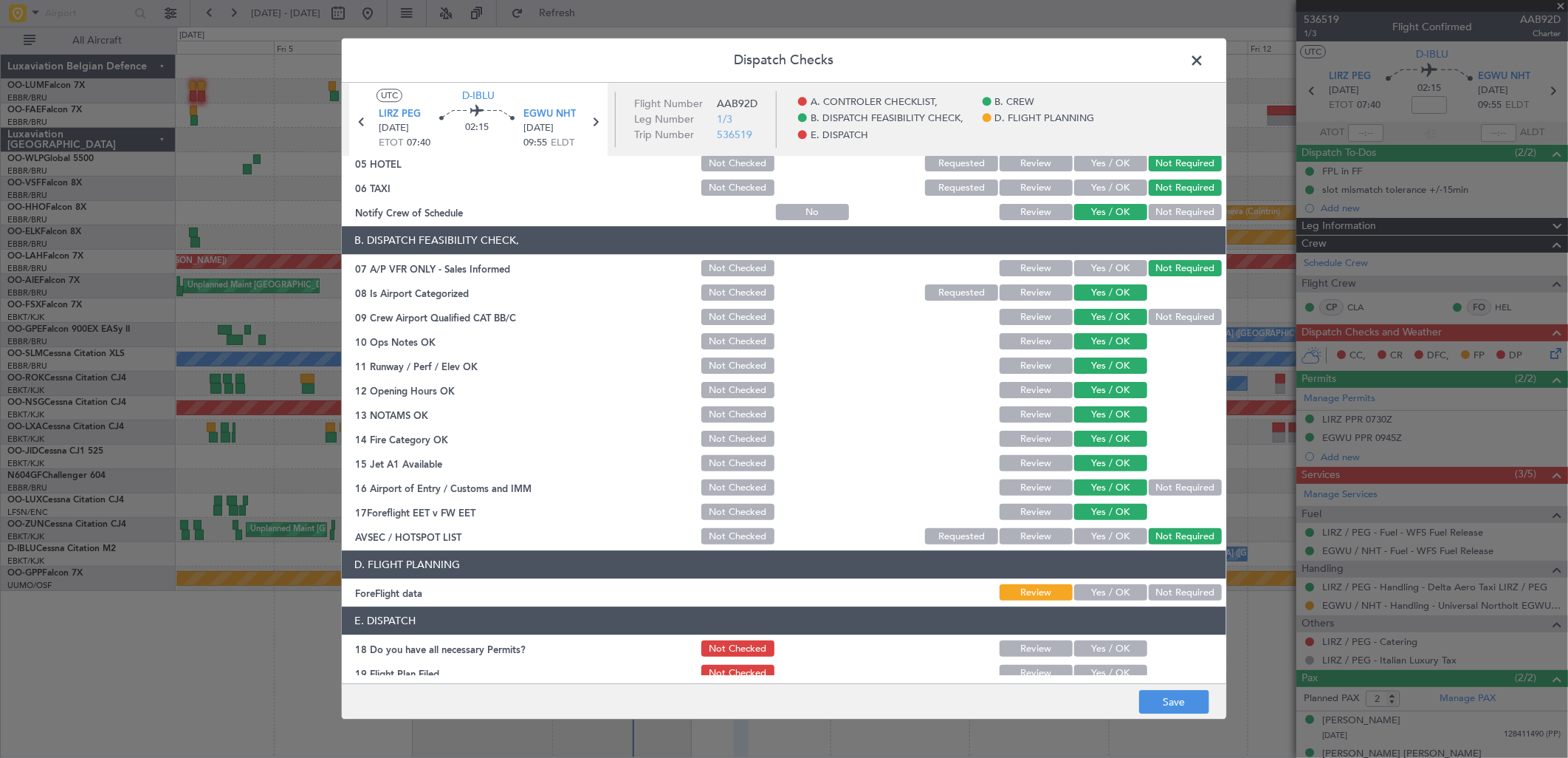
click at [1168, 602] on div "Not Required" at bounding box center [1184, 593] width 75 height 21
click at [1168, 596] on button "Not Required" at bounding box center [1185, 593] width 73 height 17
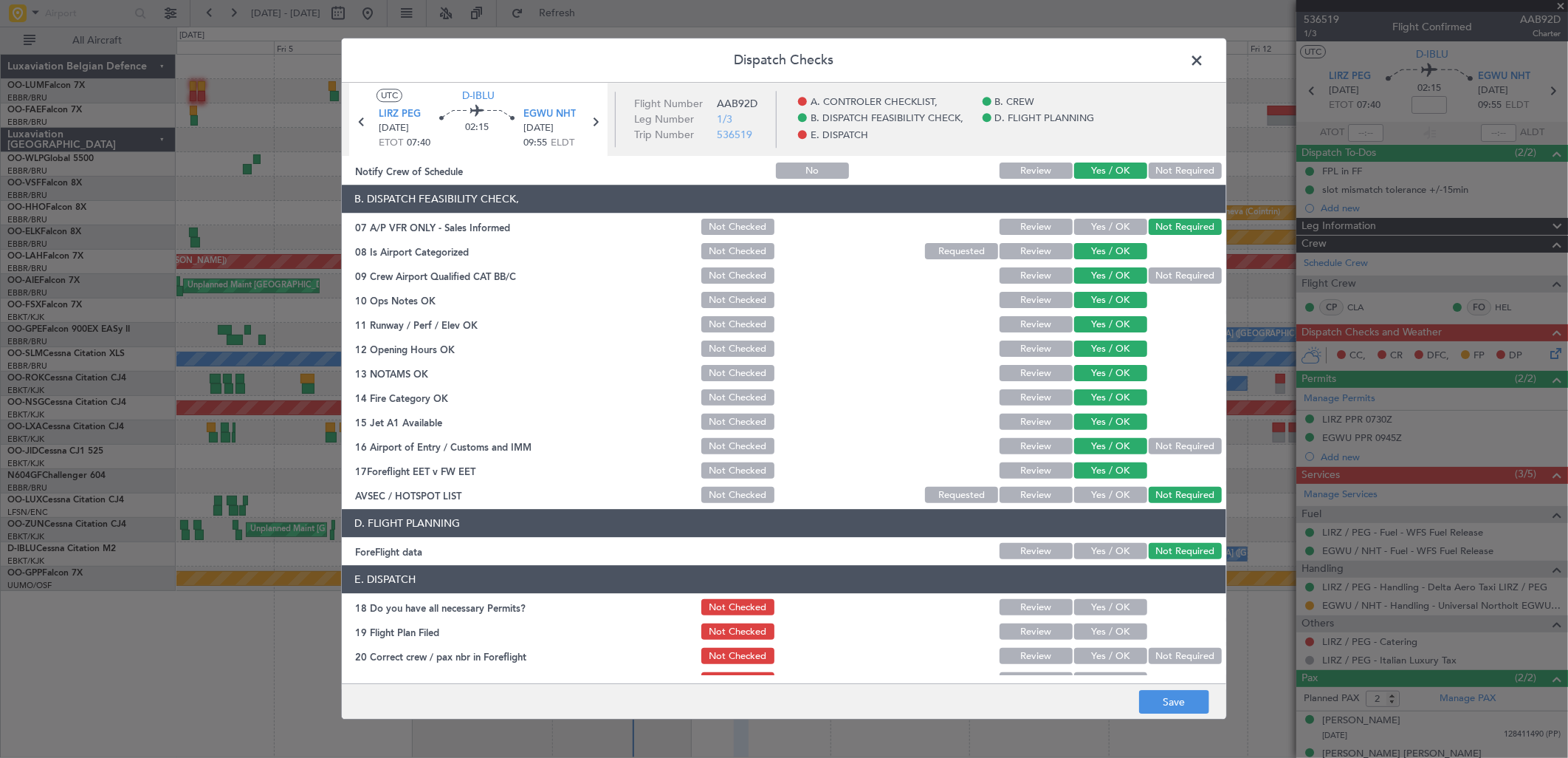
scroll to position [225, 0]
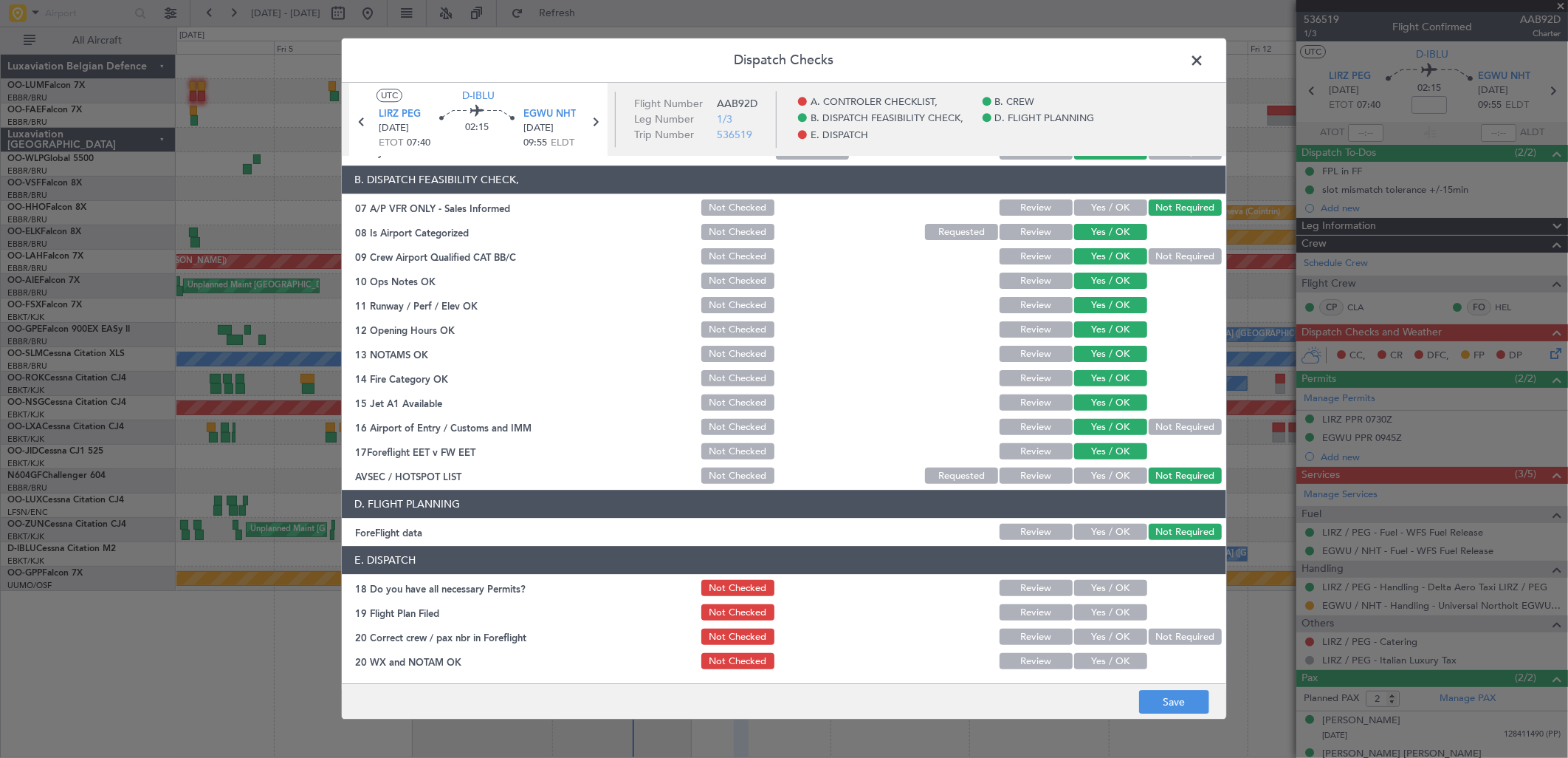
click at [1082, 588] on button "Yes / OK" at bounding box center [1110, 589] width 73 height 17
click at [1094, 621] on div "Yes / OK" at bounding box center [1109, 613] width 75 height 21
click at [1102, 605] on button "Yes / OK" at bounding box center [1110, 613] width 73 height 17
click at [1105, 635] on button "Yes / OK" at bounding box center [1110, 638] width 73 height 17
click at [1104, 663] on button "Yes / OK" at bounding box center [1110, 662] width 73 height 17
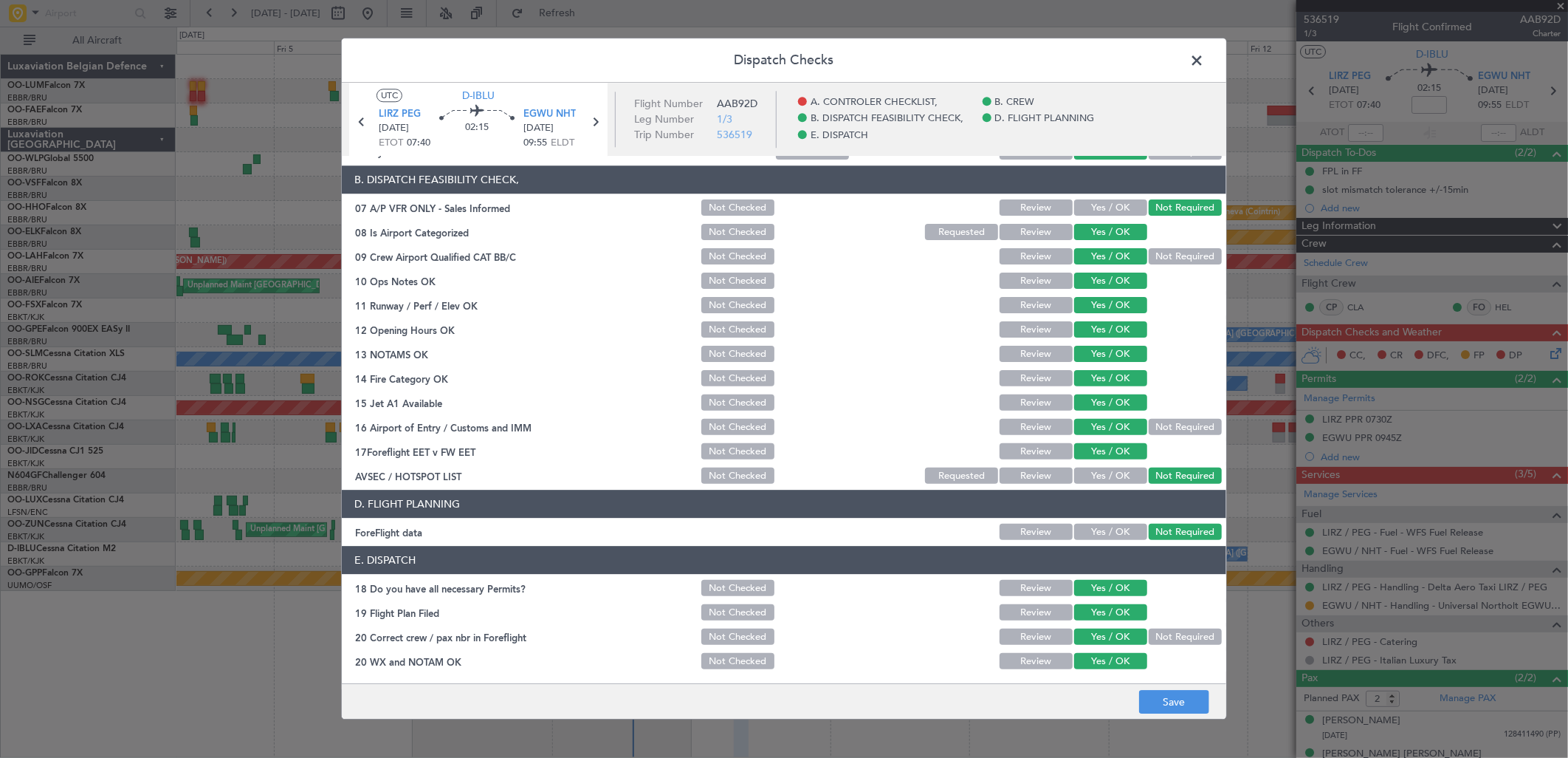
click at [1177, 714] on footer "Save" at bounding box center [784, 701] width 885 height 36
click at [1177, 710] on button "Save" at bounding box center [1174, 702] width 70 height 23
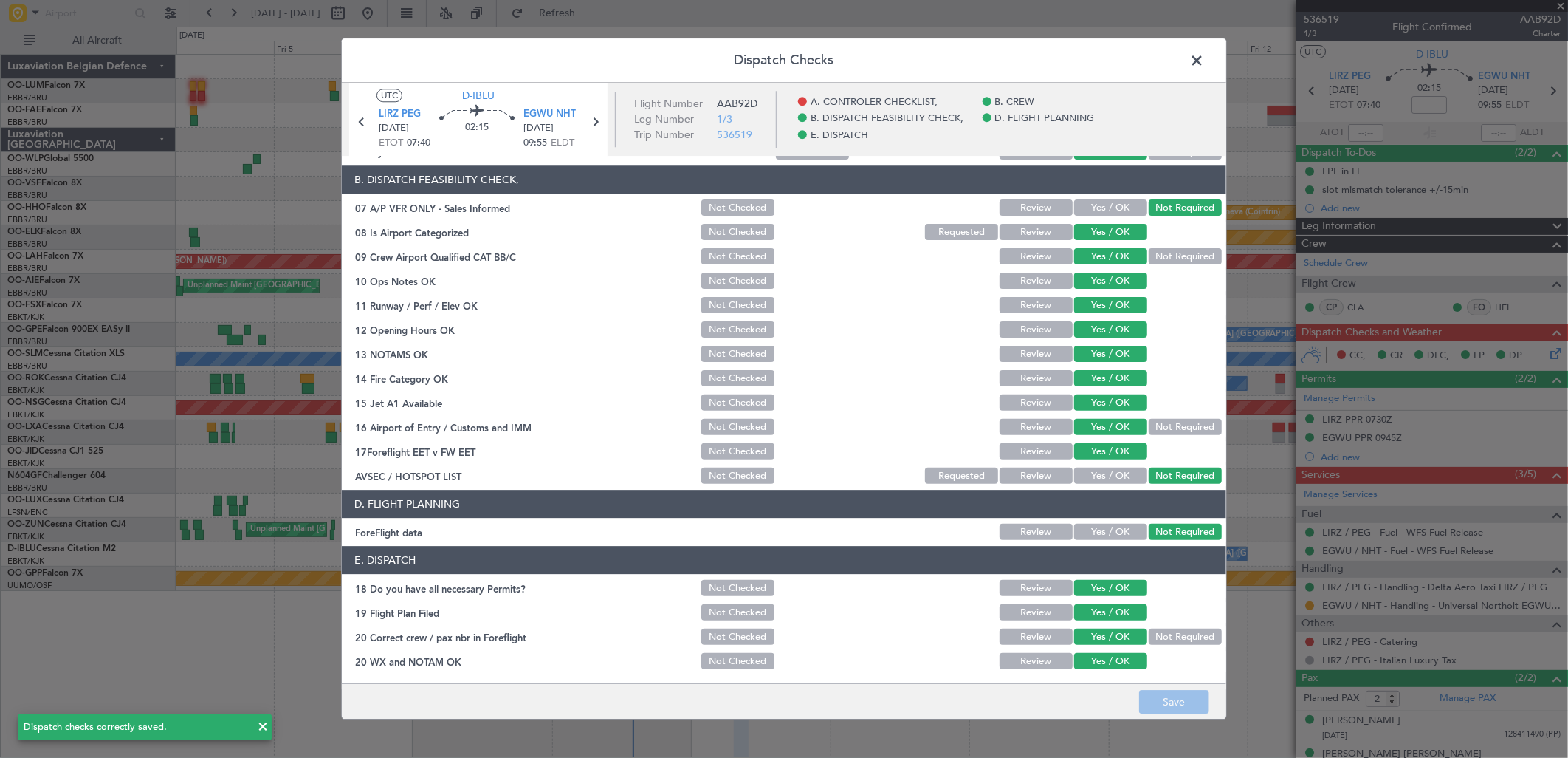
click at [1204, 62] on span at bounding box center [1204, 65] width 0 height 30
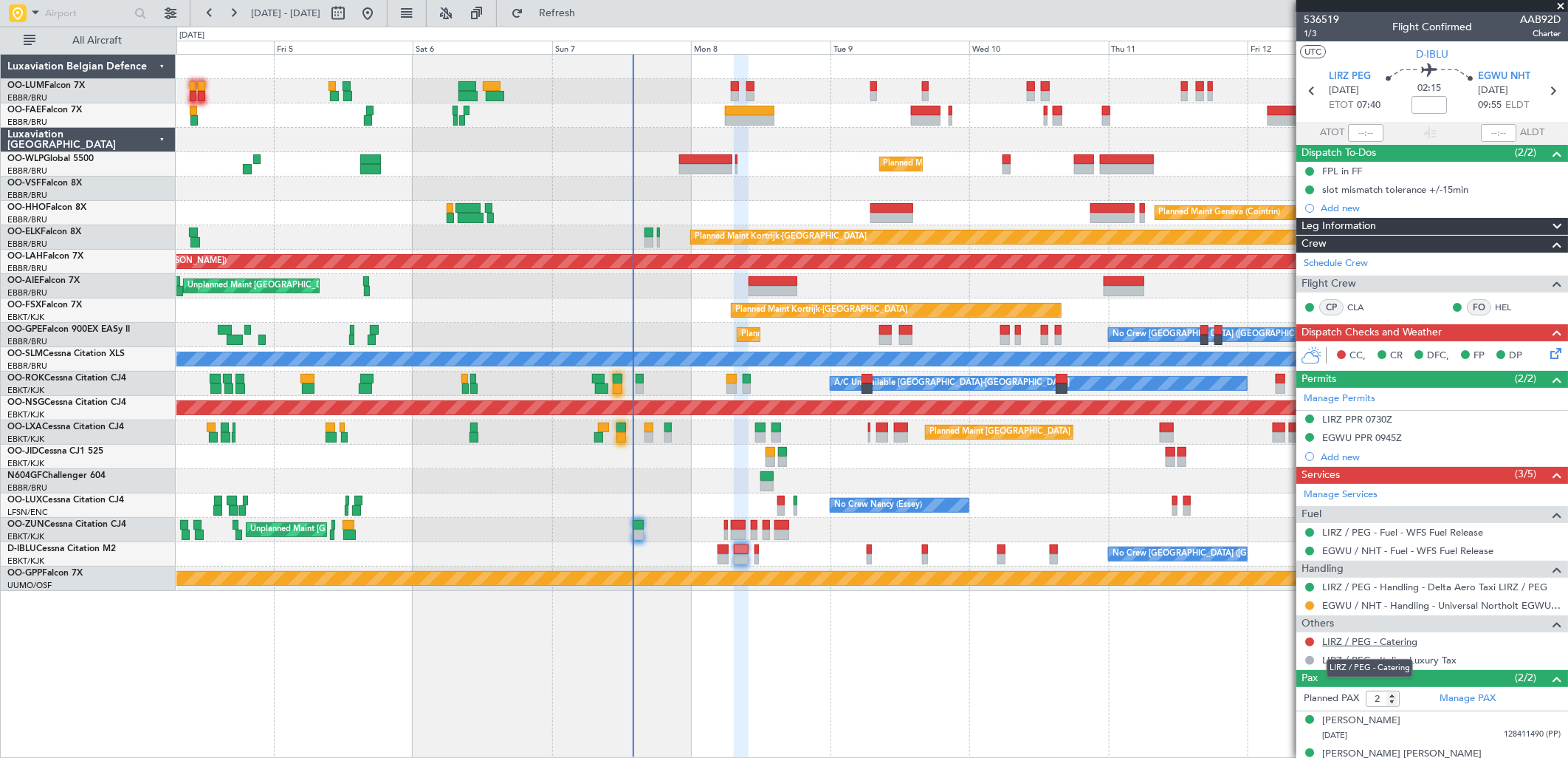
click at [1382, 640] on link "LIRZ / PEG - Catering" at bounding box center [1370, 641] width 95 height 12
click at [1312, 639] on button at bounding box center [1309, 641] width 9 height 9
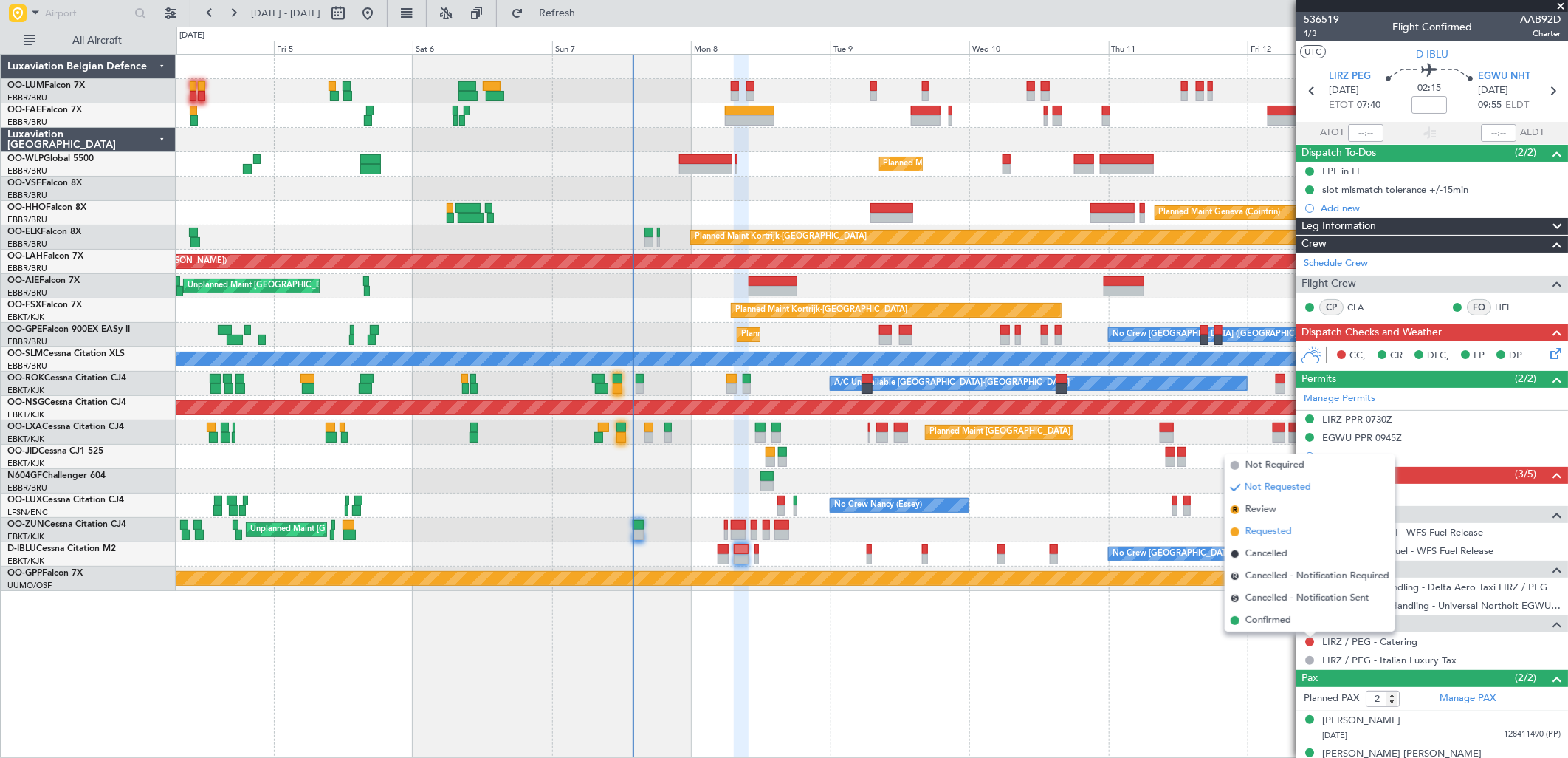
click at [1264, 525] on span "Requested" at bounding box center [1269, 532] width 46 height 15
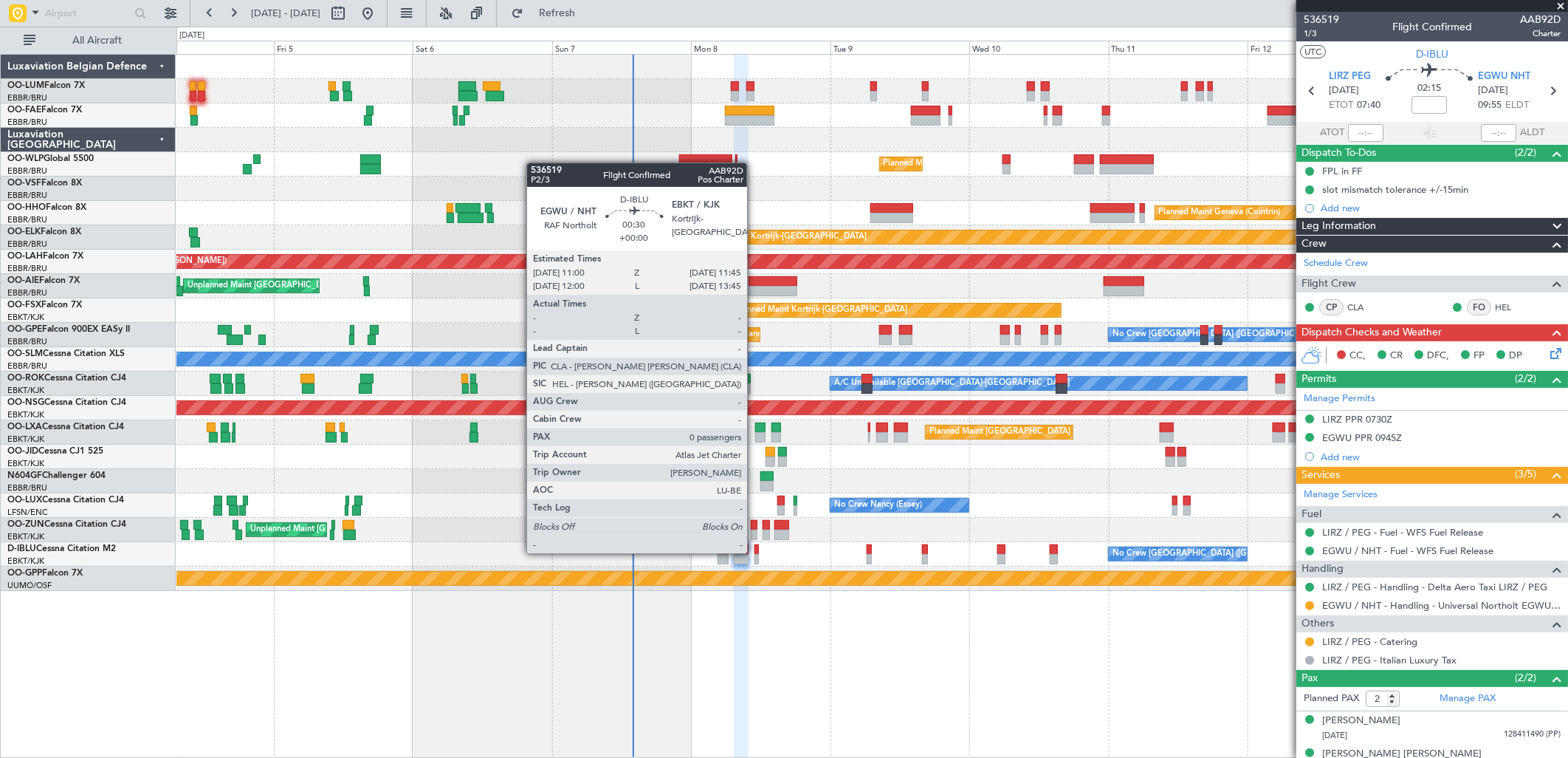
click at [755, 551] on div at bounding box center [756, 549] width 4 height 10
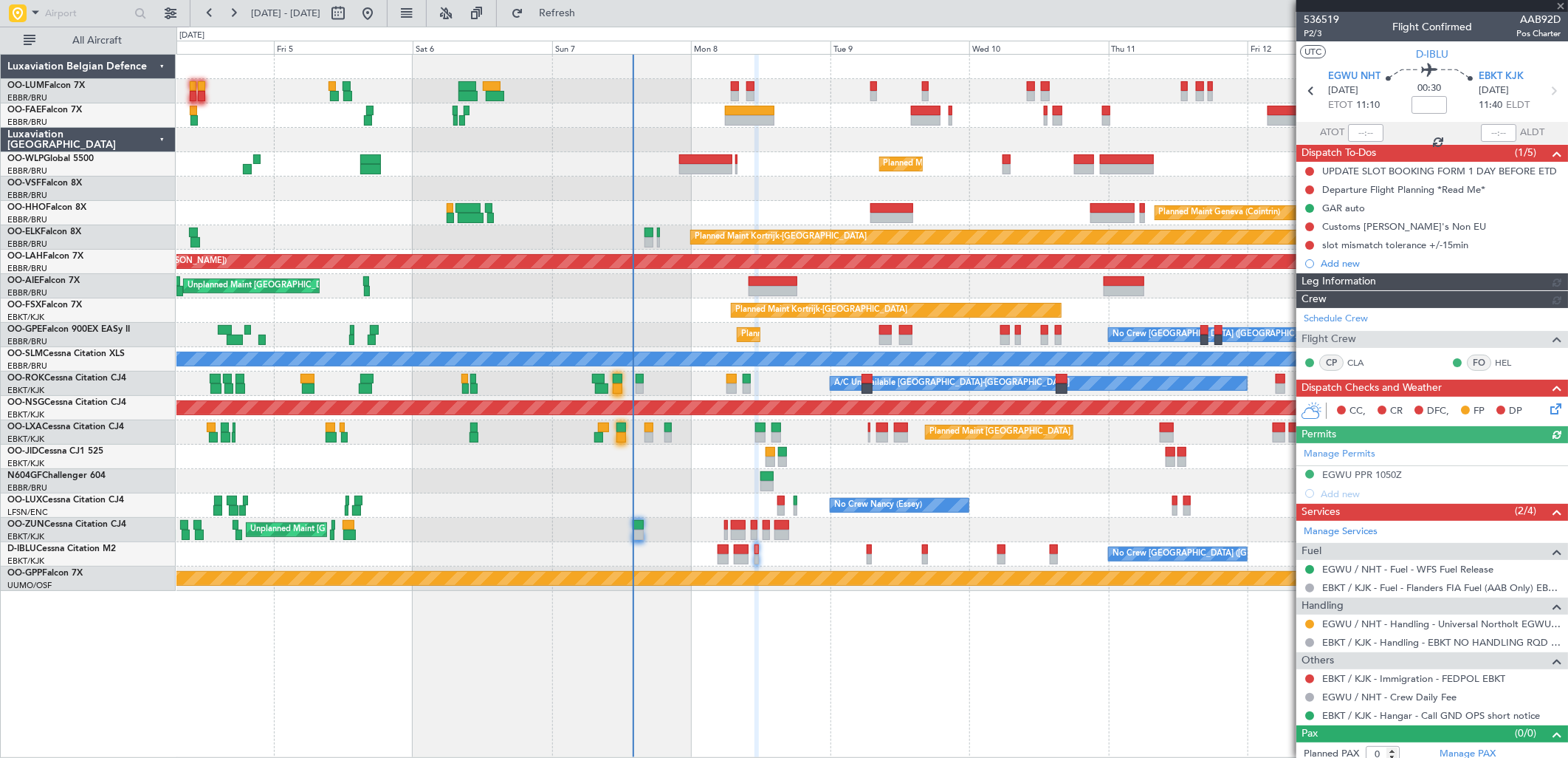
click at [1312, 245] on button at bounding box center [1309, 245] width 9 height 9
click at [1303, 315] on span "Completed" at bounding box center [1316, 310] width 49 height 15
click at [1348, 192] on div "Departure Flight Planning *Read Me*" at bounding box center [1404, 189] width 163 height 12
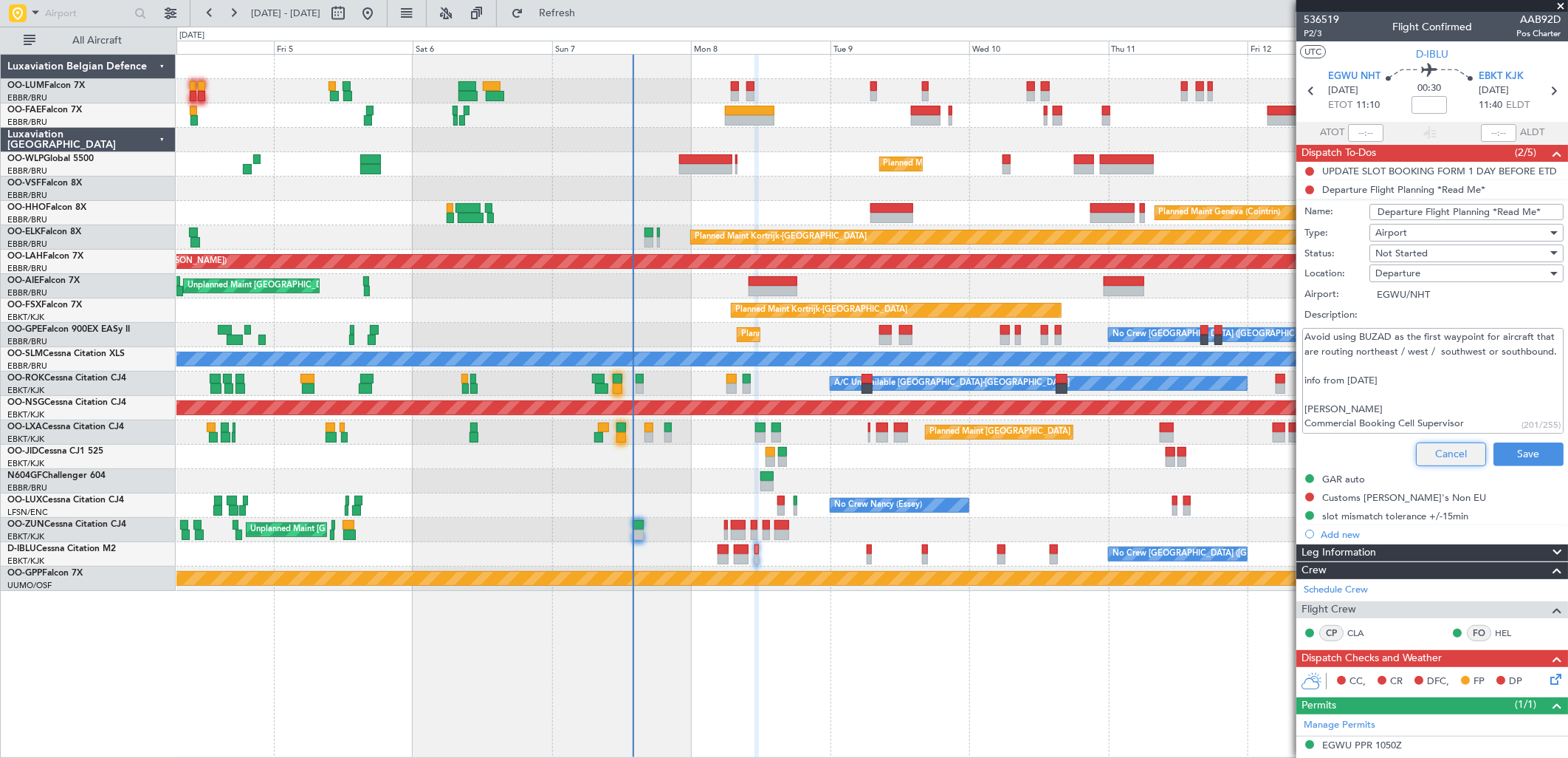
click at [1432, 450] on button "Cancel" at bounding box center [1451, 454] width 70 height 23
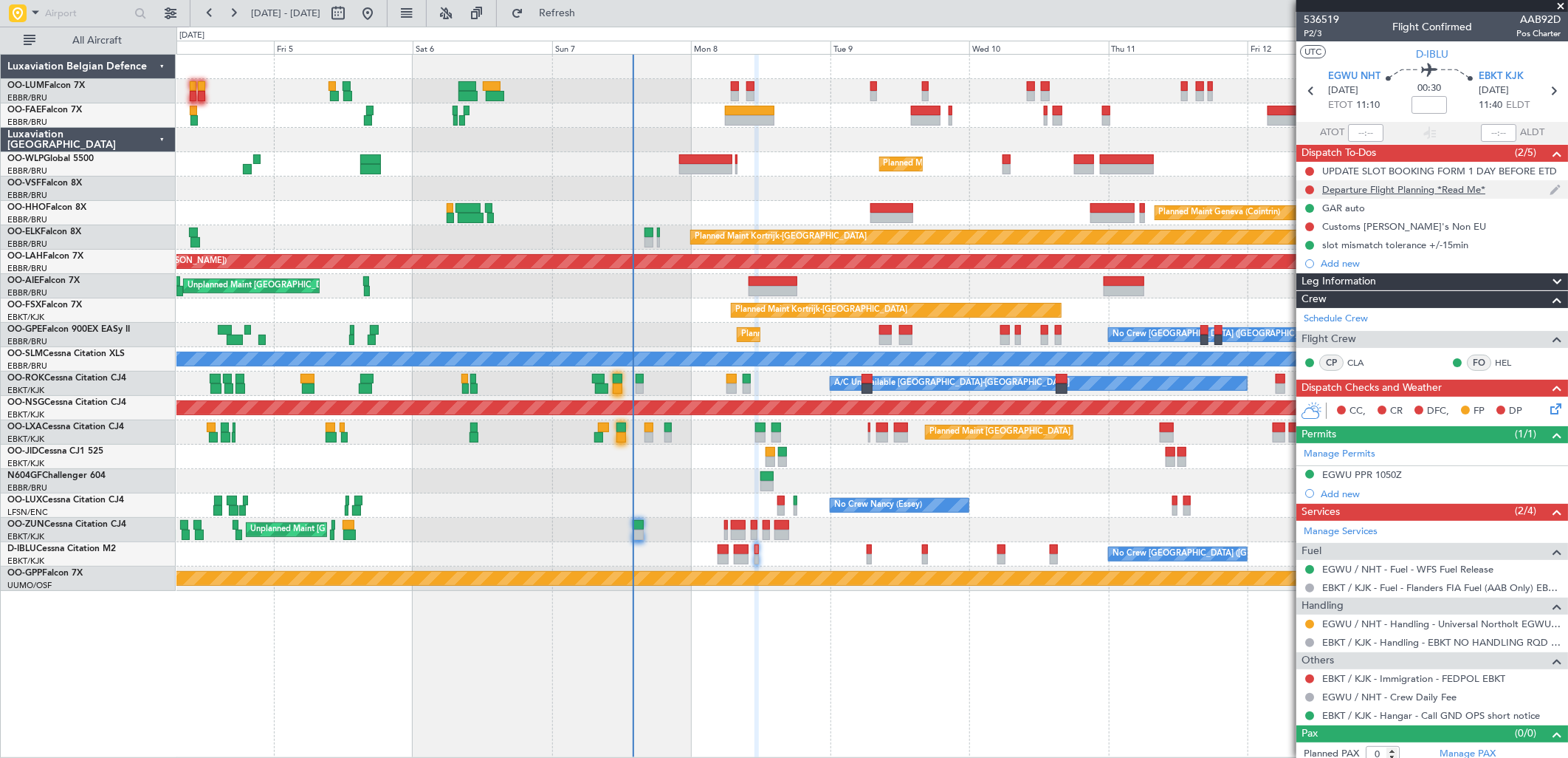
click at [1340, 185] on div "Departure Flight Planning *Read Me*" at bounding box center [1404, 189] width 163 height 12
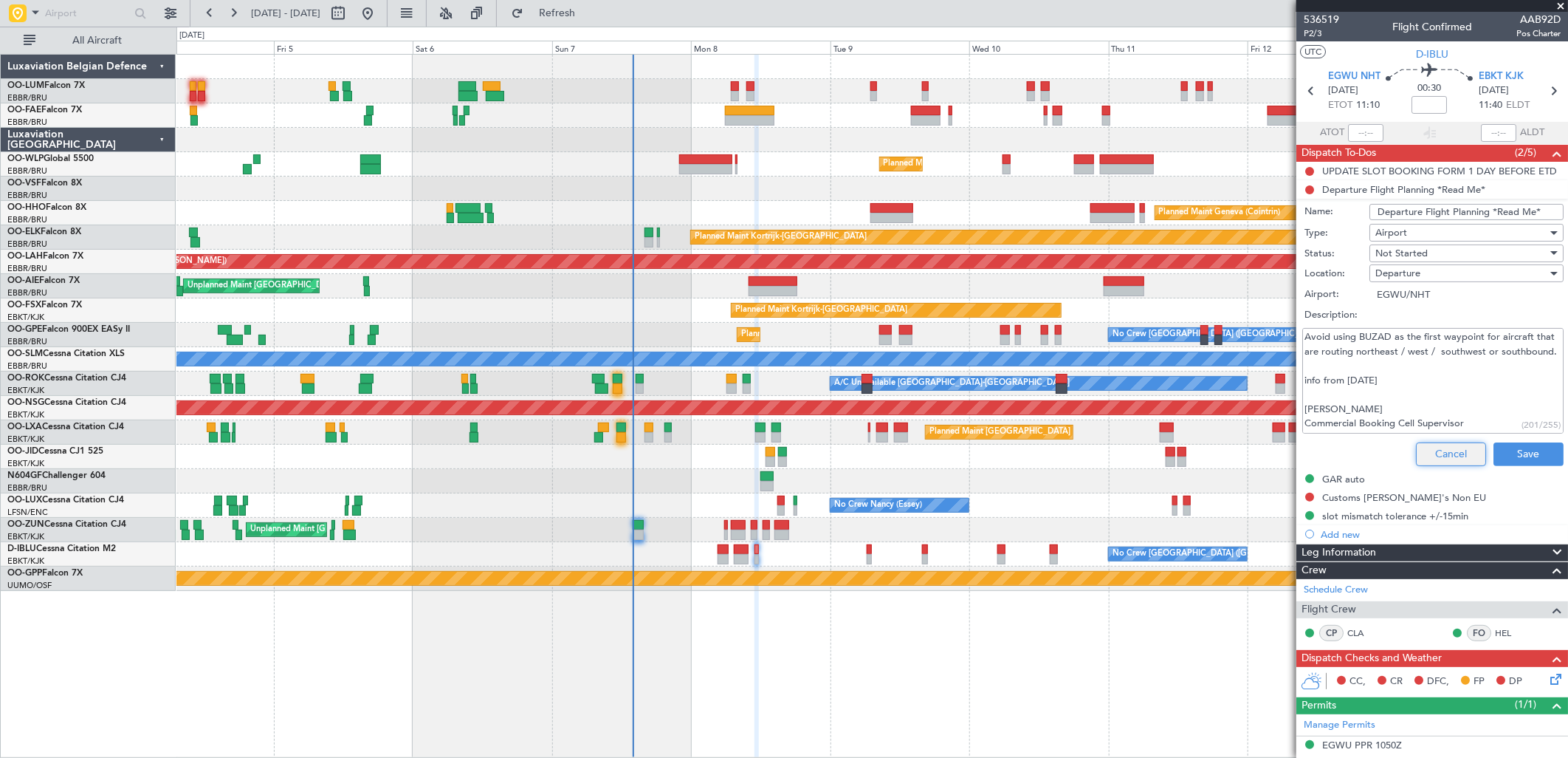
click at [1437, 450] on button "Cancel" at bounding box center [1451, 454] width 70 height 23
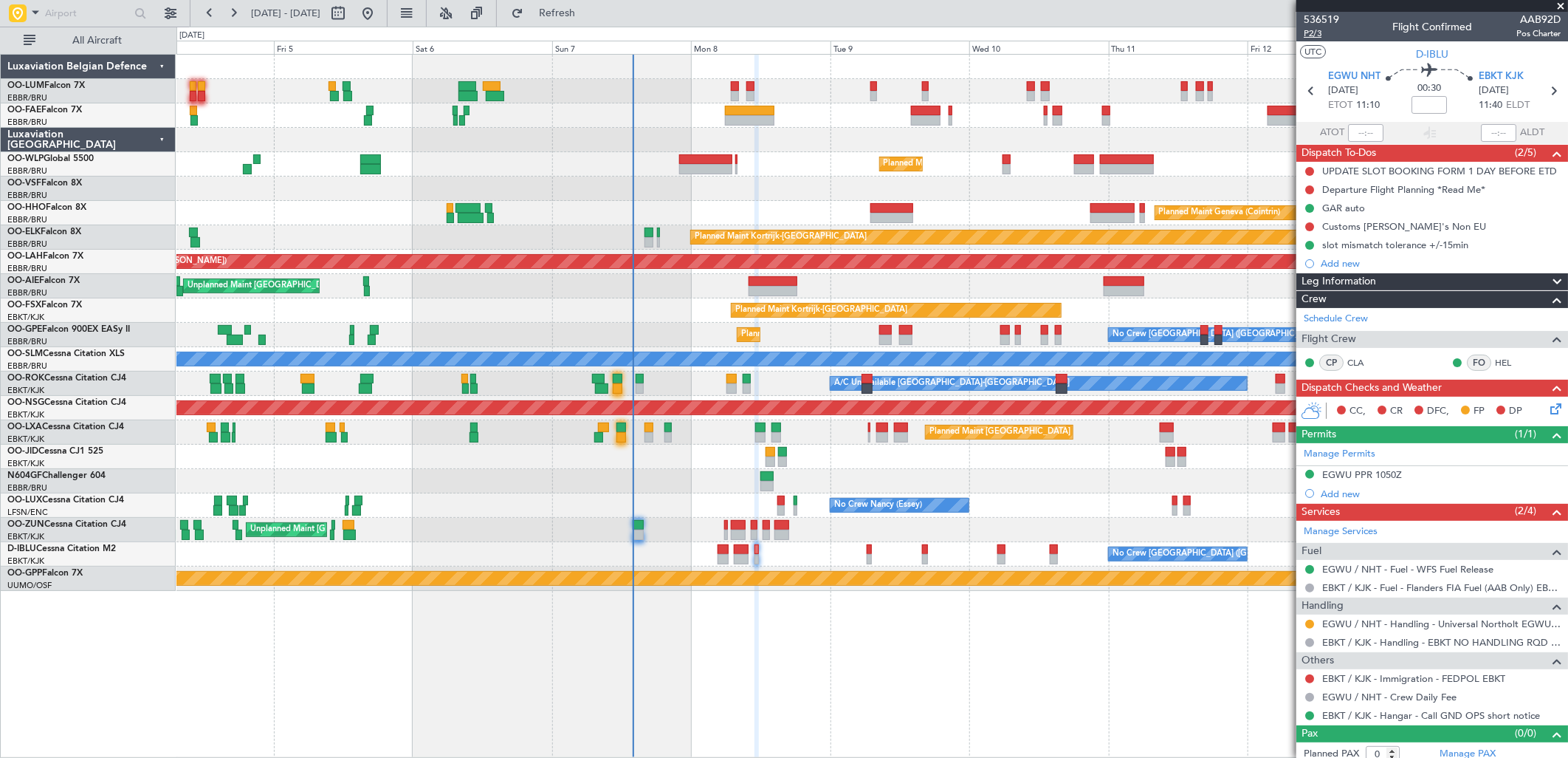
click at [1323, 33] on span "P2/3" at bounding box center [1321, 33] width 36 height 12
click at [1310, 172] on button at bounding box center [1309, 171] width 9 height 9
click at [1317, 231] on span "Completed" at bounding box center [1316, 236] width 49 height 15
click at [593, 20] on button "Refresh" at bounding box center [548, 13] width 89 height 23
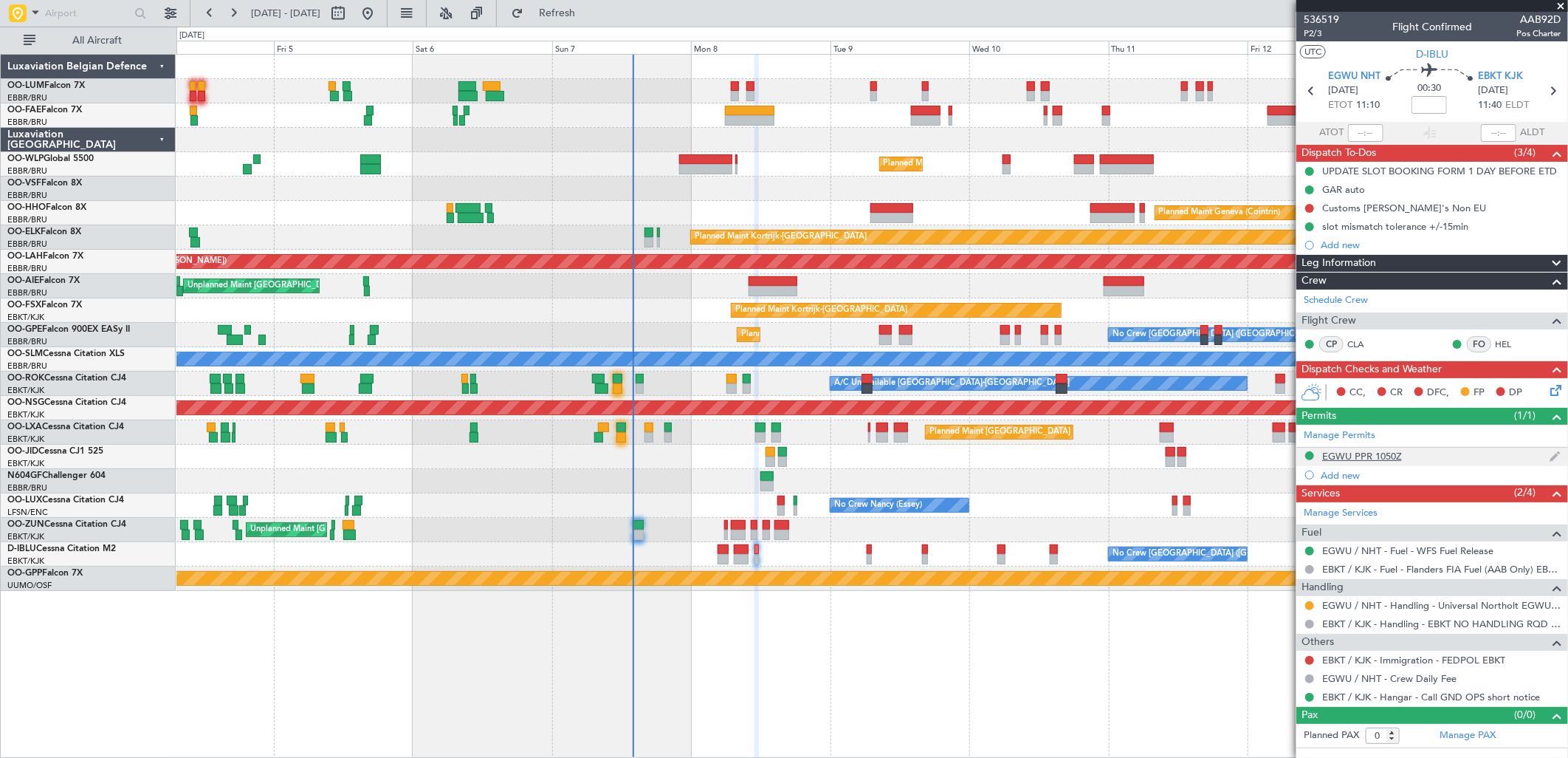
click at [1377, 454] on div "EGWU PPR 1050Z" at bounding box center [1362, 455] width 80 height 12
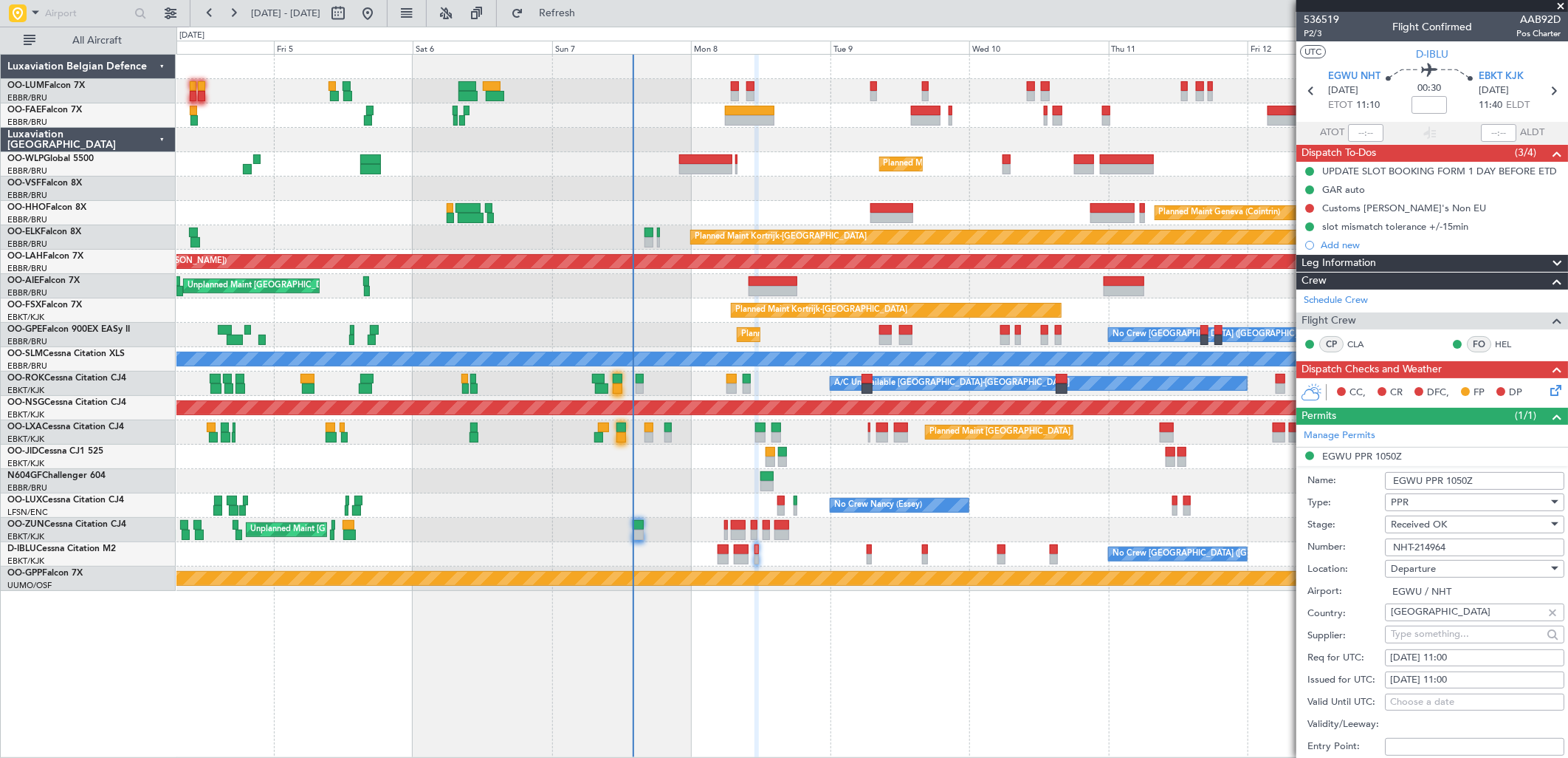
click at [1433, 545] on input "NHT-214964" at bounding box center [1474, 547] width 179 height 17
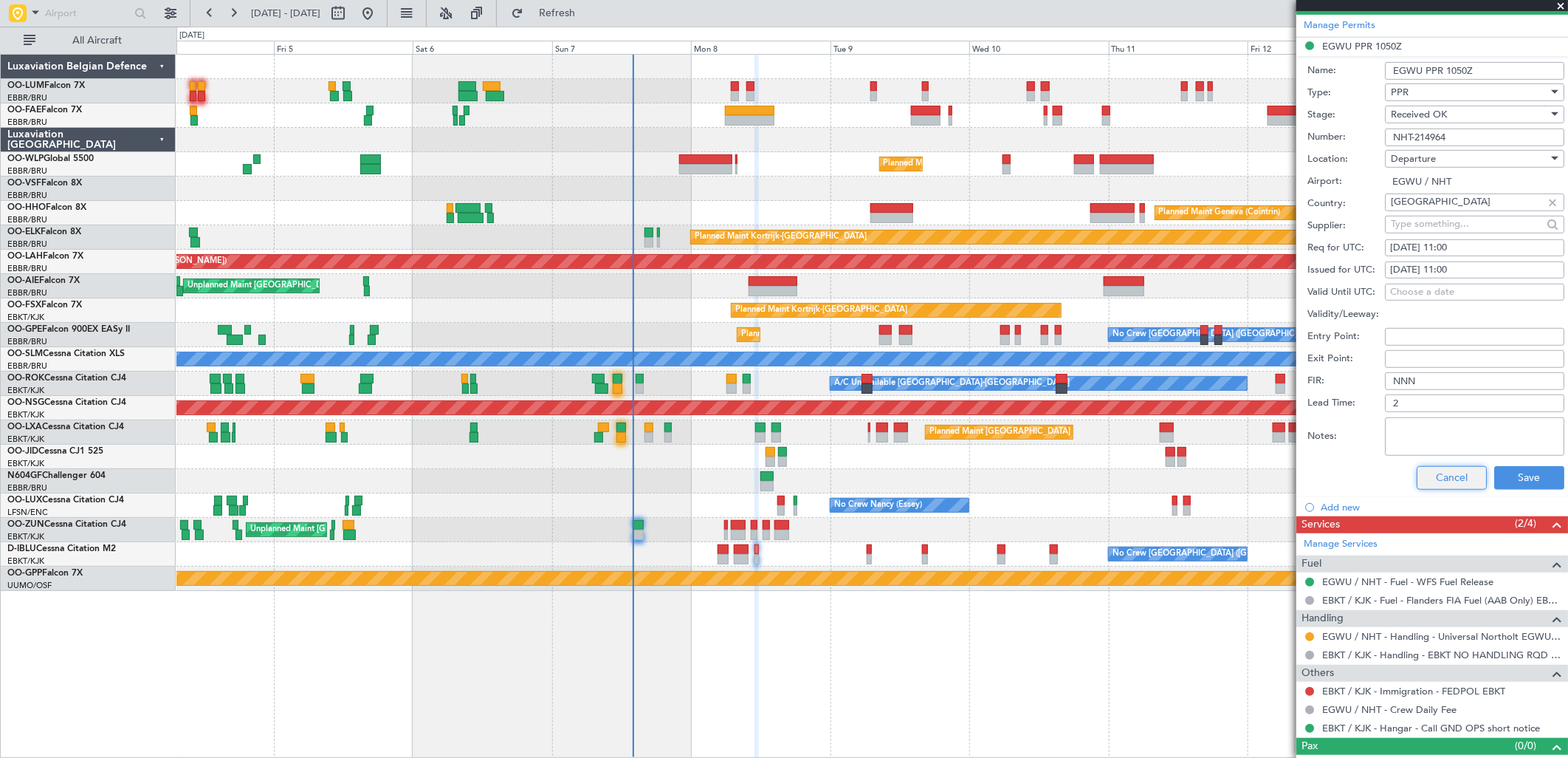
click at [1458, 484] on button "Cancel" at bounding box center [1452, 478] width 70 height 23
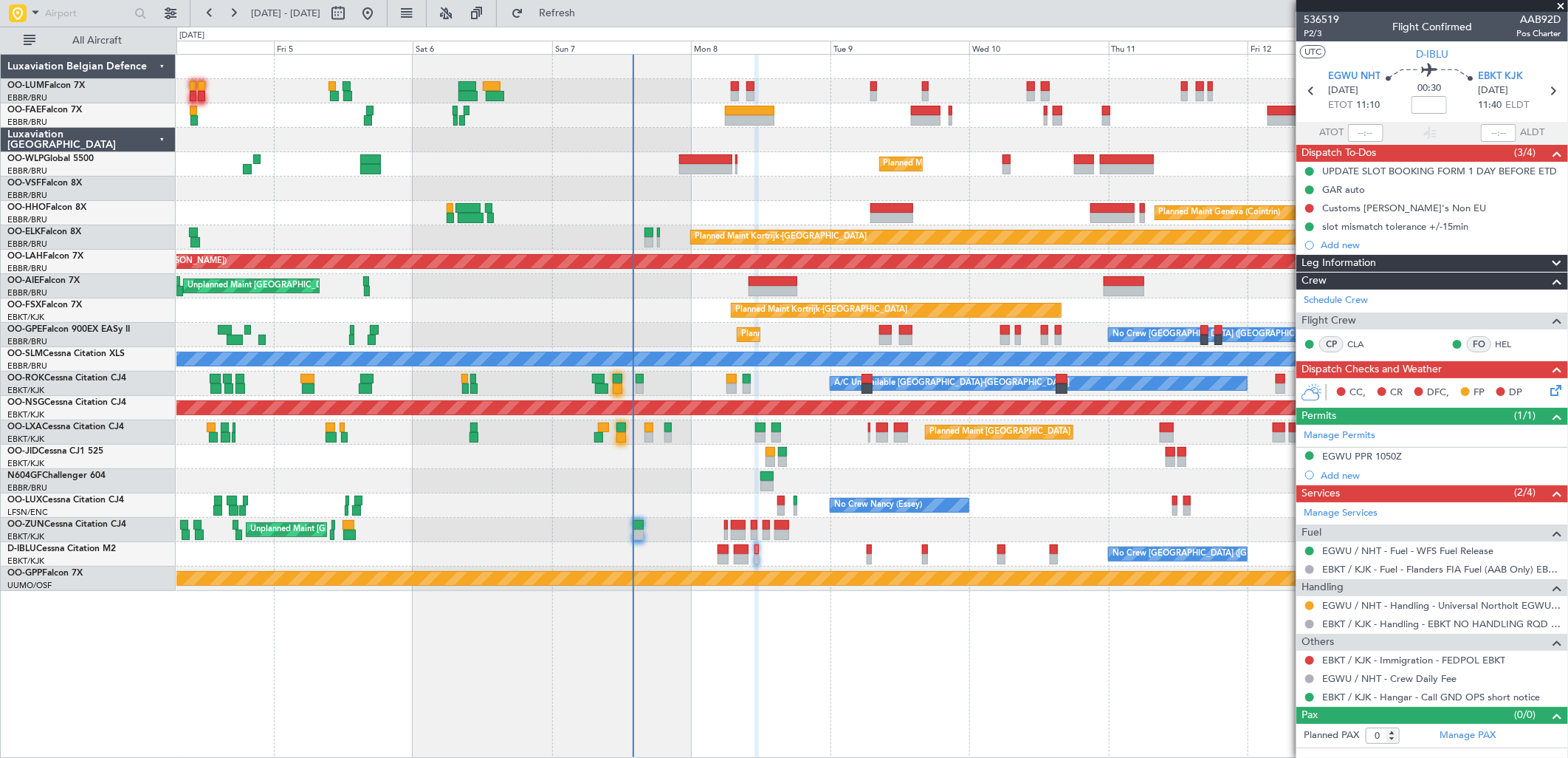
scroll to position [0, 0]
click at [1311, 34] on span "P2/3" at bounding box center [1321, 33] width 36 height 12
click at [1386, 207] on div "Customs CJ's Non EU" at bounding box center [1405, 207] width 164 height 12
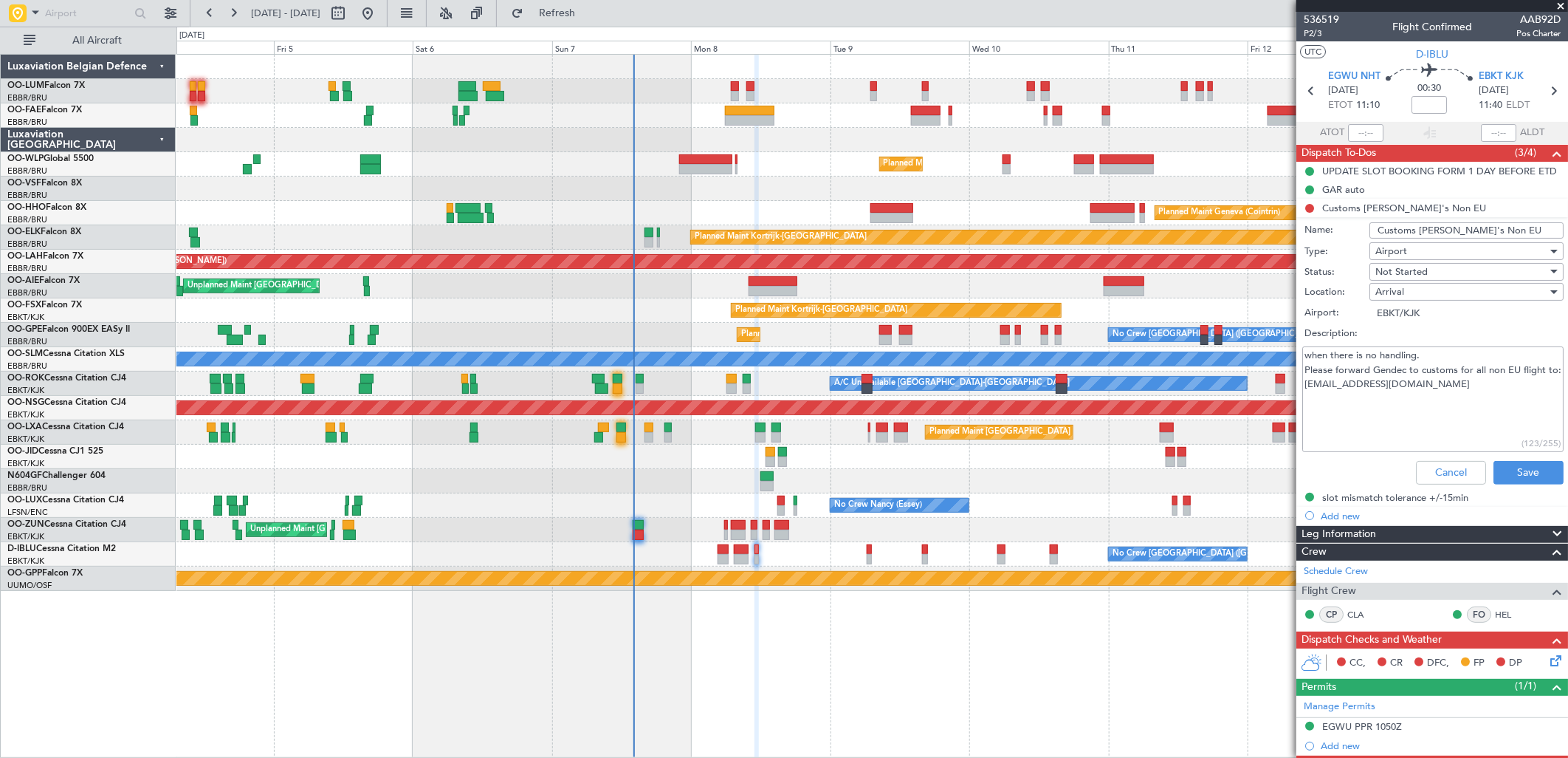
drag, startPoint x: 1310, startPoint y: 211, endPoint x: 1310, endPoint y: 235, distance: 24.0
click at [1310, 211] on li "Customs CJ's Non EU Name: Customs CJ's Non EU Type: Airport Status: Not Started…" at bounding box center [1432, 345] width 272 height 292
click at [1423, 458] on div "Cancel Save" at bounding box center [1429, 472] width 279 height 36
click at [1424, 461] on button "Cancel" at bounding box center [1451, 473] width 70 height 23
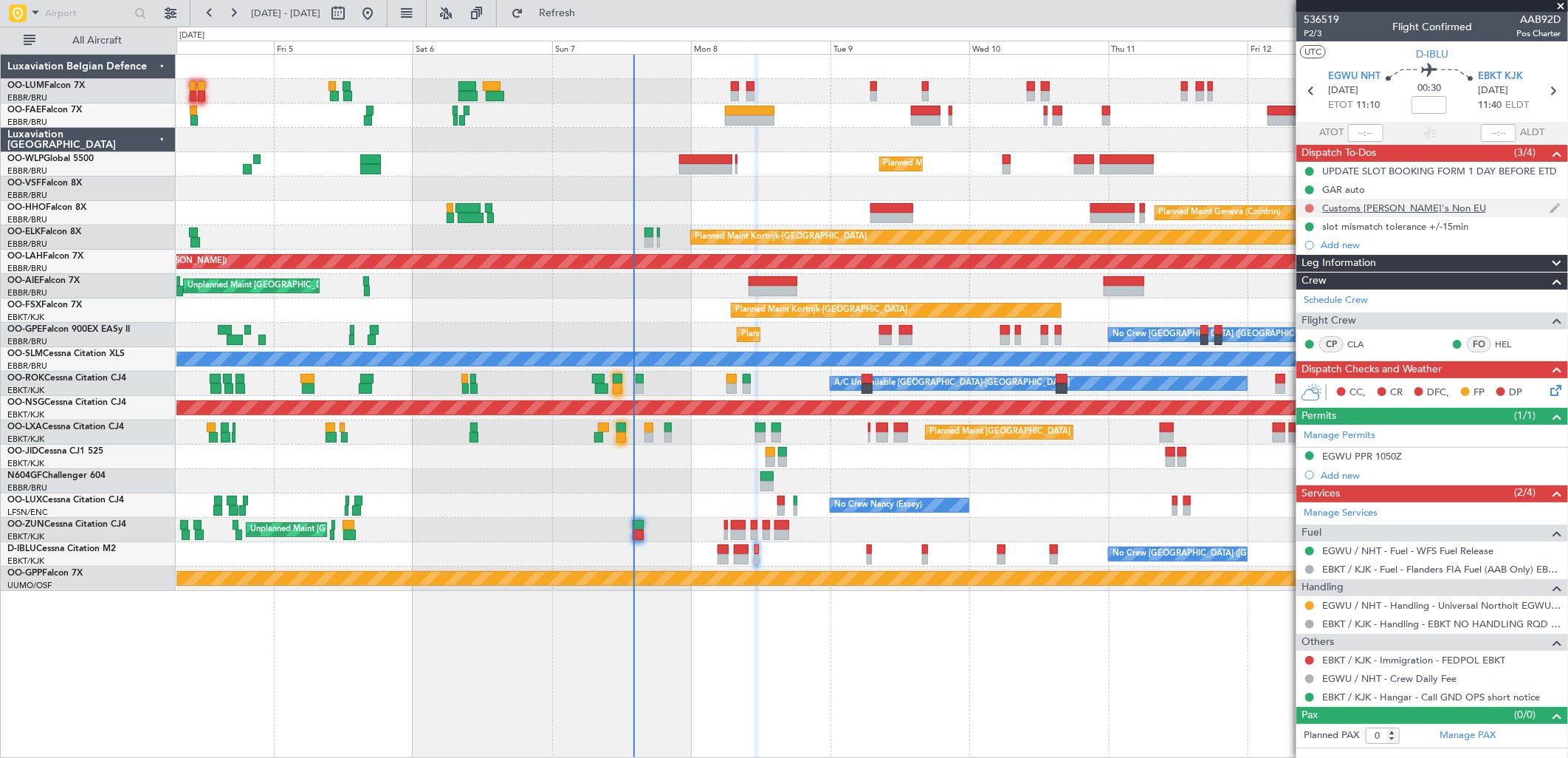
click at [1312, 206] on button at bounding box center [1309, 208] width 9 height 9
click at [1327, 273] on span "Completed" at bounding box center [1316, 274] width 49 height 15
click at [1377, 629] on link "EBKT / KJK - Handling - EBKT NO HANDLING RQD FOR CJ" at bounding box center [1442, 623] width 239 height 12
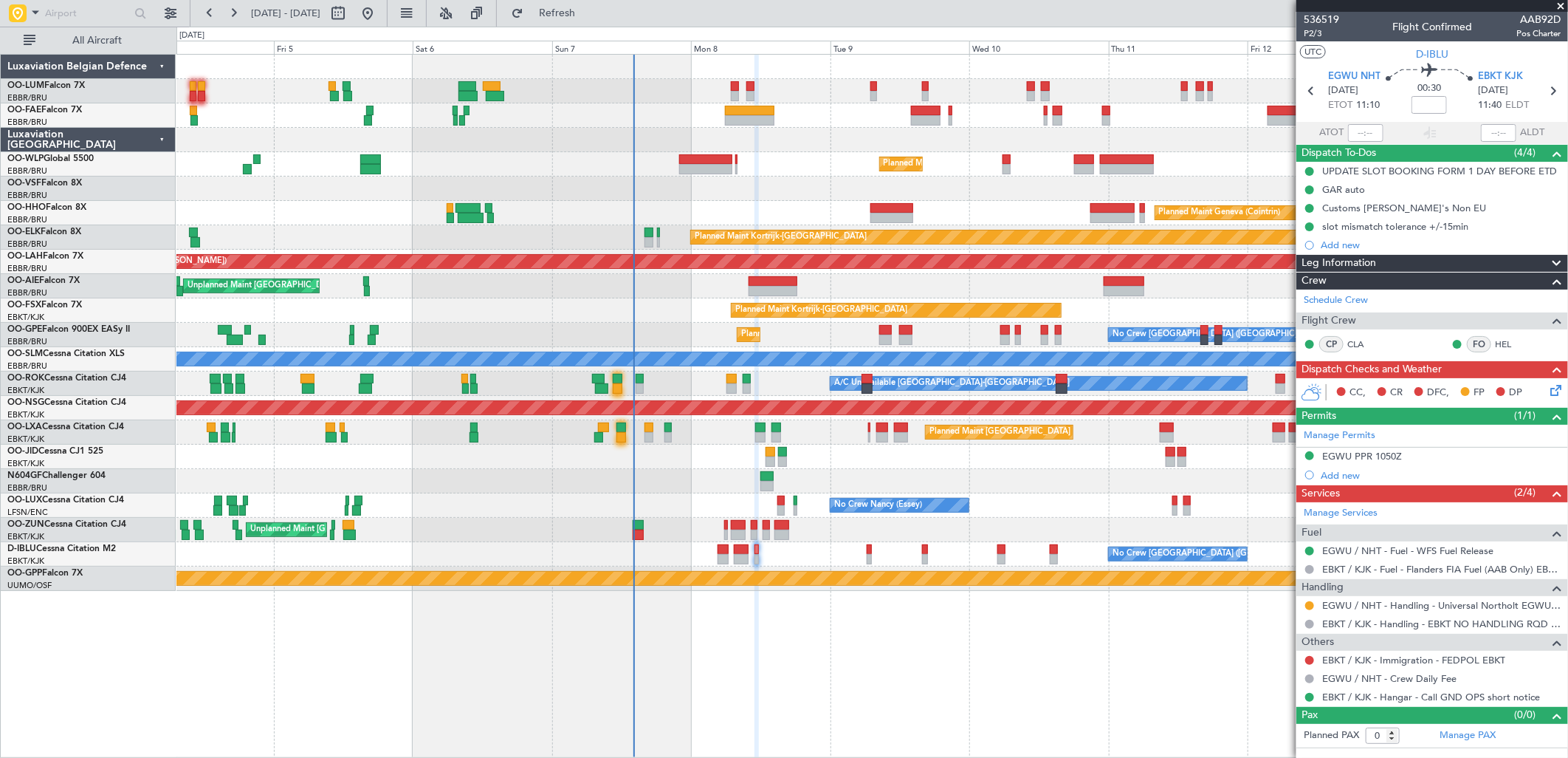
click at [1559, 387] on icon at bounding box center [1553, 387] width 12 height 12
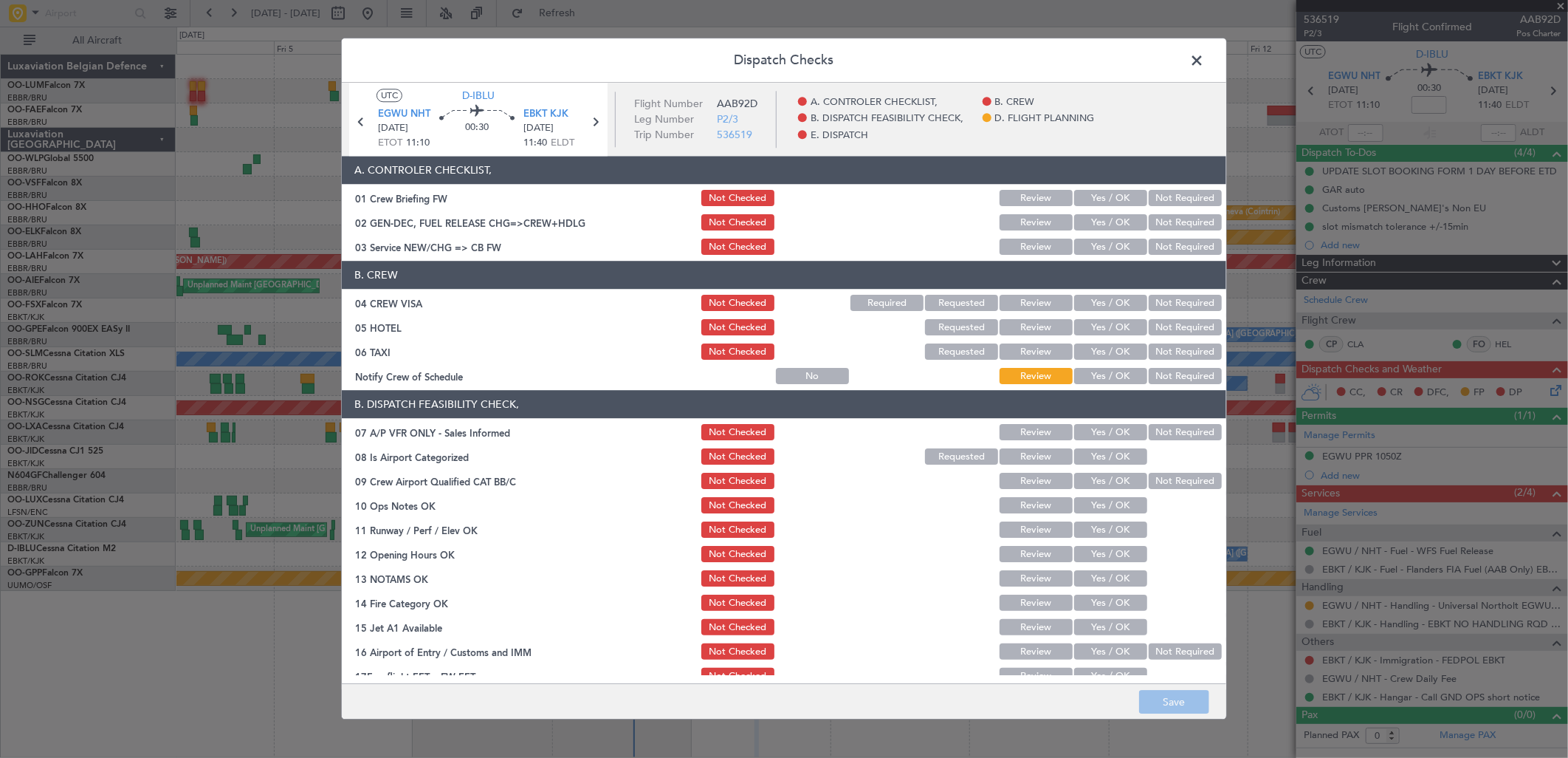
click at [1115, 205] on button "Yes / OK" at bounding box center [1110, 199] width 73 height 17
click at [1111, 226] on button "Yes / OK" at bounding box center [1110, 223] width 73 height 17
click at [1101, 245] on button "Yes / OK" at bounding box center [1110, 247] width 73 height 17
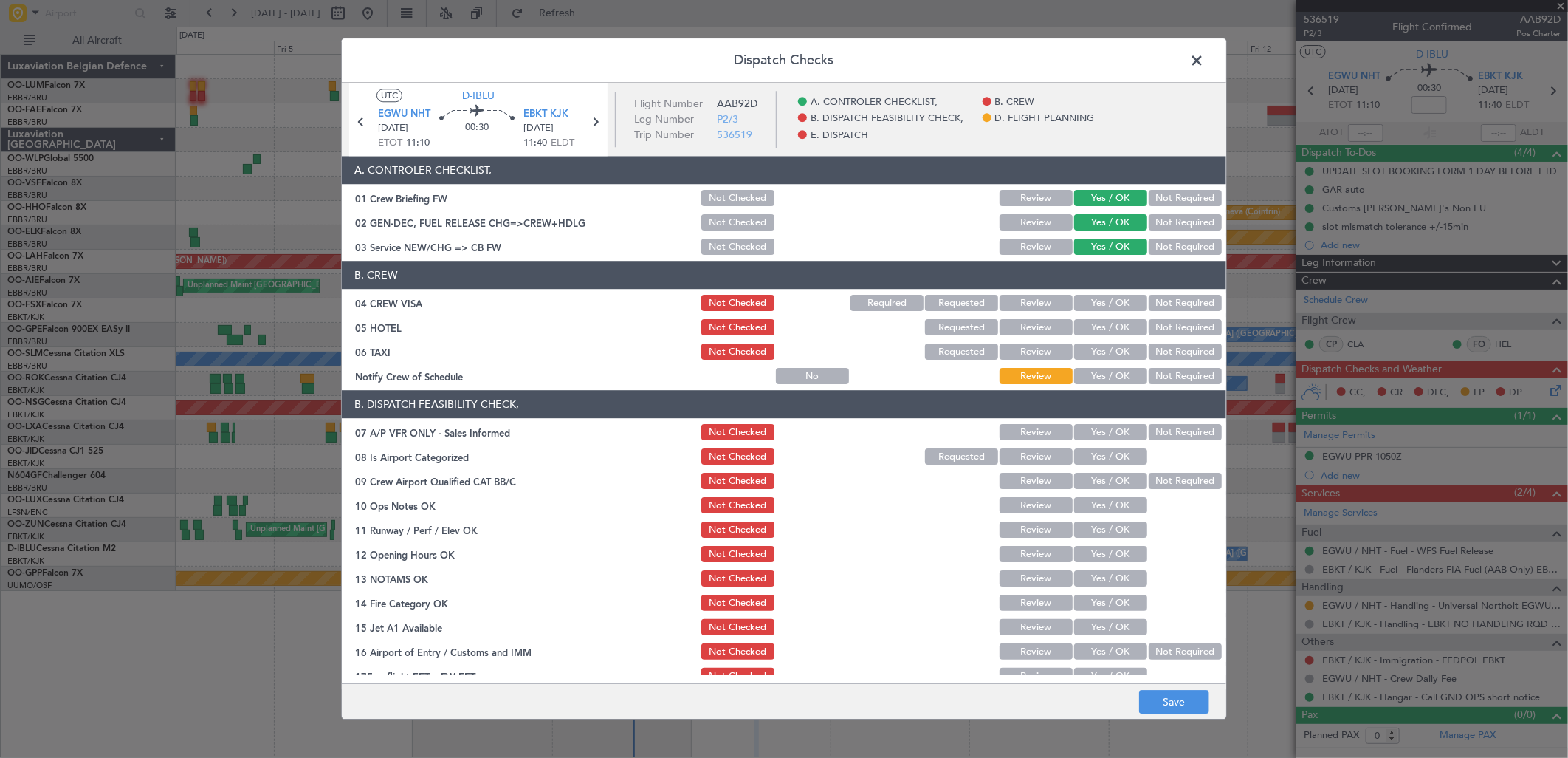
click at [1176, 304] on button "Not Required" at bounding box center [1185, 304] width 73 height 17
click at [1149, 330] on button "Not Required" at bounding box center [1185, 328] width 73 height 17
click at [1163, 355] on button "Not Required" at bounding box center [1185, 352] width 73 height 17
click at [1110, 371] on button "Yes / OK" at bounding box center [1110, 377] width 73 height 17
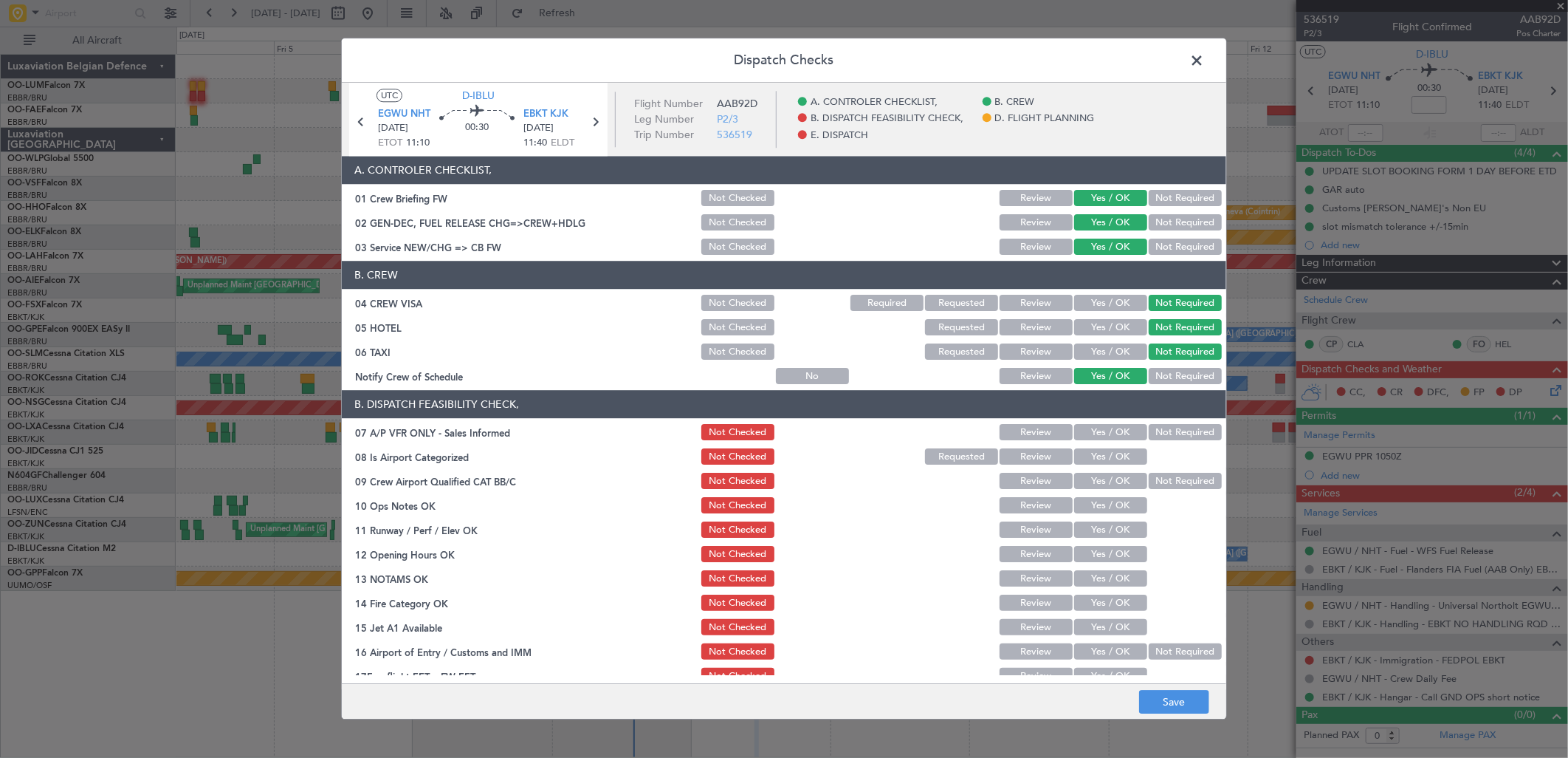
click at [1148, 434] on button "Not Required" at bounding box center [1185, 433] width 73 height 17
click at [1066, 290] on section "B. CREW 04 CREW VISA Not Checked Required Requested Review Yes / OK Not Require…" at bounding box center [784, 323] width 885 height 125
click at [1083, 299] on button "Yes / OK" at bounding box center [1110, 304] width 73 height 17
click at [1095, 456] on button "Yes / OK" at bounding box center [1110, 457] width 73 height 17
click at [1101, 480] on button "Yes / OK" at bounding box center [1110, 482] width 73 height 17
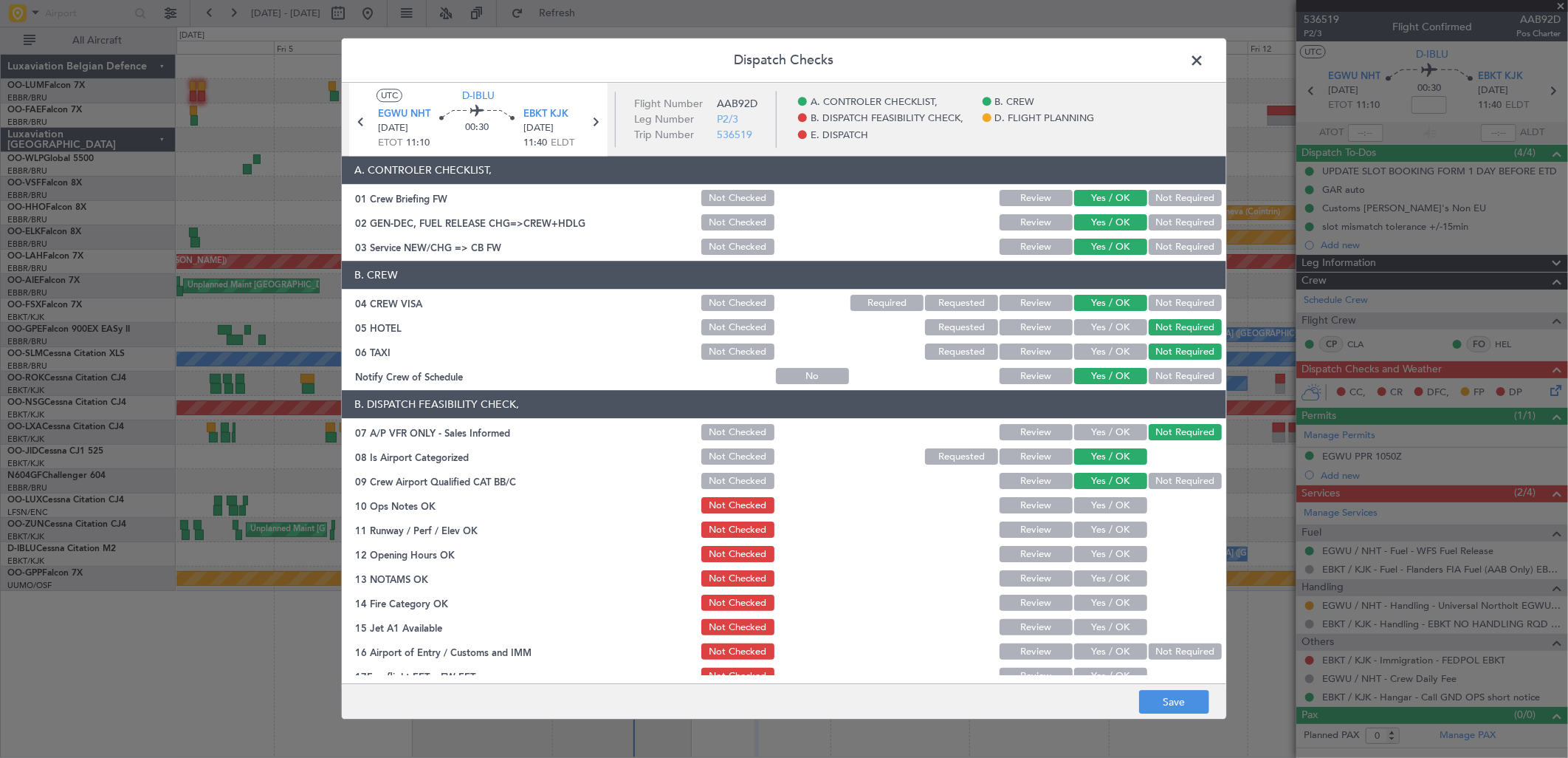
click at [1108, 498] on button "Yes / OK" at bounding box center [1110, 506] width 73 height 17
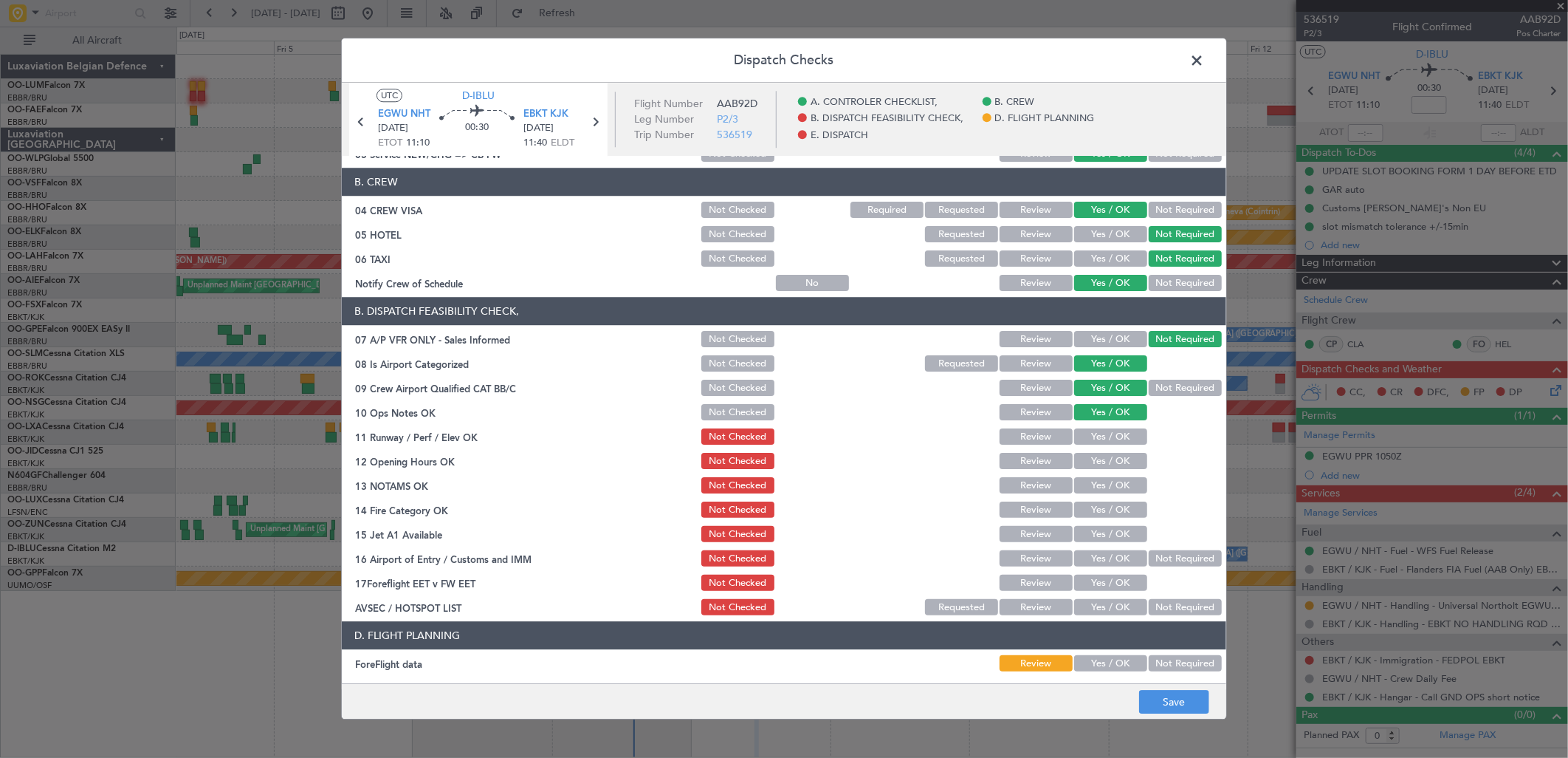
scroll to position [164, 0]
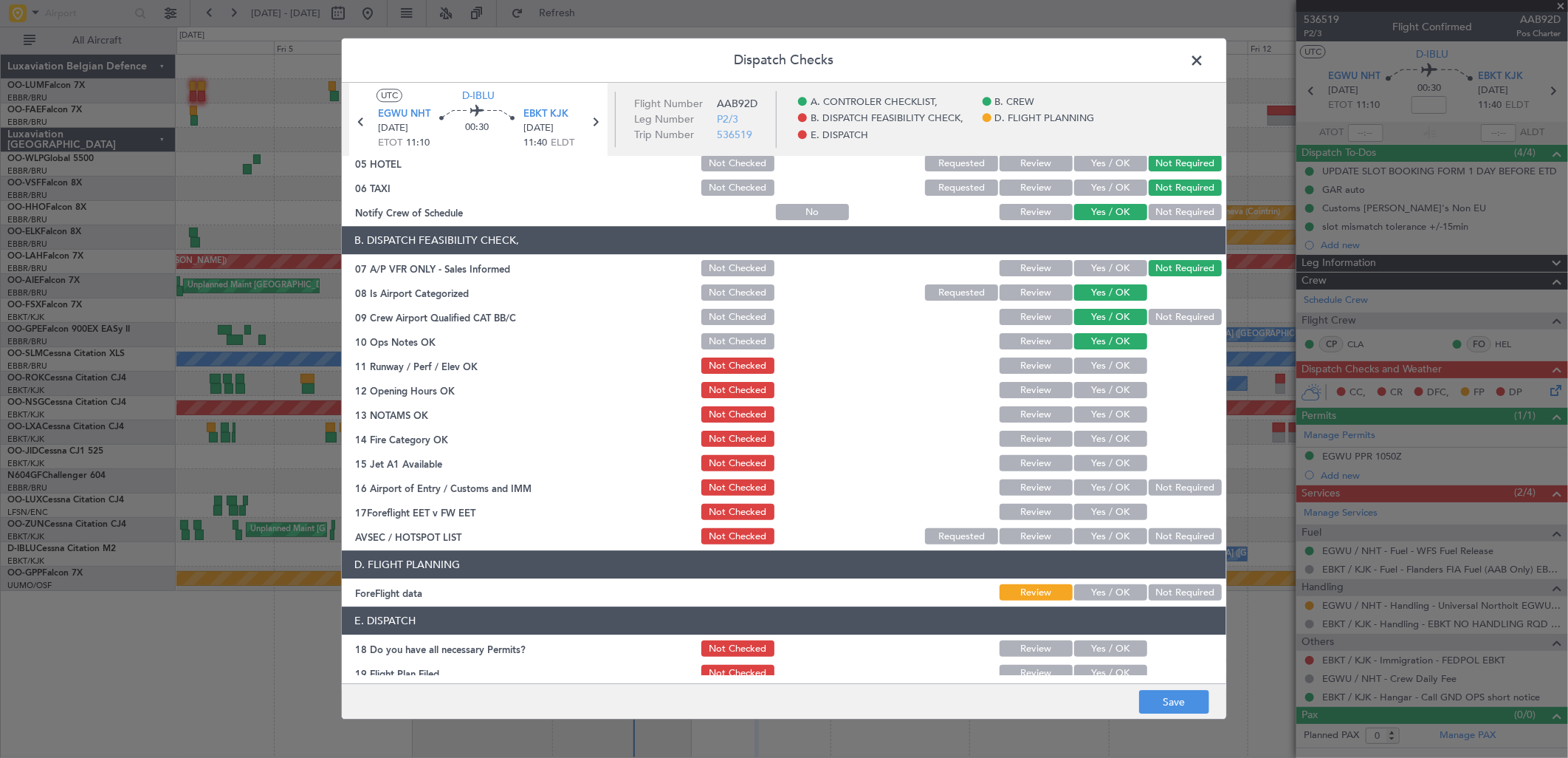
click at [1097, 358] on button "Yes / OK" at bounding box center [1110, 367] width 73 height 17
click at [1101, 392] on button "Yes / OK" at bounding box center [1110, 391] width 73 height 17
click at [1109, 421] on button "Yes / OK" at bounding box center [1110, 415] width 73 height 17
drag, startPoint x: 1108, startPoint y: 430, endPoint x: 1111, endPoint y: 450, distance: 20.2
click at [1108, 433] on button "Yes / OK" at bounding box center [1110, 440] width 73 height 17
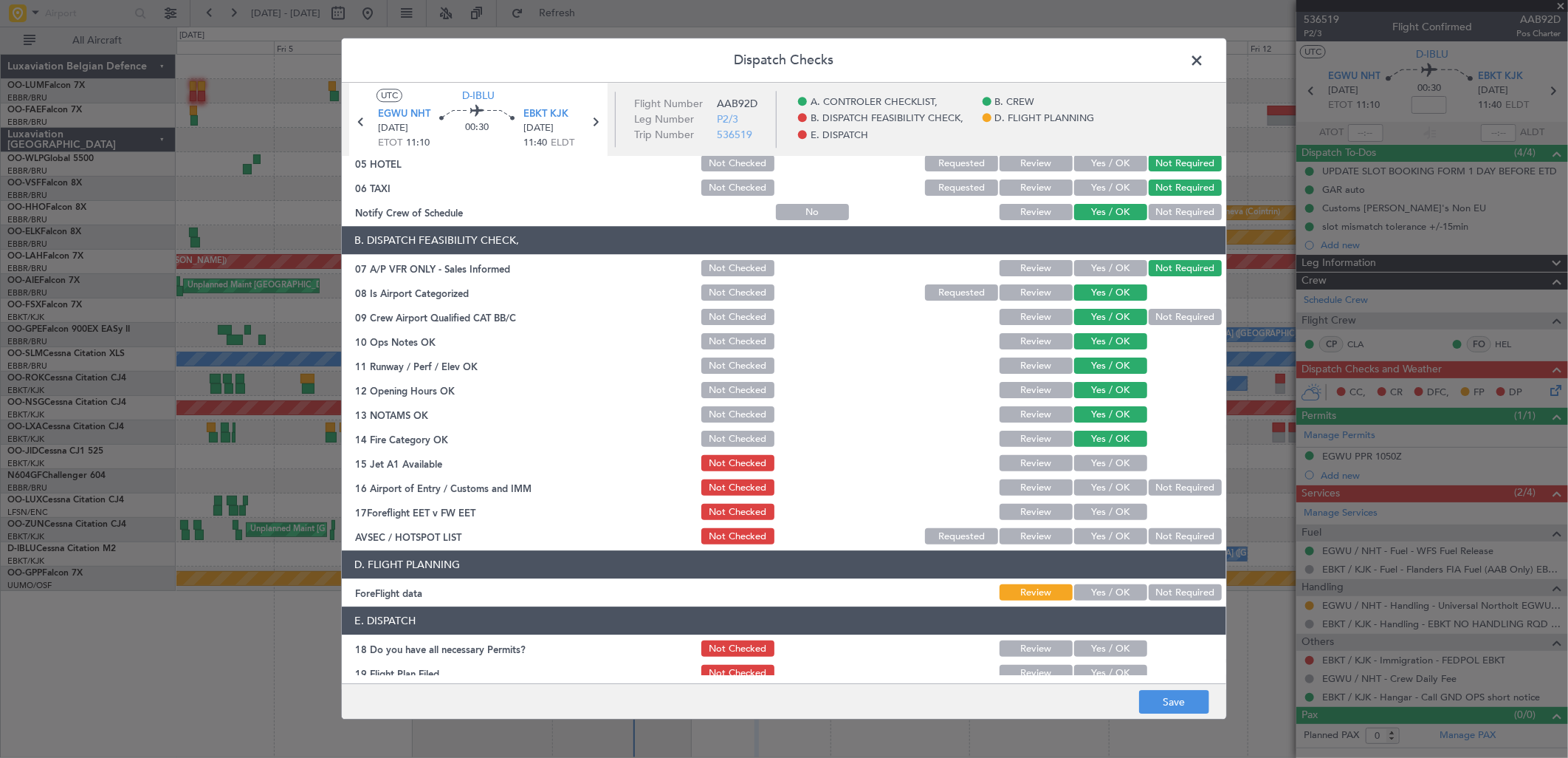
click at [1113, 459] on button "Yes / OK" at bounding box center [1110, 464] width 73 height 17
click at [1115, 482] on button "Yes / OK" at bounding box center [1110, 488] width 73 height 17
click at [1115, 502] on div "Yes / OK" at bounding box center [1109, 512] width 75 height 21
click at [1124, 518] on button "Yes / OK" at bounding box center [1110, 513] width 73 height 17
click at [1180, 541] on button "Not Required" at bounding box center [1185, 537] width 73 height 17
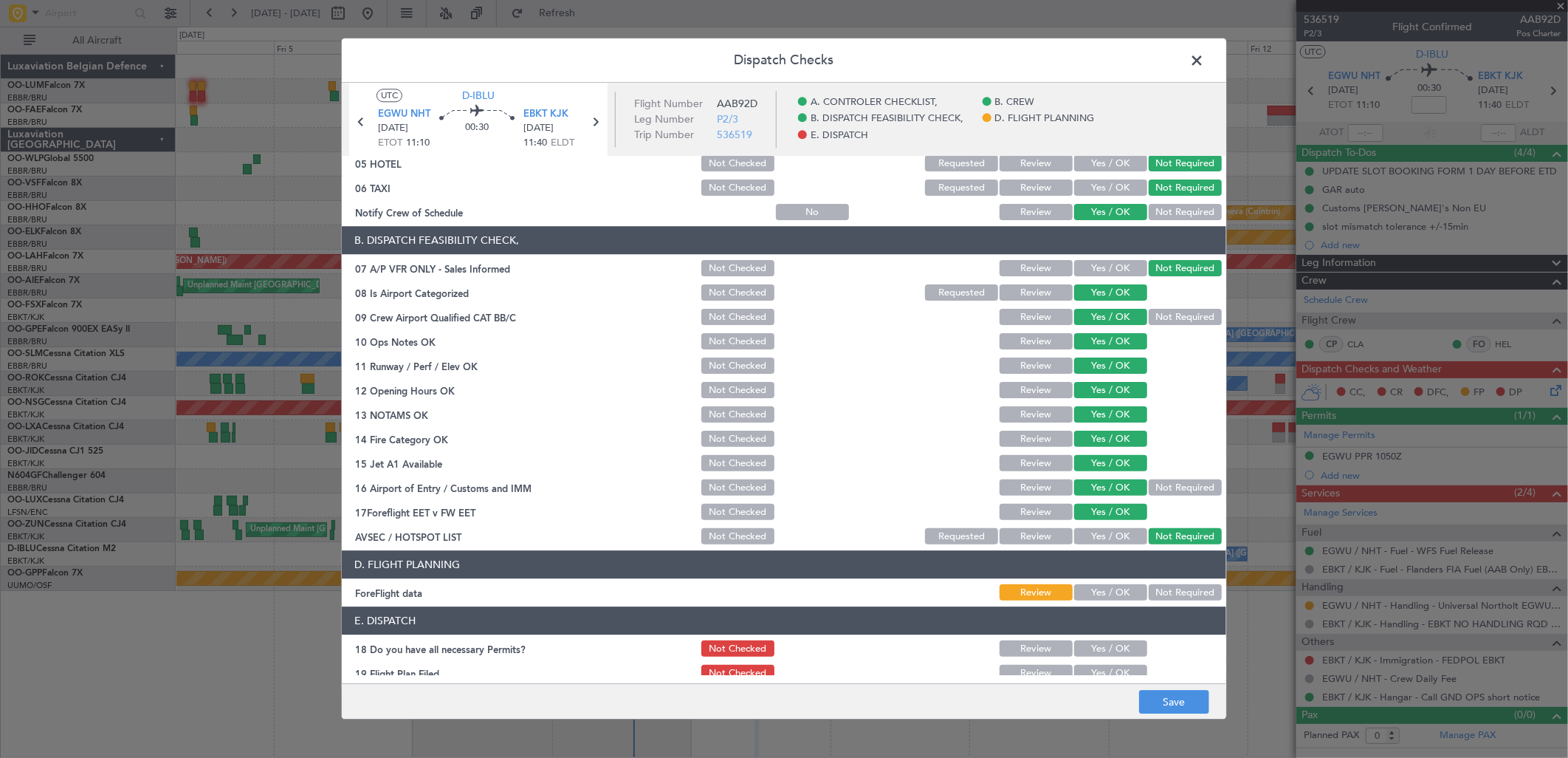
click at [1169, 598] on button "Not Required" at bounding box center [1185, 593] width 73 height 17
click at [1102, 651] on button "Yes / OK" at bounding box center [1110, 649] width 73 height 17
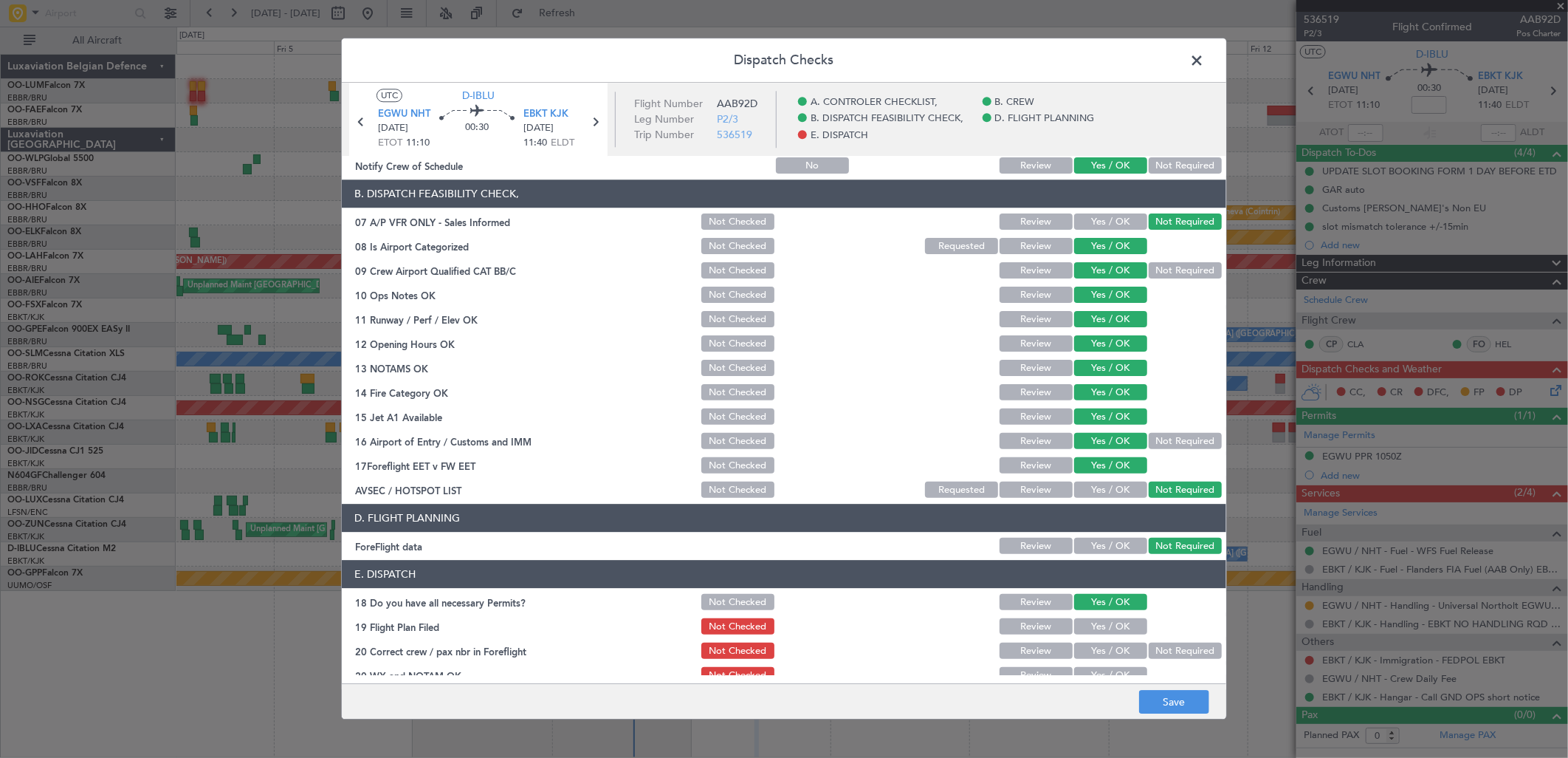
scroll to position [225, 0]
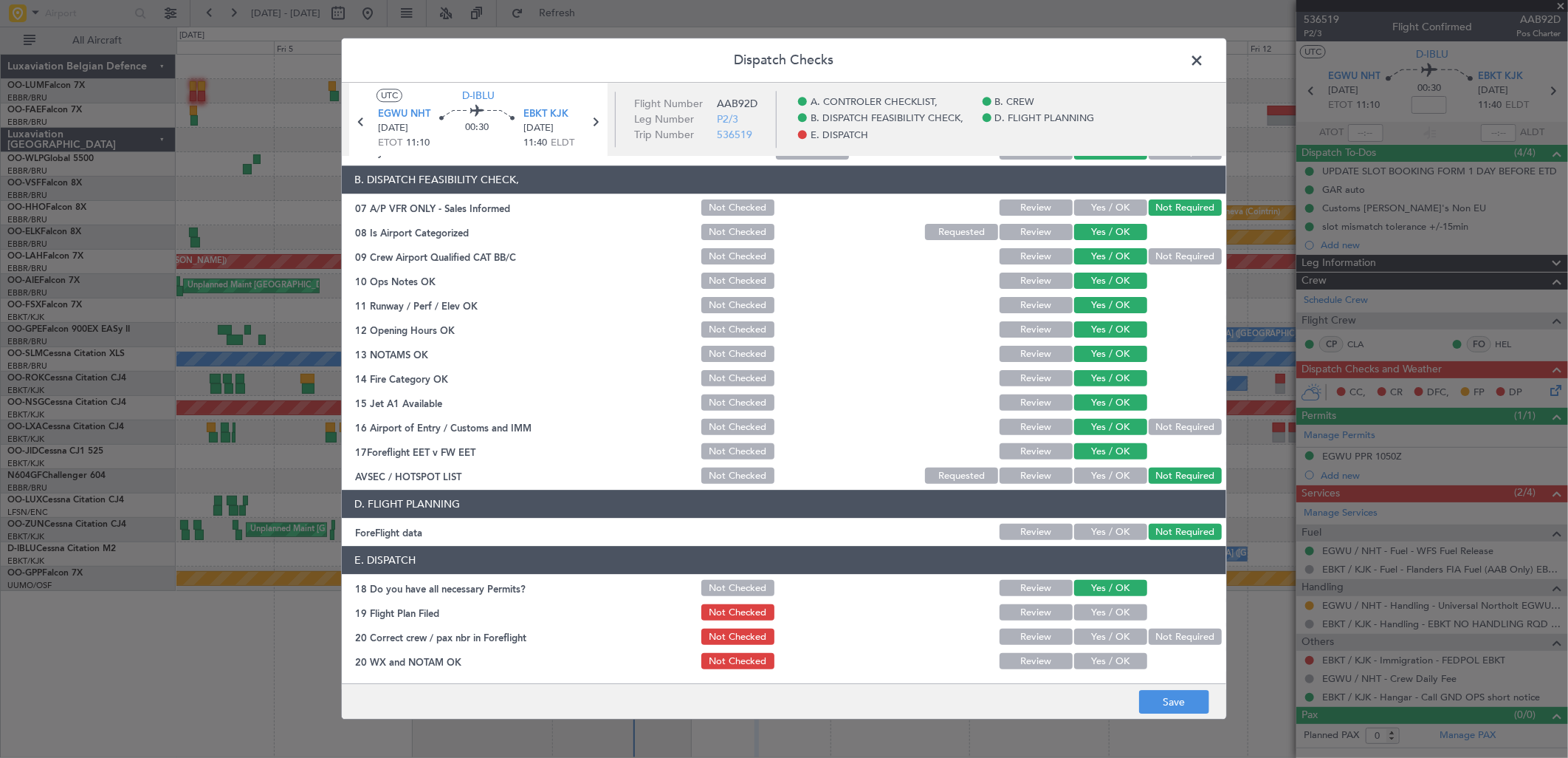
click at [1106, 616] on button "Yes / OK" at bounding box center [1110, 613] width 73 height 17
click at [1111, 637] on button "Yes / OK" at bounding box center [1110, 638] width 73 height 17
click at [1104, 662] on button "Yes / OK" at bounding box center [1110, 662] width 73 height 17
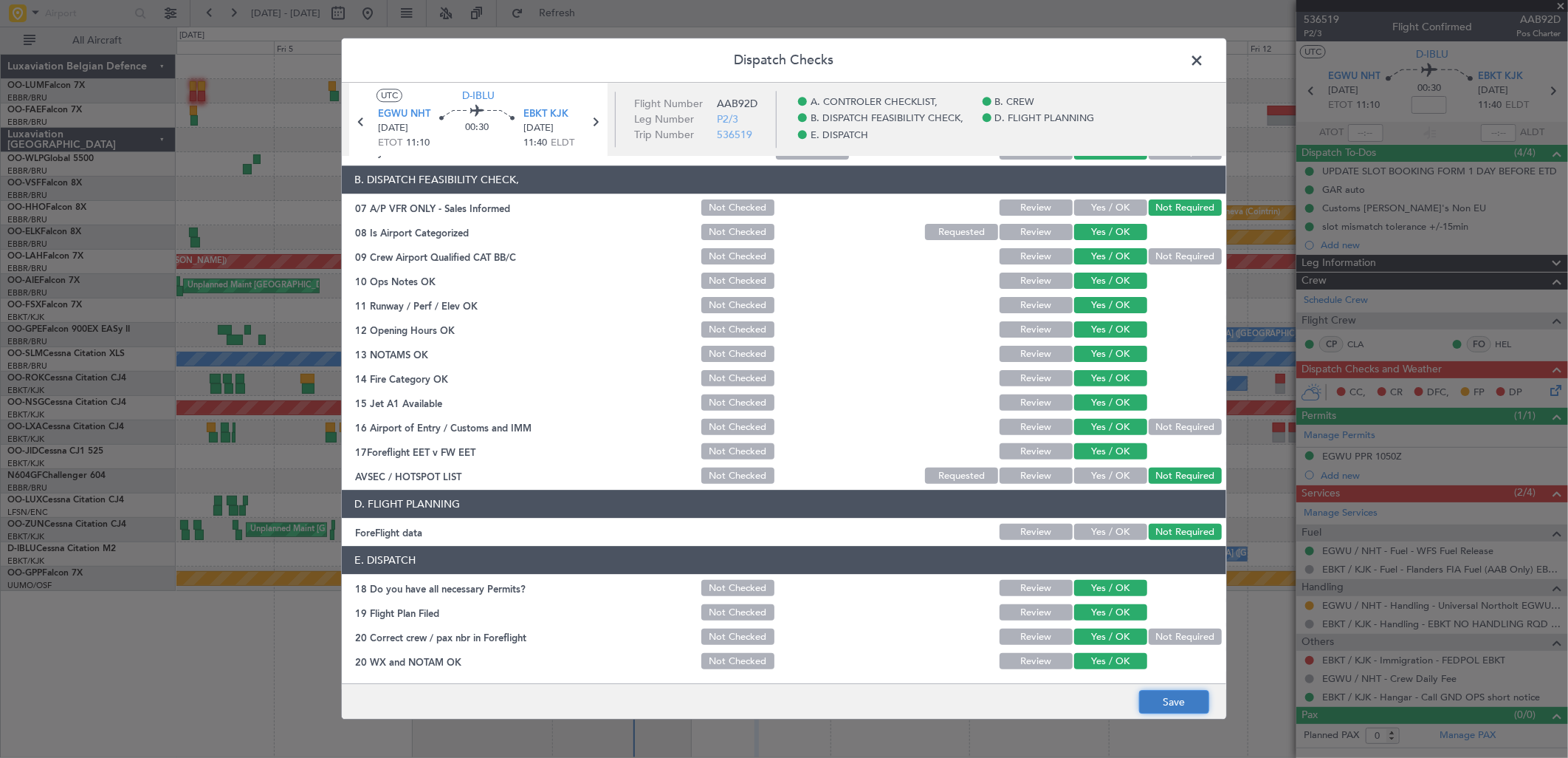
click at [1177, 697] on button "Save" at bounding box center [1174, 702] width 70 height 23
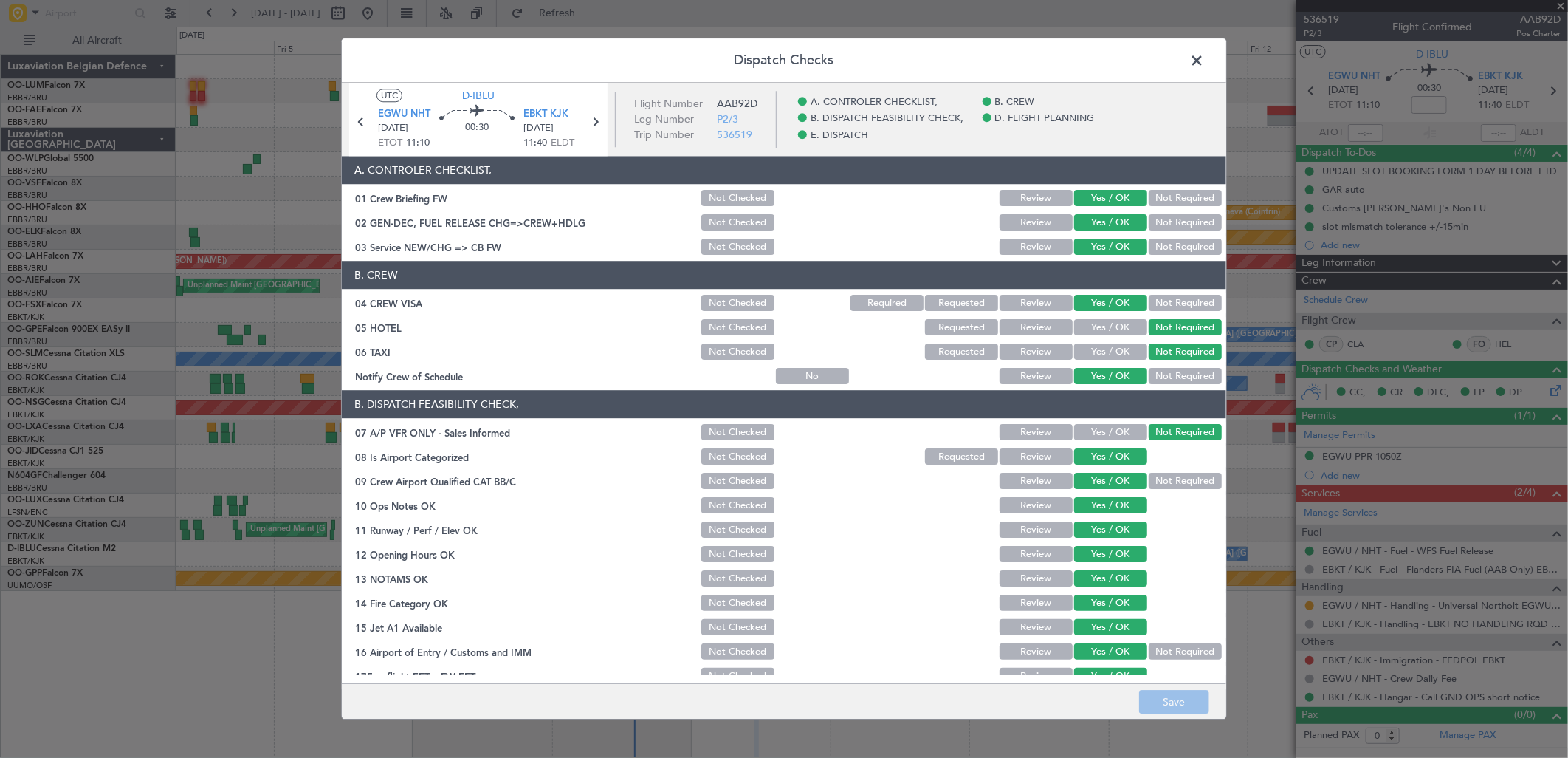
click at [1189, 71] on header "Dispatch Checks" at bounding box center [784, 60] width 885 height 44
click at [1204, 62] on span at bounding box center [1204, 65] width 0 height 30
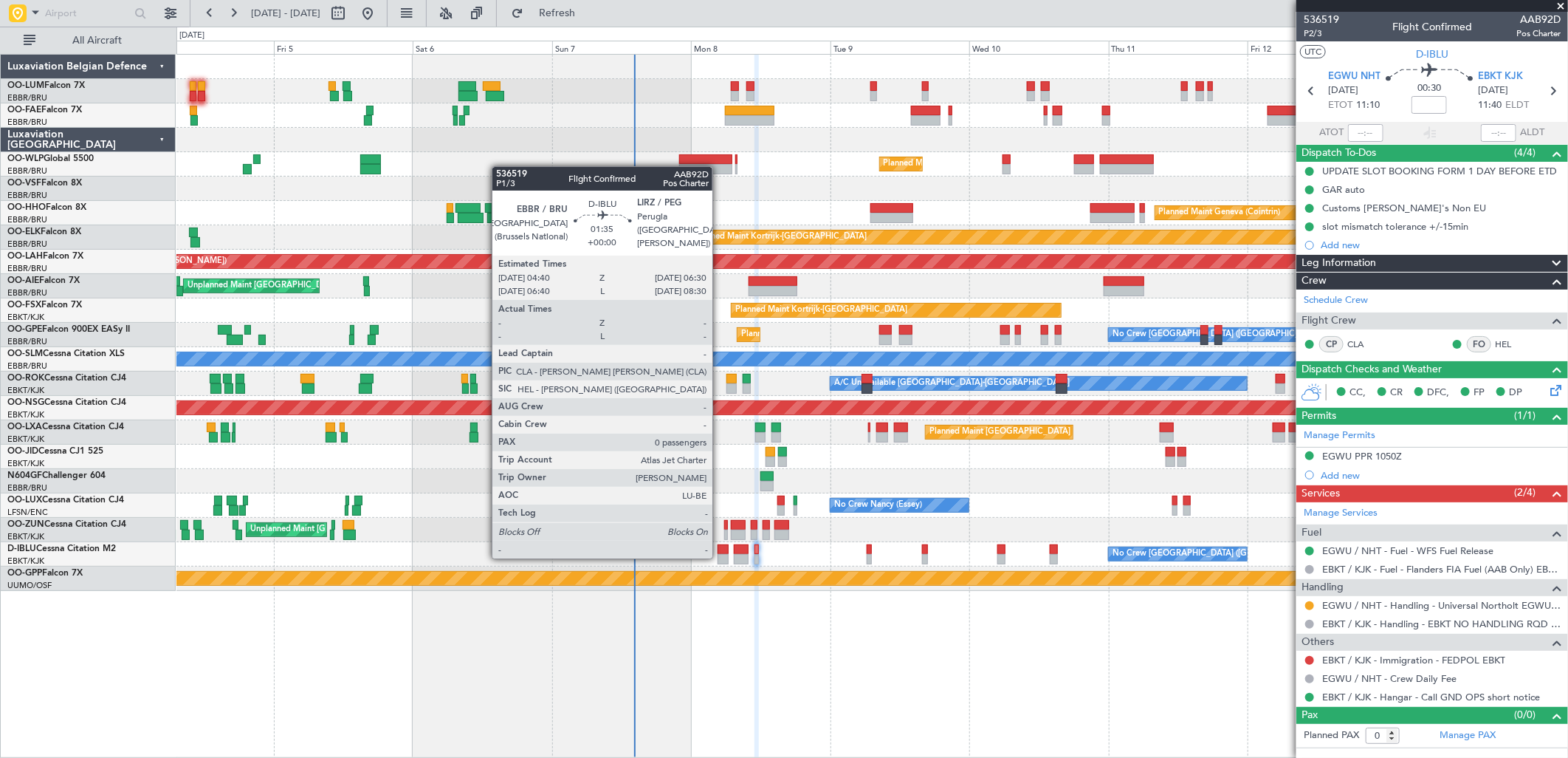
click at [720, 556] on div at bounding box center [722, 559] width 11 height 10
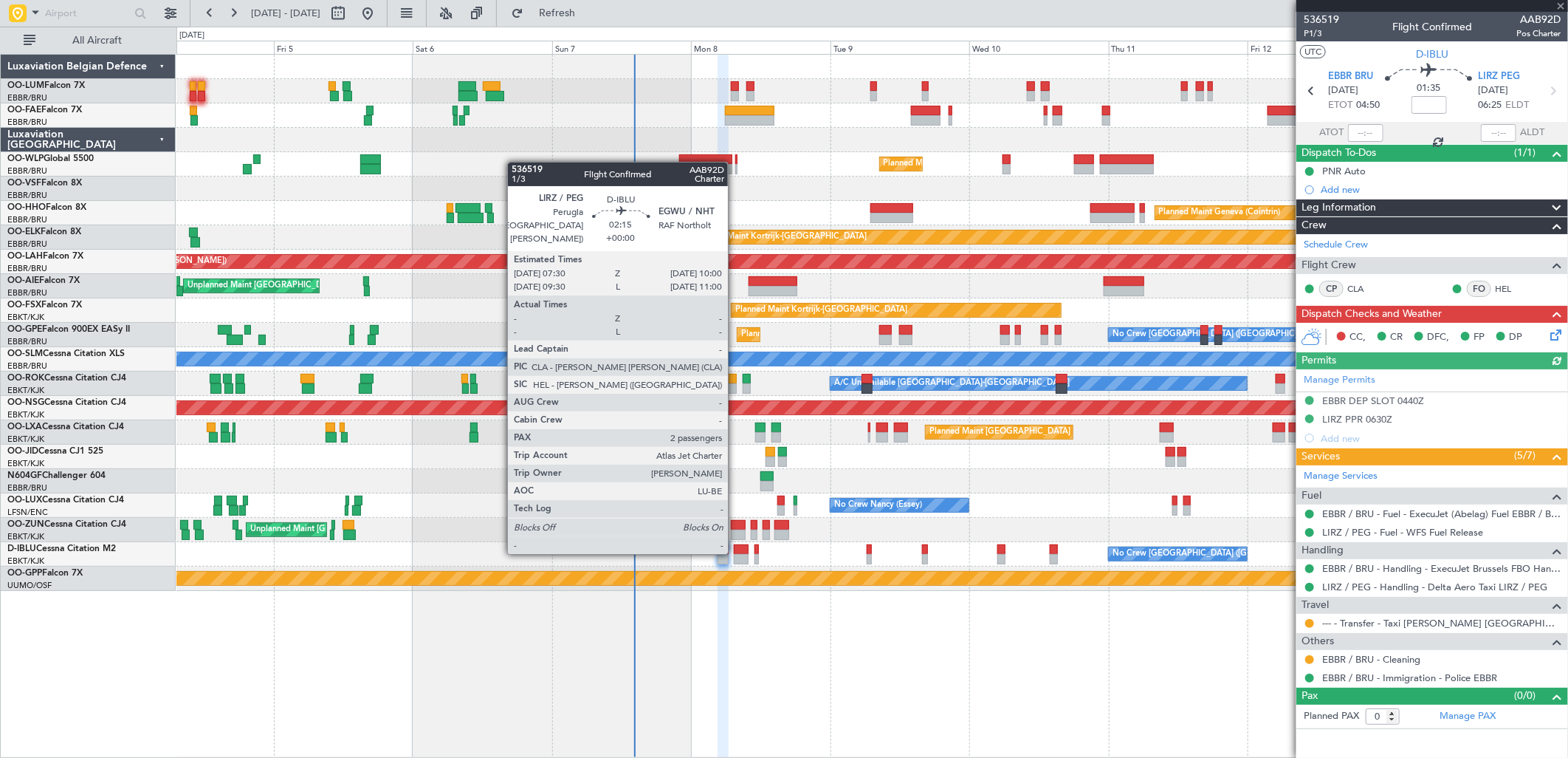
click at [735, 551] on div at bounding box center [741, 549] width 15 height 10
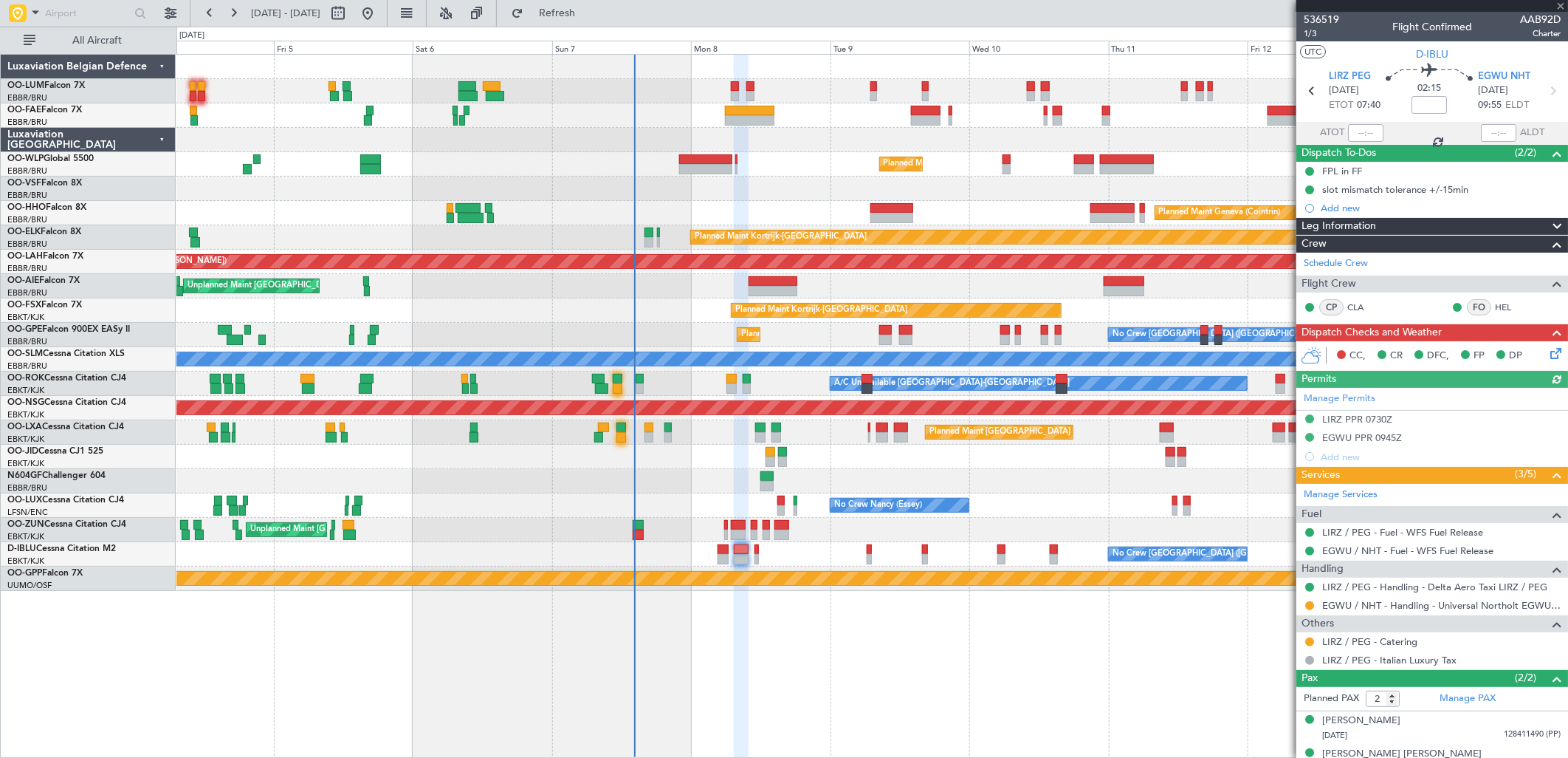
click at [753, 559] on div "No Crew Brussels (Brussels National) No Crew Brussels (Brussels National) AOG M…" at bounding box center [871, 554] width 1391 height 24
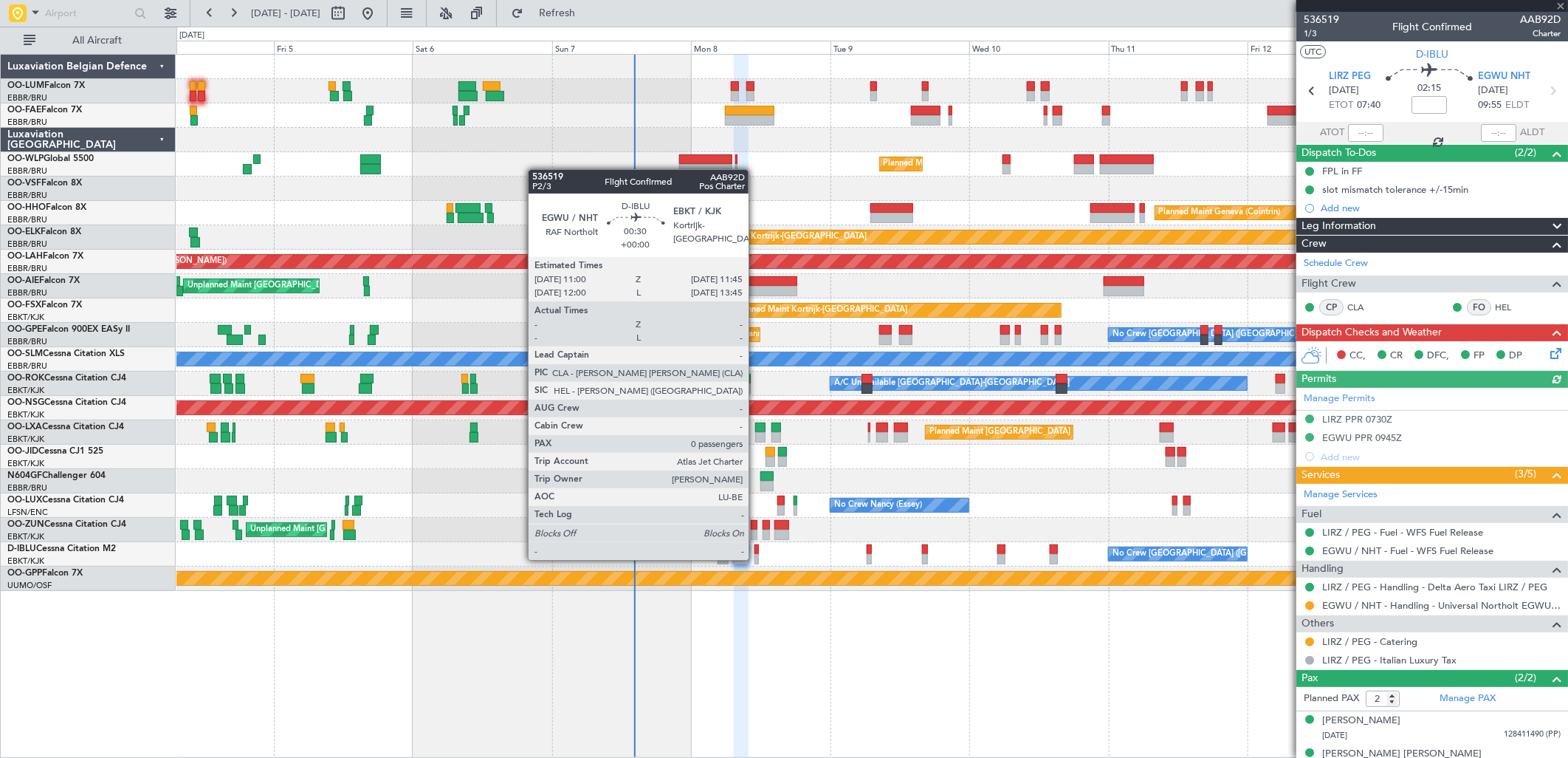
click at [756, 558] on div at bounding box center [756, 559] width 4 height 10
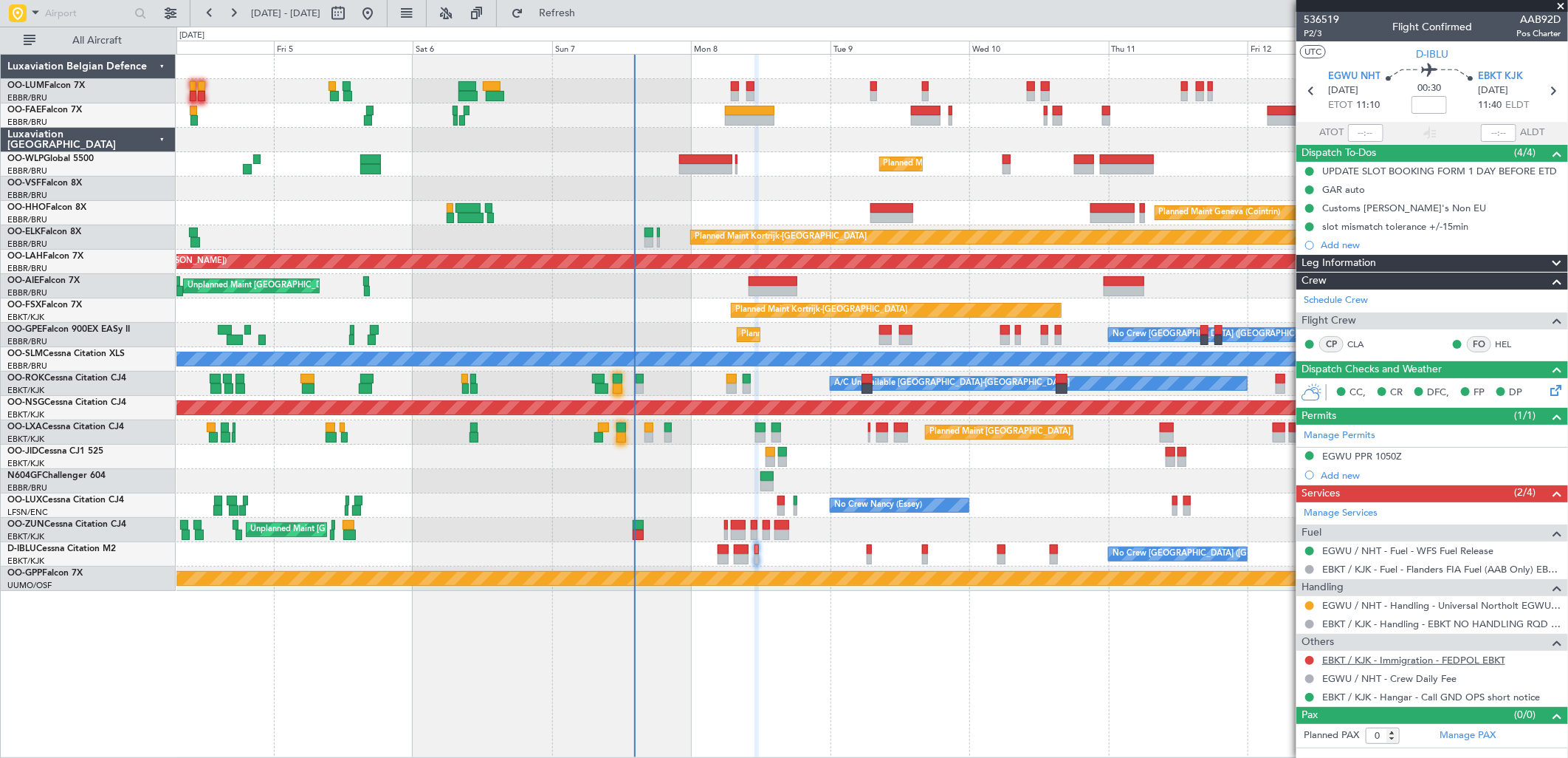
click at [1376, 663] on link "EBKT / KJK - Immigration - FEDPOL EBKT" at bounding box center [1414, 659] width 183 height 12
click at [571, 27] on div "0 0 Thu 4 Fri 5 Sat 6 Sun 7 Mon 8 Tue 9 Wed 10 Sep 2025 Thu 11 Fri 12 Sat 13 Su…" at bounding box center [872, 41] width 1391 height 27
click at [578, 21] on button "Refresh" at bounding box center [548, 13] width 89 height 23
click at [1309, 658] on button at bounding box center [1309, 660] width 9 height 9
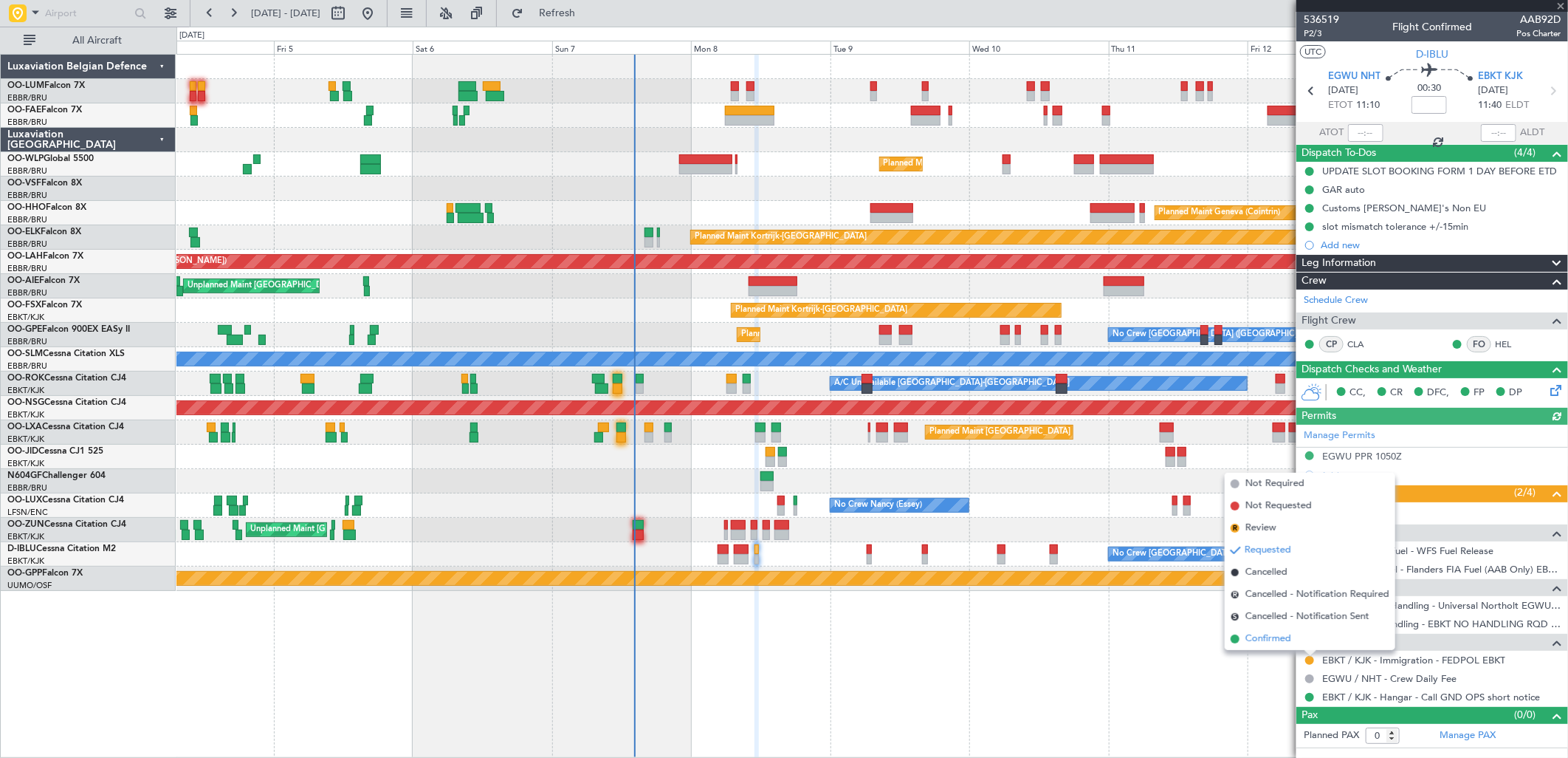
click at [1280, 638] on span "Confirmed" at bounding box center [1268, 639] width 46 height 15
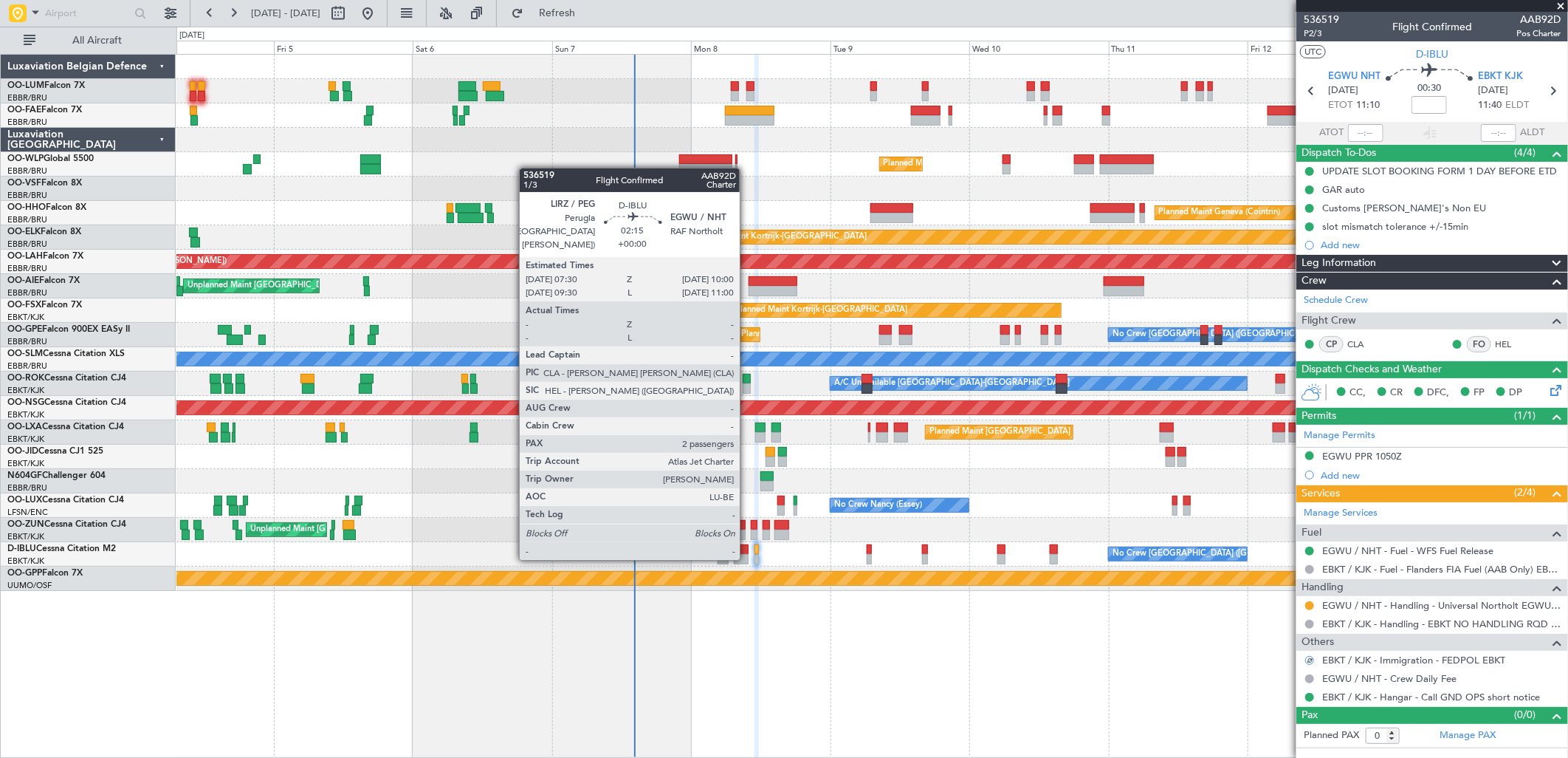
click at [747, 556] on div at bounding box center [741, 559] width 15 height 10
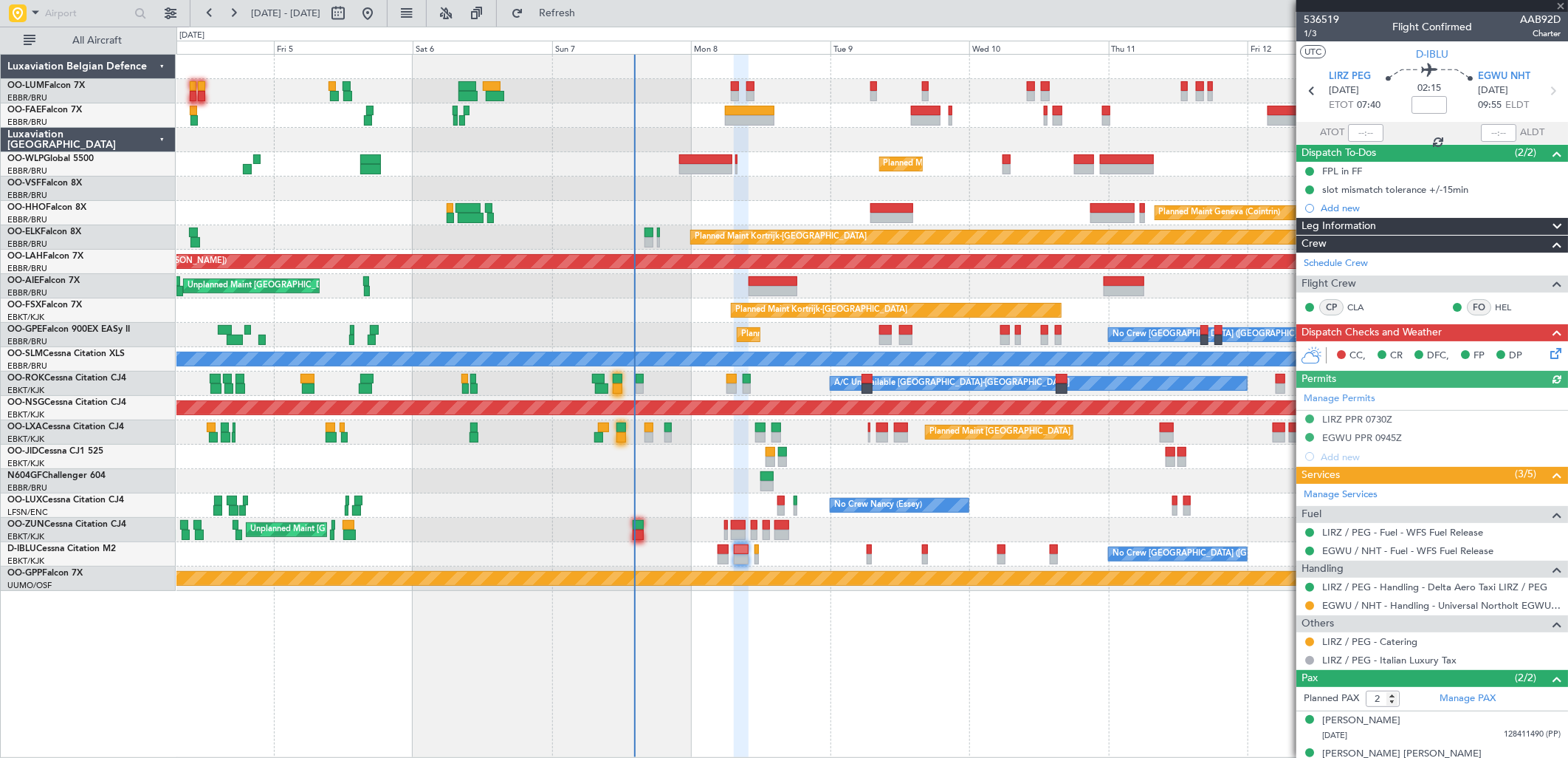
click at [1552, 347] on icon at bounding box center [1553, 351] width 12 height 12
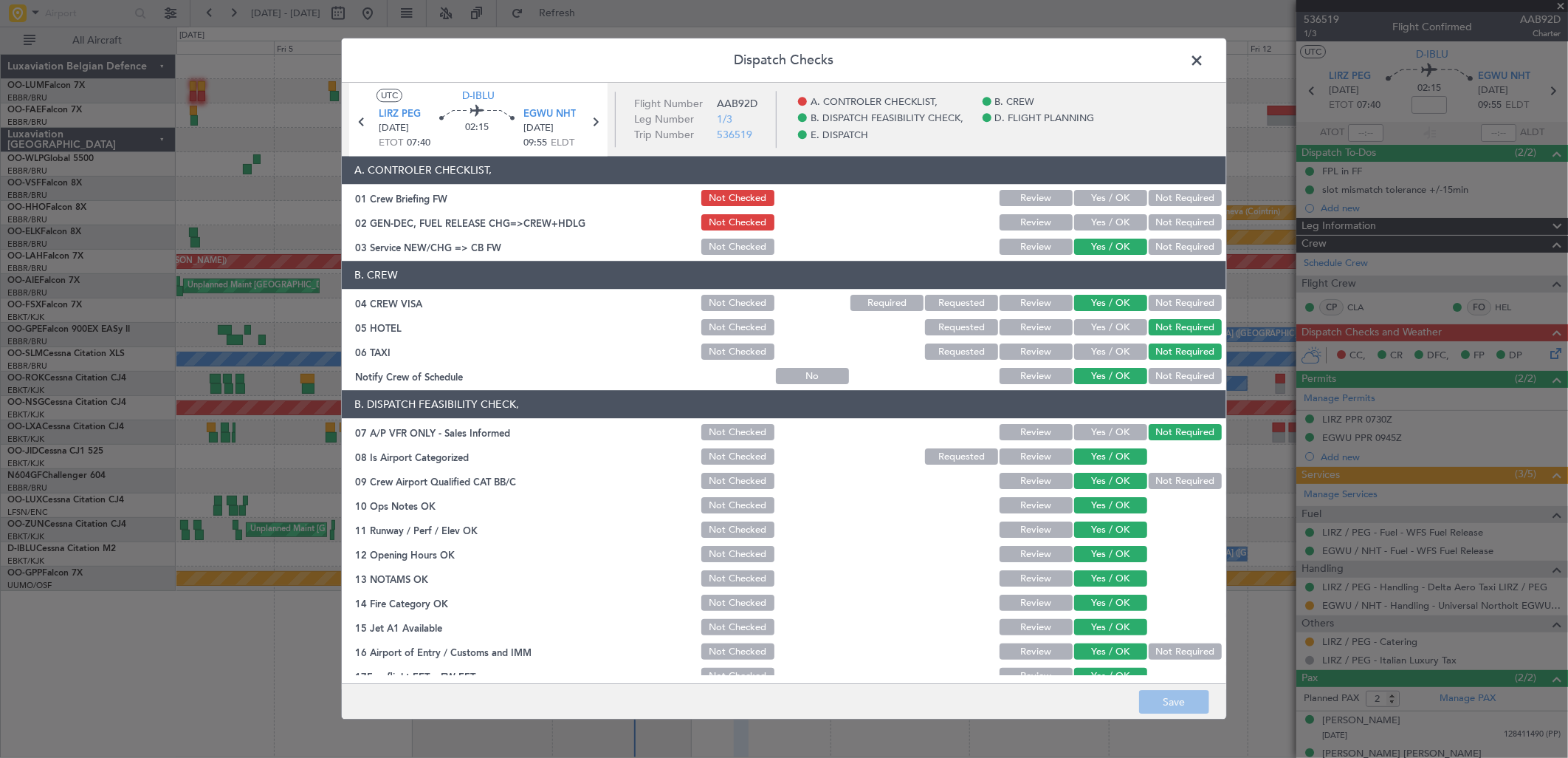
click at [1100, 194] on button "Yes / OK" at bounding box center [1110, 199] width 73 height 17
click at [1088, 235] on section "A. CONTROLER CHECKLIST, 01 Crew Briefing FW Not Checked Review Yes / OK Not Req…" at bounding box center [784, 207] width 885 height 101
click at [1091, 221] on button "Yes / OK" at bounding box center [1110, 223] width 73 height 17
click at [1162, 699] on button "Save" at bounding box center [1174, 702] width 70 height 23
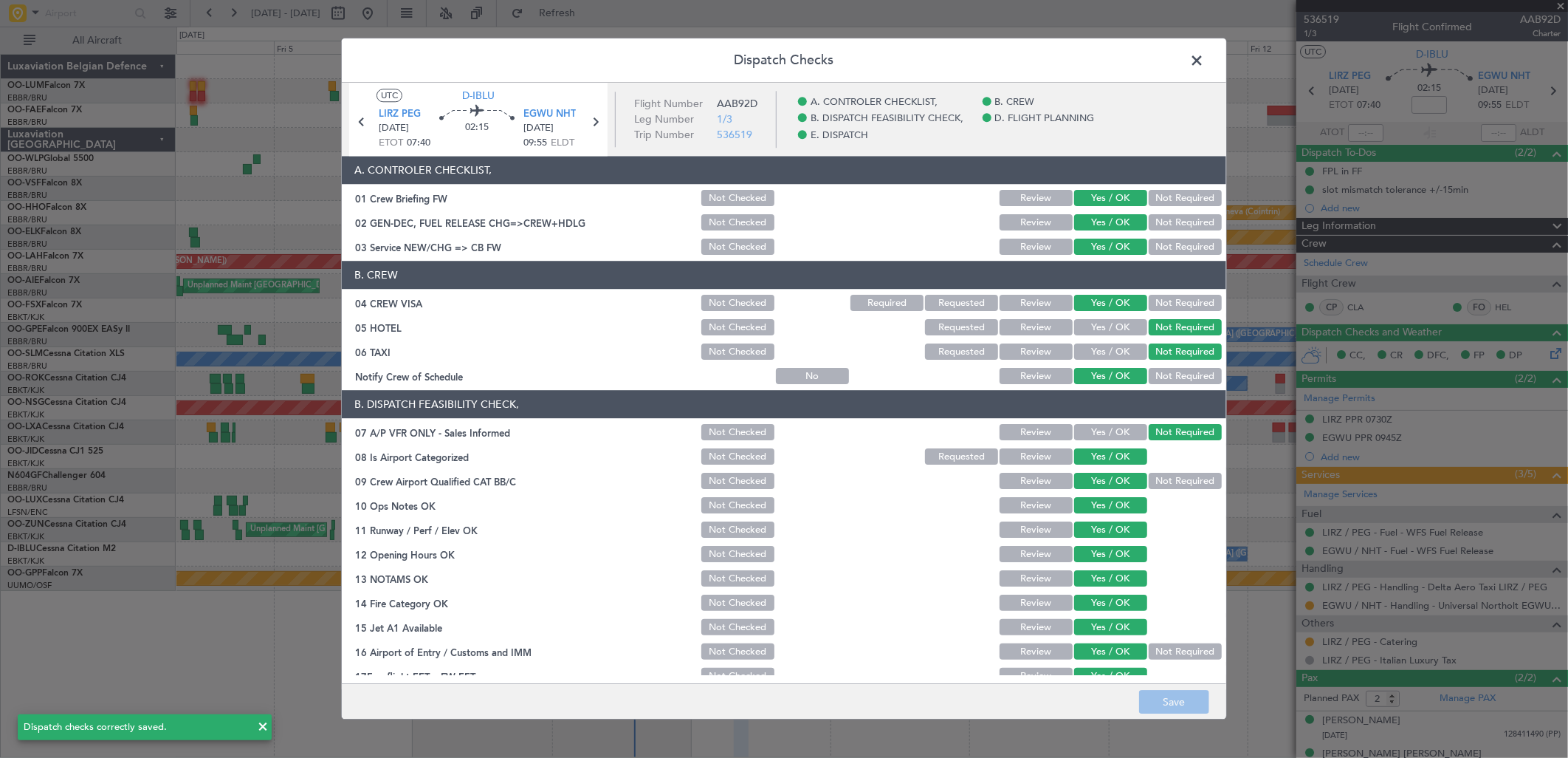
click at [1204, 55] on span at bounding box center [1204, 65] width 0 height 30
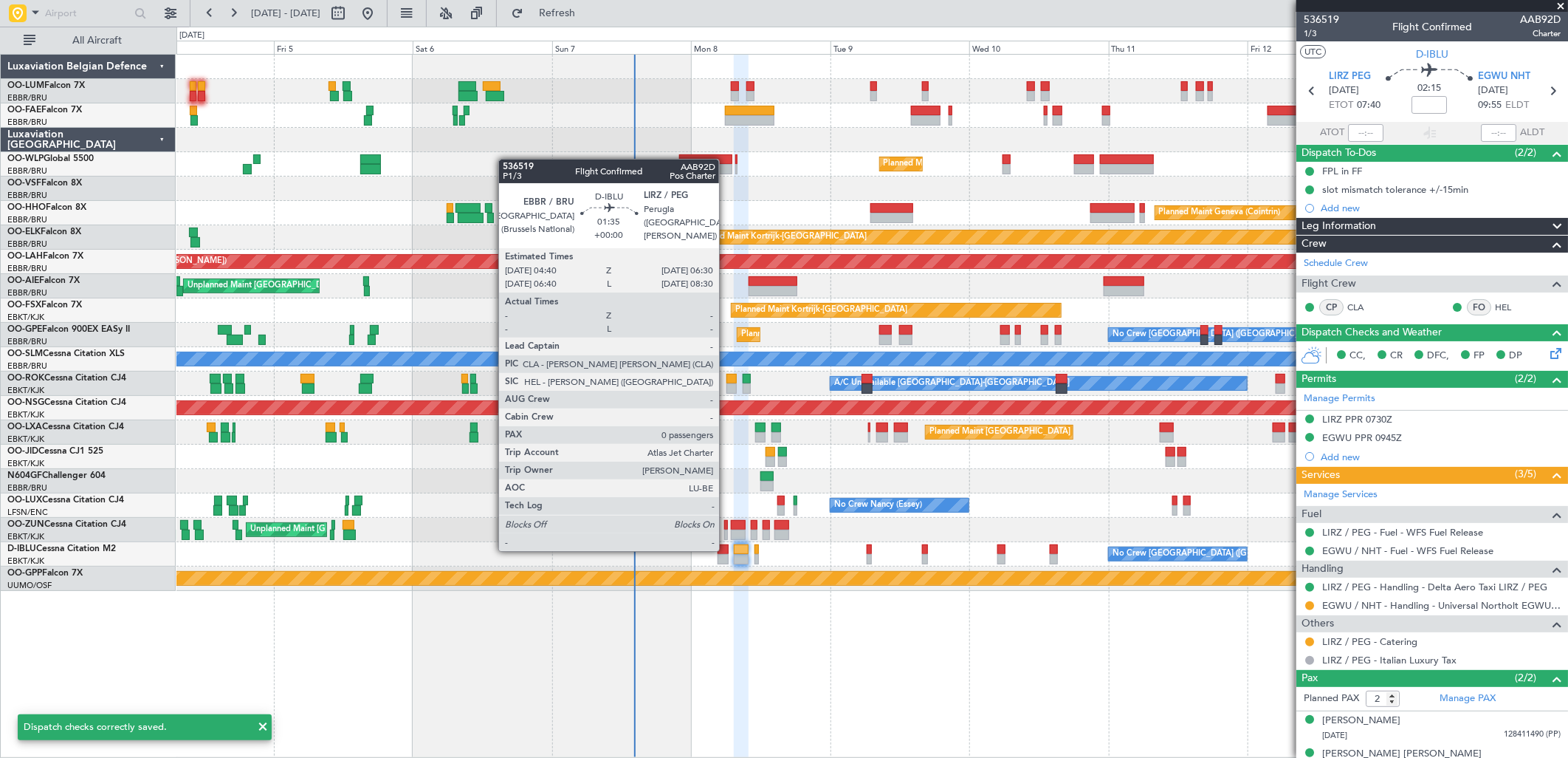
click at [726, 549] on div at bounding box center [722, 549] width 11 height 10
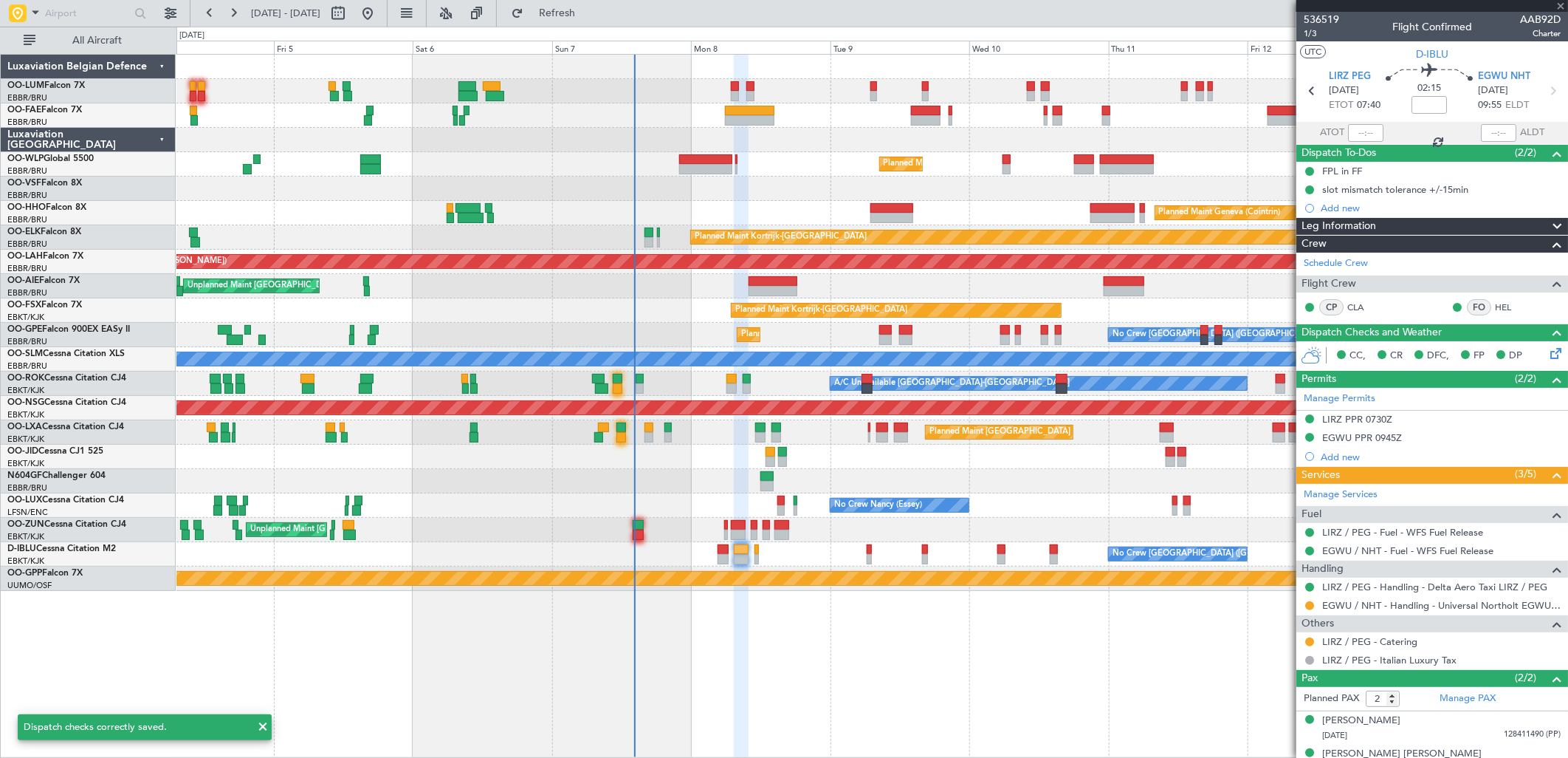
type input "0"
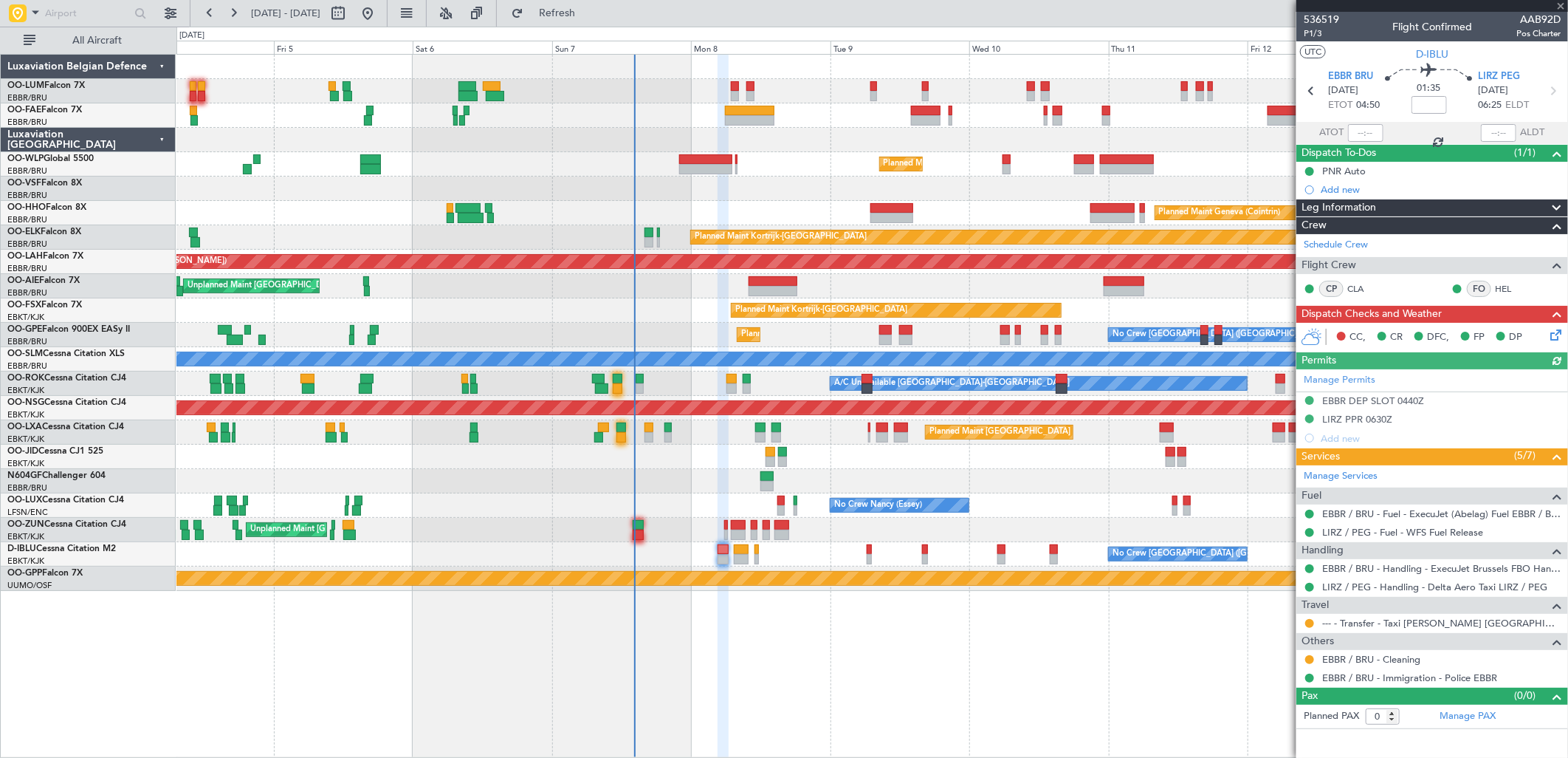
click at [1548, 337] on icon at bounding box center [1553, 333] width 12 height 12
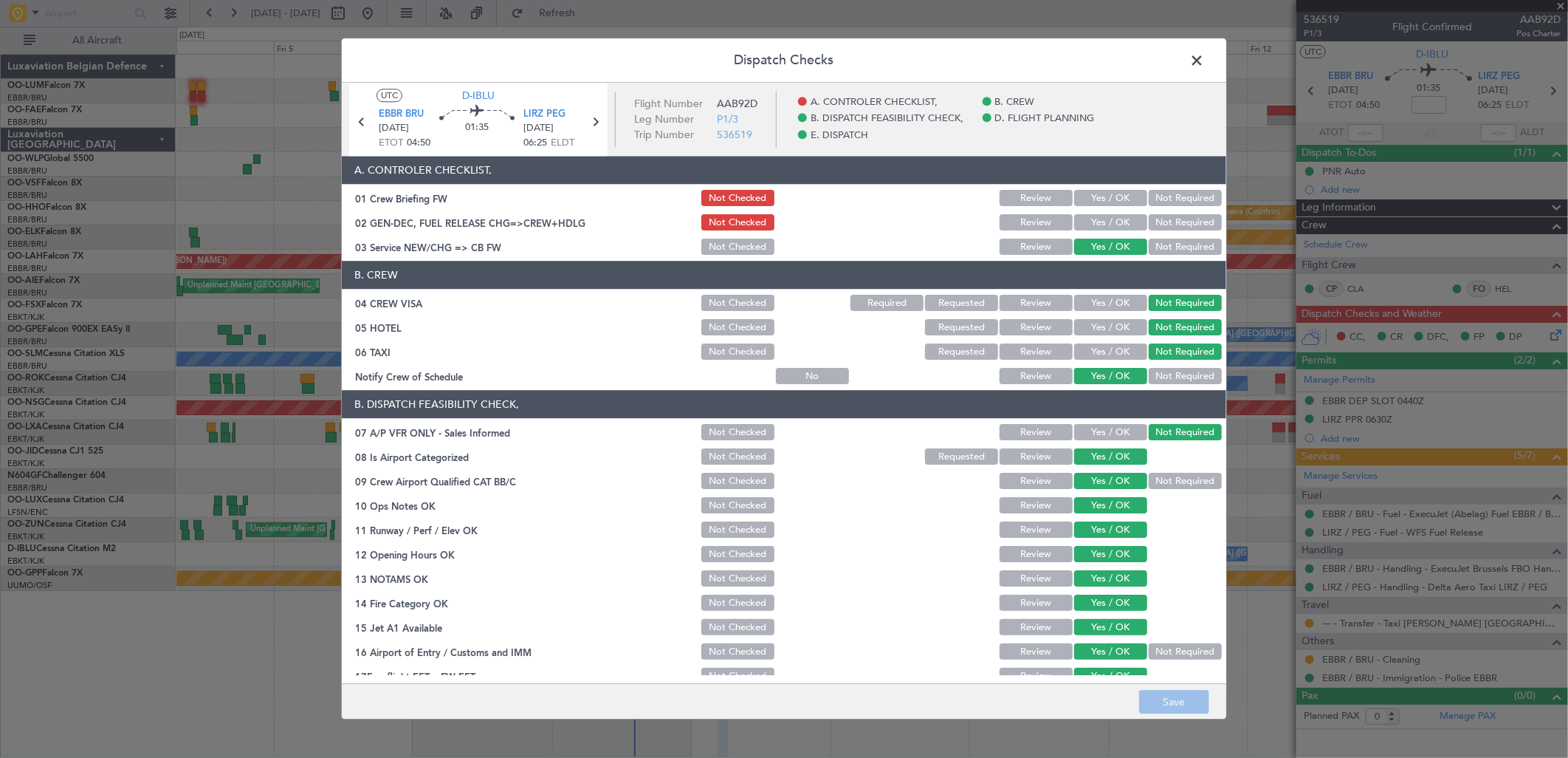
click at [1118, 224] on button "Yes / OK" at bounding box center [1110, 223] width 73 height 17
click at [1115, 202] on button "Yes / OK" at bounding box center [1110, 199] width 73 height 17
click at [1172, 707] on button "Save" at bounding box center [1174, 702] width 70 height 23
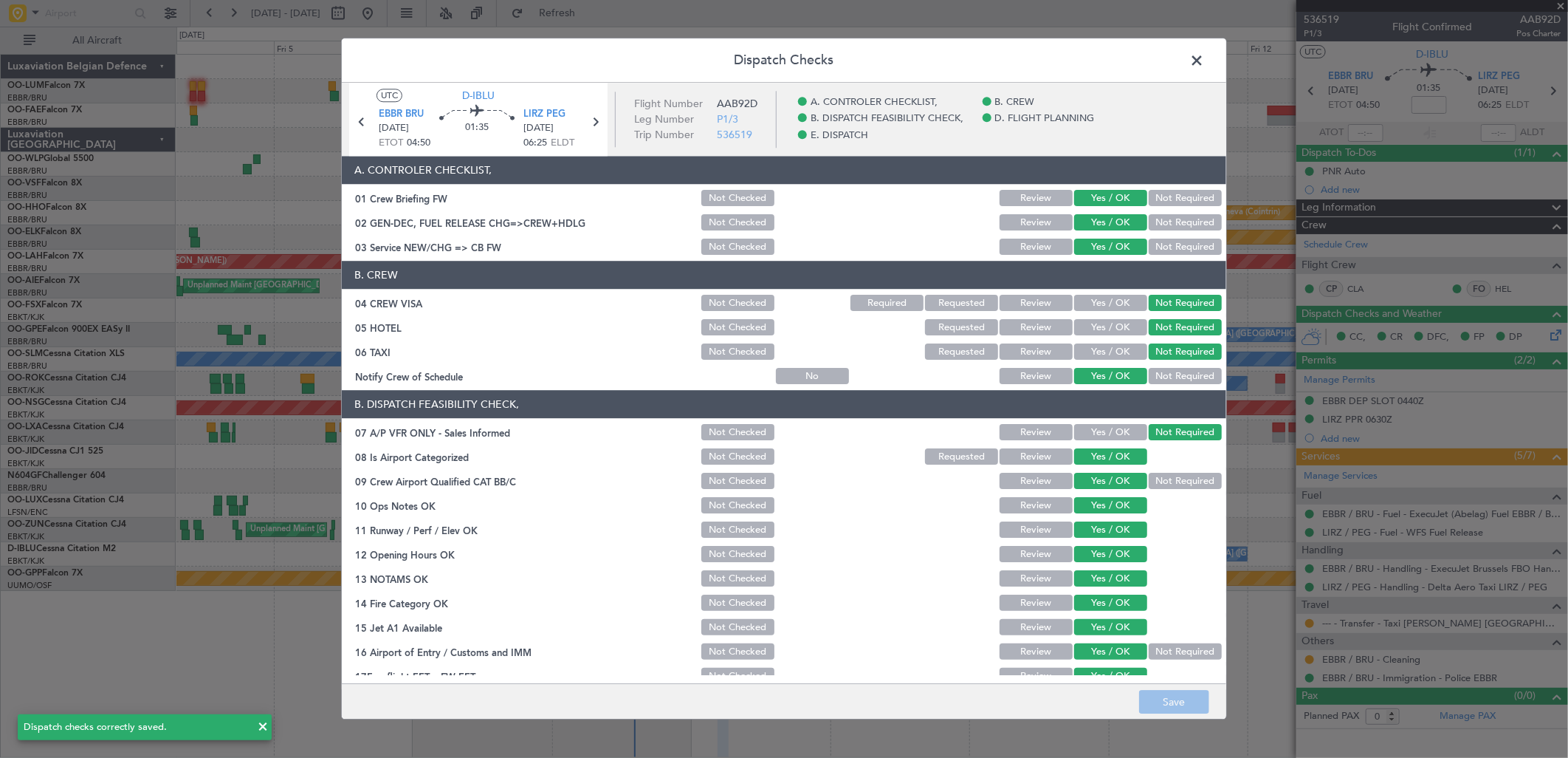
click at [1204, 62] on span at bounding box center [1204, 65] width 0 height 30
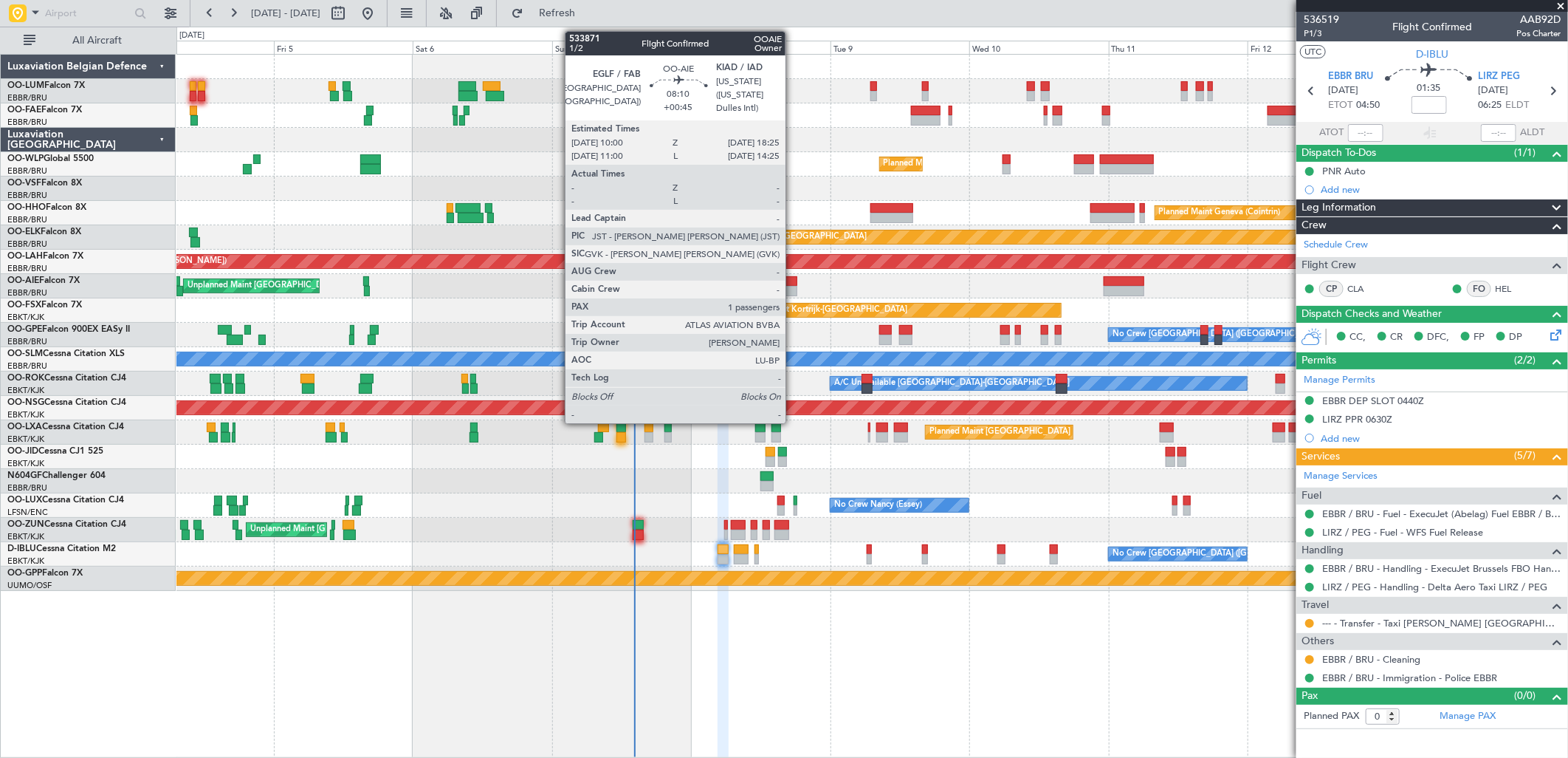
click at [793, 282] on div at bounding box center [774, 281] width 50 height 10
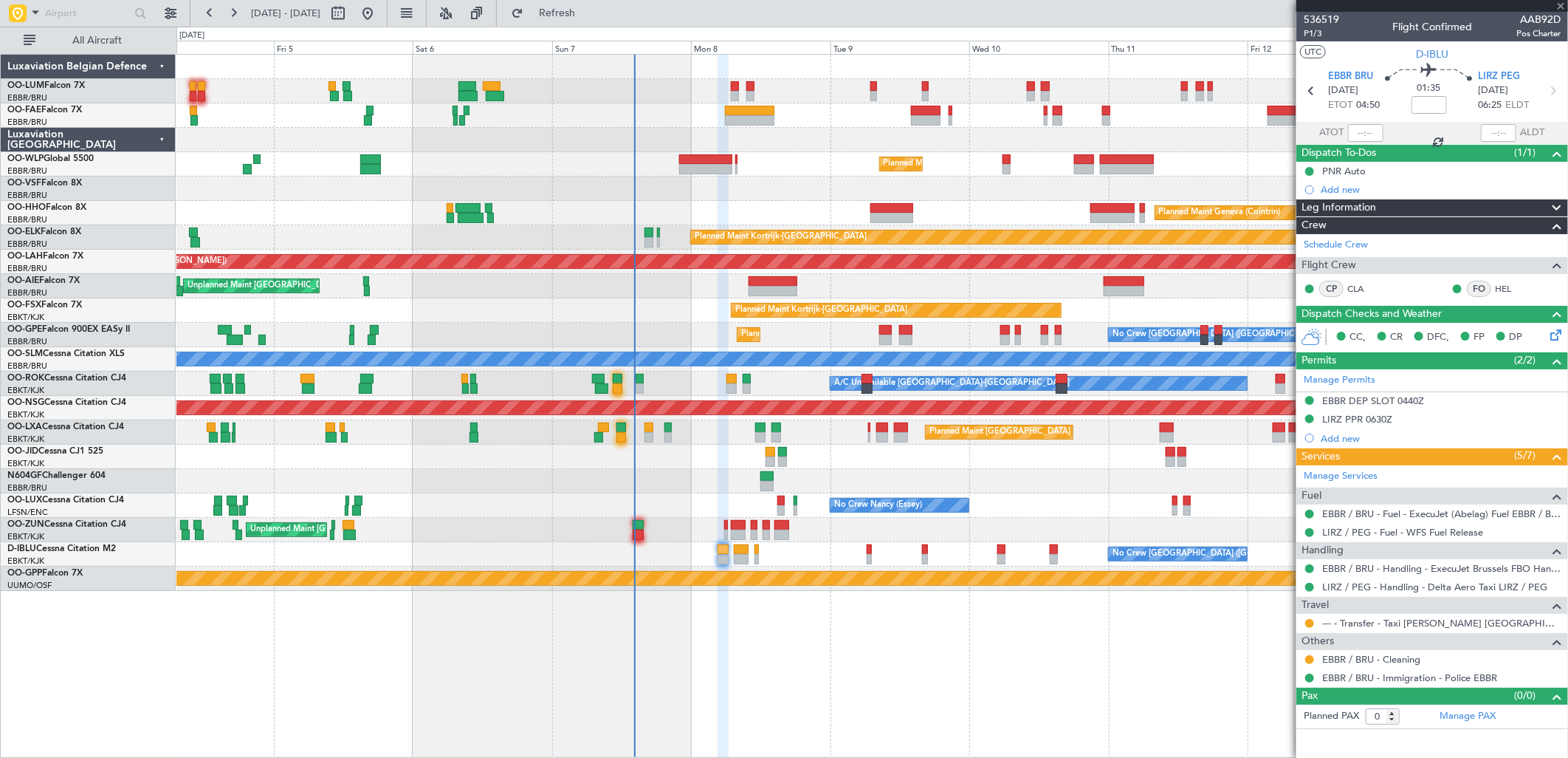
type input "+00:45"
type input "1"
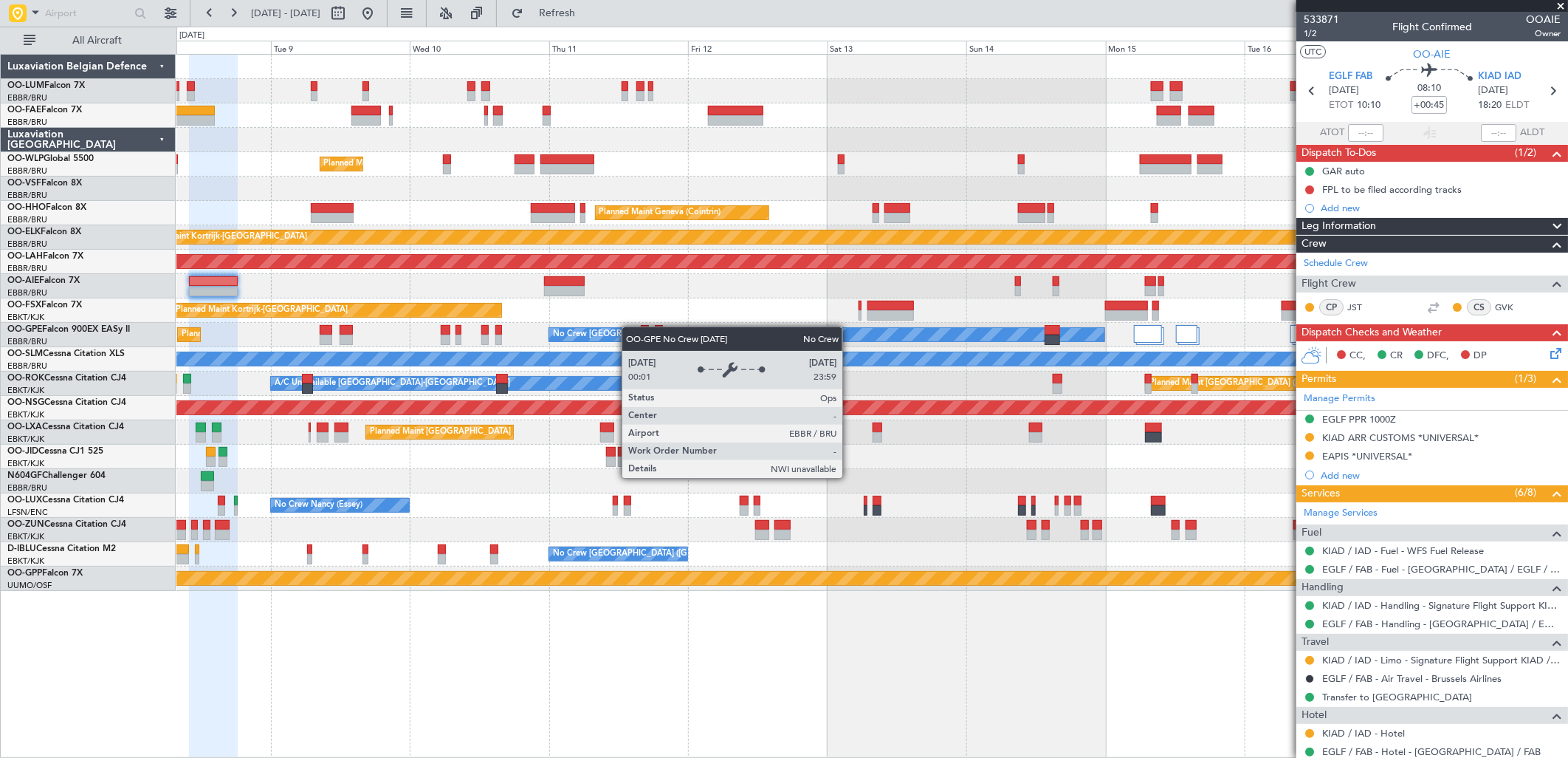
click at [602, 328] on div "Planned Maint Milan (Linate) Planned Maint Geneva (Cointrin) Planned Maint Kort…" at bounding box center [871, 323] width 1391 height 536
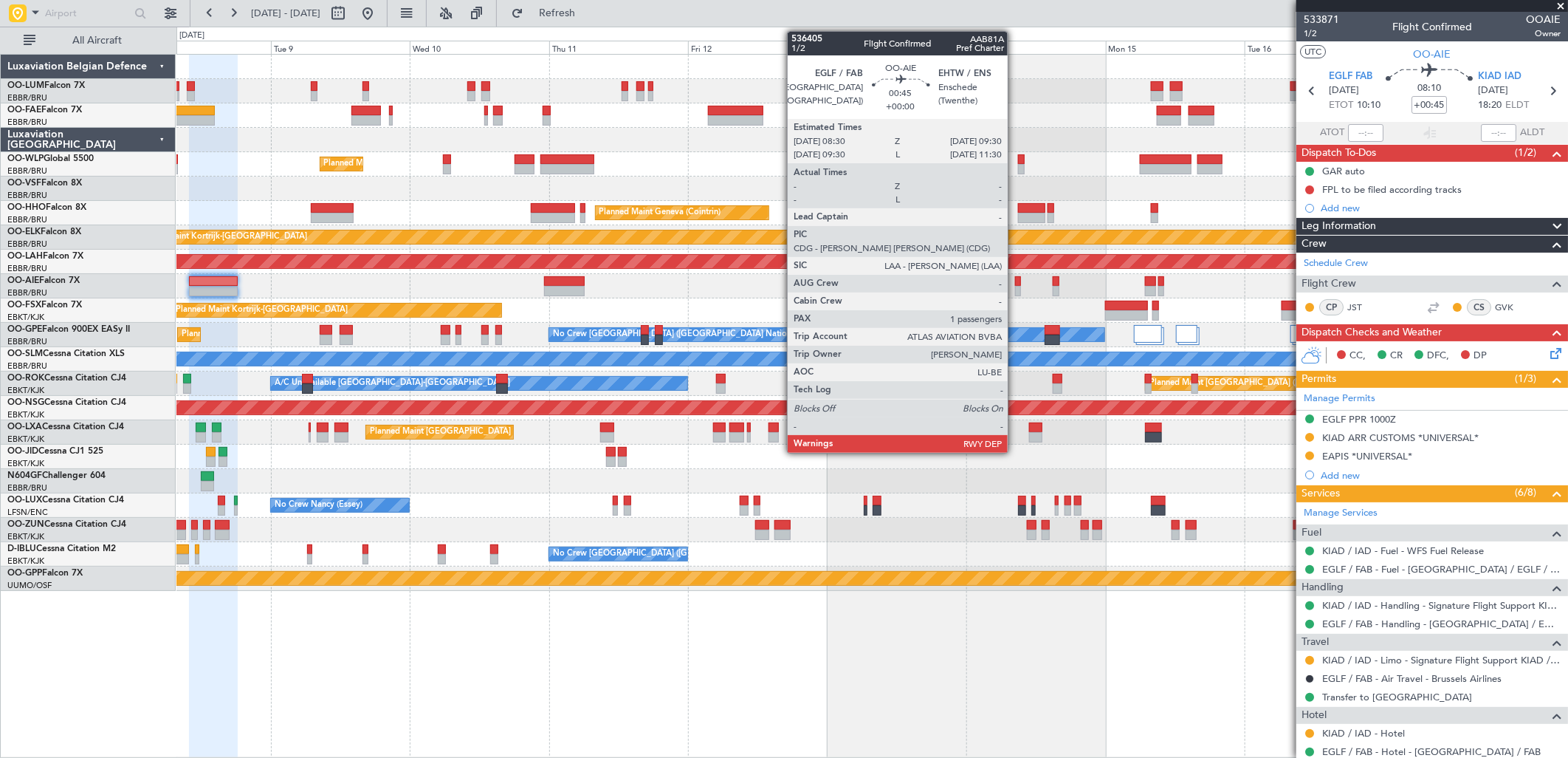
click at [1015, 286] on div at bounding box center [1017, 291] width 6 height 10
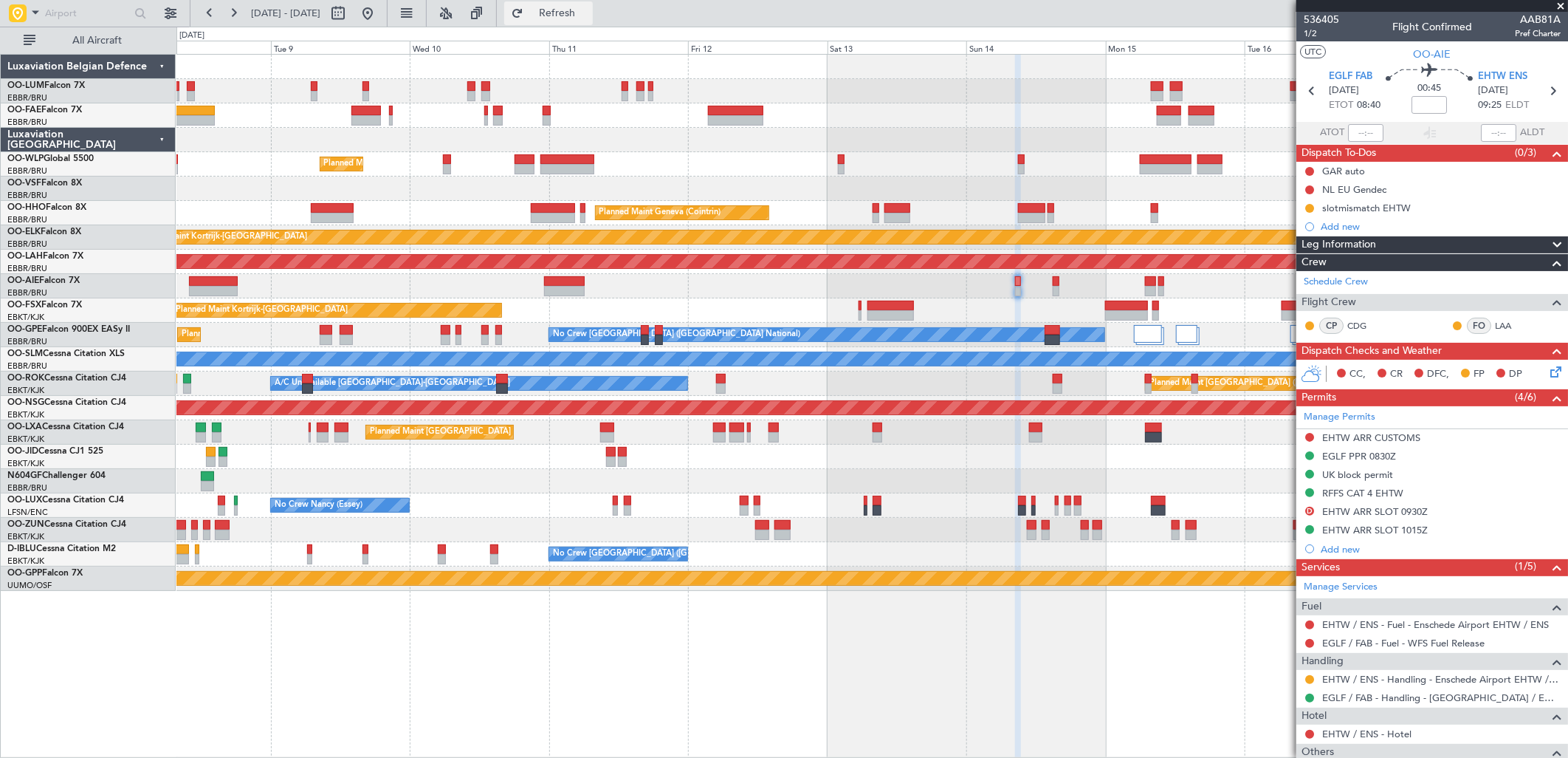
click at [593, 20] on button "Refresh" at bounding box center [548, 13] width 89 height 23
click at [380, 11] on button at bounding box center [367, 13] width 23 height 23
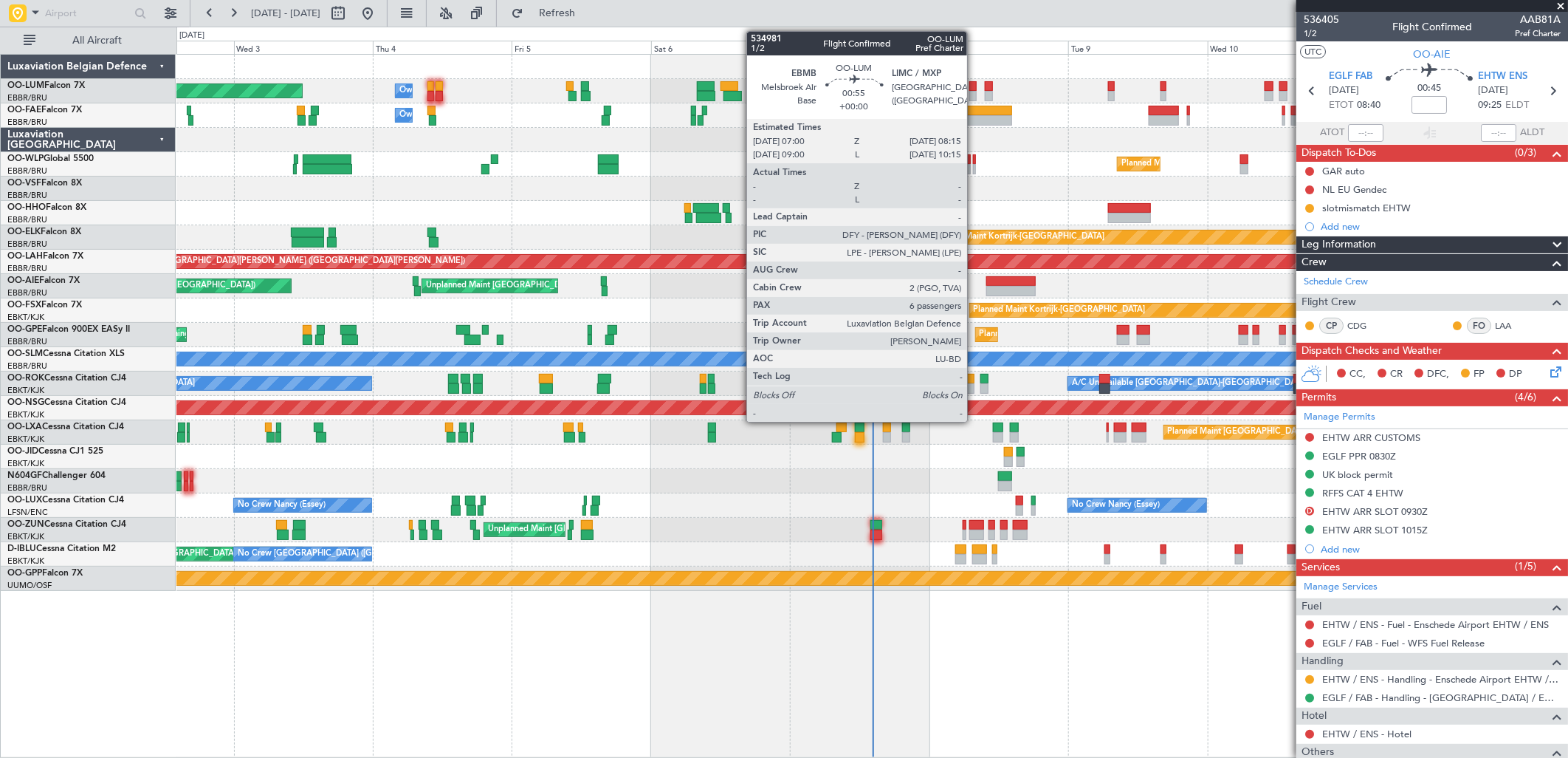
click at [974, 90] on div at bounding box center [973, 86] width 7 height 10
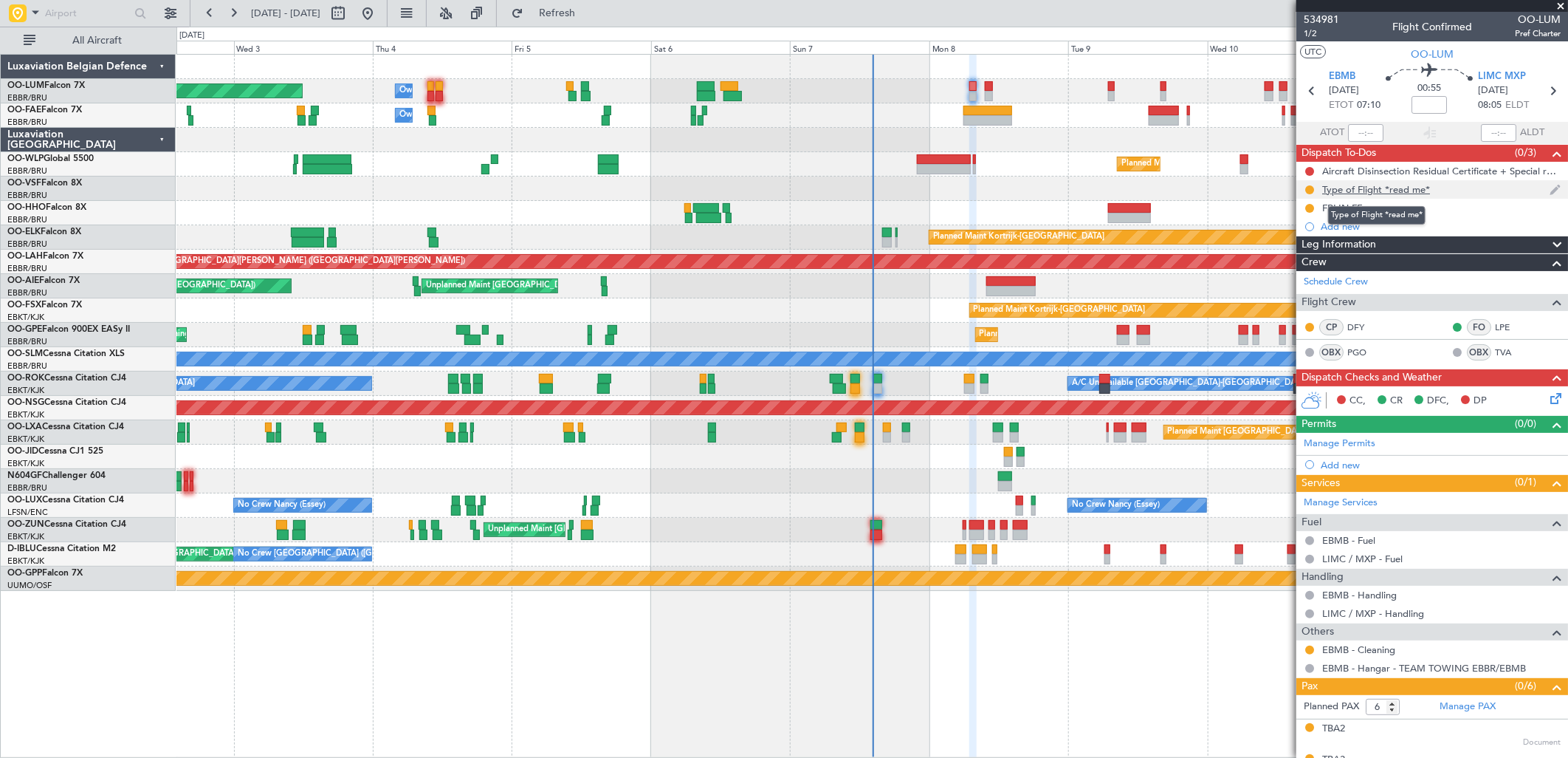
click at [1371, 186] on div "Type of Flight *read me*" at bounding box center [1376, 189] width 108 height 12
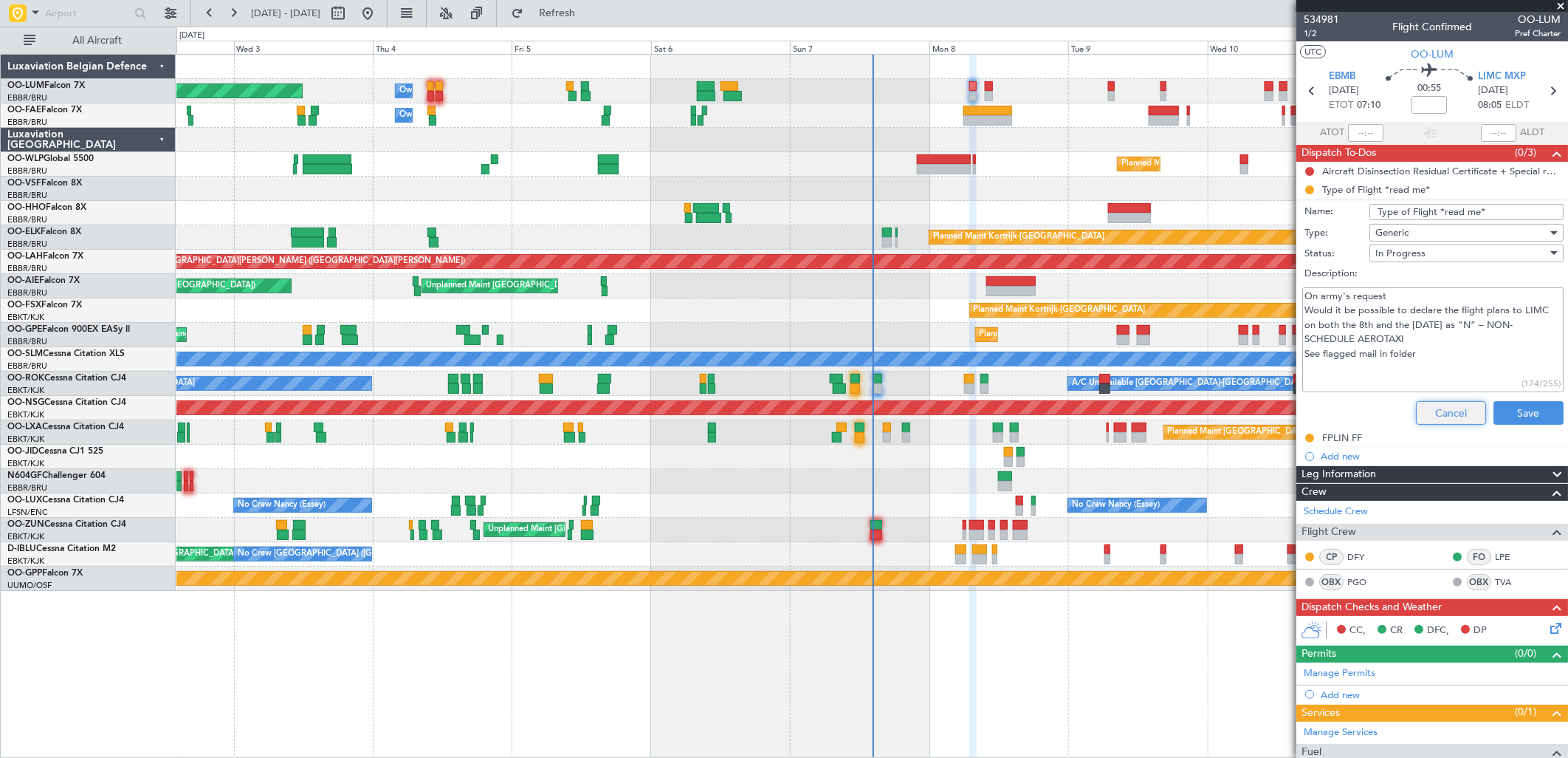
click at [1441, 404] on button "Cancel" at bounding box center [1451, 412] width 70 height 23
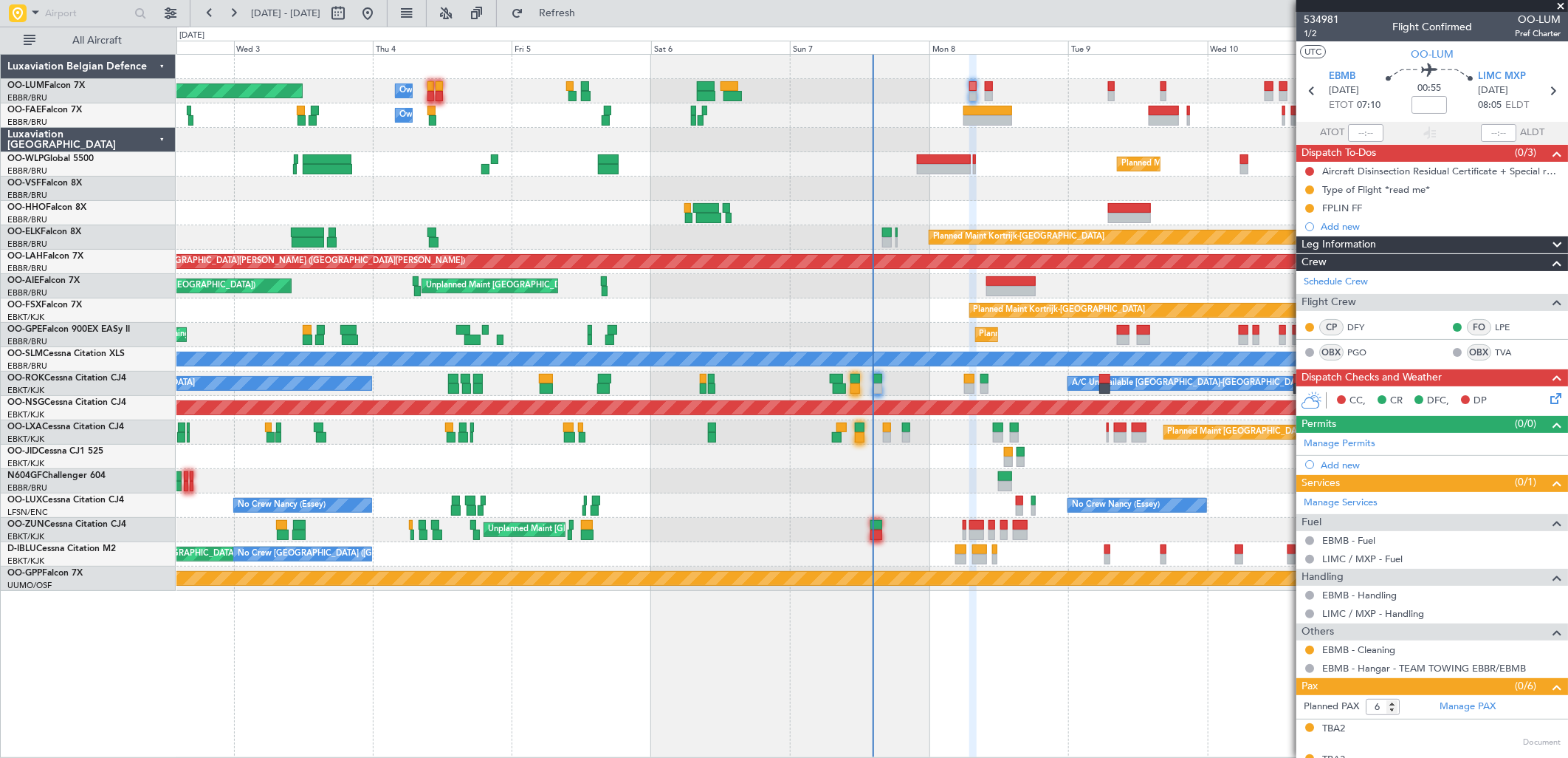
click at [1547, 400] on icon at bounding box center [1553, 396] width 12 height 12
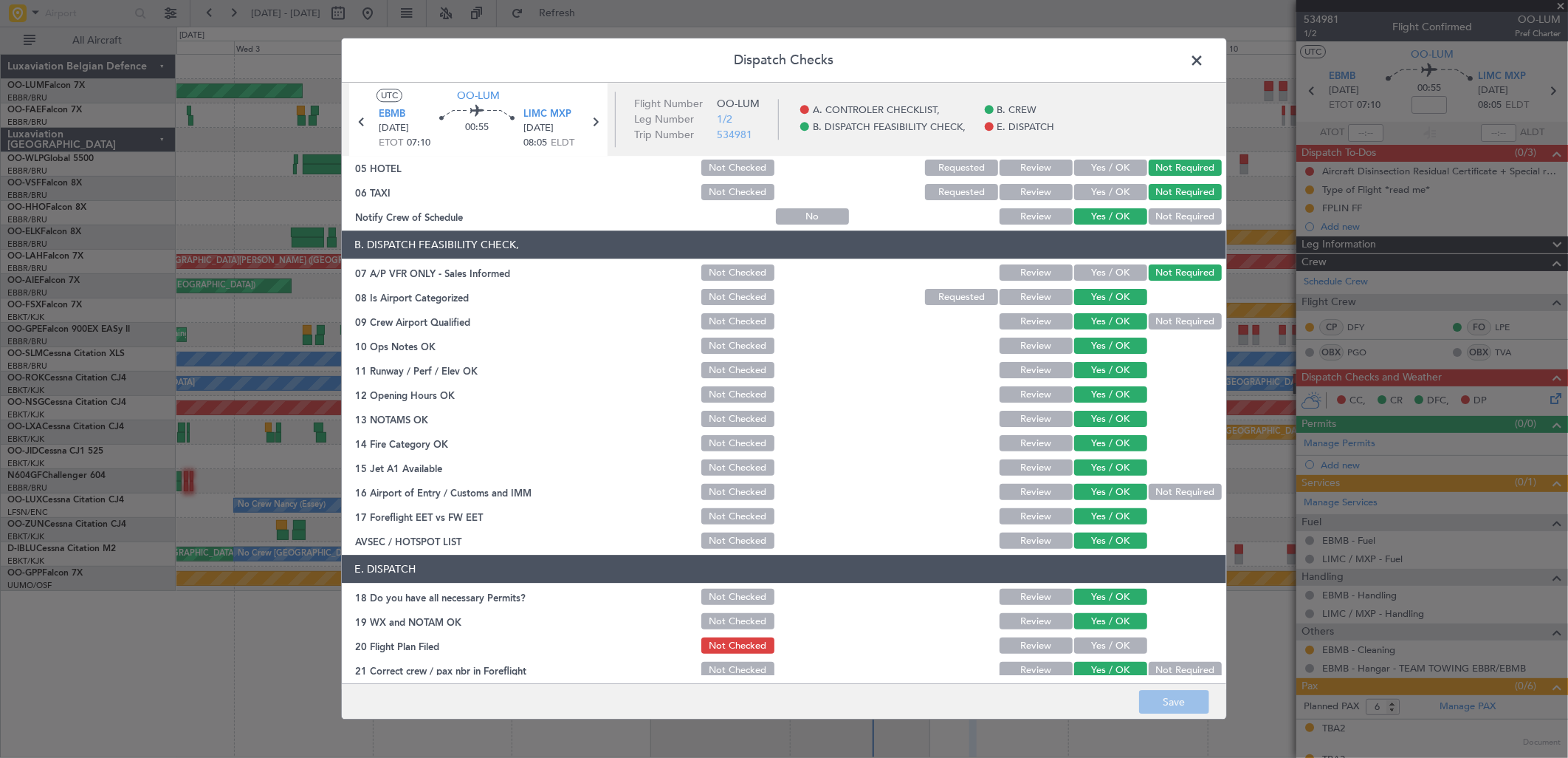
scroll to position [168, 0]
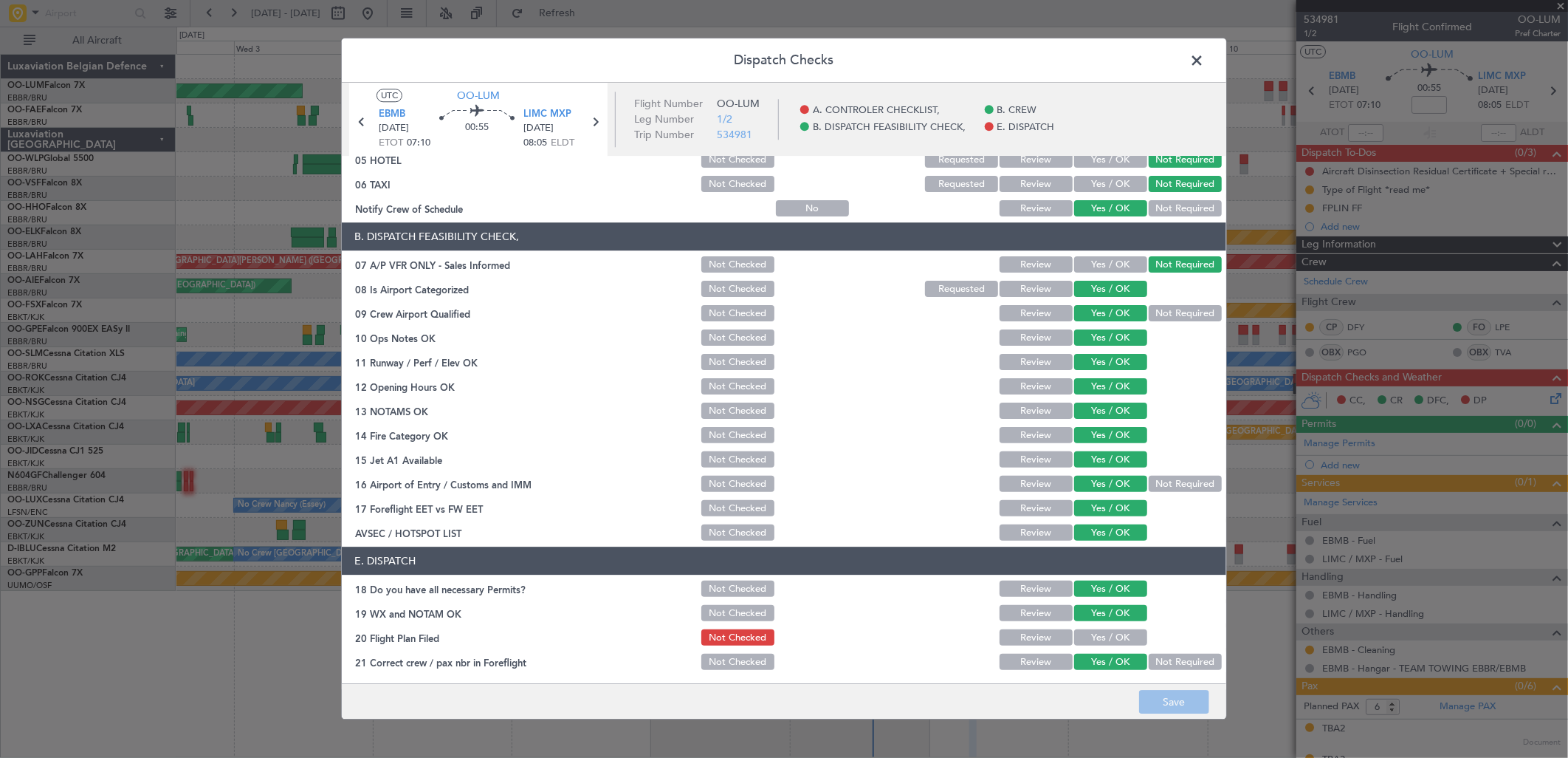
click at [1204, 64] on span at bounding box center [1204, 65] width 0 height 30
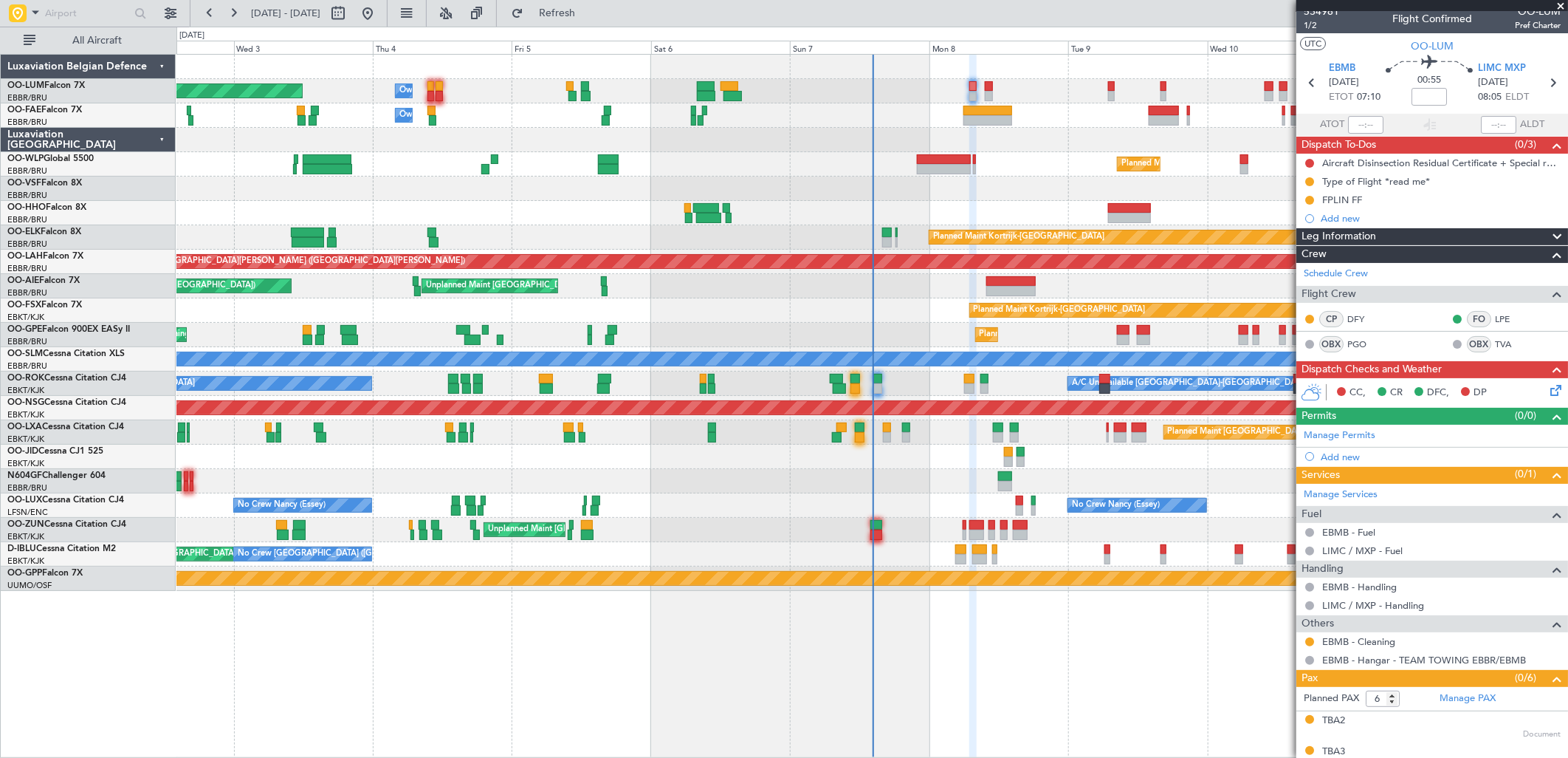
scroll to position [0, 0]
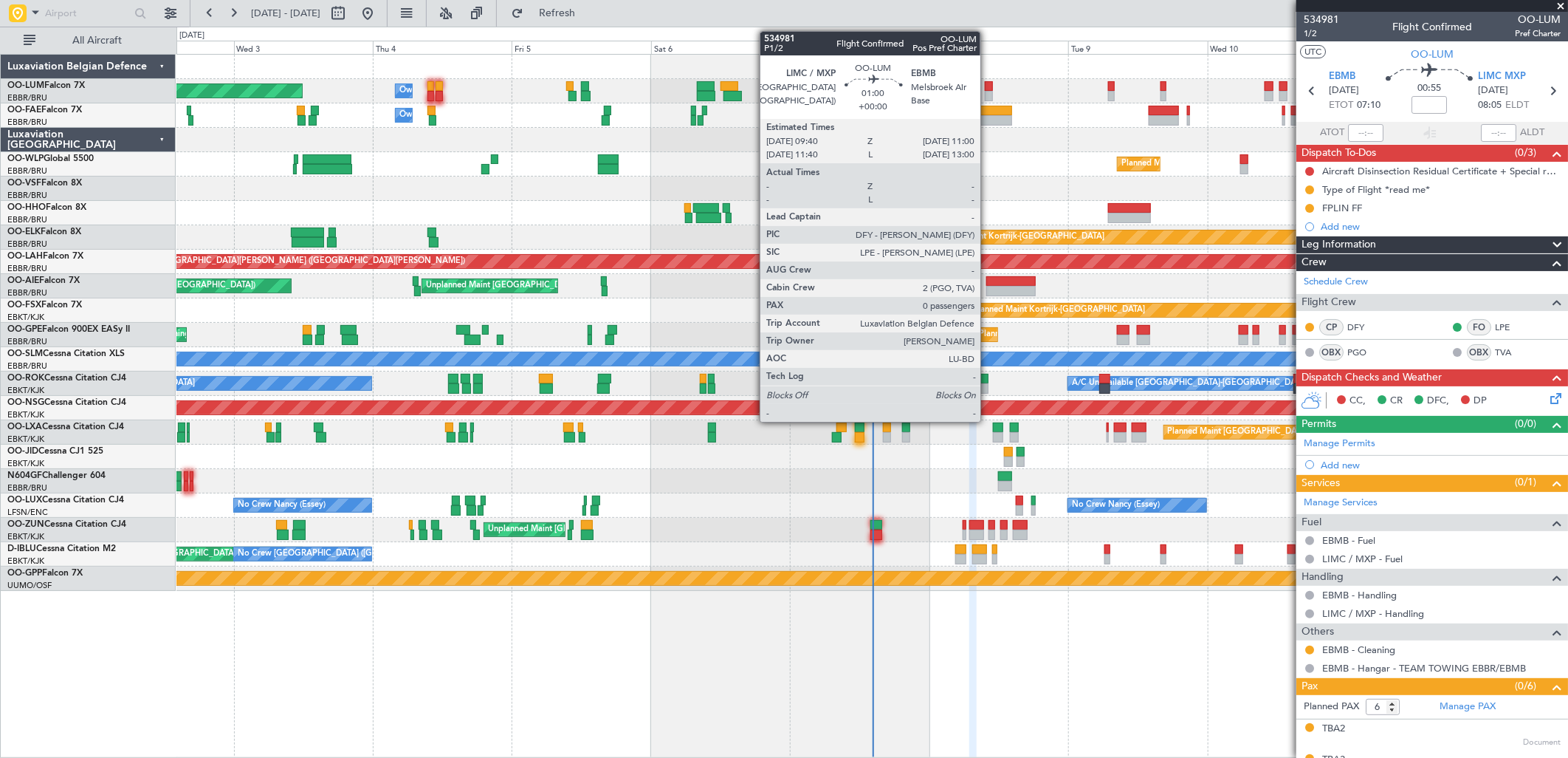
click at [987, 90] on div at bounding box center [989, 86] width 8 height 10
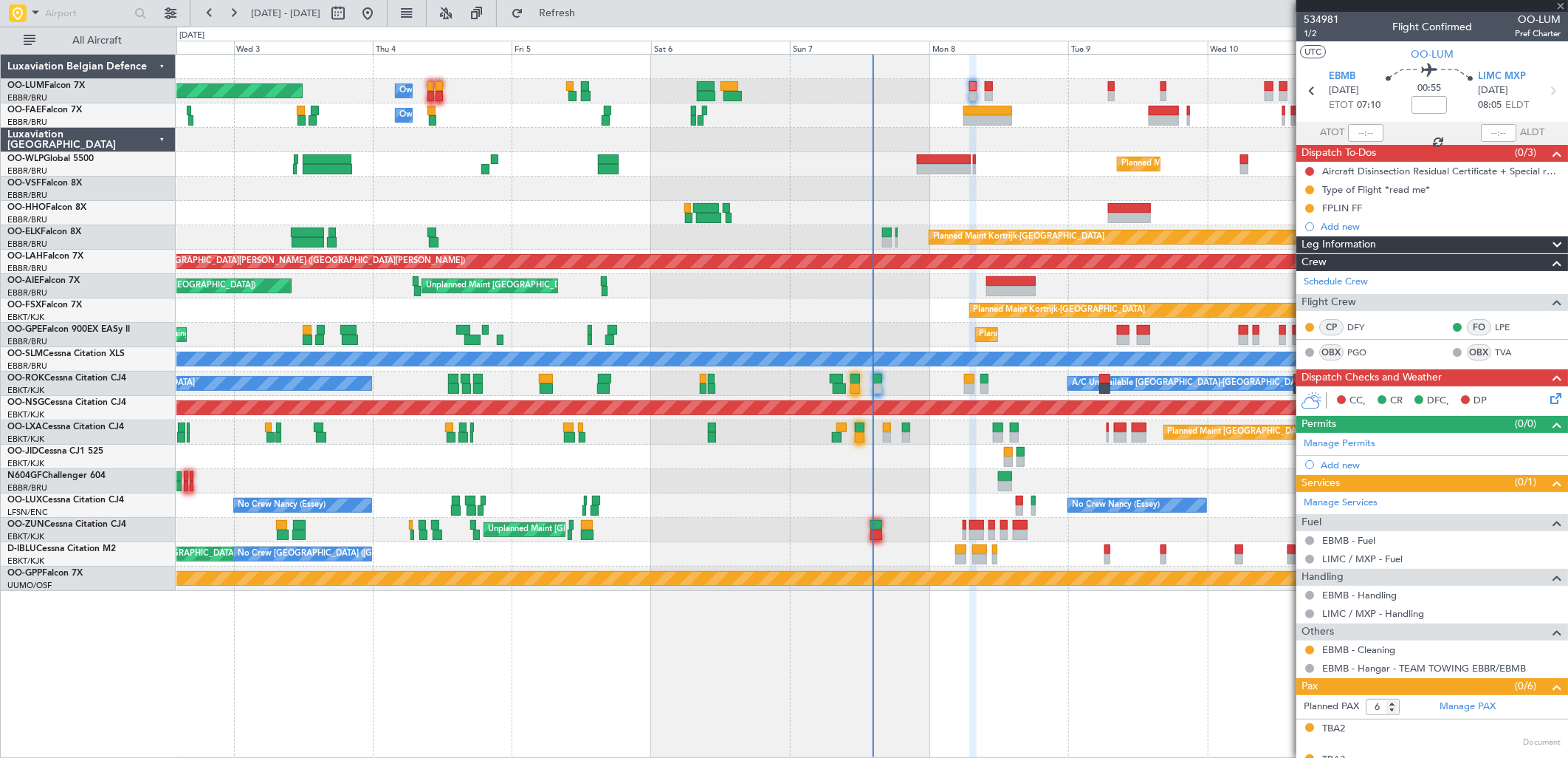
type input "0"
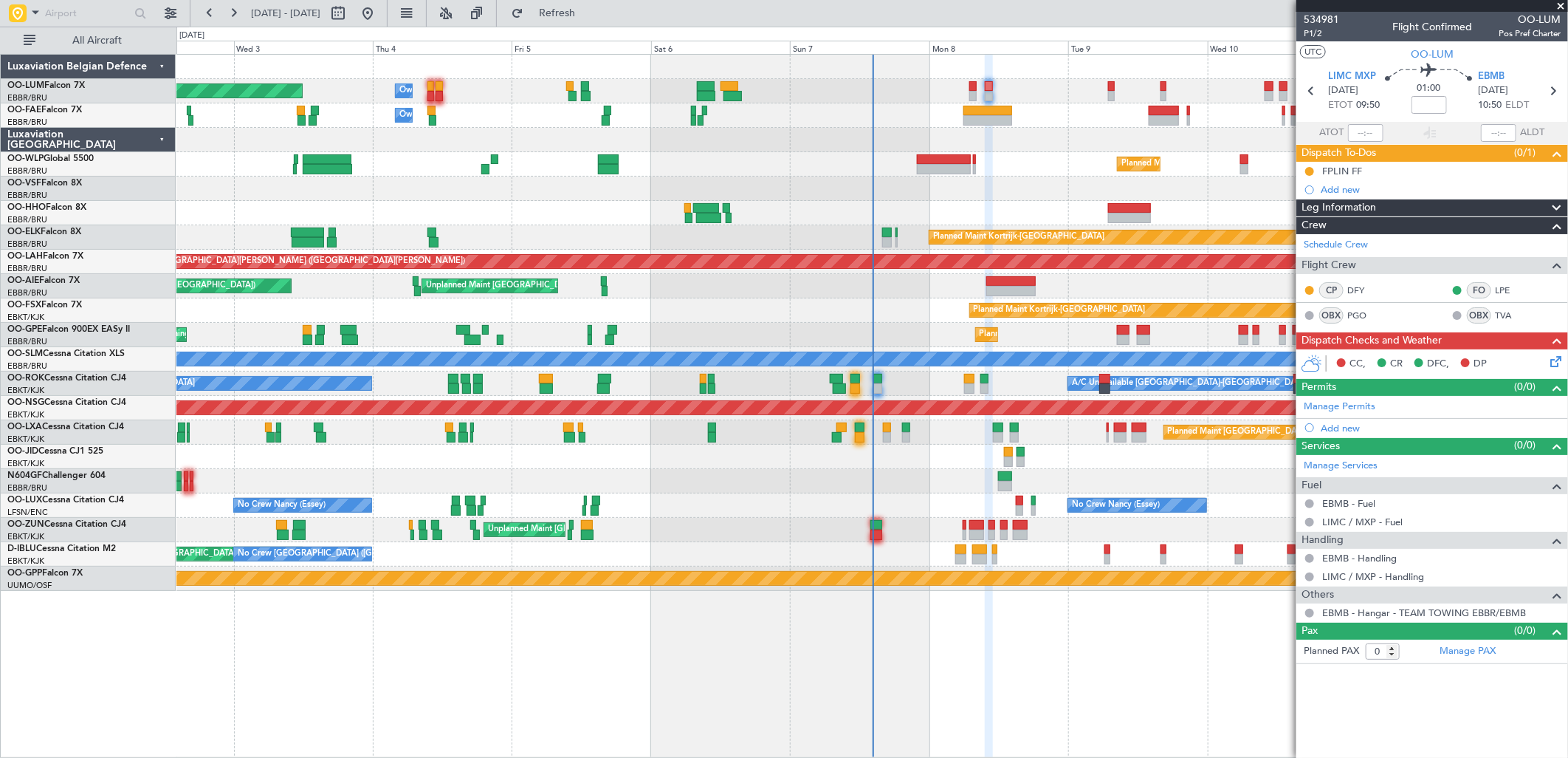
click at [1559, 359] on icon at bounding box center [1553, 359] width 12 height 12
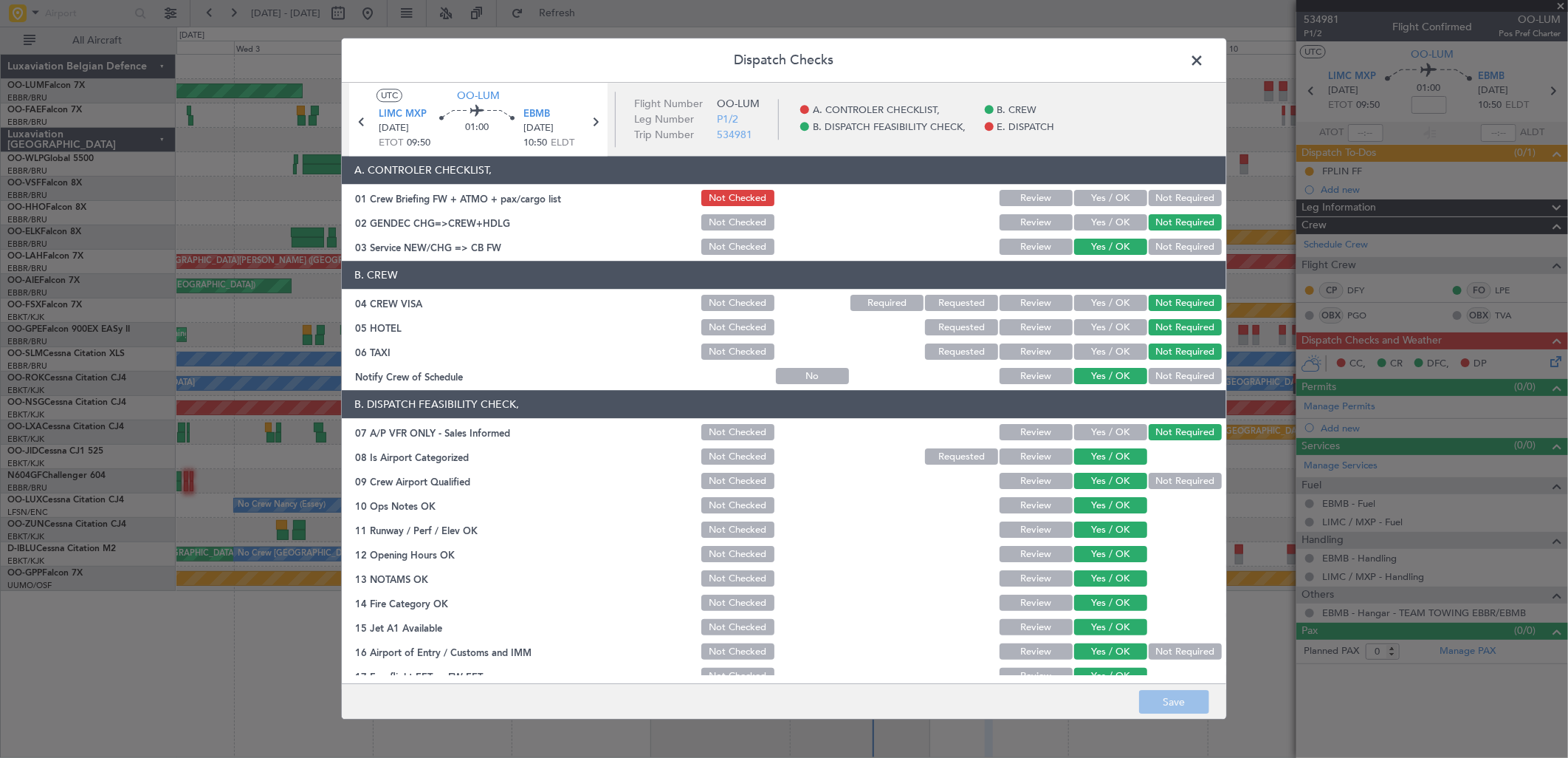
scroll to position [168, 0]
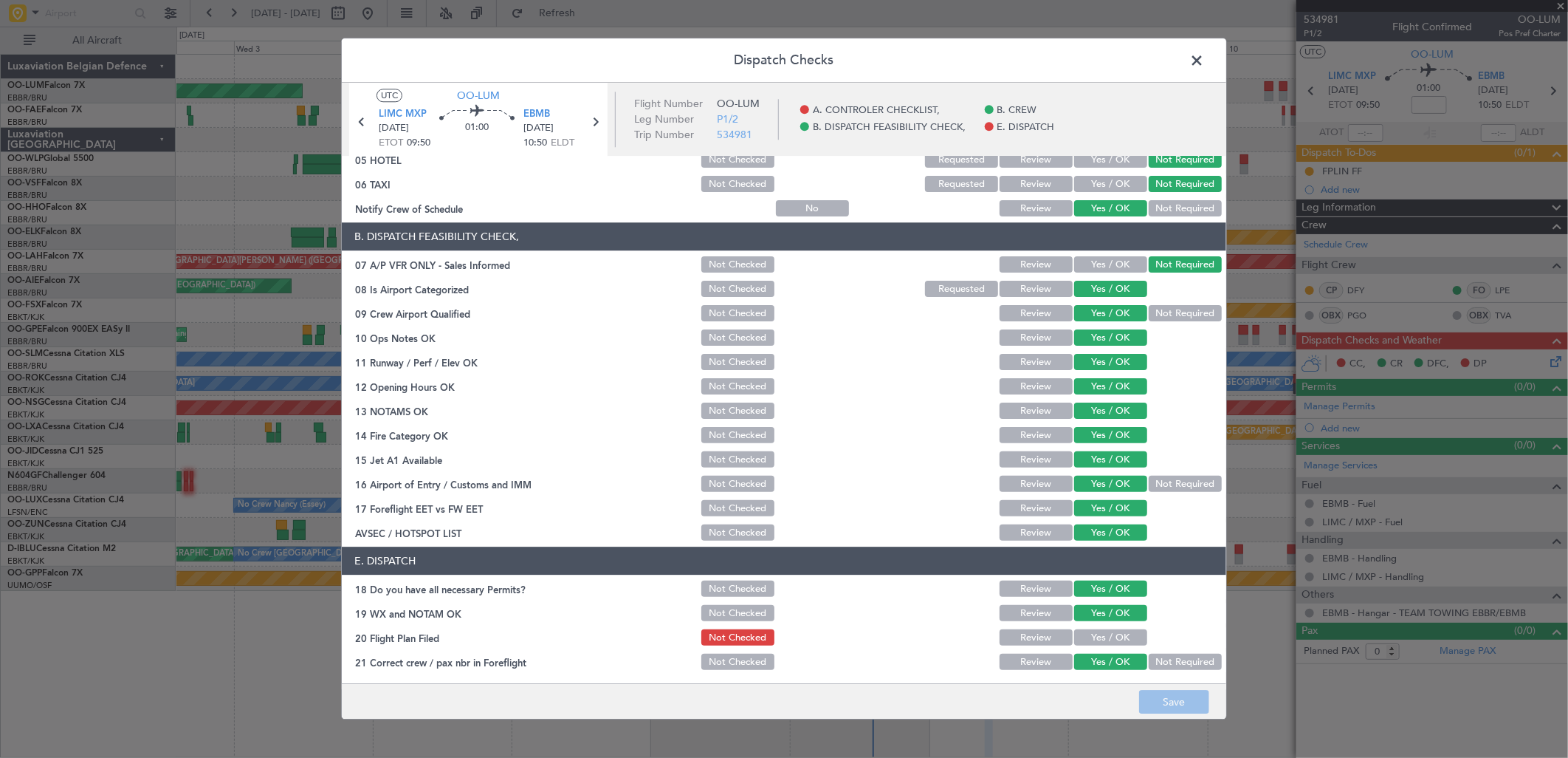
click at [1204, 63] on span at bounding box center [1204, 65] width 0 height 30
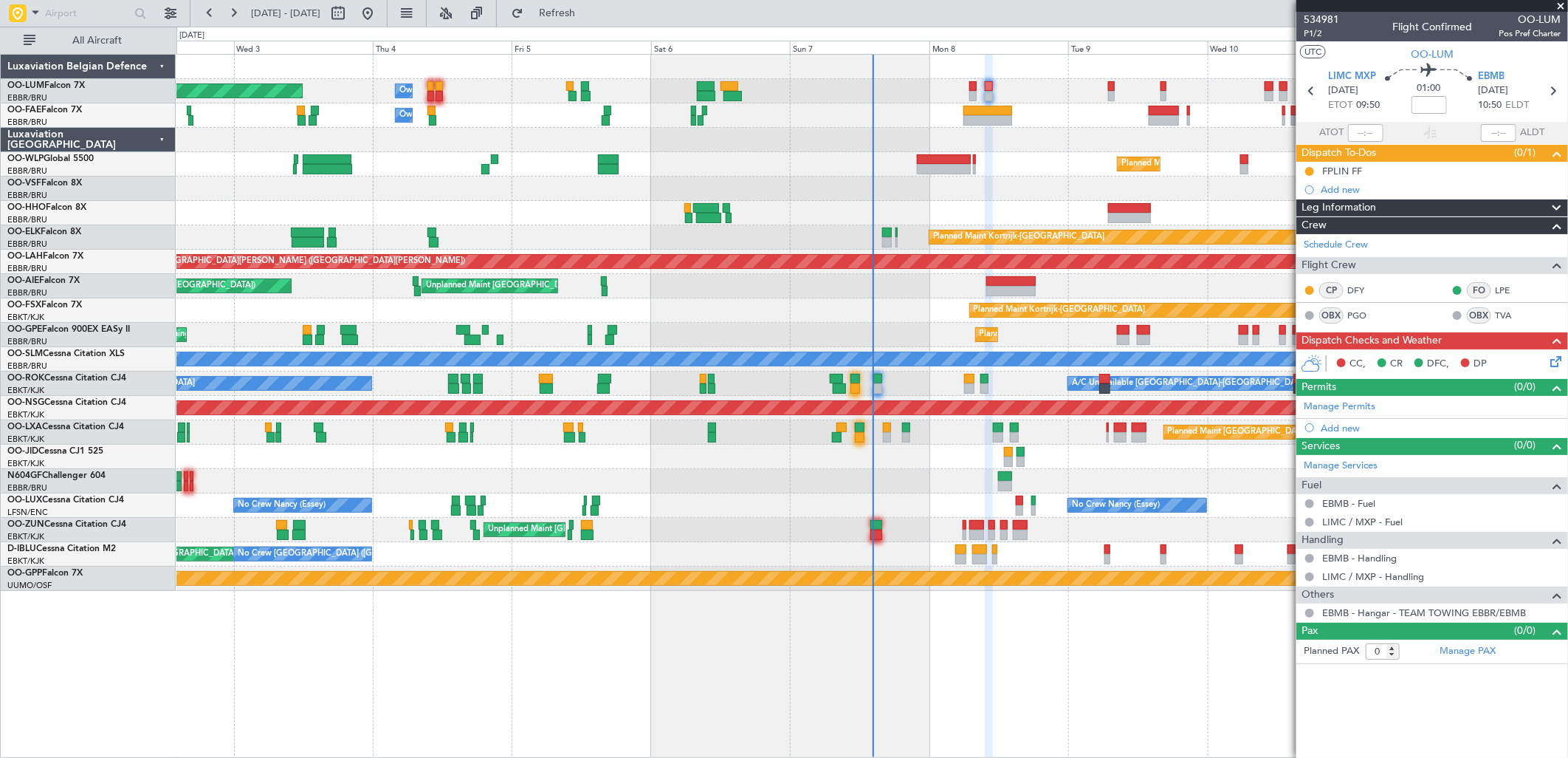
click at [1013, 114] on div "Owner Melsbroek Air Base" at bounding box center [871, 115] width 1391 height 24
click at [1008, 114] on div at bounding box center [988, 110] width 50 height 10
type input "+01:10"
type input "3"
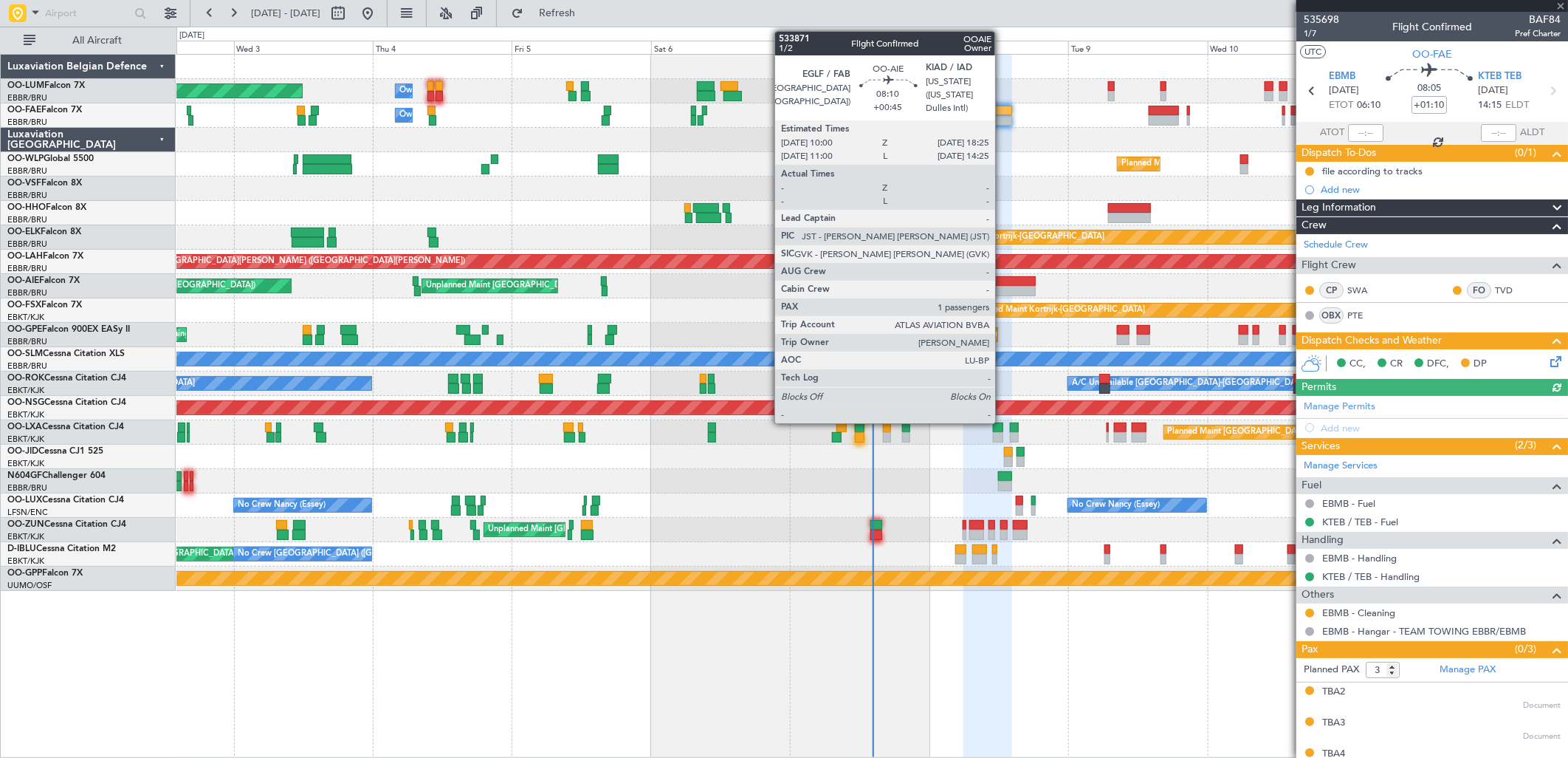
click at [1002, 277] on div at bounding box center [1012, 281] width 50 height 10
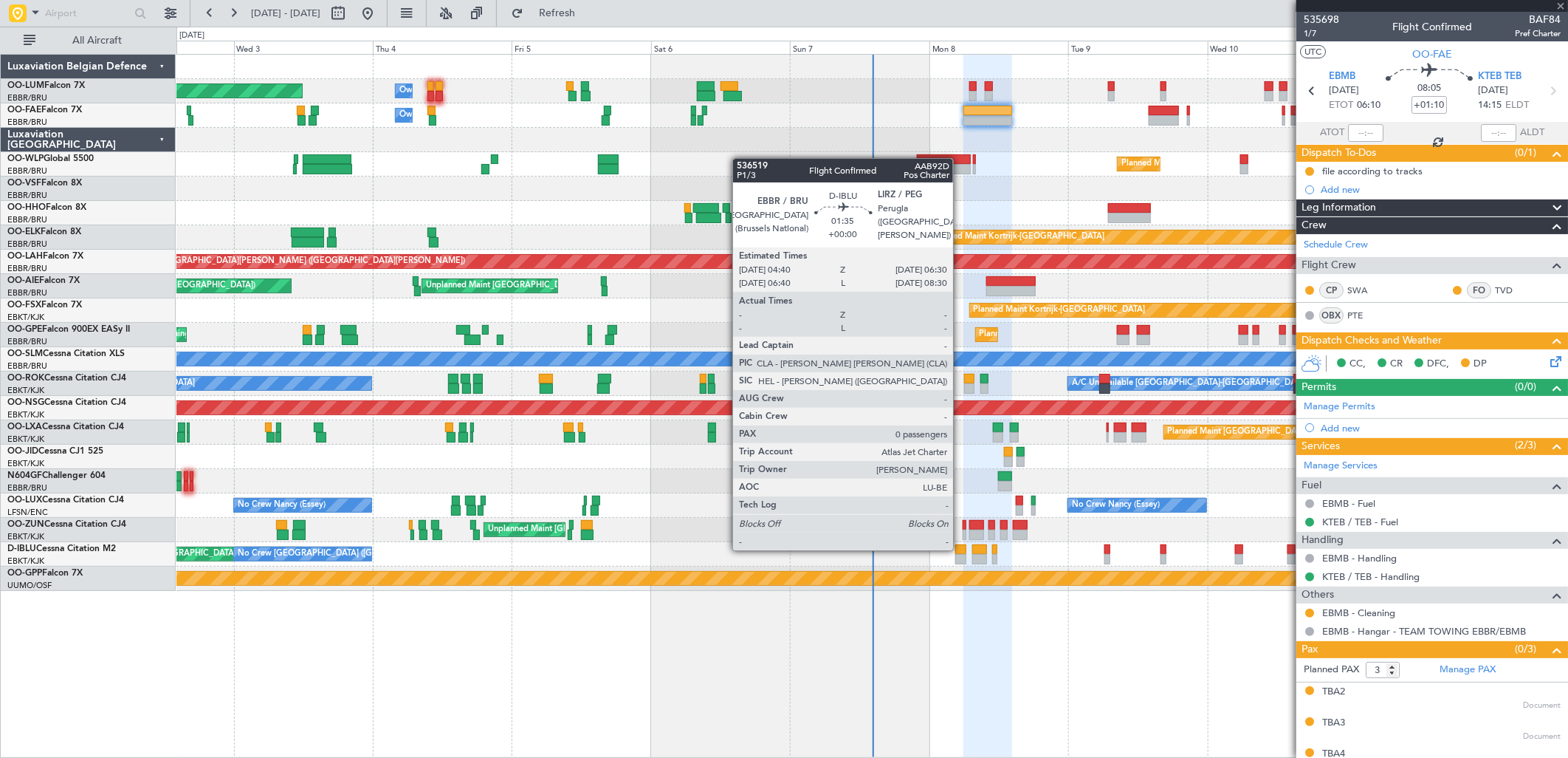
click at [960, 549] on div at bounding box center [960, 549] width 11 height 10
type input "+00:45"
type input "1"
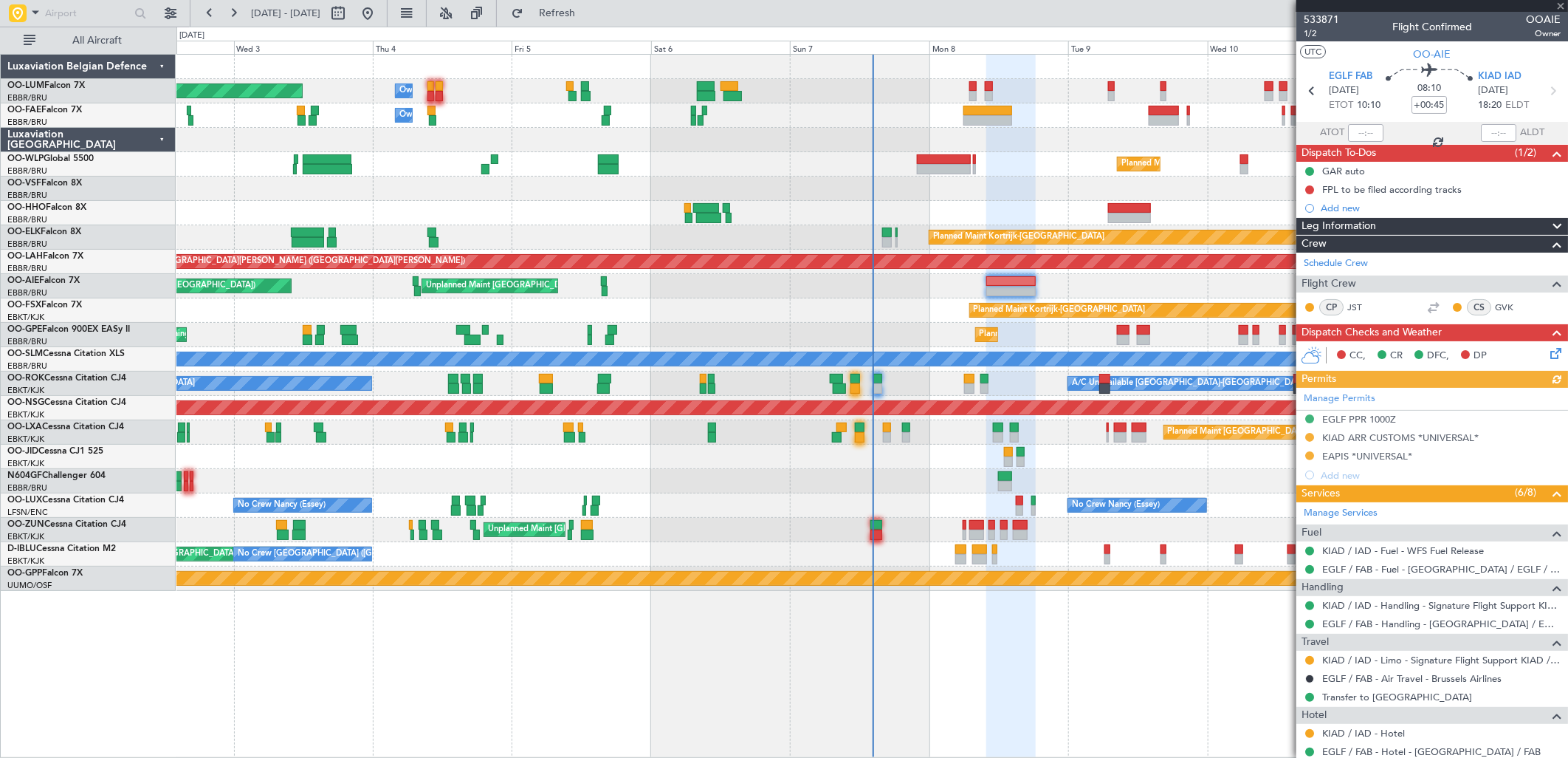
type input "0"
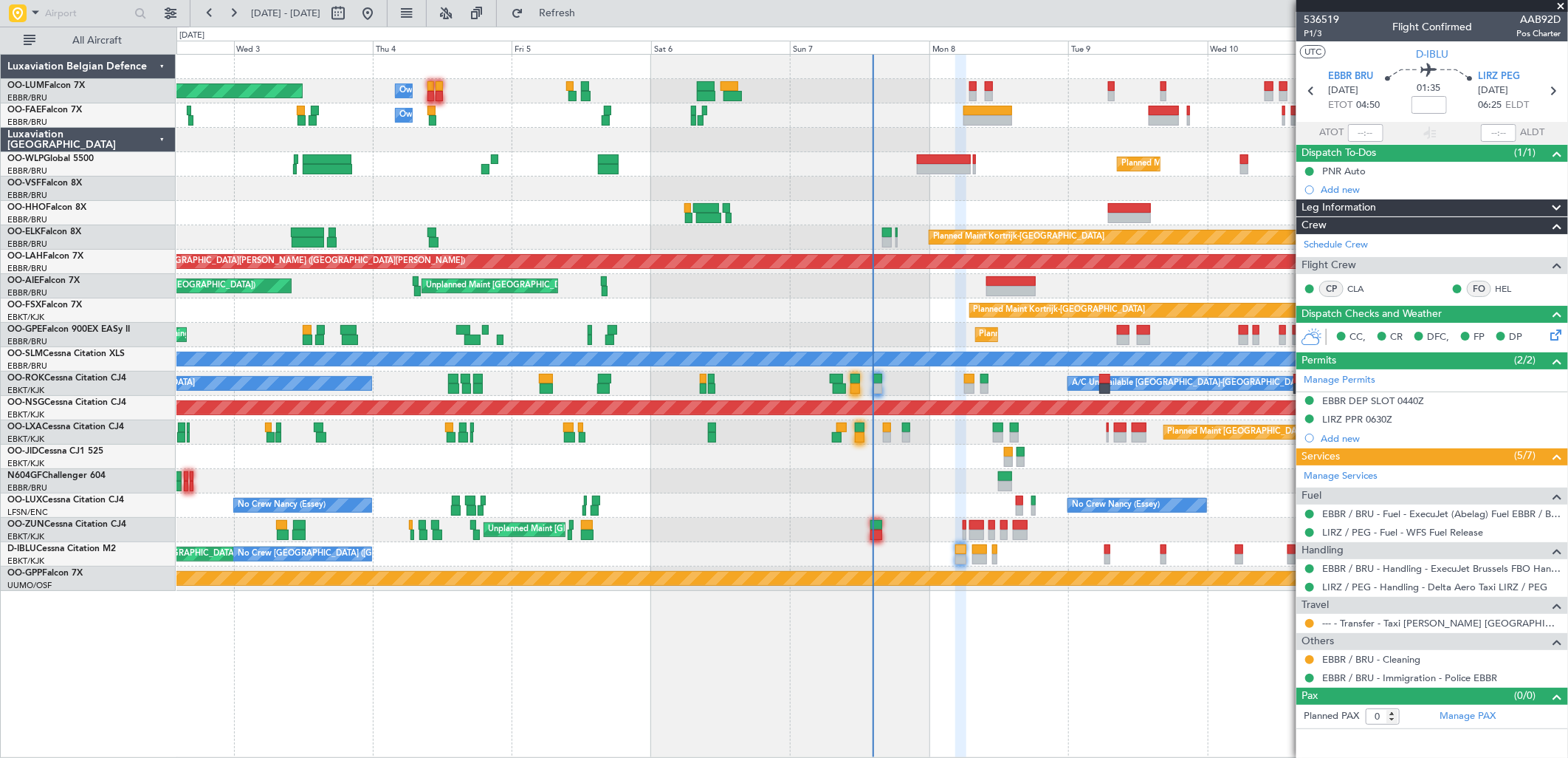
click at [209, 323] on div "Planned Maint Brussels (Brussels National) Owner Melsbroek Air Base Owner Melsb…" at bounding box center [871, 323] width 1391 height 536
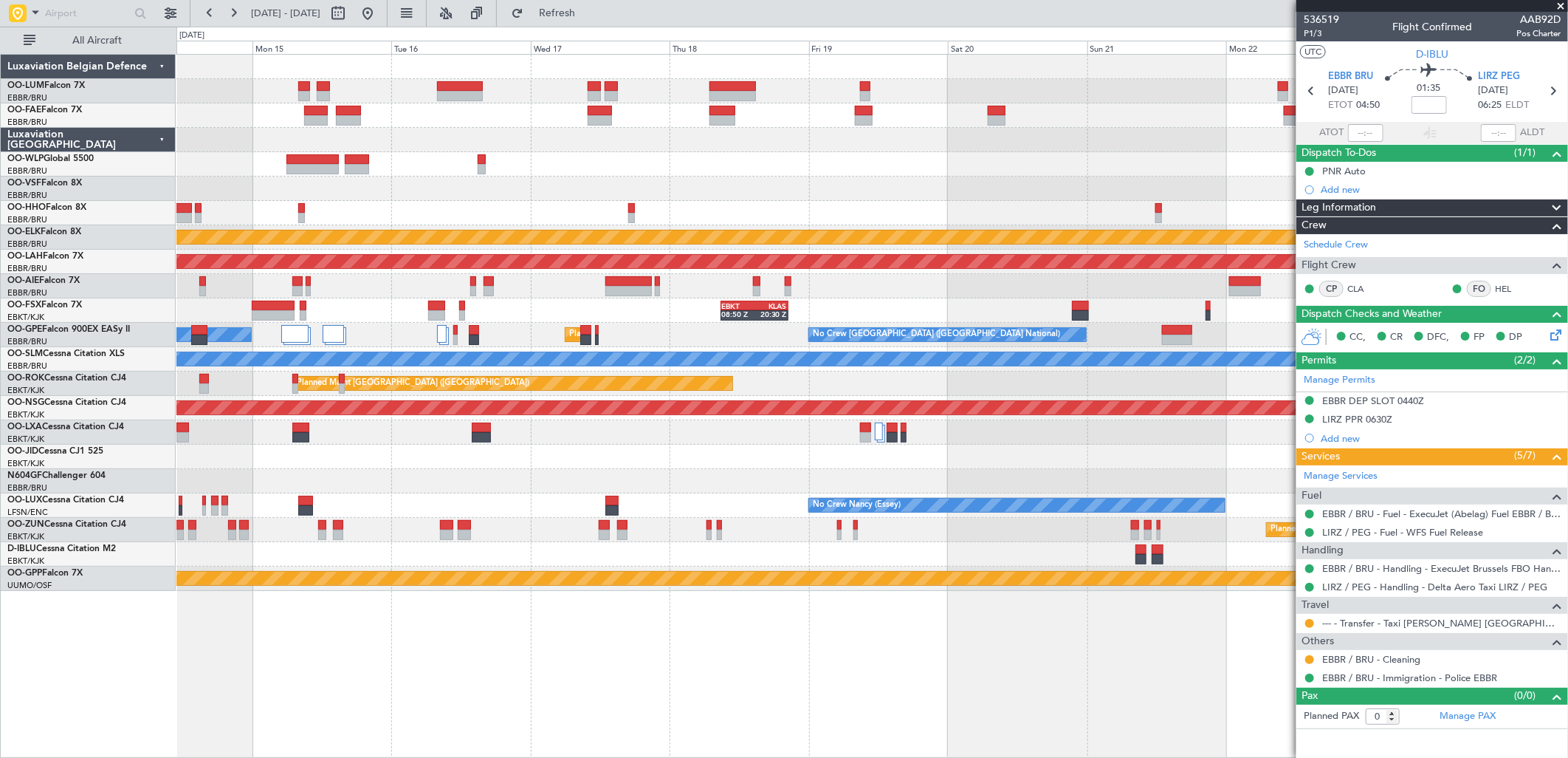
click at [8, 394] on div "Planned Maint Geneva (Cointrin) Planned Maint Kortrijk-Wevelgem Planned Maint A…" at bounding box center [784, 391] width 1568 height 731
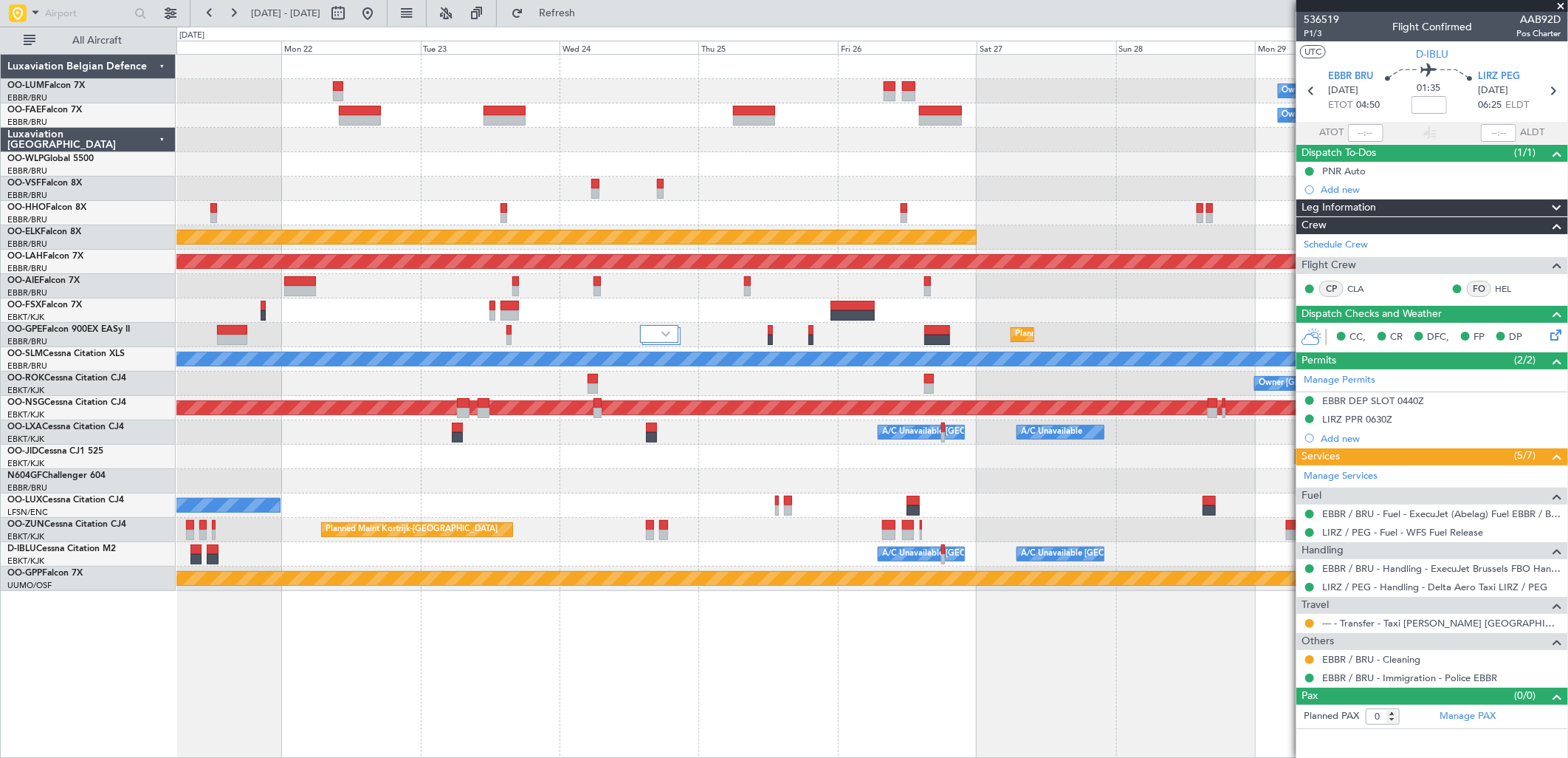
click at [0, 600] on html "14 Sep 2025 - 24 Sep 2025 Refresh Quick Links All Aircraft Owner Melsbroek Air …" at bounding box center [784, 379] width 1568 height 758
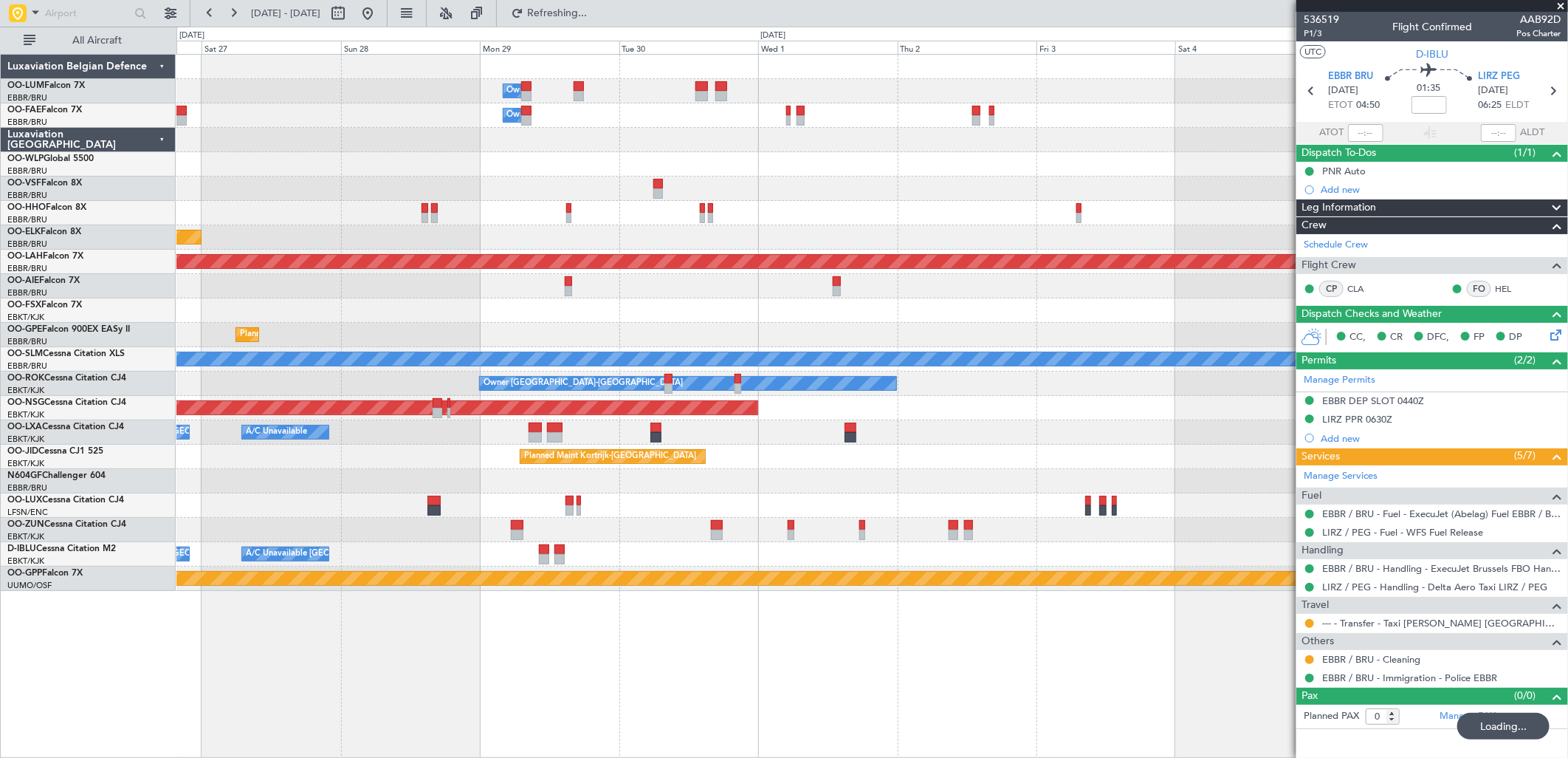
click at [0, 537] on html "21 Sep 2025 - 01 Oct 2025 Refreshing... Quick Links All Aircraft Owner Melsbroe…" at bounding box center [784, 379] width 1568 height 758
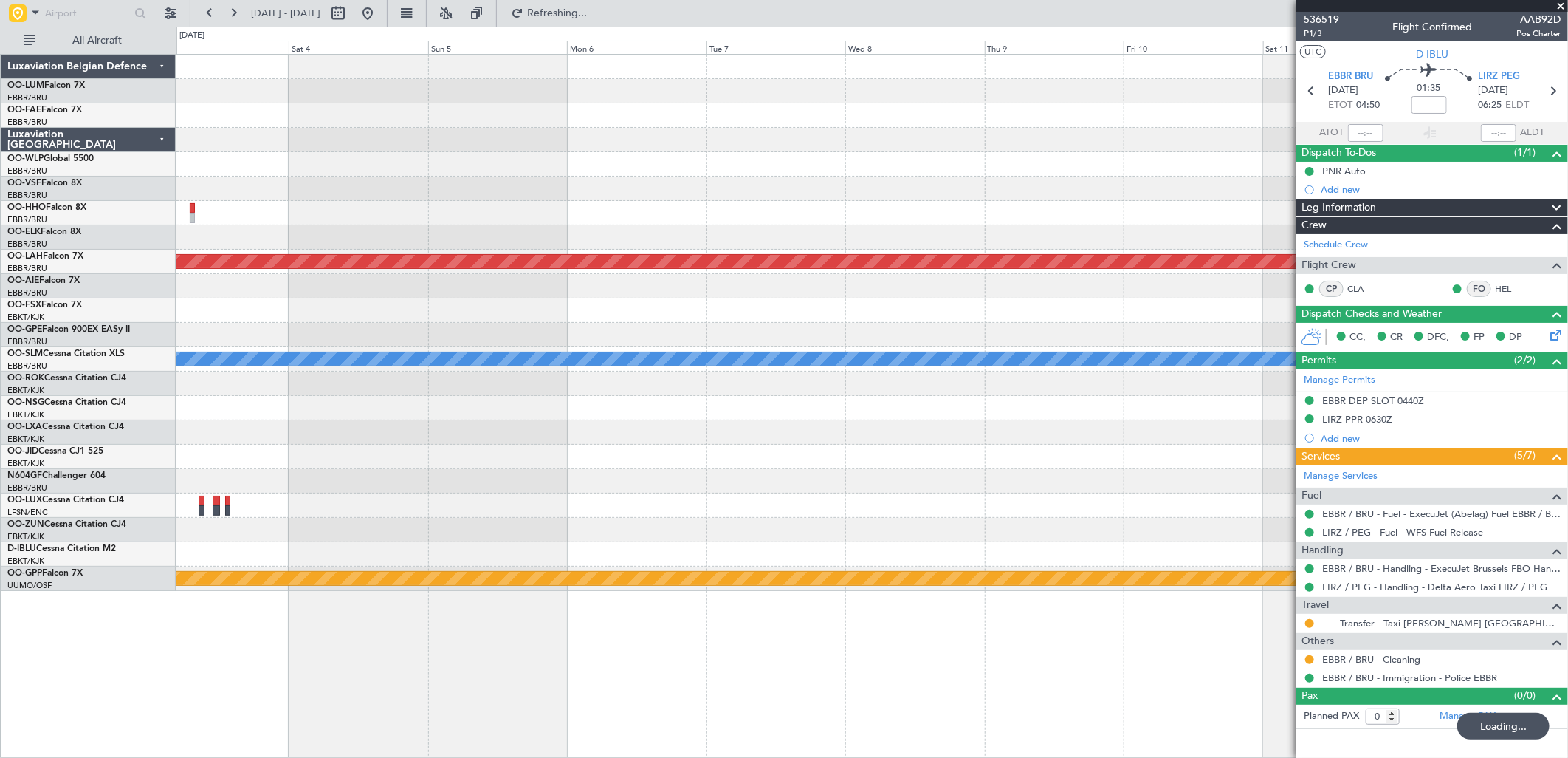
click at [104, 493] on div "Planned Maint Alton-st Louis (St Louis Regl) A/C Unavailable Monchengladbach Ow…" at bounding box center [784, 391] width 1568 height 731
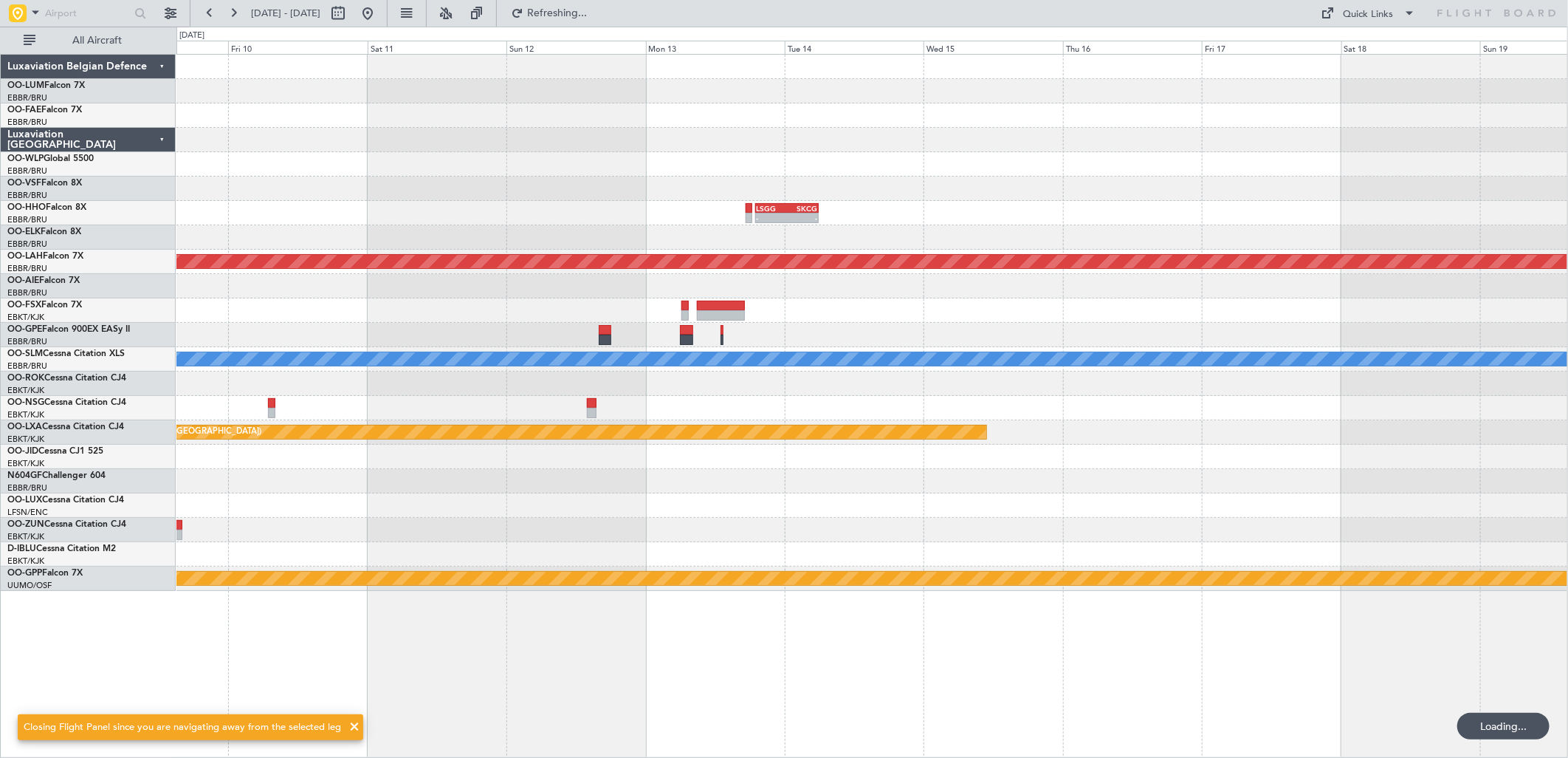
click at [249, 372] on div "- - LSGG 19:00 Z SKCG 05:55 Z Planned Maint Alton-st Louis (St Louis Regl) A/C …" at bounding box center [871, 323] width 1391 height 536
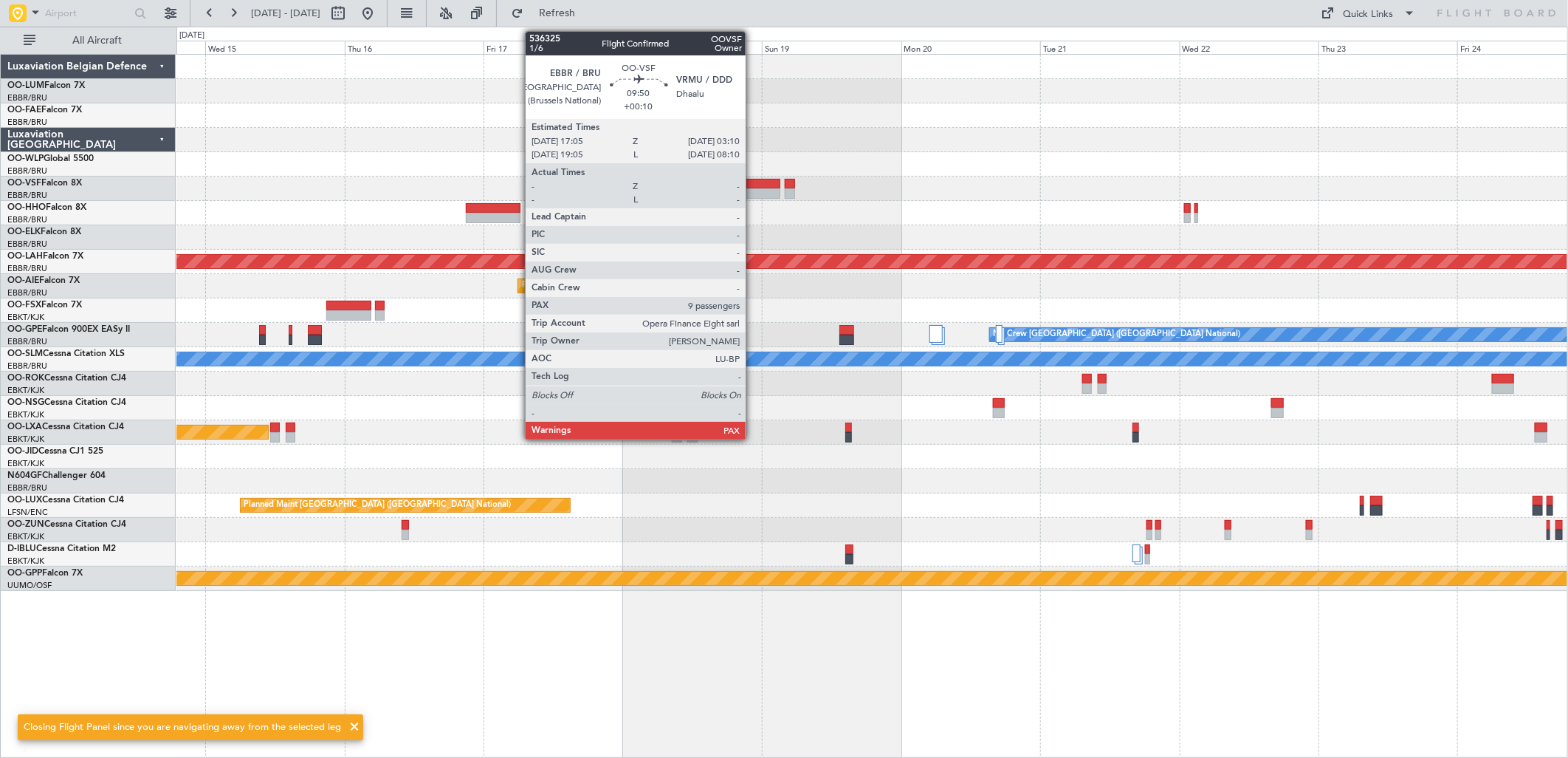
click at [753, 193] on div at bounding box center [750, 193] width 59 height 10
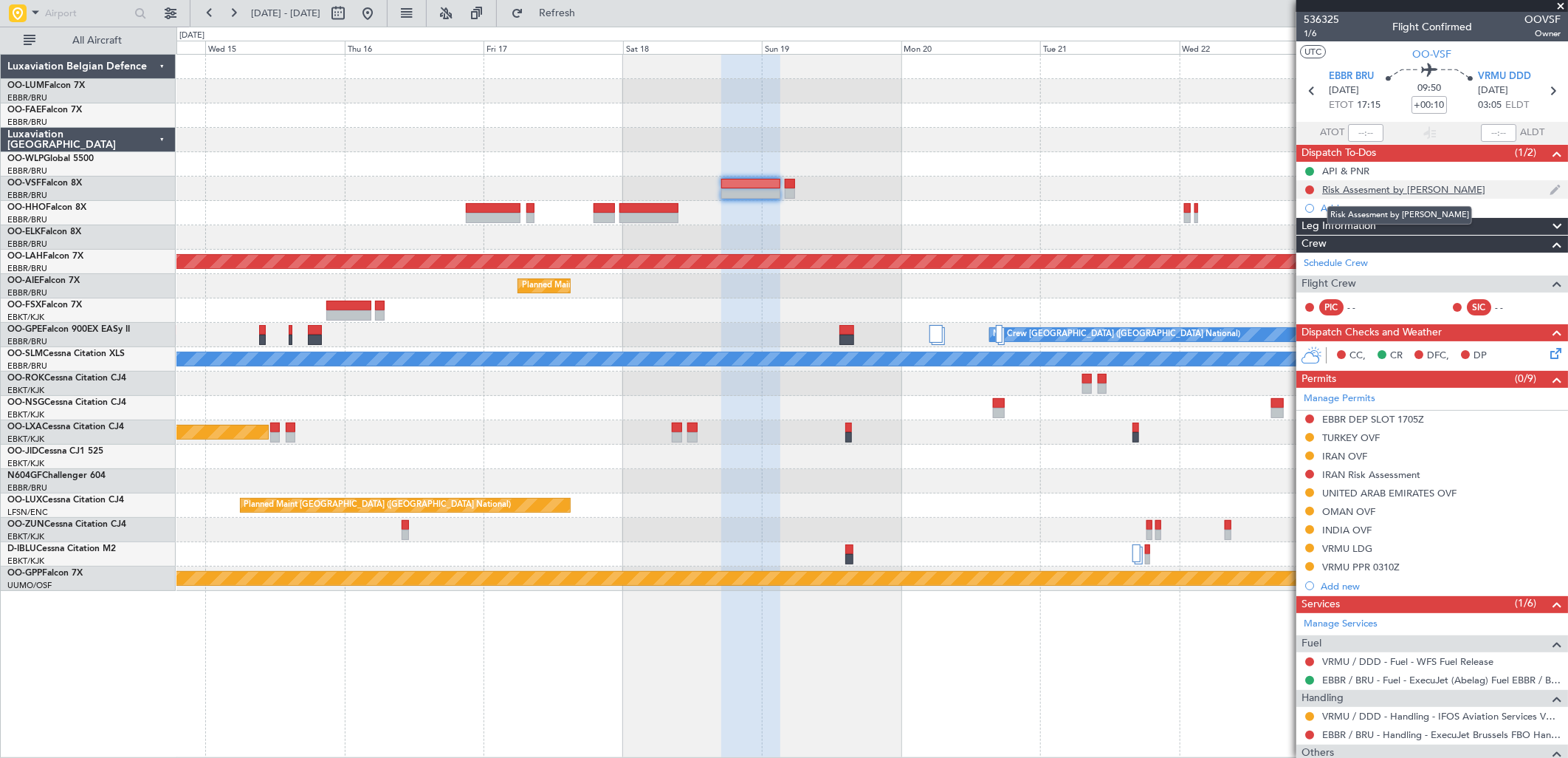
click at [1333, 194] on div "Risk Assesment by Eric" at bounding box center [1404, 189] width 163 height 12
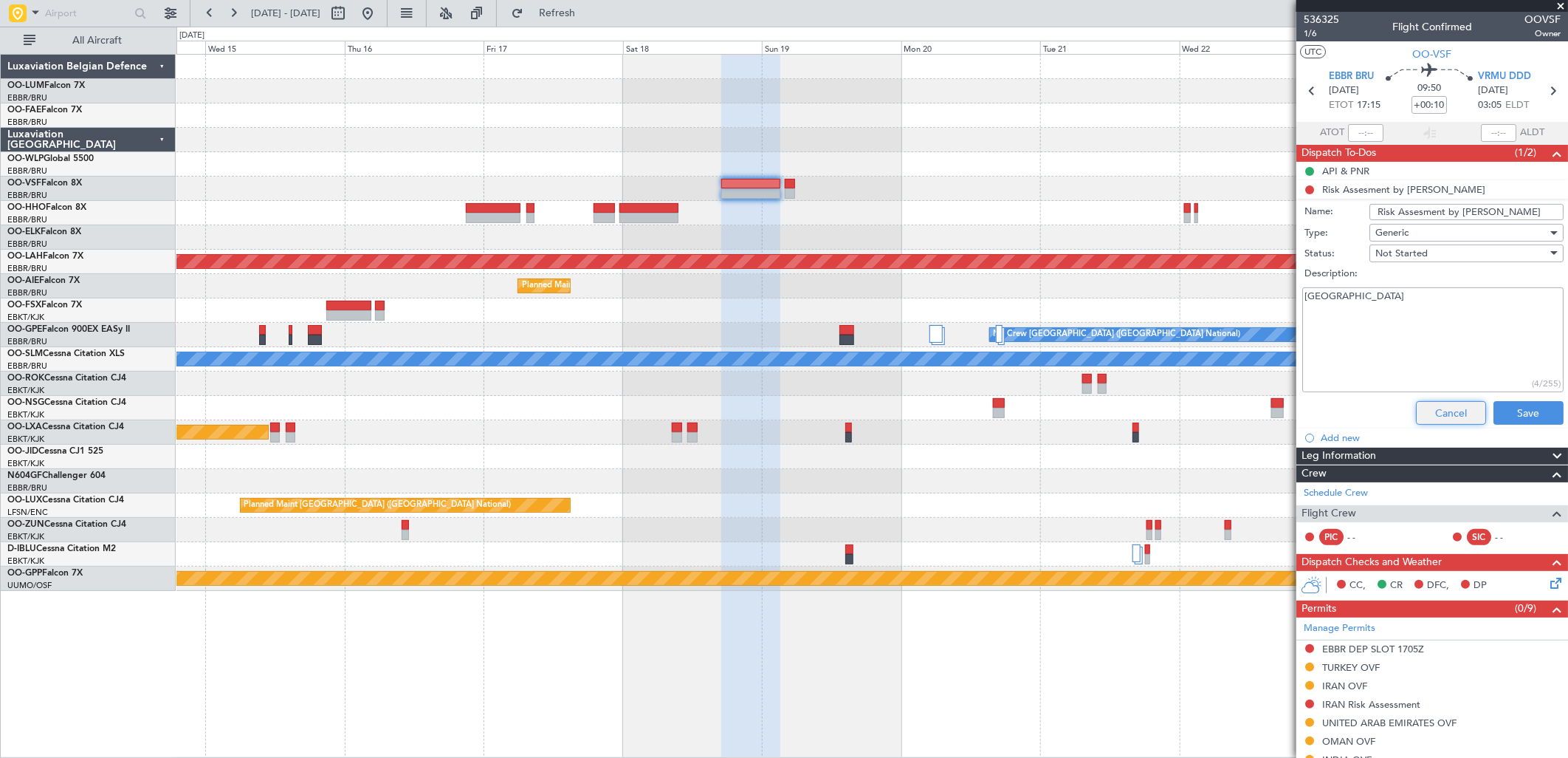
click at [1445, 407] on button "Cancel" at bounding box center [1451, 412] width 70 height 23
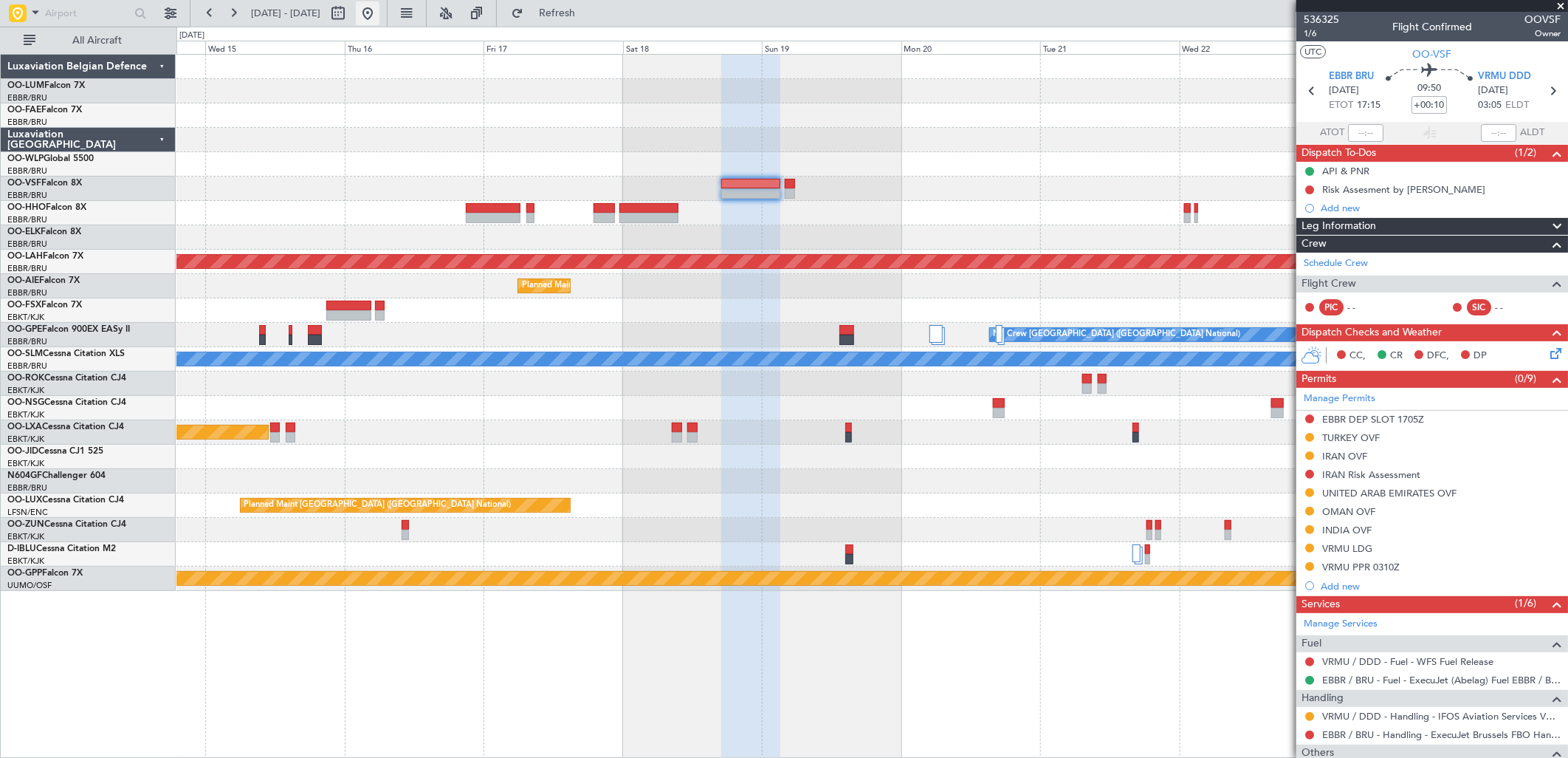
click at [380, 13] on button at bounding box center [367, 13] width 23 height 23
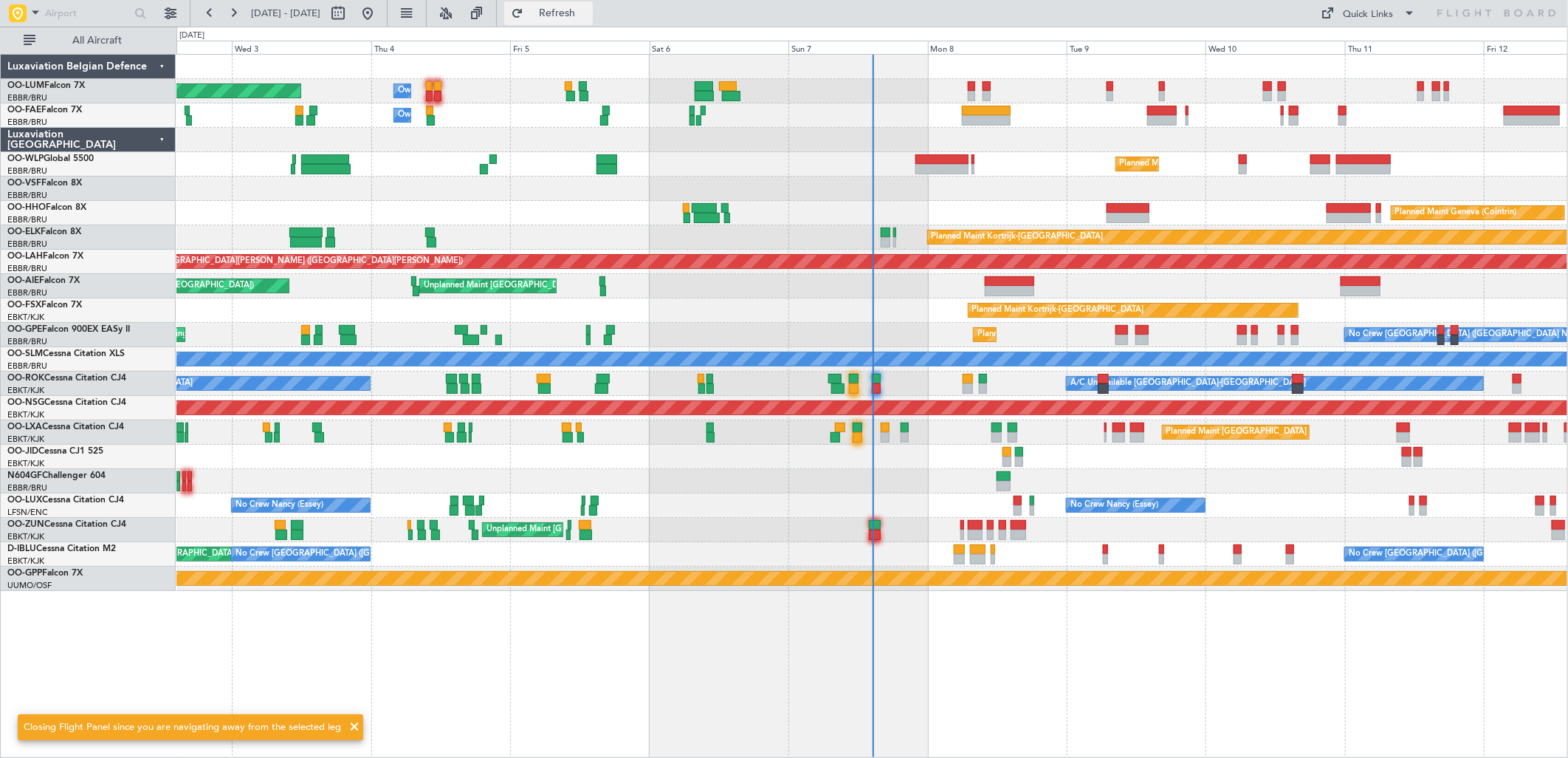
click at [589, 18] on span "Refresh" at bounding box center [557, 13] width 62 height 10
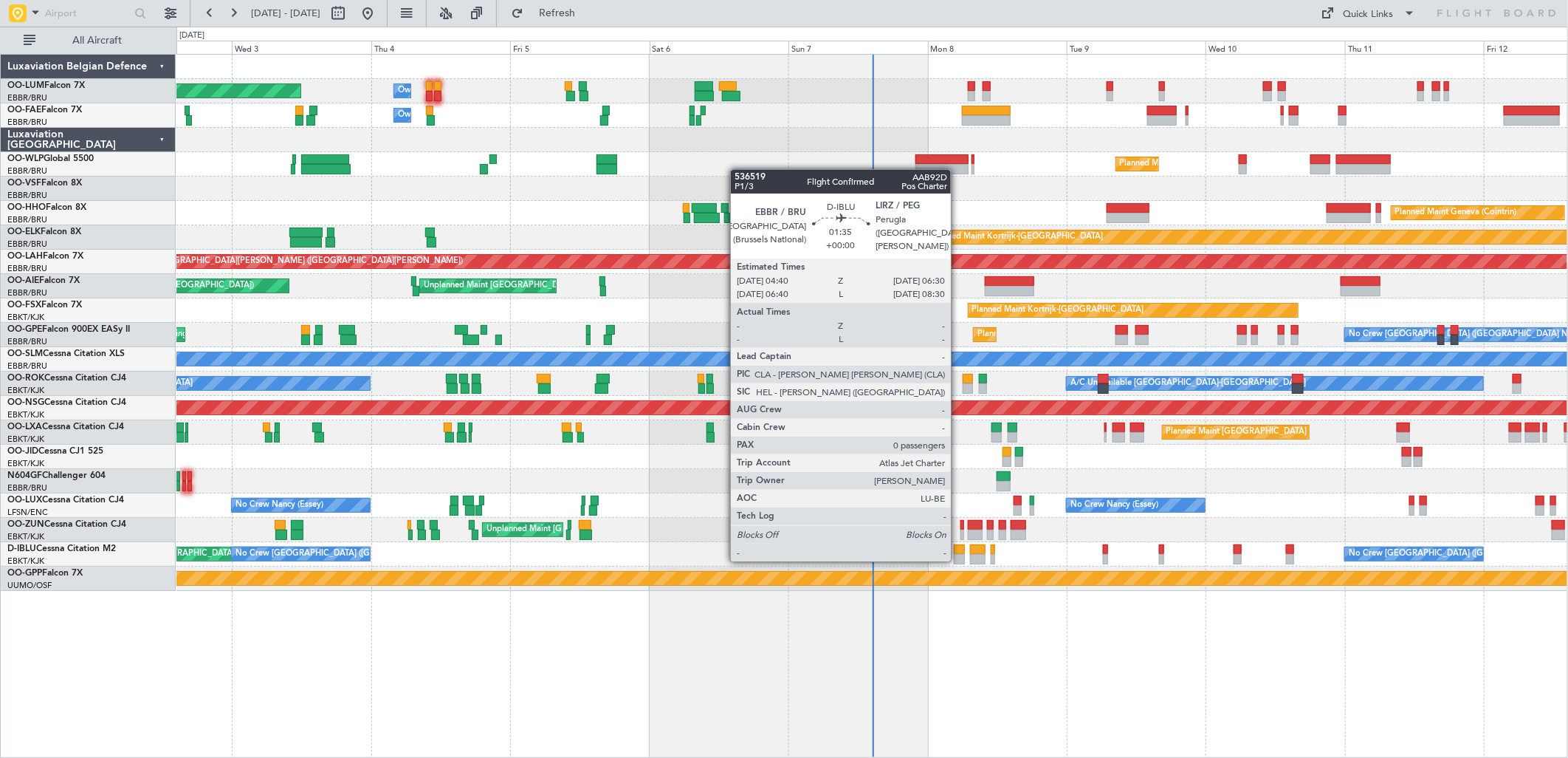
click at [959, 560] on div at bounding box center [959, 559] width 11 height 10
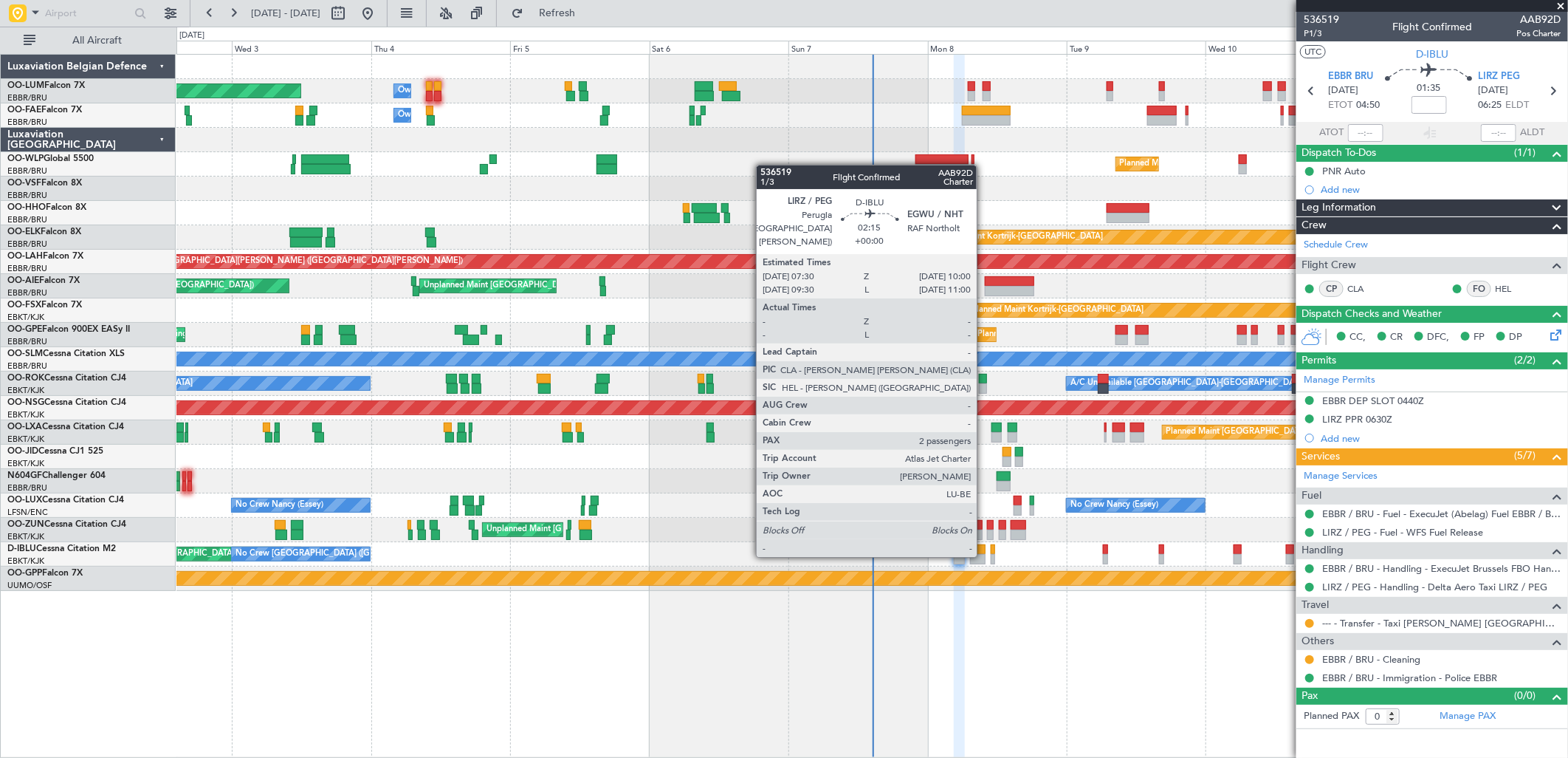
click at [984, 554] on div at bounding box center [978, 559] width 15 height 10
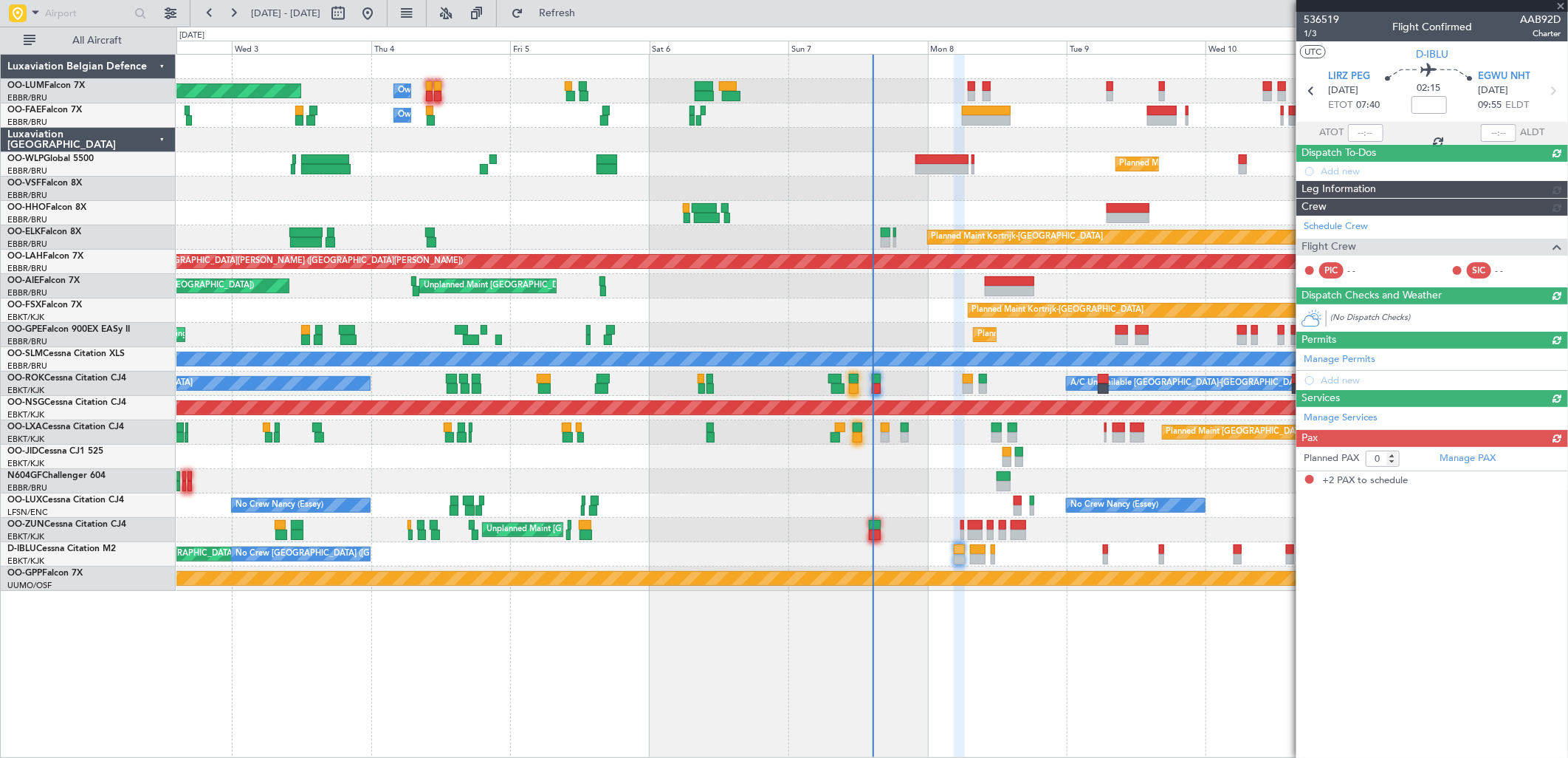
type input "2"
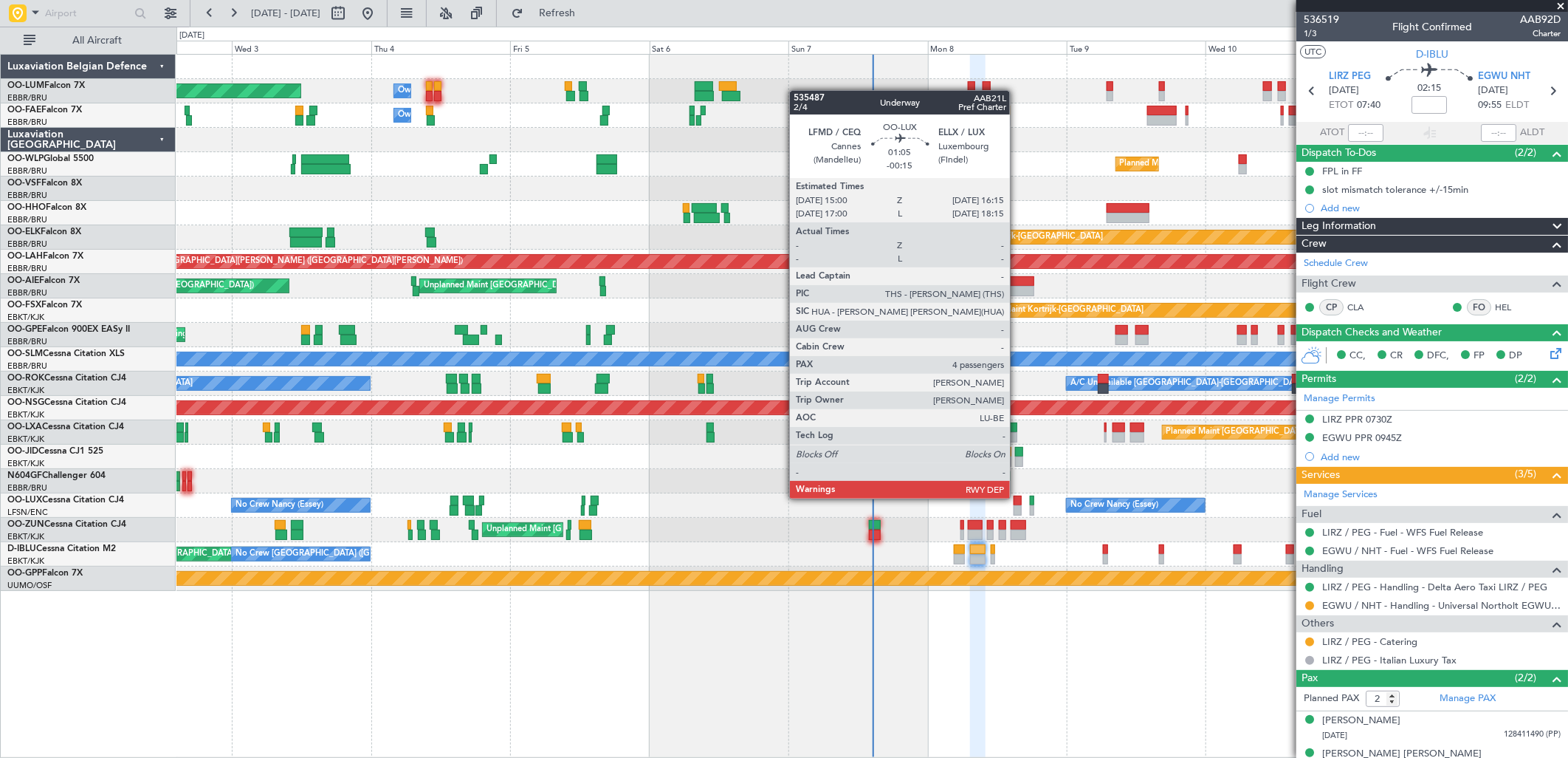
click at [1017, 497] on div at bounding box center [1017, 500] width 7 height 10
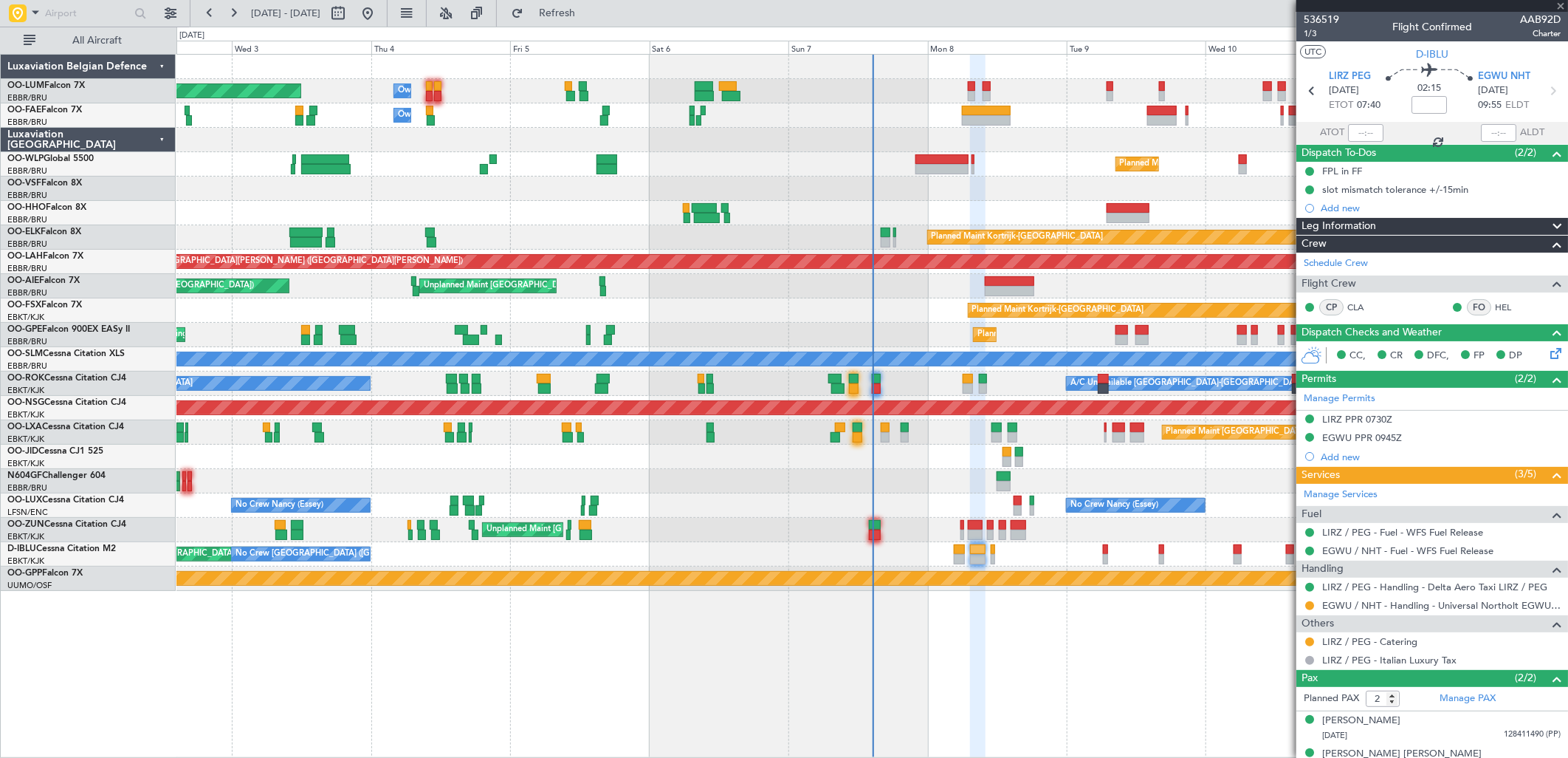
type input "-00:15"
type input "4"
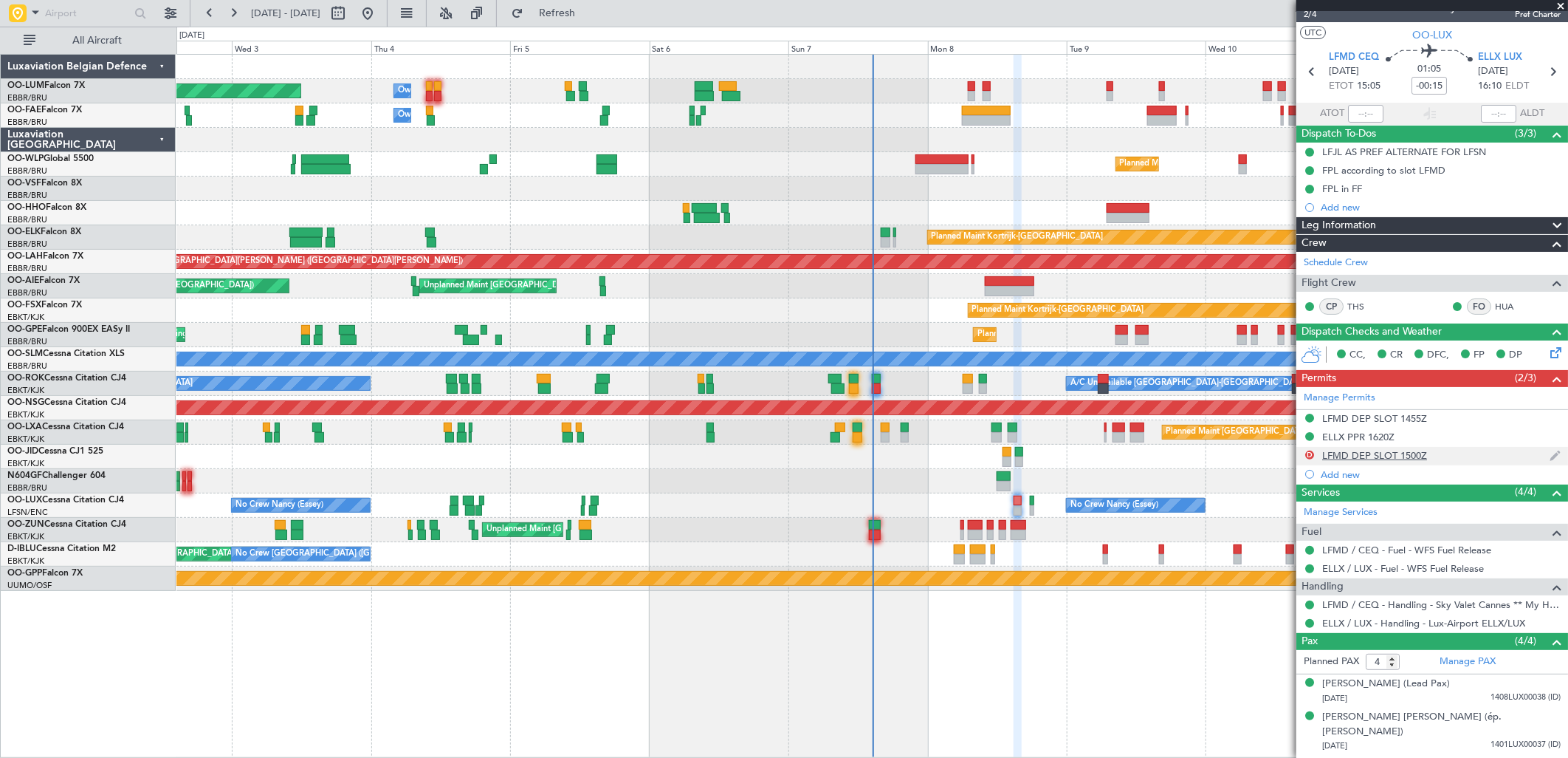
scroll to position [0, 0]
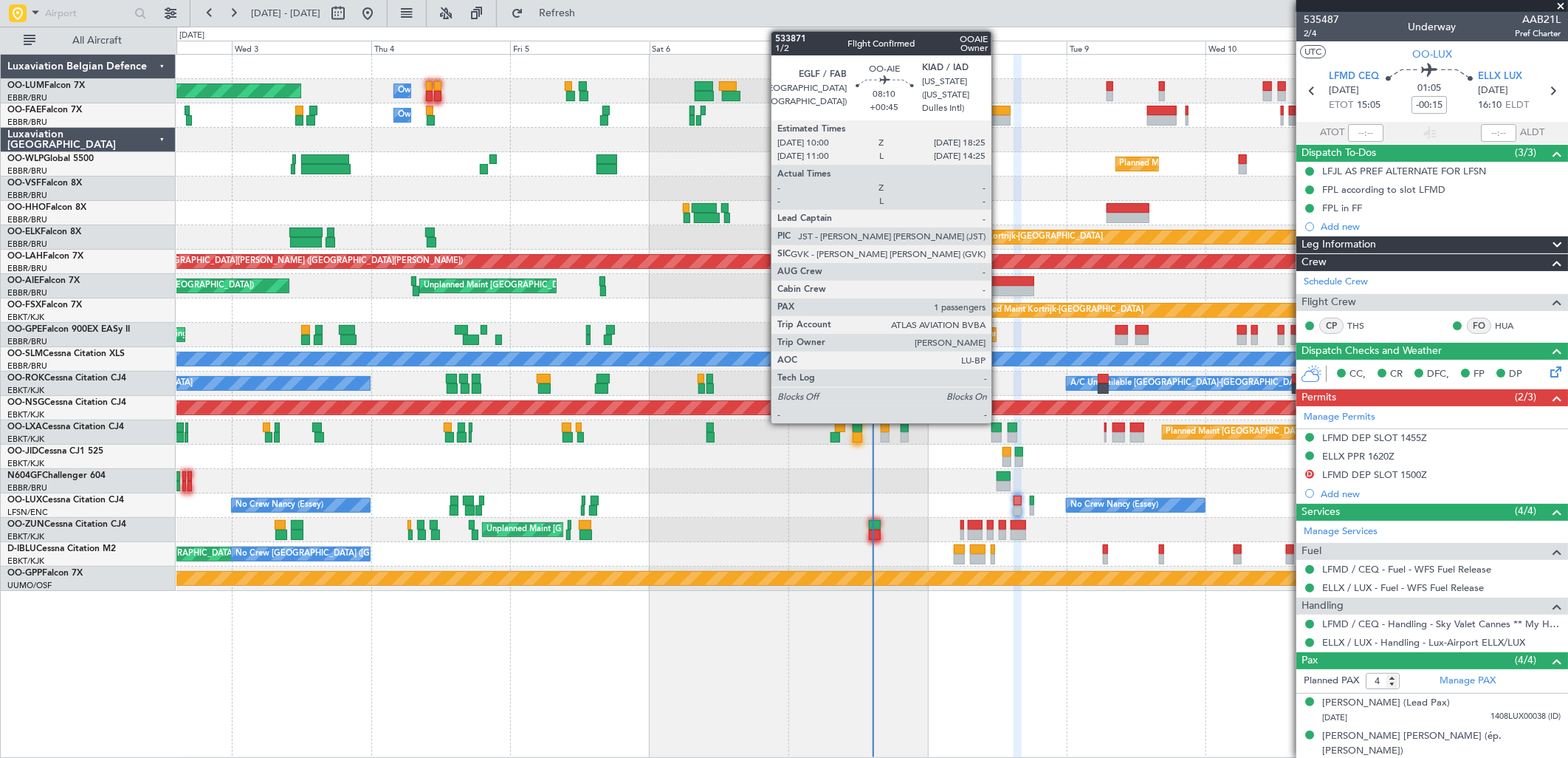
click at [999, 284] on div at bounding box center [1010, 281] width 50 height 10
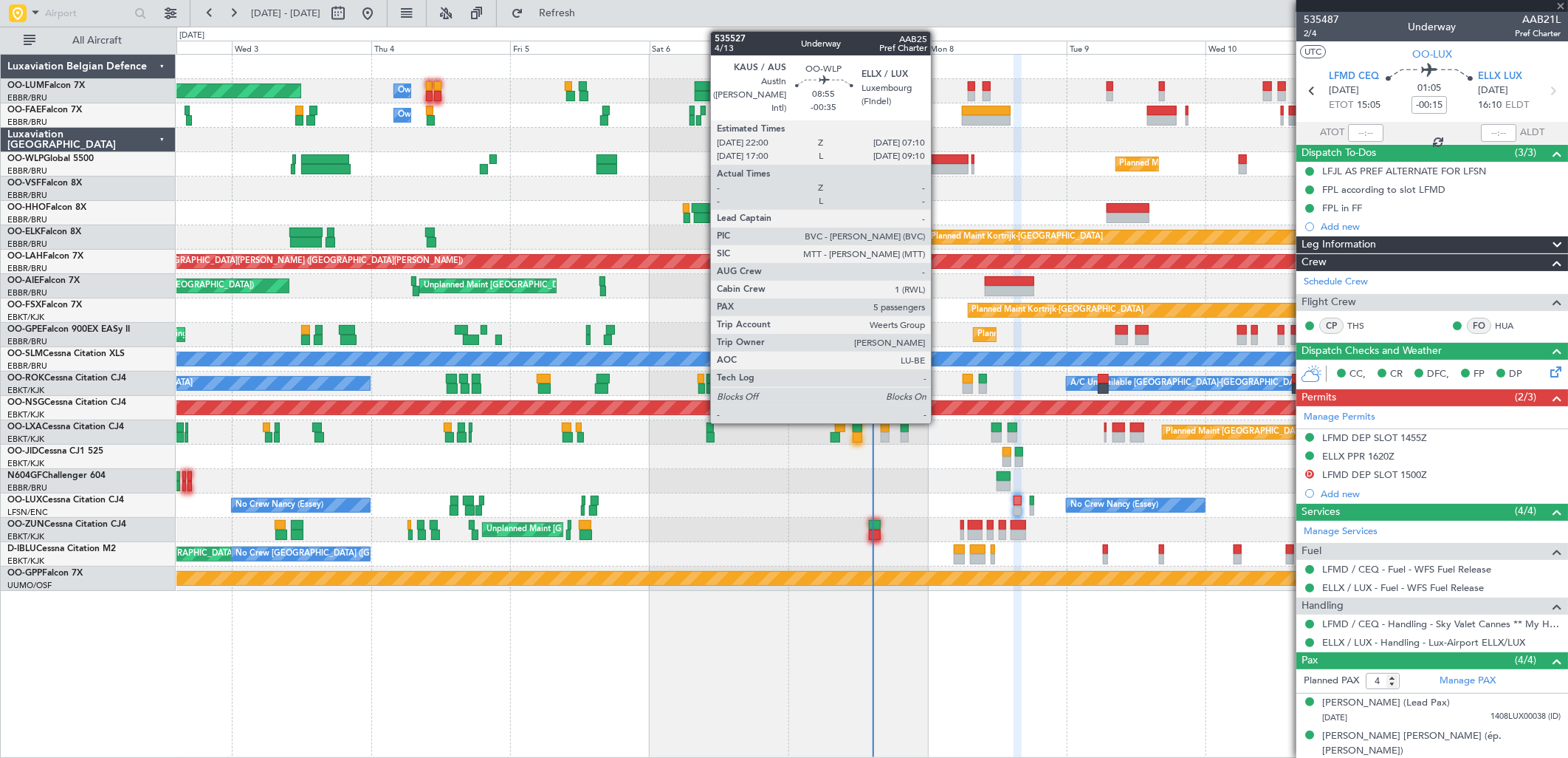
type input "+00:45"
type input "1"
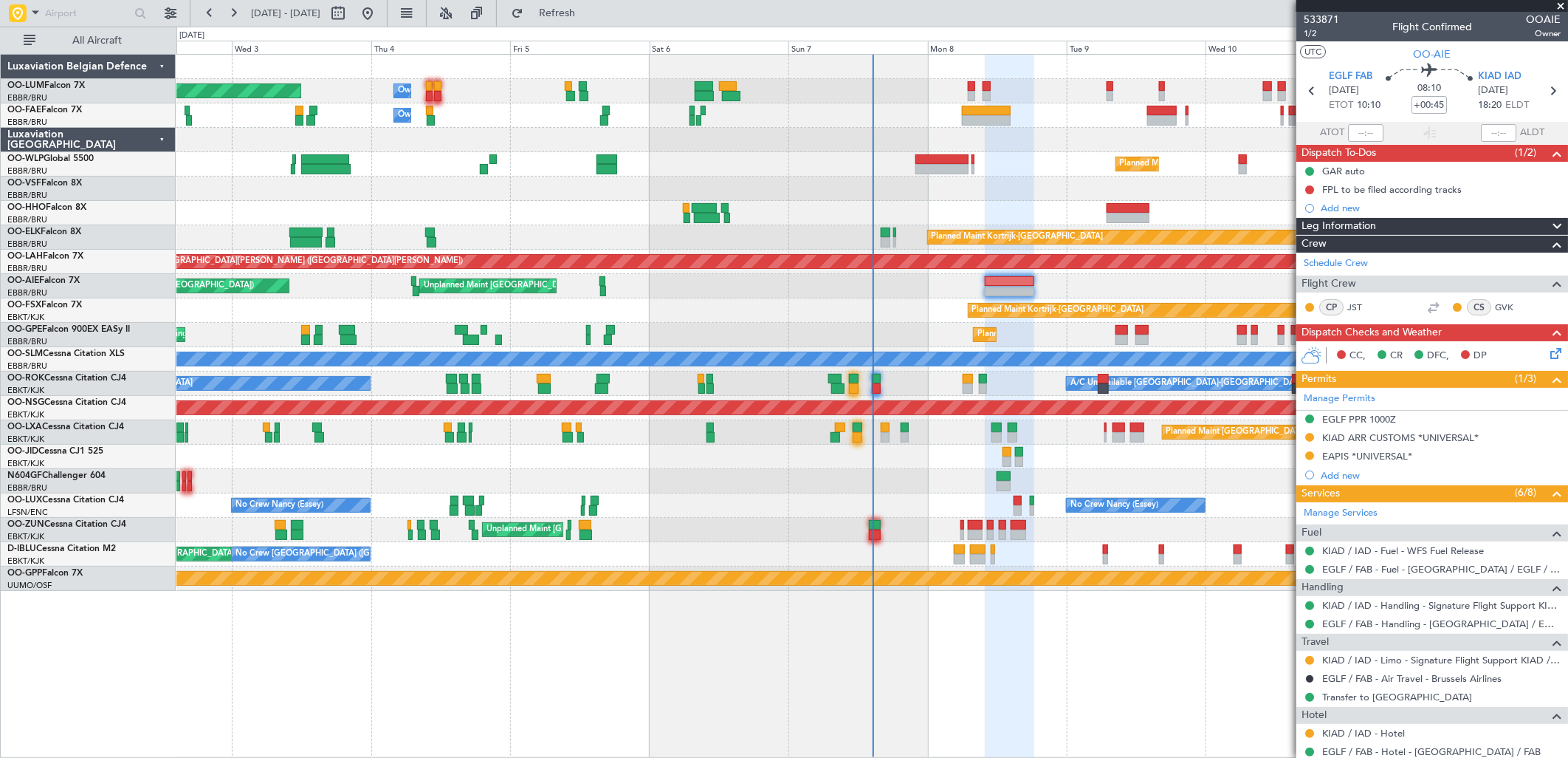
click at [946, 175] on div "Planned Maint Milan (Linate)" at bounding box center [871, 163] width 1391 height 24
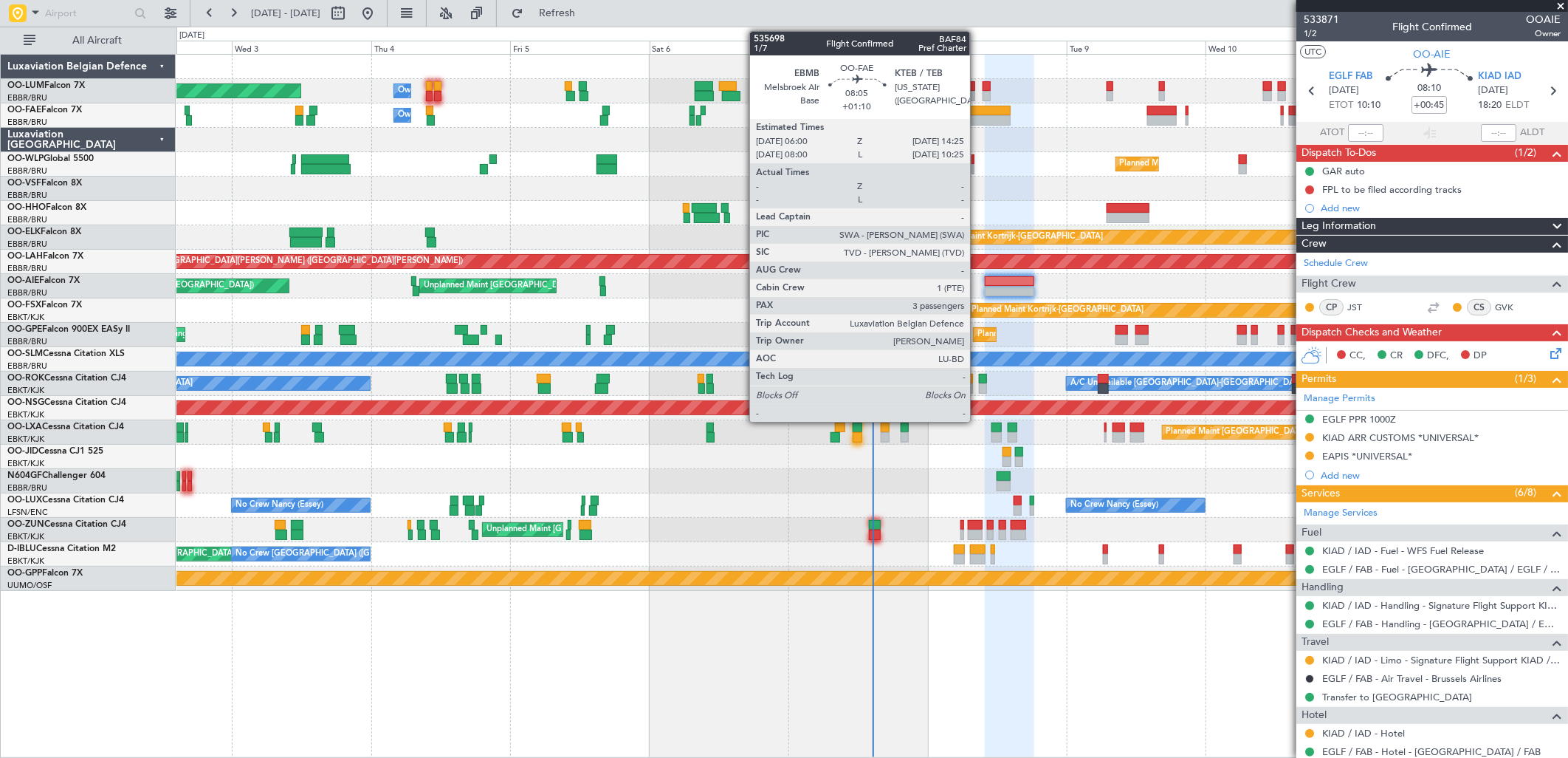
click at [978, 108] on div at bounding box center [987, 110] width 50 height 10
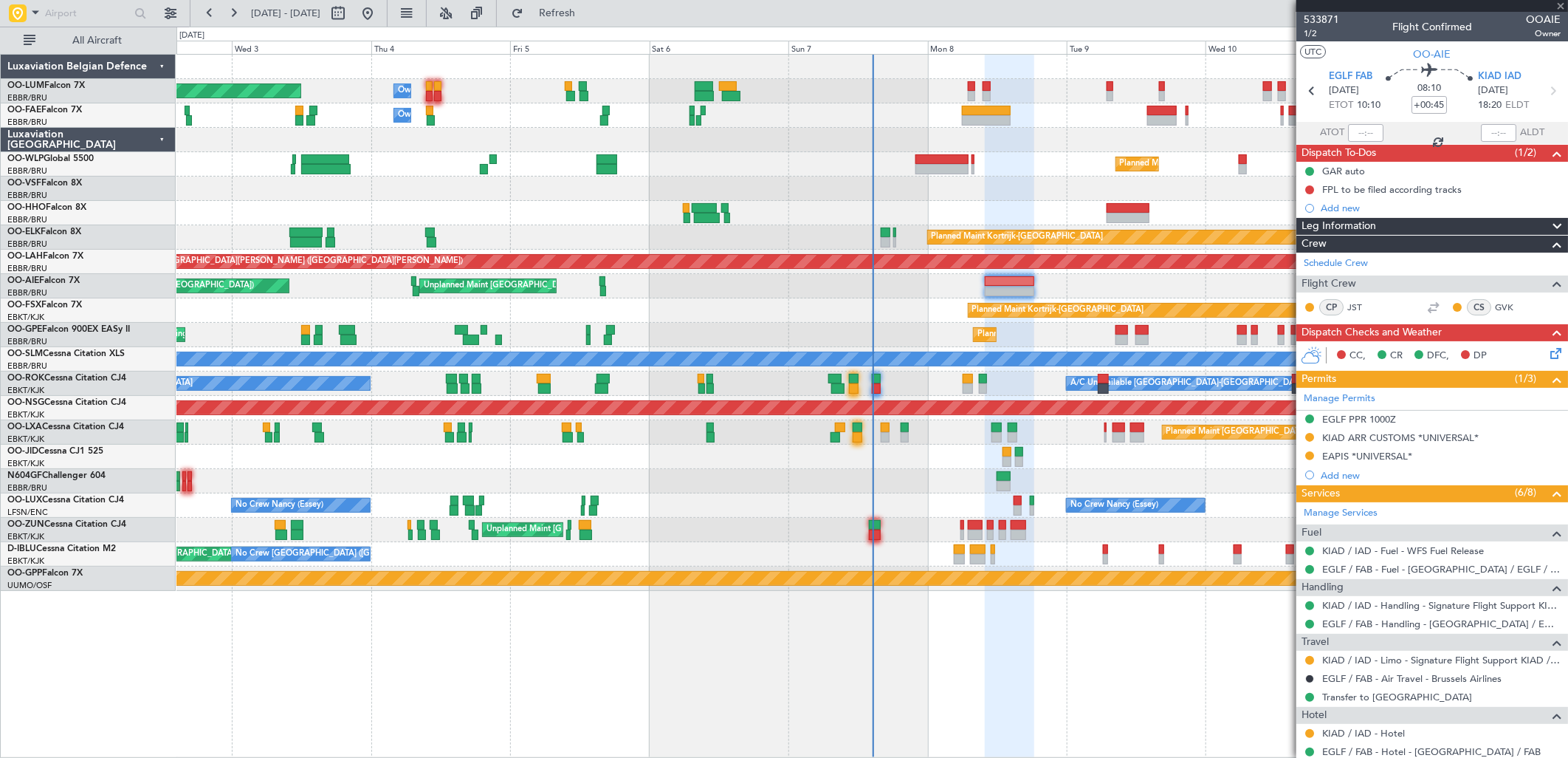
type input "+01:10"
type input "3"
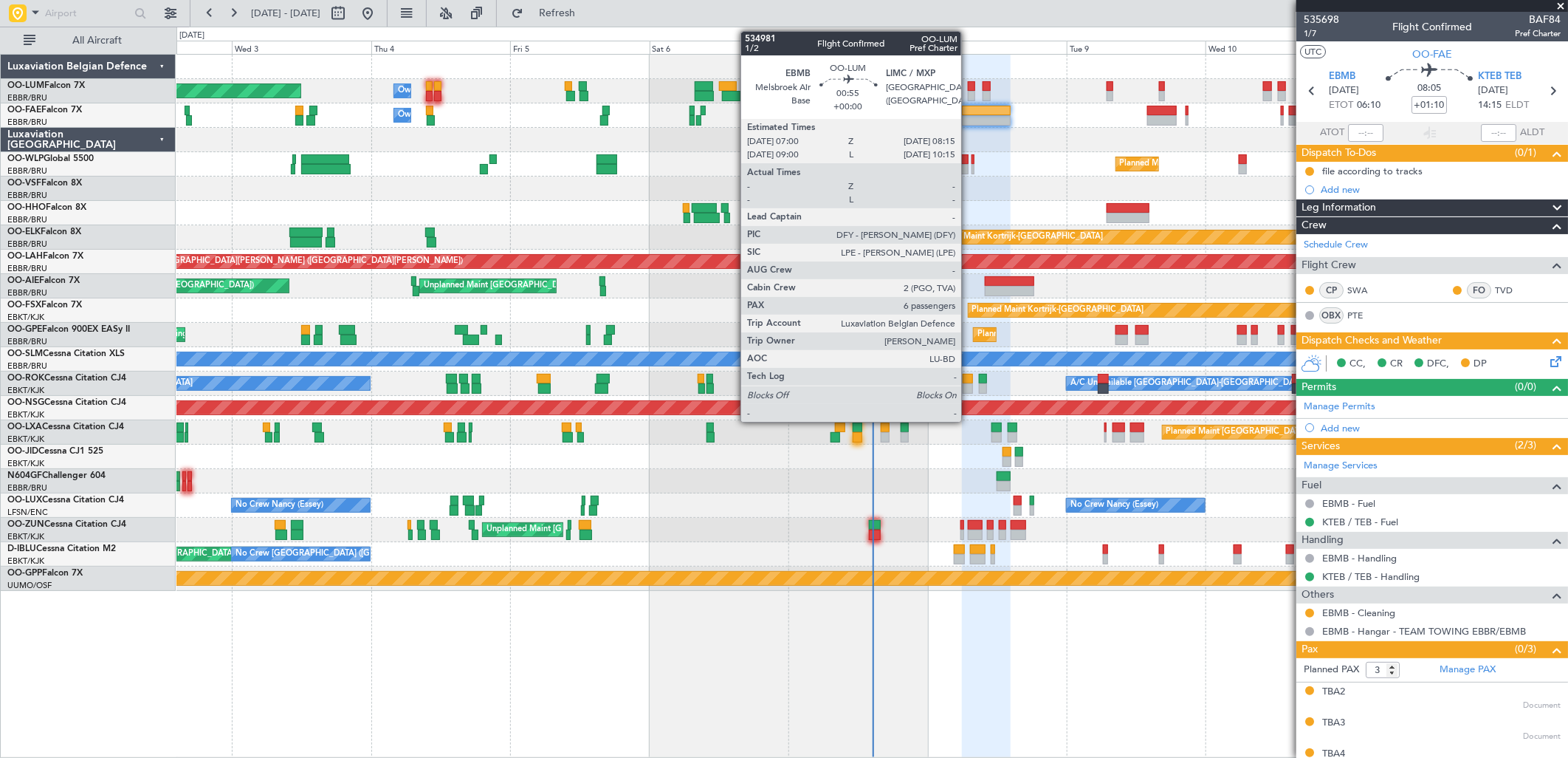
click at [968, 84] on div at bounding box center [971, 86] width 7 height 10
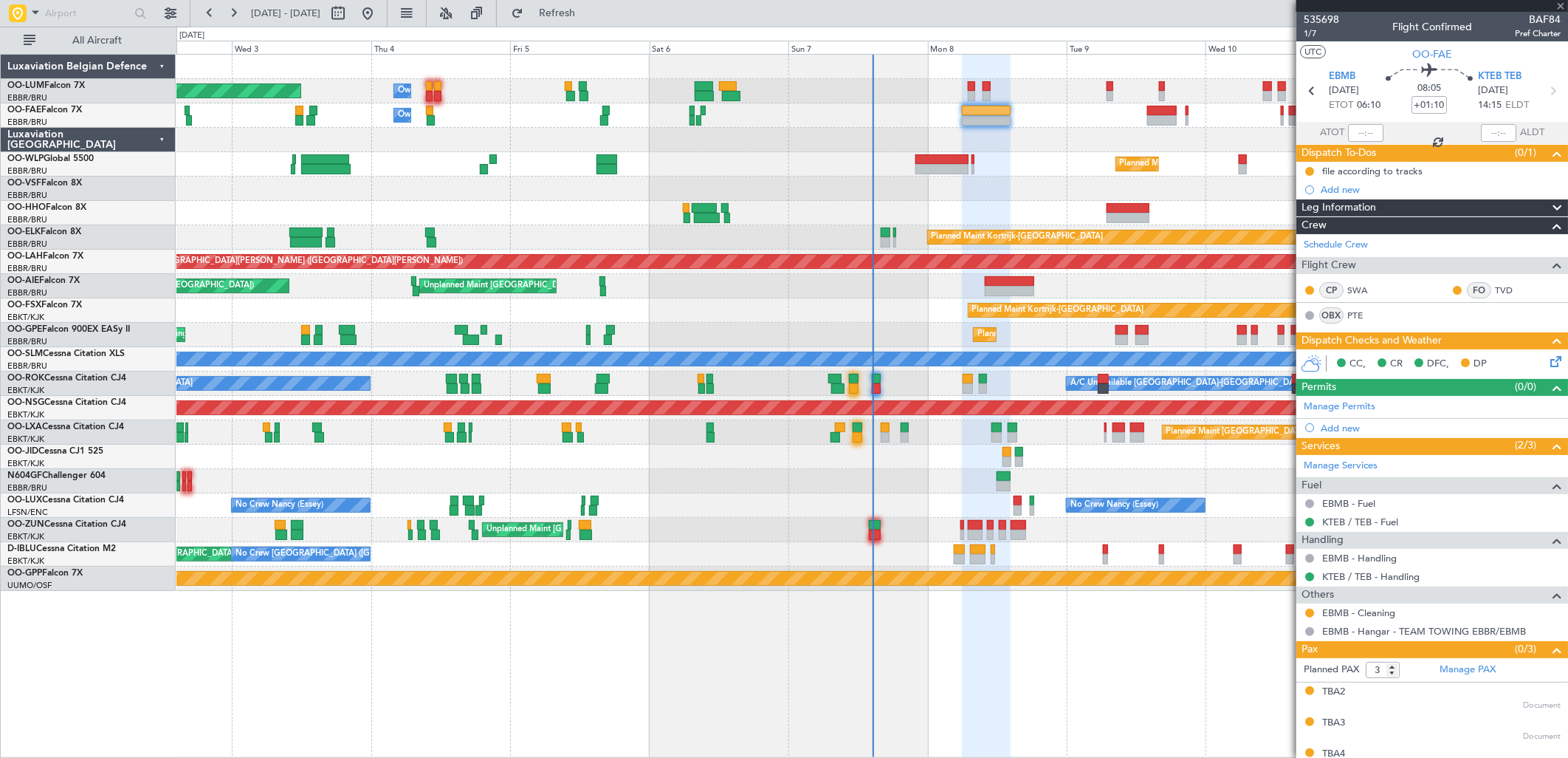
type input "6"
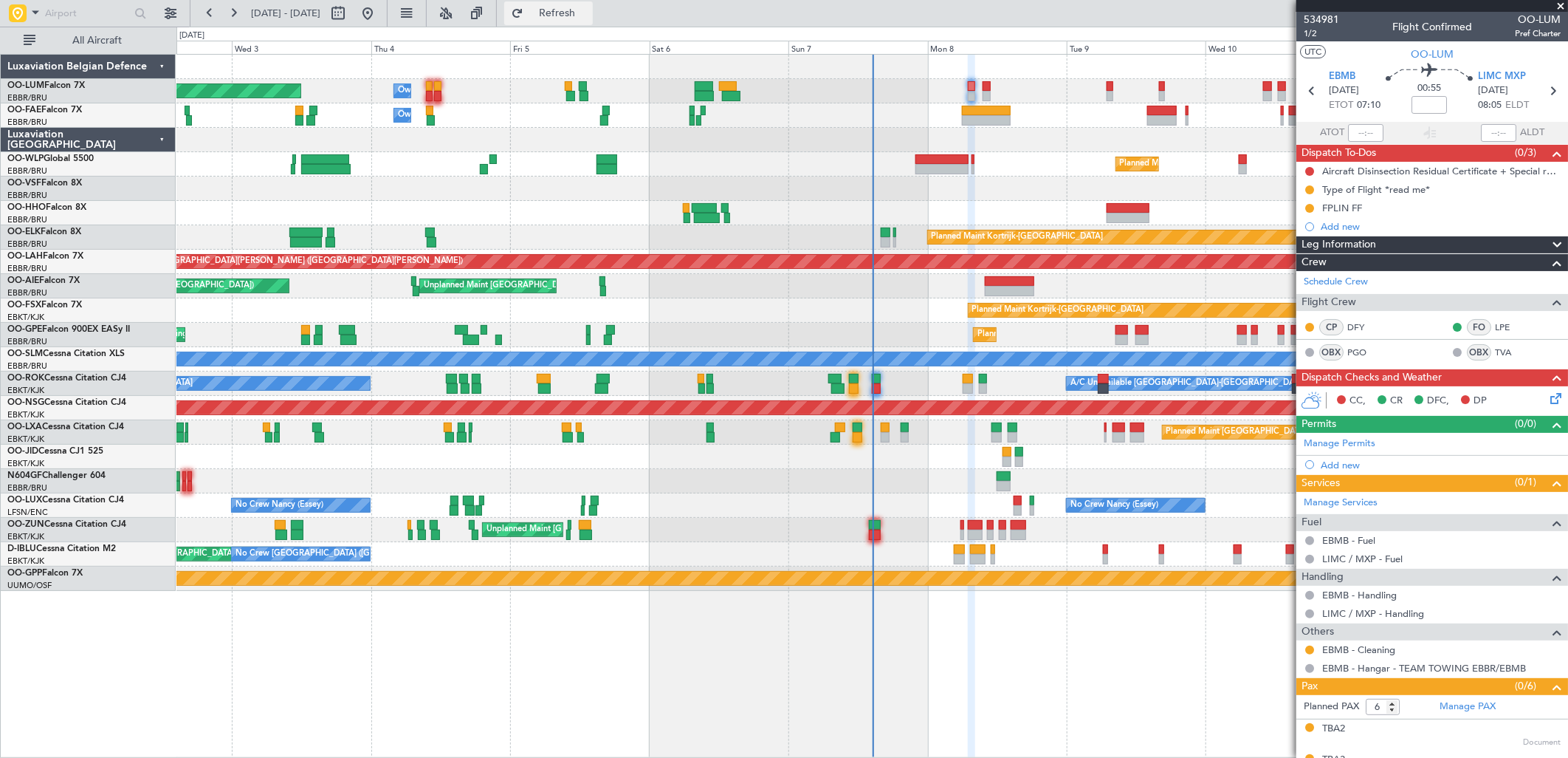
click at [582, 16] on span "Refresh" at bounding box center [557, 13] width 62 height 10
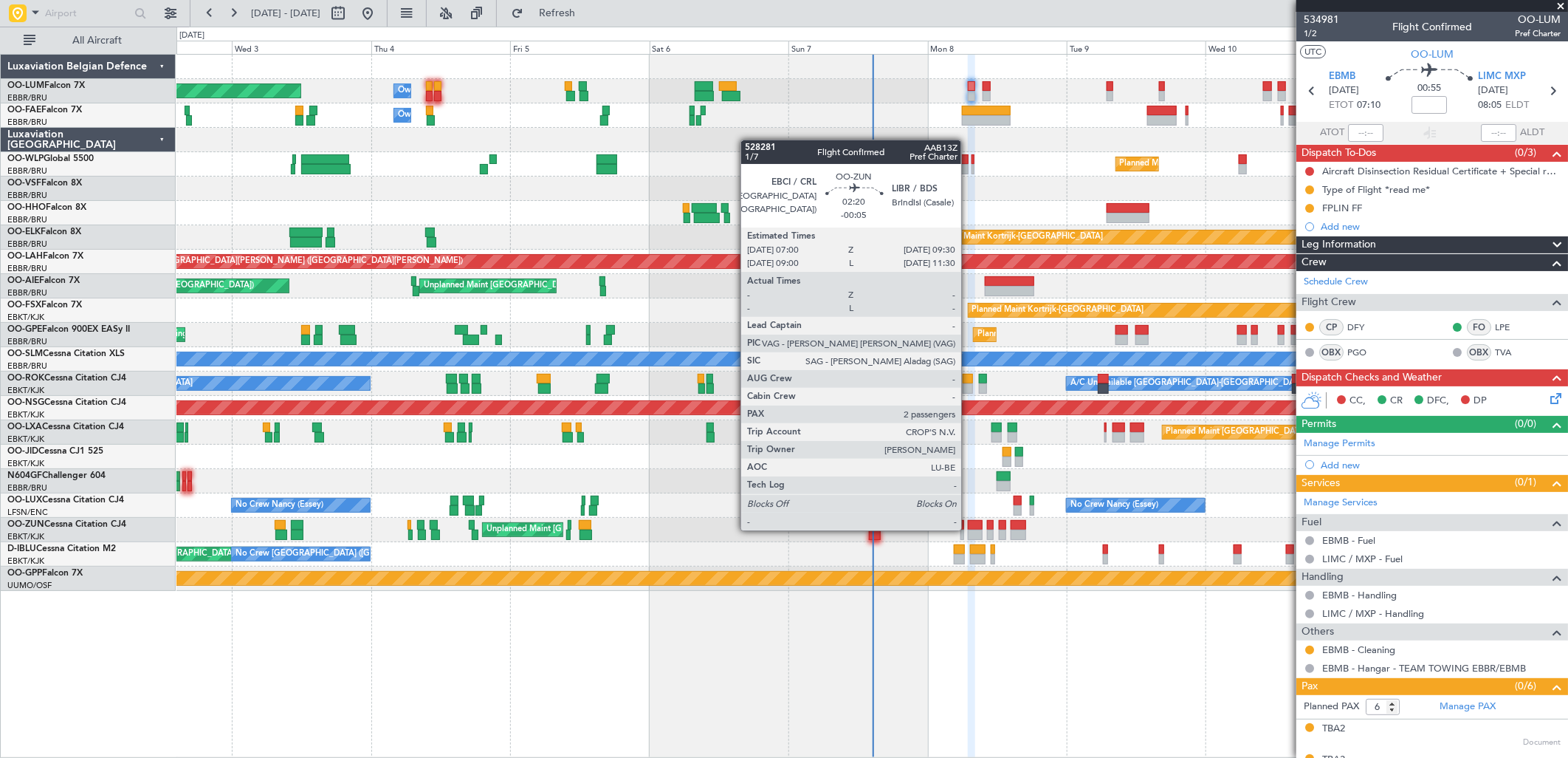
click at [968, 529] on div at bounding box center [975, 534] width 15 height 10
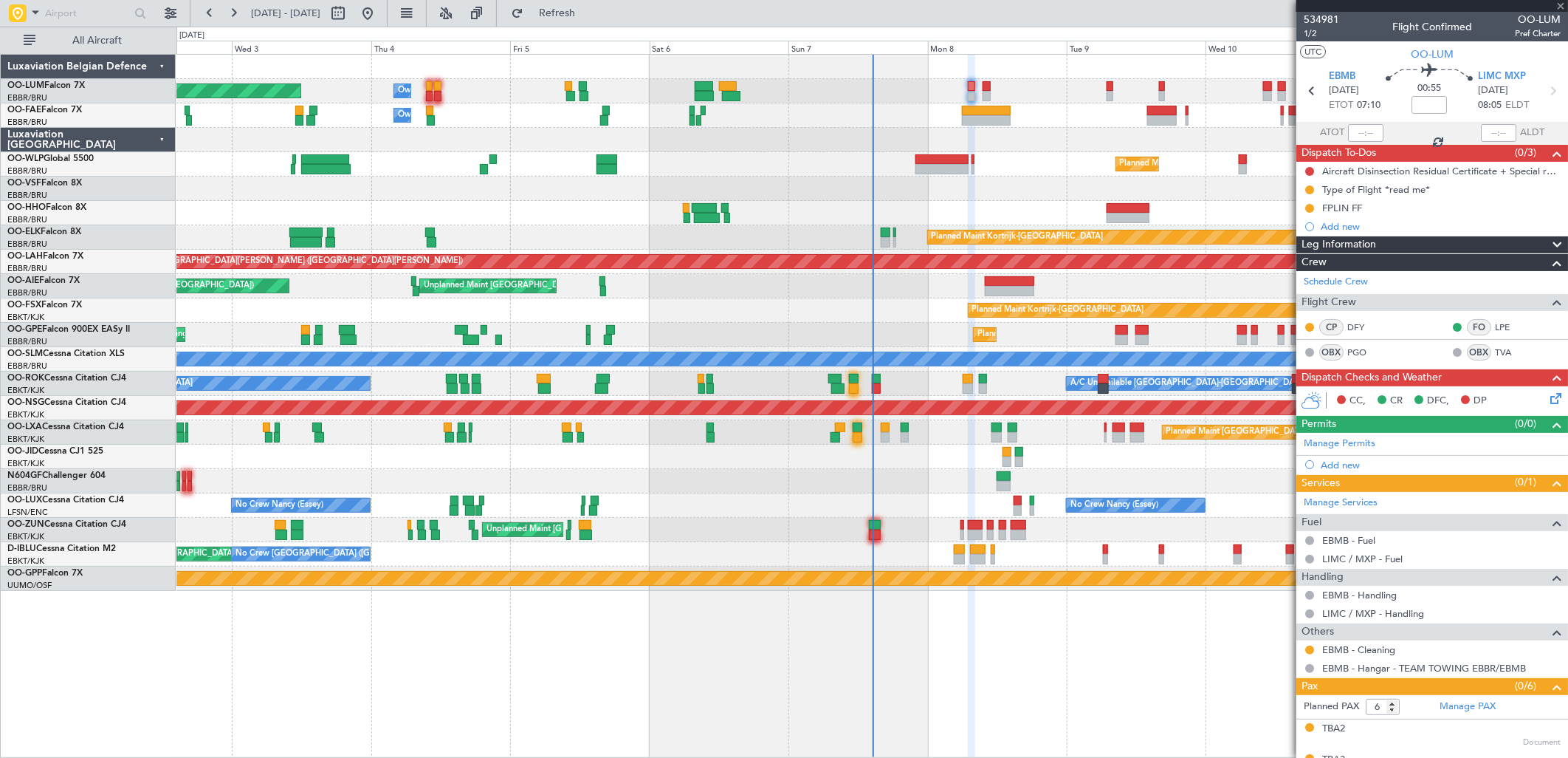
type input "-00:05"
type input "2"
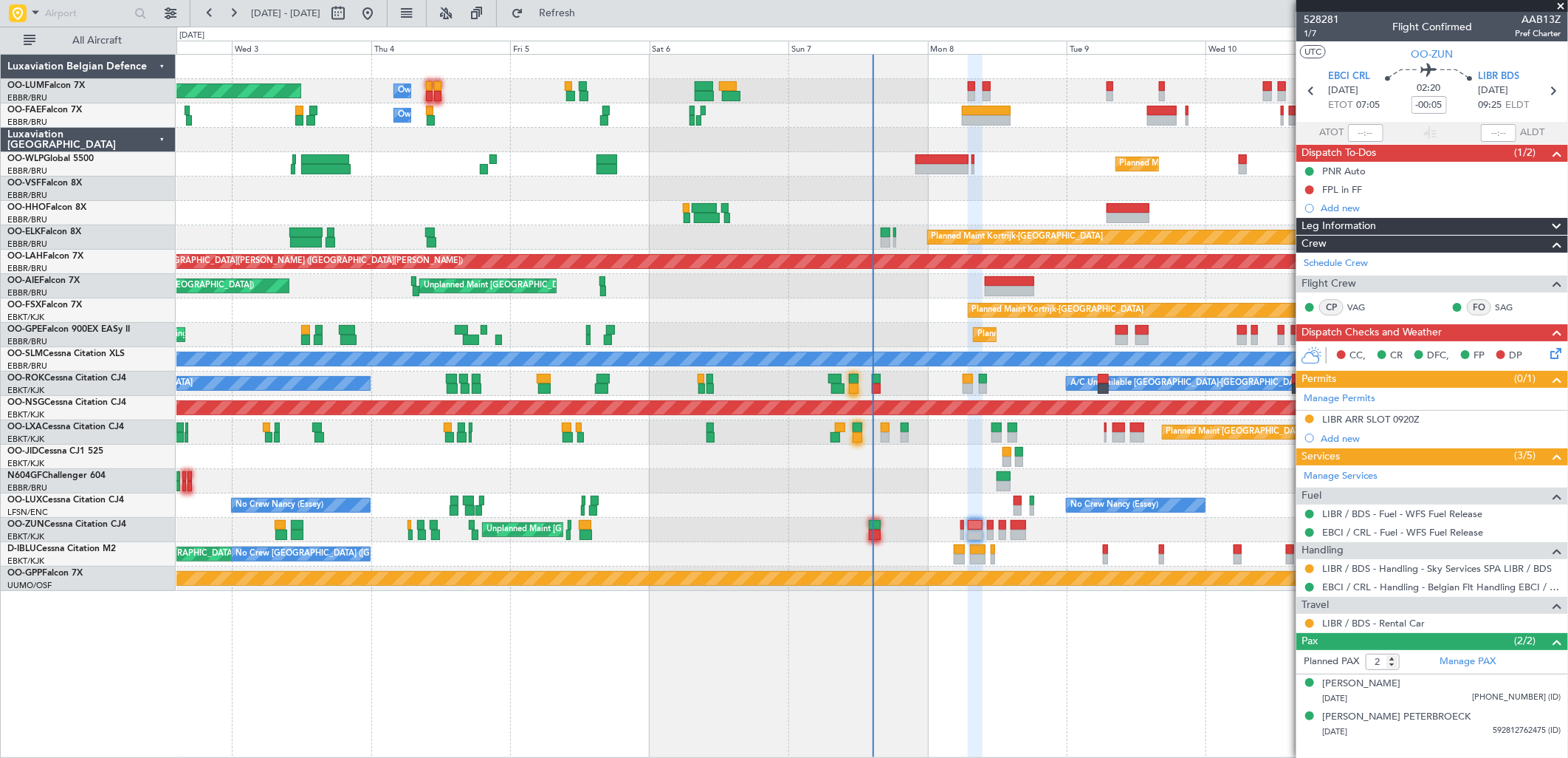
click at [959, 533] on div "Unplanned Maint [GEOGRAPHIC_DATA] ([GEOGRAPHIC_DATA])" at bounding box center [871, 529] width 1391 height 24
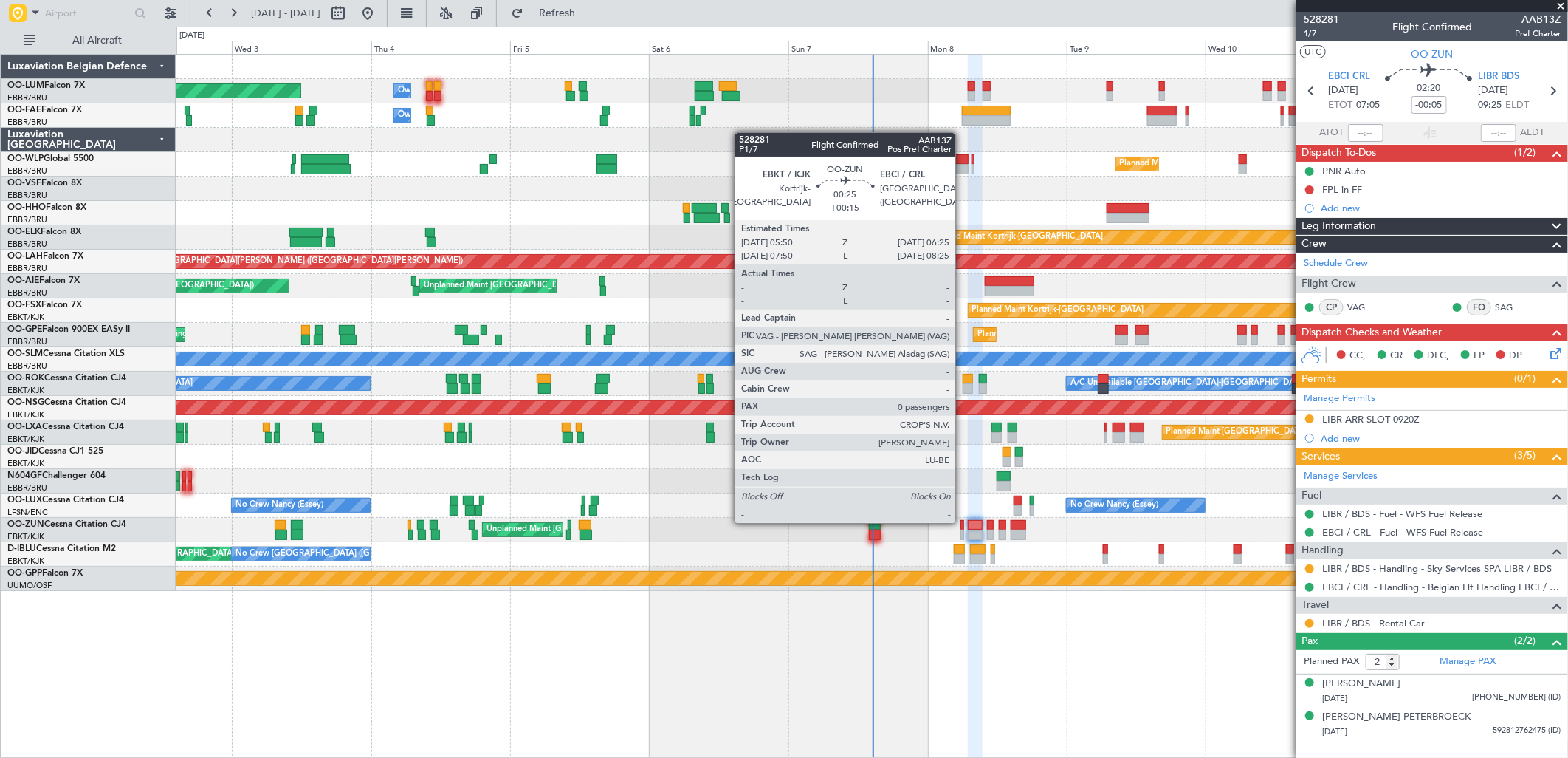
click at [963, 522] on div at bounding box center [962, 525] width 3 height 10
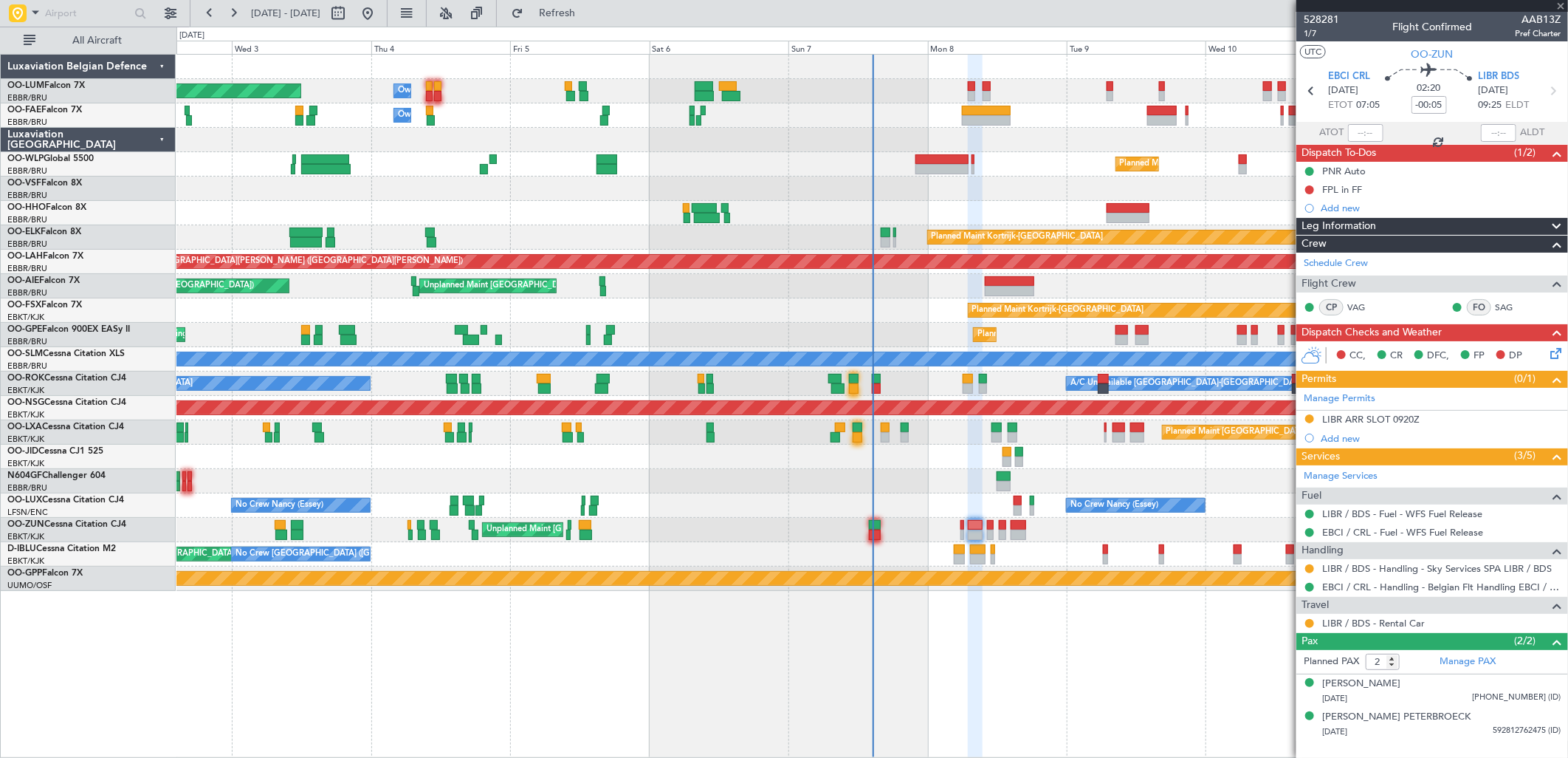
type input "+00:15"
type input "0"
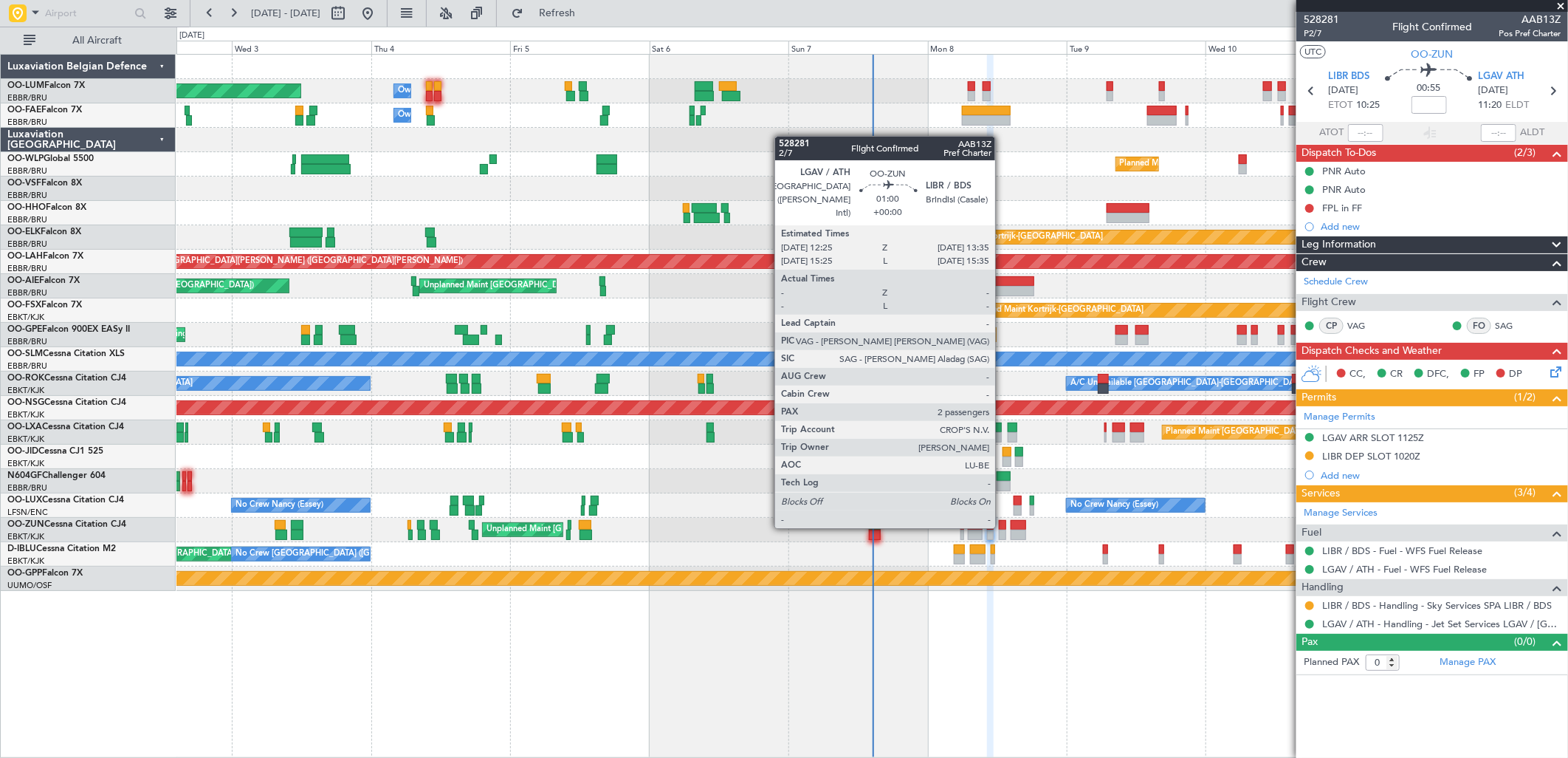
click at [1002, 527] on div at bounding box center [1002, 525] width 7 height 10
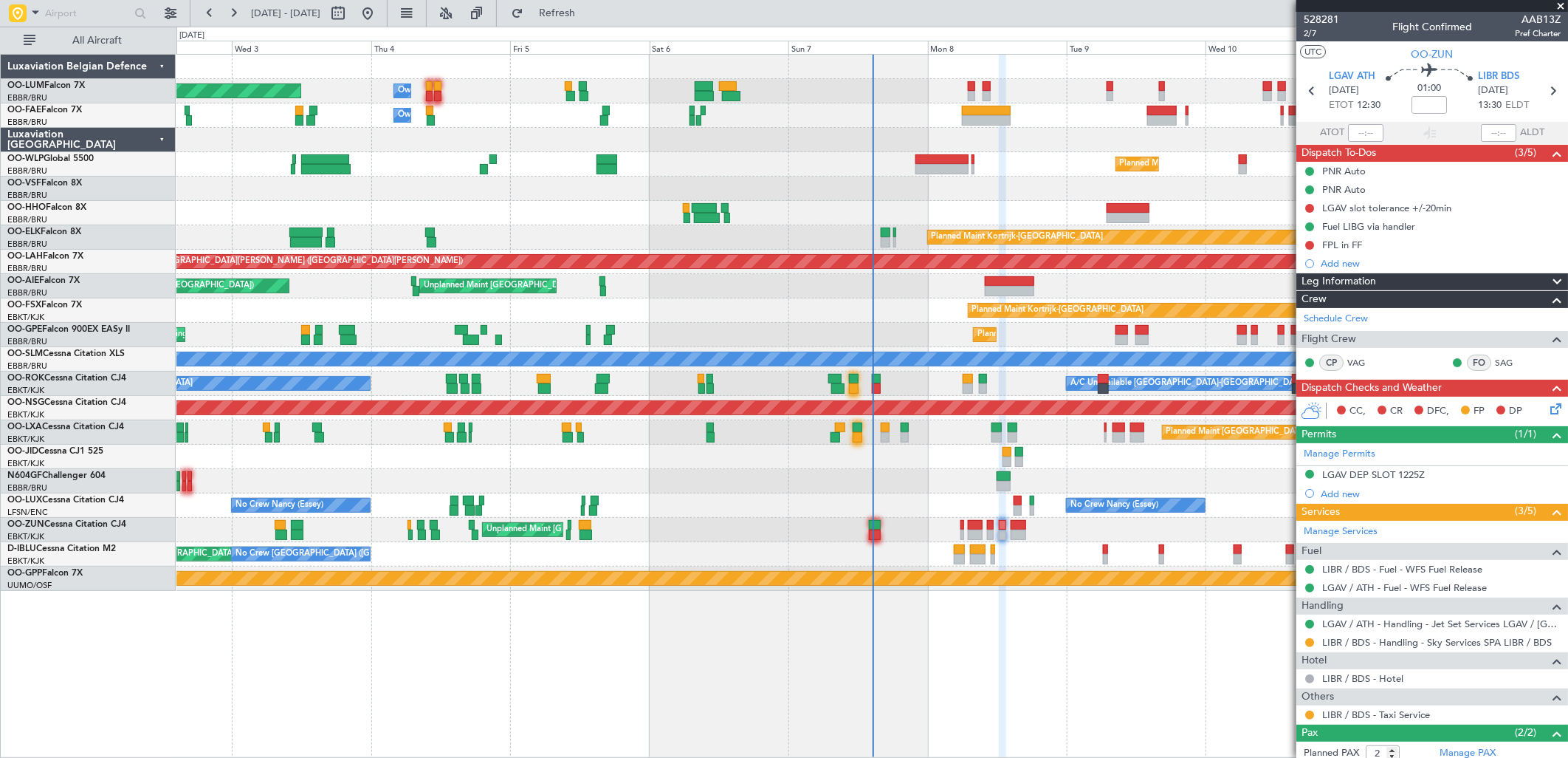
click at [1548, 401] on icon at bounding box center [1553, 406] width 12 height 12
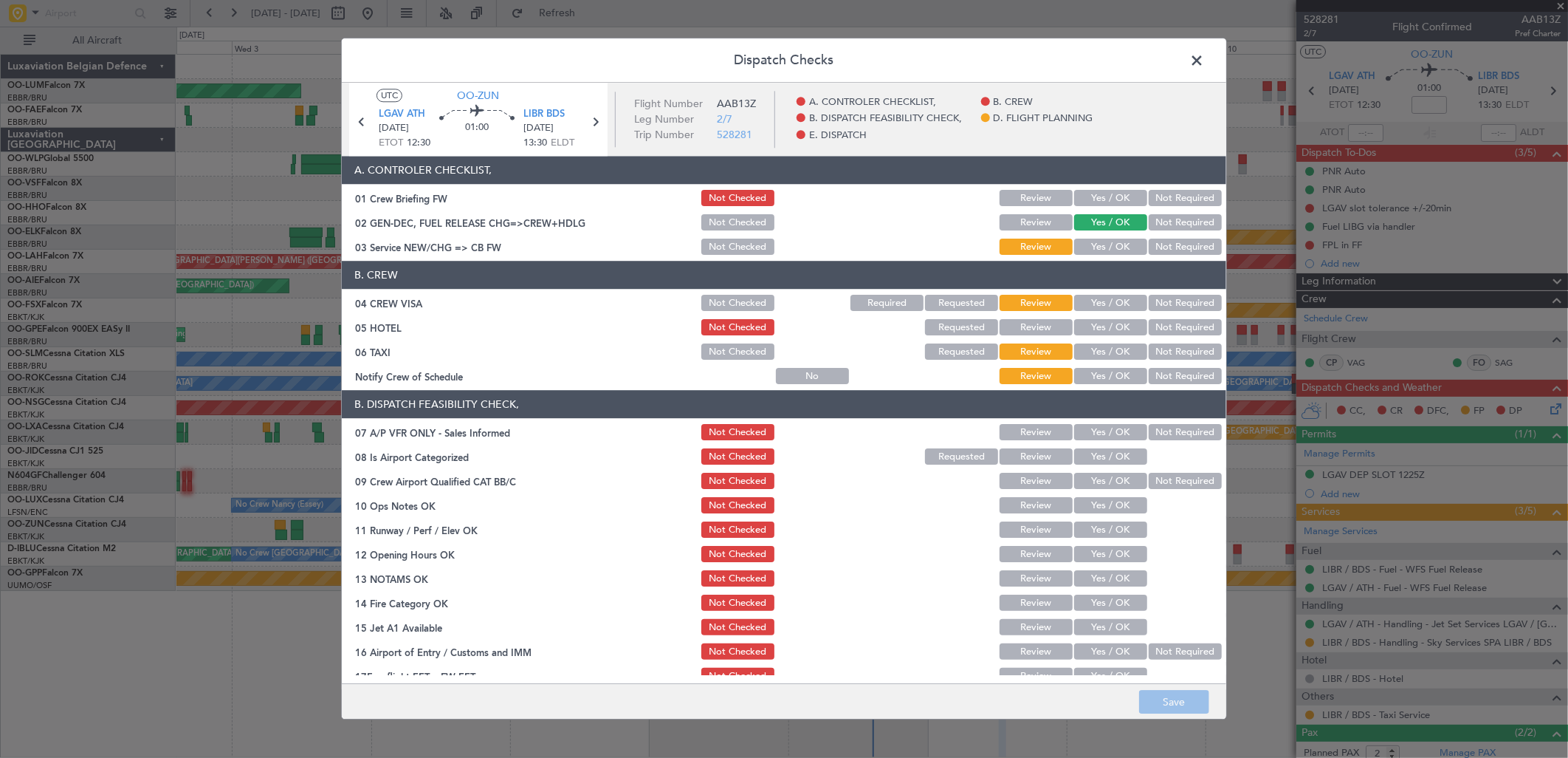
click at [1204, 56] on span at bounding box center [1204, 65] width 0 height 30
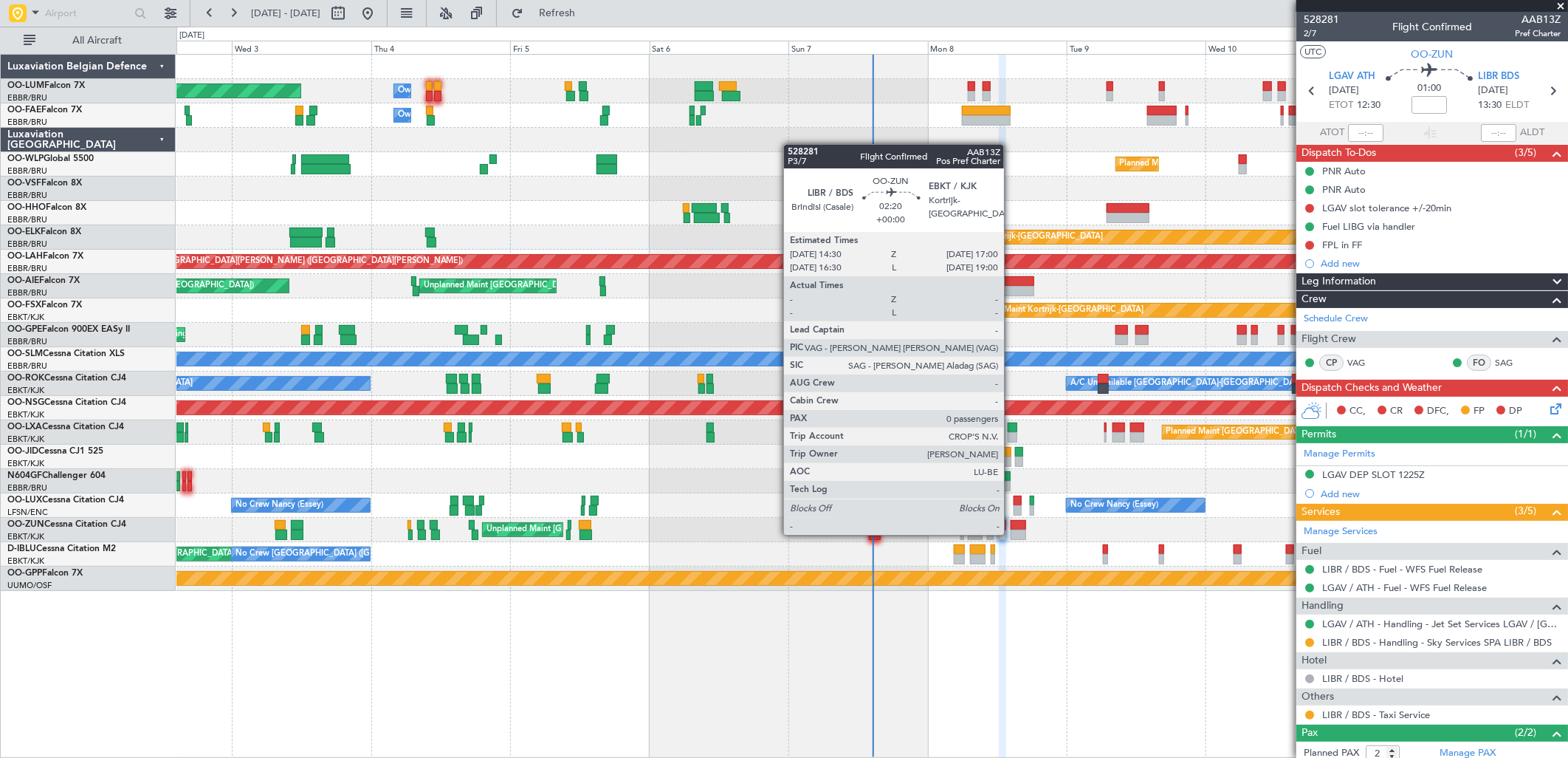
click at [1012, 533] on div at bounding box center [1018, 534] width 15 height 10
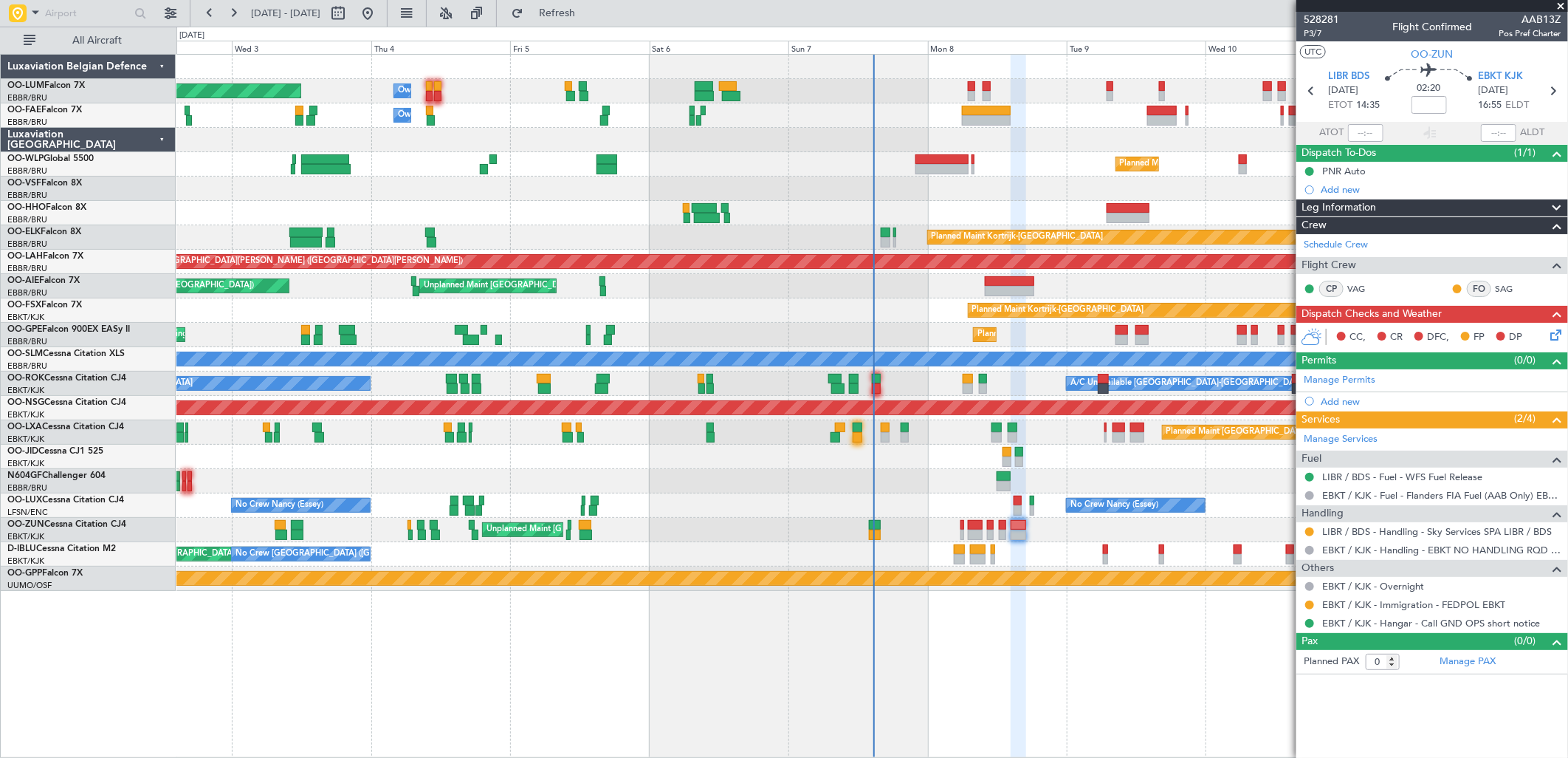
click at [975, 91] on div "Planned Maint [GEOGRAPHIC_DATA] ([GEOGRAPHIC_DATA] National) Owner [GEOGRAPHIC_…" at bounding box center [871, 90] width 1391 height 24
click at [973, 91] on div "Planned Maint [GEOGRAPHIC_DATA] ([GEOGRAPHIC_DATA] National) Owner [GEOGRAPHIC_…" at bounding box center [871, 90] width 1391 height 24
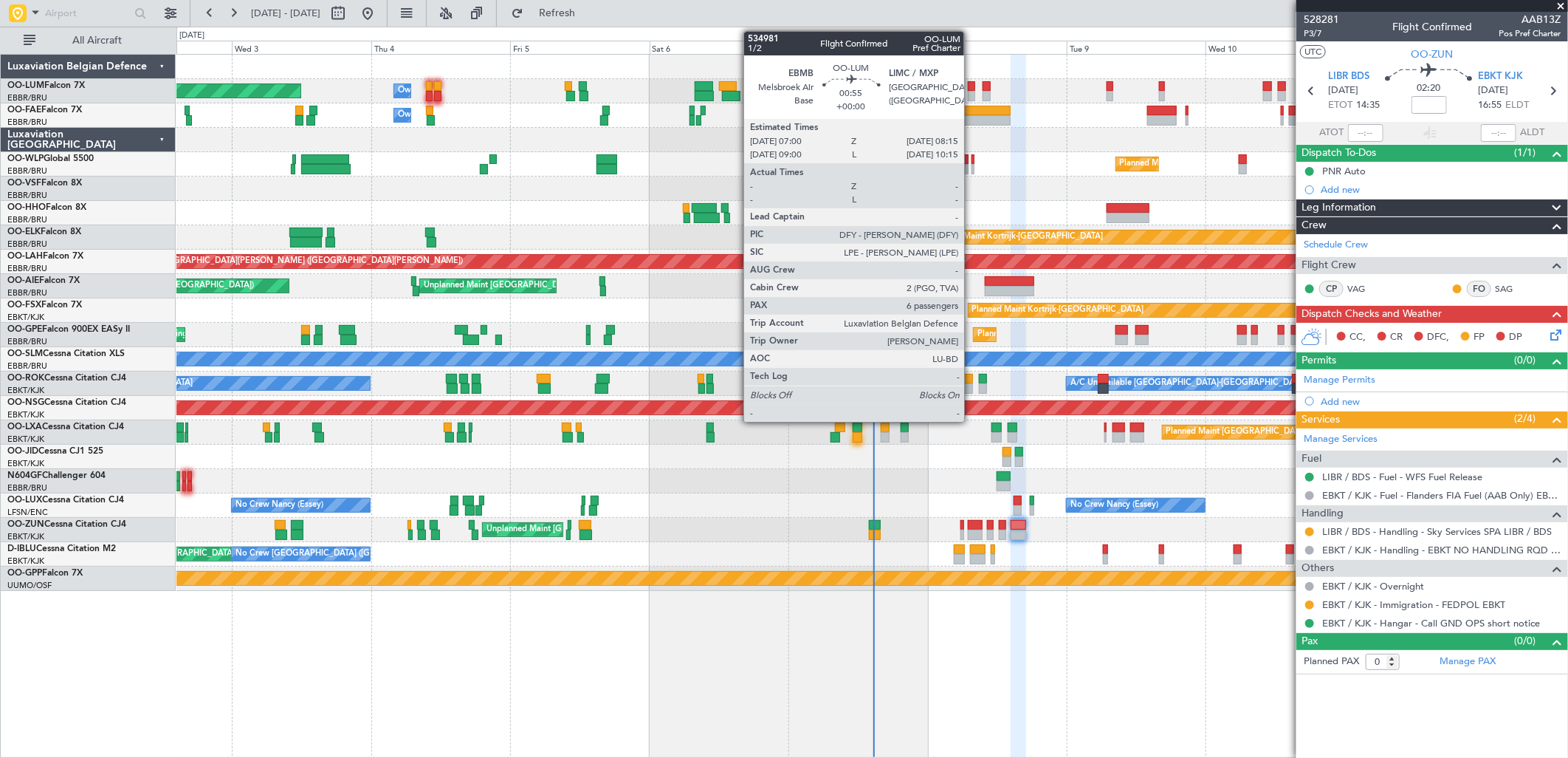
click at [971, 91] on div at bounding box center [971, 96] width 7 height 10
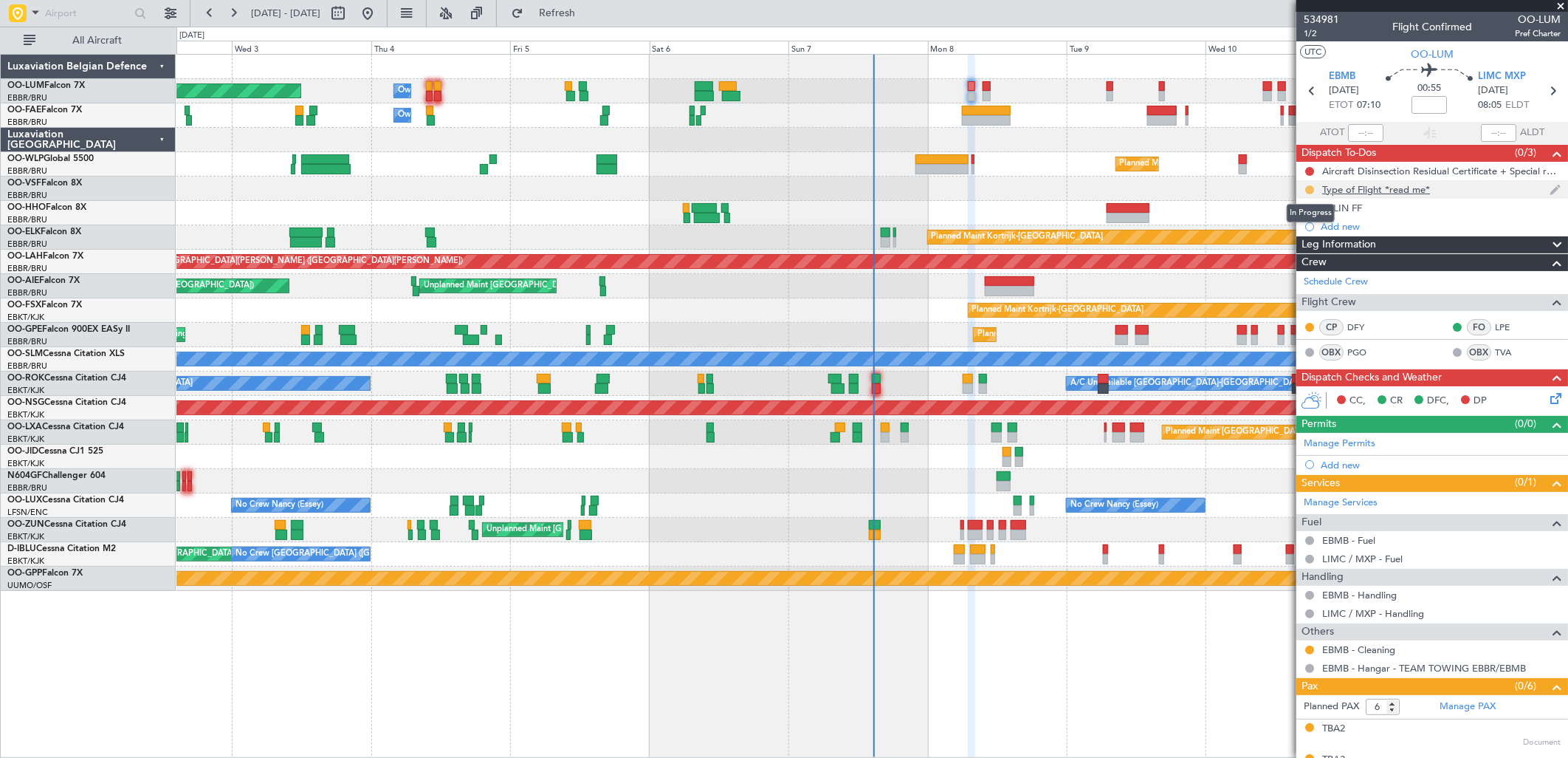
click at [1310, 190] on button at bounding box center [1309, 189] width 9 height 9
drag, startPoint x: 1312, startPoint y: 253, endPoint x: 1310, endPoint y: 245, distance: 8.2
click at [1311, 251] on span "Completed" at bounding box center [1315, 255] width 49 height 15
click at [1310, 207] on button at bounding box center [1309, 208] width 9 height 9
click at [1303, 265] on li "Completed" at bounding box center [1309, 273] width 79 height 22
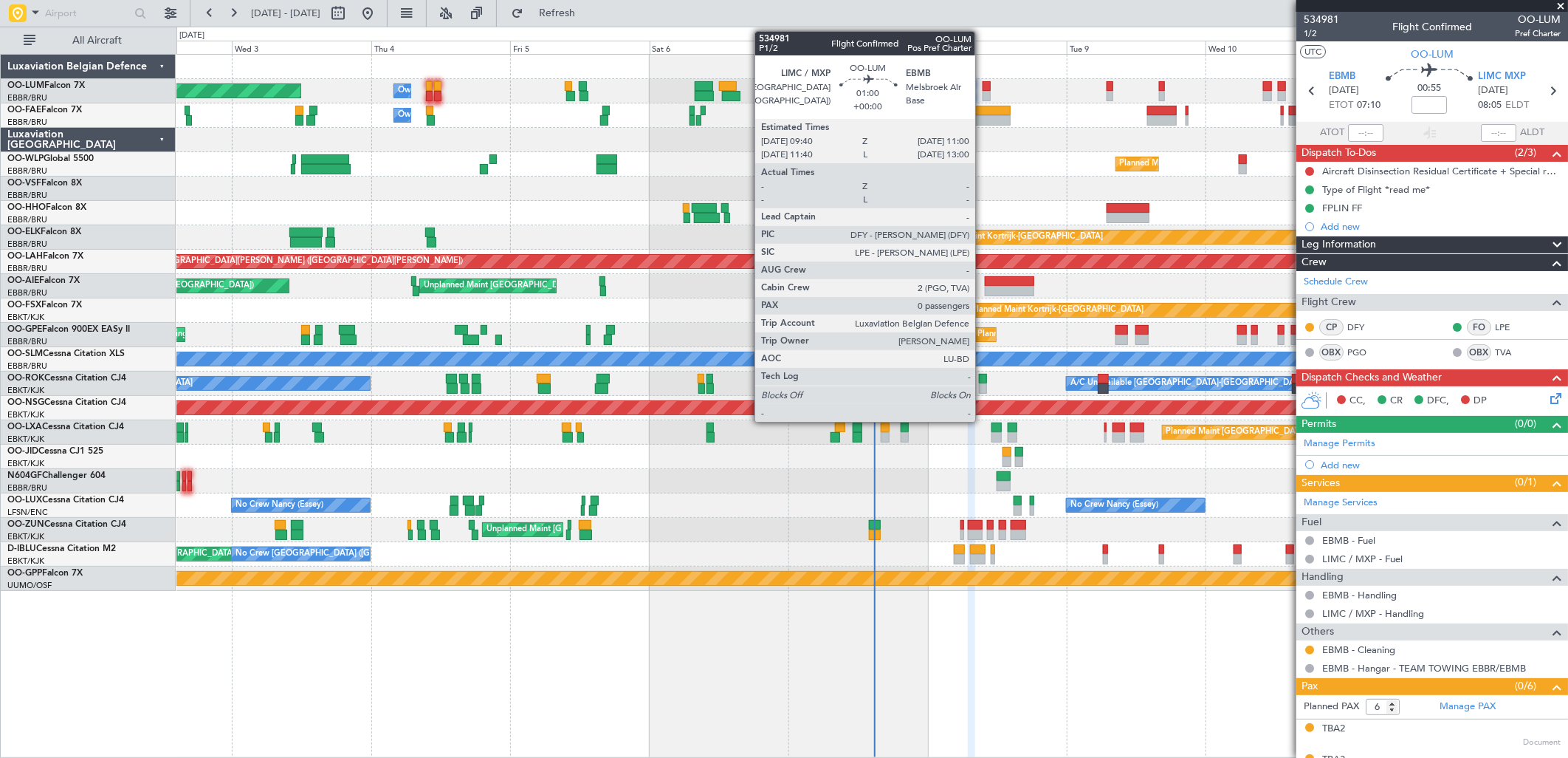
click at [983, 93] on div at bounding box center [987, 96] width 8 height 10
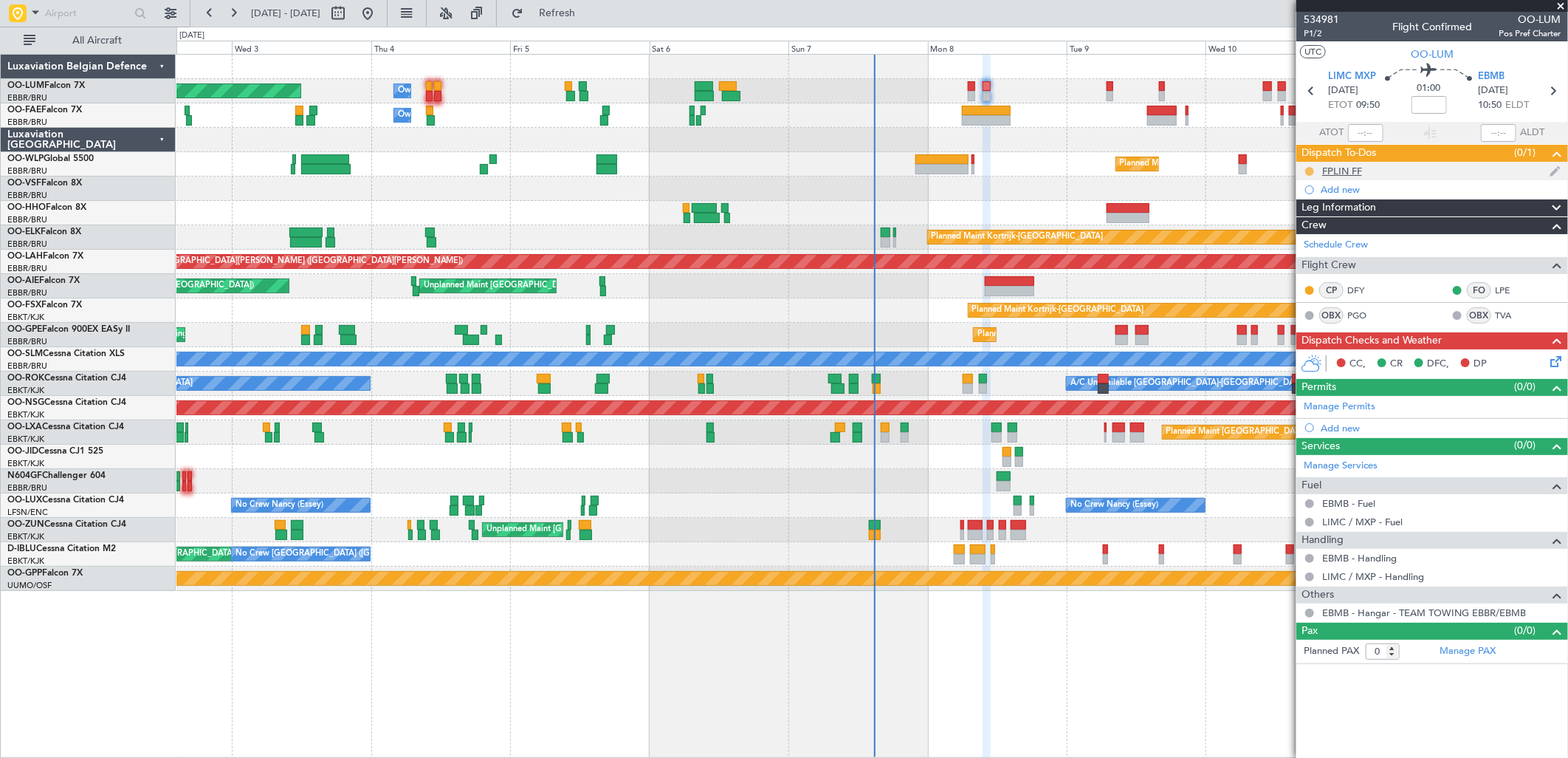
click at [1313, 168] on button at bounding box center [1309, 171] width 9 height 9
click at [1310, 239] on span "Completed" at bounding box center [1315, 236] width 49 height 15
click at [1559, 364] on icon at bounding box center [1553, 359] width 12 height 12
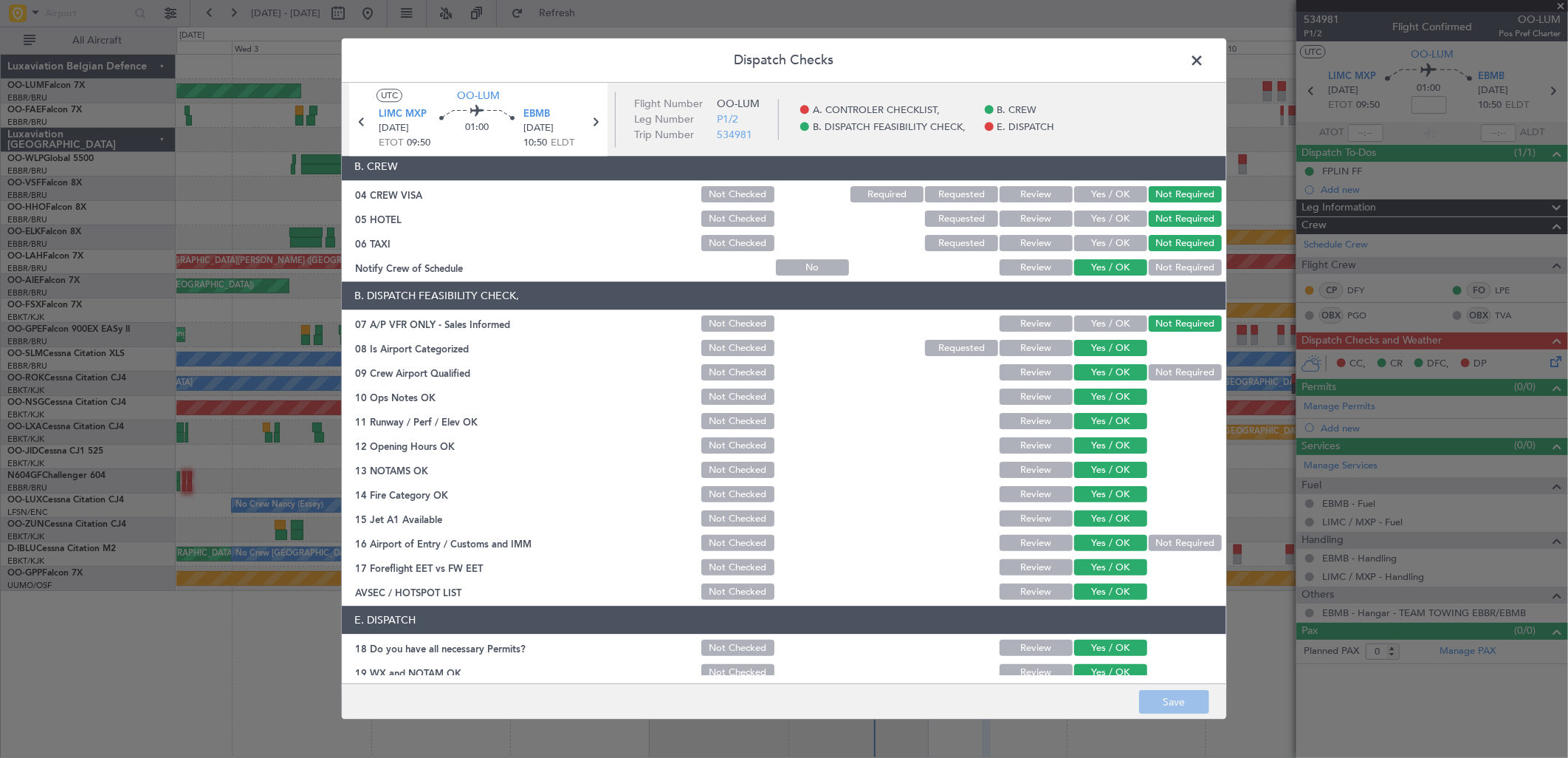
scroll to position [168, 0]
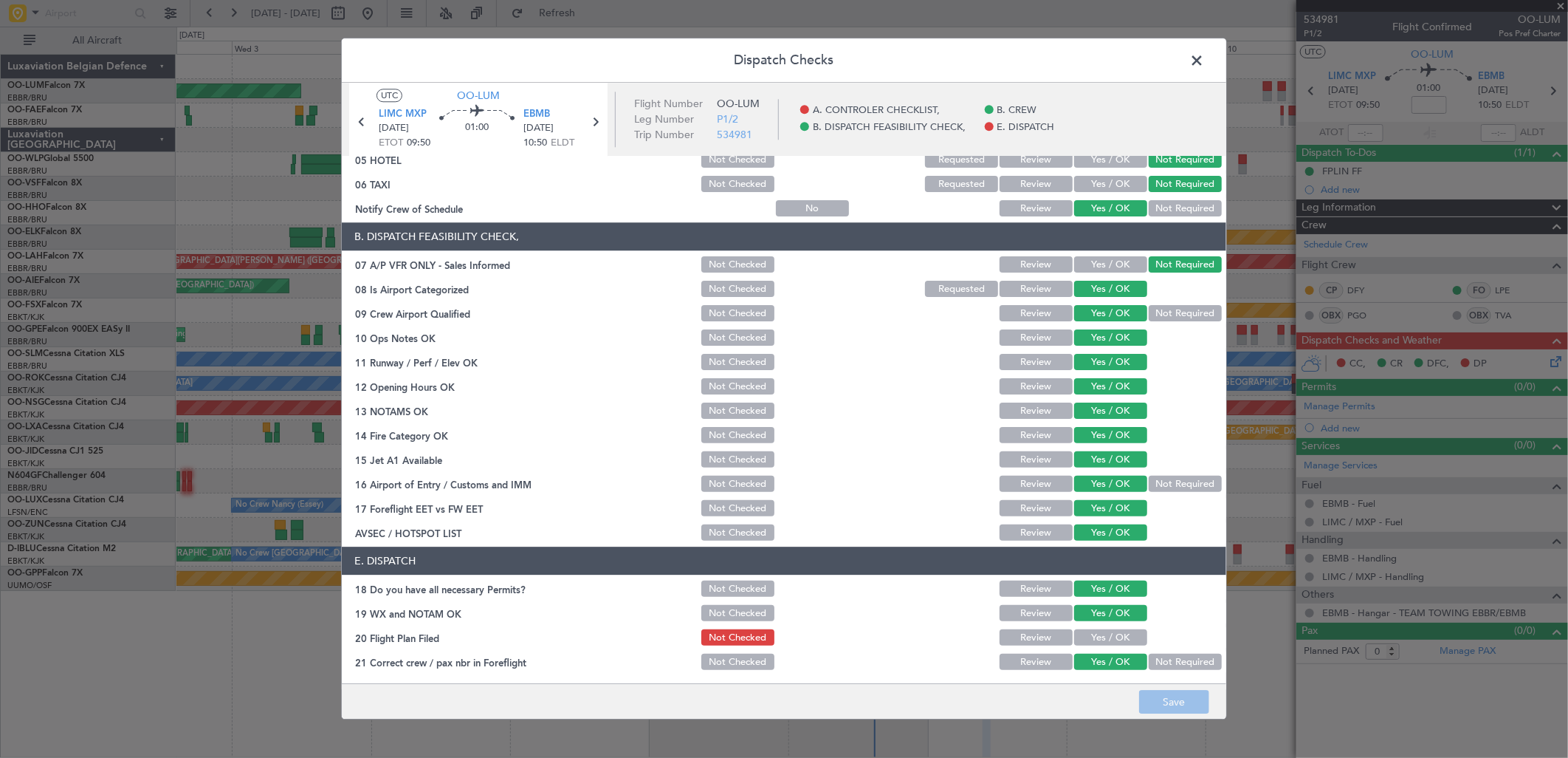
click at [1093, 639] on button "Yes / OK" at bounding box center [1110, 638] width 73 height 17
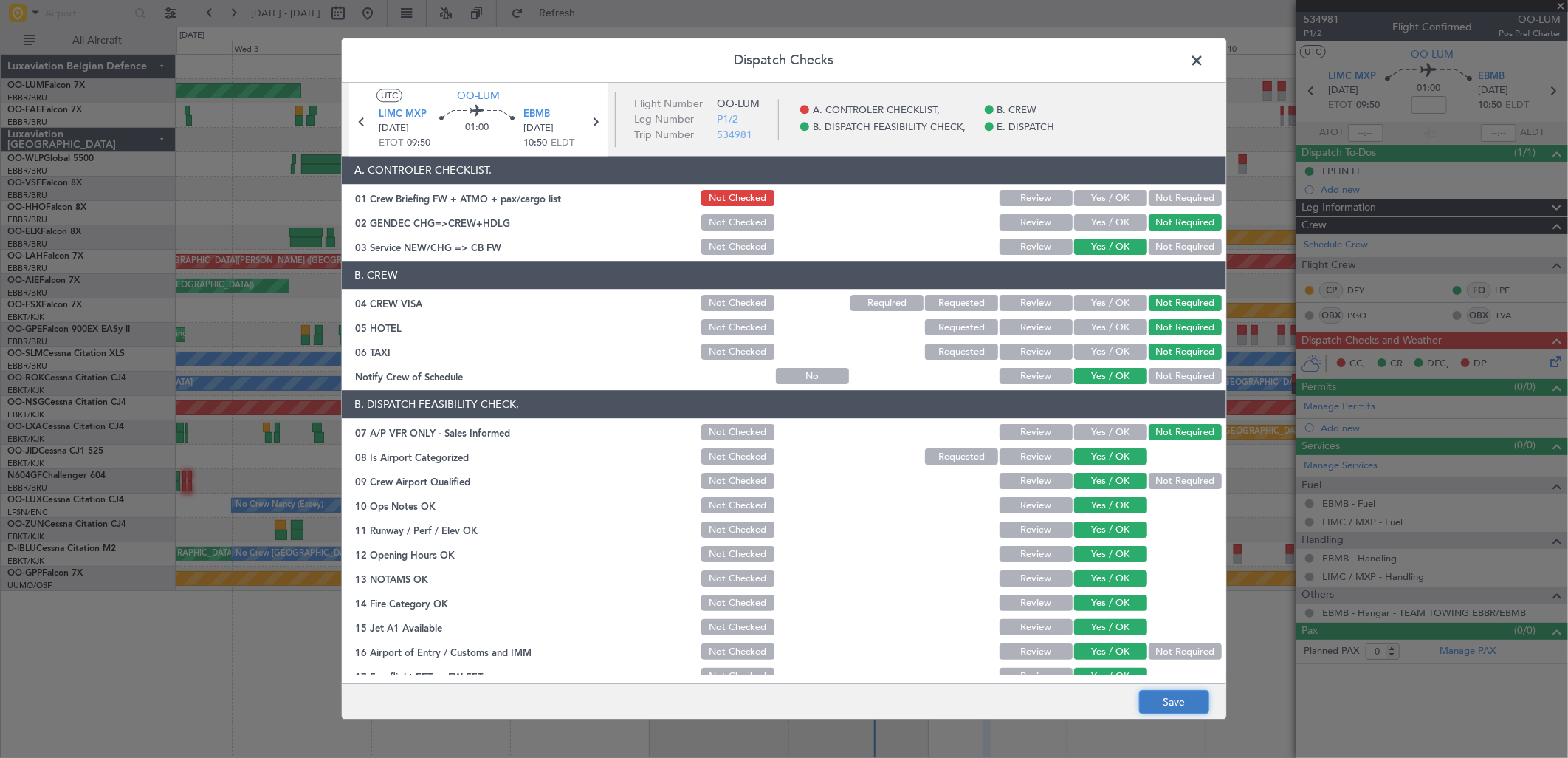
click at [1175, 700] on button "Save" at bounding box center [1174, 702] width 70 height 23
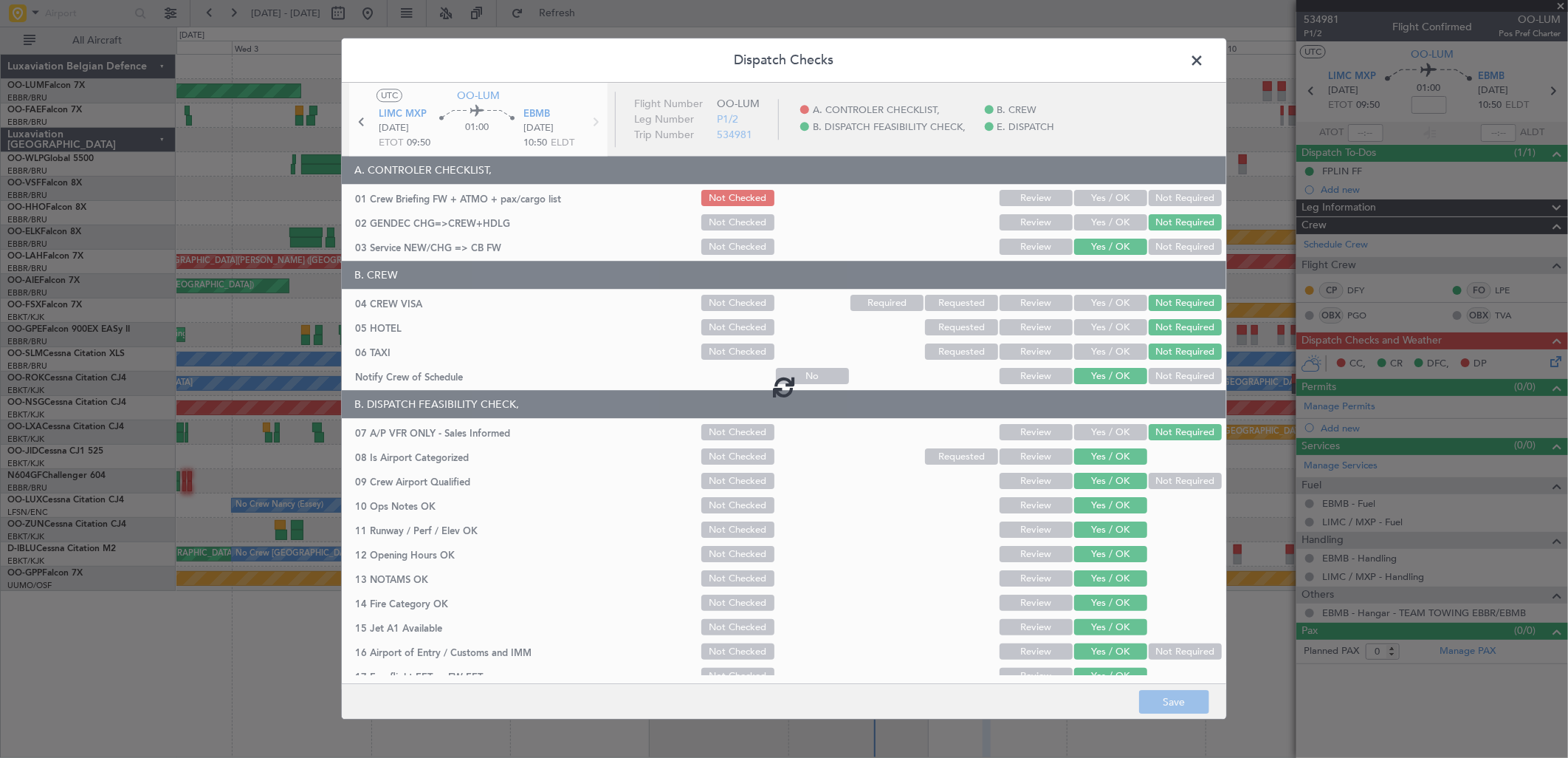
click at [1204, 59] on span at bounding box center [1204, 65] width 0 height 30
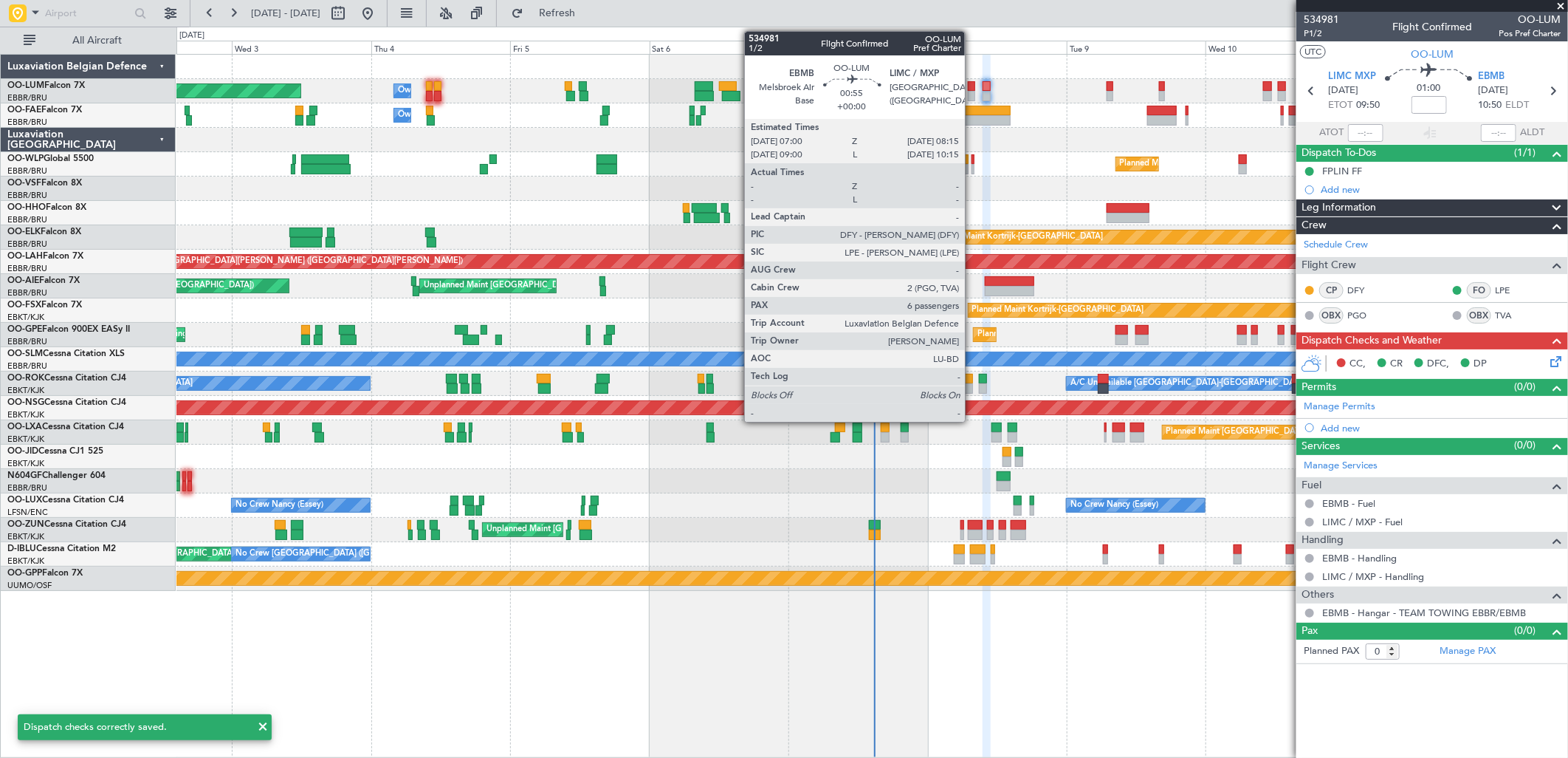
click at [973, 84] on div at bounding box center [971, 86] width 7 height 10
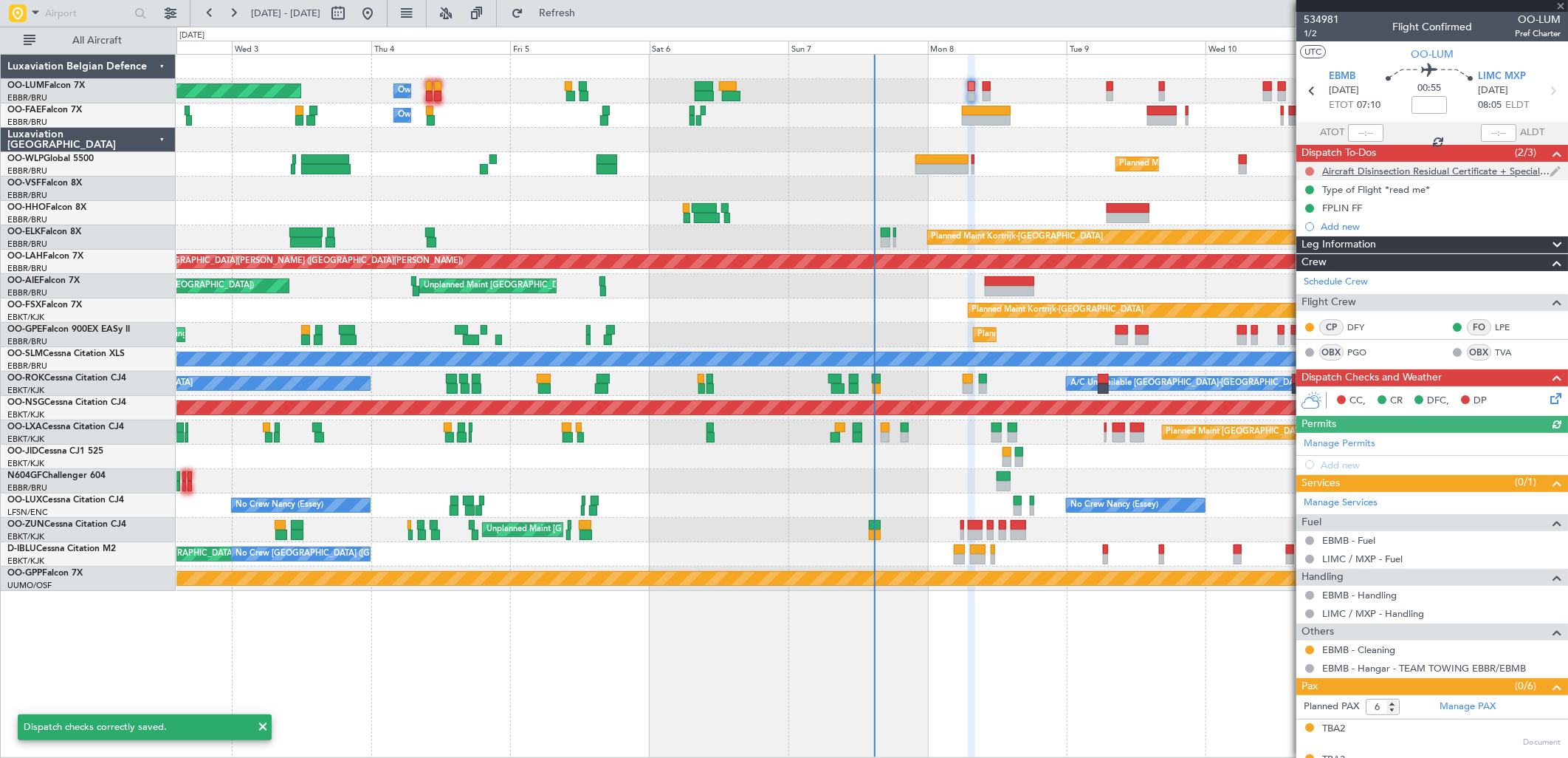
click at [1308, 167] on button at bounding box center [1309, 171] width 9 height 9
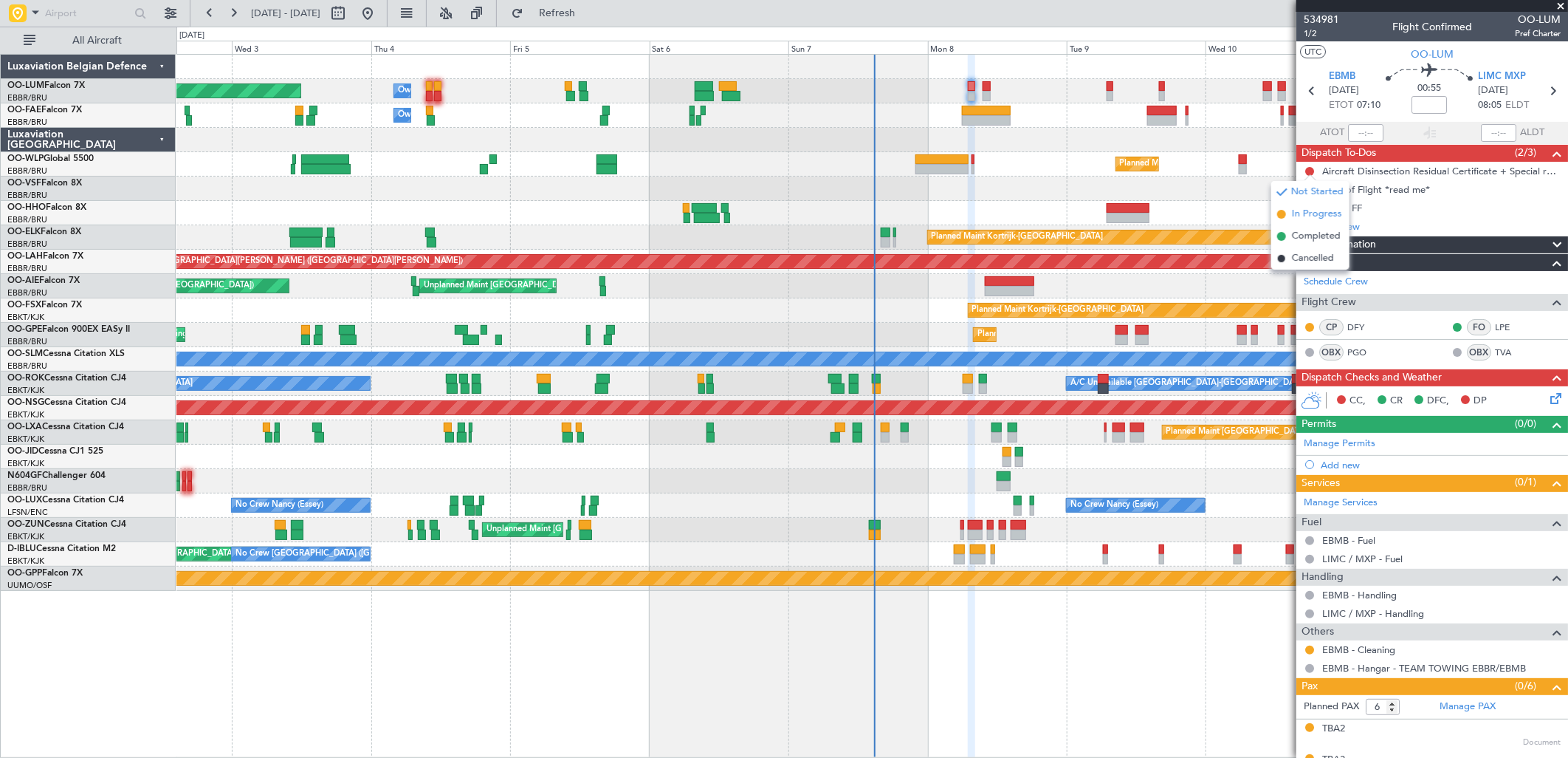
click at [1325, 212] on span "In Progress" at bounding box center [1317, 214] width 51 height 15
click at [1551, 401] on icon at bounding box center [1553, 396] width 12 height 12
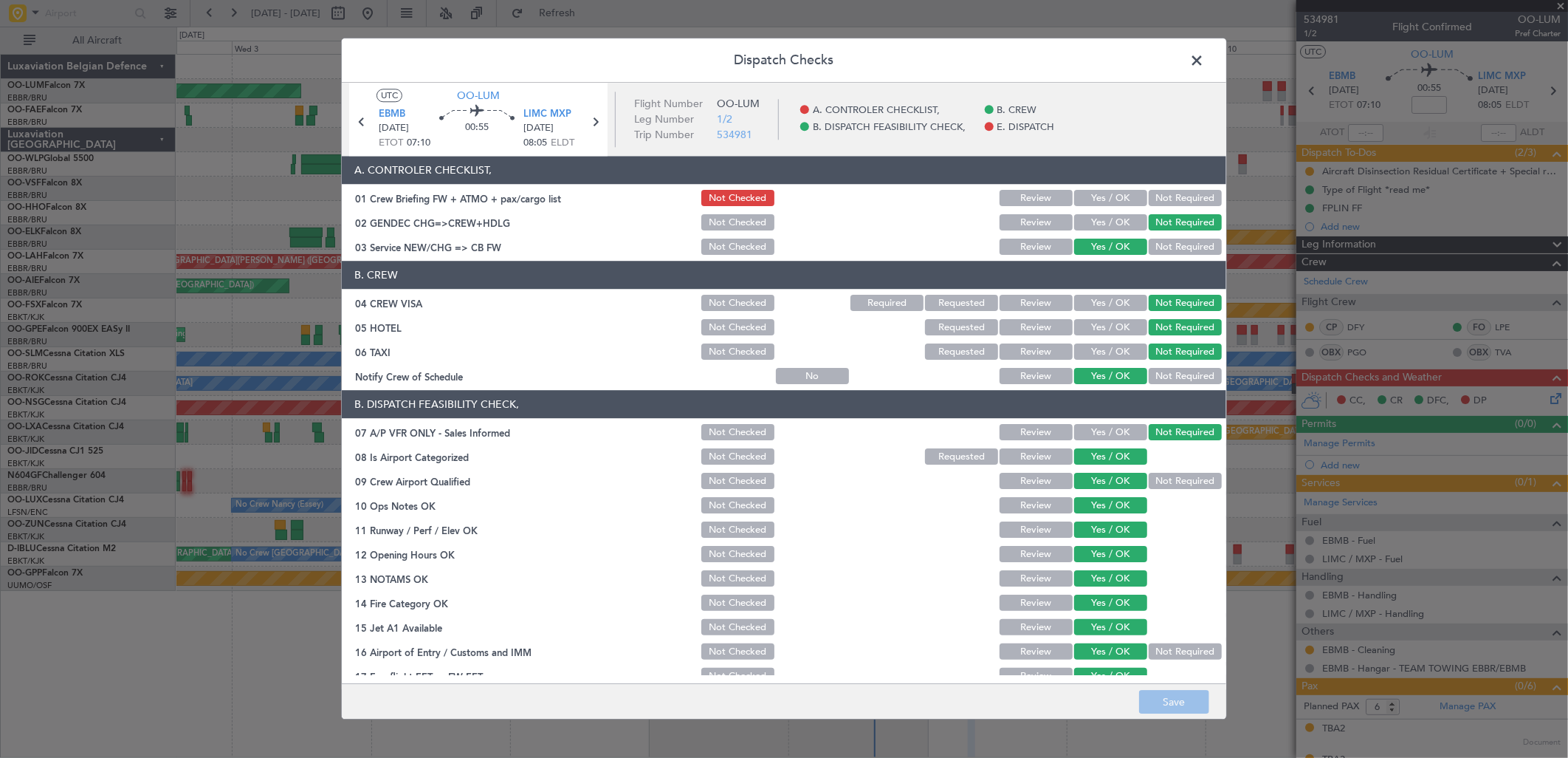
scroll to position [168, 0]
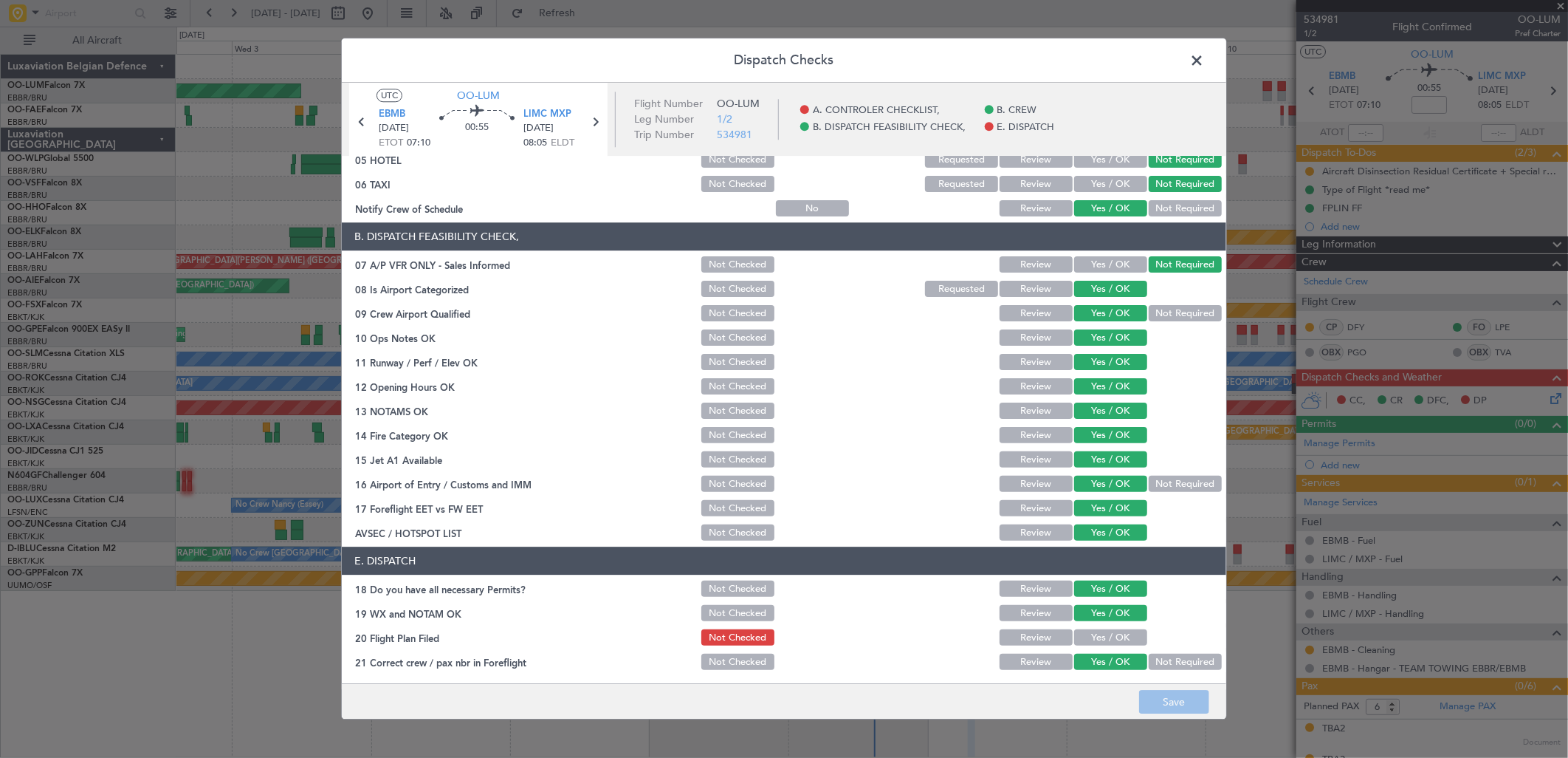
click at [1088, 637] on button "Yes / OK" at bounding box center [1110, 638] width 73 height 17
click at [1184, 711] on button "Save" at bounding box center [1174, 702] width 70 height 23
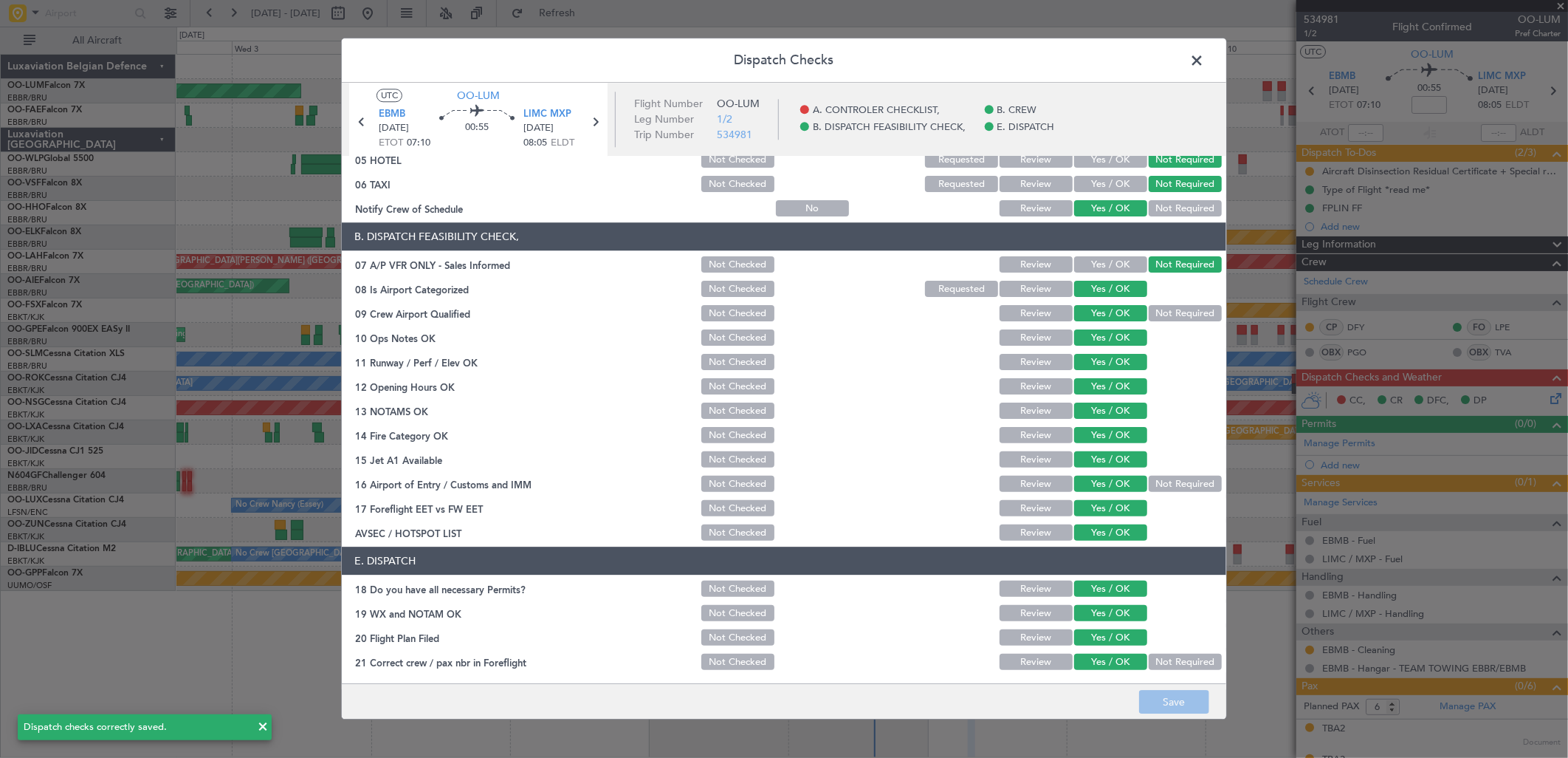
click at [1204, 69] on span at bounding box center [1204, 65] width 0 height 30
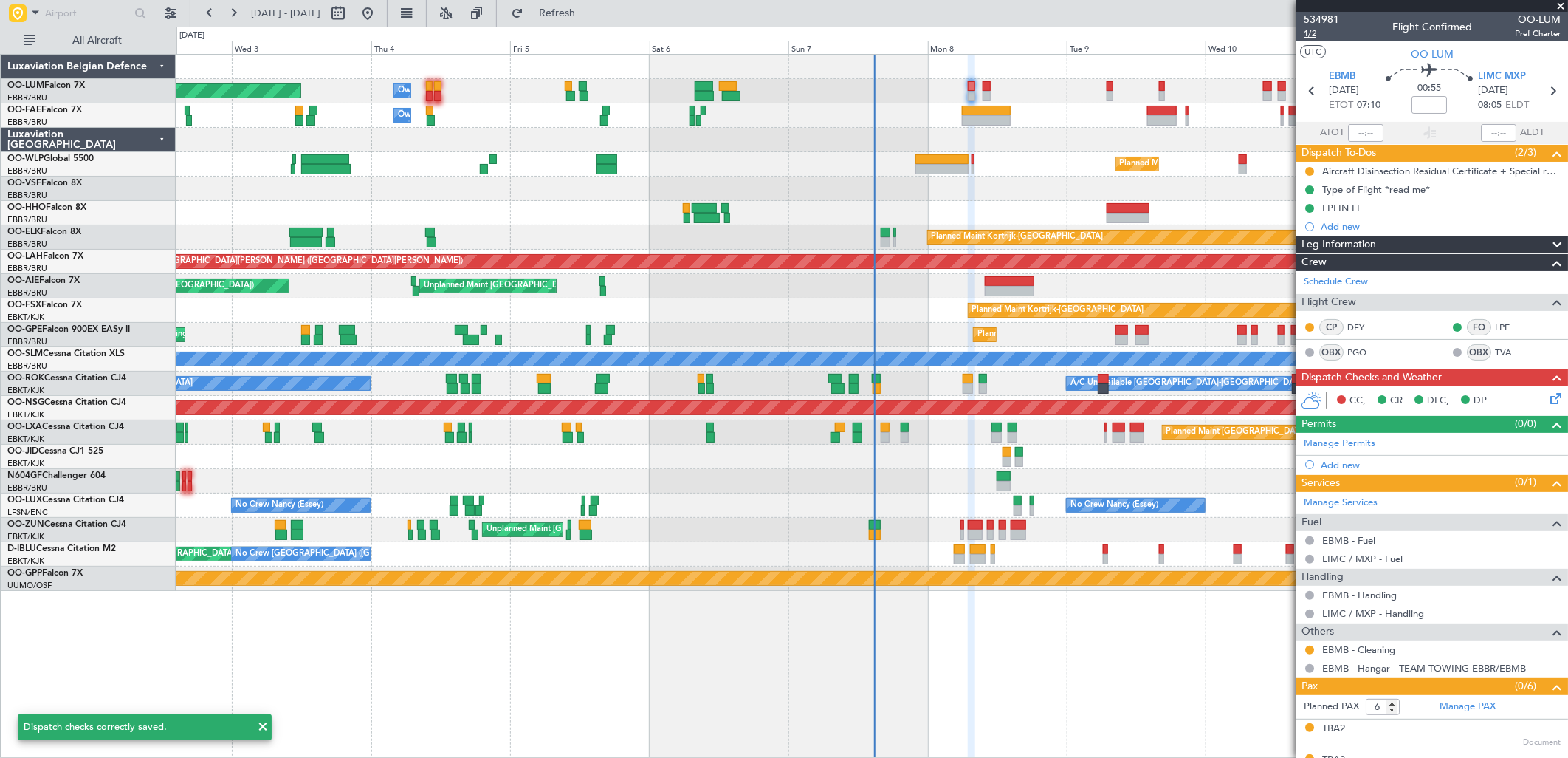
click at [1309, 30] on span "1/2" at bounding box center [1321, 33] width 36 height 12
click at [1318, 17] on span "534981" at bounding box center [1321, 19] width 36 height 16
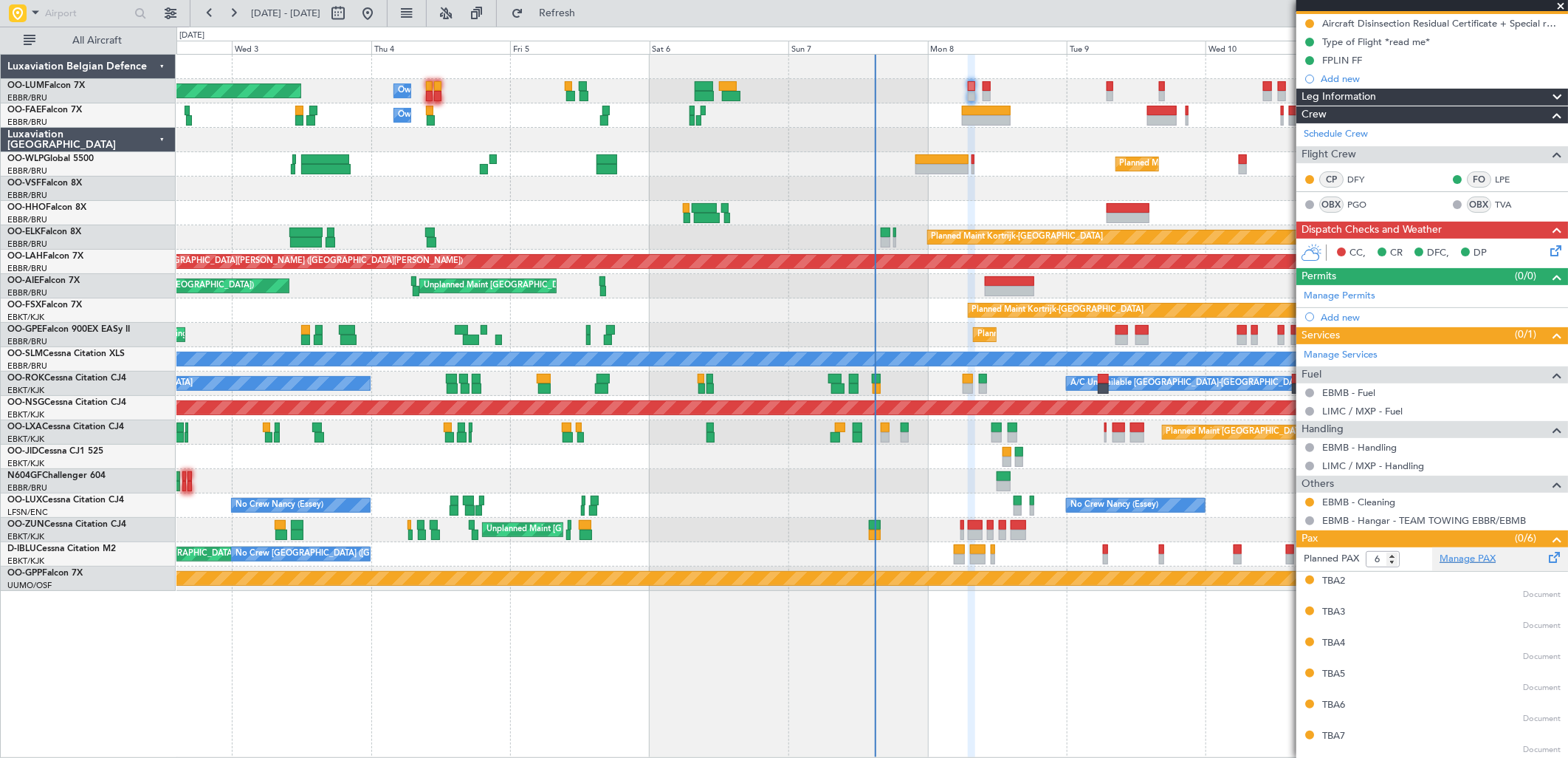
click at [1467, 565] on link "Manage PAX" at bounding box center [1468, 559] width 56 height 15
click at [593, 19] on button "Refresh" at bounding box center [548, 13] width 89 height 23
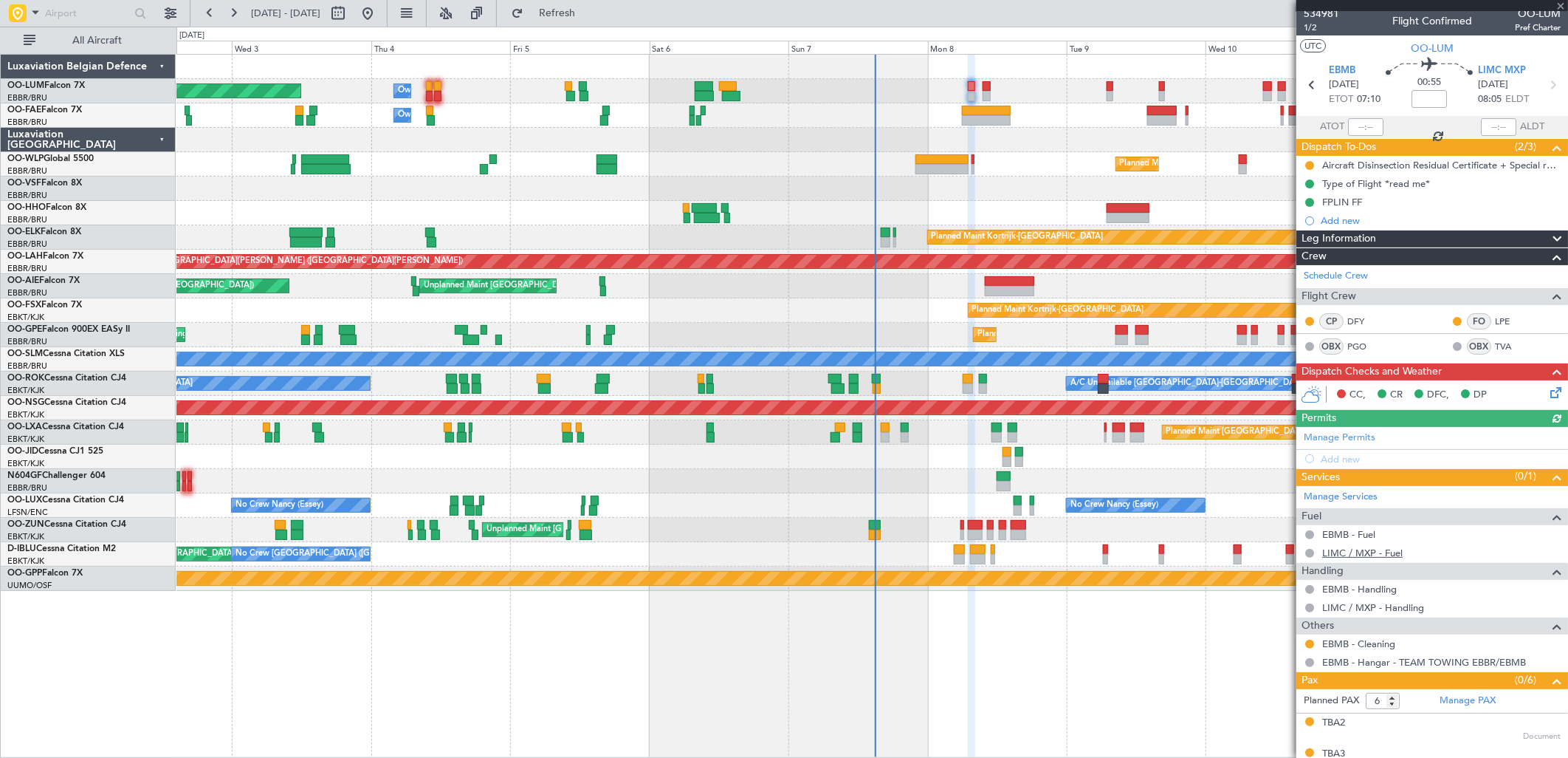
scroll to position [0, 0]
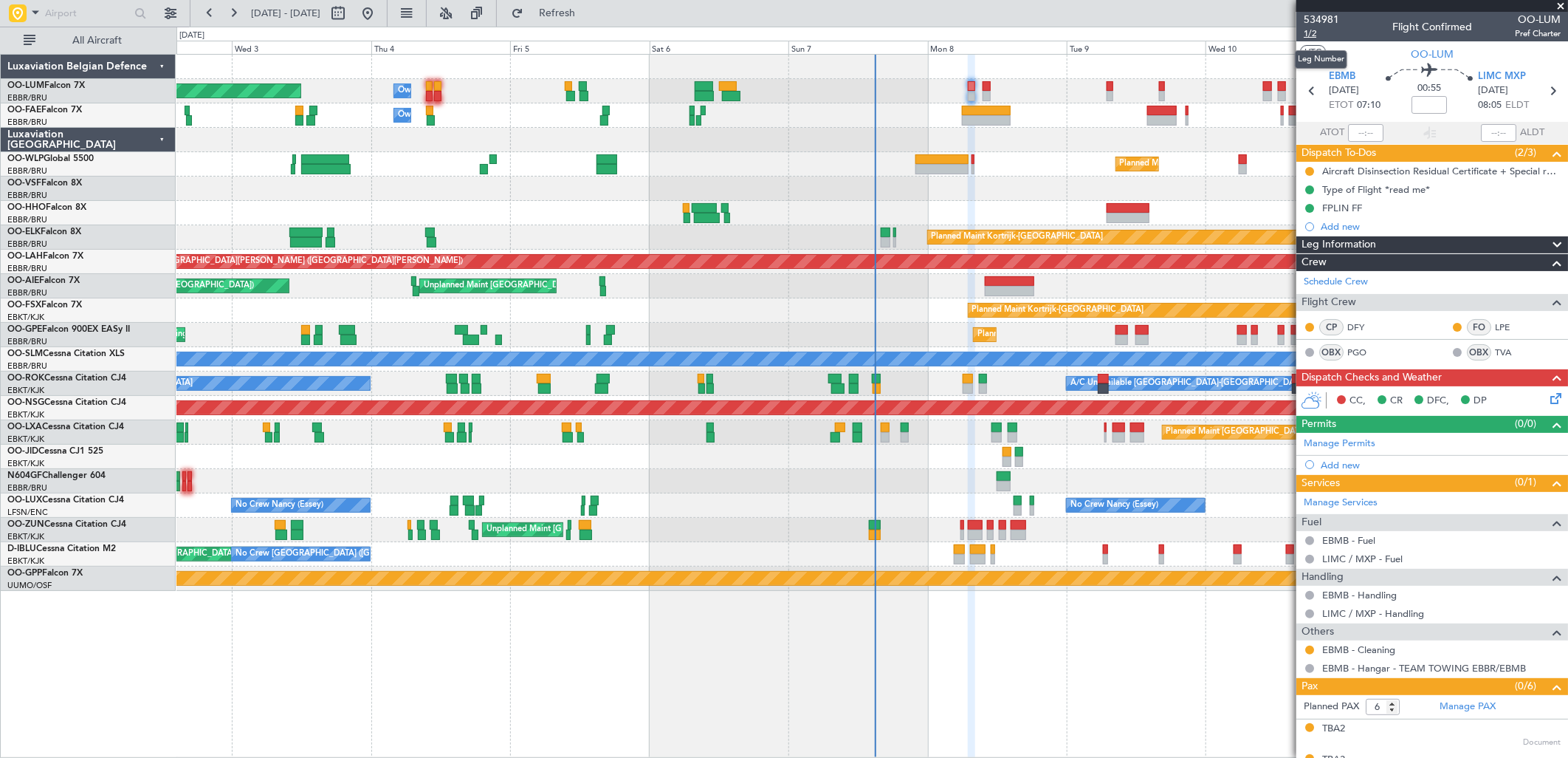
click at [1319, 32] on span "1/2" at bounding box center [1321, 33] width 36 height 12
click at [581, 17] on span "Refresh" at bounding box center [557, 13] width 62 height 10
click at [589, 12] on span "Refresh" at bounding box center [557, 13] width 62 height 10
click at [1536, 410] on div "CC, CR DFC, DP" at bounding box center [1439, 401] width 217 height 22
click at [1547, 395] on icon at bounding box center [1553, 396] width 12 height 12
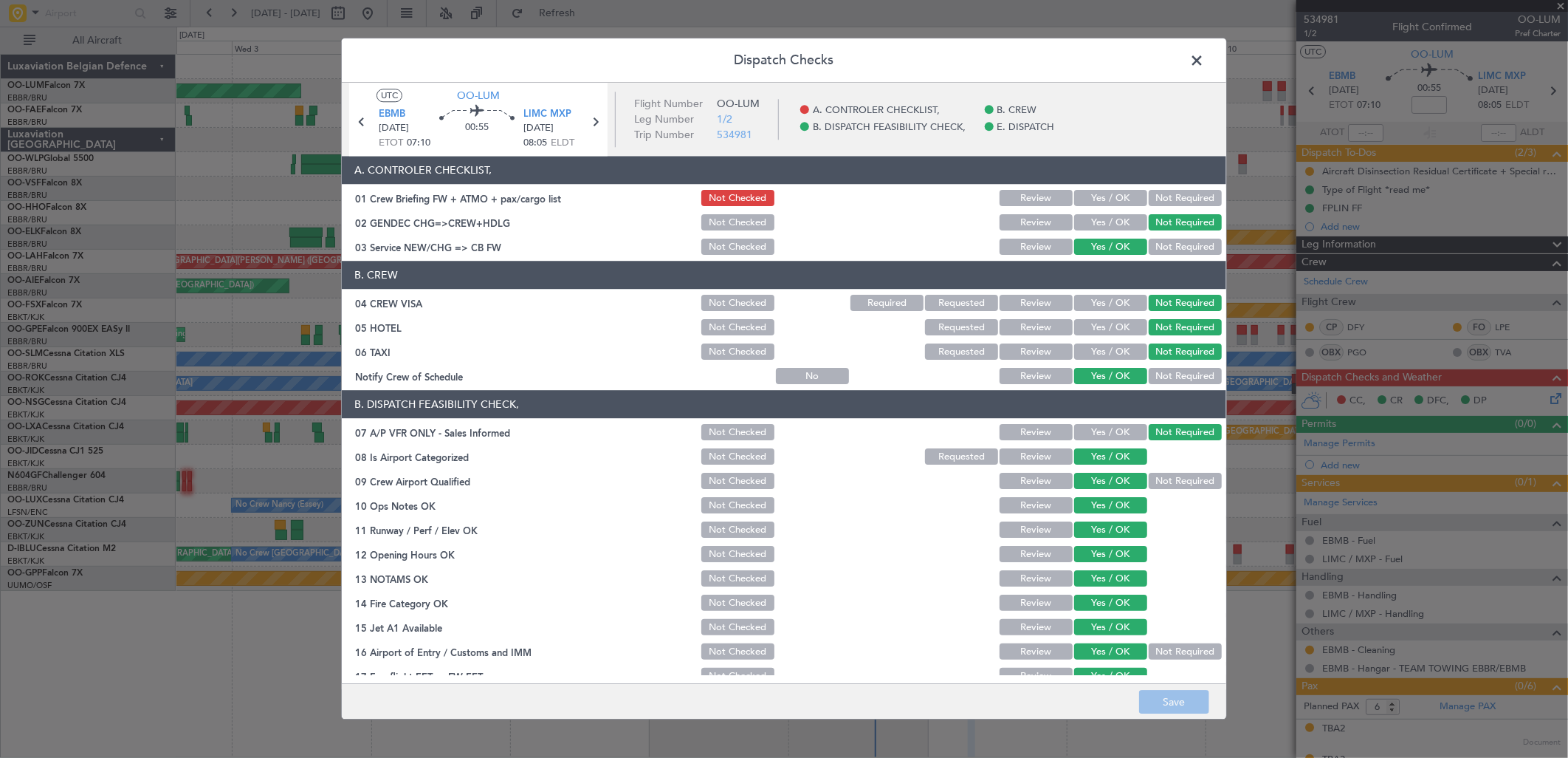
click at [1099, 193] on button "Yes / OK" at bounding box center [1110, 199] width 73 height 17
click at [1152, 705] on button "Save" at bounding box center [1174, 702] width 70 height 23
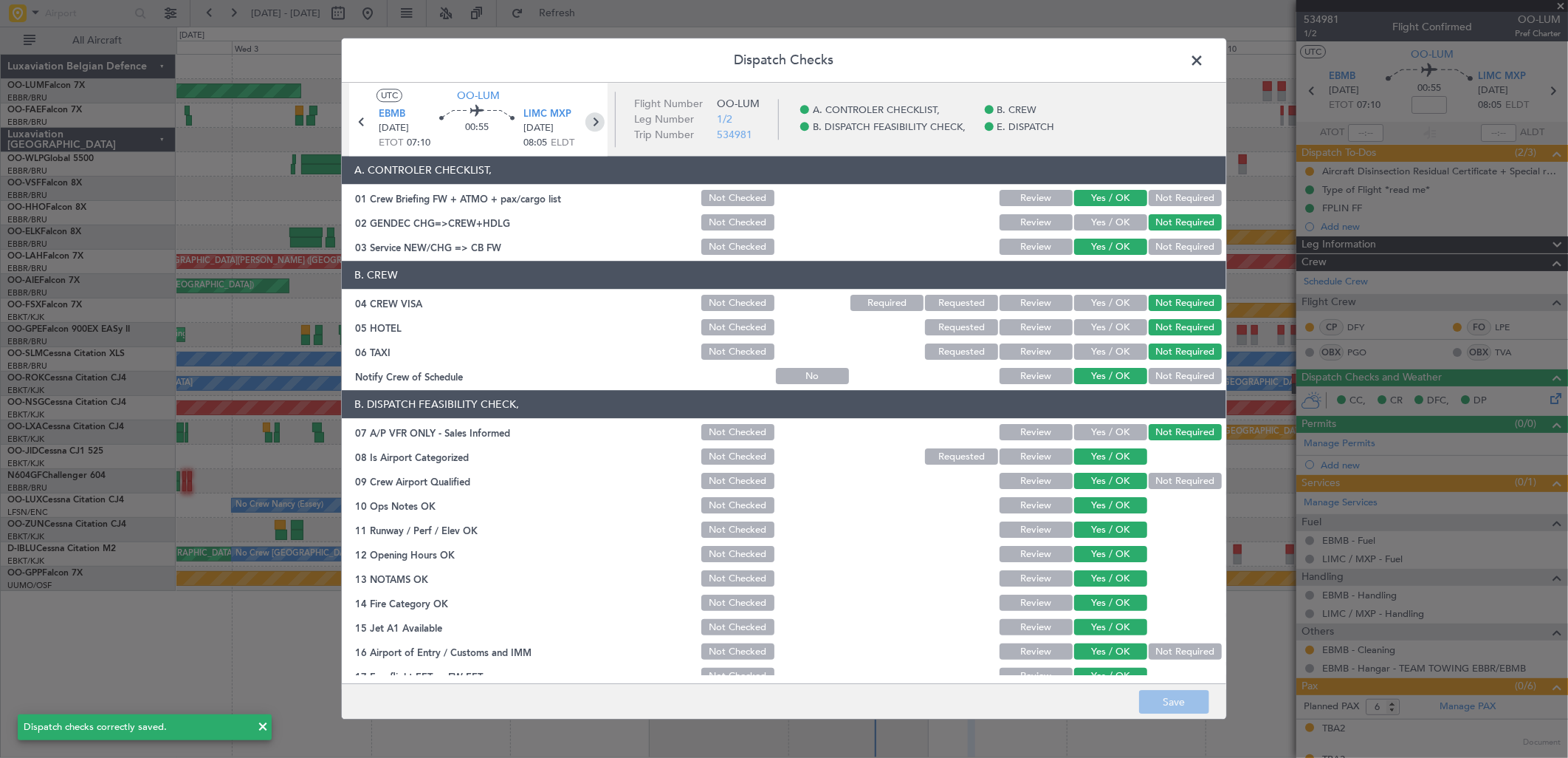
click at [593, 121] on icon at bounding box center [595, 121] width 19 height 19
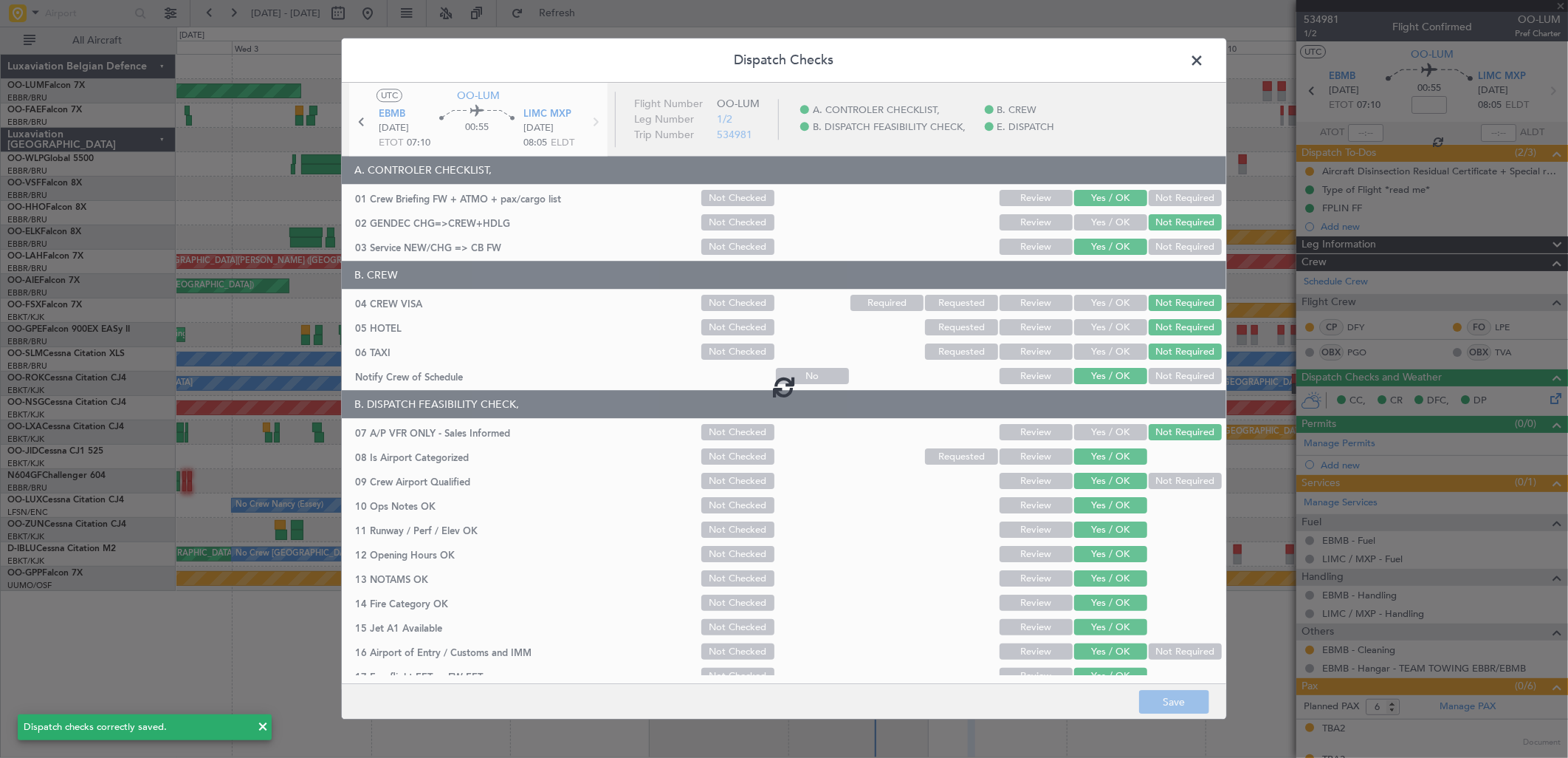
type input "0"
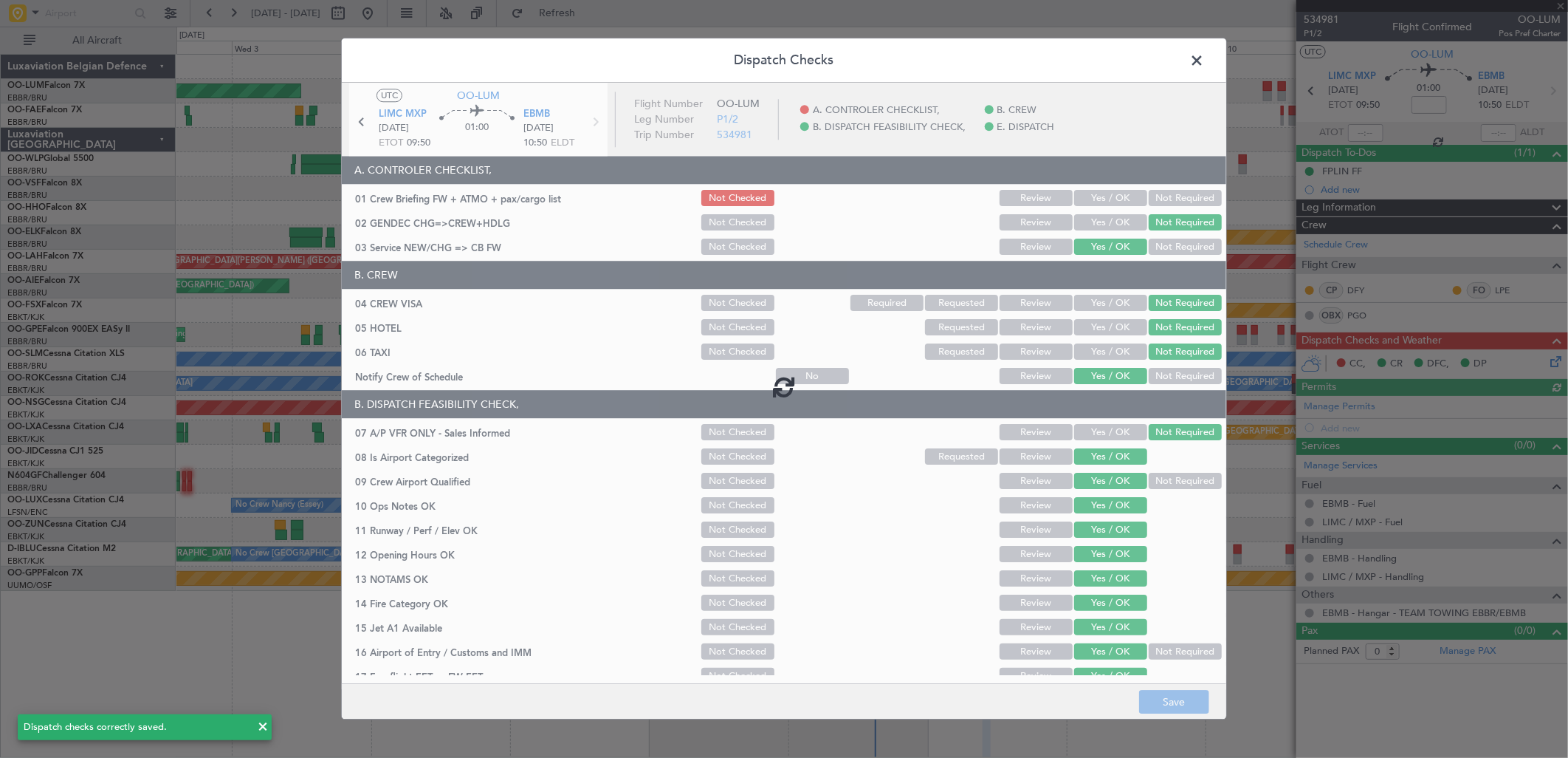
click at [1095, 202] on div at bounding box center [784, 386] width 885 height 606
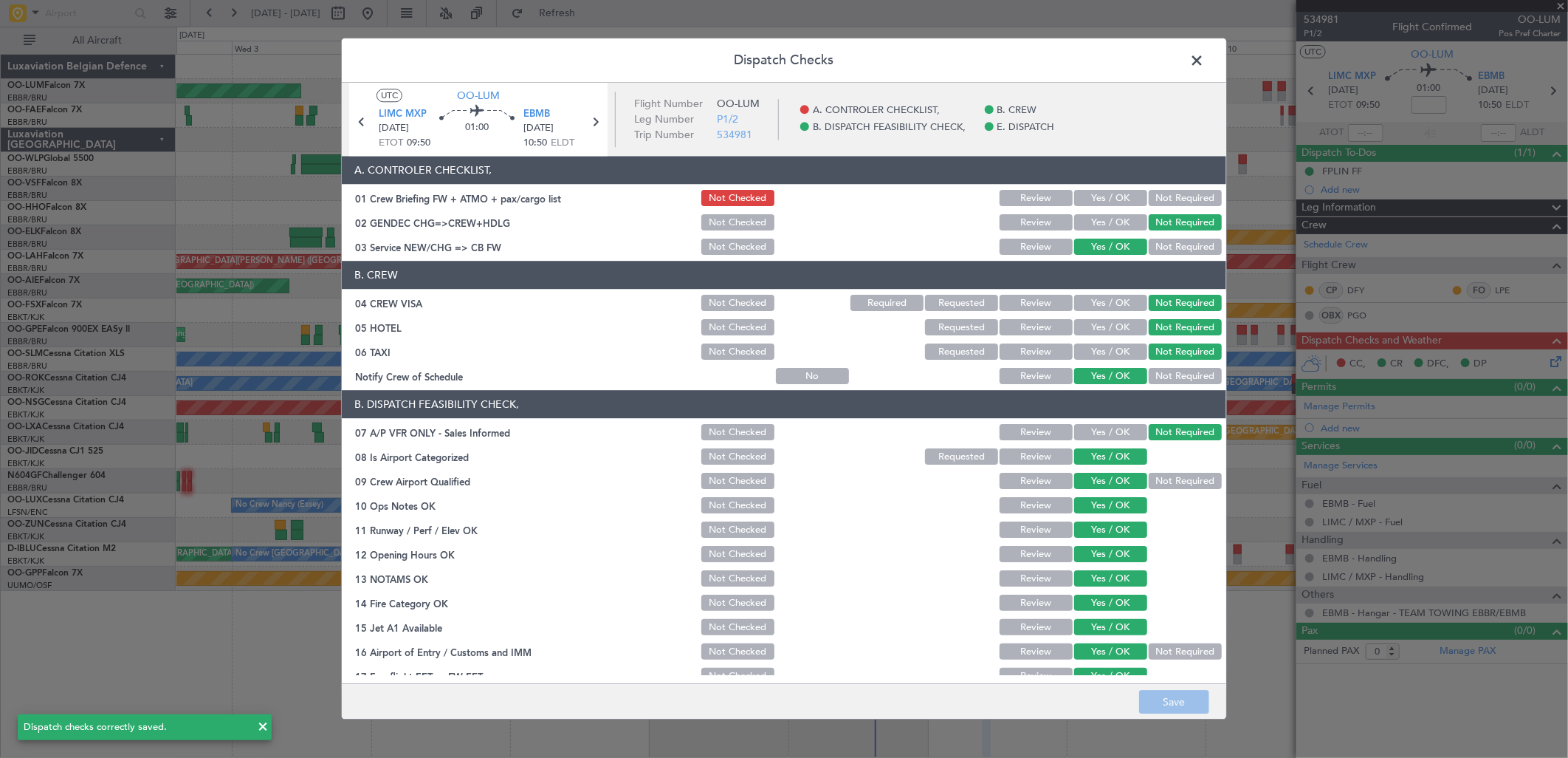
click at [1095, 199] on button "Yes / OK" at bounding box center [1110, 199] width 73 height 17
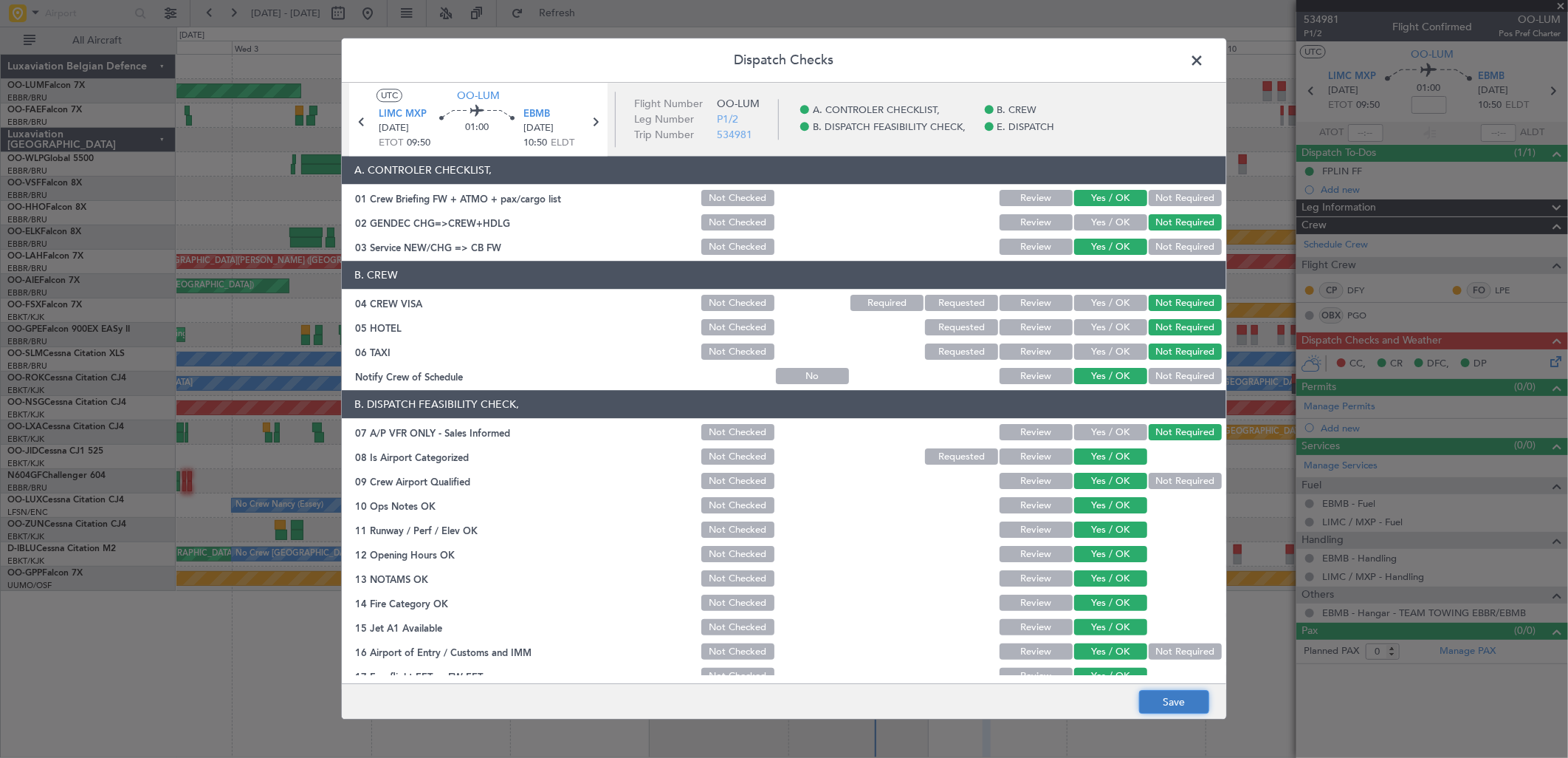
click at [1152, 692] on button "Save" at bounding box center [1174, 702] width 70 height 23
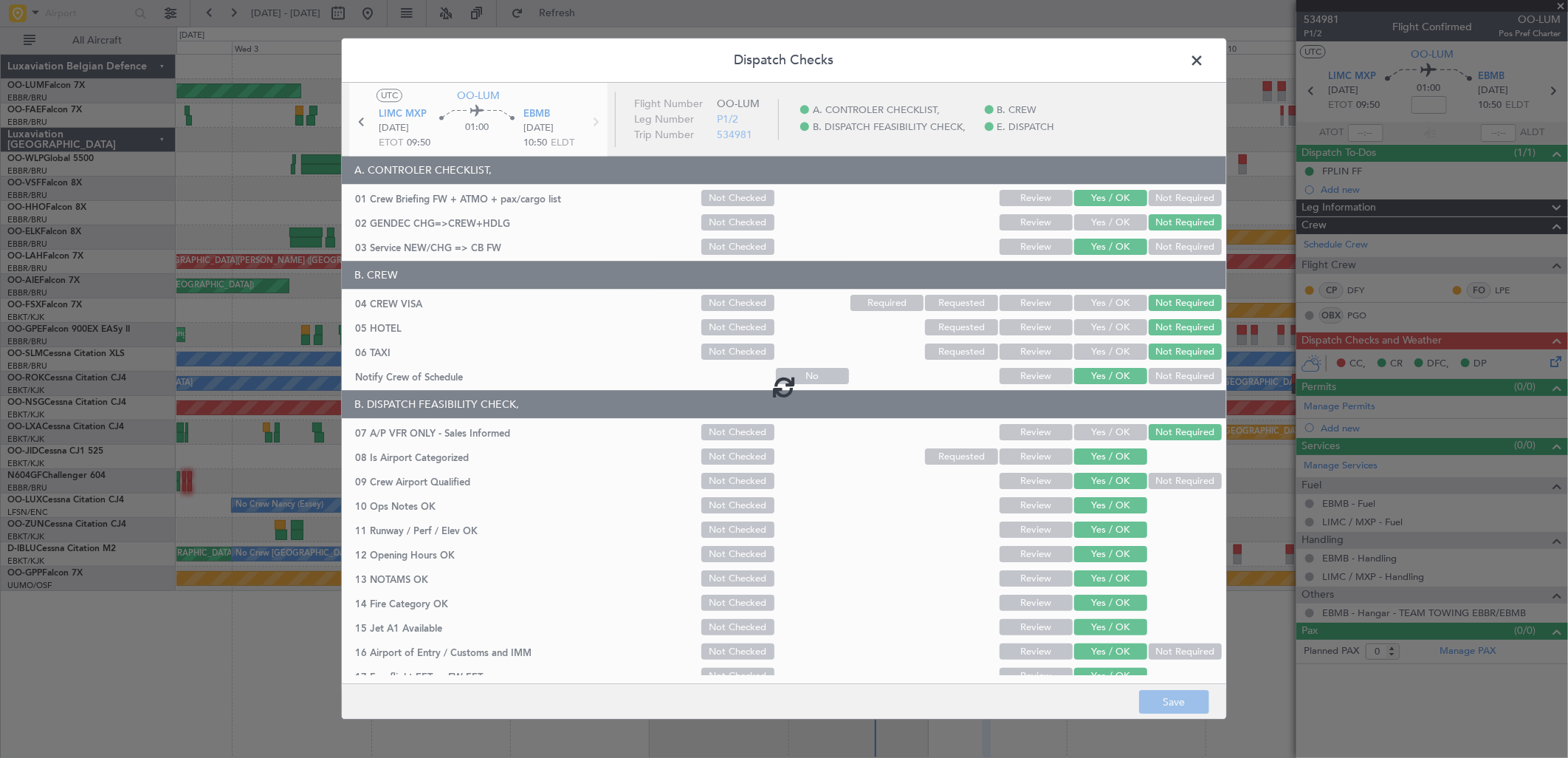
click at [1204, 54] on span at bounding box center [1204, 65] width 0 height 30
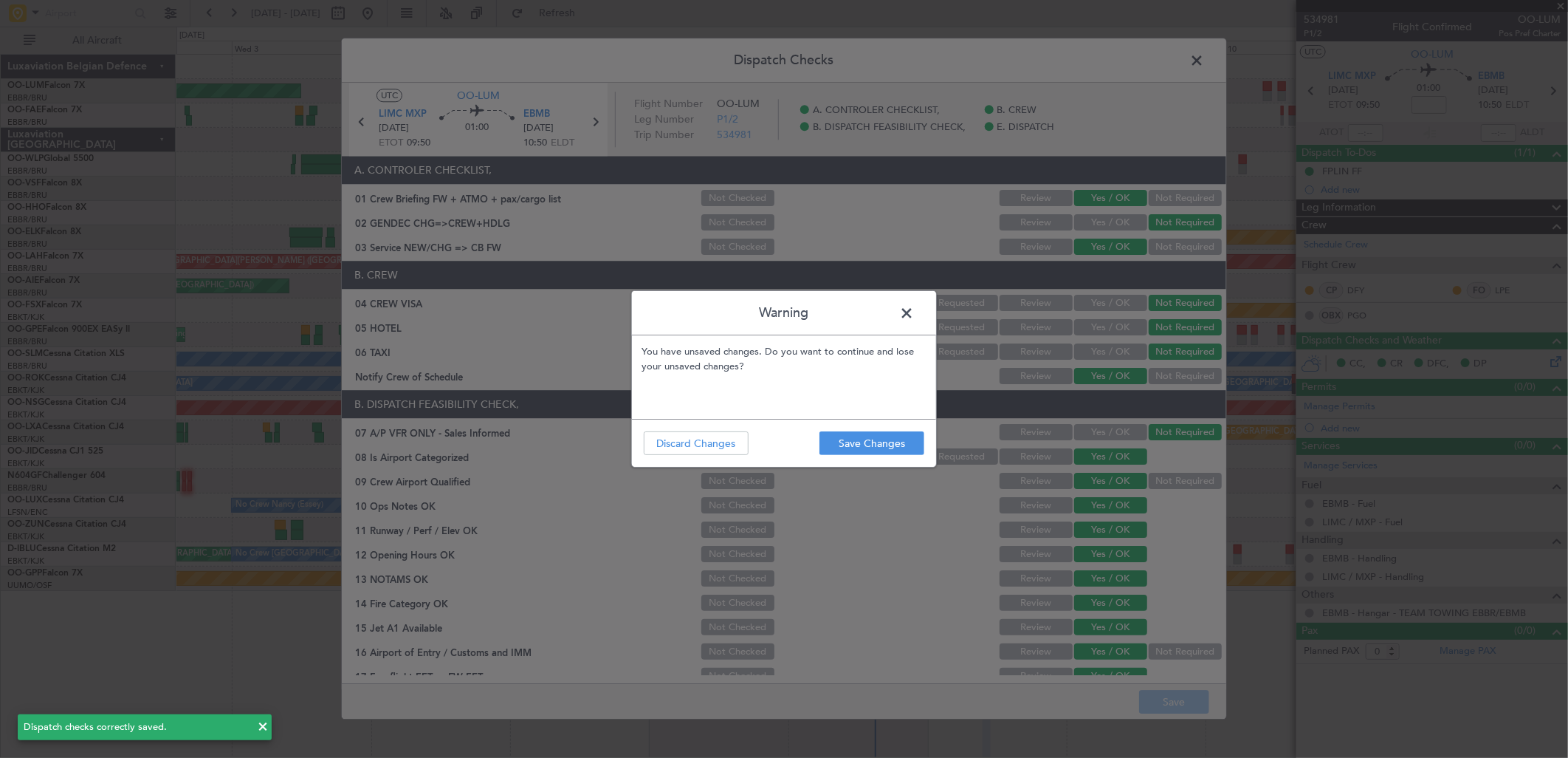
click at [914, 310] on span at bounding box center [914, 317] width 0 height 30
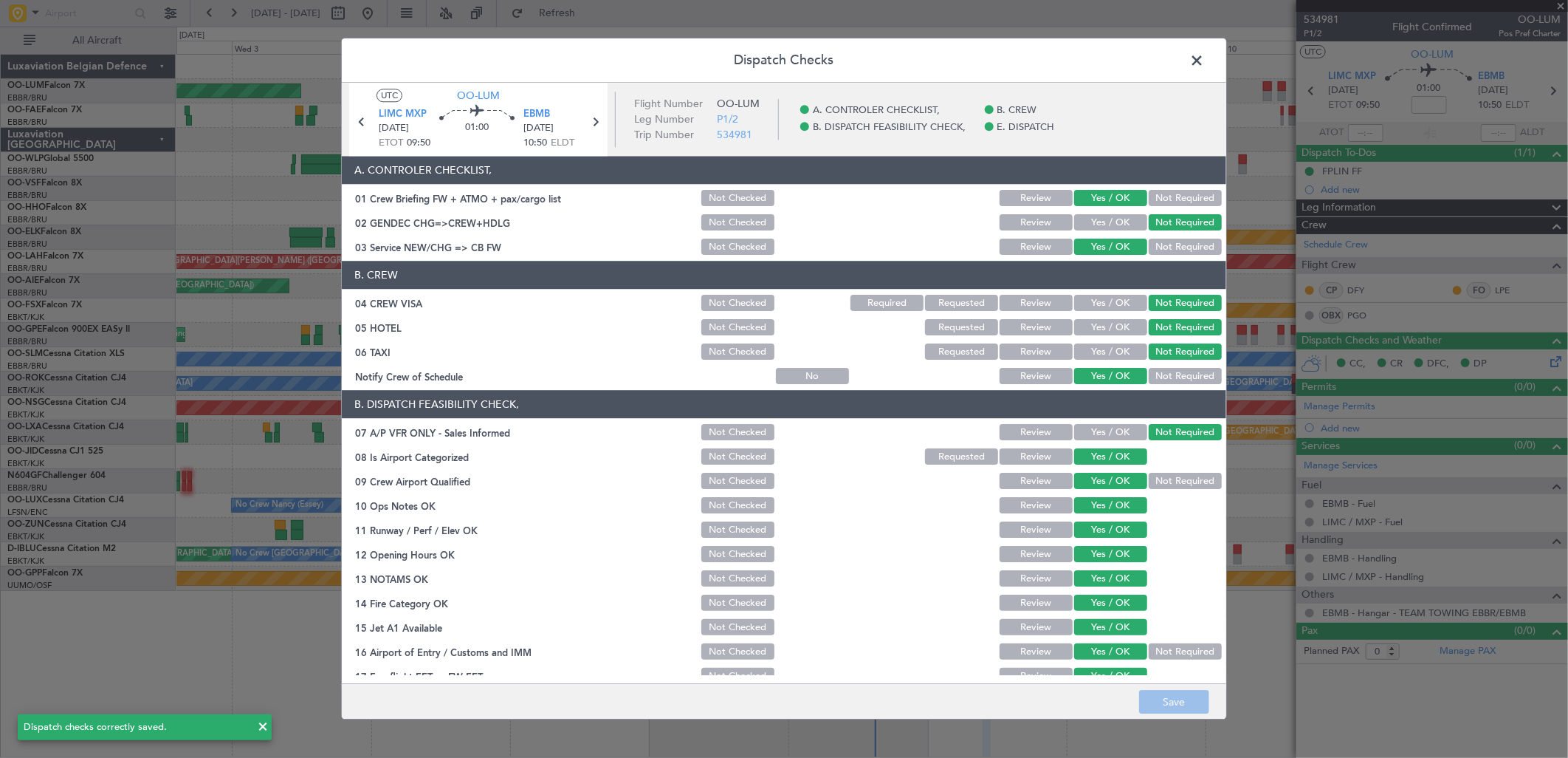
click at [1204, 56] on span at bounding box center [1204, 65] width 0 height 30
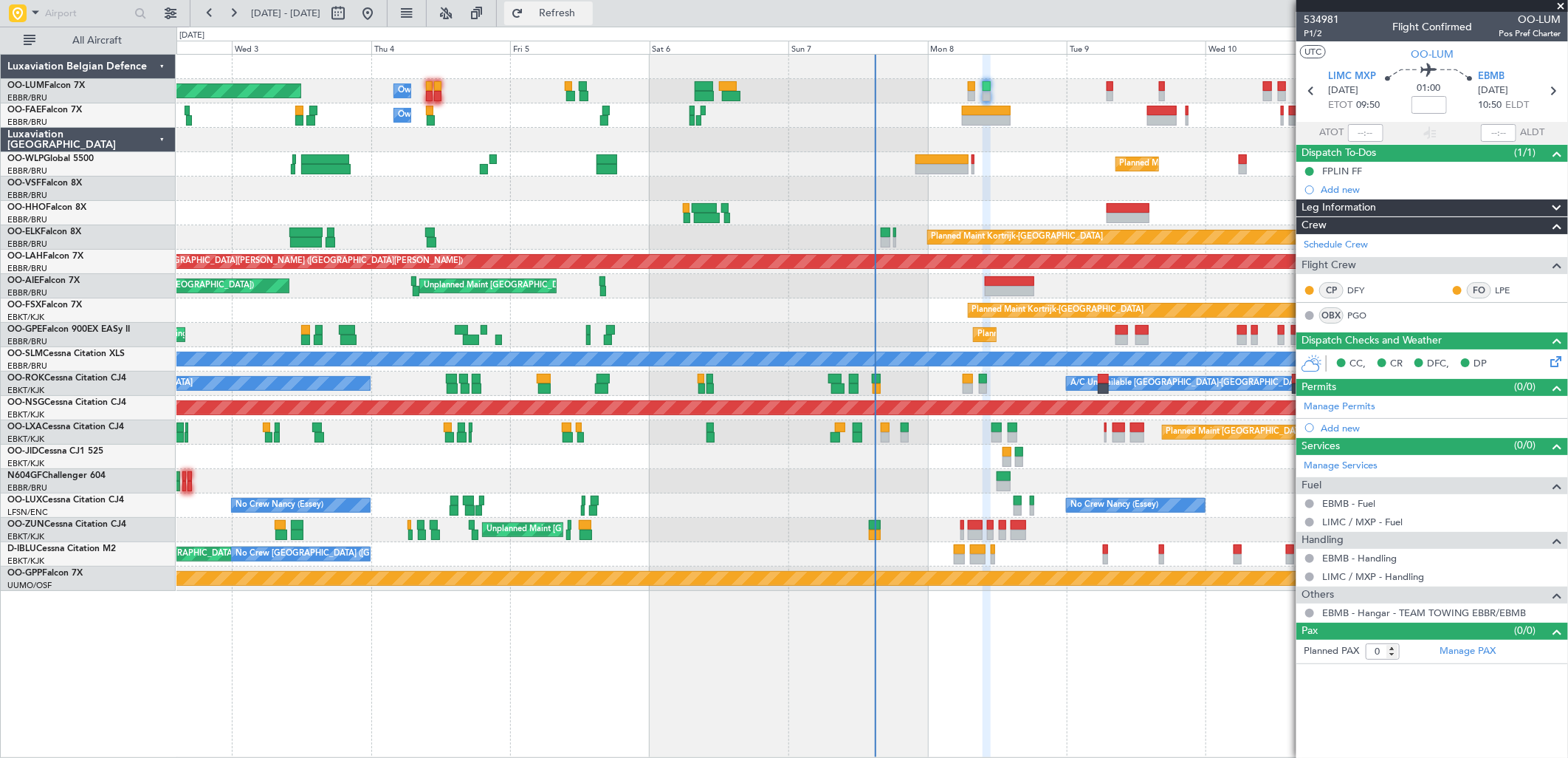
click at [589, 12] on span "Refresh" at bounding box center [557, 13] width 62 height 10
click at [976, 90] on div "Planned Maint [GEOGRAPHIC_DATA] ([GEOGRAPHIC_DATA] National) Owner [GEOGRAPHIC_…" at bounding box center [871, 90] width 1391 height 24
